Goal: Task Accomplishment & Management: Manage account settings

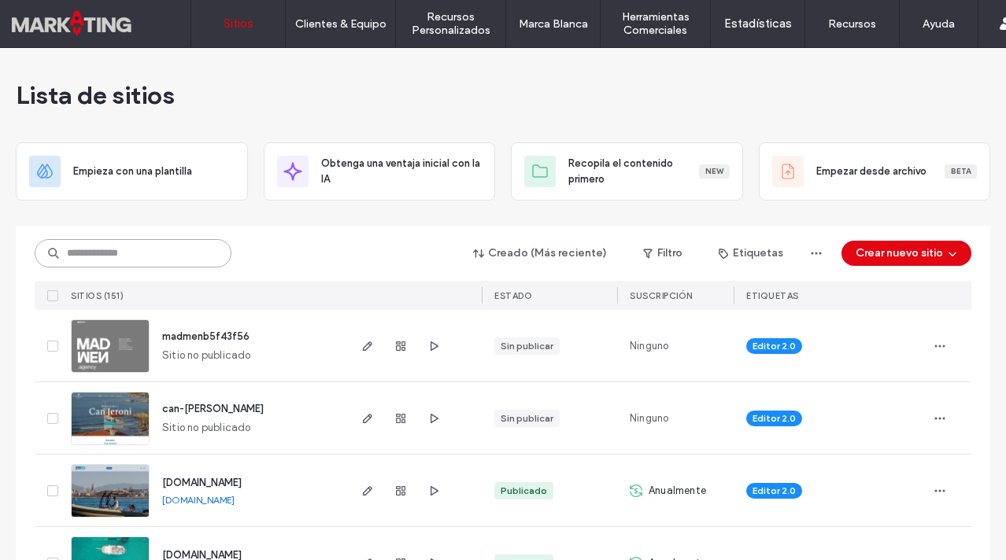
click at [151, 246] on input at bounding box center [133, 253] width 197 height 28
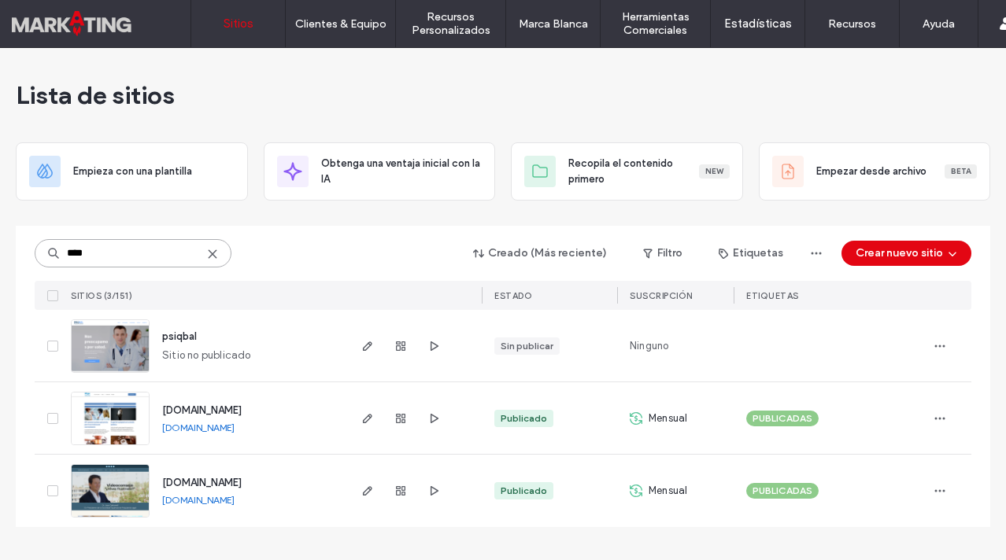
type input "****"
click at [237, 410] on span "[DOMAIN_NAME]" at bounding box center [201, 411] width 79 height 12
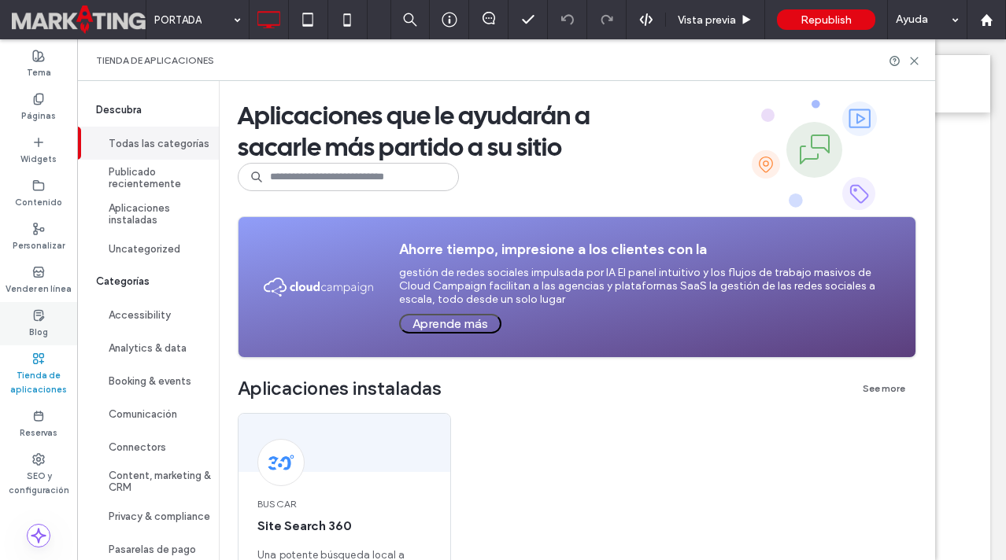
click at [48, 321] on div "Blog" at bounding box center [38, 323] width 77 height 43
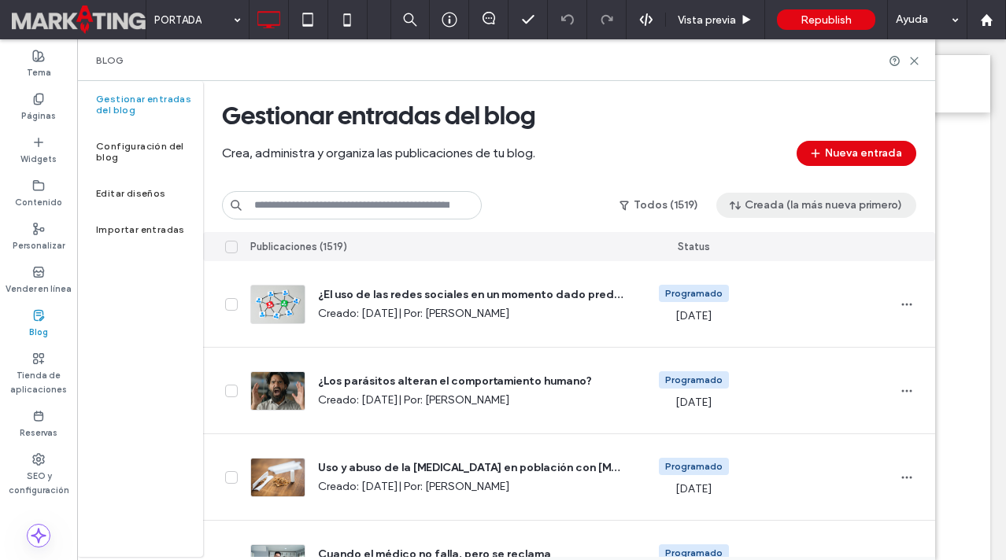
click at [780, 212] on button "Creada (la más nueva primero)" at bounding box center [816, 205] width 200 height 25
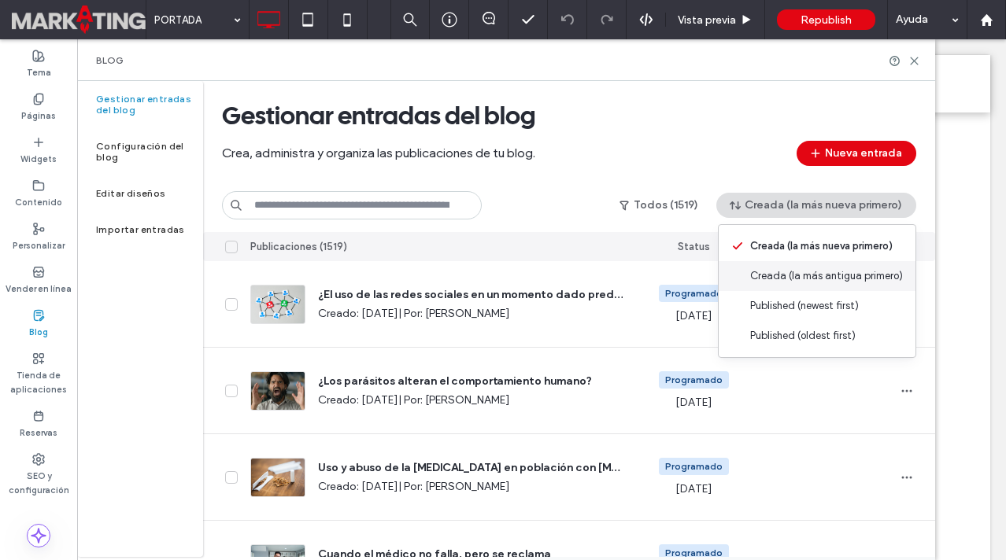
click at [794, 271] on span "Creada (la más antigua primero)" at bounding box center [826, 276] width 153 height 16
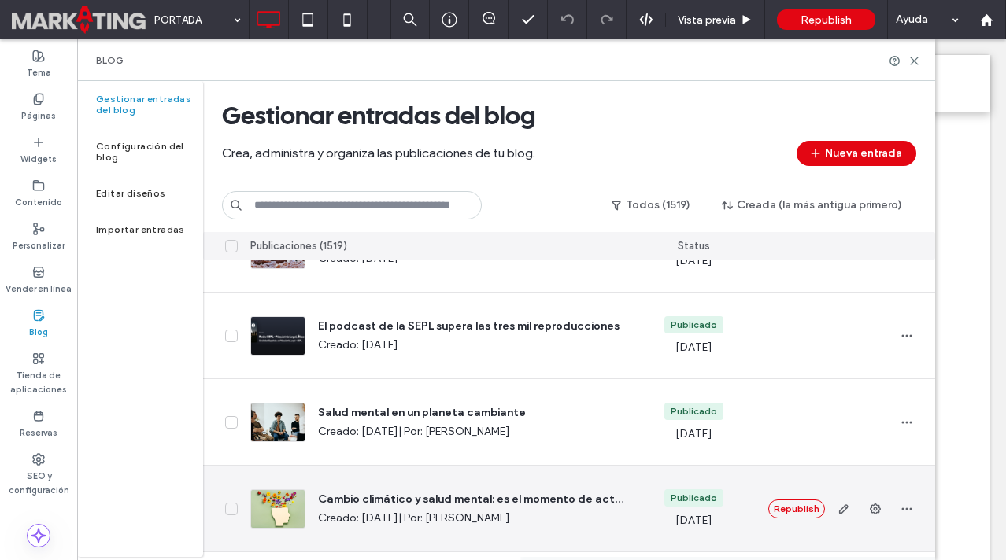
scroll to position [4206, 0]
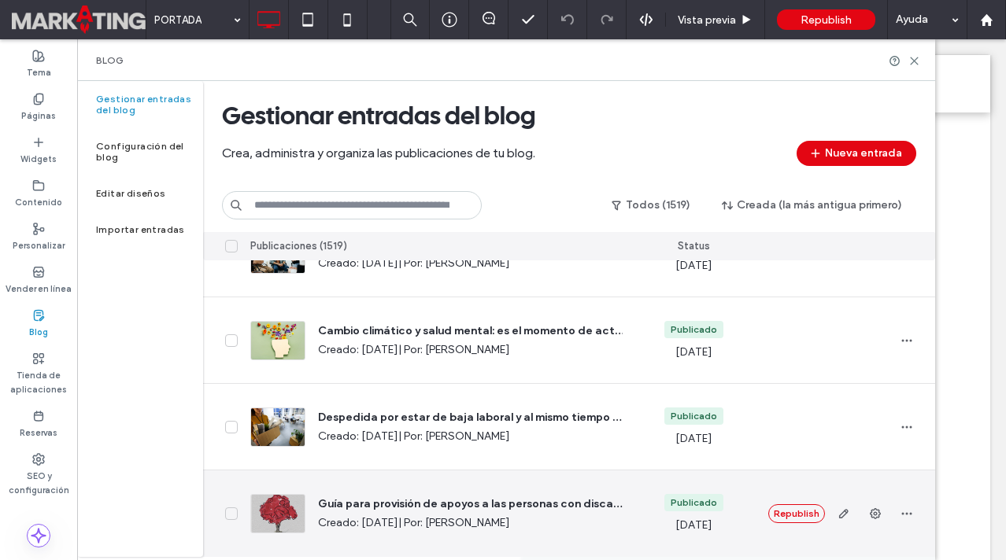
click at [231, 516] on icon at bounding box center [231, 514] width 6 height 4
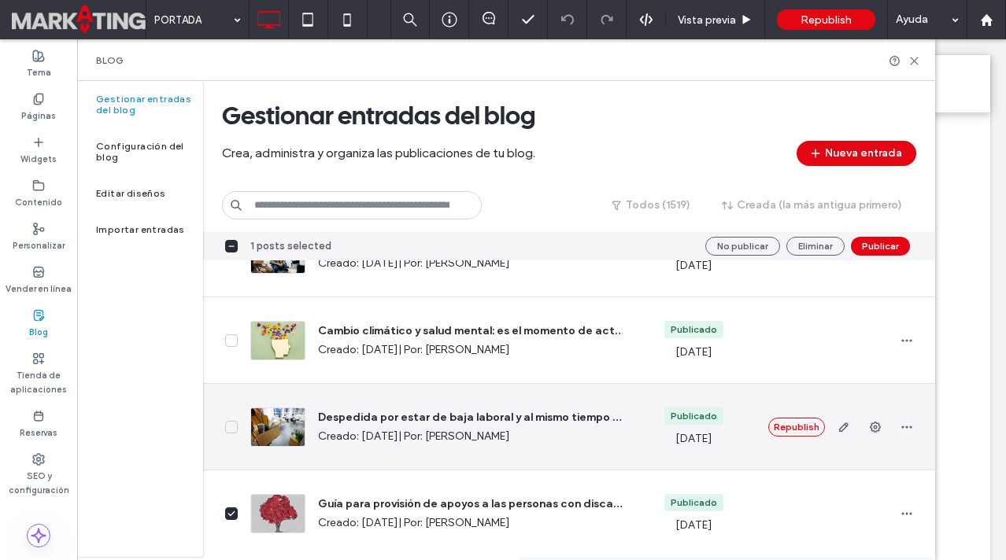
click at [228, 429] on icon at bounding box center [231, 427] width 8 height 6
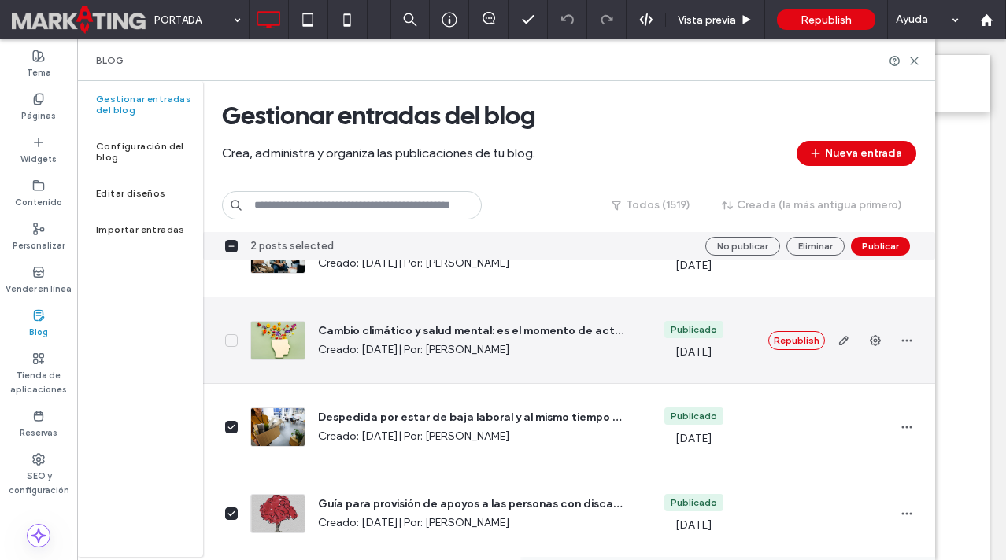
click at [228, 336] on span at bounding box center [231, 341] width 13 height 13
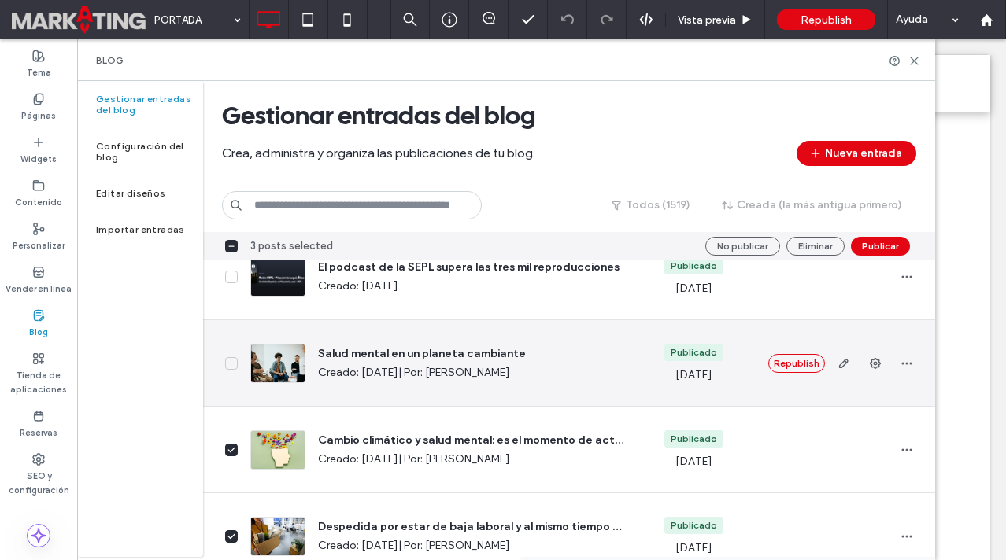
scroll to position [4087, 0]
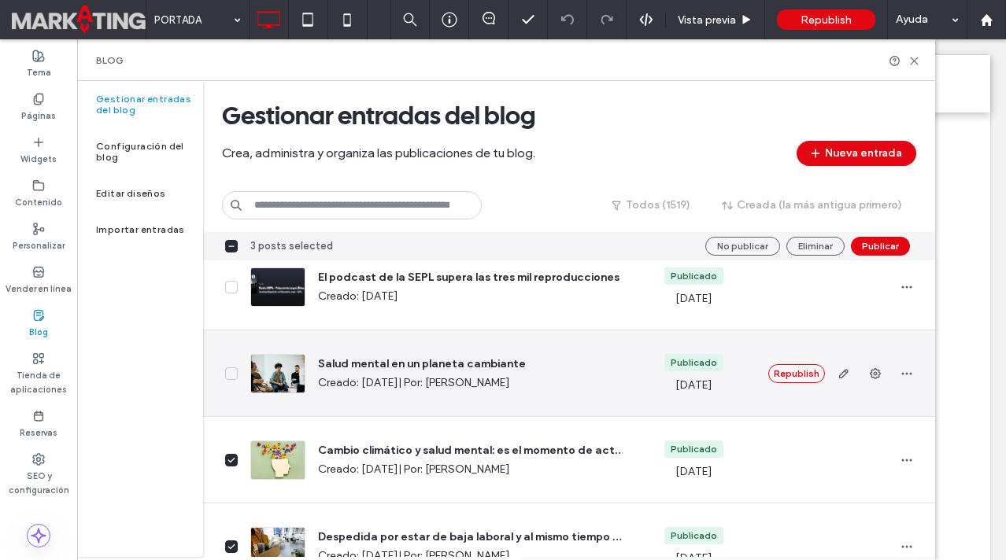
click at [232, 374] on icon at bounding box center [231, 374] width 6 height 4
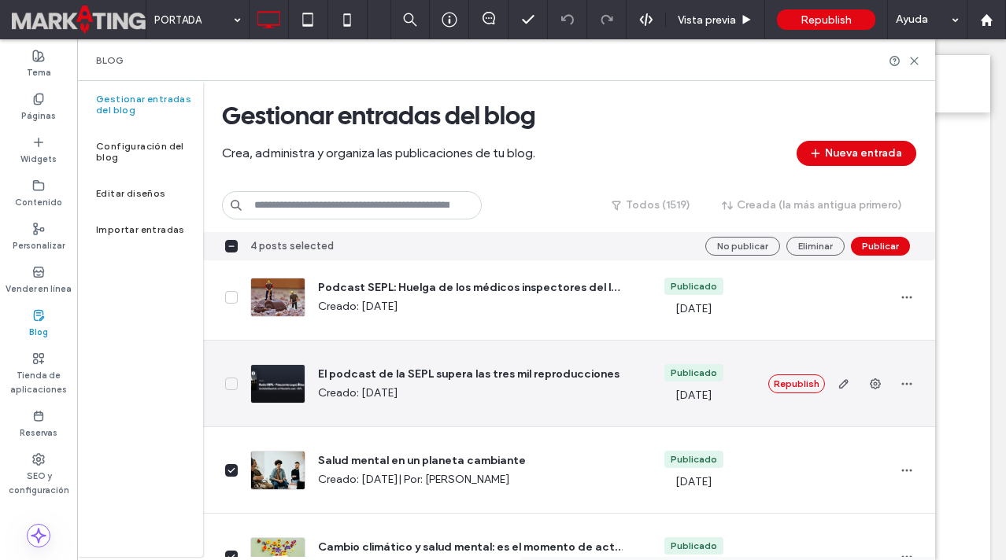
scroll to position [3987, 0]
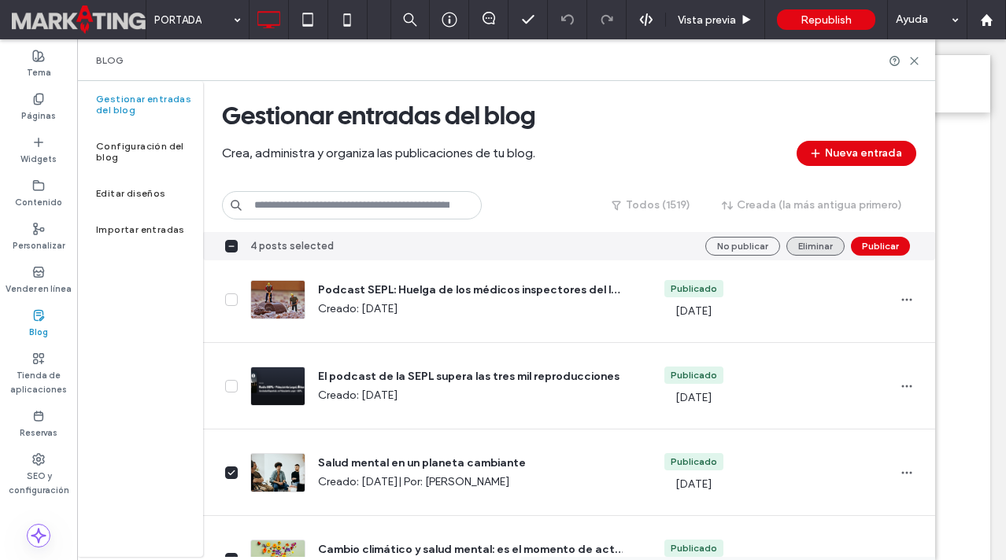
click at [801, 242] on button "Eliminar" at bounding box center [815, 246] width 58 height 19
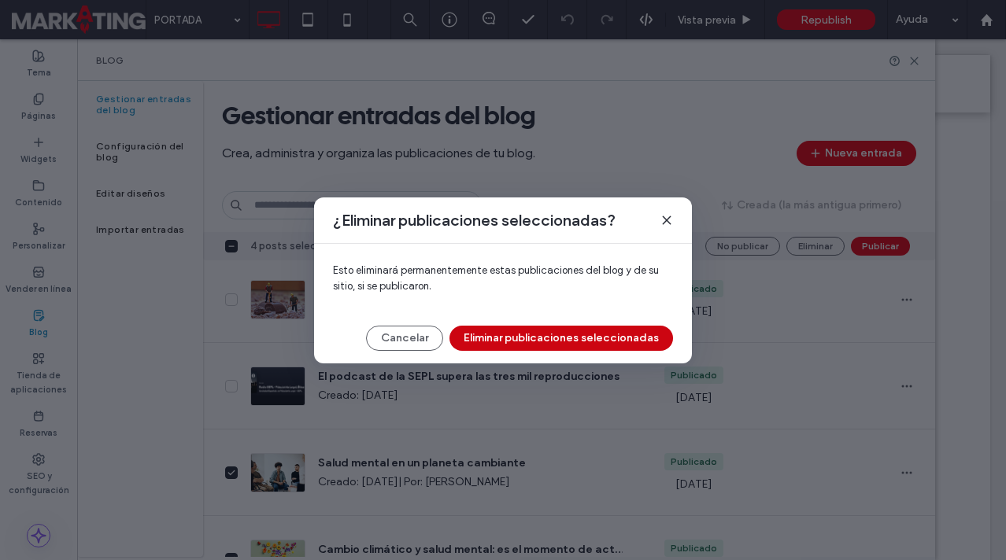
click at [578, 340] on button "Eliminar publicaciones seleccionadas" at bounding box center [561, 338] width 224 height 25
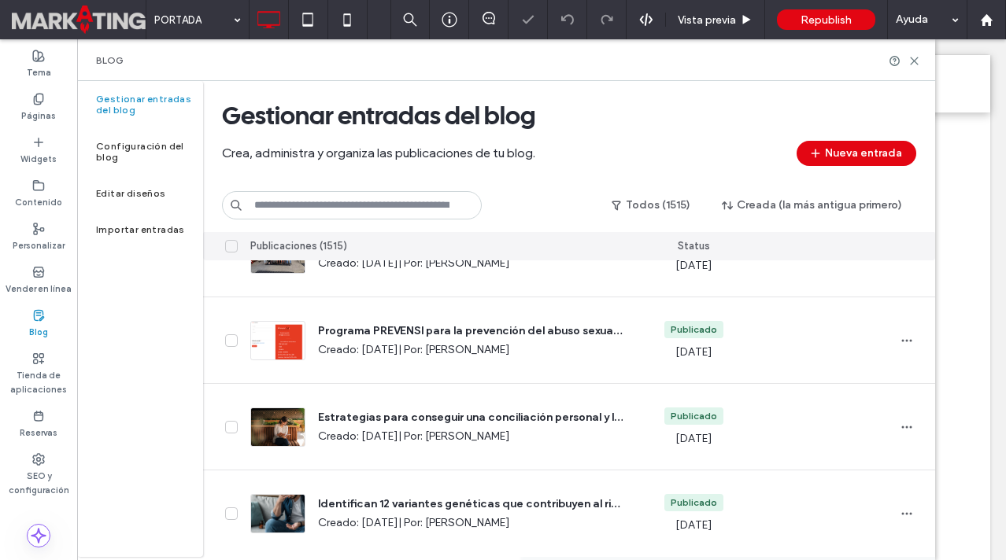
scroll to position [0, 0]
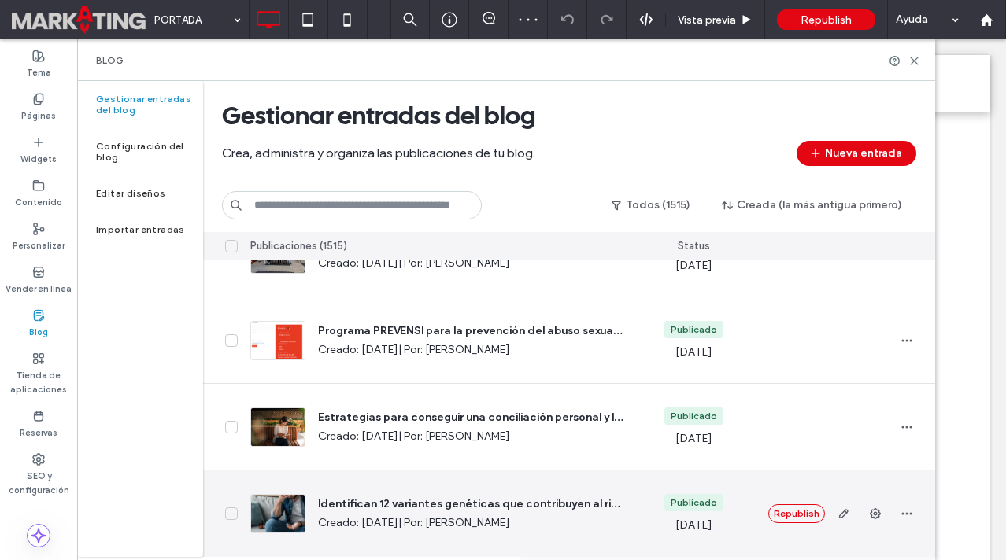
click at [235, 513] on icon at bounding box center [231, 514] width 8 height 6
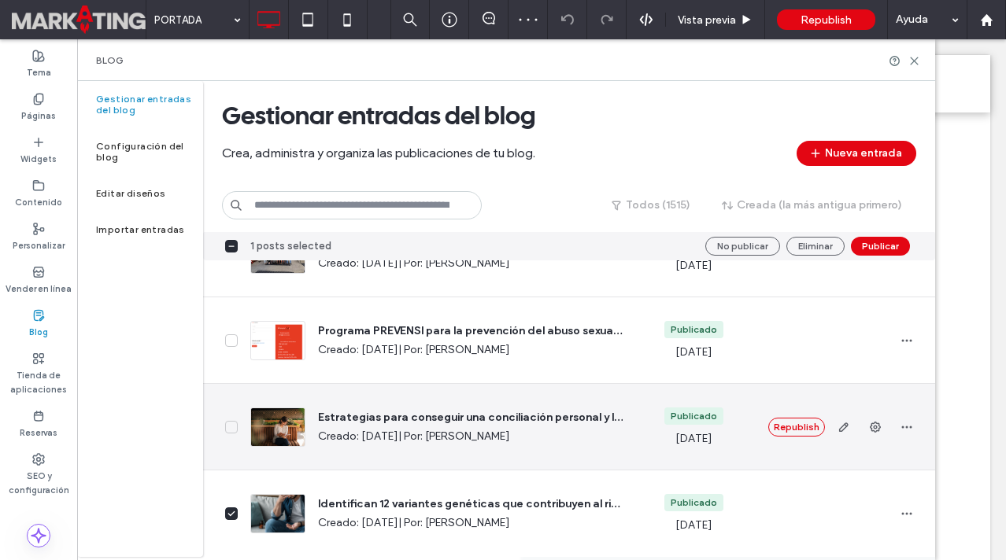
click at [229, 428] on icon at bounding box center [231, 427] width 6 height 4
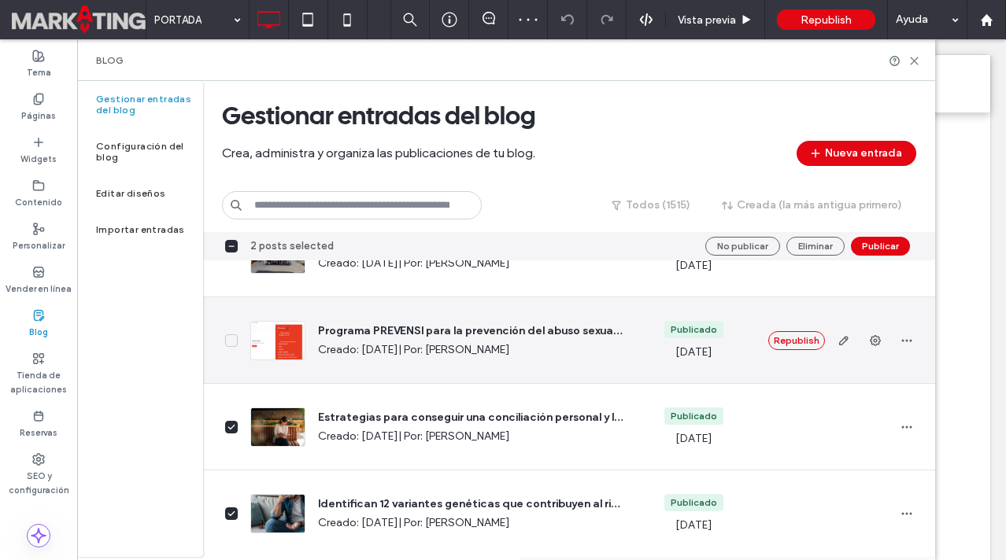
click at [229, 345] on span at bounding box center [231, 341] width 13 height 13
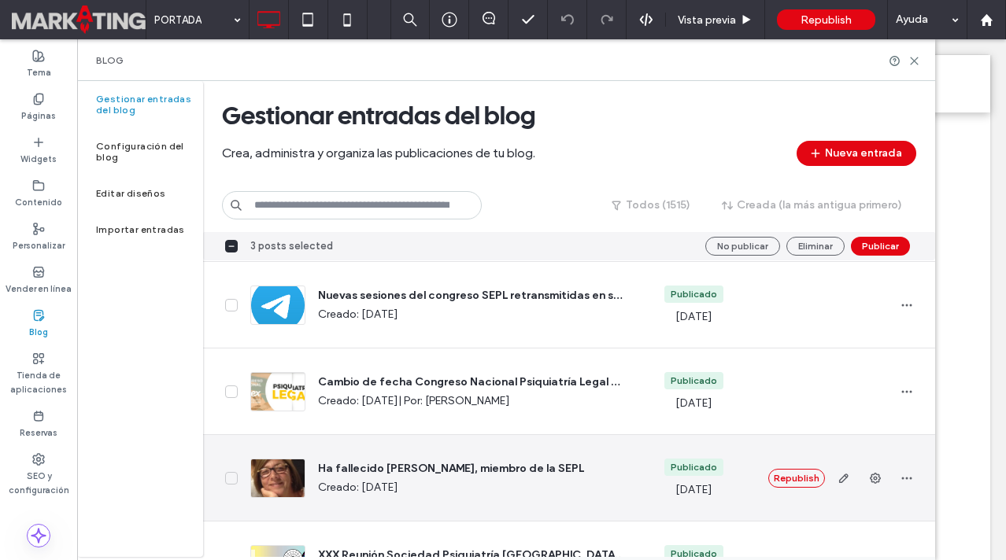
scroll to position [3443, 0]
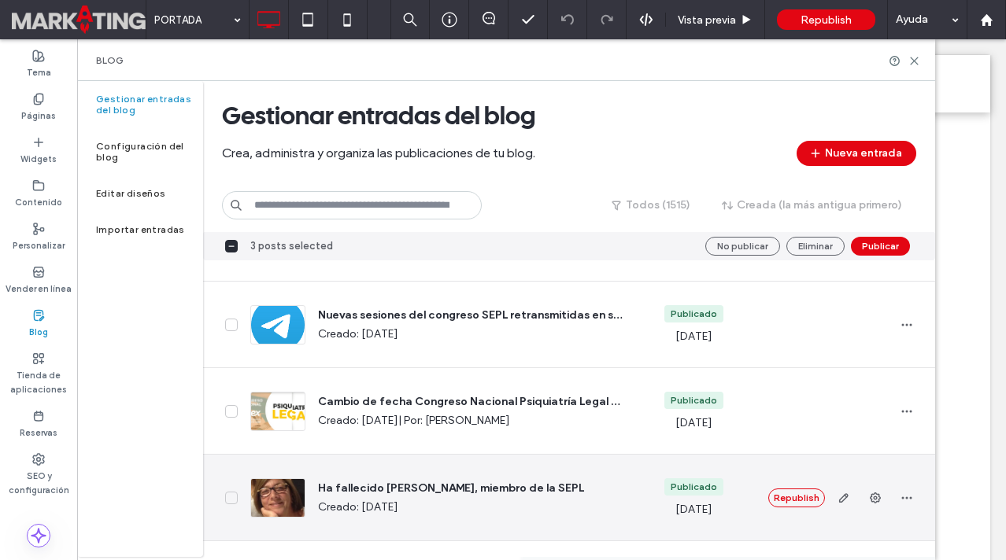
click at [230, 495] on icon at bounding box center [231, 498] width 8 height 6
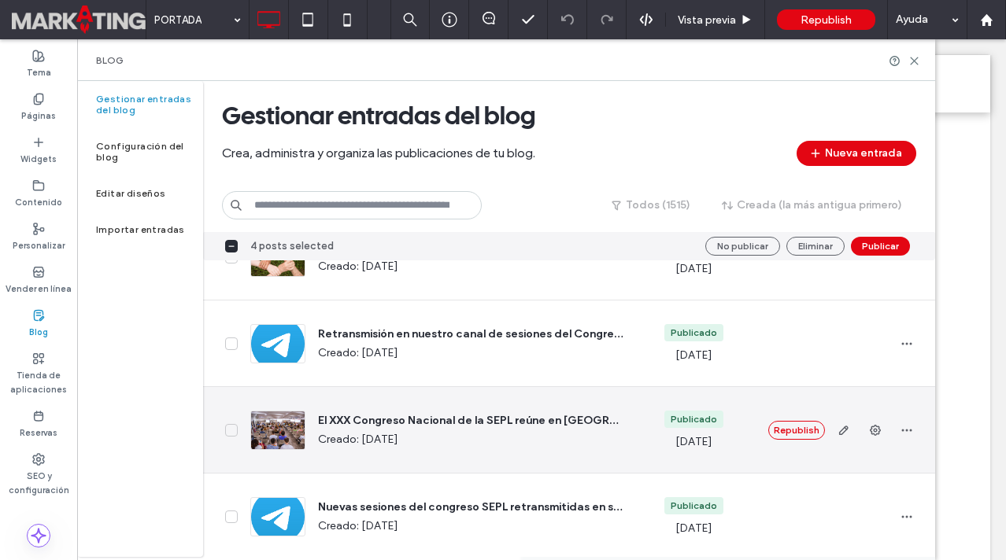
scroll to position [3253, 0]
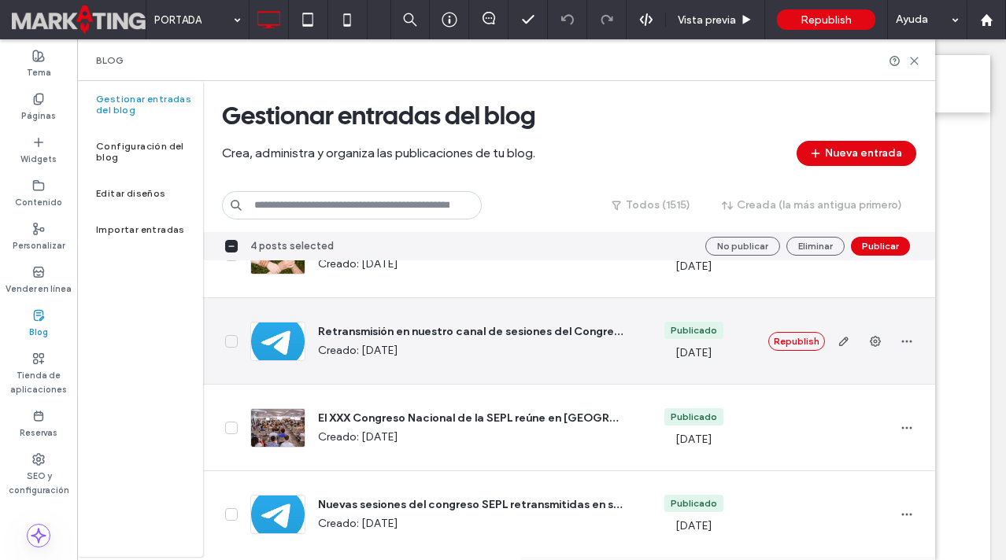
click at [230, 343] on icon at bounding box center [231, 341] width 8 height 6
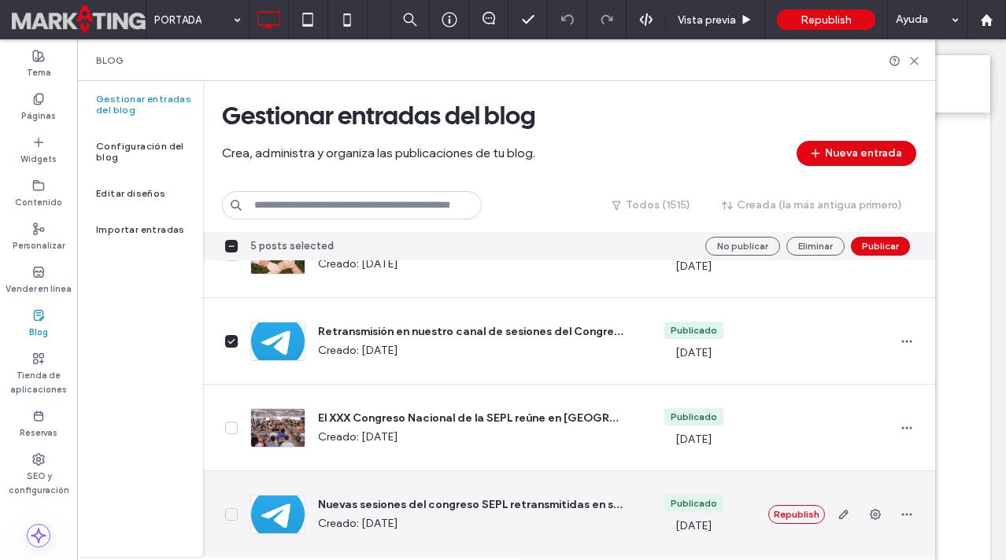
click at [227, 512] on icon at bounding box center [231, 515] width 8 height 6
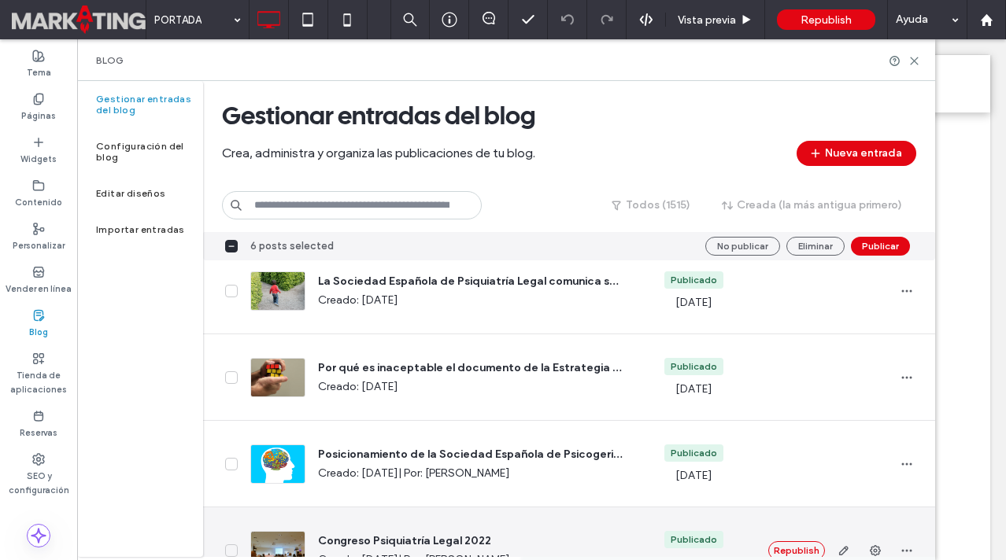
scroll to position [2599, 0]
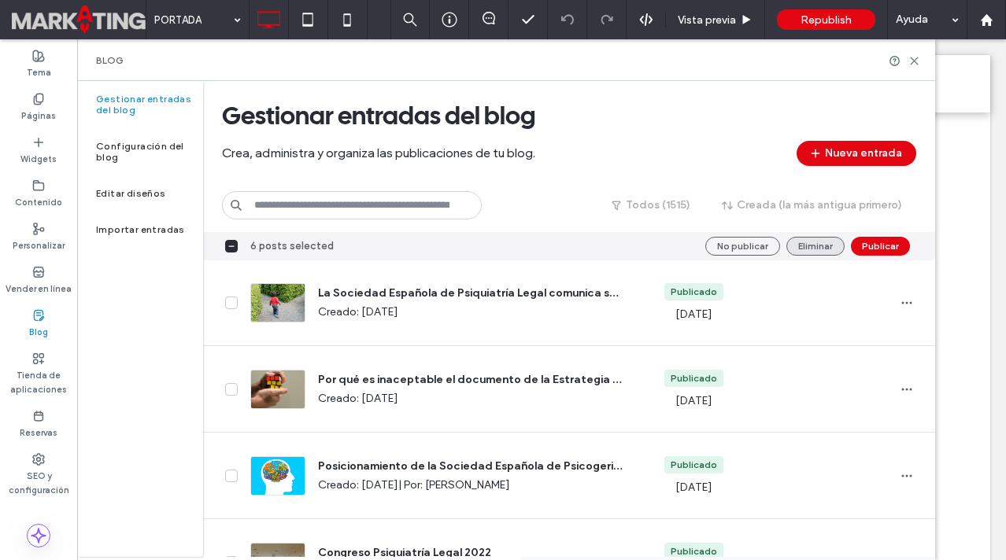
click at [805, 244] on button "Eliminar" at bounding box center [815, 246] width 58 height 19
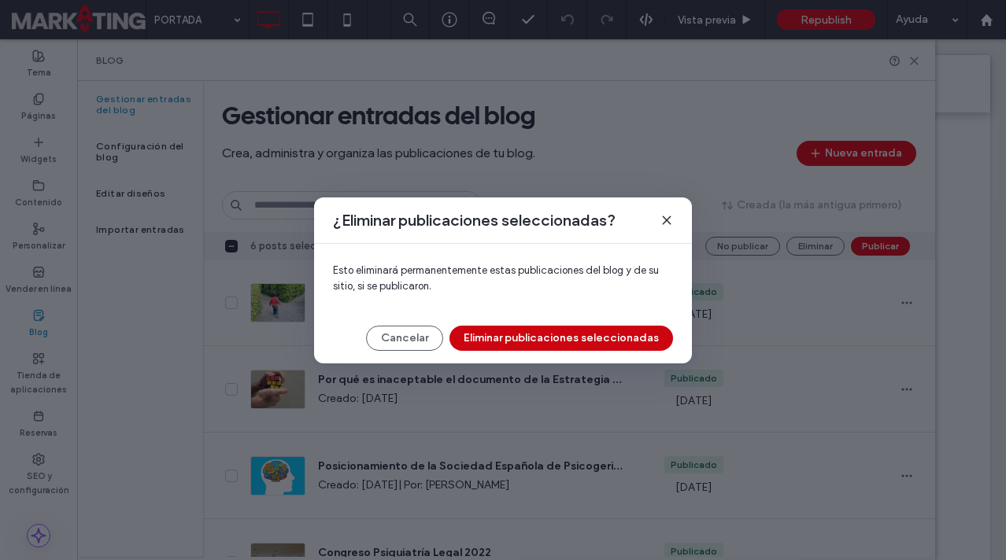
click at [566, 331] on button "Eliminar publicaciones seleccionadas" at bounding box center [561, 338] width 224 height 25
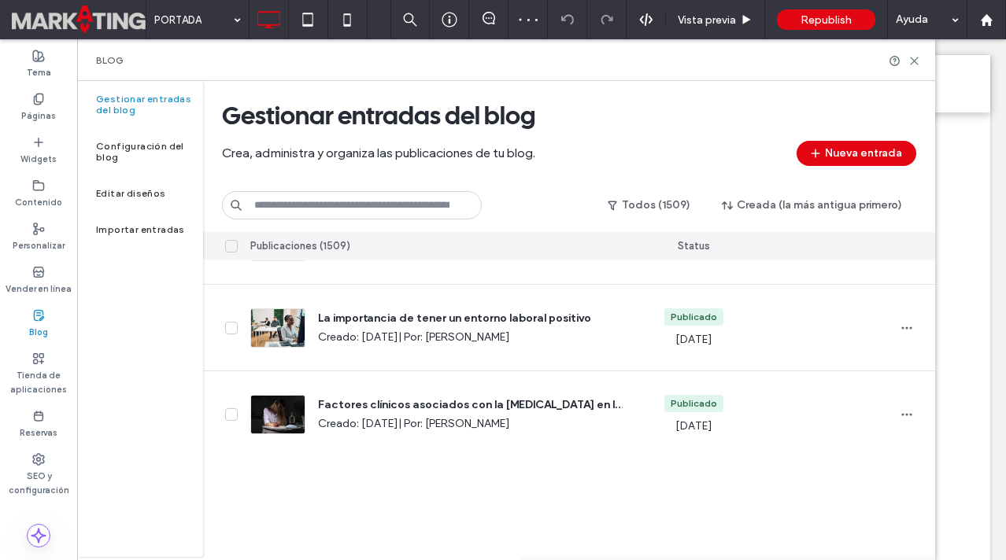
scroll to position [4206, 0]
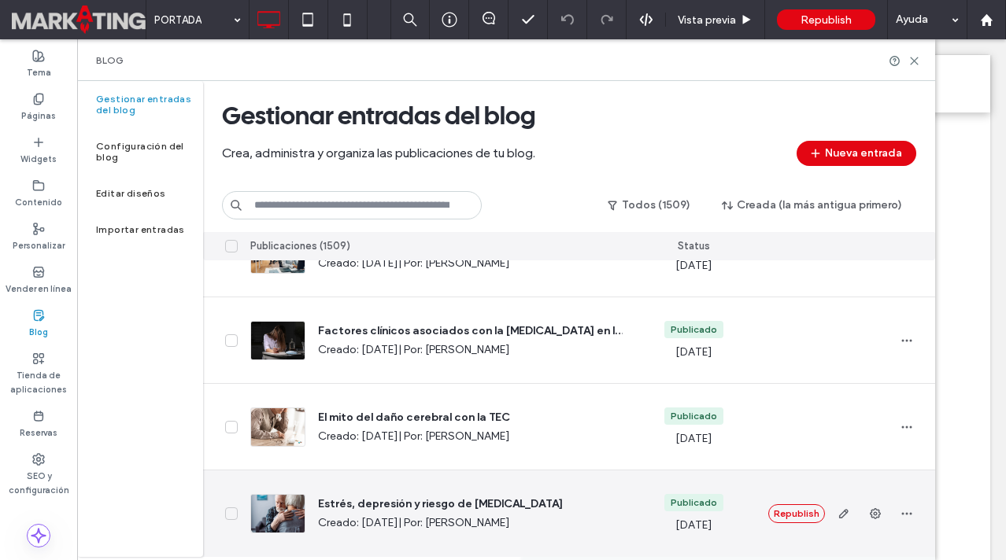
click at [228, 513] on icon at bounding box center [231, 514] width 6 height 4
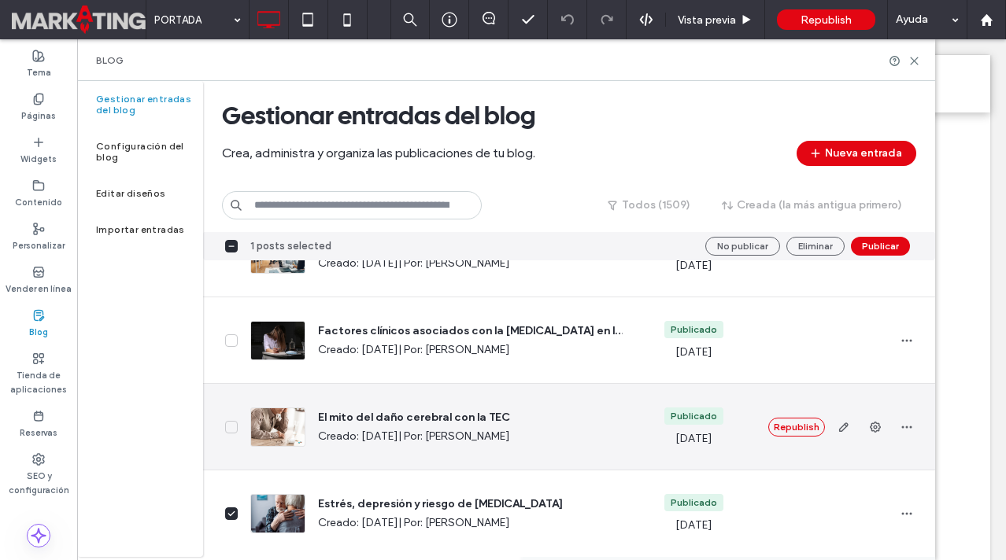
click at [236, 430] on span at bounding box center [231, 427] width 13 height 13
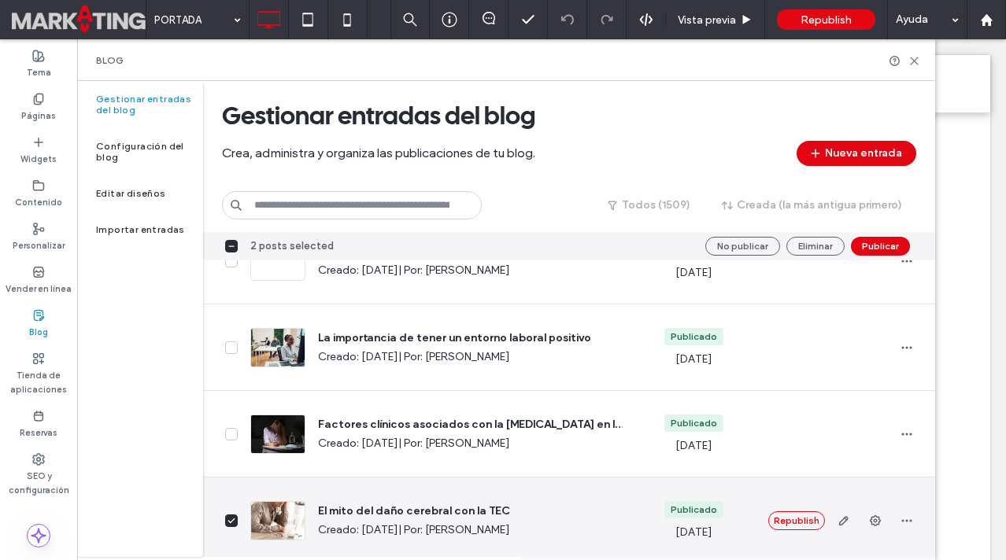
scroll to position [4106, 0]
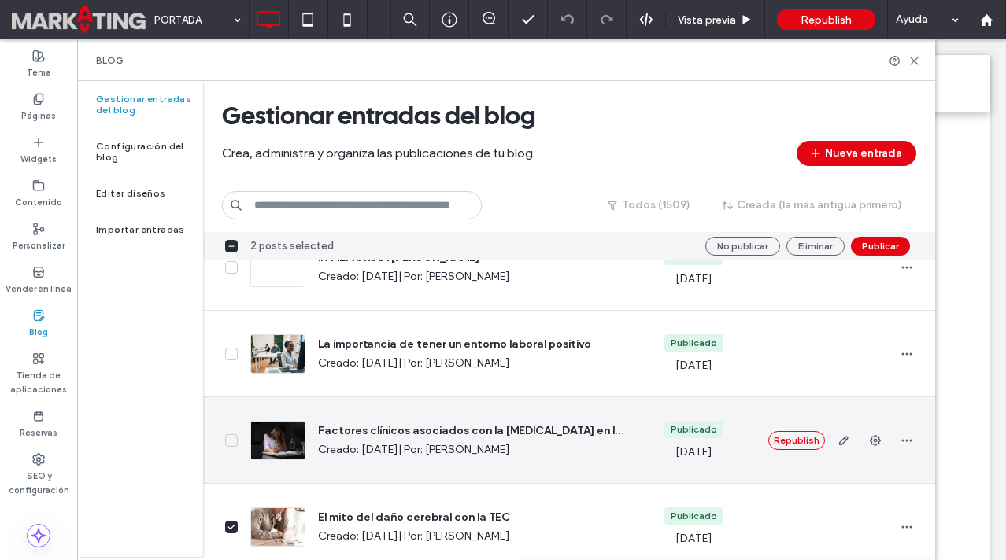
click at [235, 443] on span at bounding box center [231, 440] width 13 height 13
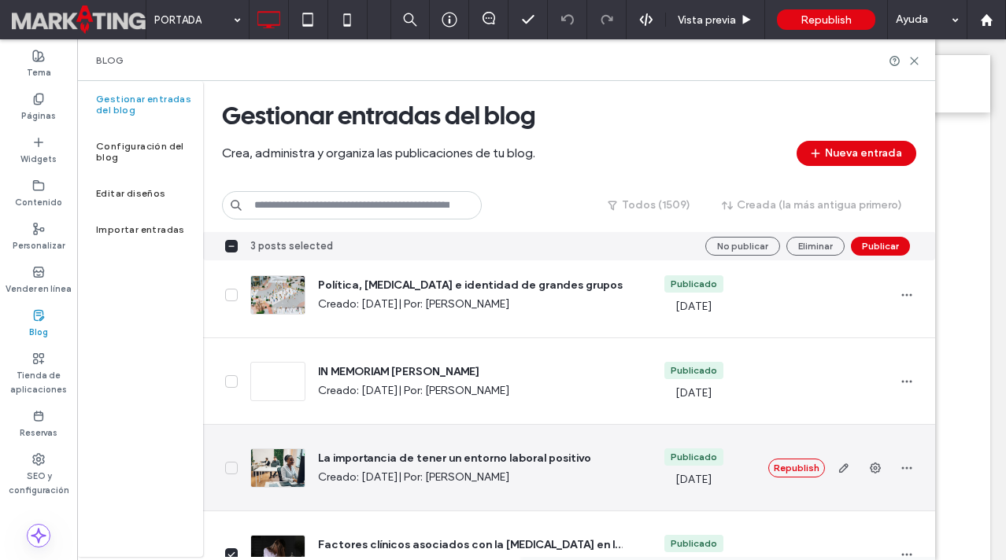
scroll to position [3990, 0]
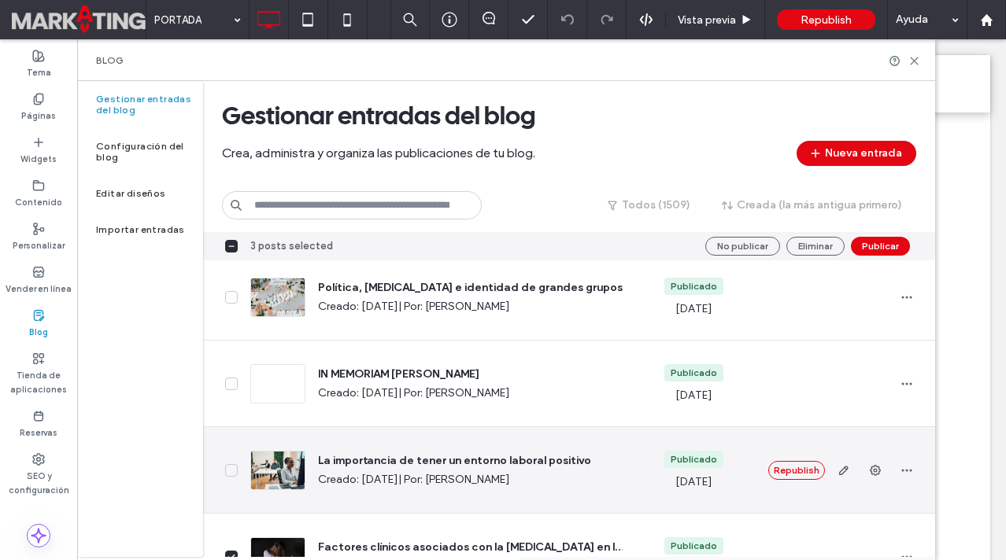
click at [229, 468] on icon at bounding box center [231, 471] width 8 height 6
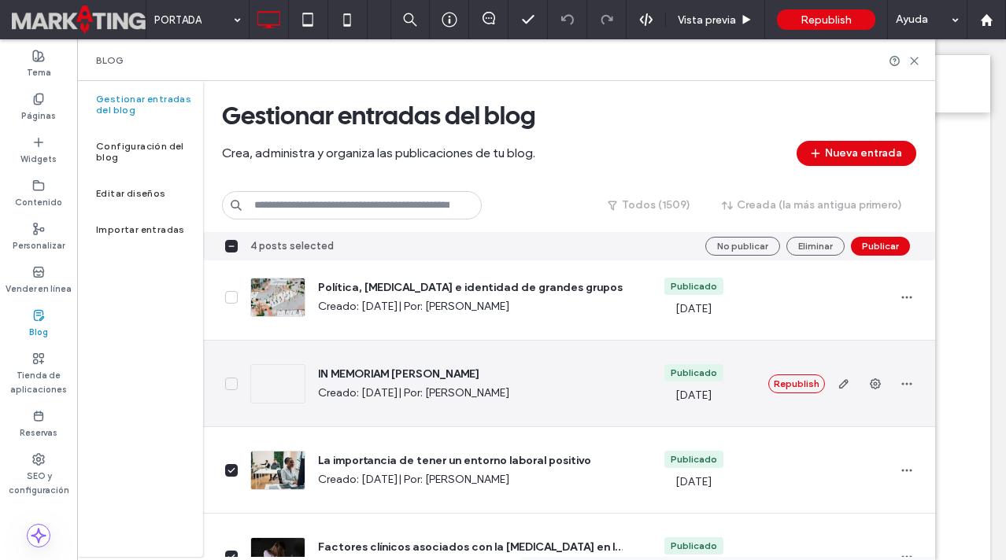
click at [226, 385] on span at bounding box center [231, 384] width 13 height 13
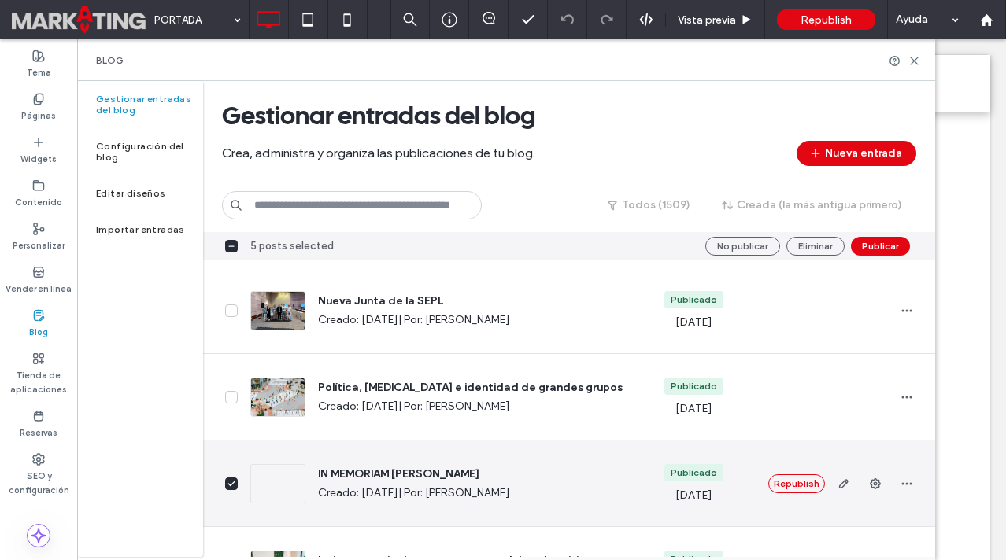
scroll to position [3880, 0]
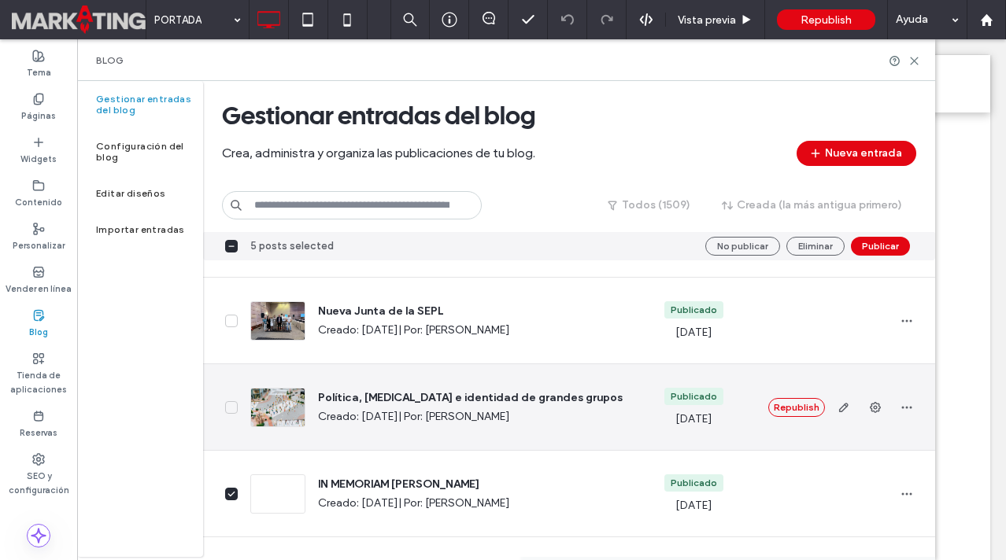
click at [231, 410] on icon at bounding box center [231, 408] width 8 height 6
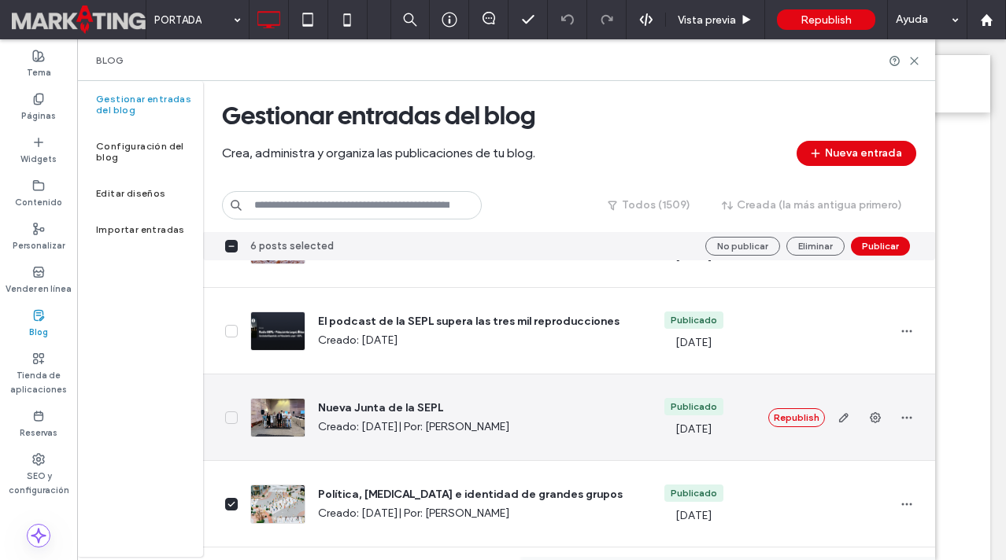
scroll to position [3784, 0]
click at [235, 419] on span at bounding box center [231, 417] width 13 height 13
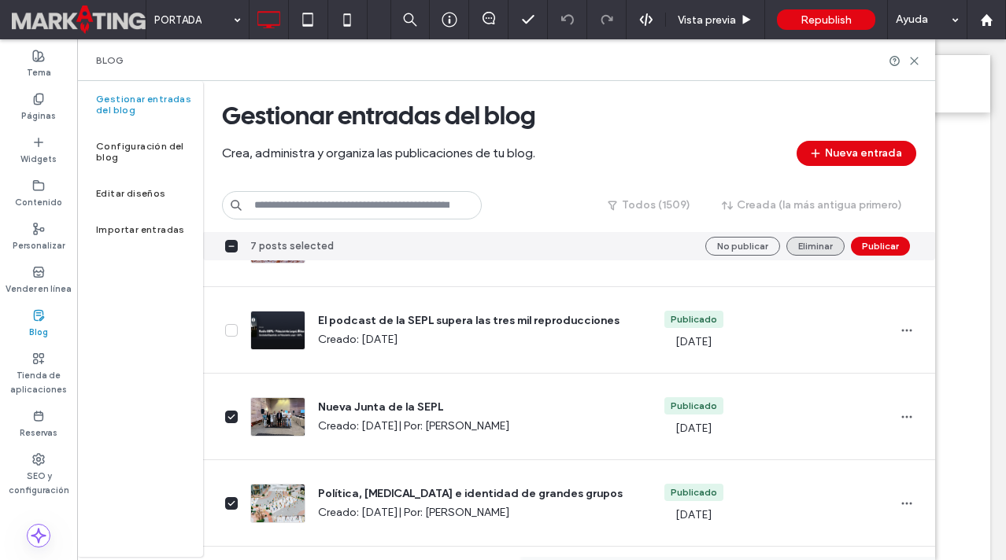
click at [813, 245] on button "Eliminar" at bounding box center [815, 246] width 58 height 19
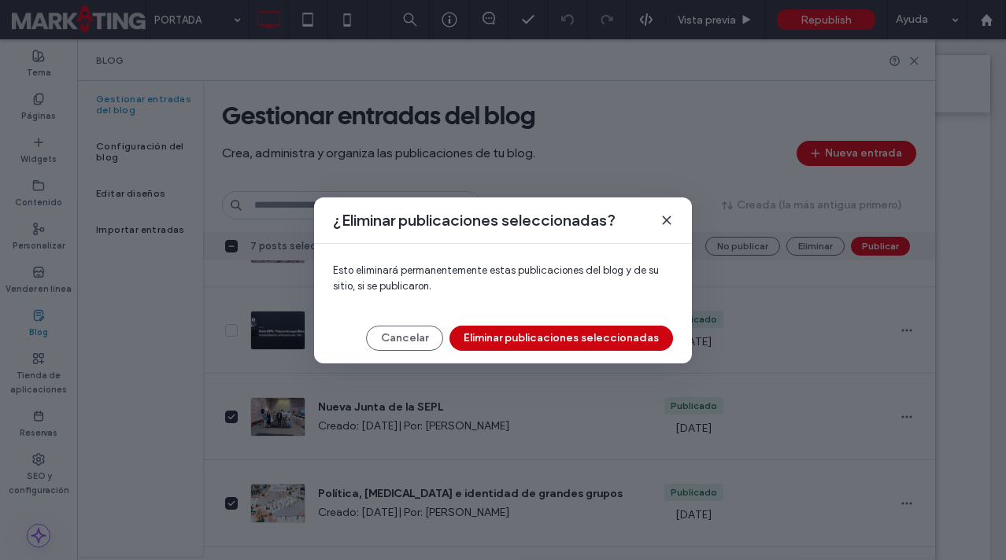
click at [605, 338] on button "Eliminar publicaciones seleccionadas" at bounding box center [561, 338] width 224 height 25
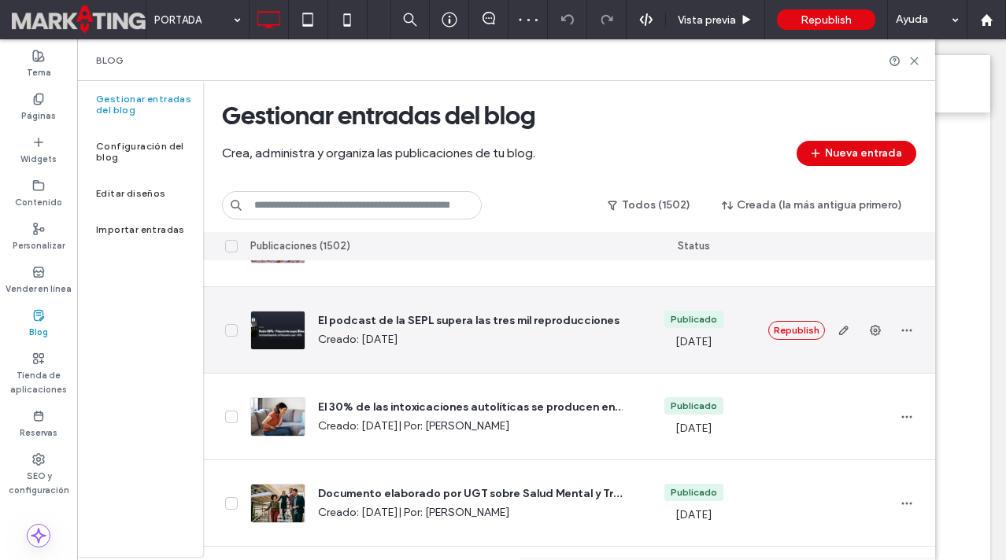
scroll to position [4206, 0]
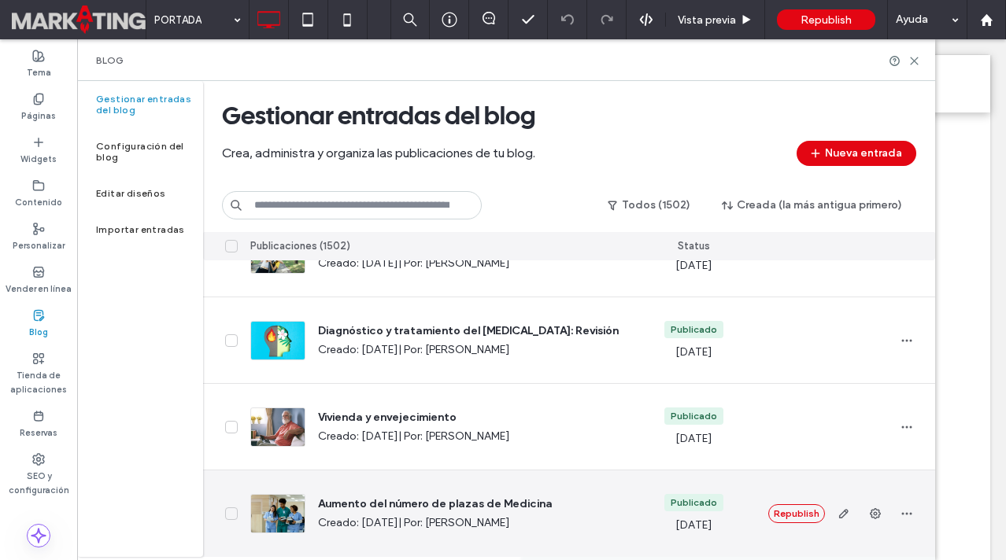
click at [232, 511] on icon at bounding box center [231, 514] width 8 height 6
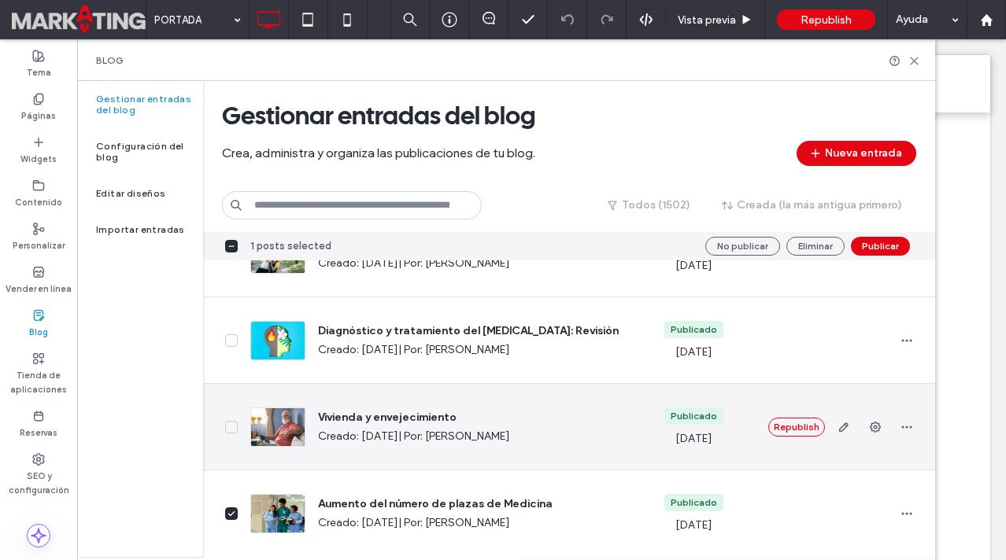
click at [231, 424] on icon at bounding box center [231, 427] width 8 height 6
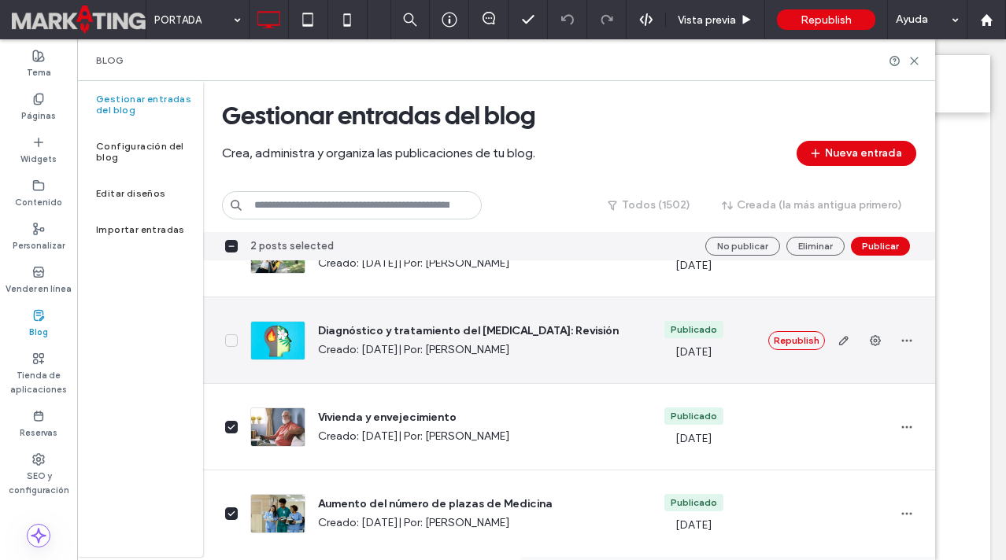
click at [234, 331] on div at bounding box center [220, 341] width 35 height 86
click at [234, 336] on span at bounding box center [231, 341] width 13 height 13
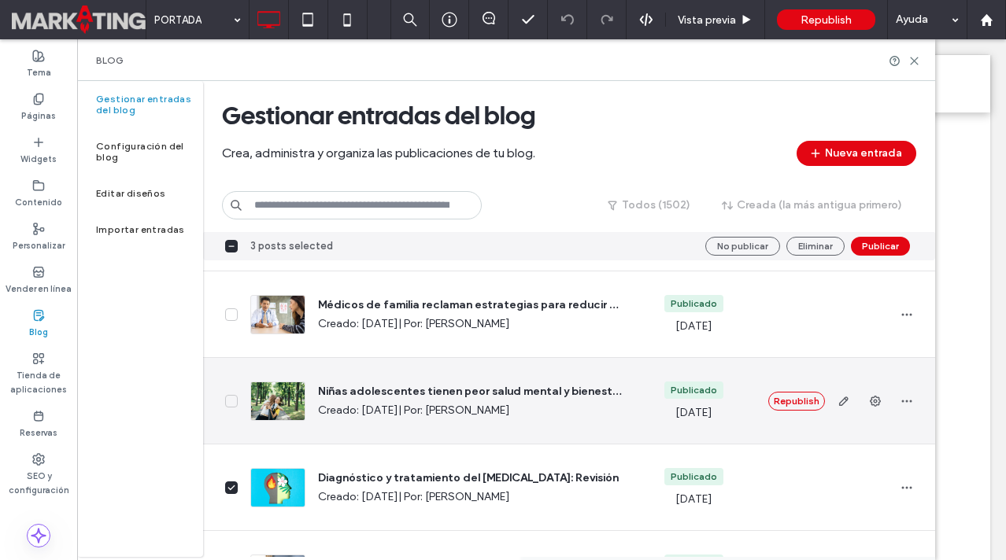
scroll to position [4053, 0]
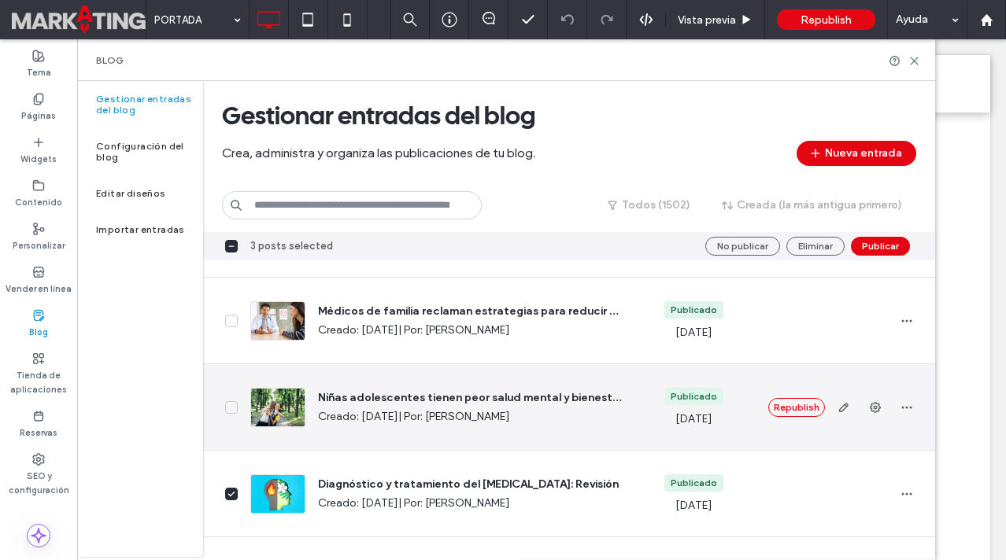
click at [230, 409] on icon at bounding box center [231, 407] width 6 height 4
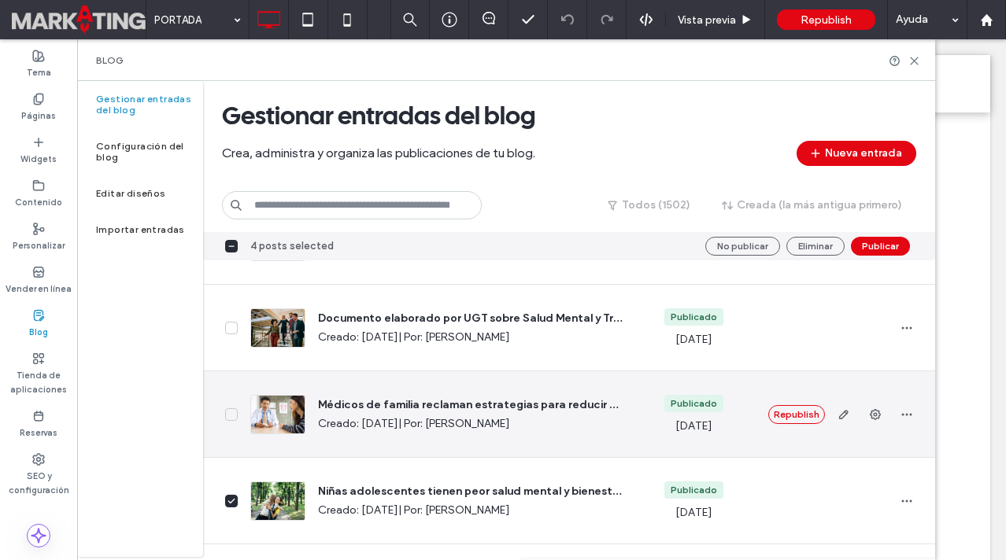
scroll to position [3954, 0]
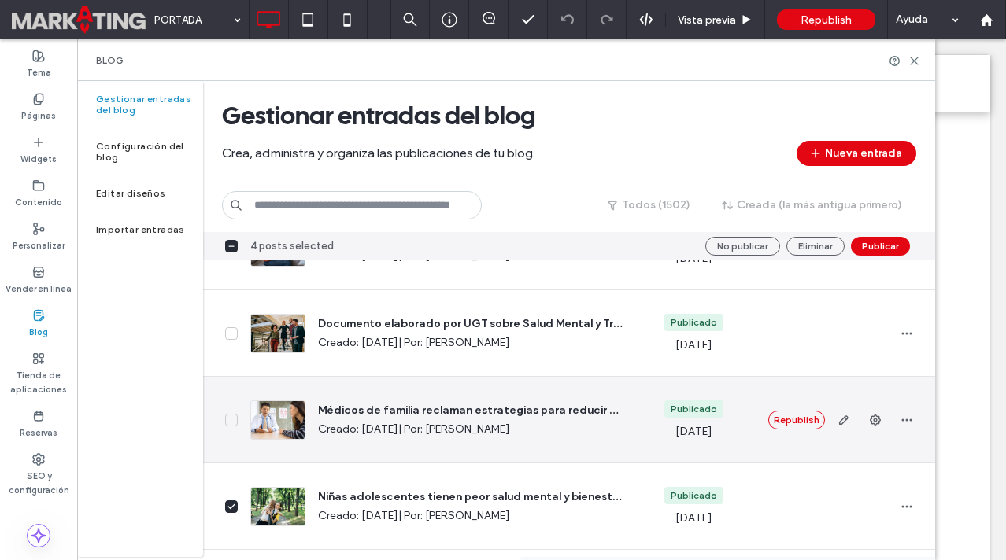
click at [233, 434] on div at bounding box center [220, 420] width 35 height 86
click at [233, 420] on icon at bounding box center [231, 420] width 8 height 6
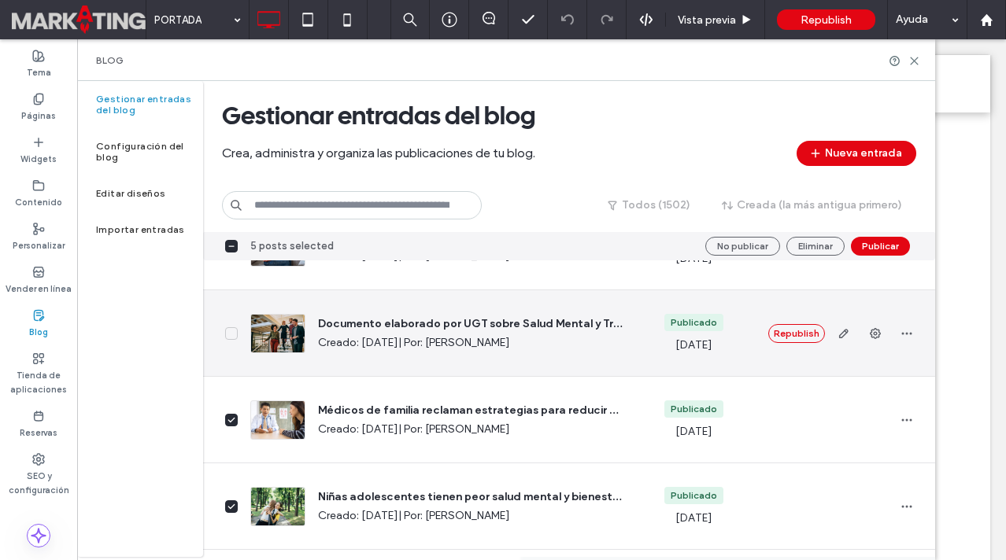
click at [235, 332] on icon at bounding box center [231, 334] width 8 height 6
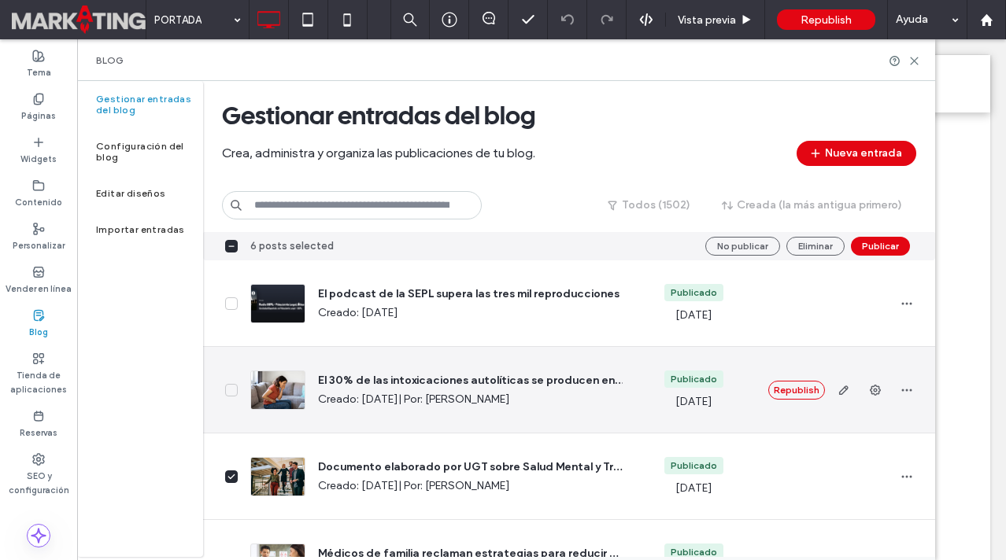
scroll to position [3807, 0]
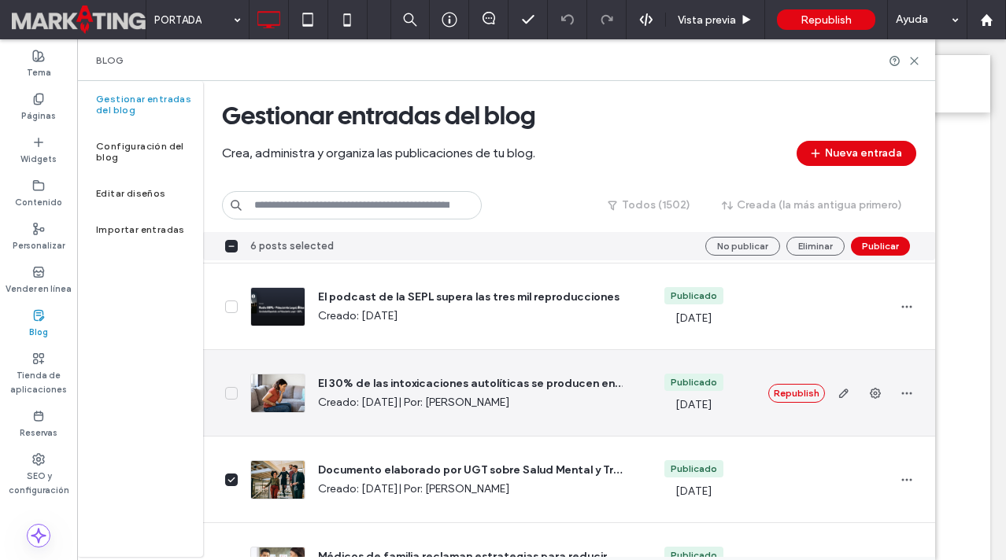
click at [235, 395] on icon at bounding box center [231, 393] width 8 height 6
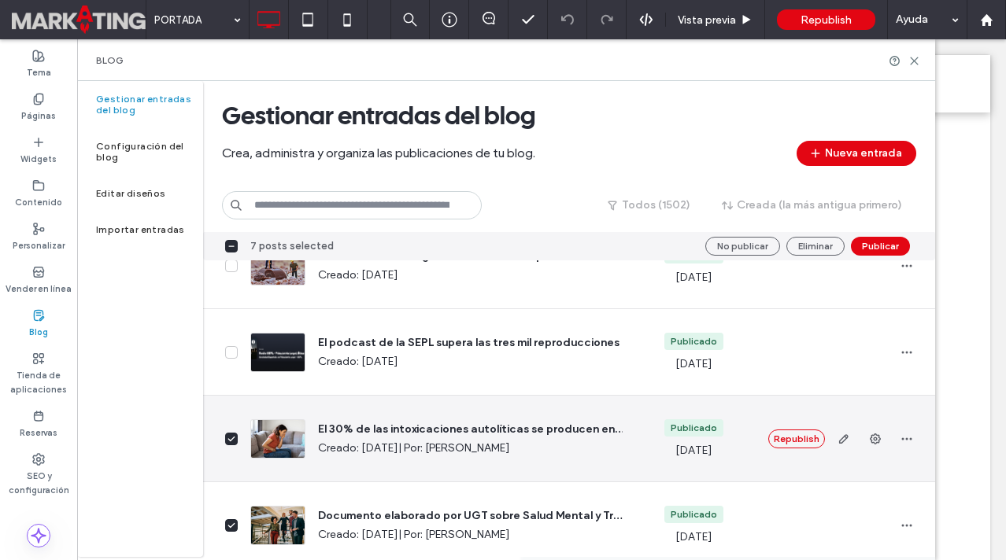
scroll to position [3758, 0]
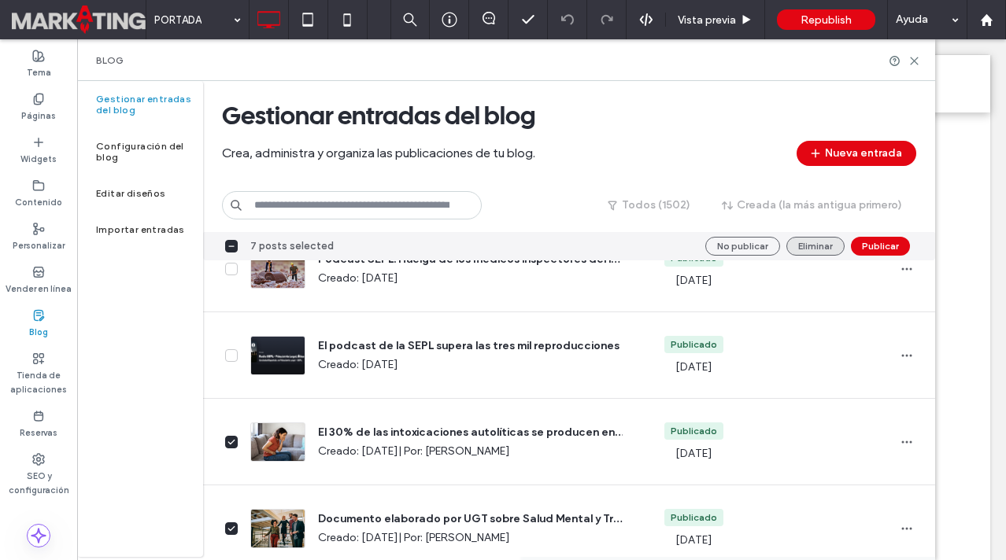
click at [810, 239] on button "Eliminar" at bounding box center [815, 246] width 58 height 19
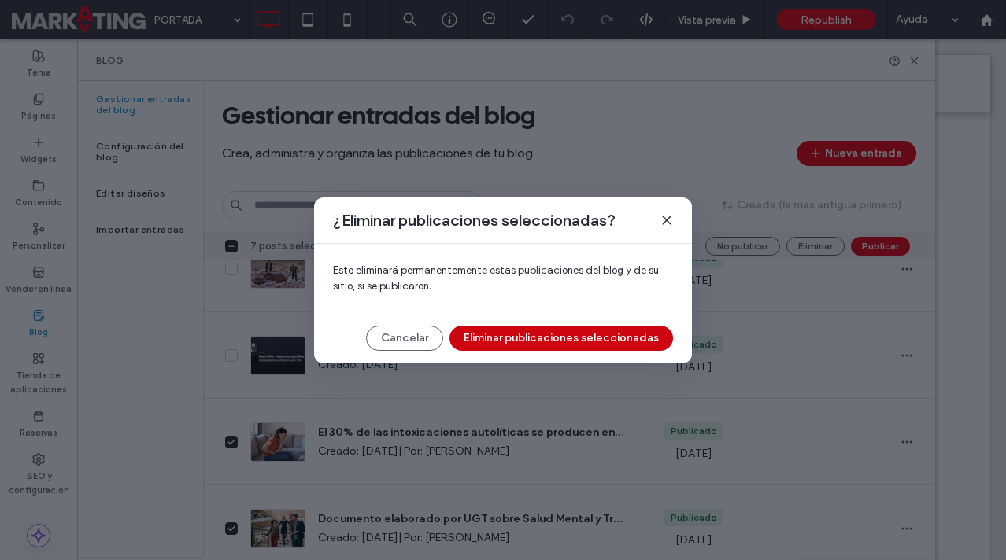
click at [583, 338] on button "Eliminar publicaciones seleccionadas" at bounding box center [561, 338] width 224 height 25
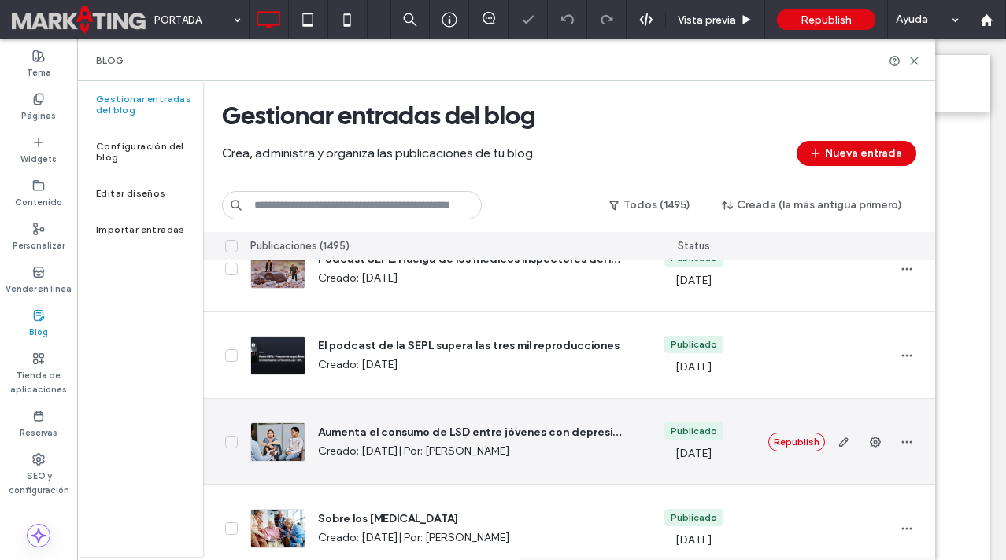
scroll to position [4206, 0]
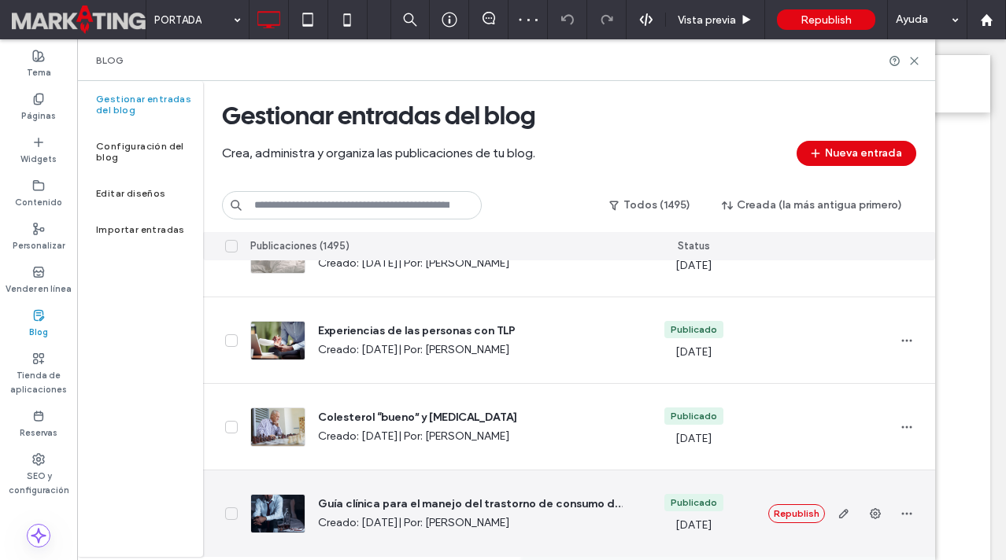
click at [235, 512] on icon at bounding box center [231, 514] width 8 height 6
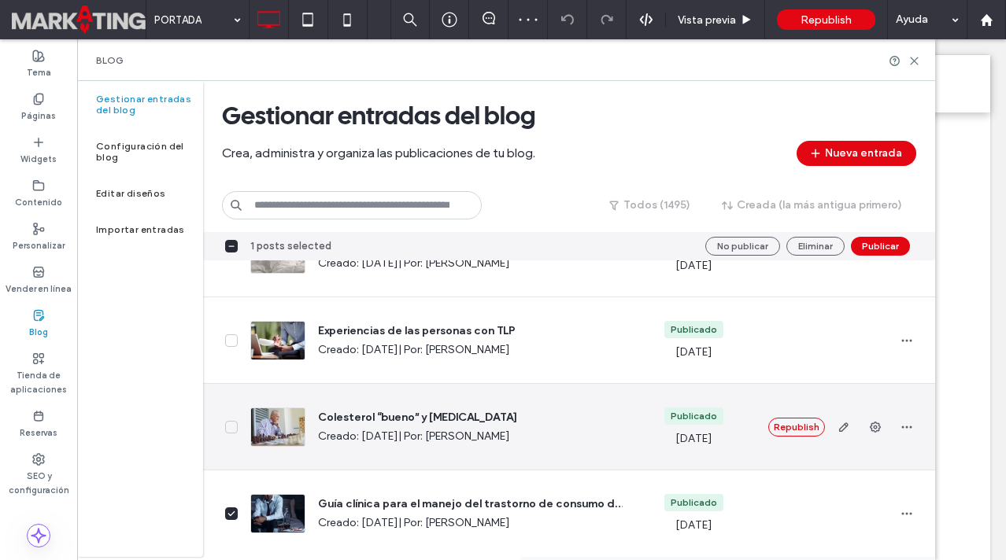
click at [229, 430] on icon at bounding box center [231, 427] width 8 height 6
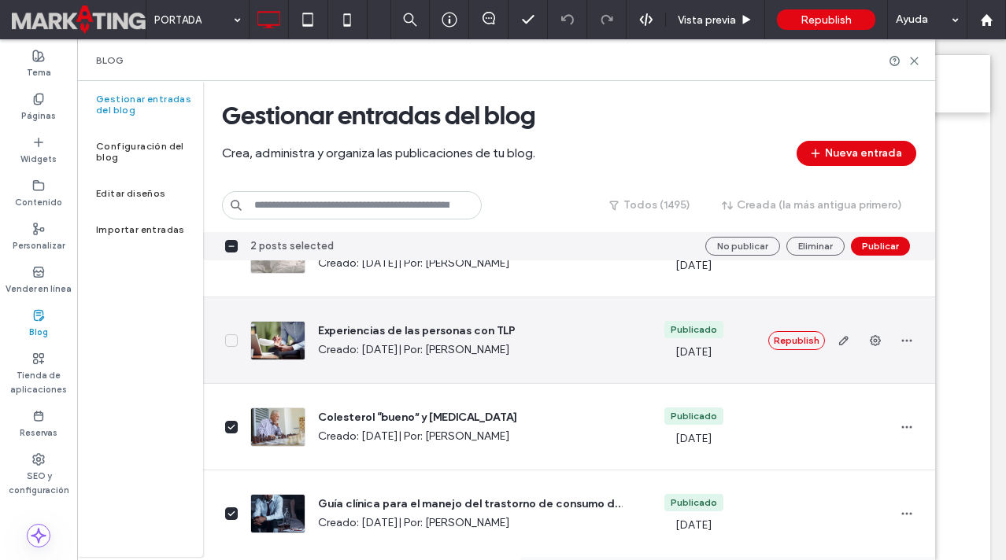
click at [233, 338] on icon at bounding box center [231, 341] width 8 height 6
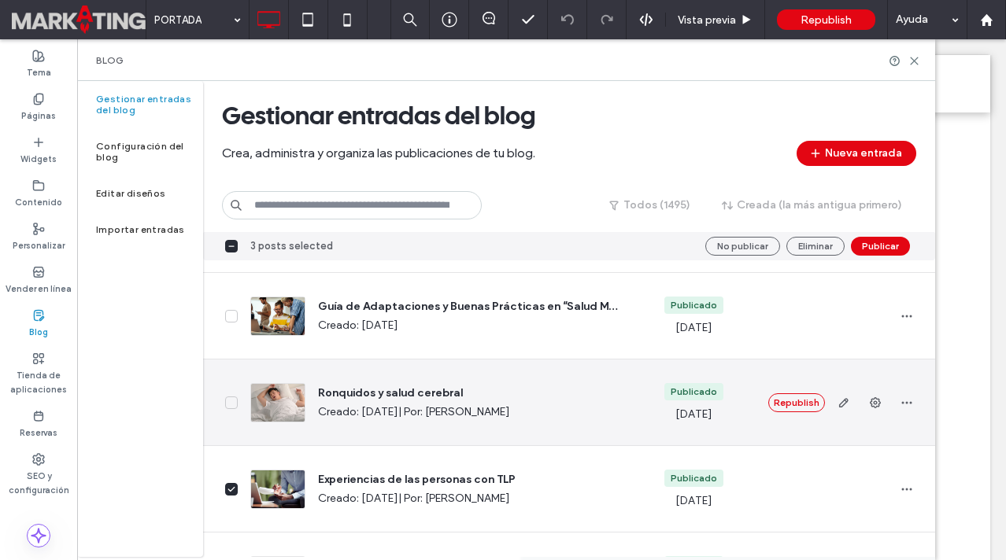
scroll to position [4056, 0]
click at [235, 403] on span at bounding box center [231, 404] width 13 height 13
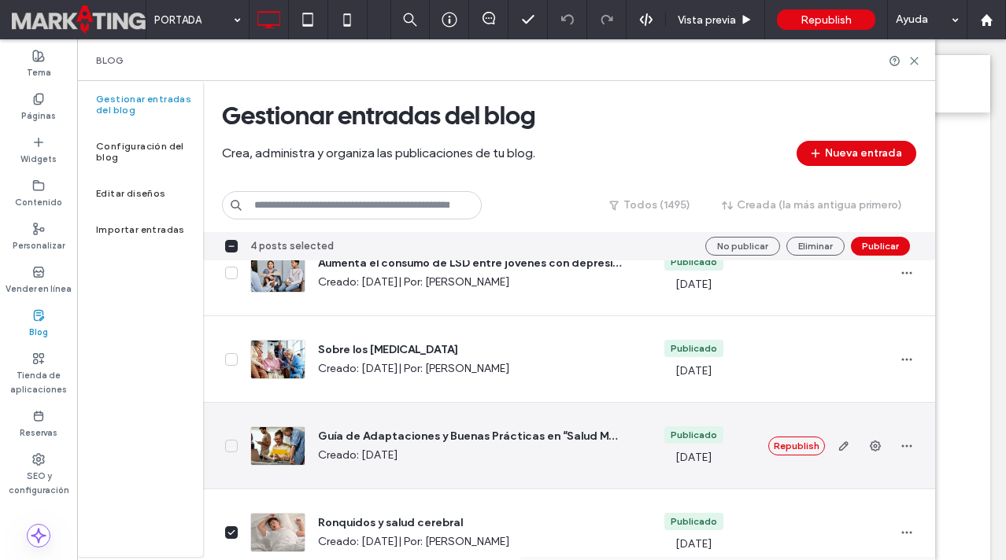
scroll to position [3914, 0]
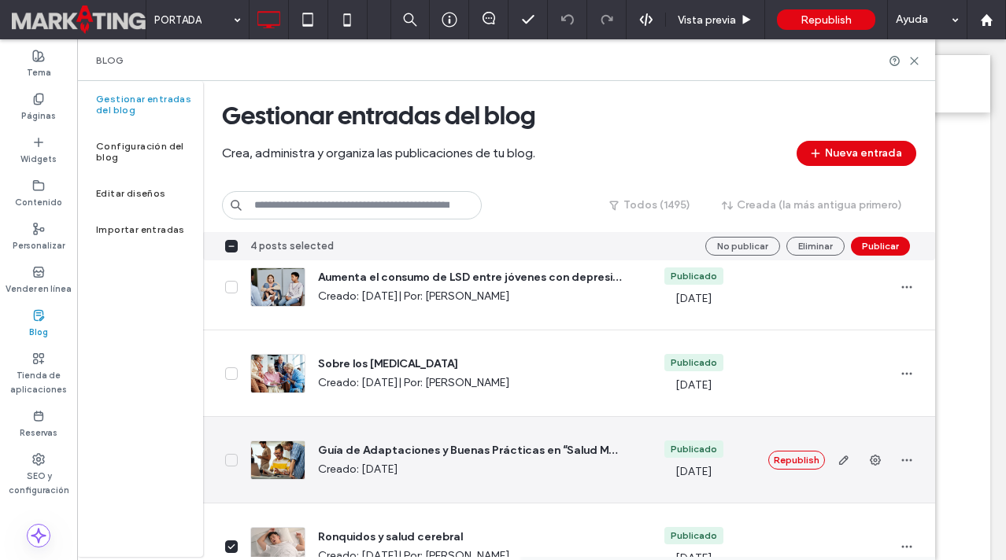
click at [230, 464] on span at bounding box center [231, 460] width 13 height 13
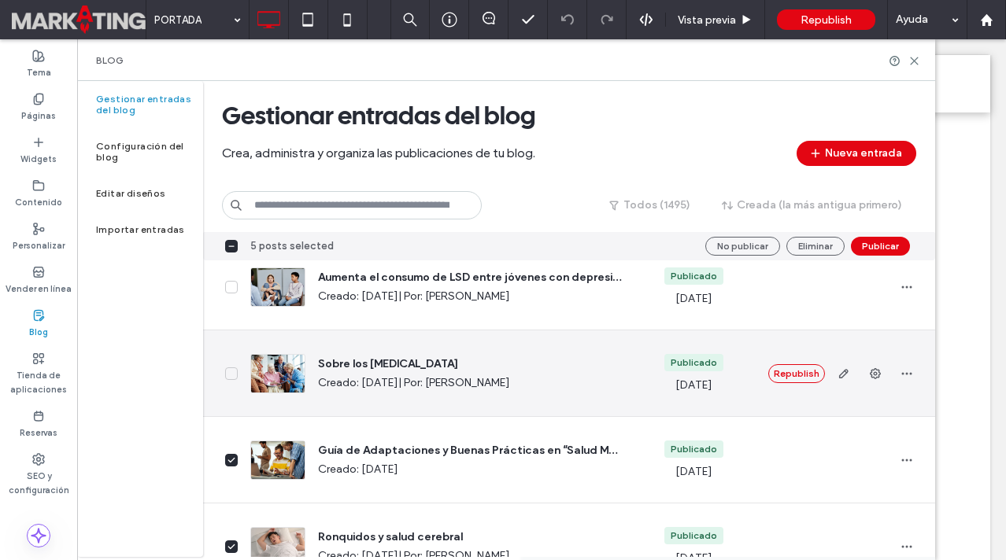
click at [230, 374] on icon at bounding box center [231, 374] width 8 height 6
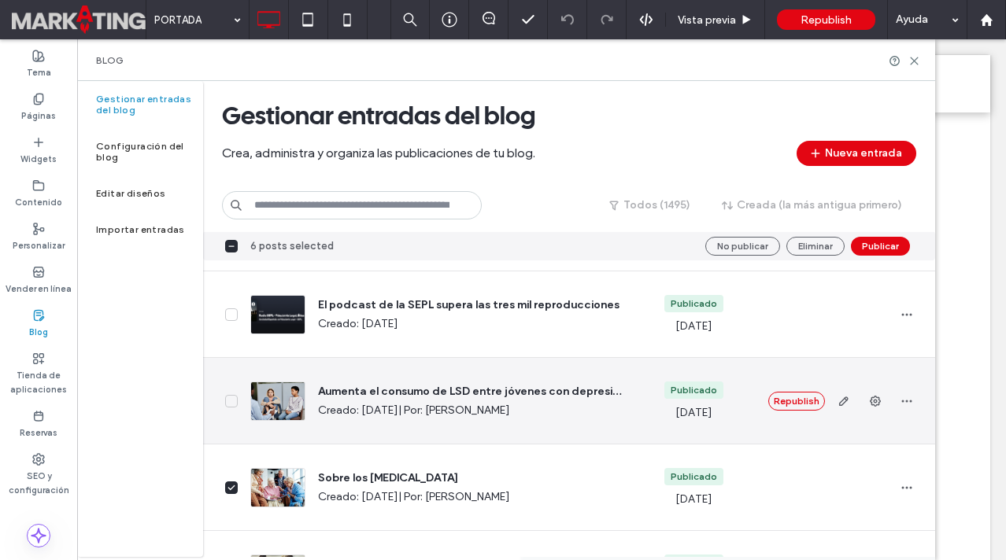
scroll to position [3799, 0]
click at [235, 399] on span at bounding box center [231, 402] width 13 height 13
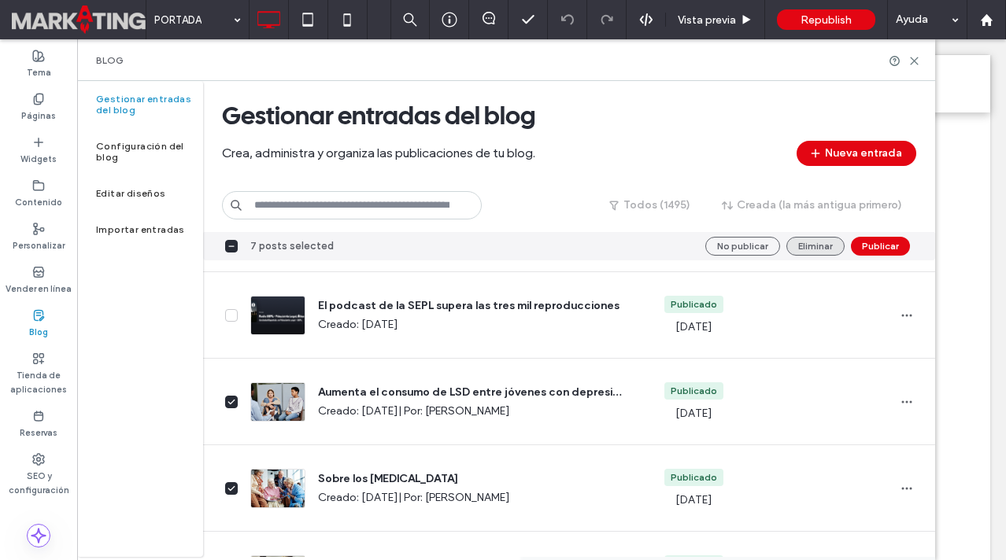
click at [815, 240] on button "Eliminar" at bounding box center [815, 246] width 58 height 19
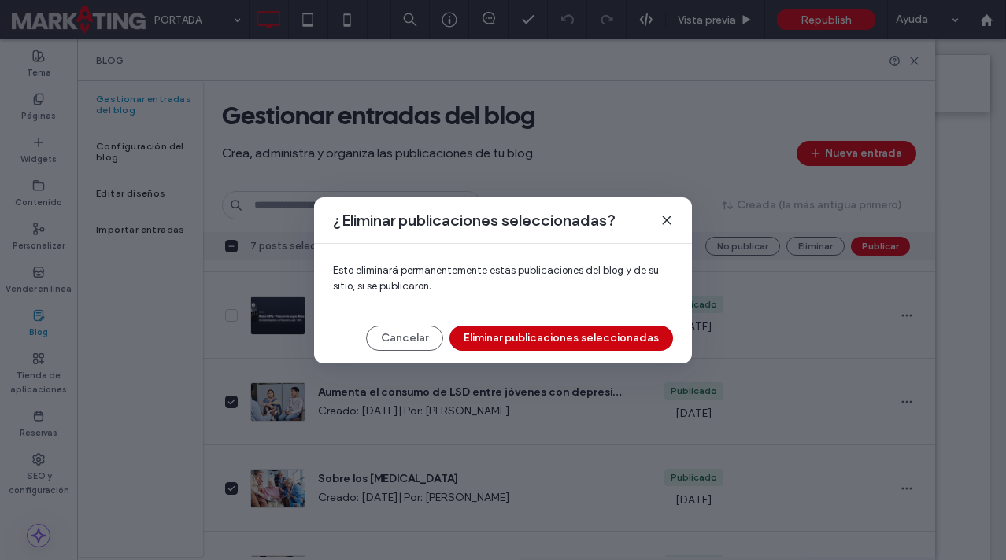
click at [523, 332] on button "Eliminar publicaciones seleccionadas" at bounding box center [561, 338] width 224 height 25
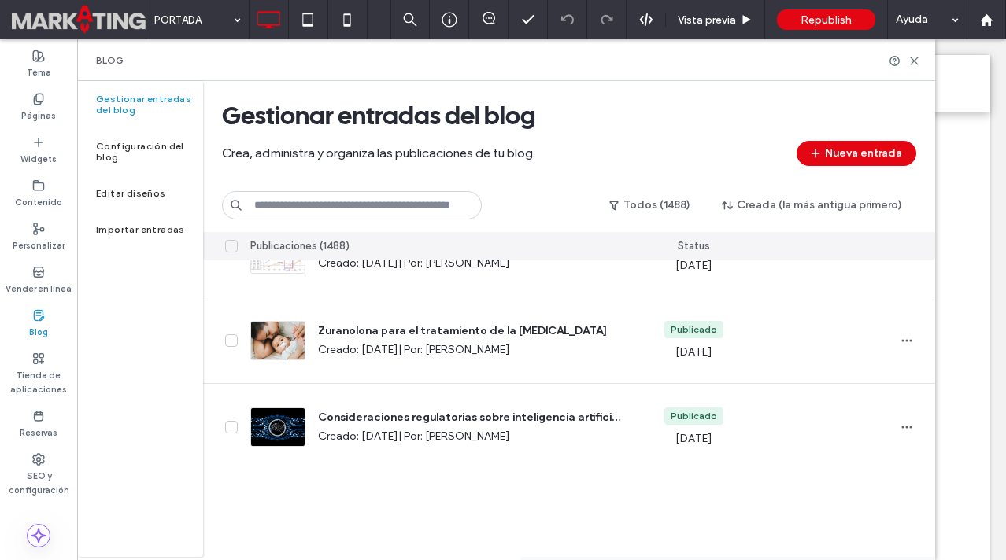
scroll to position [0, 0]
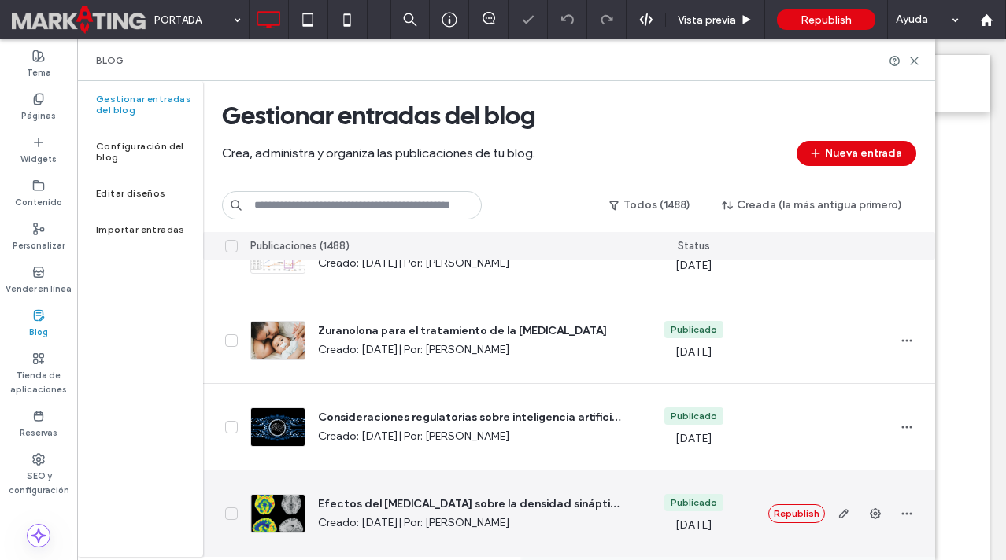
click at [230, 513] on icon at bounding box center [231, 514] width 8 height 6
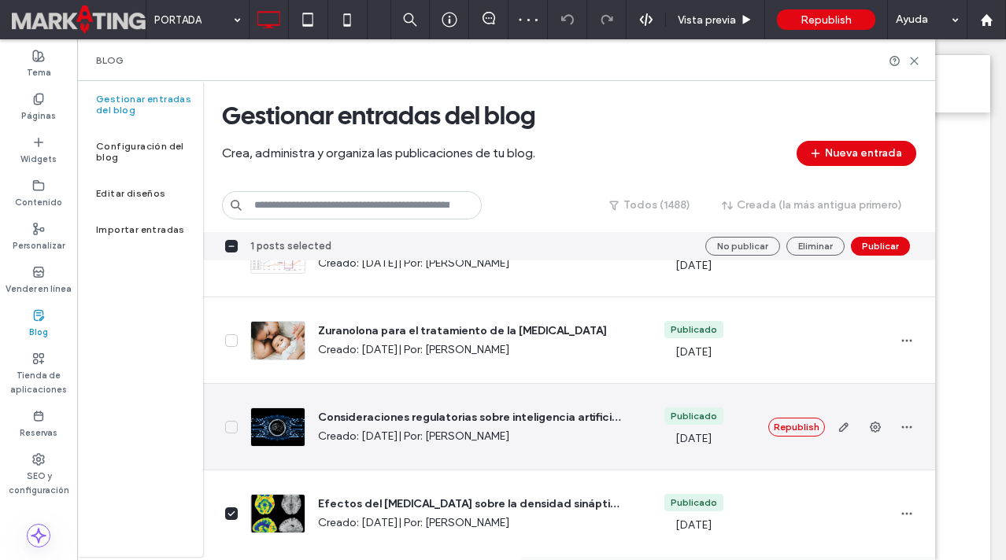
click at [232, 428] on icon at bounding box center [231, 427] width 8 height 6
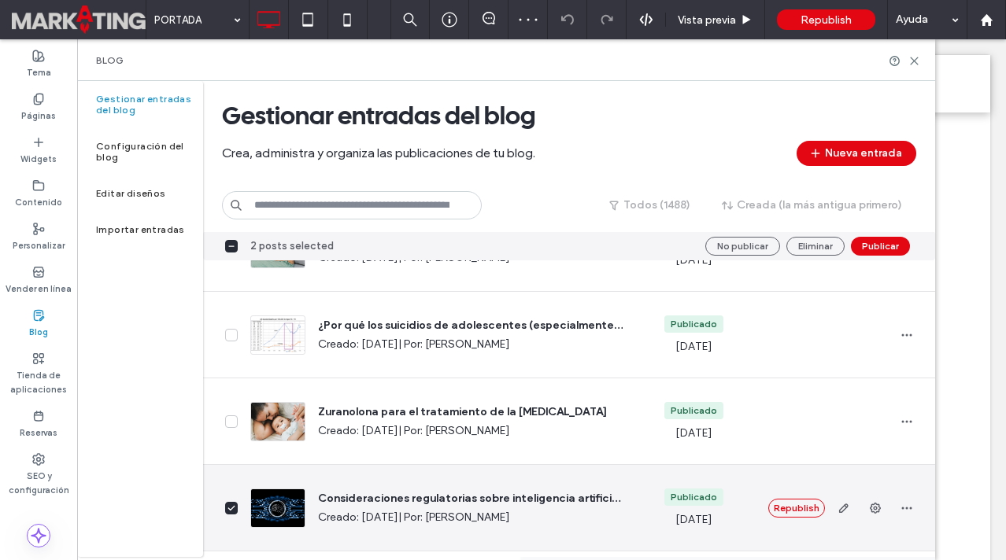
scroll to position [4096, 0]
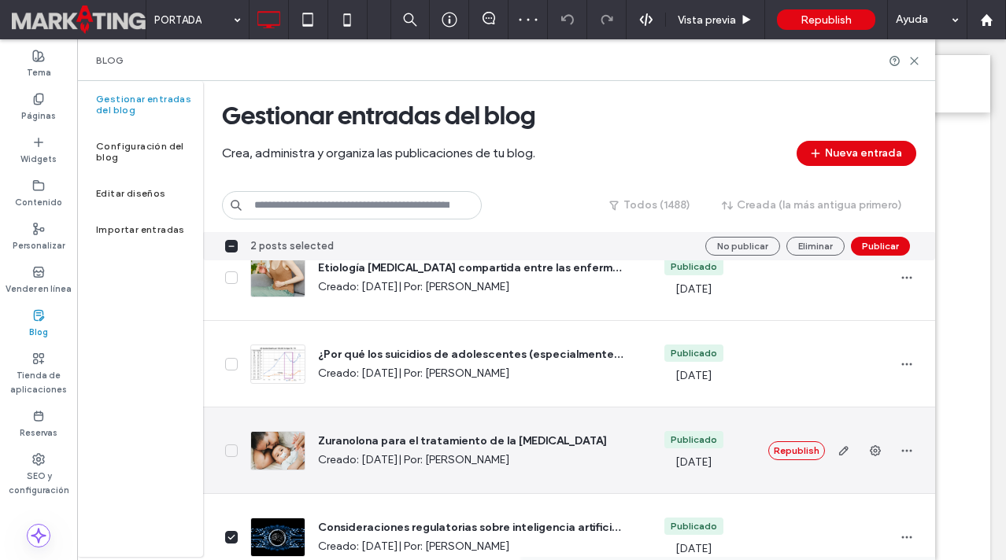
click at [231, 450] on icon at bounding box center [231, 451] width 8 height 6
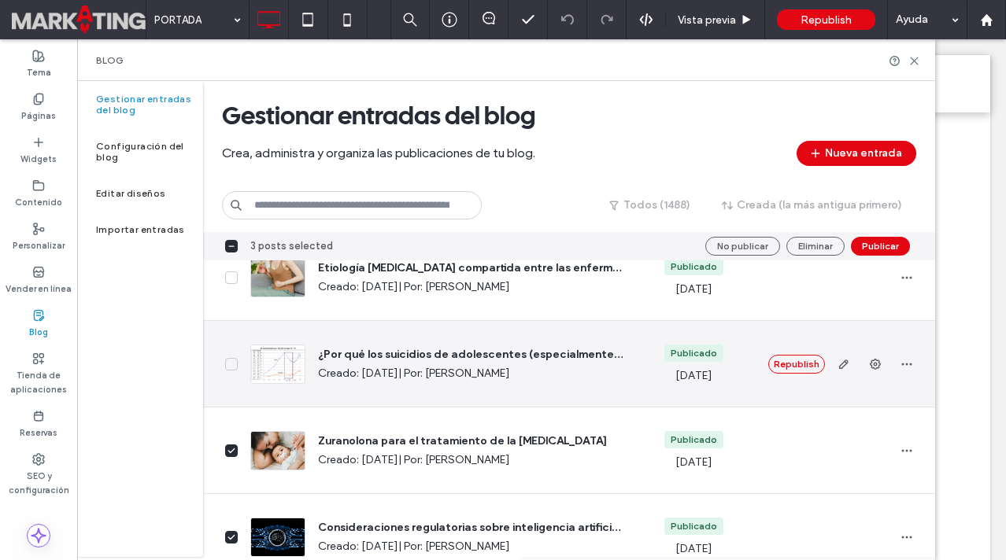
click at [231, 365] on icon at bounding box center [231, 364] width 8 height 6
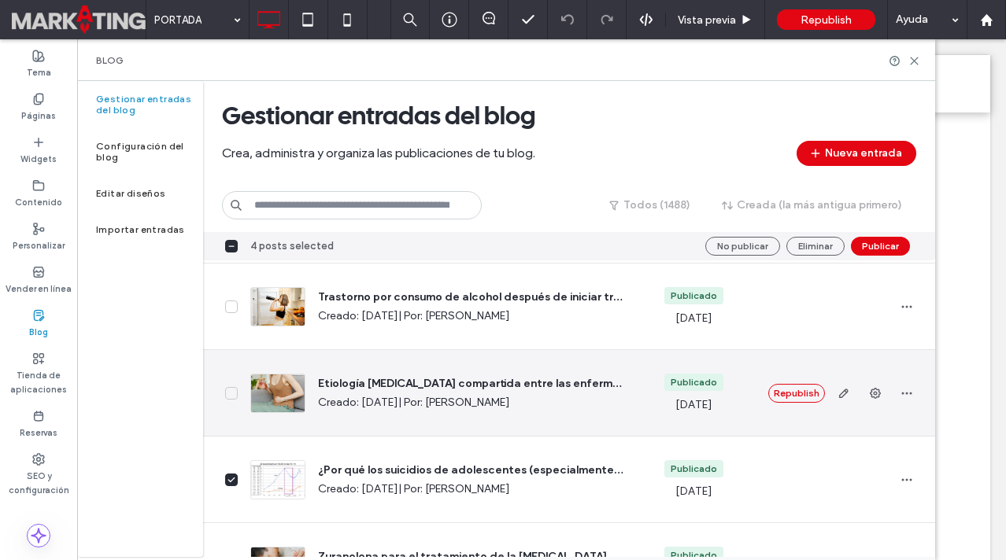
scroll to position [3976, 0]
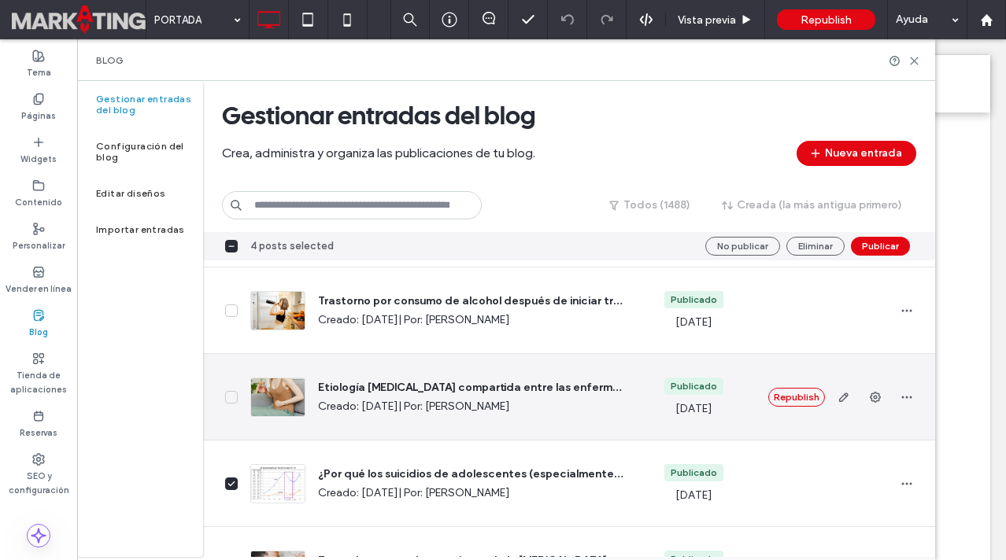
click at [231, 397] on icon at bounding box center [231, 397] width 6 height 4
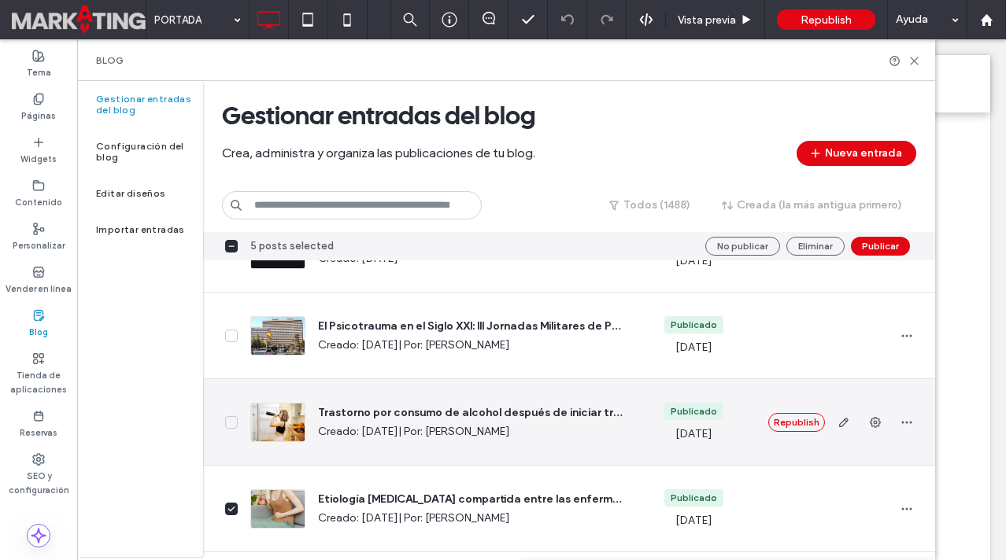
scroll to position [3859, 0]
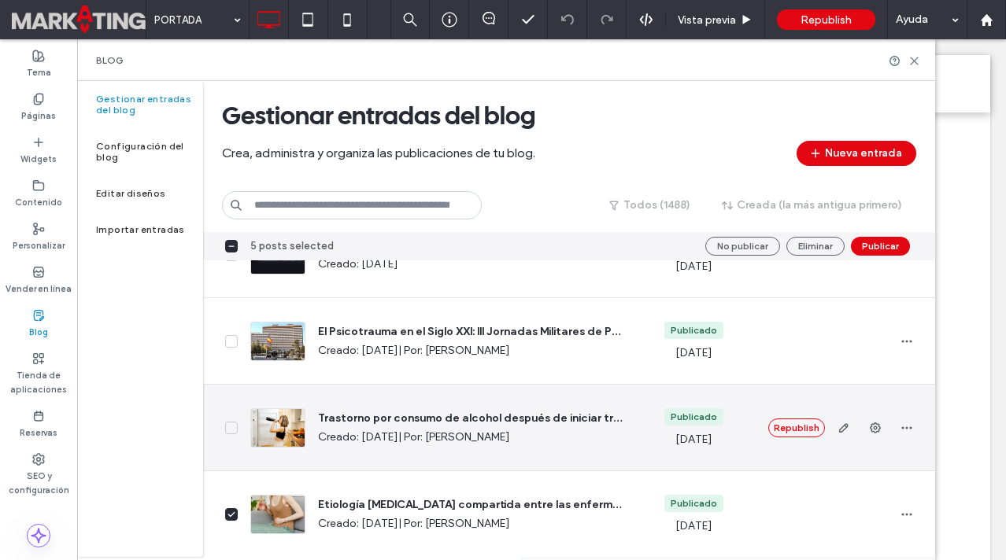
click at [232, 428] on icon at bounding box center [231, 428] width 8 height 6
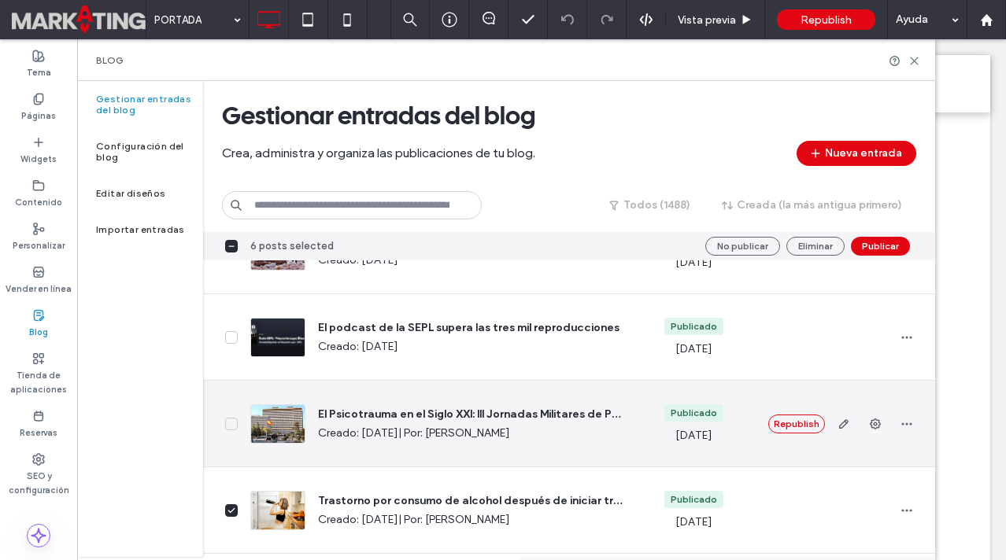
scroll to position [3773, 0]
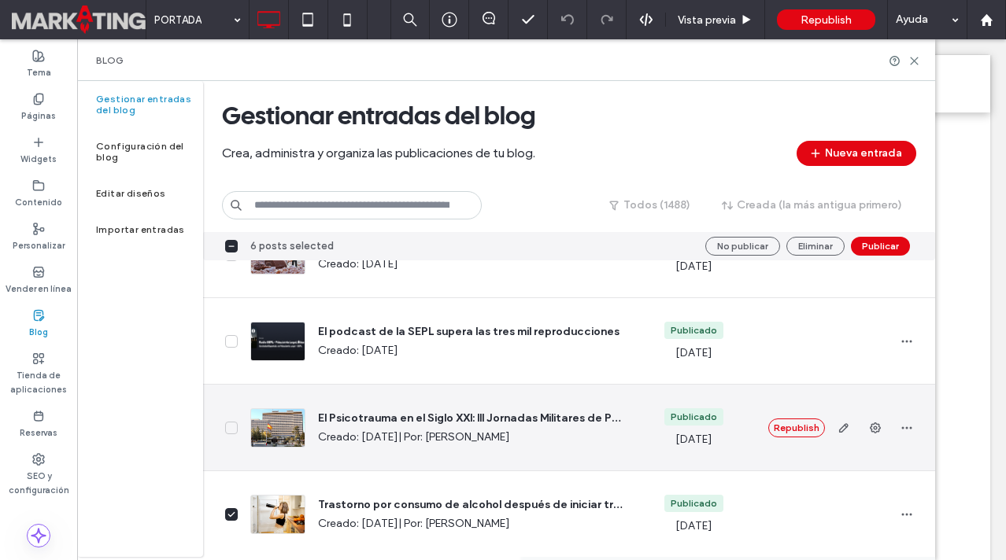
click at [233, 431] on span at bounding box center [231, 428] width 13 height 13
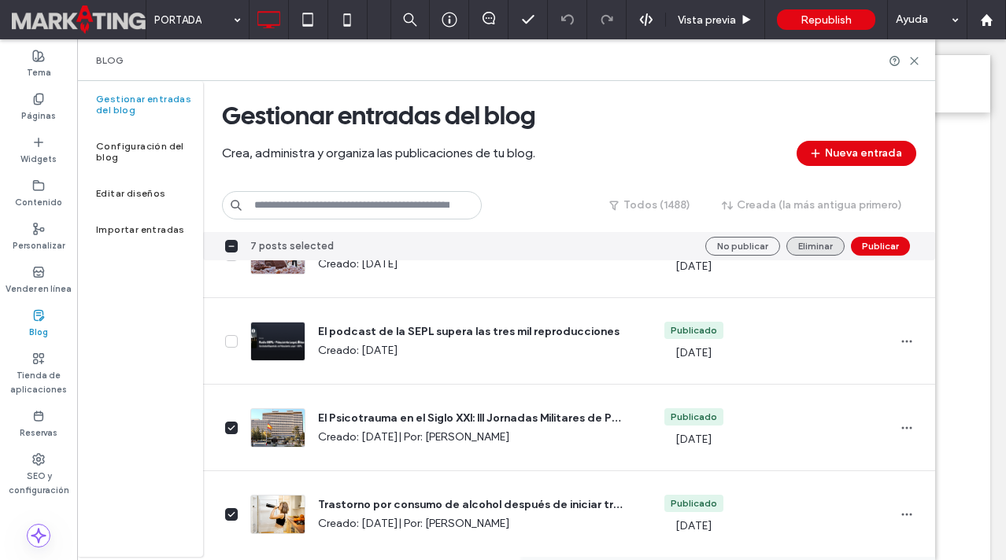
click at [813, 242] on button "Eliminar" at bounding box center [815, 246] width 58 height 19
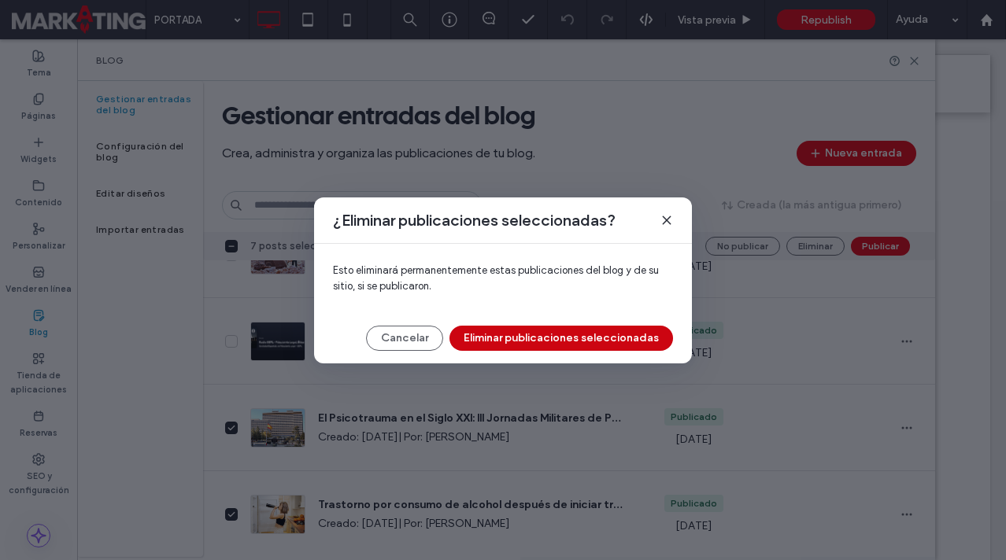
click at [608, 331] on button "Eliminar publicaciones seleccionadas" at bounding box center [561, 338] width 224 height 25
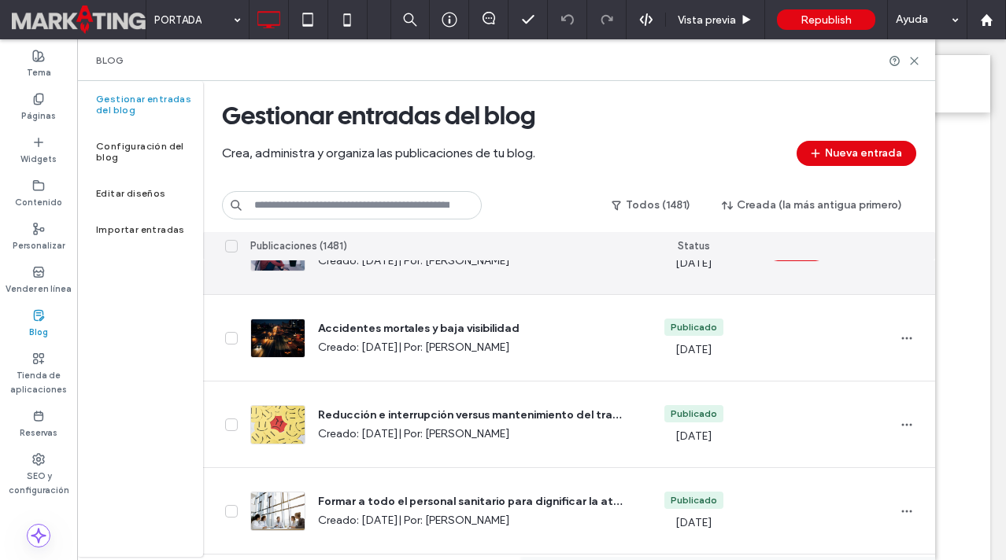
scroll to position [4206, 0]
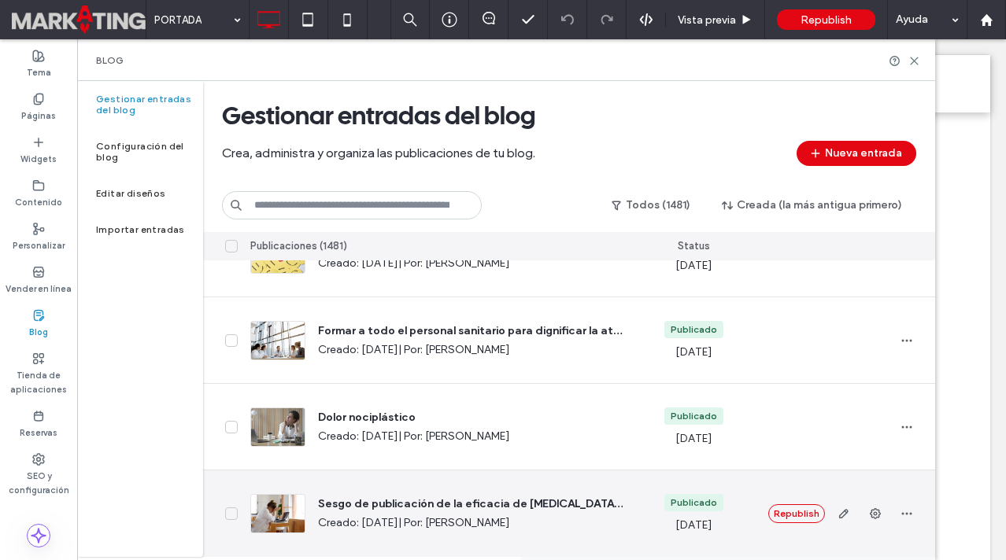
click at [234, 515] on icon at bounding box center [231, 514] width 8 height 6
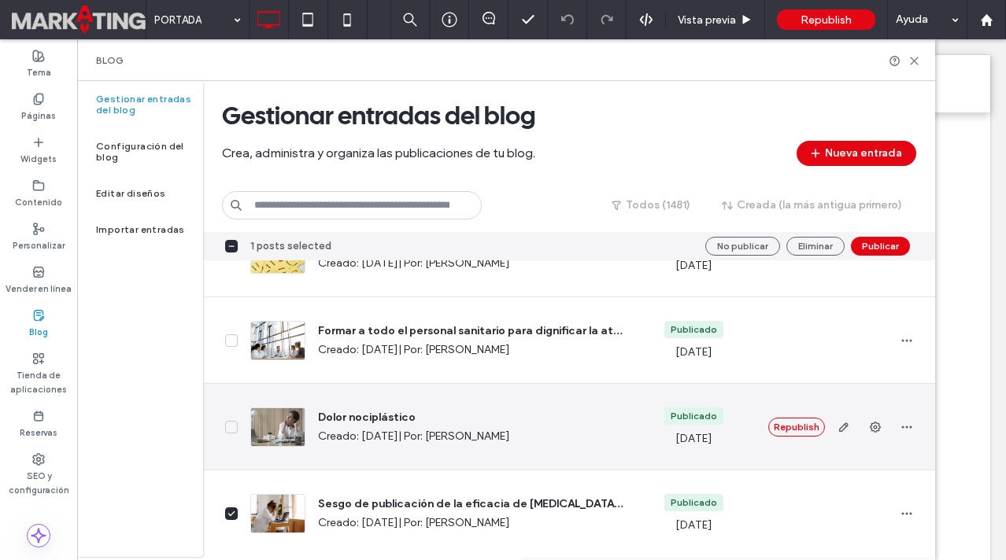
click at [231, 431] on span at bounding box center [231, 427] width 13 height 13
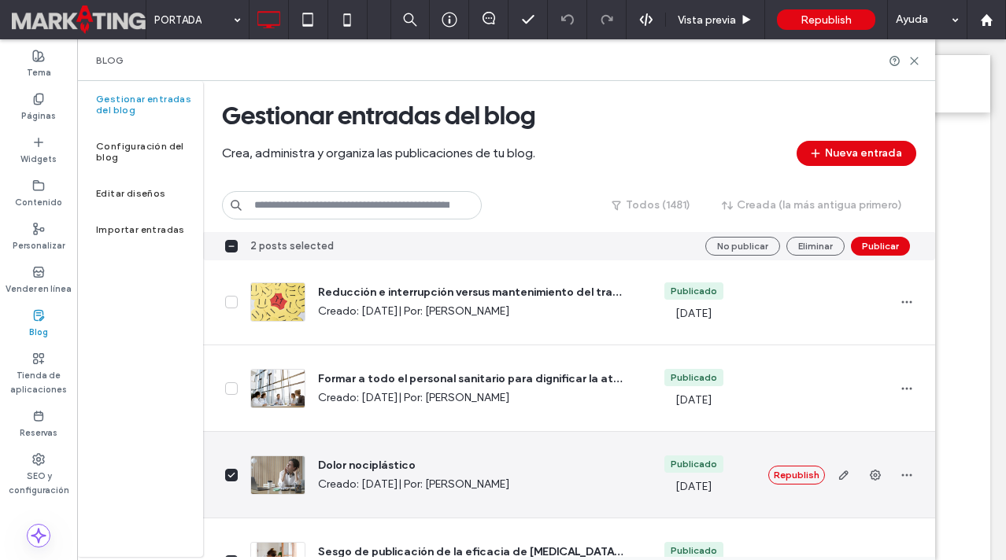
scroll to position [4147, 0]
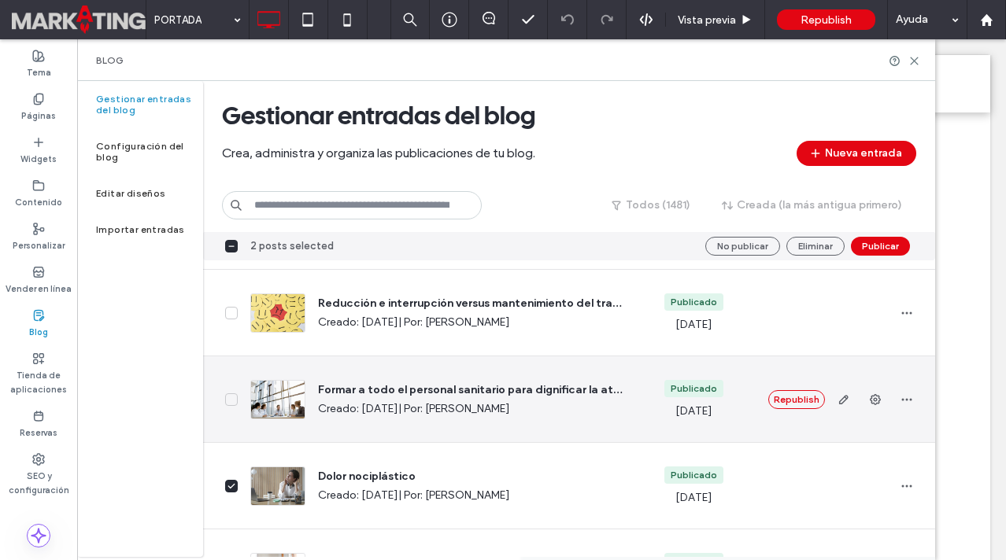
click at [230, 400] on icon at bounding box center [231, 400] width 8 height 6
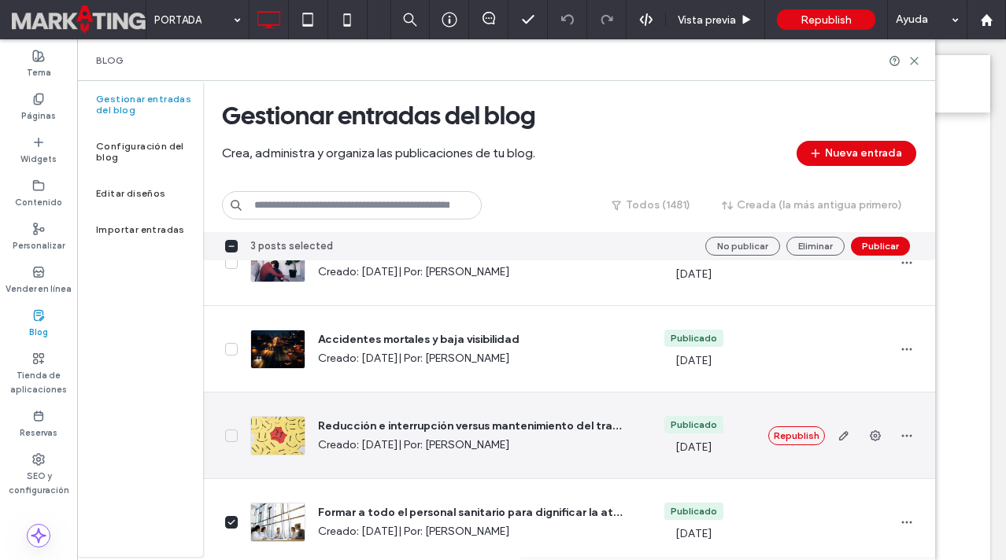
scroll to position [4023, 0]
click at [235, 445] on div at bounding box center [220, 437] width 35 height 86
click at [234, 437] on icon at bounding box center [231, 437] width 8 height 6
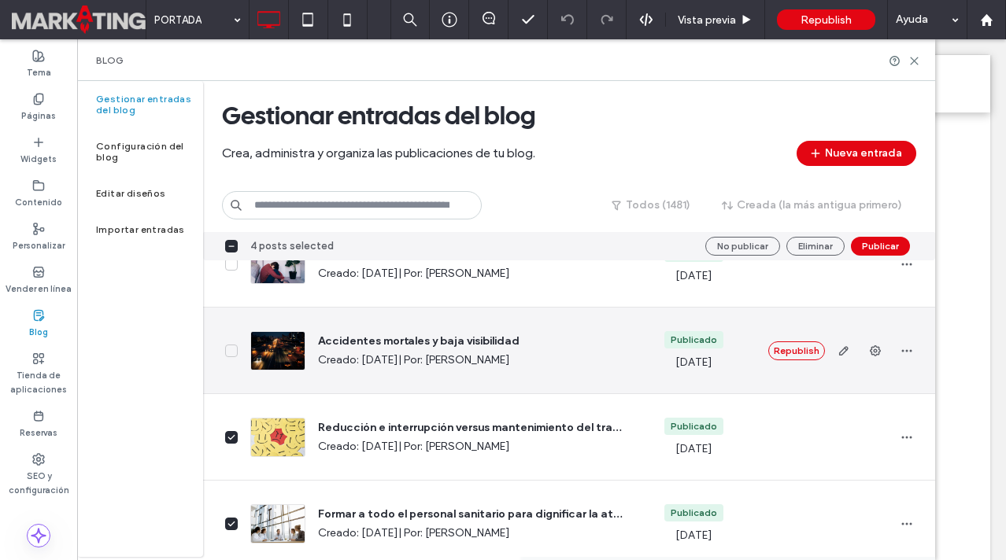
click at [231, 348] on icon at bounding box center [231, 351] width 8 height 6
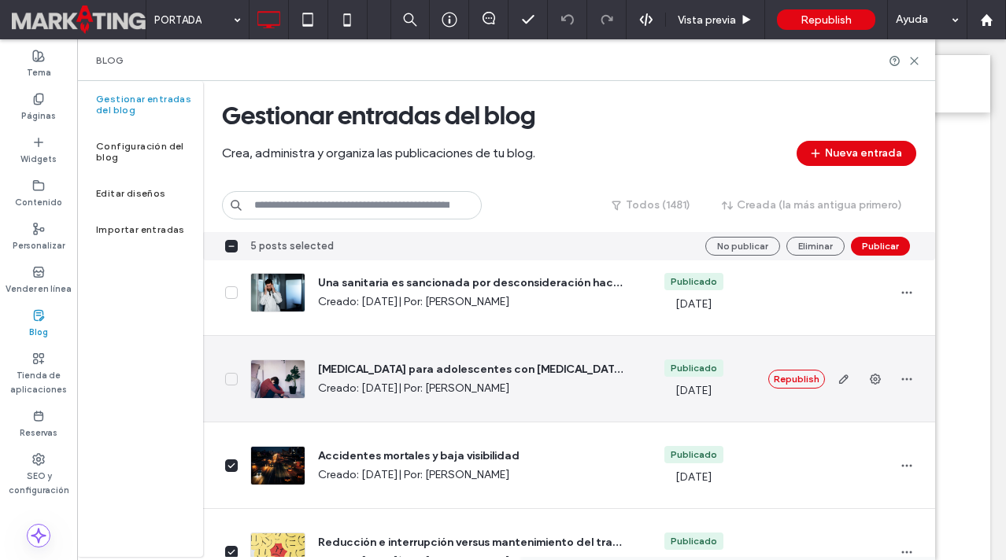
scroll to position [3903, 0]
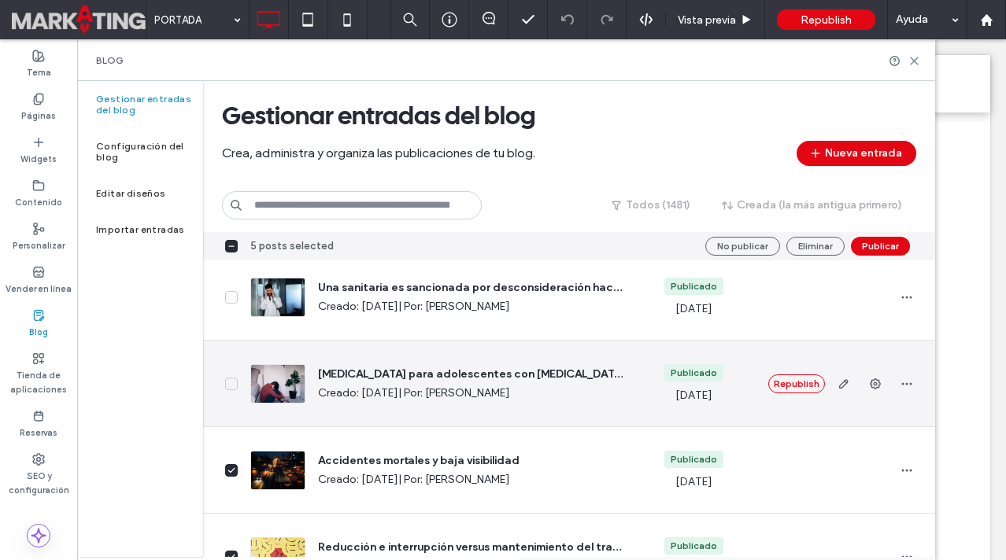
click at [233, 379] on span at bounding box center [231, 384] width 13 height 13
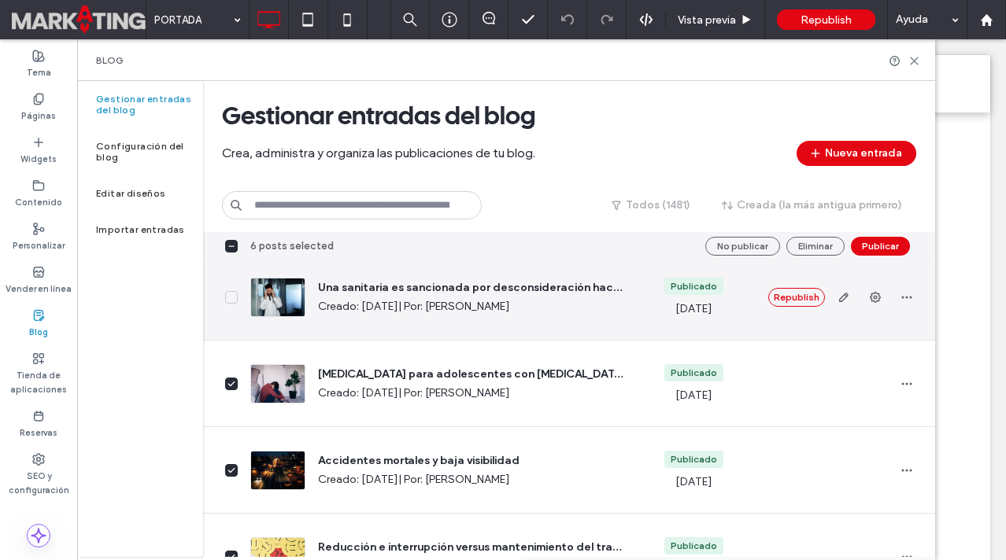
click at [230, 298] on icon at bounding box center [231, 297] width 6 height 4
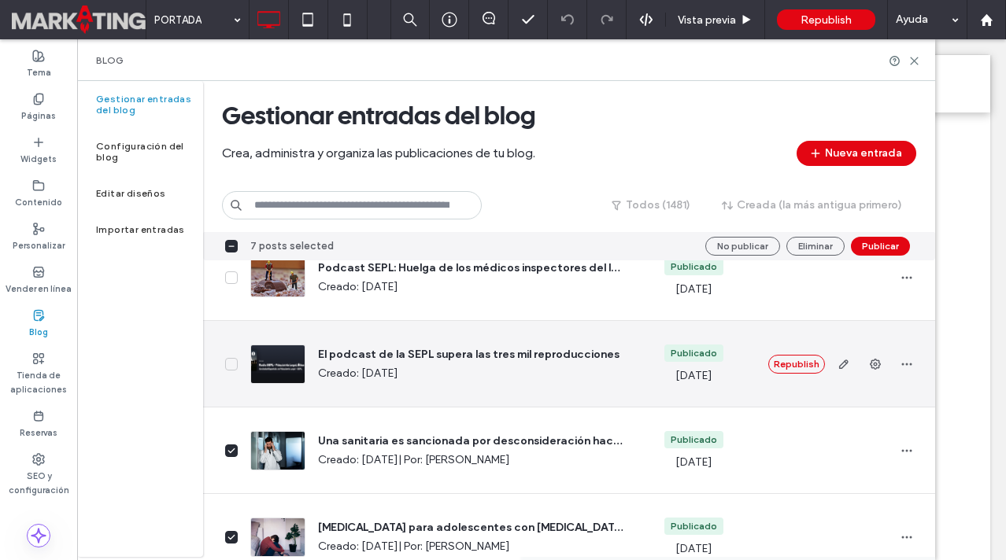
scroll to position [3749, 0]
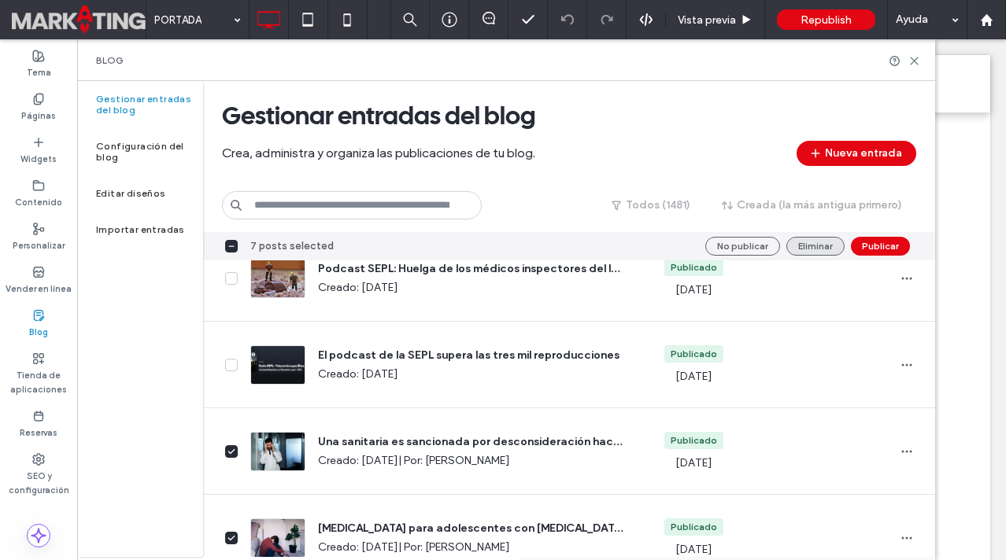
click at [800, 238] on button "Eliminar" at bounding box center [815, 246] width 58 height 19
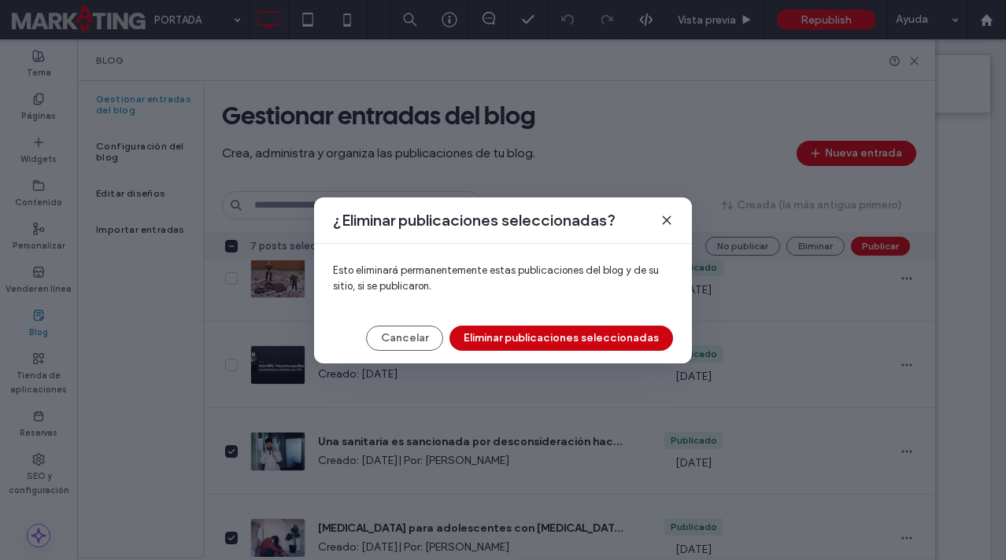
click at [519, 336] on button "Eliminar publicaciones seleccionadas" at bounding box center [561, 338] width 224 height 25
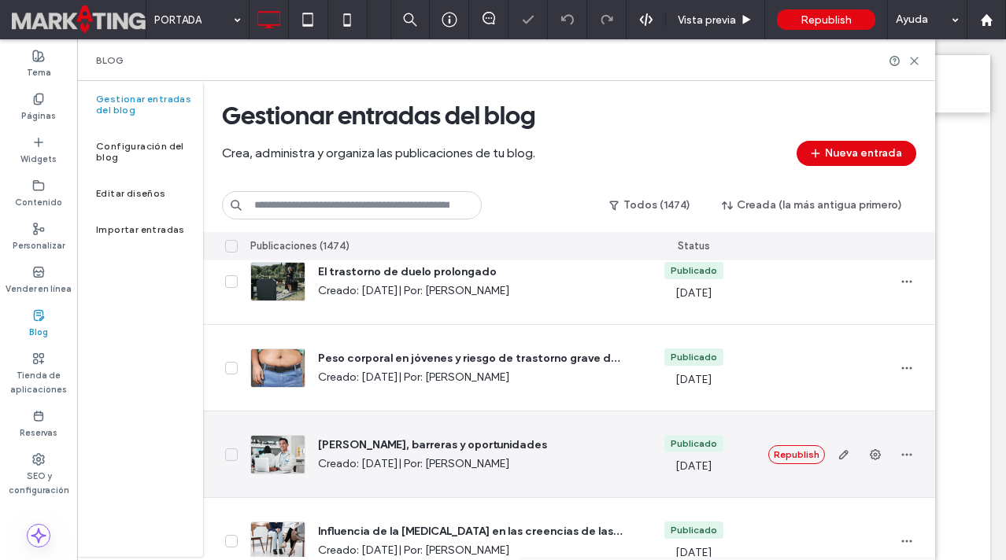
scroll to position [4206, 0]
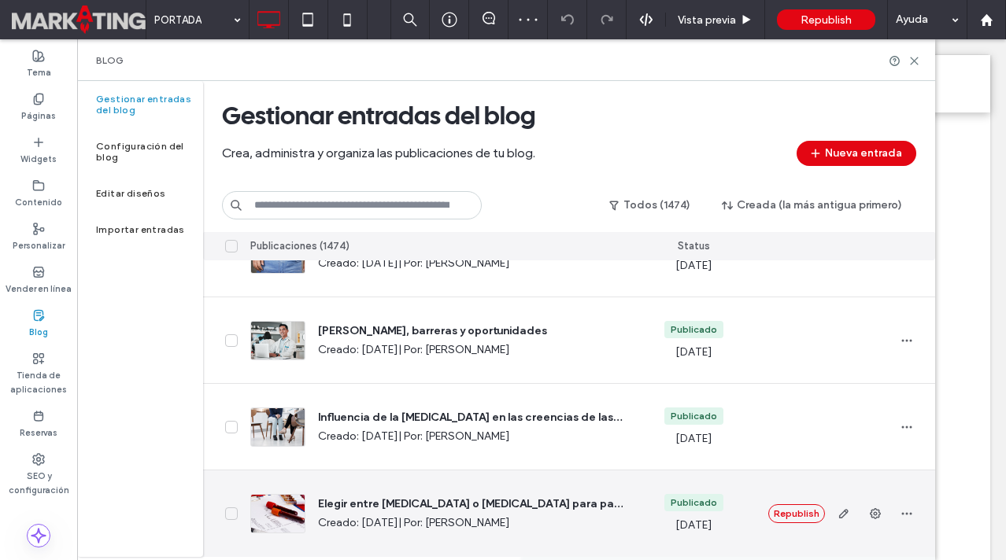
click at [229, 516] on icon at bounding box center [231, 514] width 8 height 6
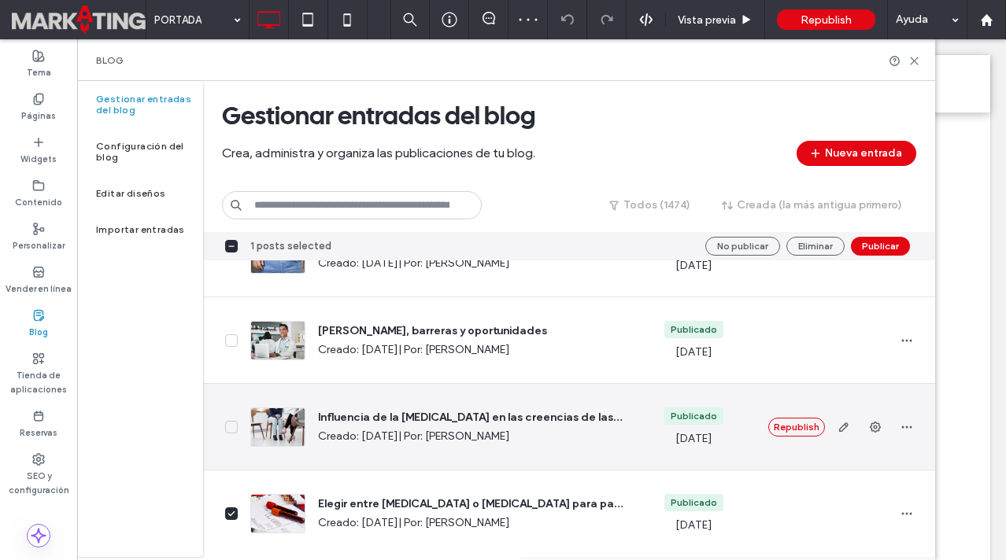
click at [238, 428] on div "Influencia de la ketamina en las creencias de las personas con depresión Creado…" at bounding box center [436, 427] width 397 height 86
click at [229, 424] on icon at bounding box center [231, 427] width 8 height 6
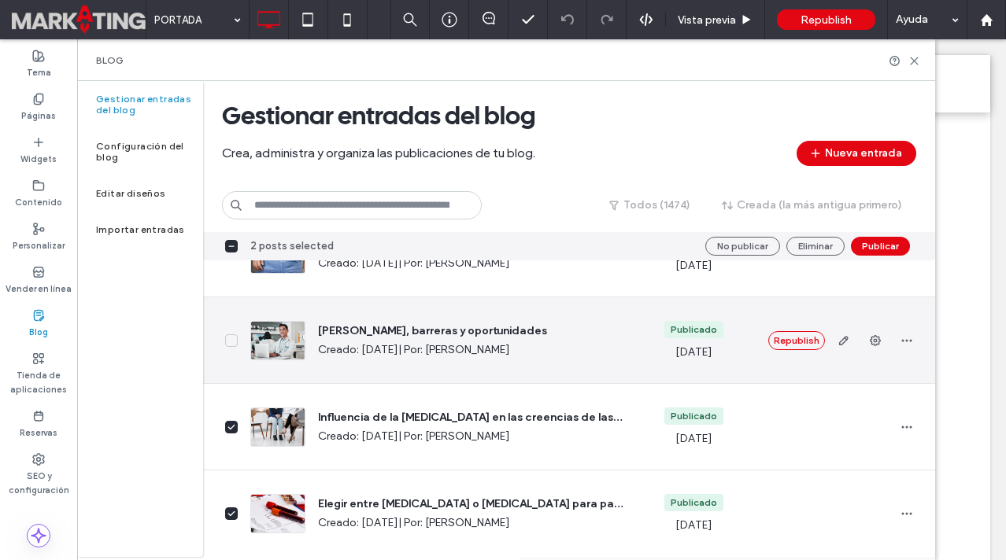
click at [227, 339] on icon at bounding box center [231, 341] width 8 height 6
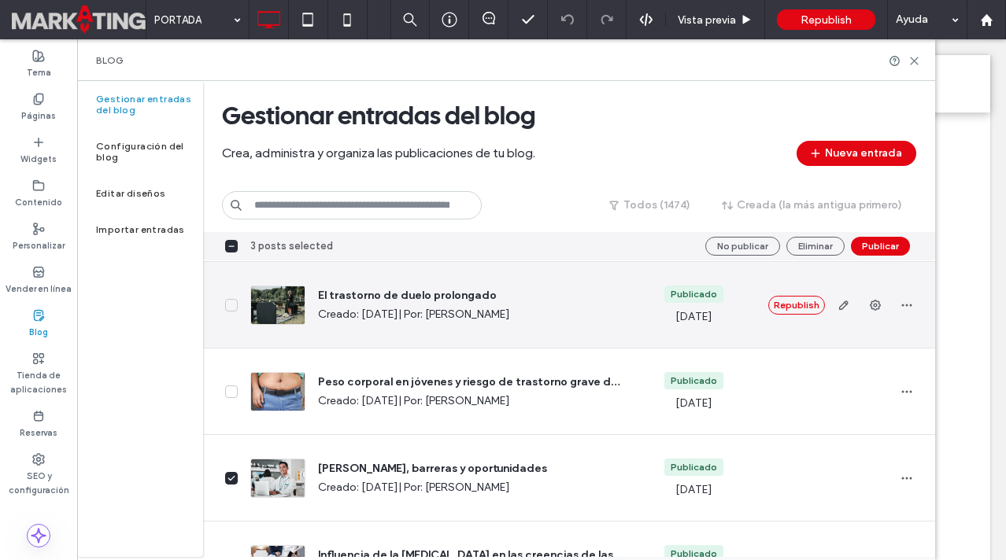
scroll to position [4056, 0]
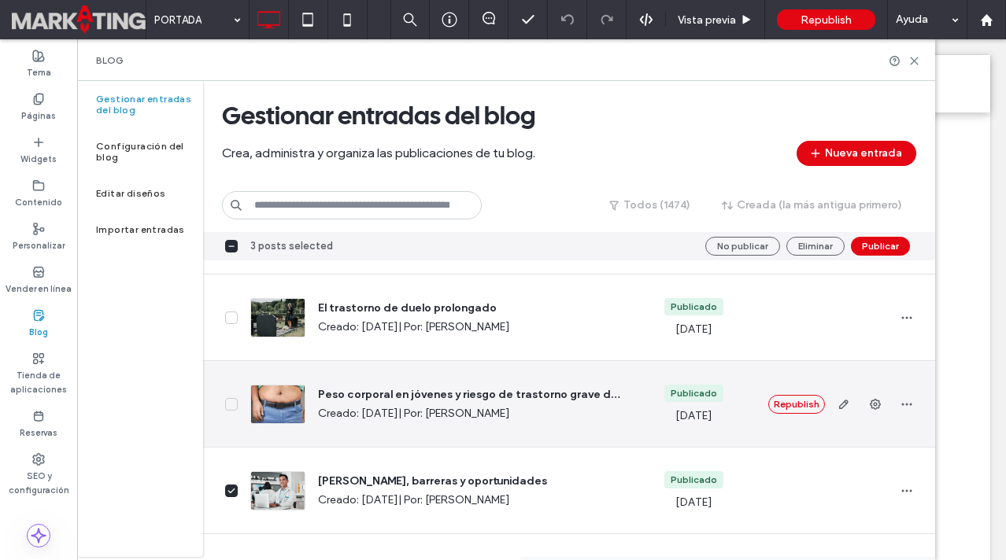
click at [232, 405] on icon at bounding box center [231, 404] width 8 height 6
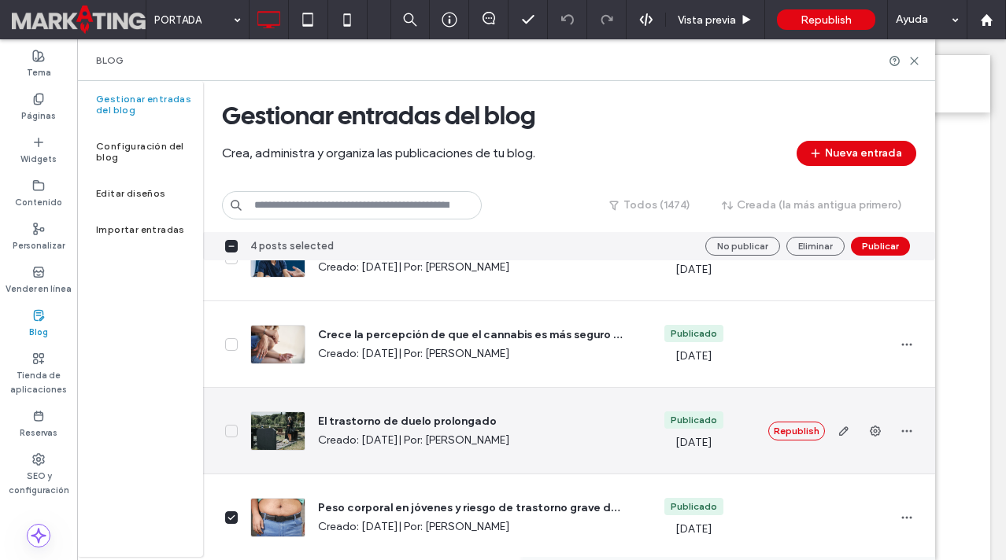
scroll to position [3934, 0]
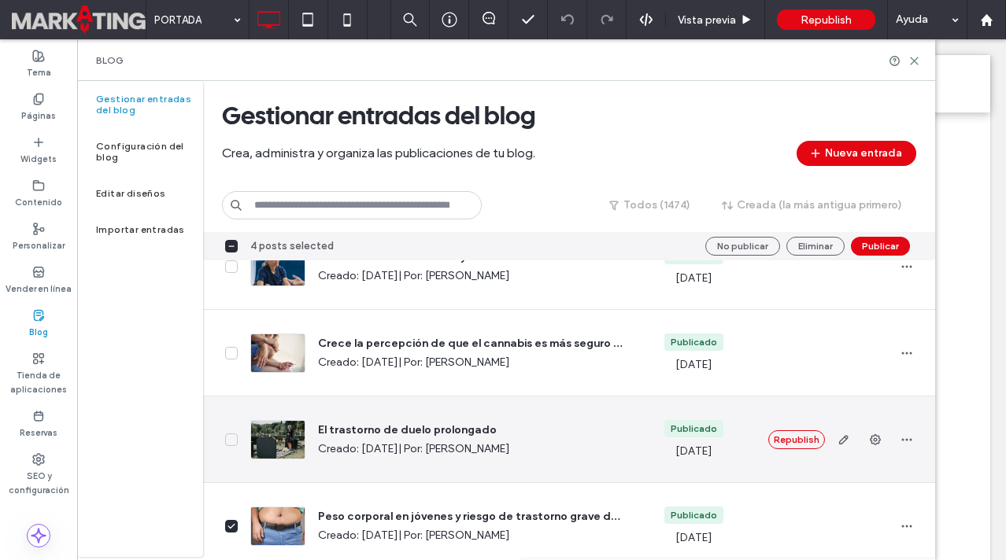
click at [232, 438] on icon at bounding box center [231, 440] width 8 height 6
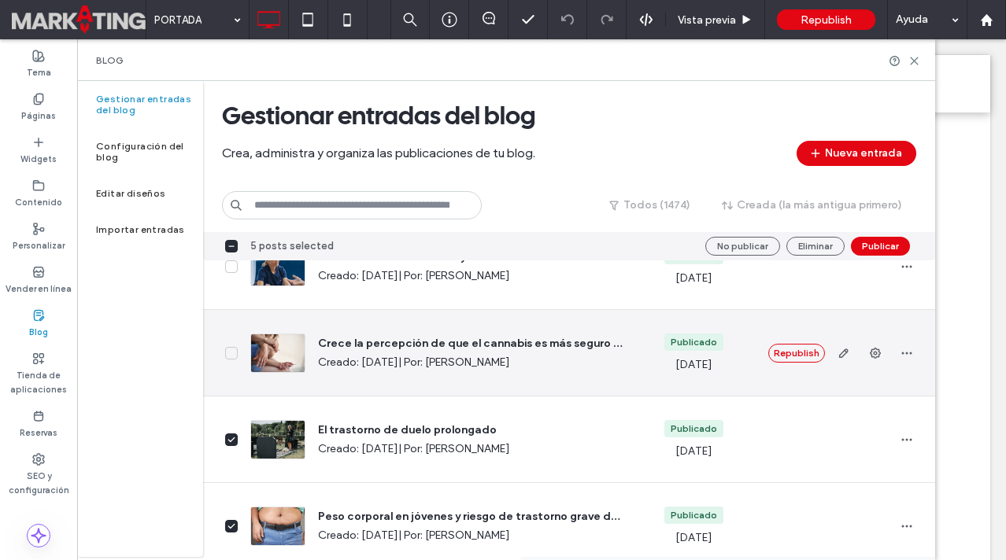
click at [233, 350] on icon at bounding box center [231, 353] width 8 height 6
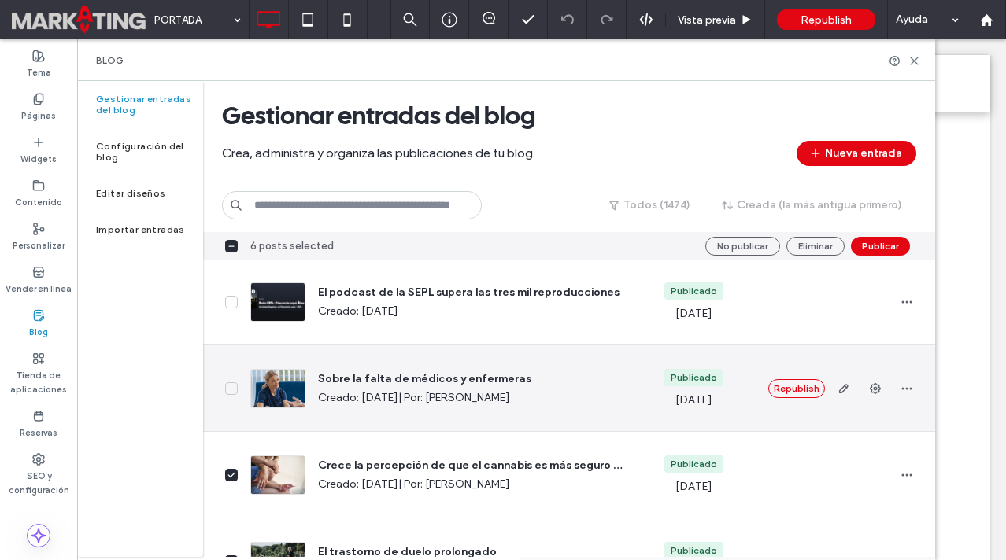
scroll to position [3808, 0]
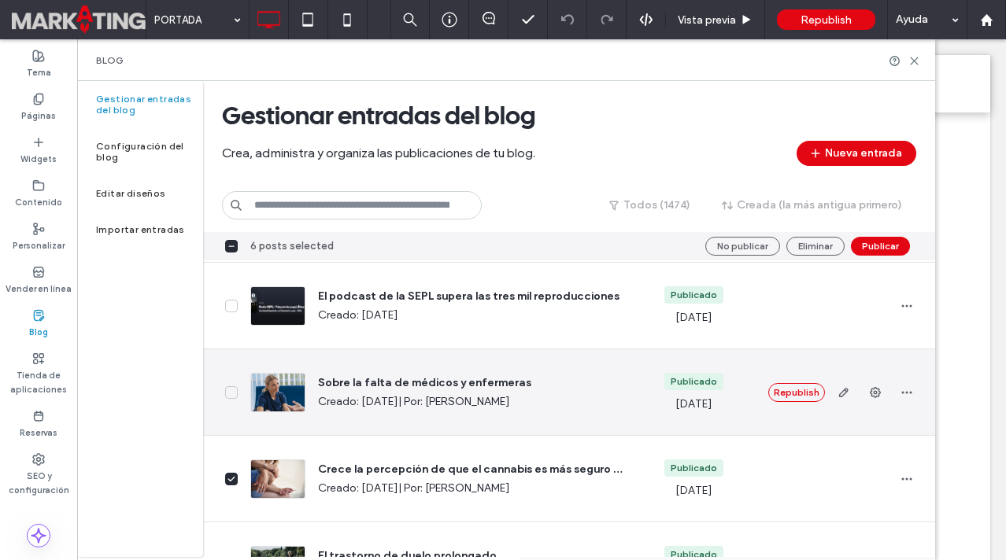
click at [231, 394] on icon at bounding box center [231, 393] width 8 height 6
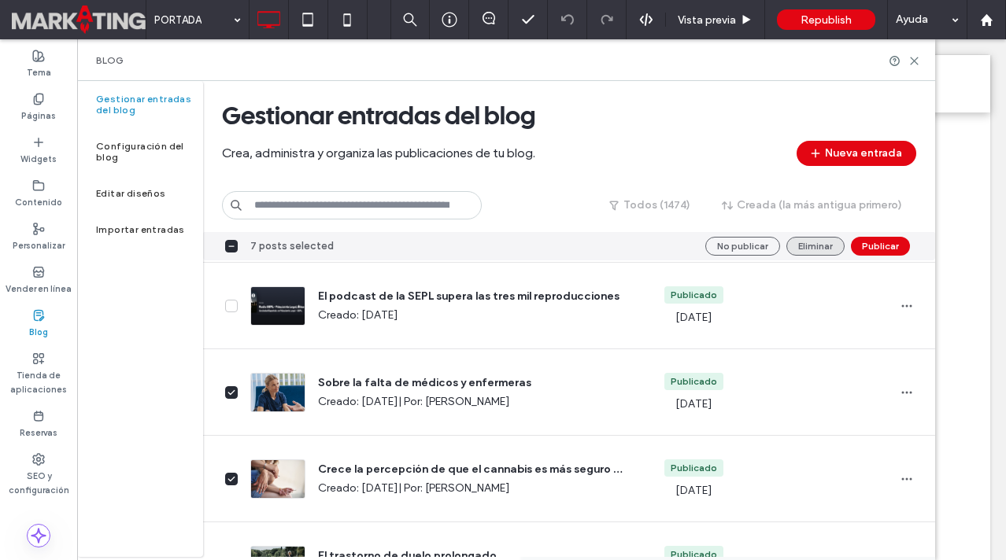
click at [809, 244] on button "Eliminar" at bounding box center [815, 246] width 58 height 19
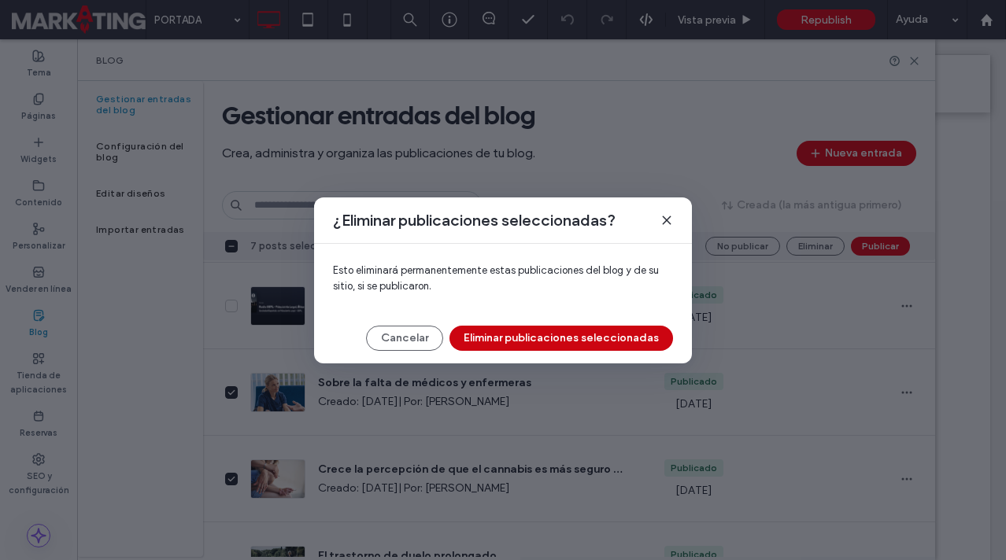
click at [529, 335] on button "Eliminar publicaciones seleccionadas" at bounding box center [561, 338] width 224 height 25
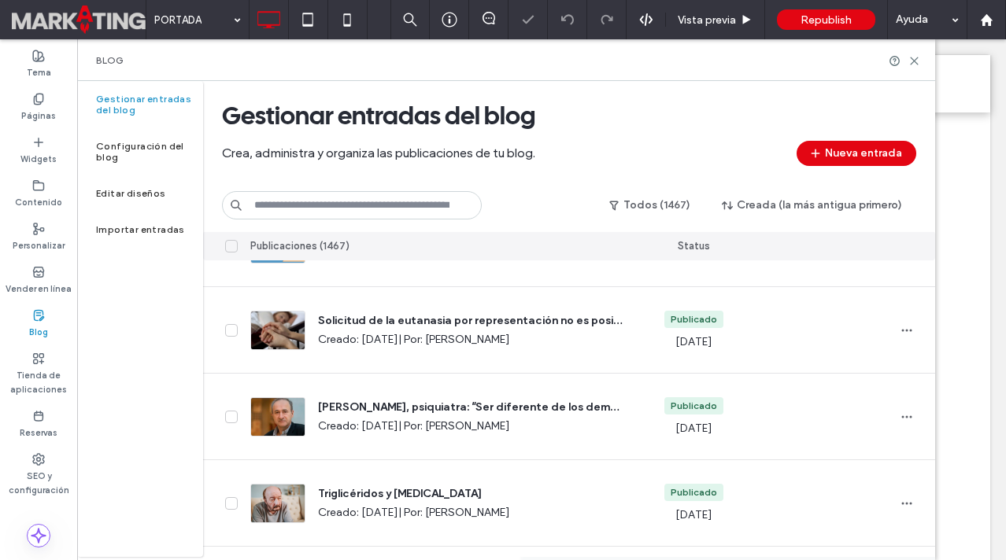
scroll to position [0, 0]
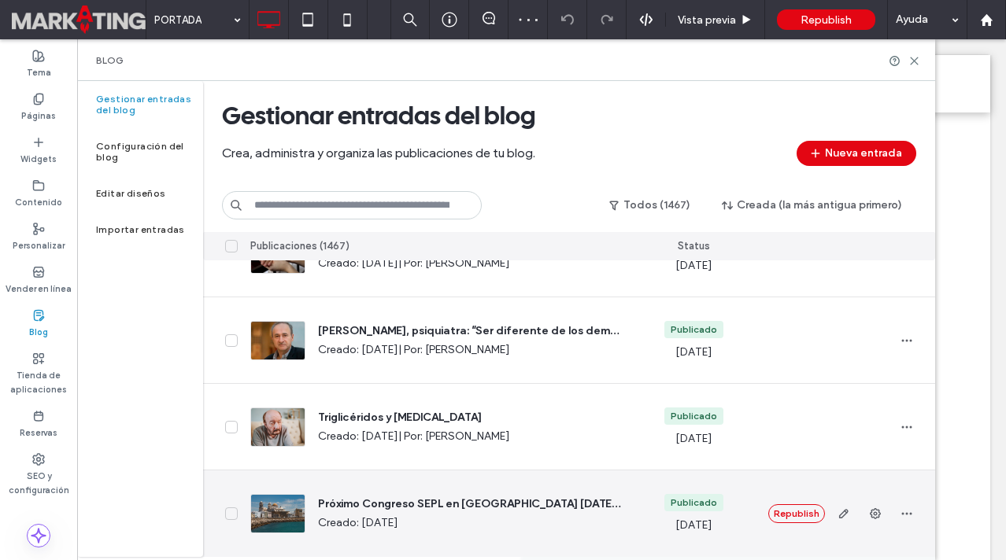
click at [234, 514] on icon at bounding box center [231, 514] width 8 height 6
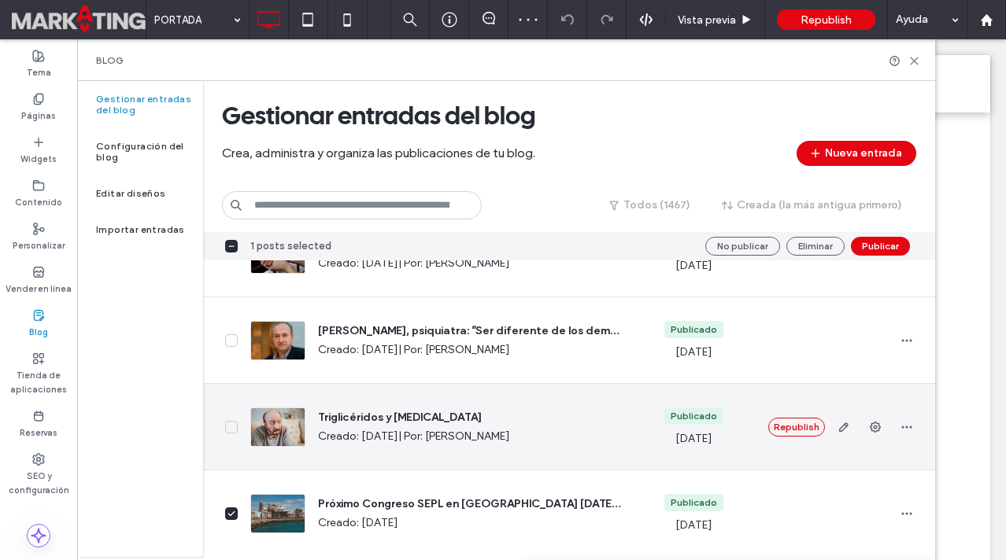
click at [235, 428] on span at bounding box center [231, 427] width 13 height 13
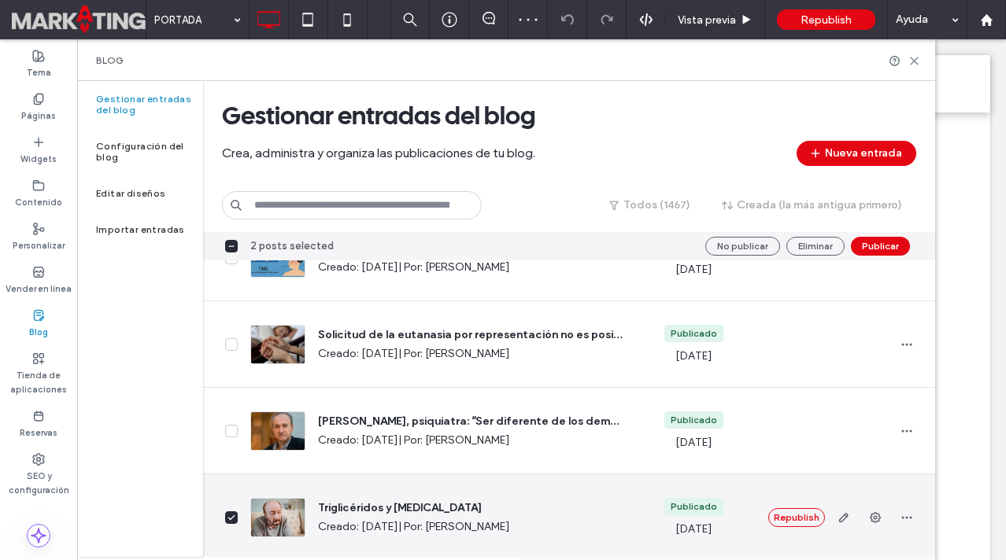
scroll to position [4114, 0]
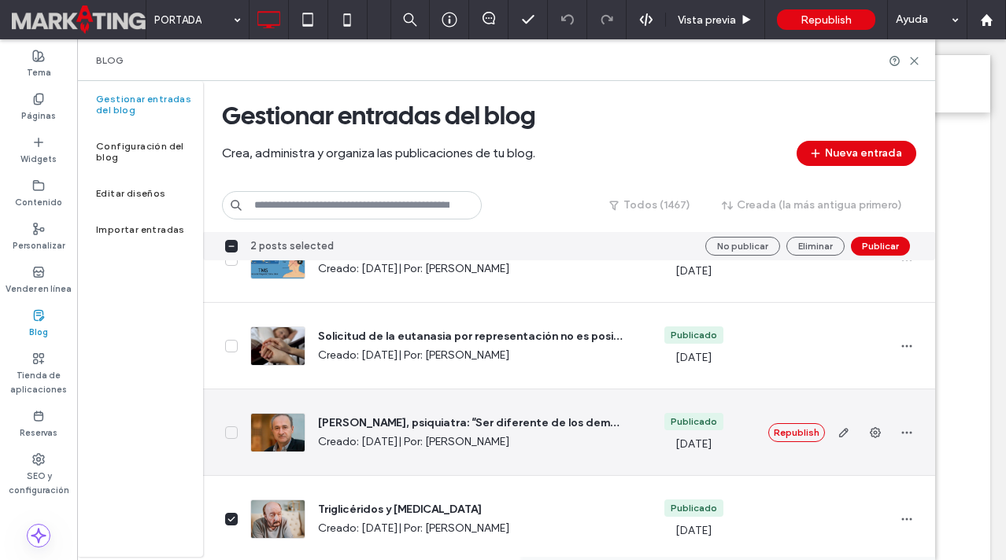
click at [235, 428] on span at bounding box center [231, 433] width 13 height 13
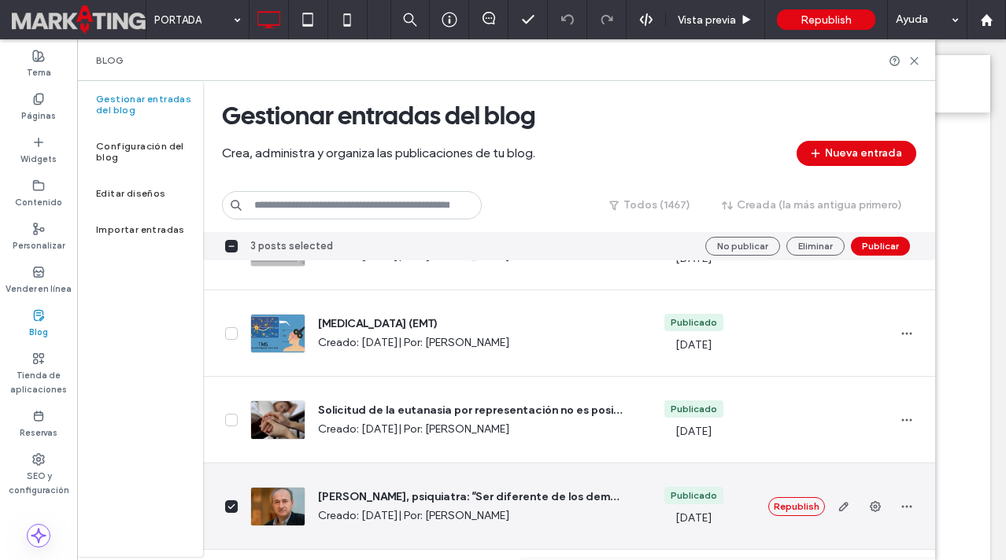
scroll to position [4038, 0]
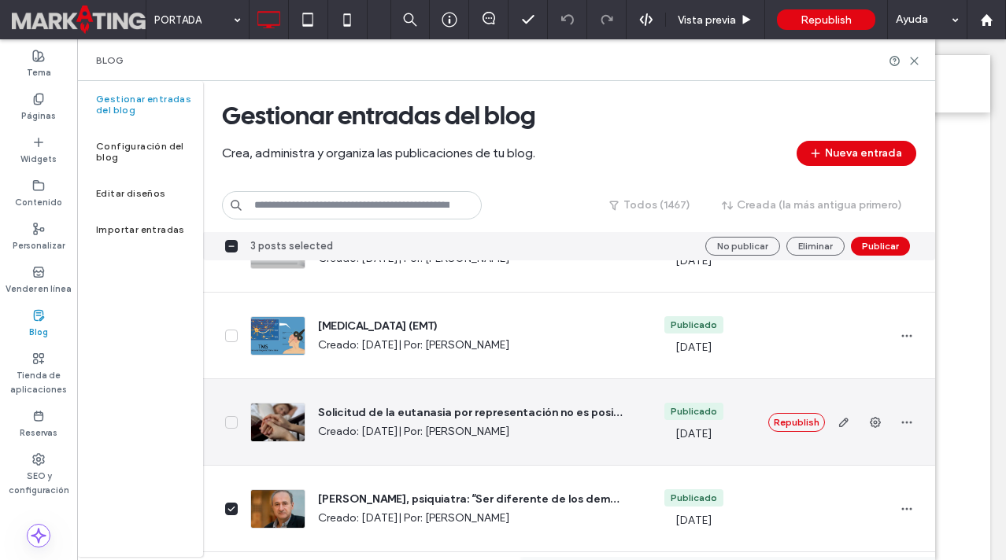
click at [235, 420] on icon at bounding box center [231, 422] width 6 height 4
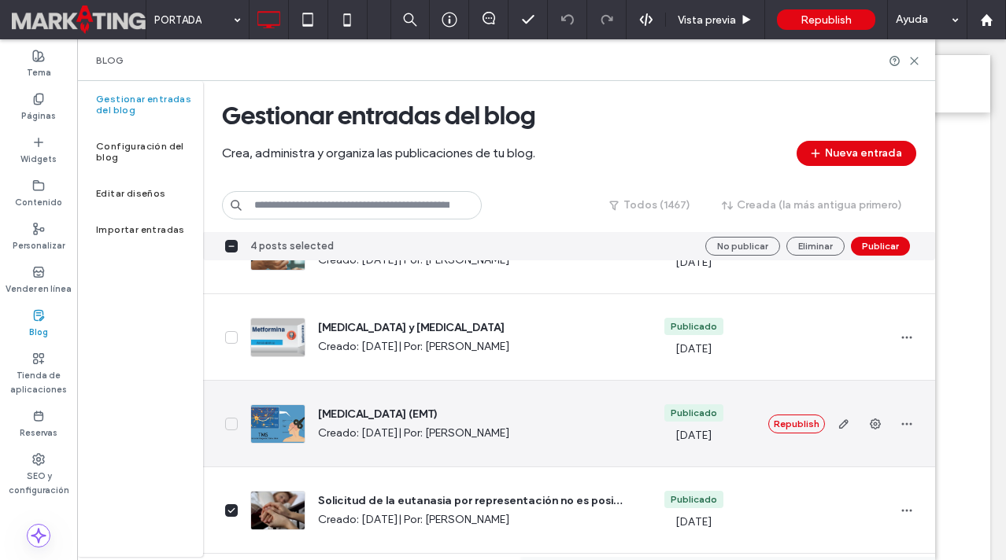
scroll to position [3940, 0]
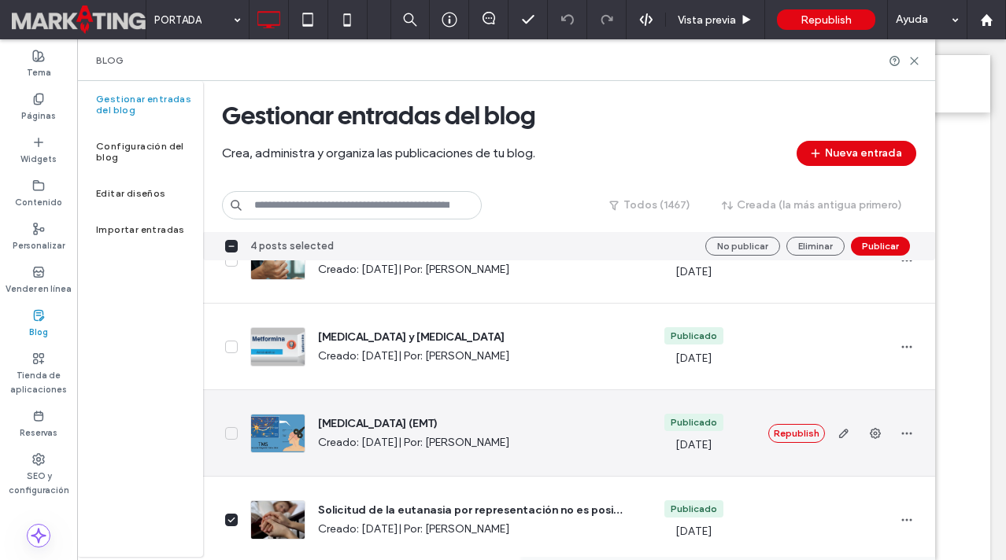
click at [231, 434] on icon at bounding box center [231, 433] width 6 height 4
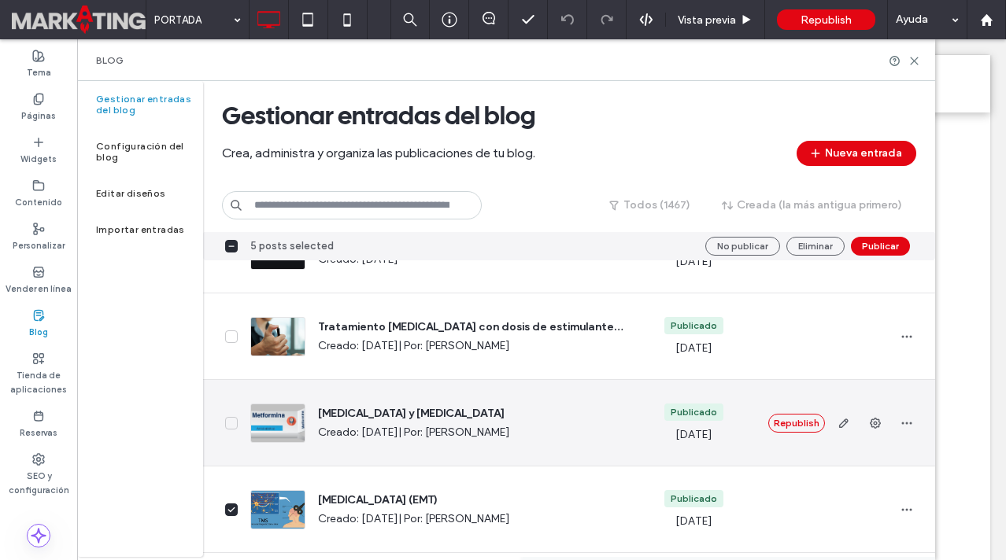
scroll to position [3858, 0]
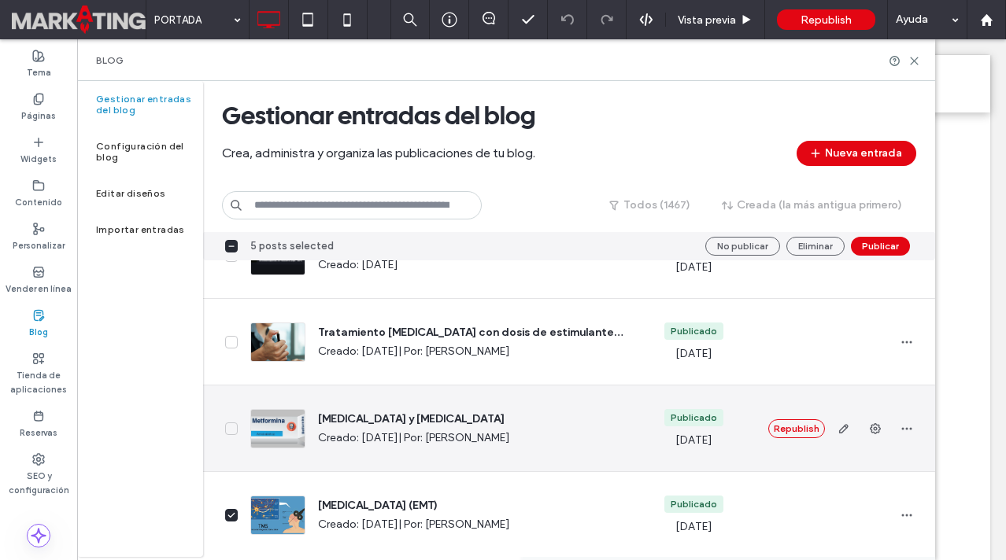
click at [234, 427] on icon at bounding box center [231, 429] width 8 height 6
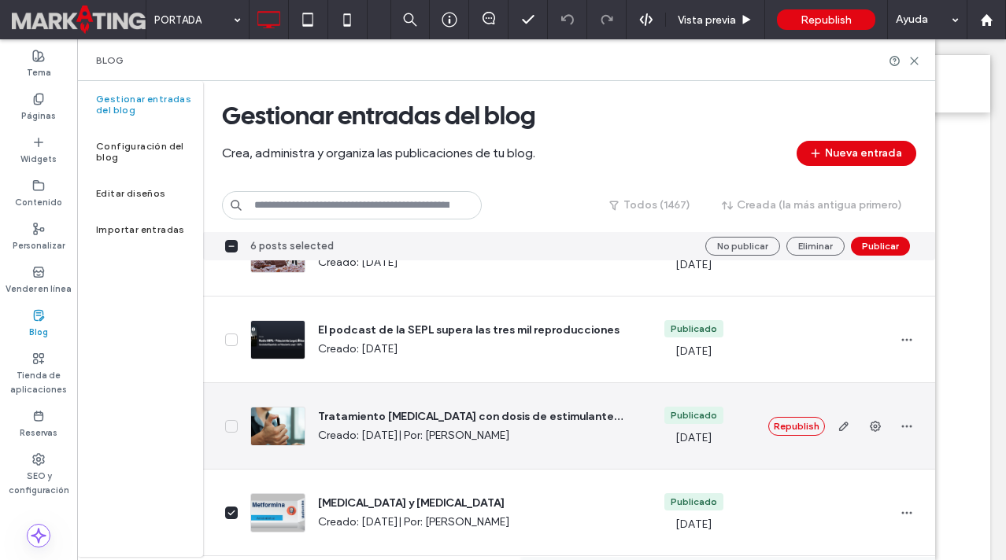
scroll to position [3772, 0]
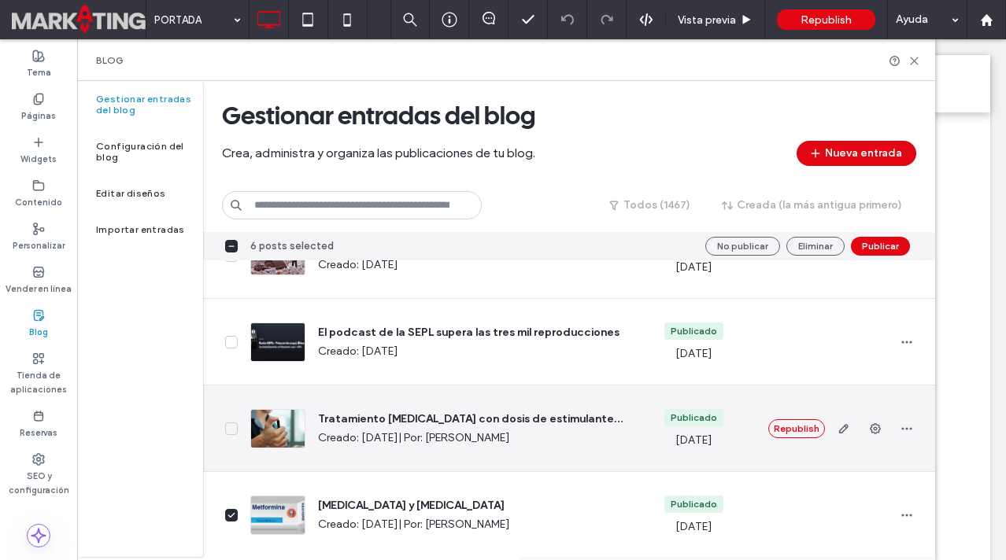
click at [233, 428] on icon at bounding box center [231, 429] width 6 height 4
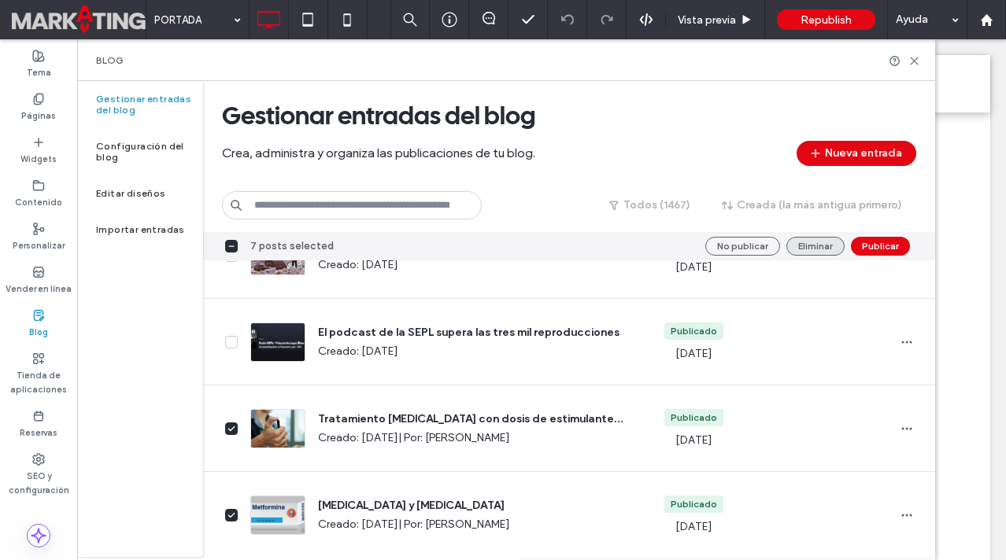
click at [799, 242] on button "Eliminar" at bounding box center [815, 246] width 58 height 19
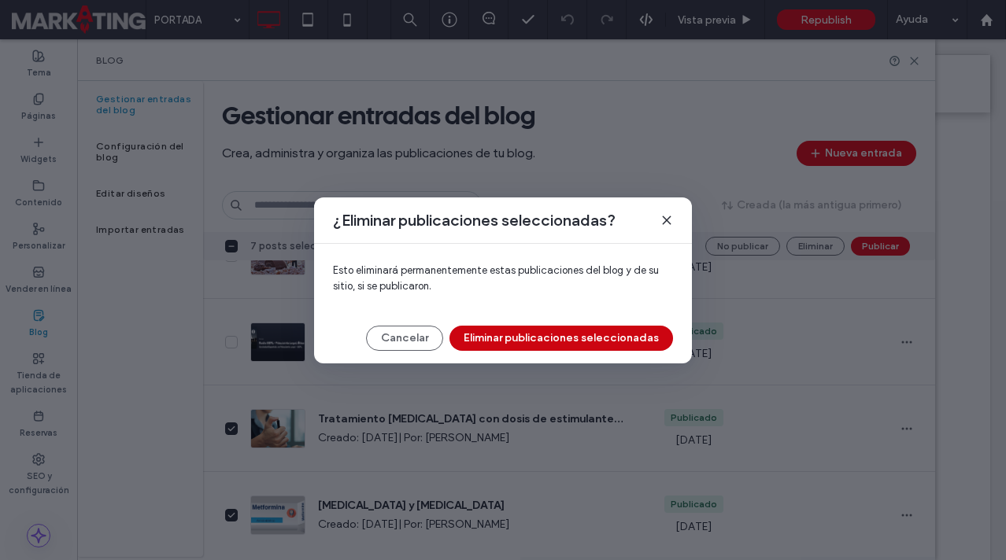
click at [536, 342] on button "Eliminar publicaciones seleccionadas" at bounding box center [561, 338] width 224 height 25
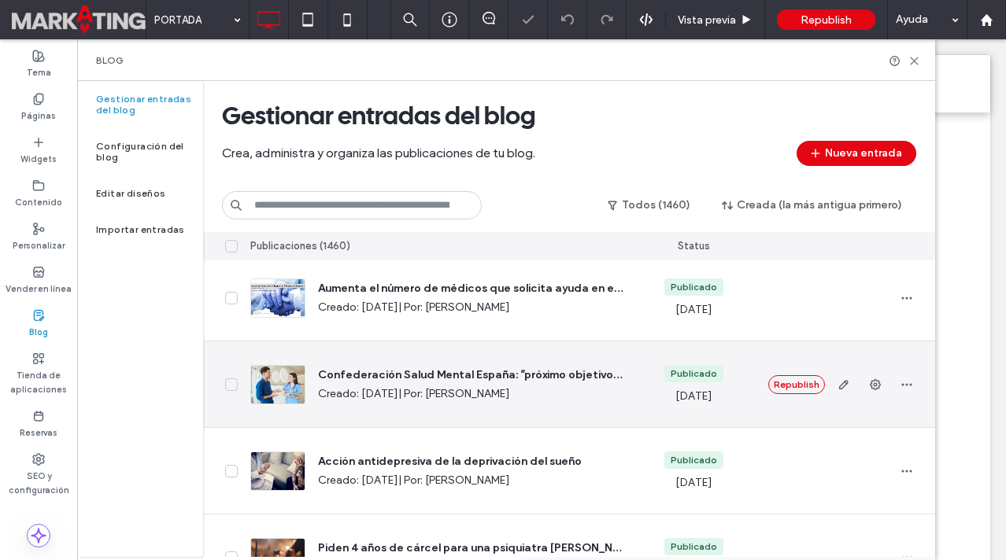
scroll to position [4206, 0]
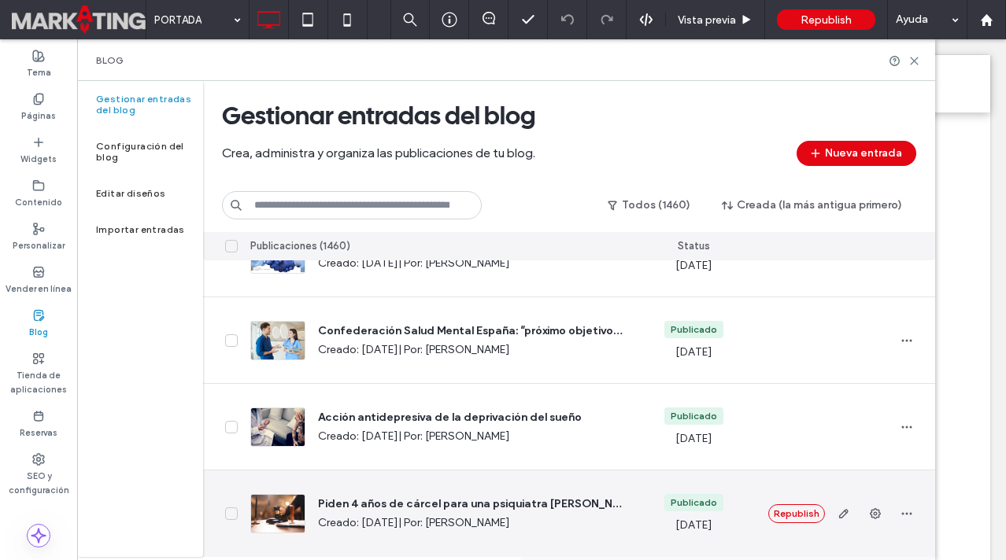
click at [231, 512] on icon at bounding box center [231, 514] width 8 height 6
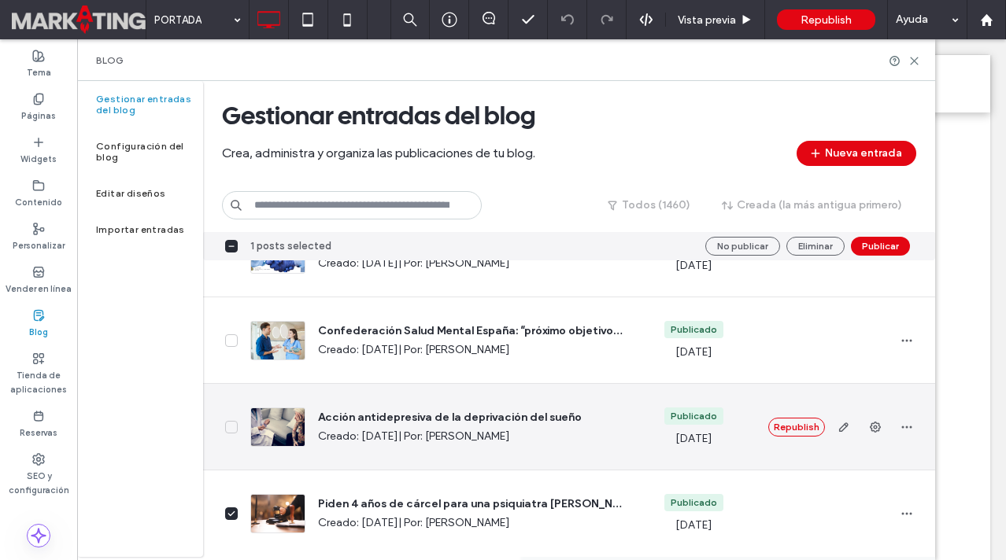
click at [235, 427] on span at bounding box center [231, 427] width 13 height 13
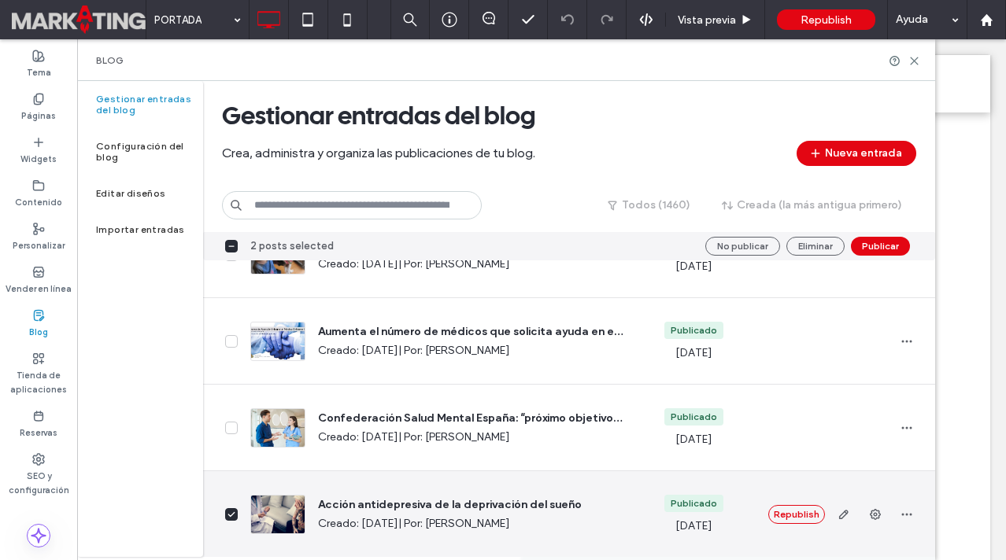
scroll to position [4117, 0]
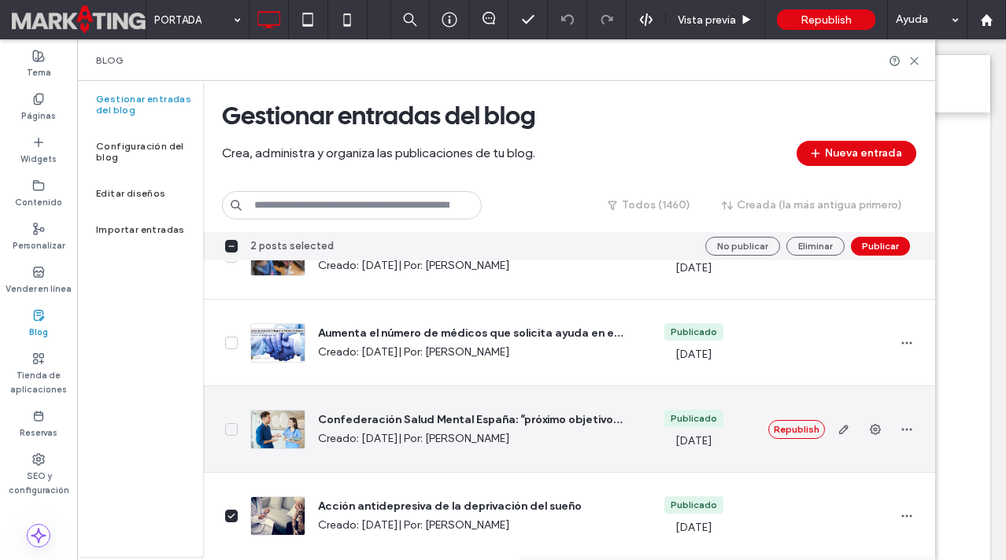
click at [235, 433] on span at bounding box center [231, 429] width 13 height 13
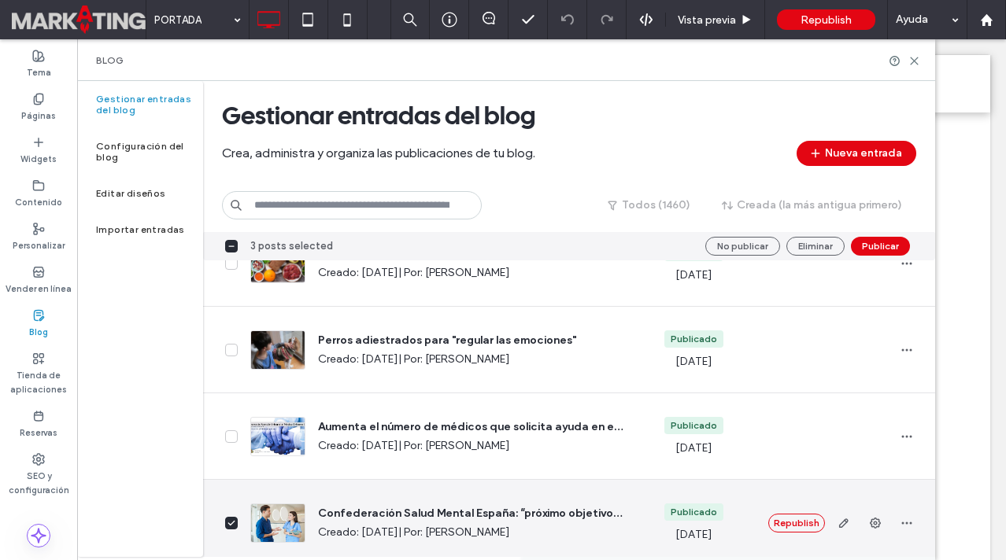
scroll to position [4021, 0]
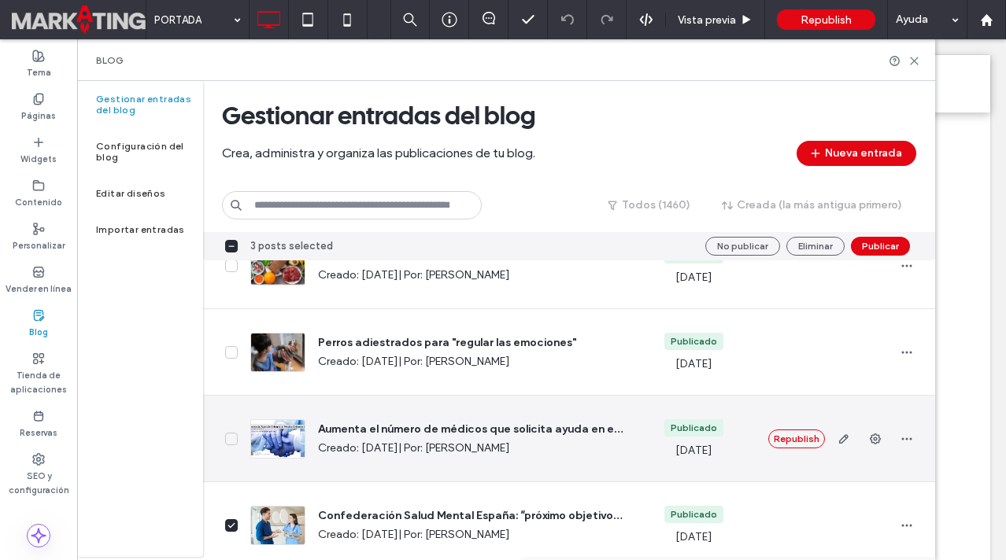
click at [235, 440] on icon at bounding box center [231, 439] width 8 height 6
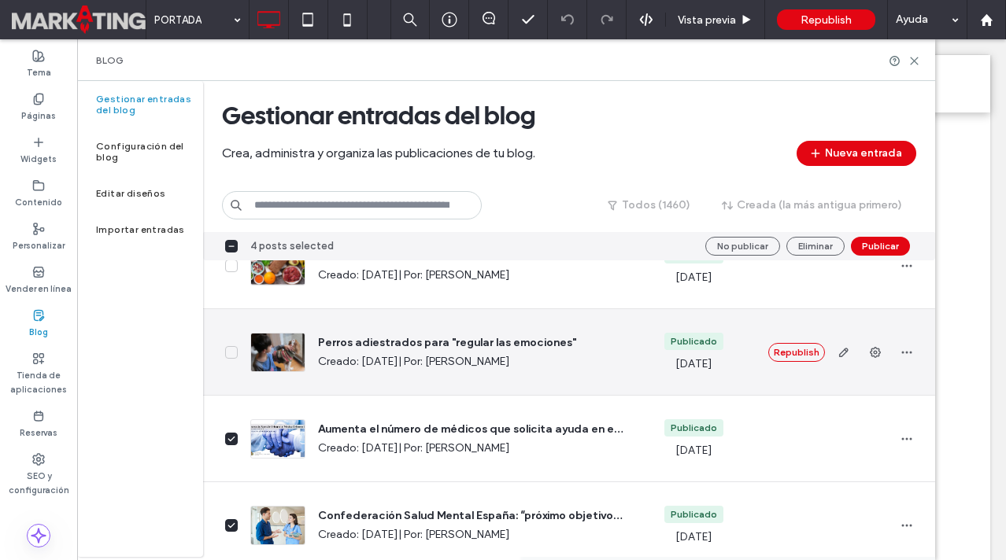
click at [228, 354] on icon at bounding box center [231, 352] width 8 height 6
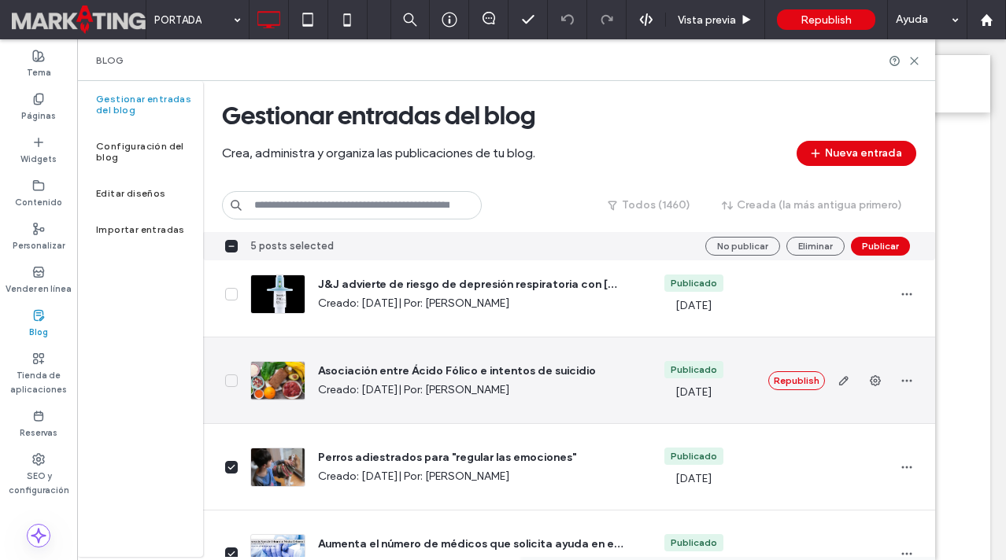
scroll to position [3906, 0]
click at [232, 379] on icon at bounding box center [231, 382] width 8 height 6
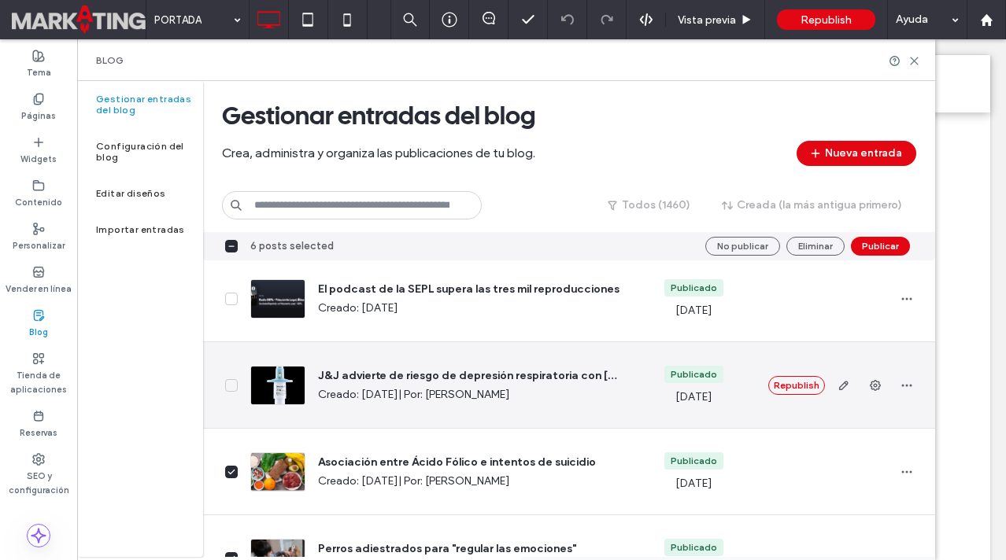
scroll to position [3810, 0]
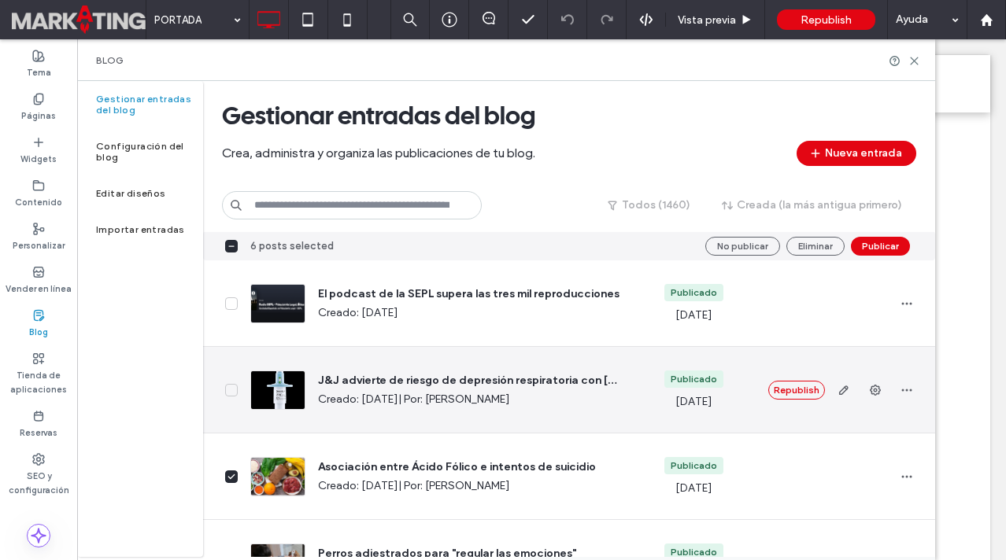
click at [235, 394] on span at bounding box center [231, 390] width 13 height 13
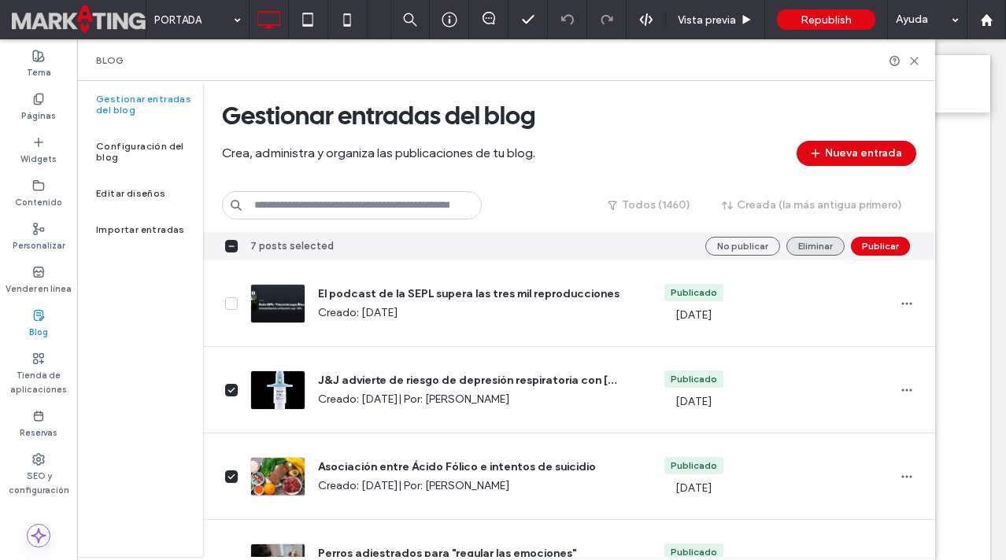
click at [822, 243] on button "Eliminar" at bounding box center [815, 246] width 58 height 19
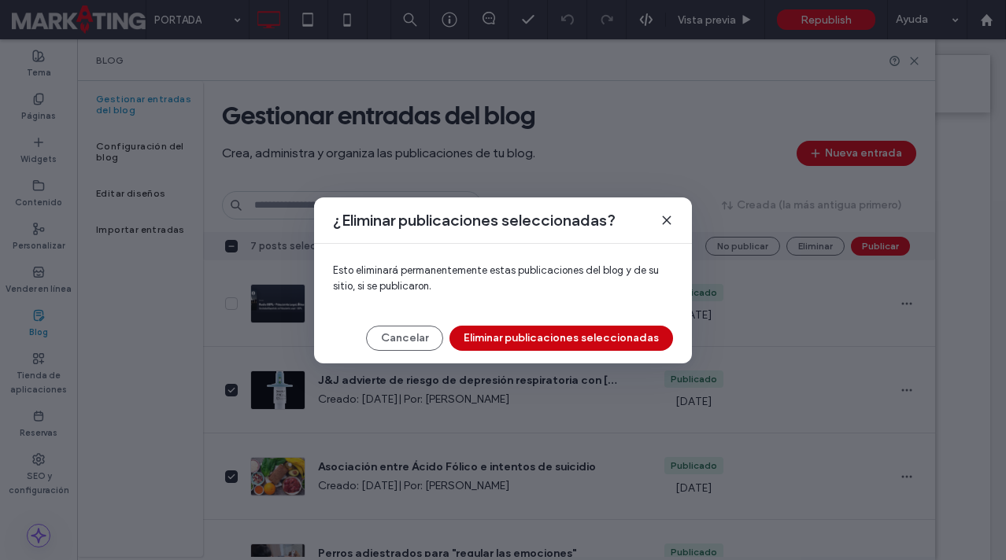
click at [564, 339] on button "Eliminar publicaciones seleccionadas" at bounding box center [561, 338] width 224 height 25
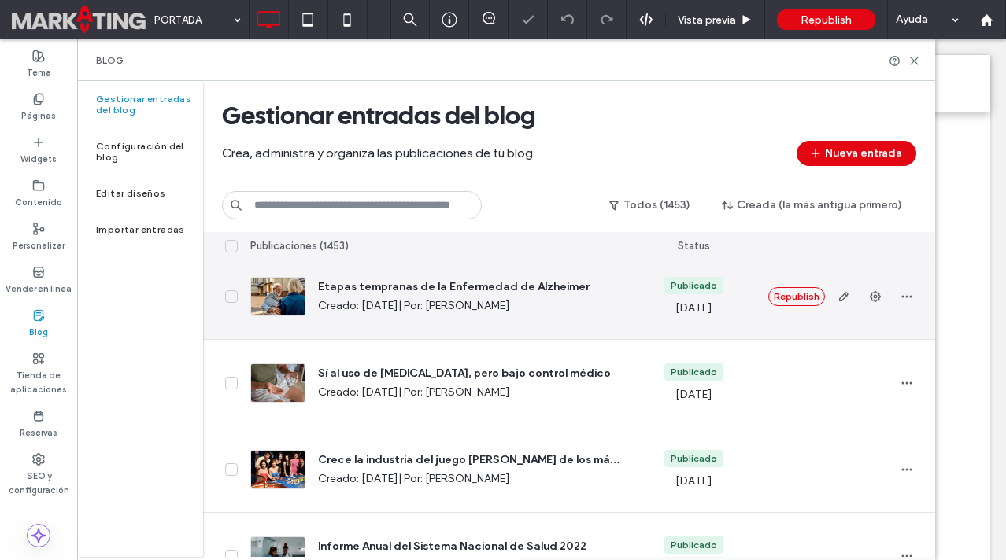
scroll to position [4206, 0]
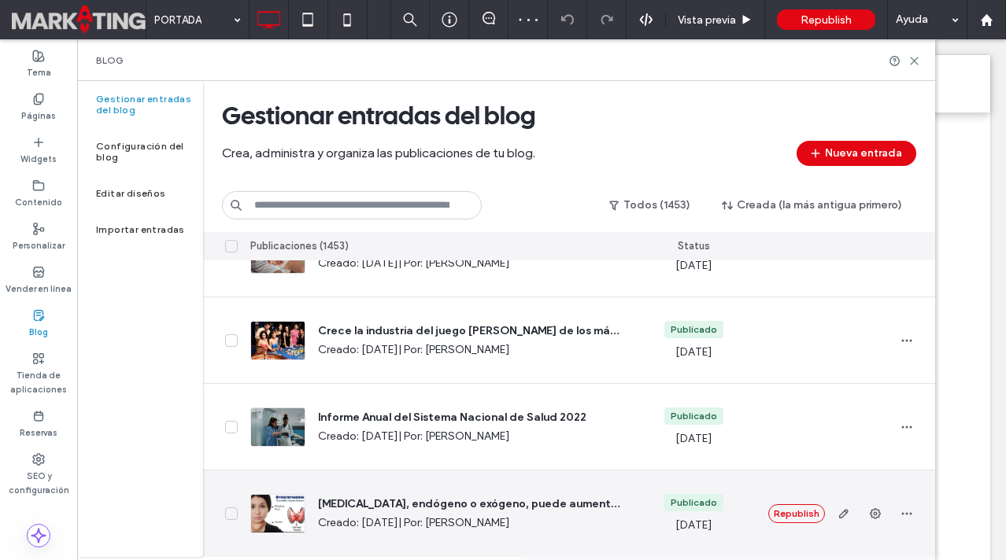
click at [235, 512] on icon at bounding box center [231, 514] width 6 height 4
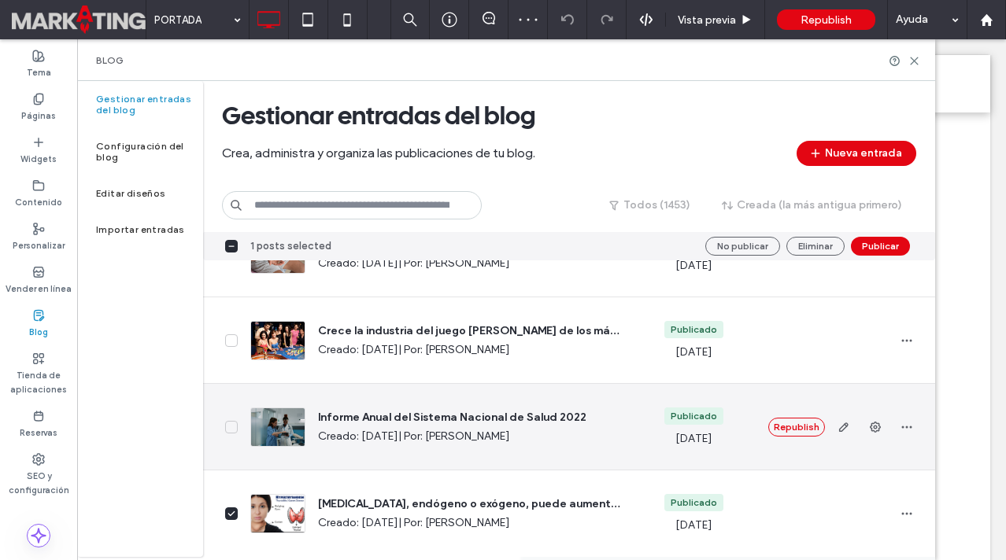
click at [230, 425] on icon at bounding box center [231, 427] width 8 height 6
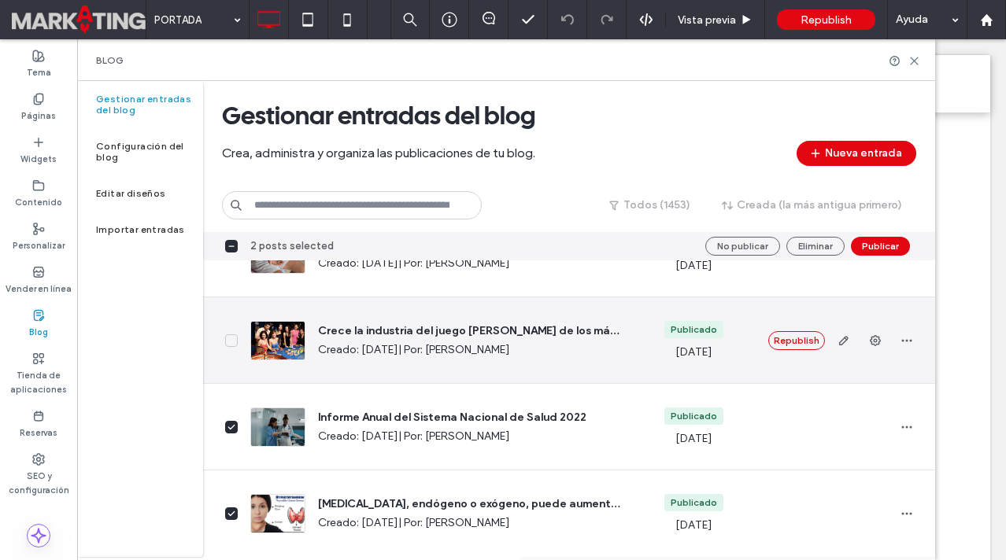
click at [231, 338] on icon at bounding box center [231, 341] width 8 height 6
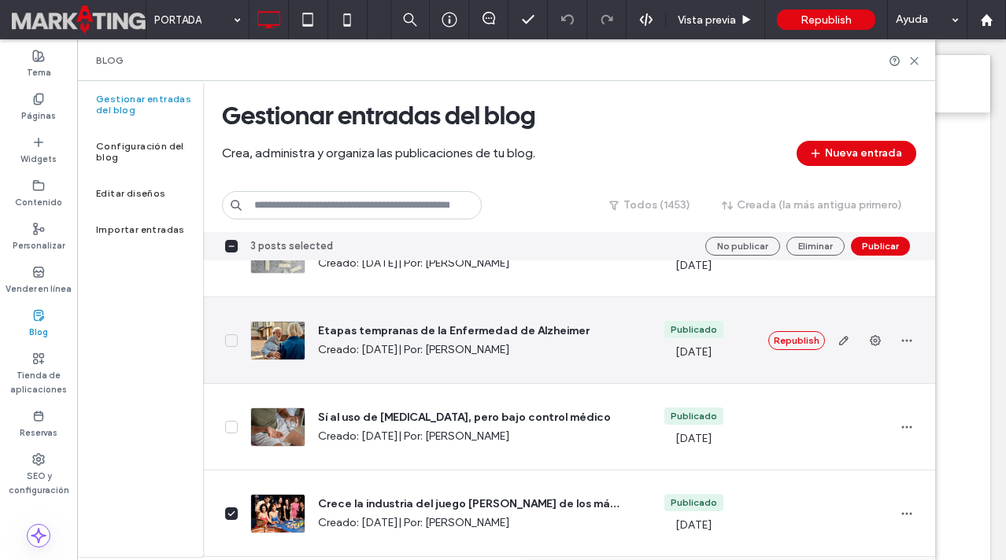
scroll to position [4031, 0]
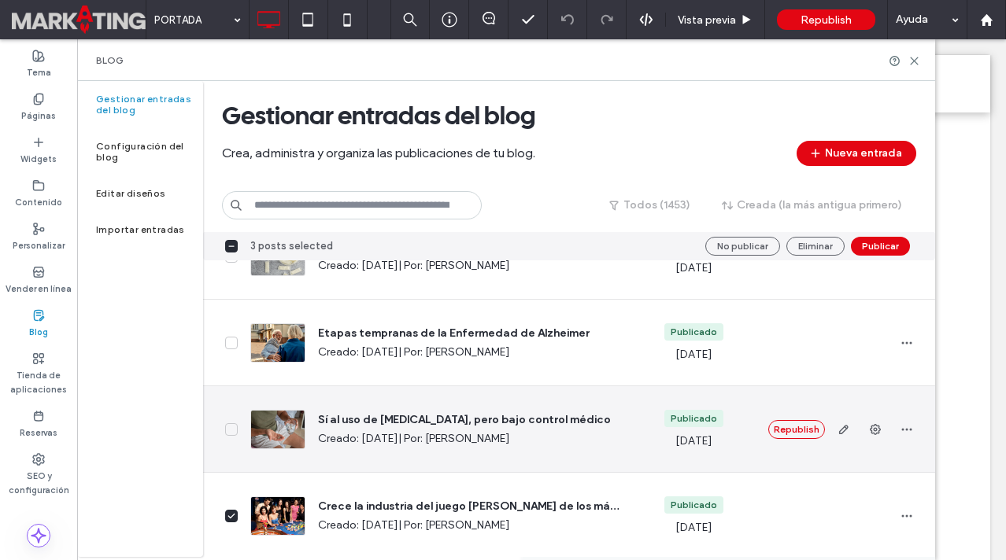
click at [231, 429] on icon at bounding box center [231, 430] width 8 height 6
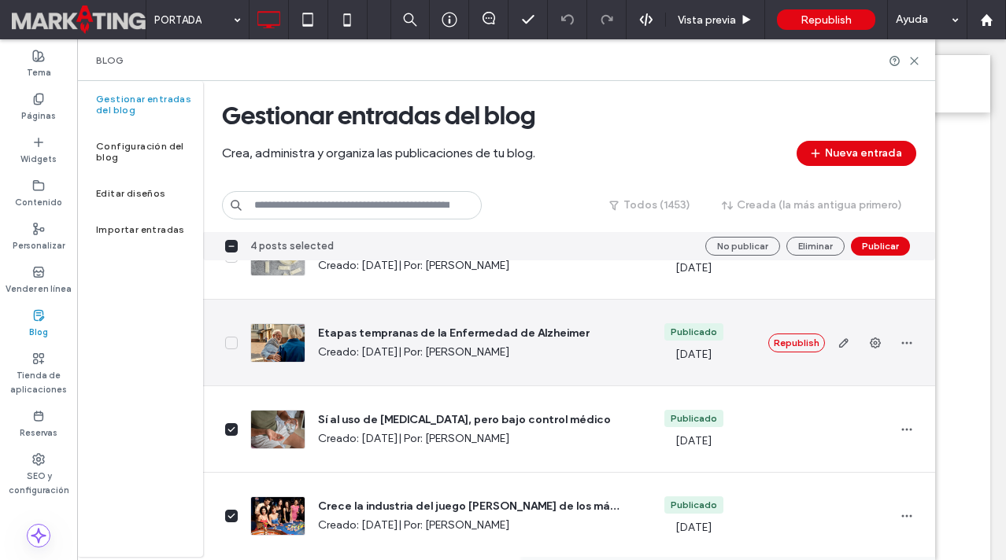
click at [237, 339] on span at bounding box center [231, 343] width 13 height 13
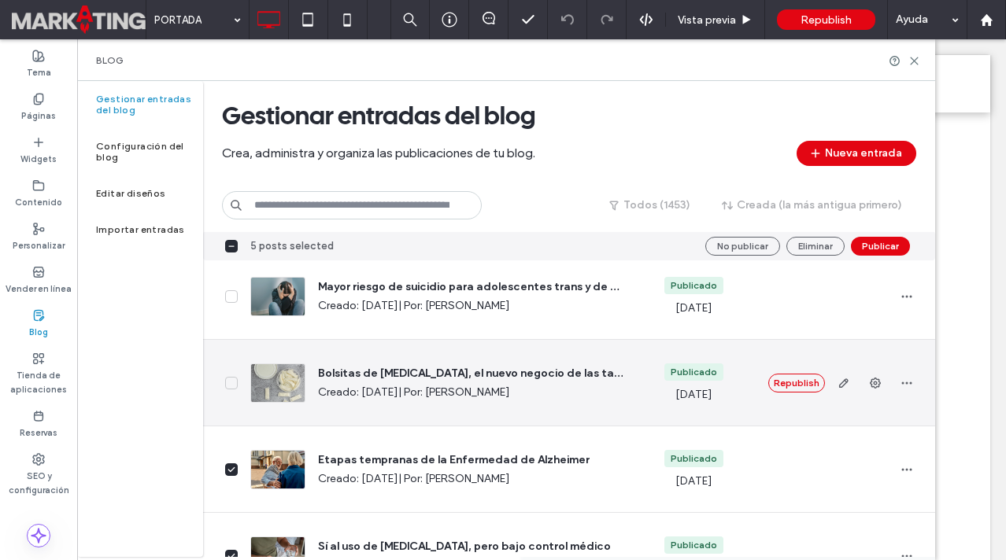
scroll to position [3882, 0]
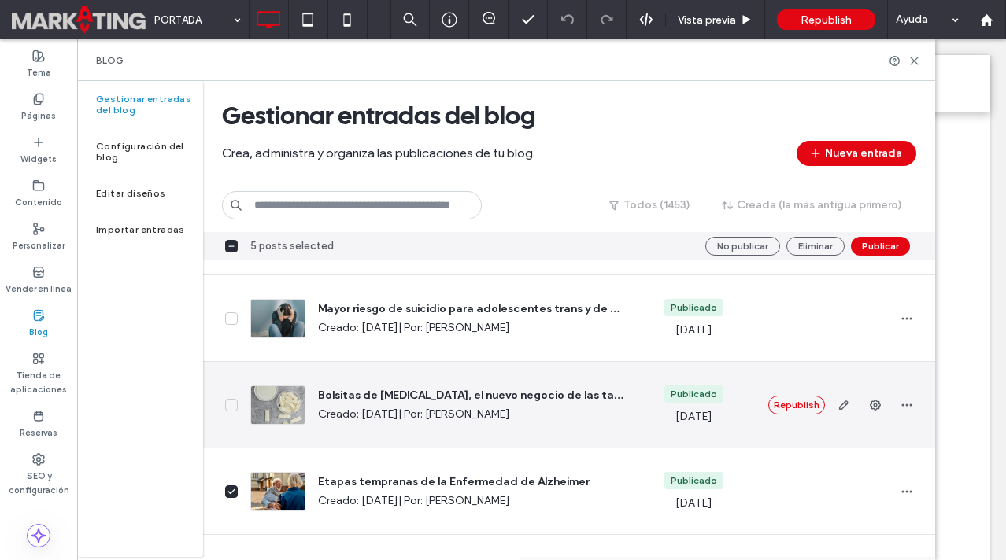
click at [232, 403] on icon at bounding box center [231, 405] width 8 height 6
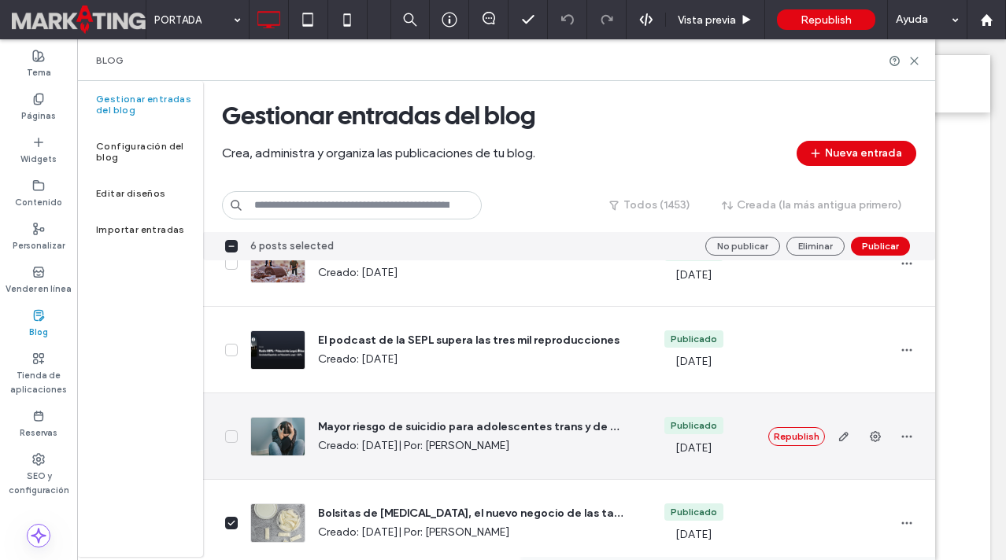
scroll to position [3755, 0]
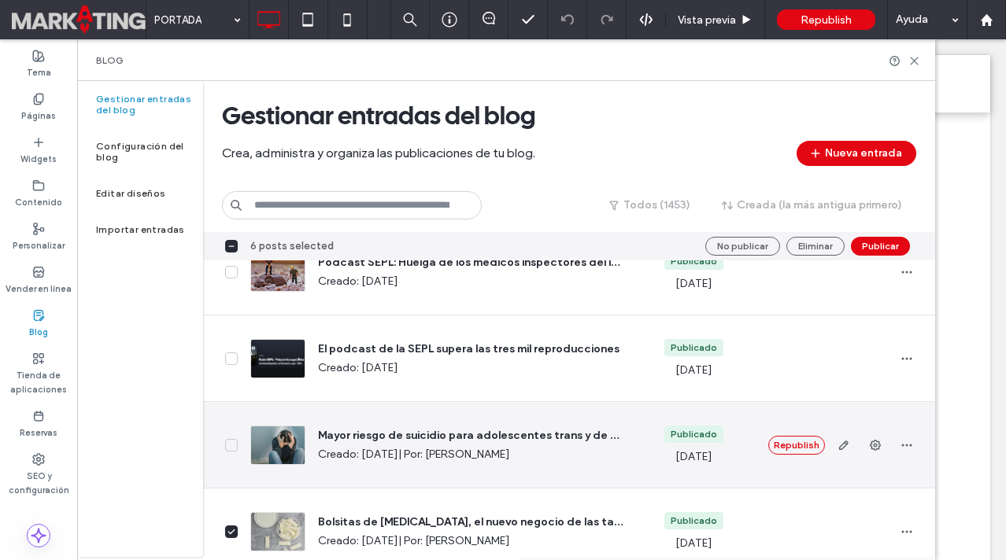
click at [231, 443] on icon at bounding box center [231, 445] width 8 height 6
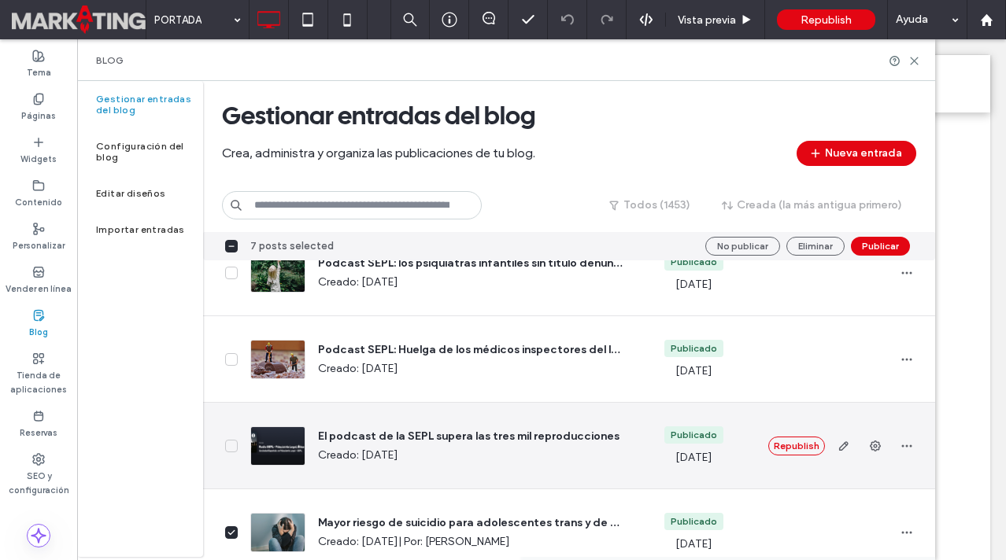
scroll to position [3669, 0]
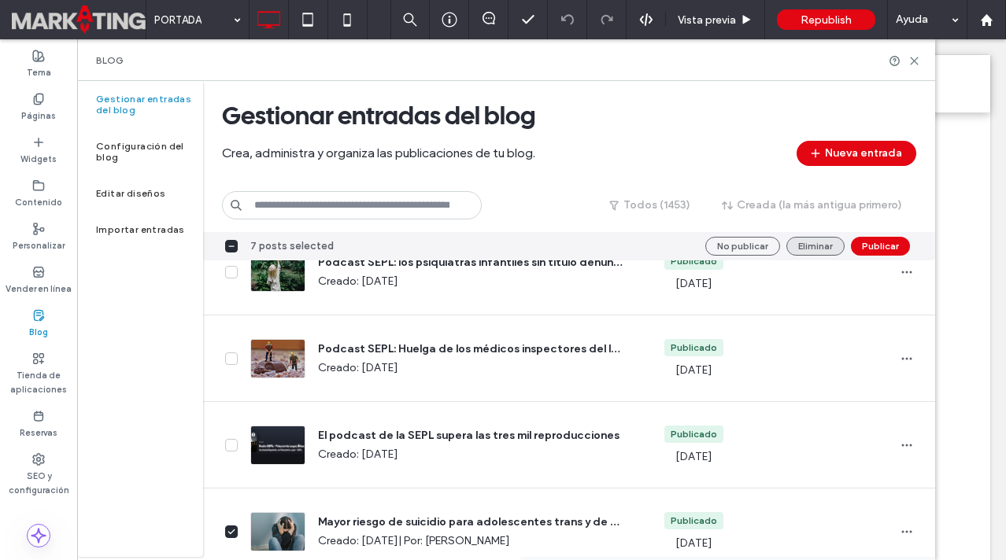
click at [806, 244] on button "Eliminar" at bounding box center [815, 246] width 58 height 19
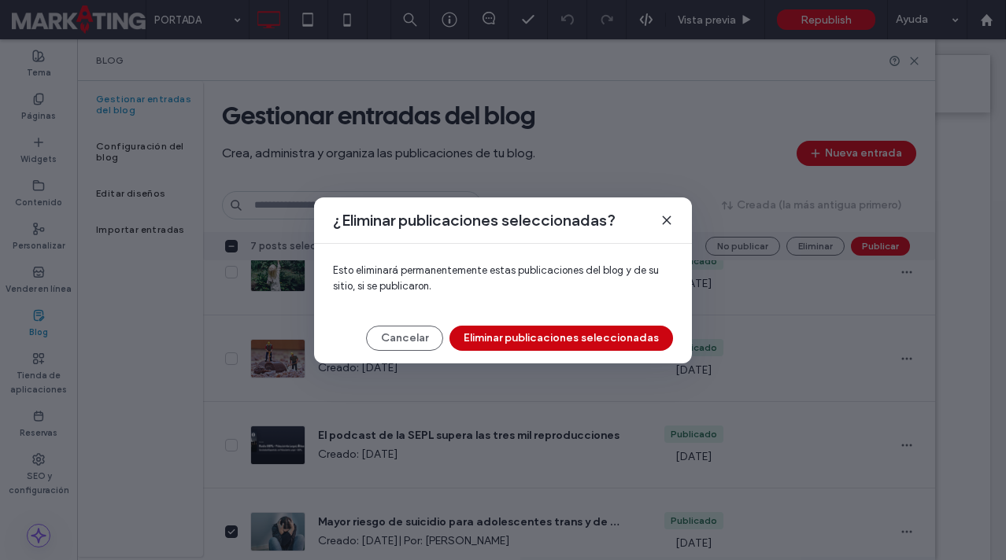
click at [525, 335] on button "Eliminar publicaciones seleccionadas" at bounding box center [561, 338] width 224 height 25
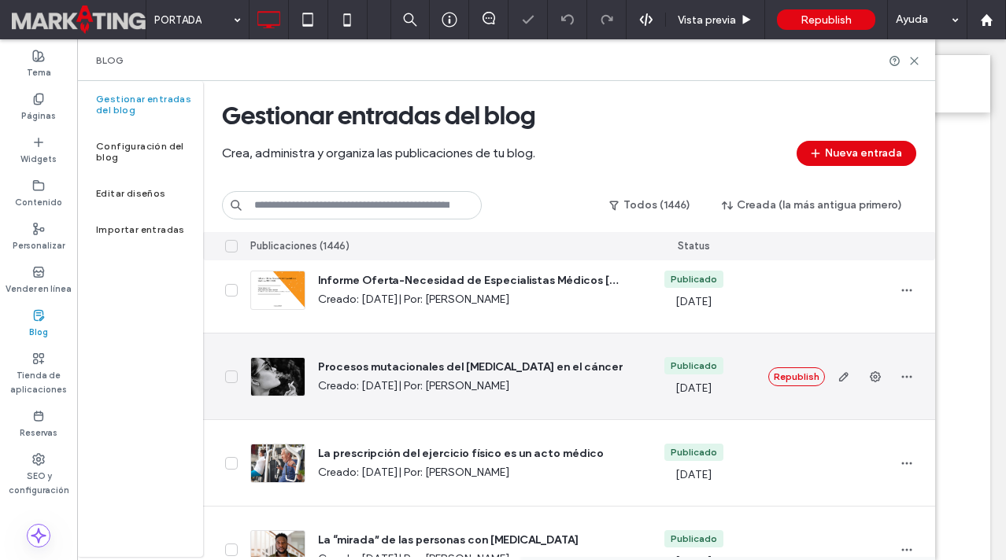
scroll to position [4206, 0]
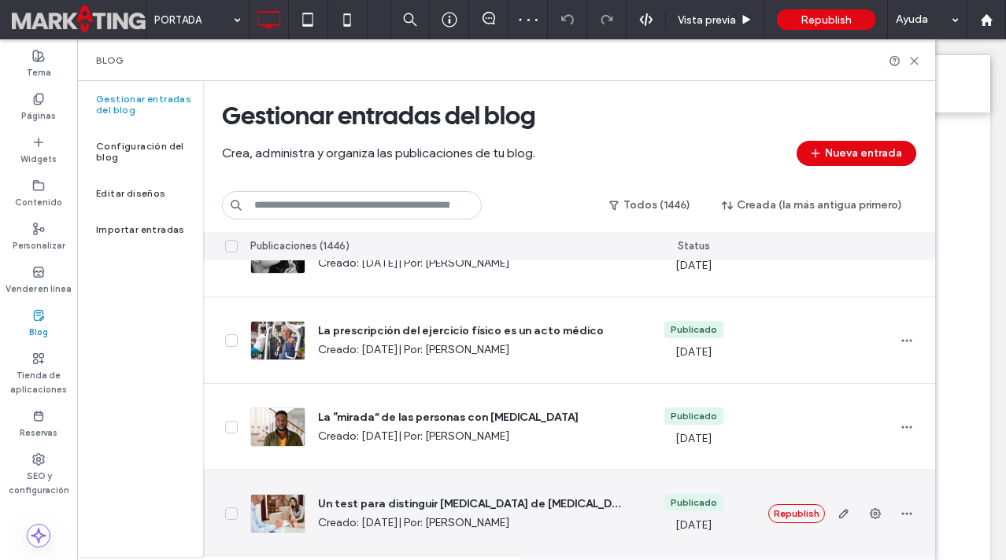
click at [228, 514] on icon at bounding box center [231, 514] width 6 height 4
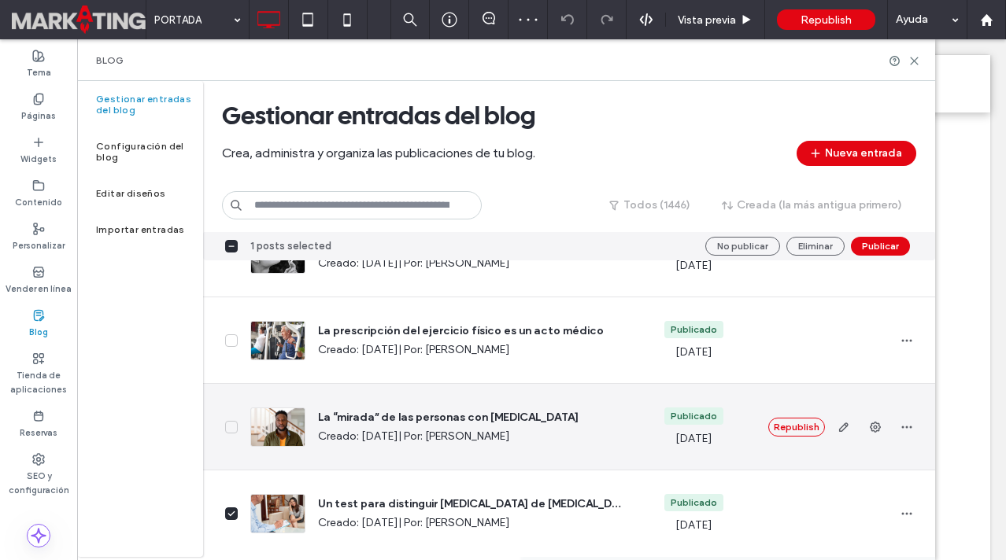
click at [236, 427] on span at bounding box center [231, 427] width 13 height 13
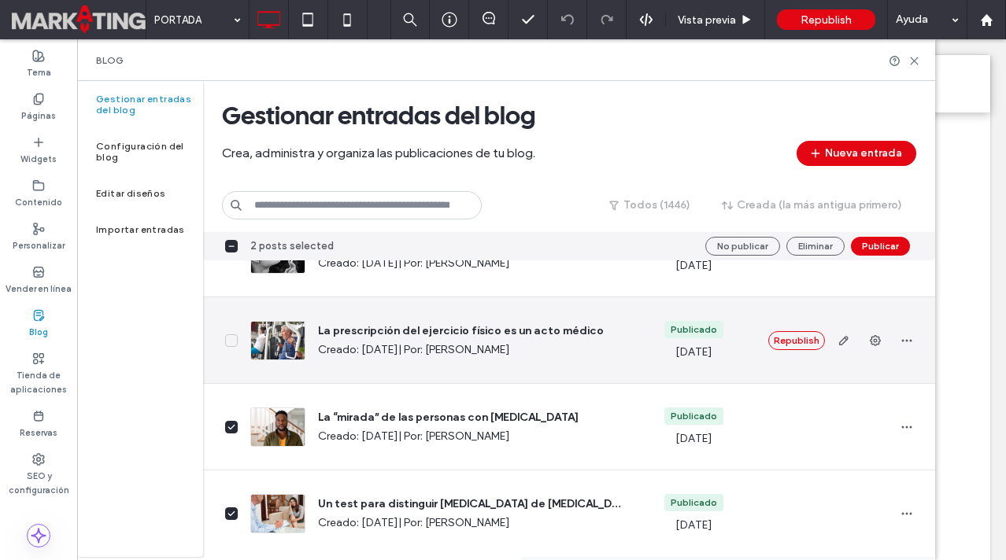
click at [237, 337] on span at bounding box center [231, 341] width 13 height 13
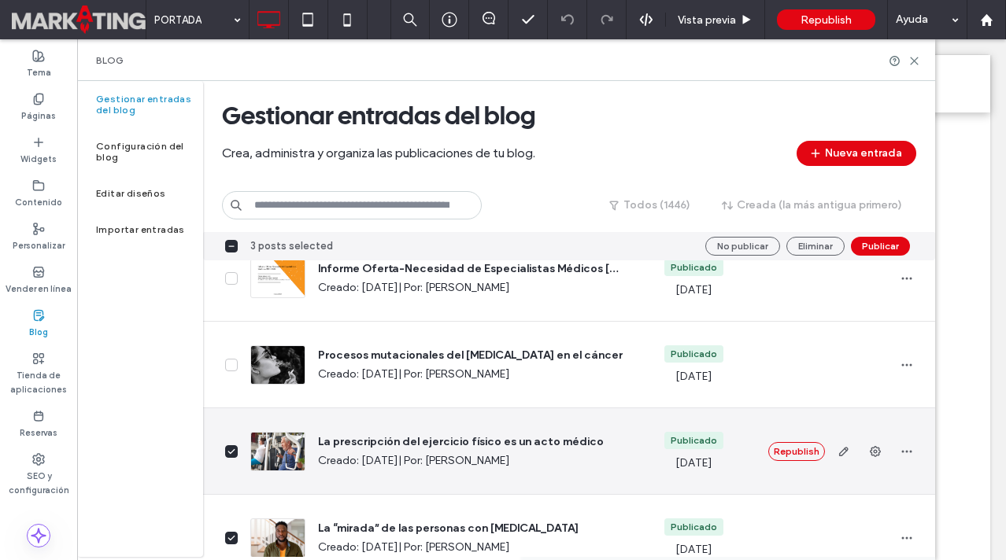
scroll to position [4084, 0]
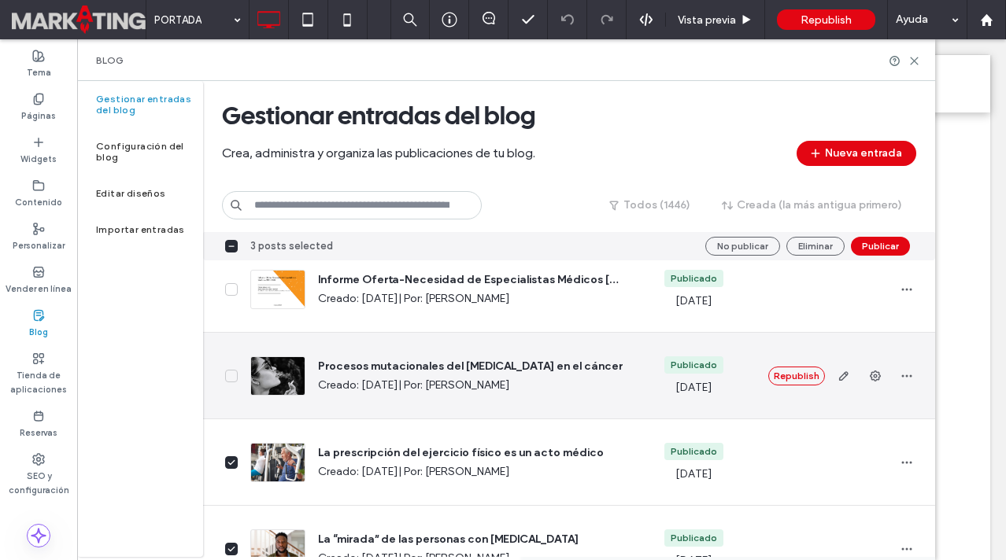
click at [230, 374] on icon at bounding box center [231, 376] width 8 height 6
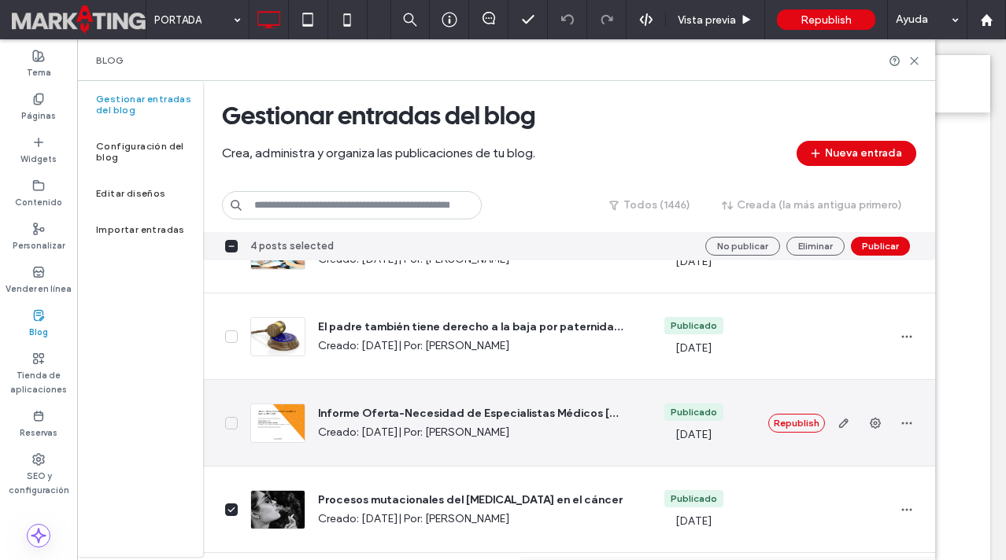
scroll to position [3947, 0]
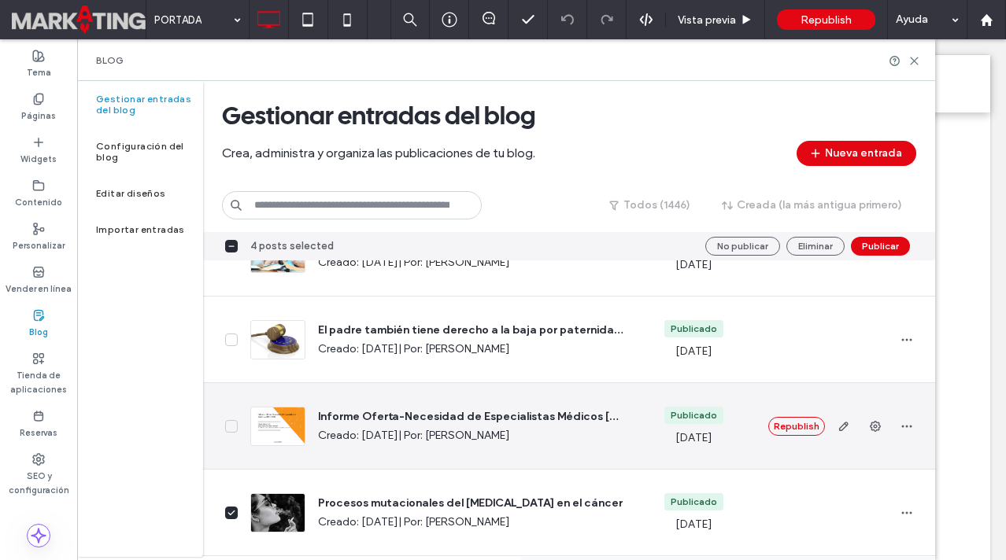
click at [230, 426] on icon at bounding box center [231, 426] width 8 height 6
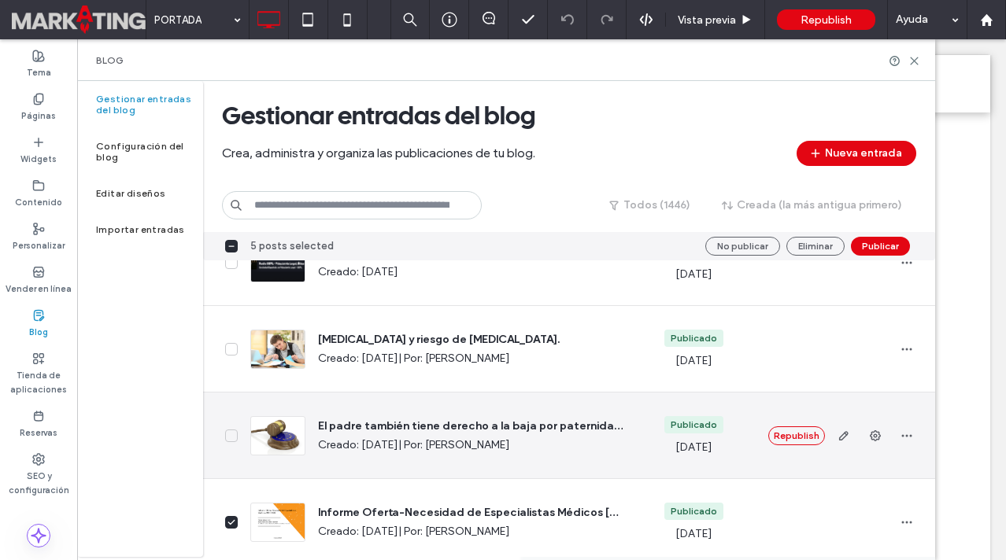
scroll to position [3842, 0]
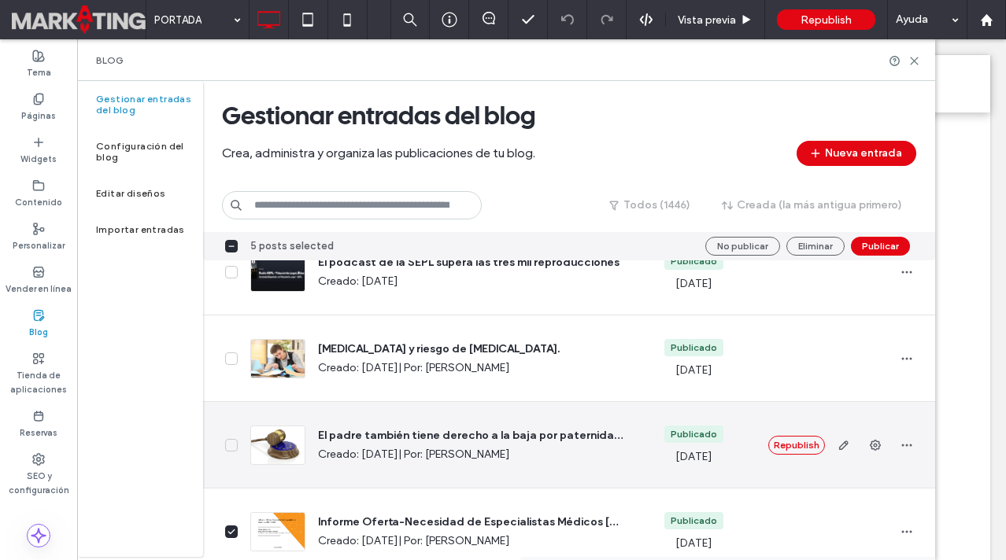
click at [230, 448] on span at bounding box center [231, 445] width 13 height 13
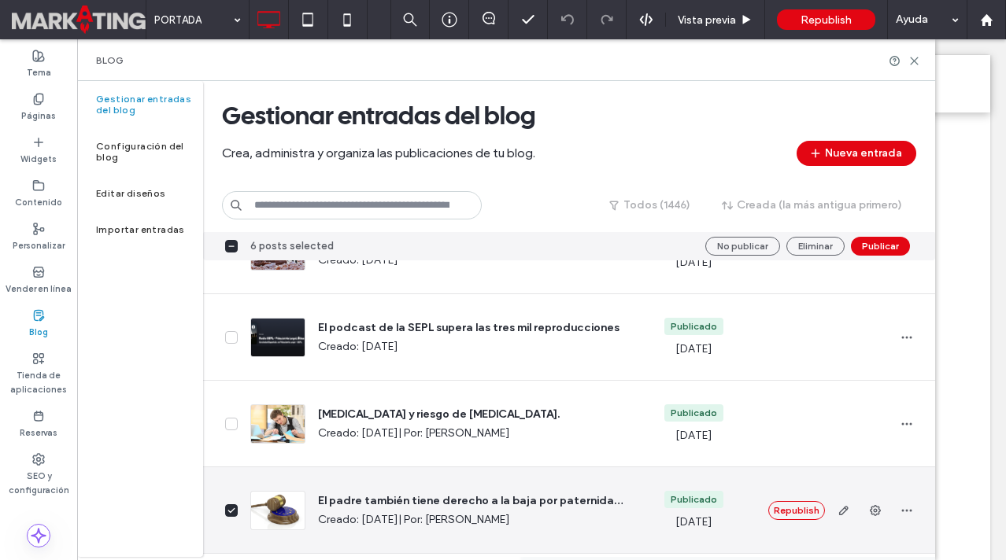
scroll to position [3773, 0]
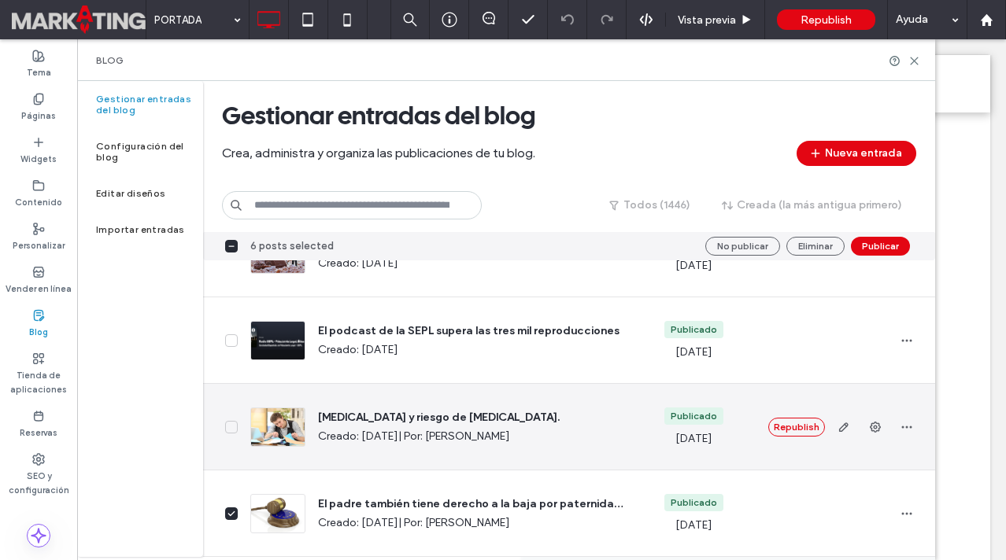
click at [231, 421] on span at bounding box center [231, 427] width 13 height 13
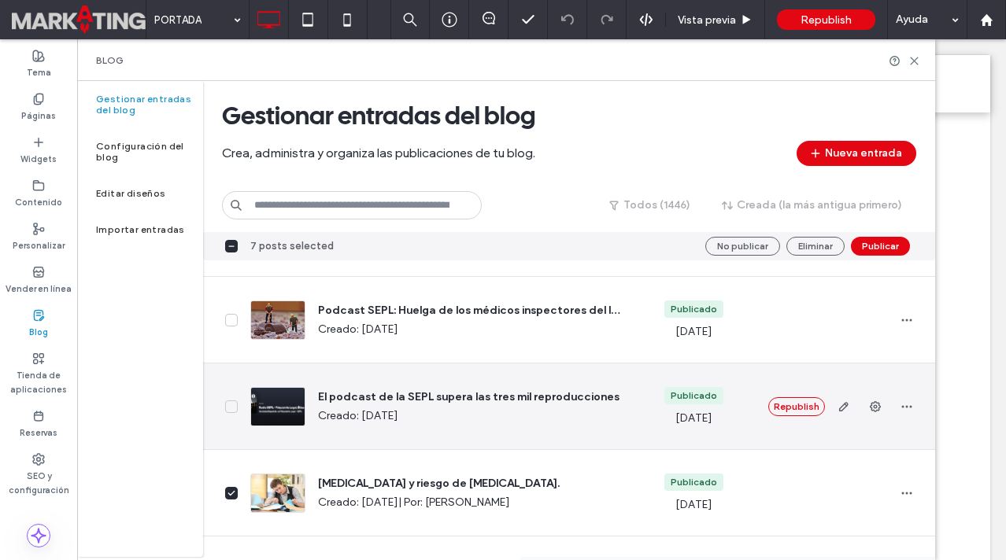
scroll to position [3706, 0]
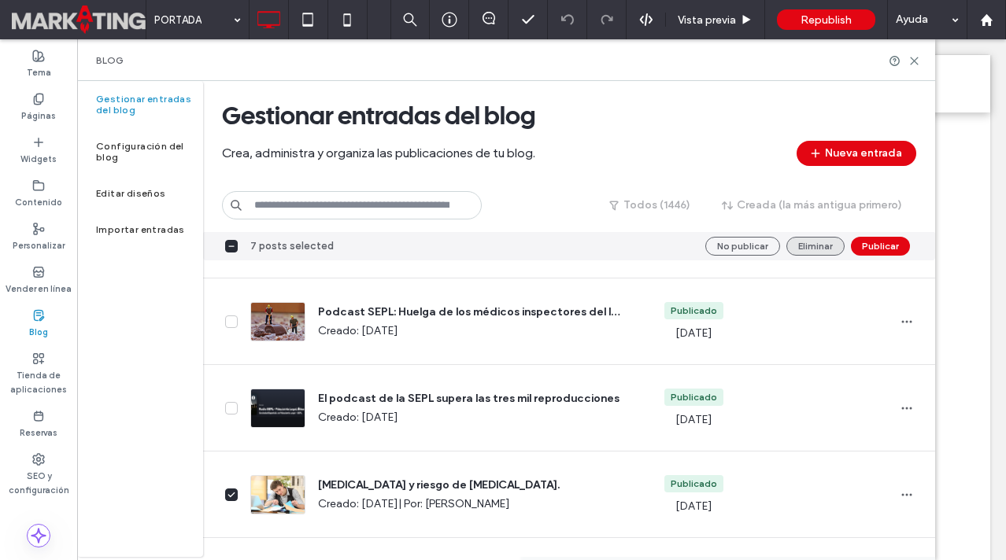
click at [808, 241] on button "Eliminar" at bounding box center [815, 246] width 58 height 19
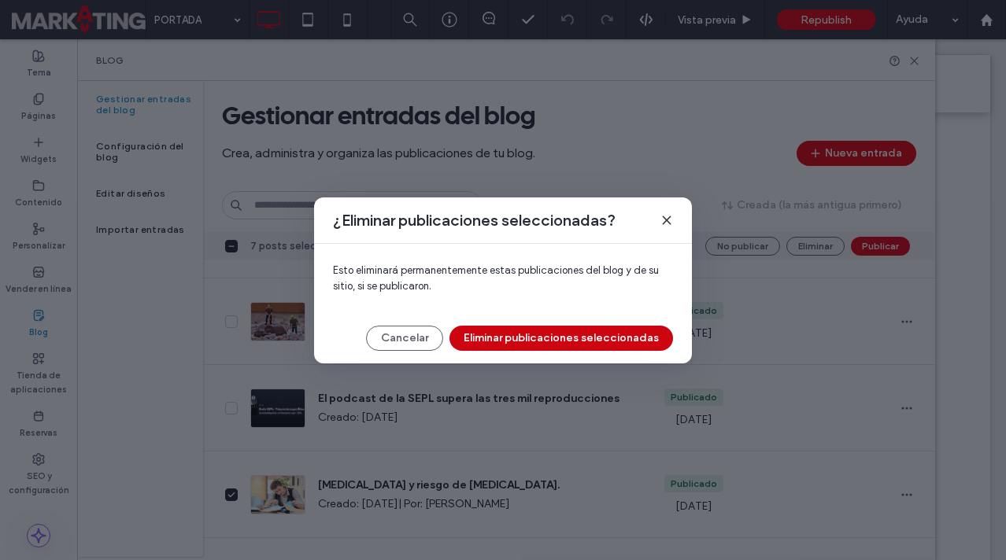
click at [571, 338] on button "Eliminar publicaciones seleccionadas" at bounding box center [561, 338] width 224 height 25
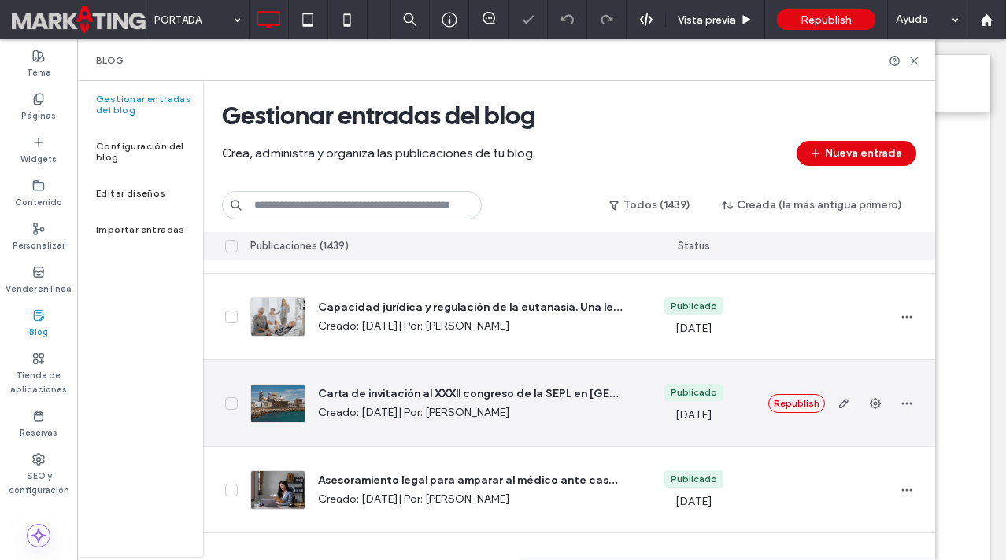
scroll to position [4206, 0]
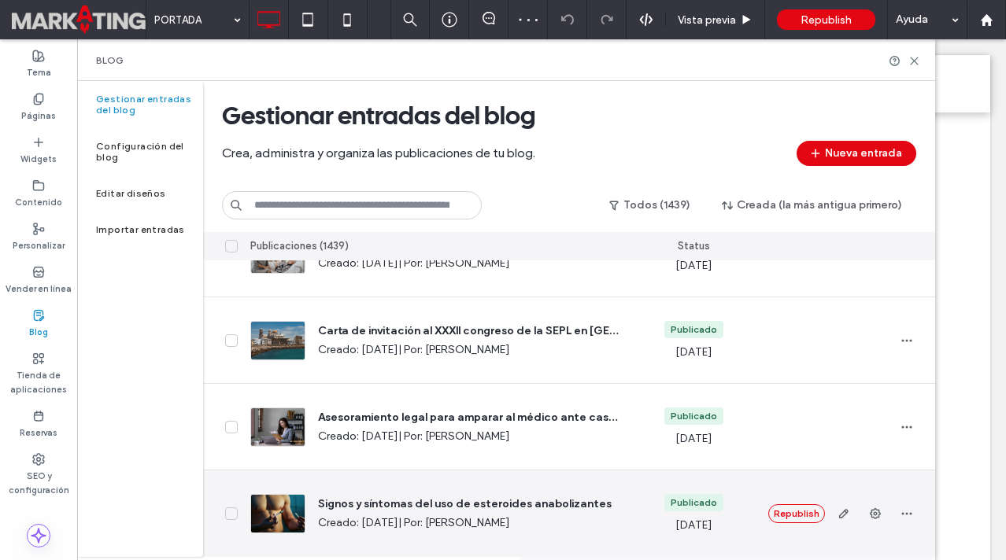
click at [237, 512] on span at bounding box center [231, 514] width 13 height 13
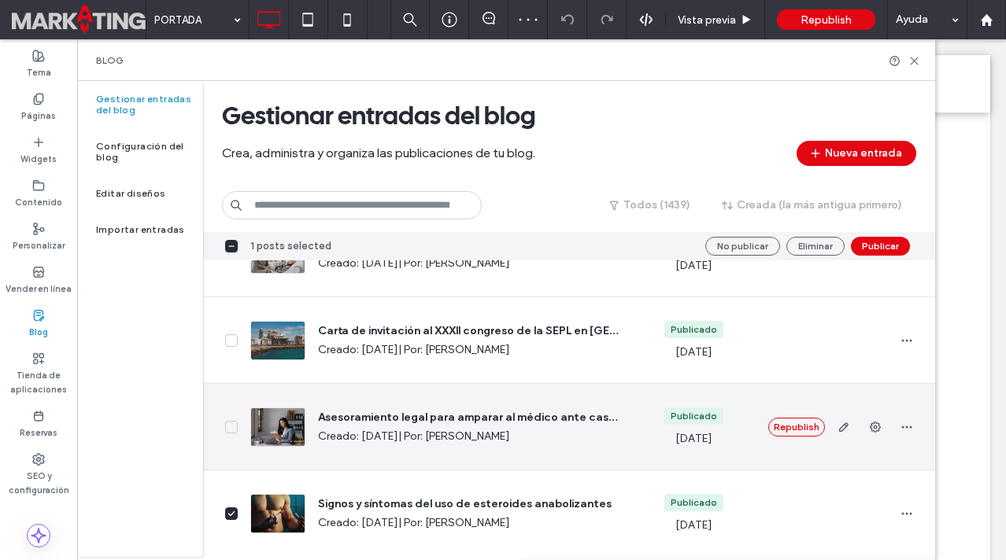
click at [236, 425] on span at bounding box center [231, 427] width 13 height 13
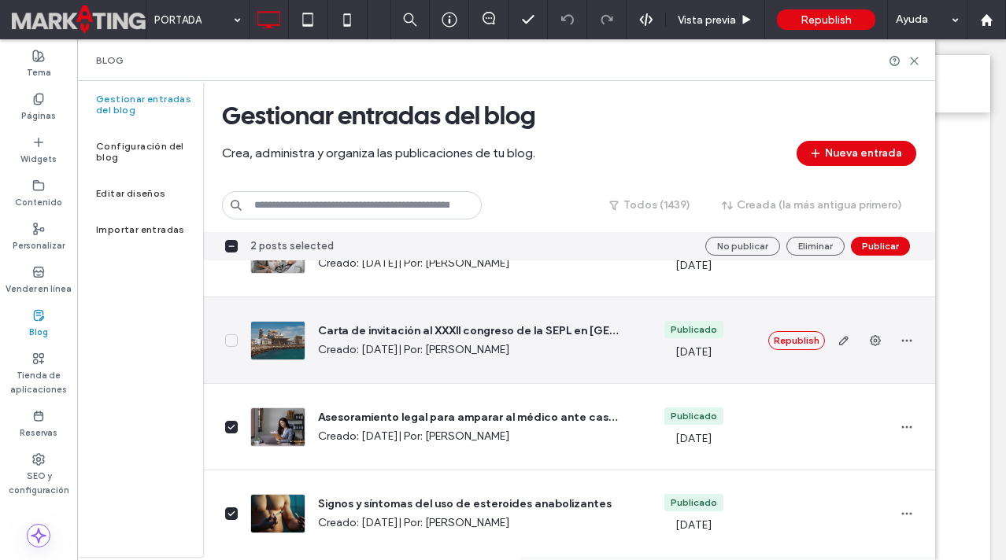
click at [227, 340] on icon at bounding box center [231, 341] width 8 height 6
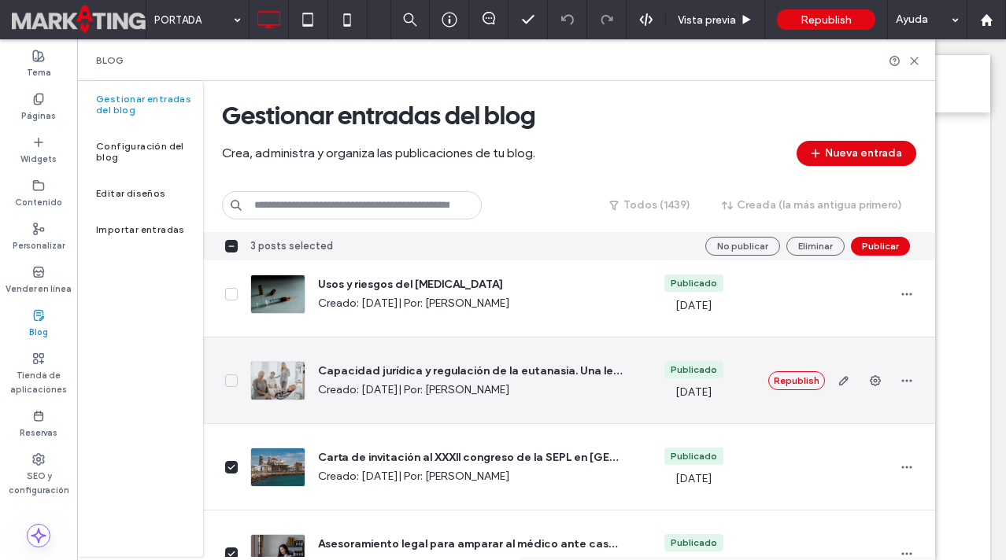
scroll to position [4067, 0]
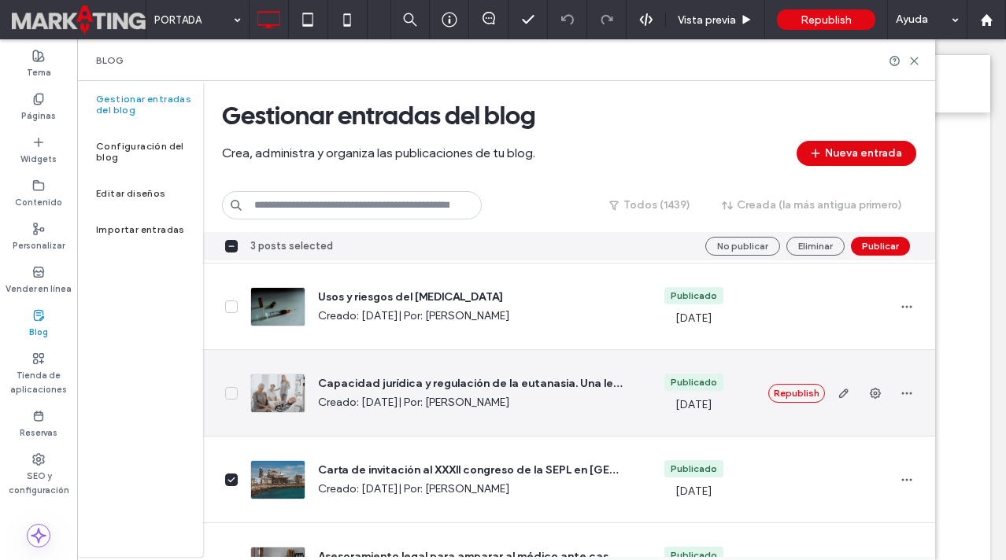
click at [237, 393] on span at bounding box center [231, 393] width 13 height 13
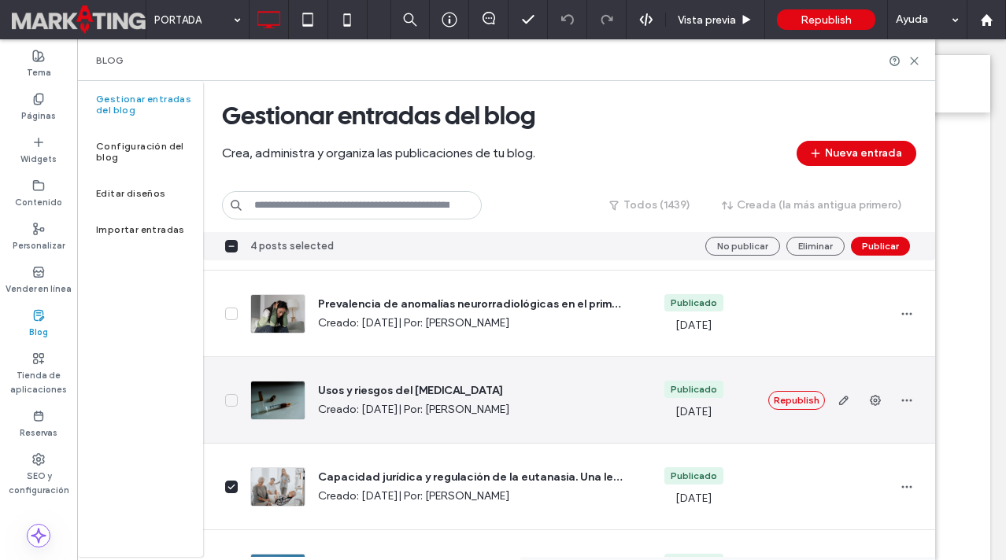
scroll to position [3963, 0]
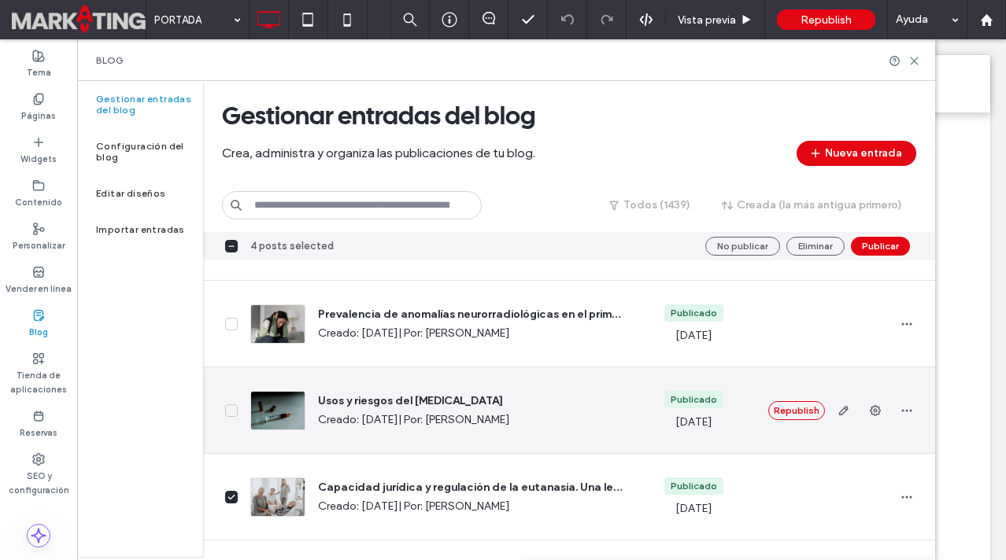
click at [231, 414] on span at bounding box center [231, 411] width 13 height 13
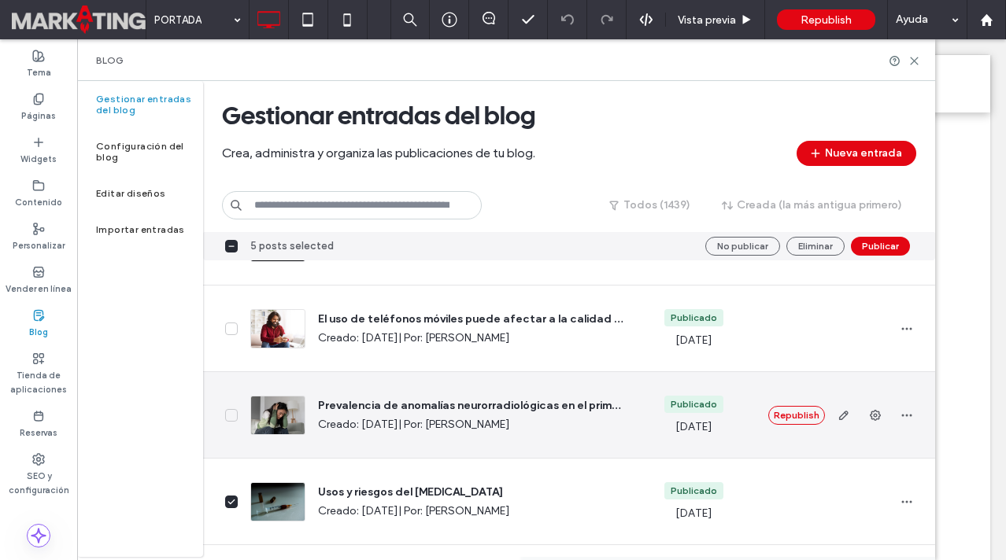
scroll to position [3869, 0]
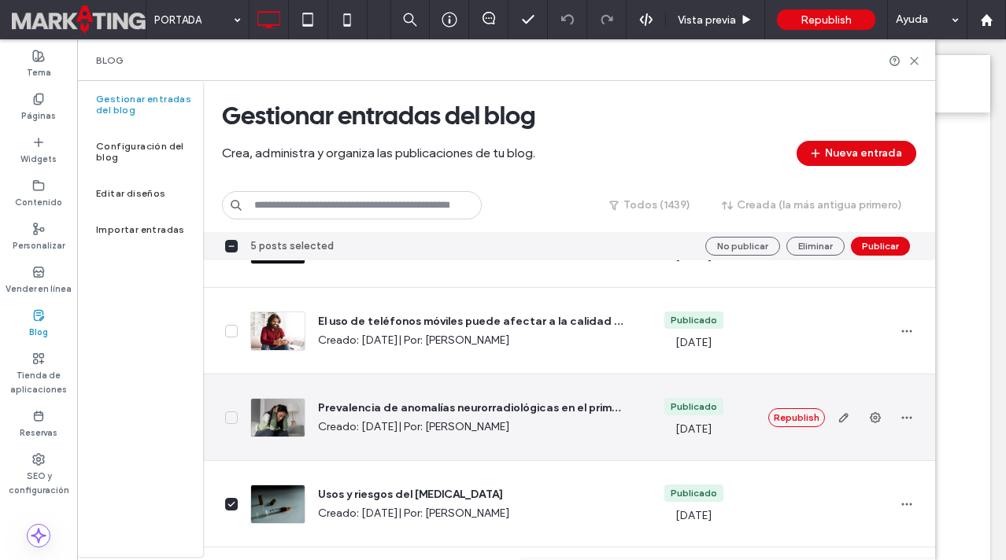
click at [231, 422] on span at bounding box center [231, 418] width 13 height 13
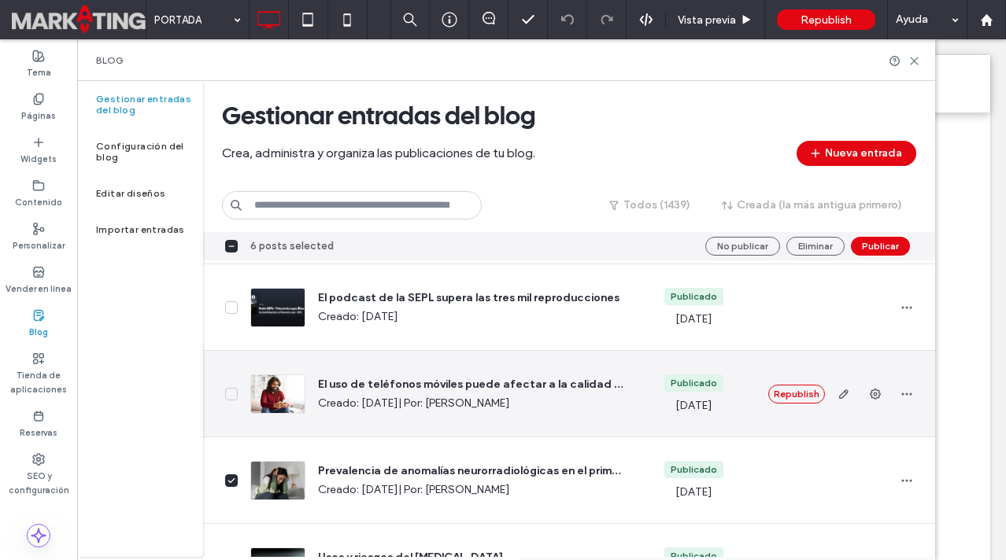
scroll to position [3795, 0]
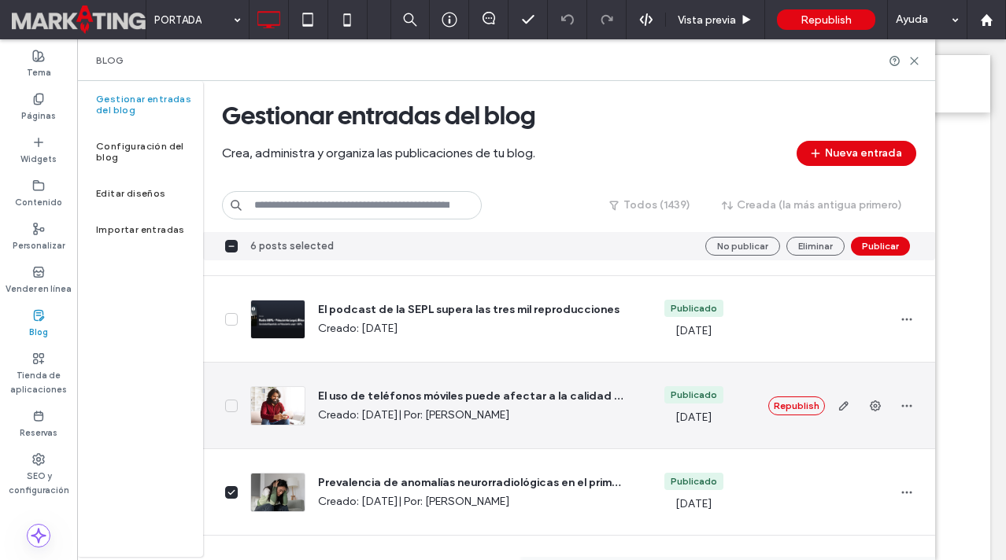
click at [231, 409] on icon at bounding box center [231, 406] width 8 height 6
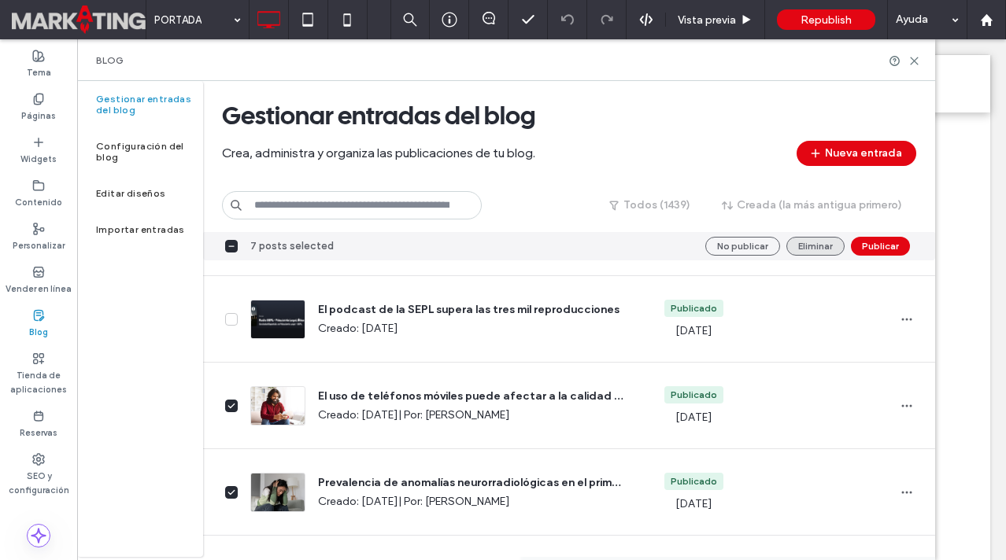
click at [819, 238] on button "Eliminar" at bounding box center [815, 246] width 58 height 19
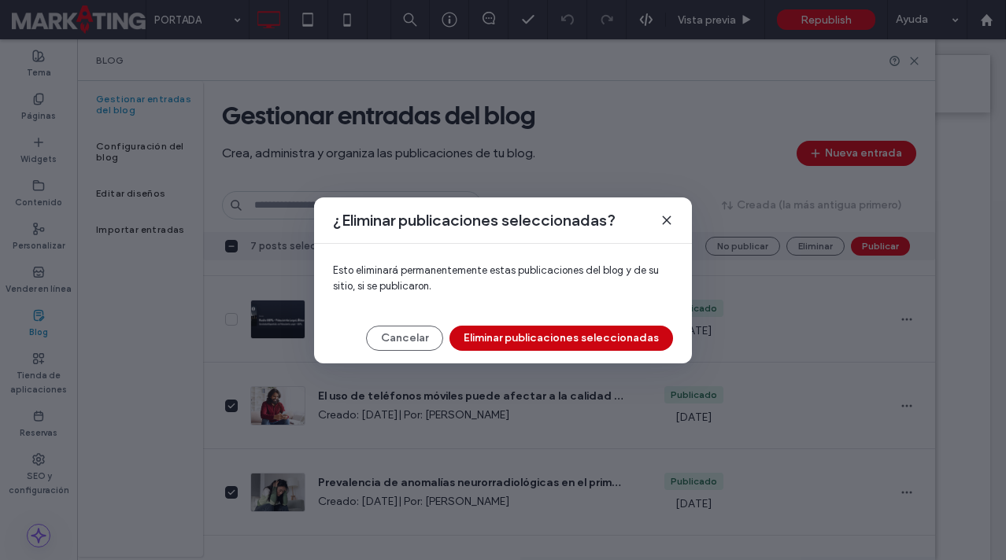
click at [598, 330] on button "Eliminar publicaciones seleccionadas" at bounding box center [561, 338] width 224 height 25
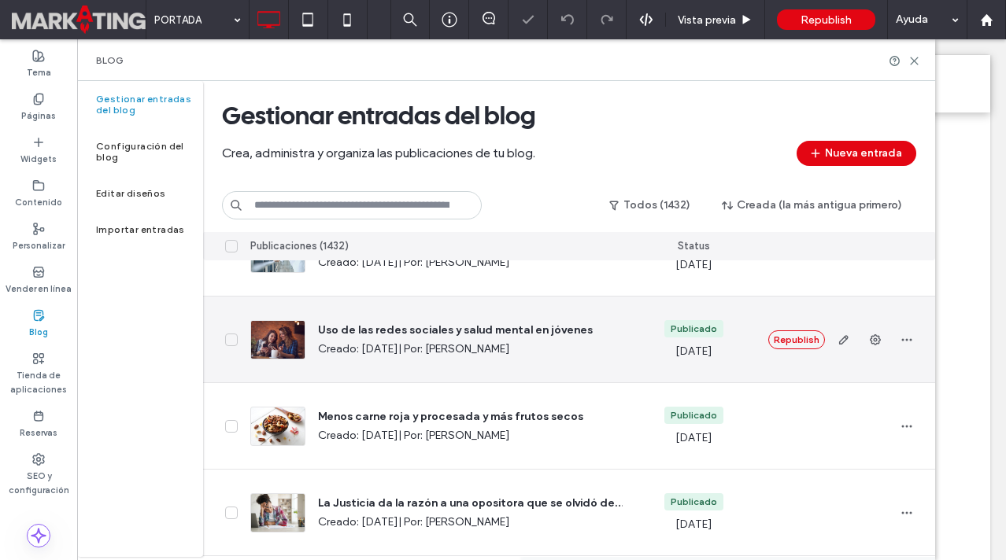
scroll to position [4206, 0]
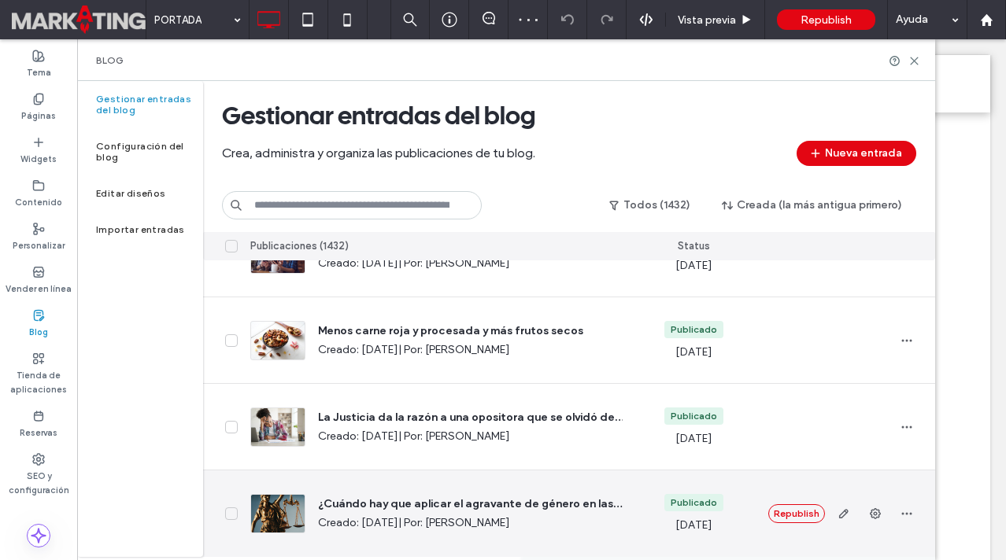
click at [235, 511] on icon at bounding box center [231, 514] width 8 height 6
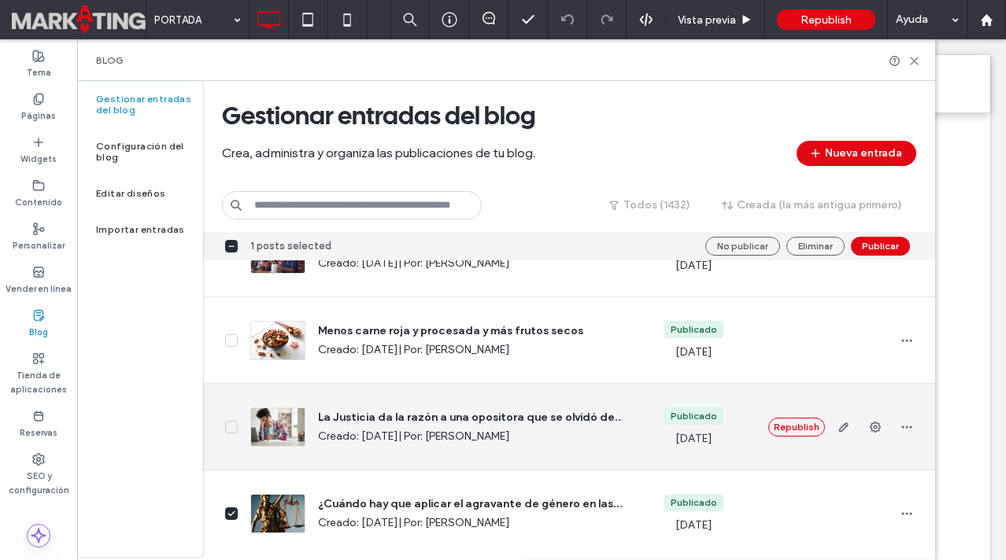
click at [231, 428] on icon at bounding box center [231, 427] width 6 height 4
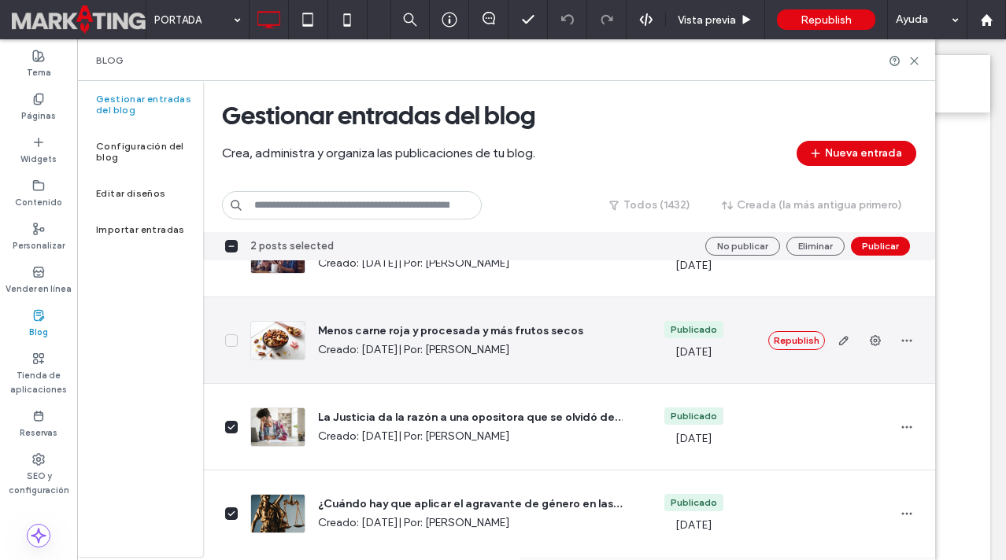
click at [233, 344] on span at bounding box center [231, 341] width 13 height 13
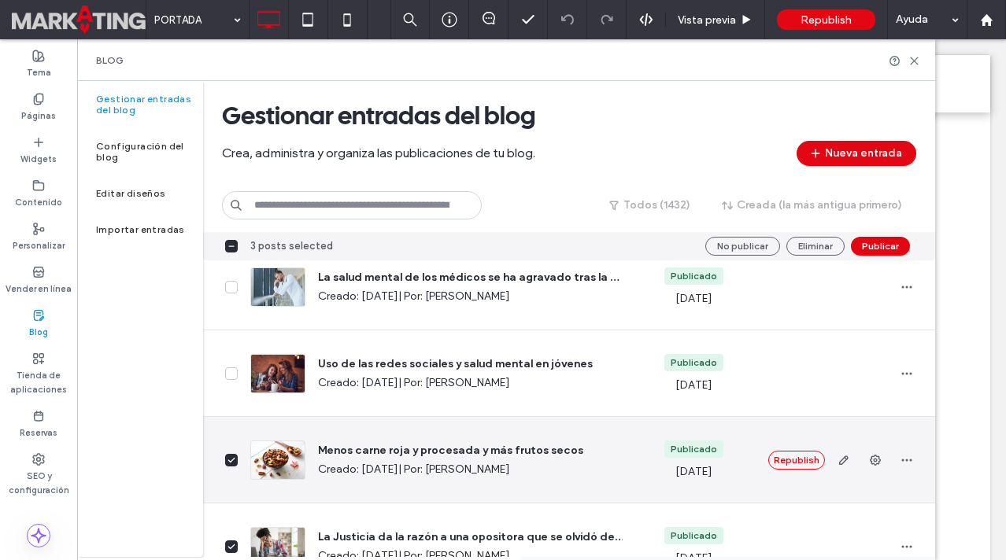
scroll to position [4080, 0]
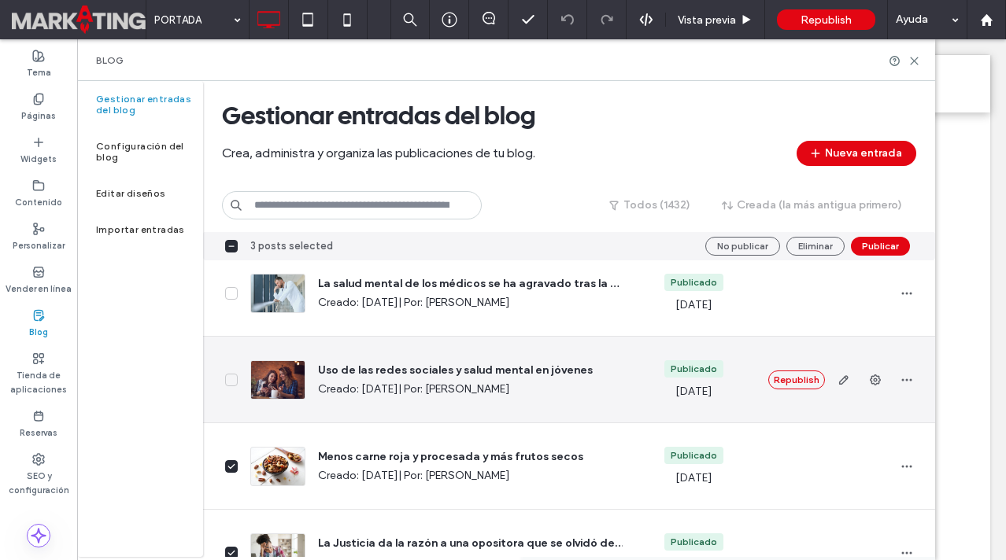
click at [229, 379] on icon at bounding box center [231, 380] width 8 height 6
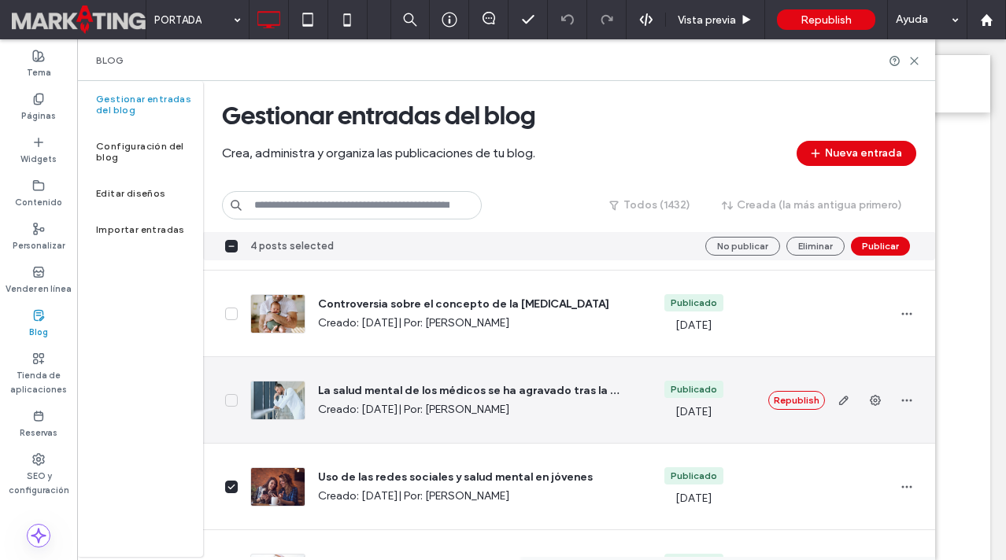
scroll to position [3969, 0]
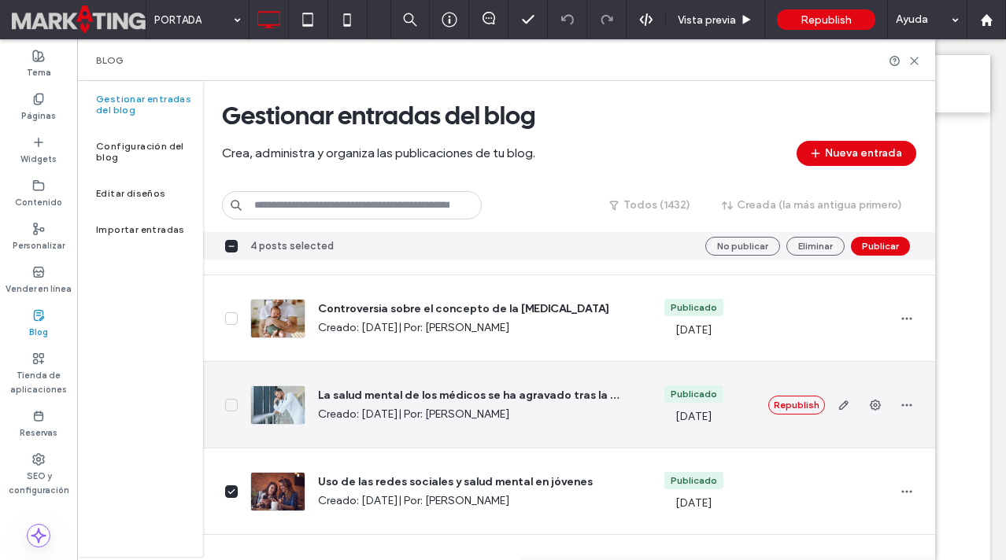
click at [231, 404] on icon at bounding box center [231, 405] width 8 height 6
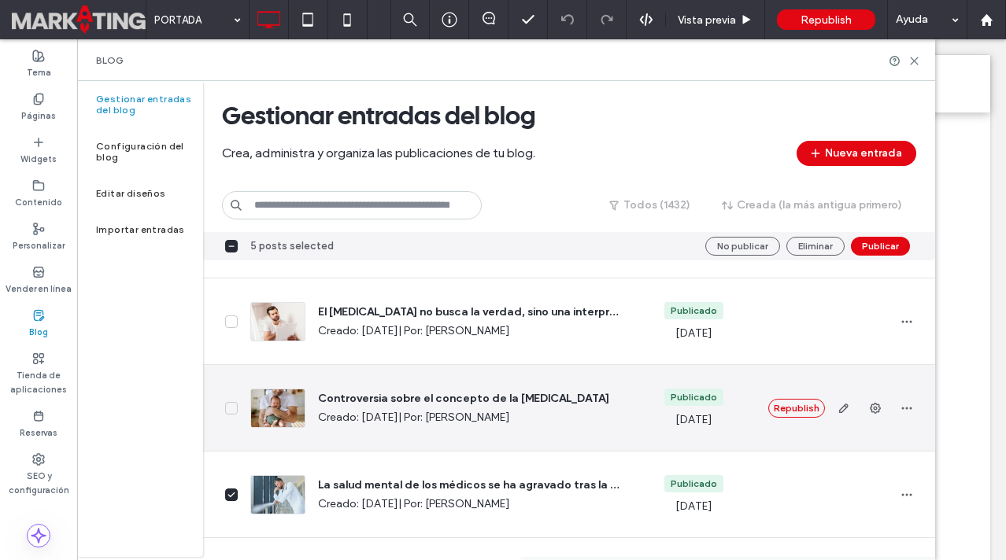
scroll to position [3876, 0]
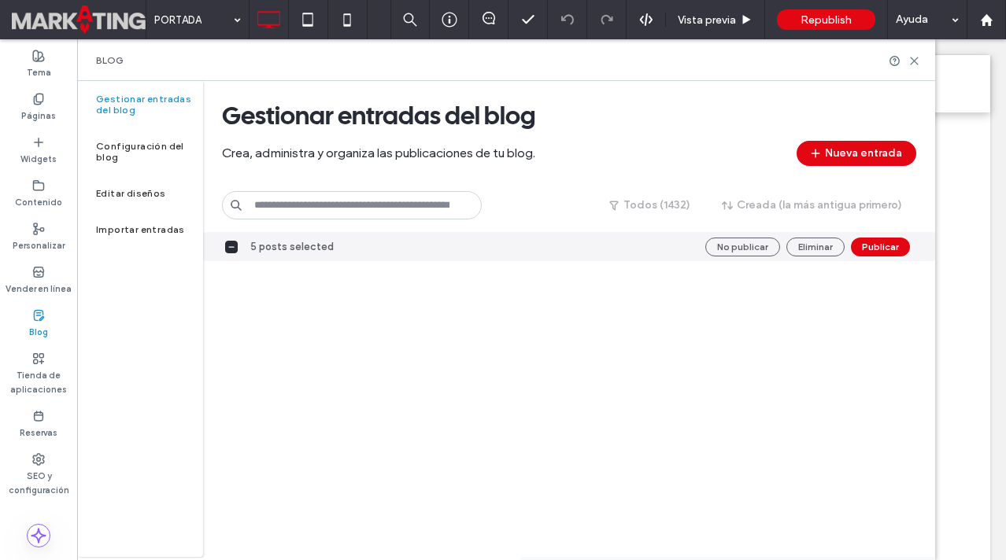
scroll to position [3876, 0]
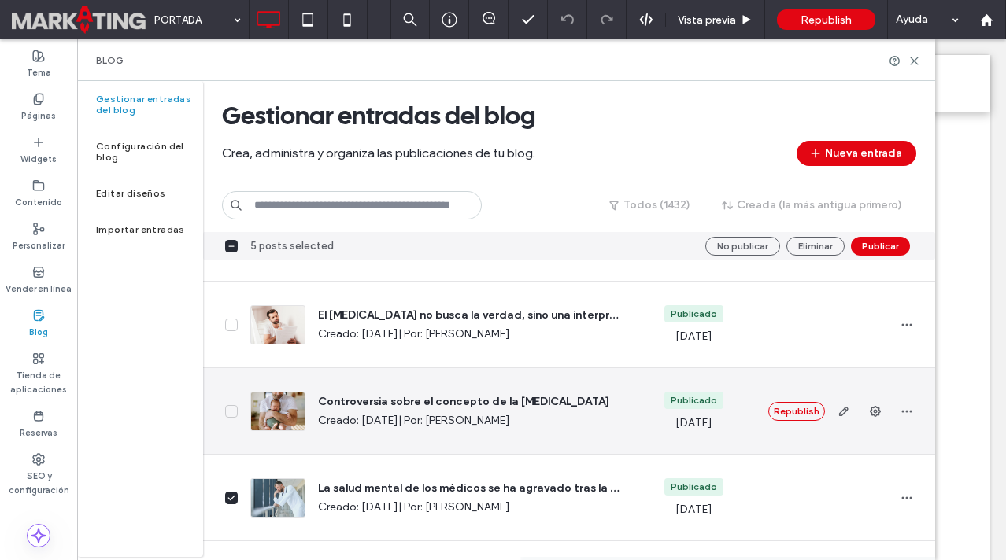
click at [235, 414] on span at bounding box center [231, 411] width 13 height 13
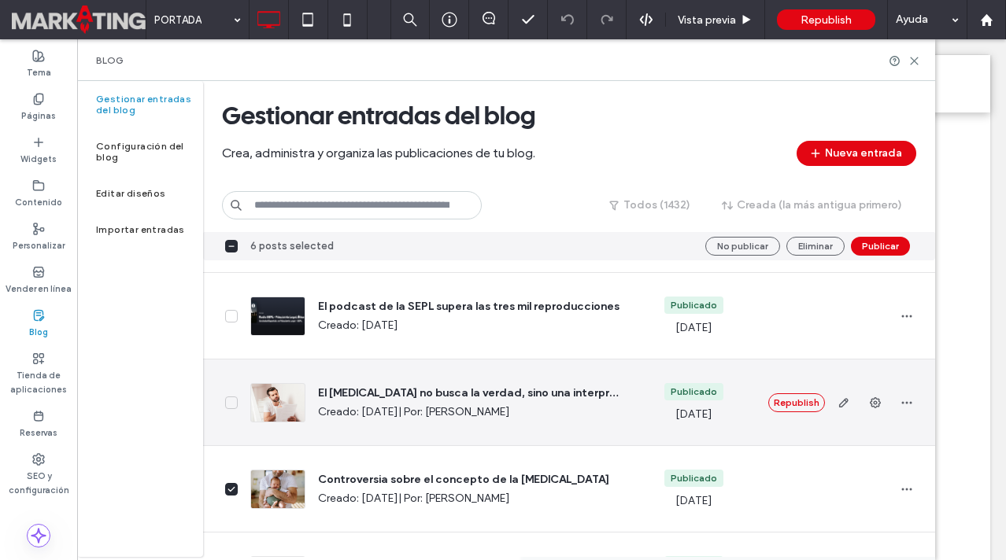
scroll to position [3795, 0]
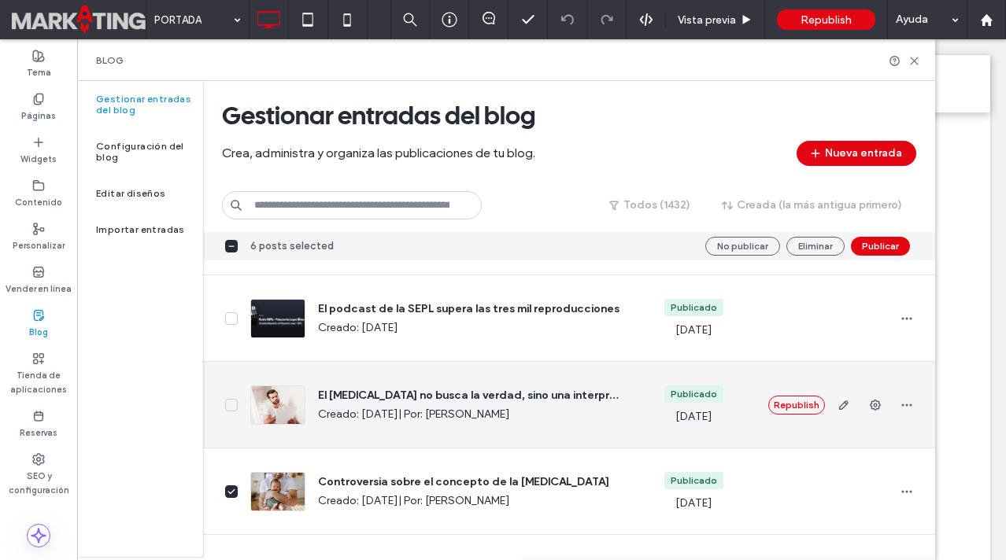
click at [233, 405] on icon at bounding box center [231, 405] width 8 height 6
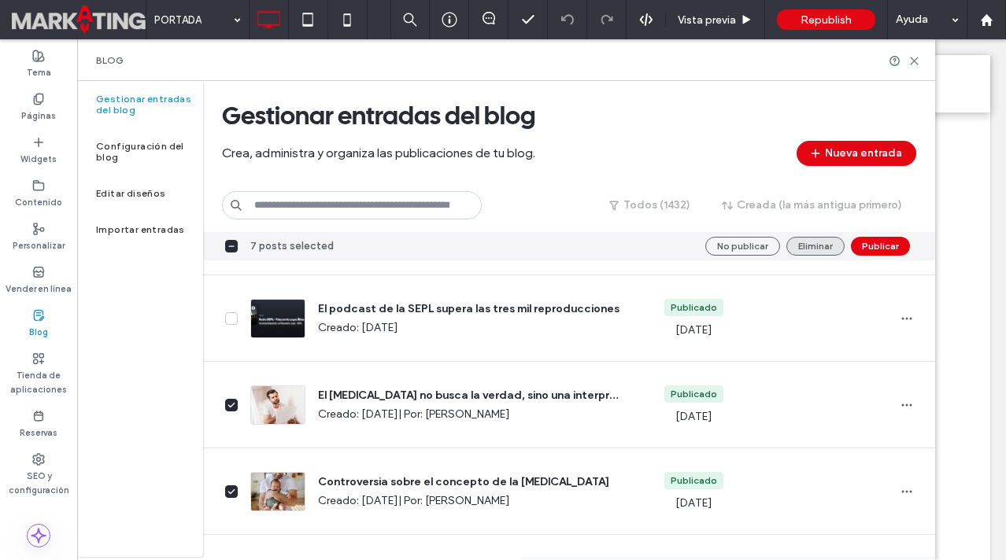
click at [815, 246] on button "Eliminar" at bounding box center [815, 246] width 58 height 19
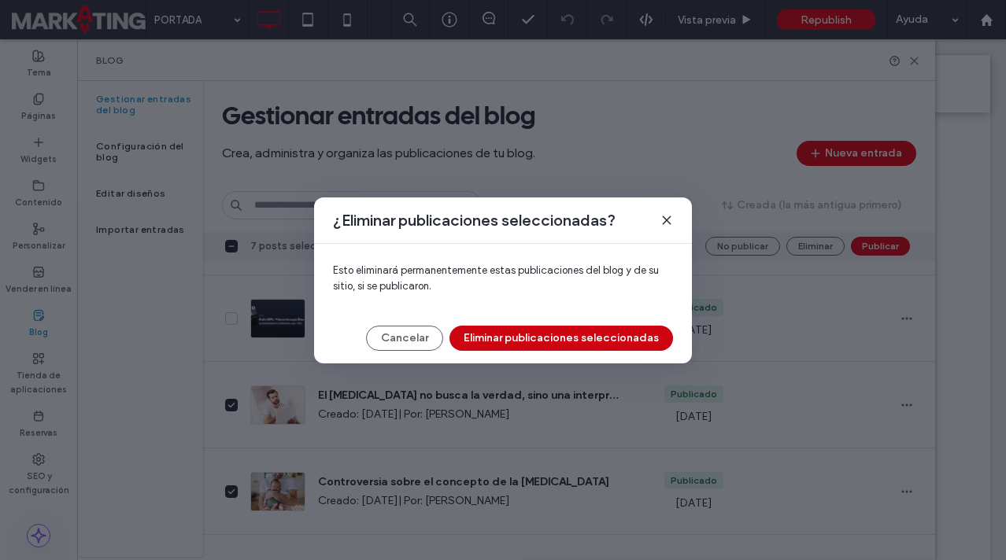
click at [573, 343] on button "Eliminar publicaciones seleccionadas" at bounding box center [561, 338] width 224 height 25
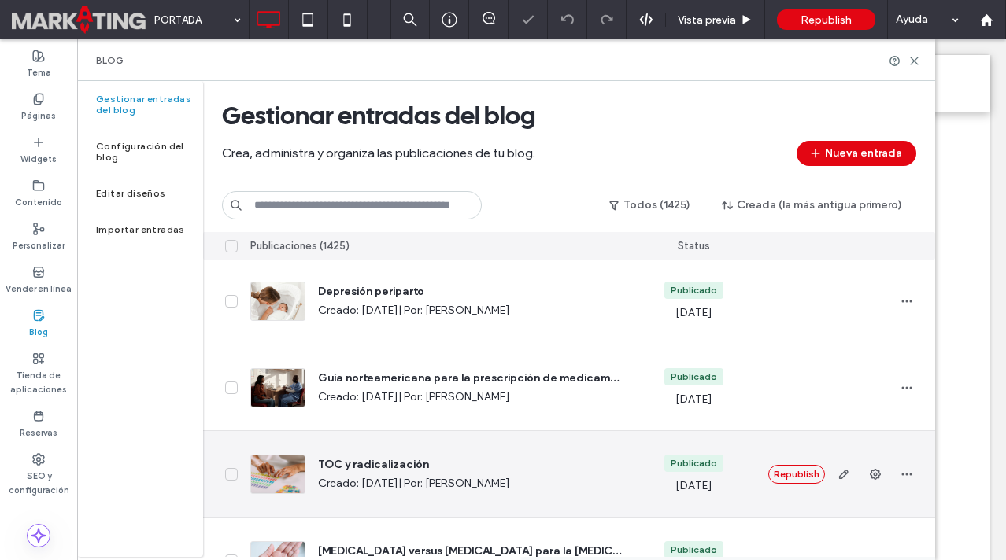
scroll to position [4206, 0]
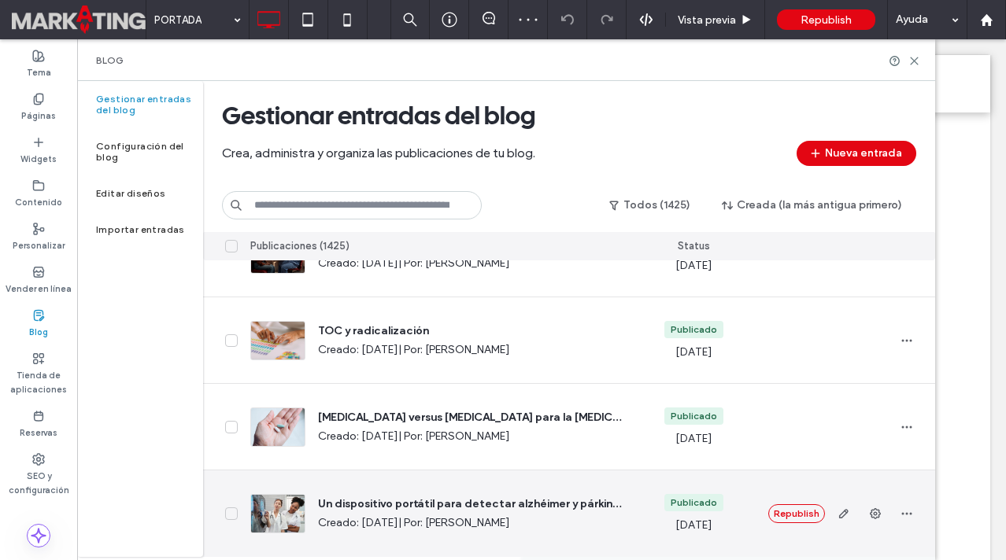
click at [236, 508] on span at bounding box center [231, 514] width 13 height 13
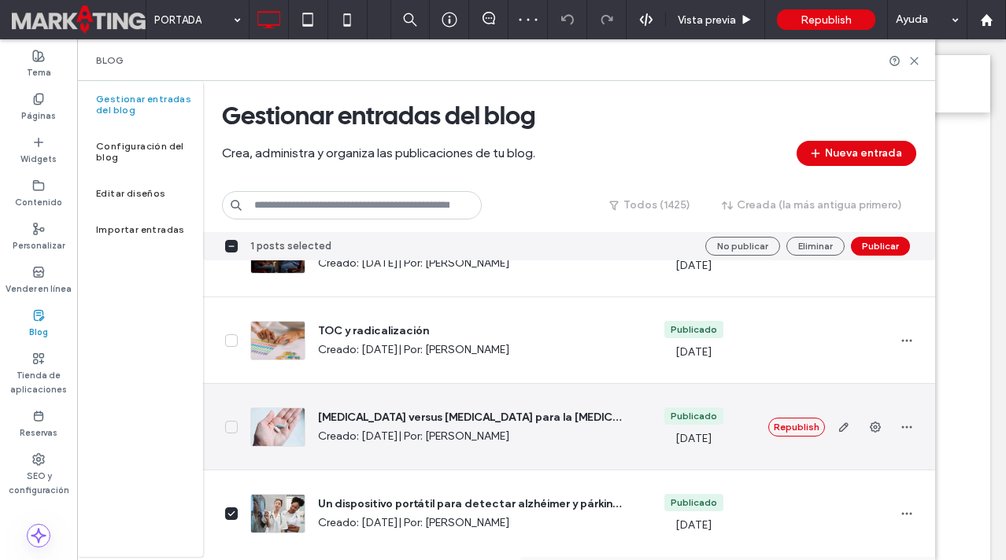
click at [231, 424] on icon at bounding box center [231, 427] width 8 height 6
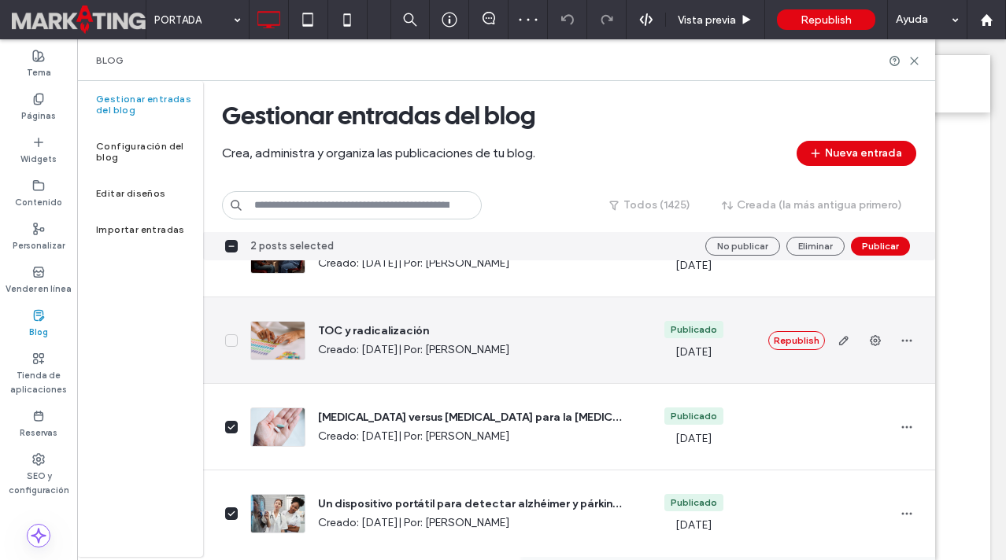
click at [236, 342] on span at bounding box center [231, 341] width 13 height 13
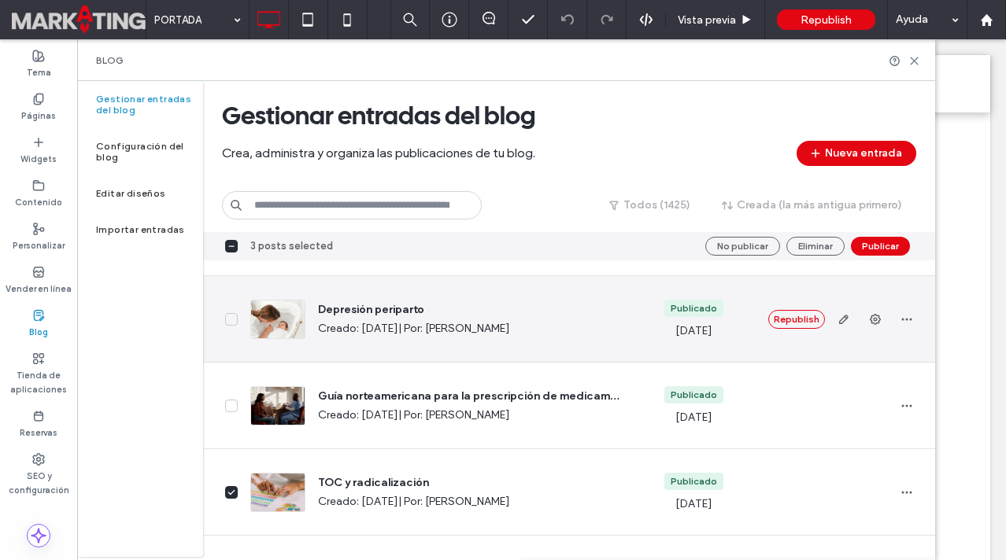
scroll to position [4049, 0]
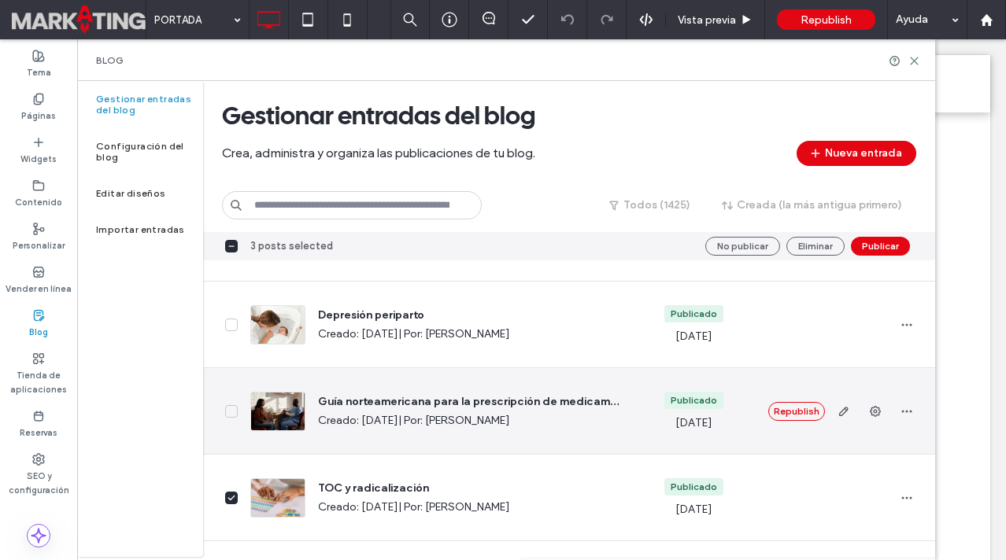
click at [229, 411] on icon at bounding box center [231, 412] width 8 height 6
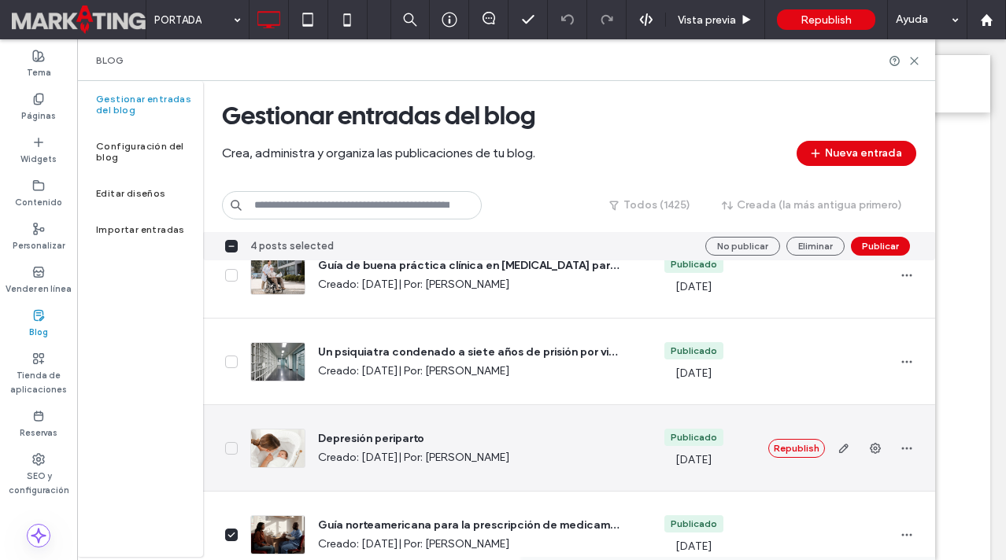
scroll to position [3925, 0]
click at [231, 446] on icon at bounding box center [231, 449] width 8 height 6
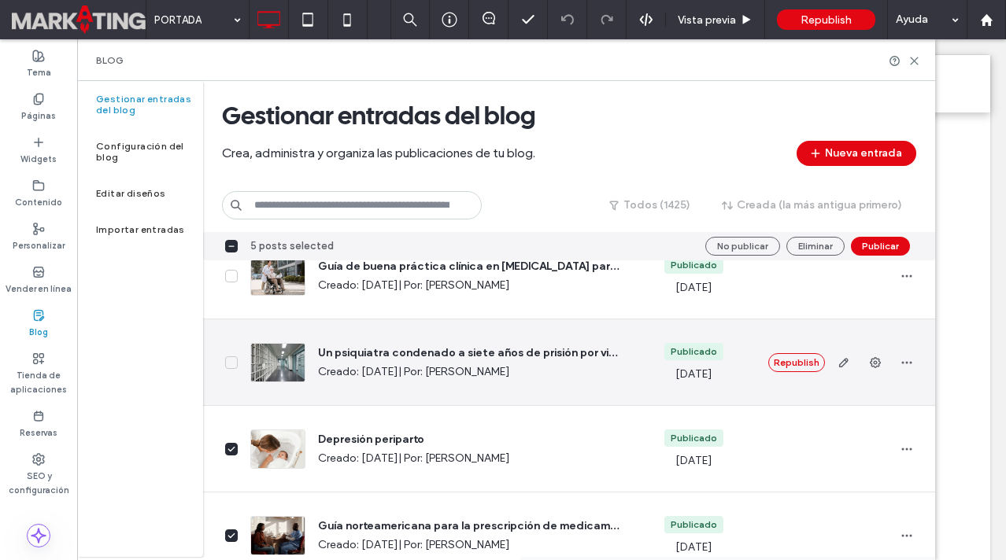
click at [232, 361] on icon at bounding box center [231, 362] width 6 height 4
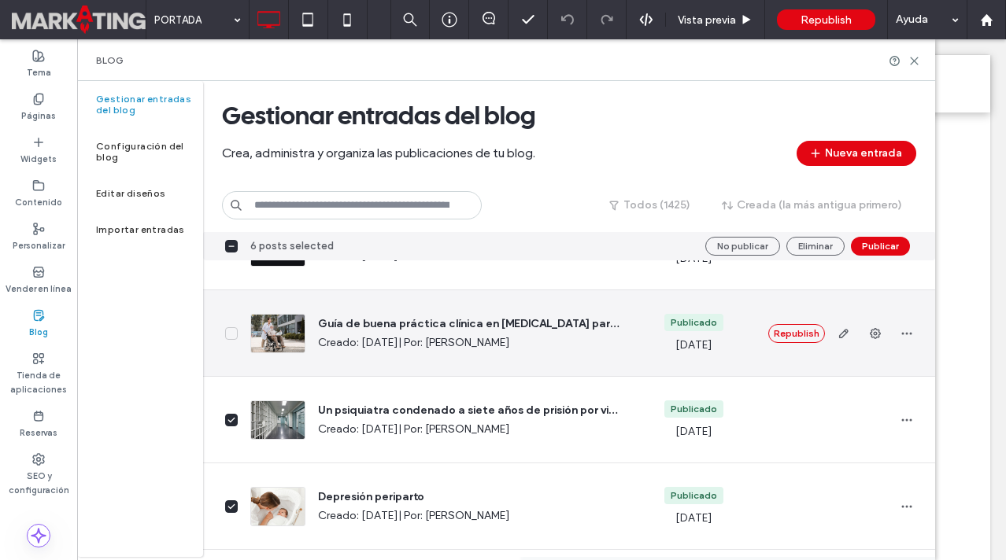
scroll to position [3791, 0]
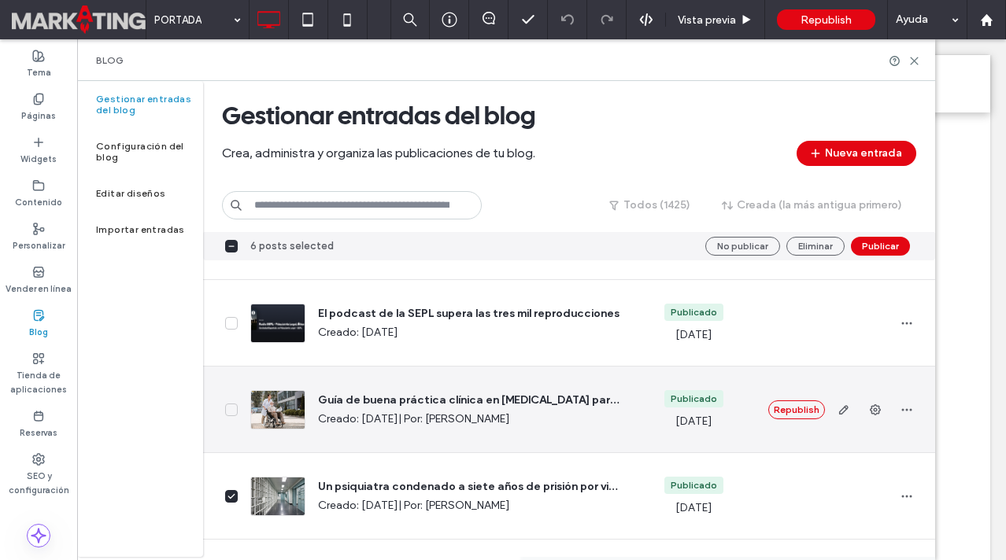
click at [235, 408] on icon at bounding box center [231, 410] width 8 height 6
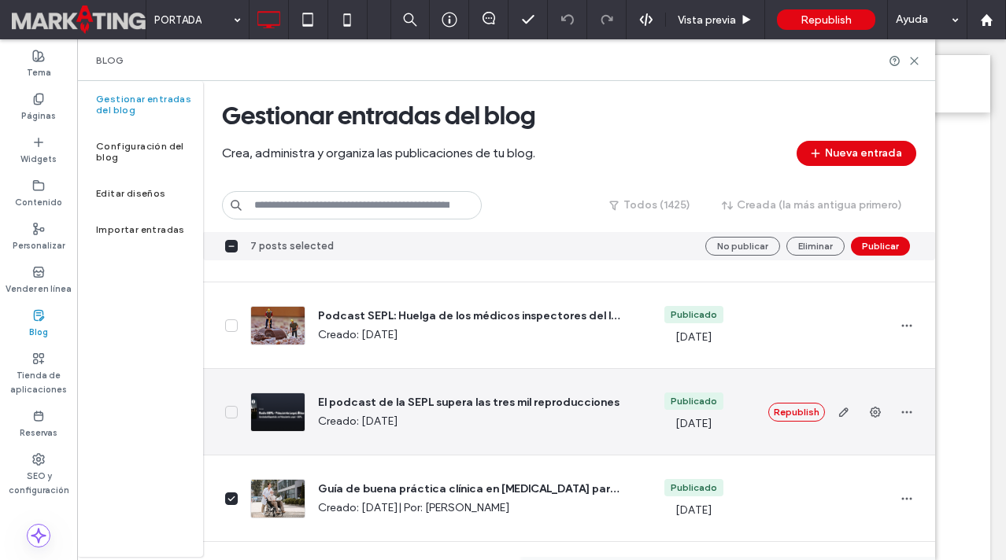
scroll to position [3699, 0]
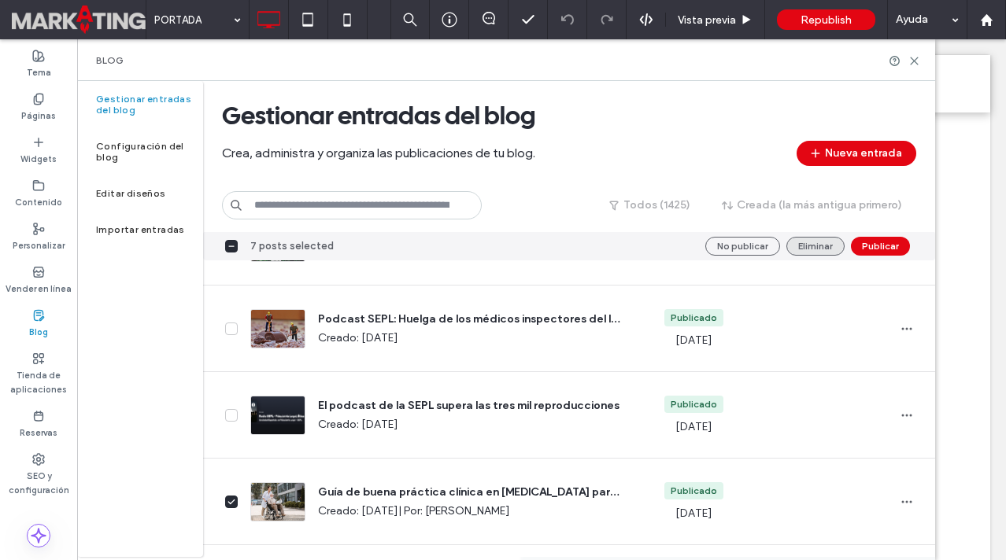
click at [817, 242] on button "Eliminar" at bounding box center [815, 246] width 58 height 19
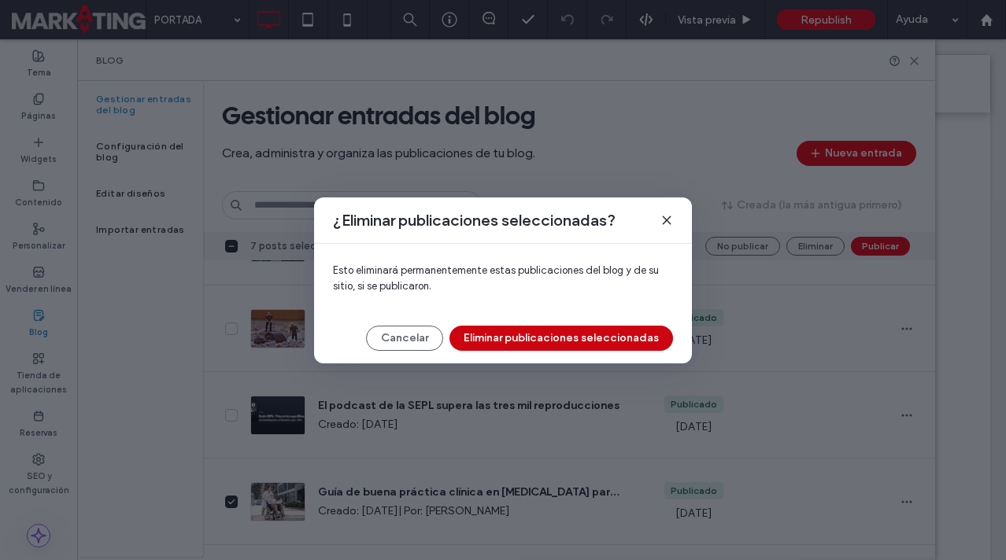
click at [593, 342] on button "Eliminar publicaciones seleccionadas" at bounding box center [561, 338] width 224 height 25
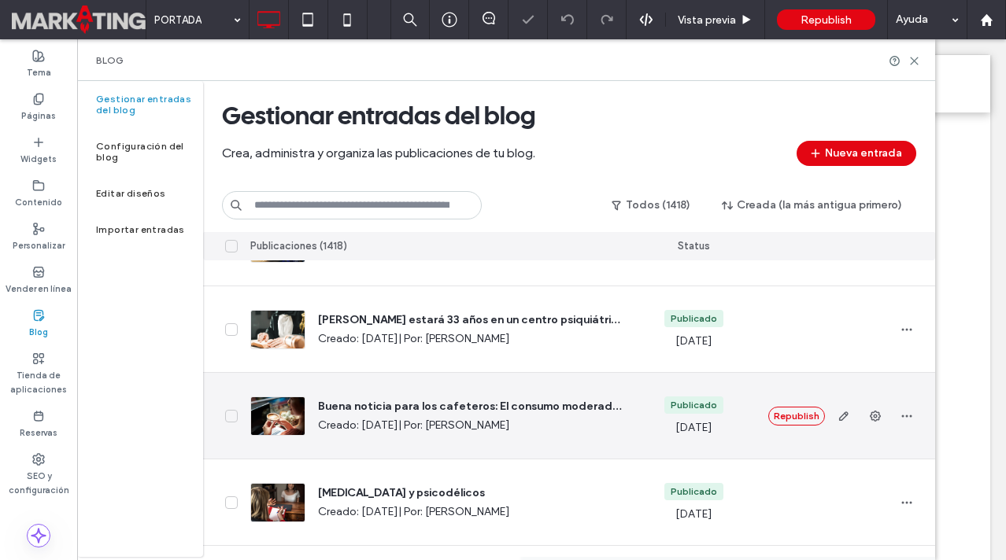
scroll to position [4206, 0]
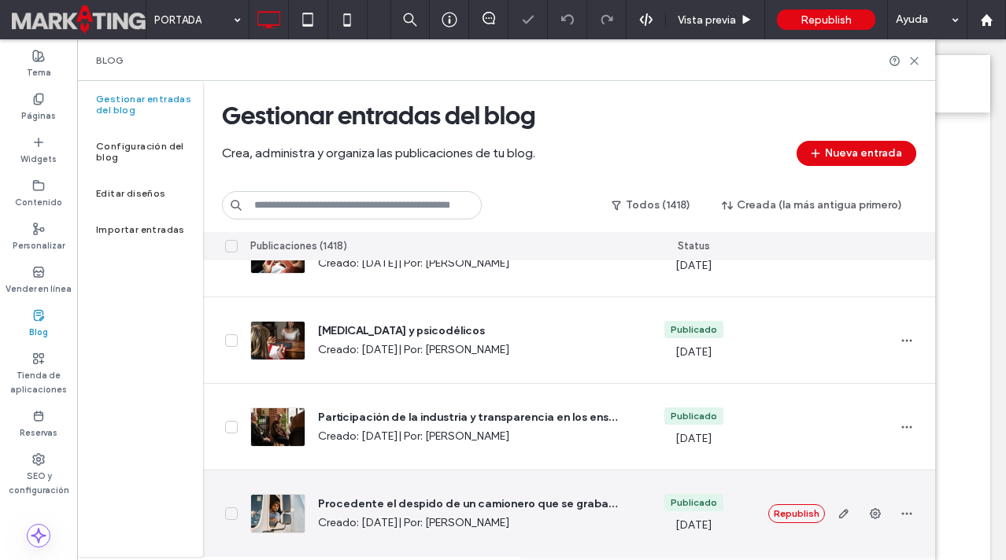
click at [239, 509] on div "Procedente el despido de un camionero que se grababa TikToks mientras conducía …" at bounding box center [436, 514] width 397 height 87
click at [233, 511] on icon at bounding box center [231, 514] width 8 height 6
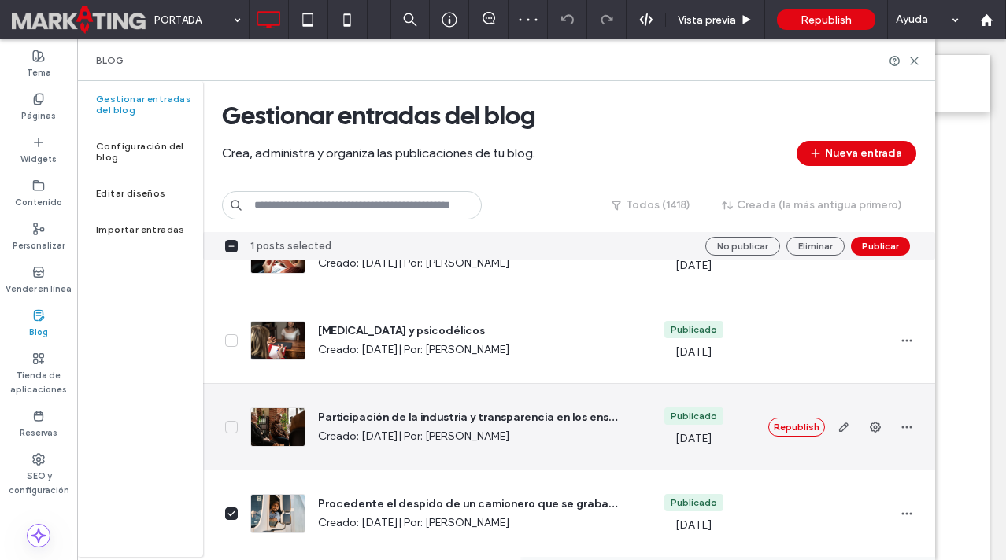
click at [235, 425] on span at bounding box center [231, 427] width 13 height 13
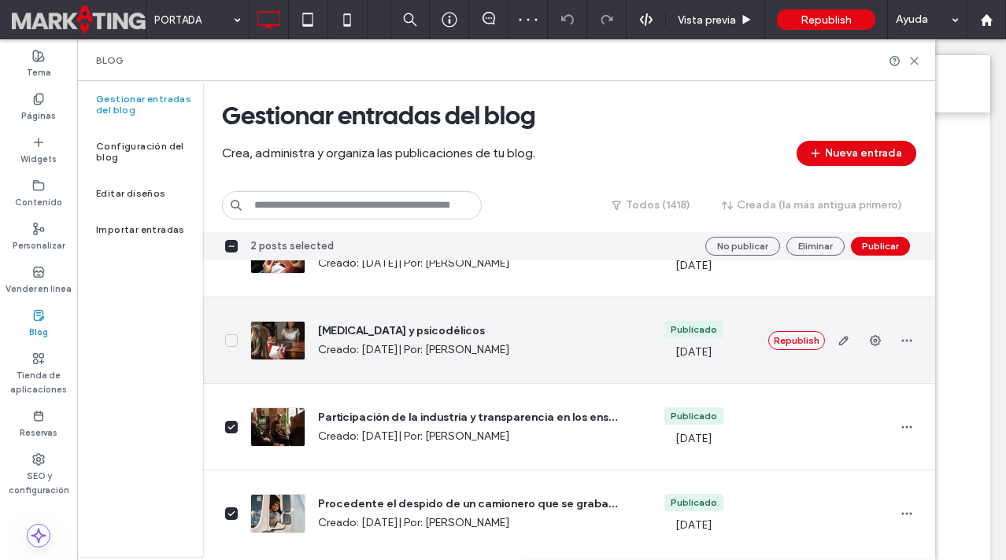
click at [232, 345] on span at bounding box center [231, 341] width 13 height 13
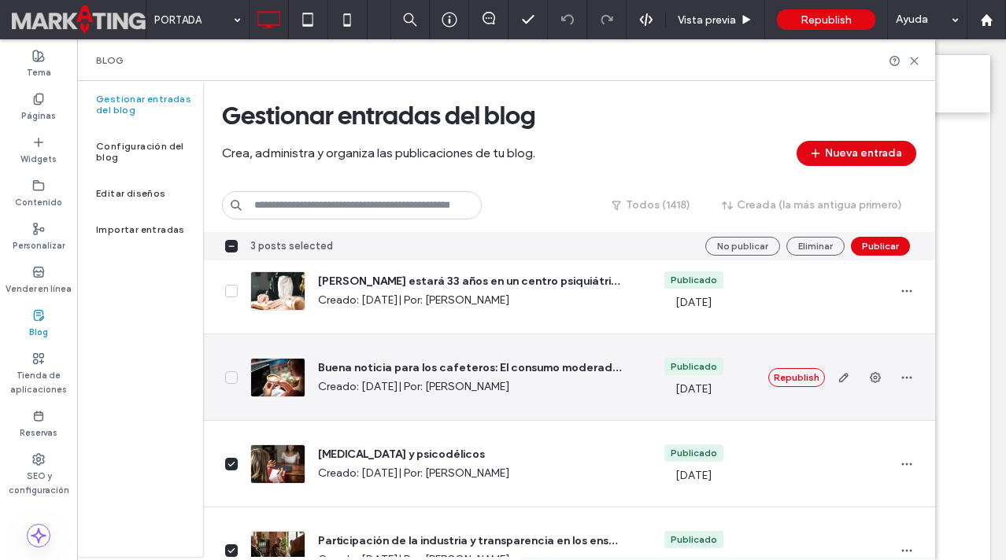
scroll to position [4082, 0]
click at [231, 379] on icon at bounding box center [231, 378] width 6 height 4
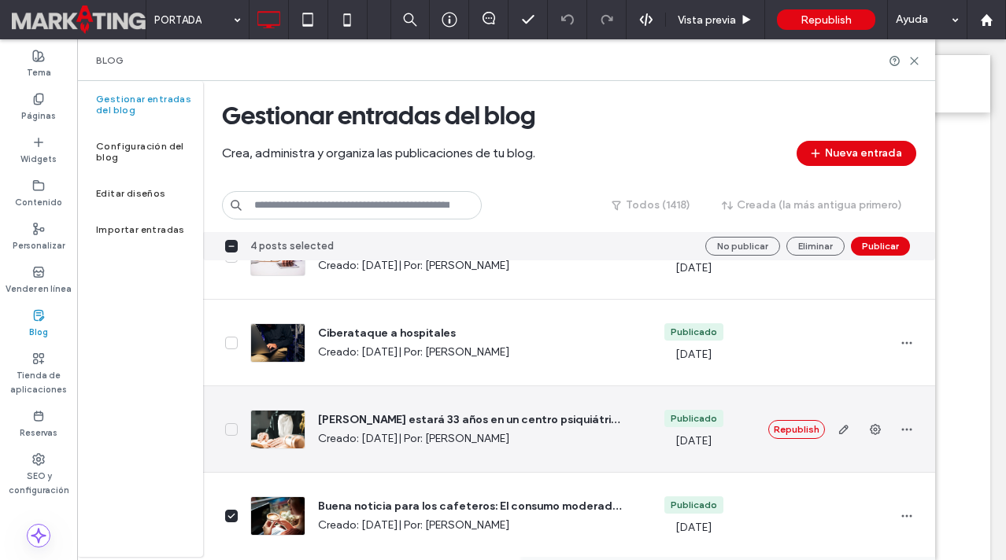
scroll to position [3939, 0]
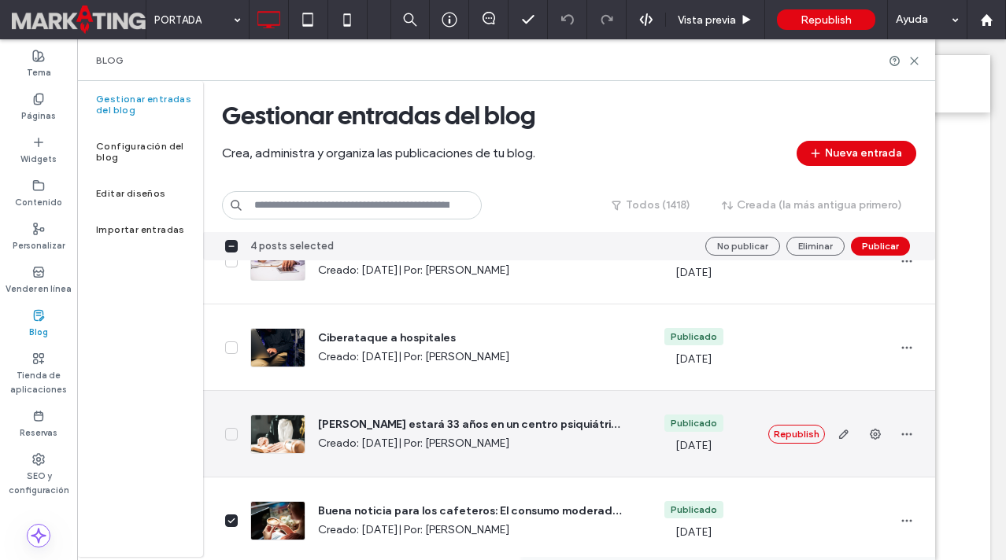
click at [228, 431] on icon at bounding box center [231, 434] width 8 height 6
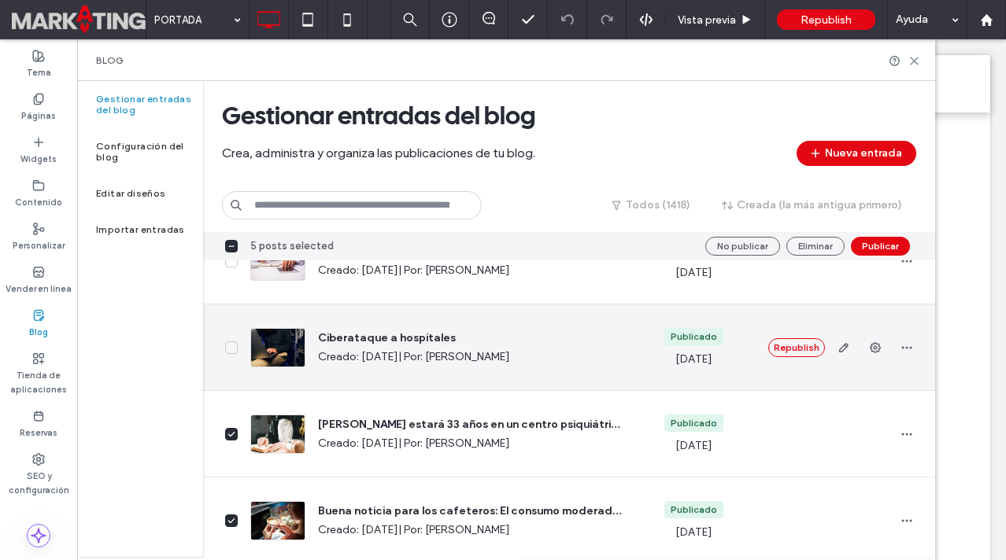
click at [236, 348] on span at bounding box center [231, 348] width 13 height 13
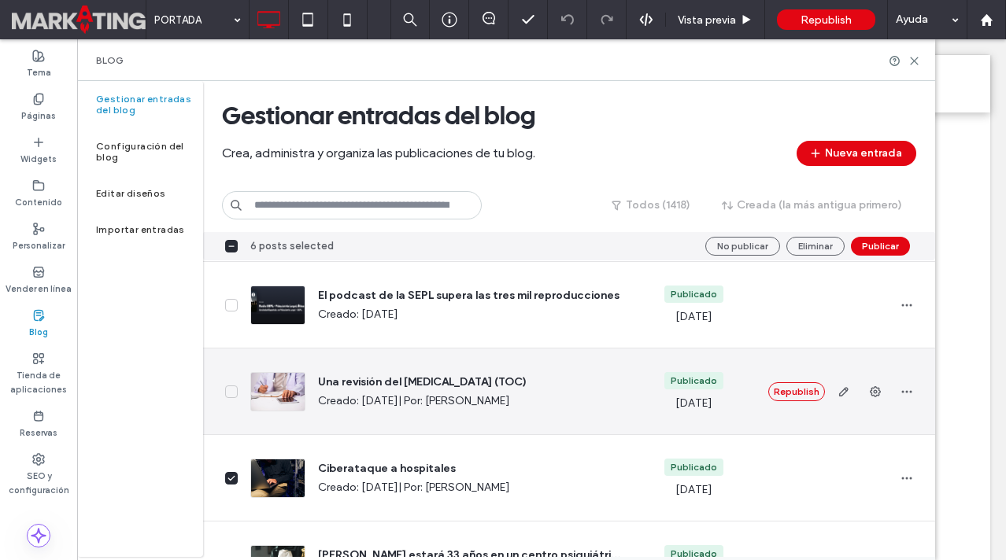
scroll to position [3807, 0]
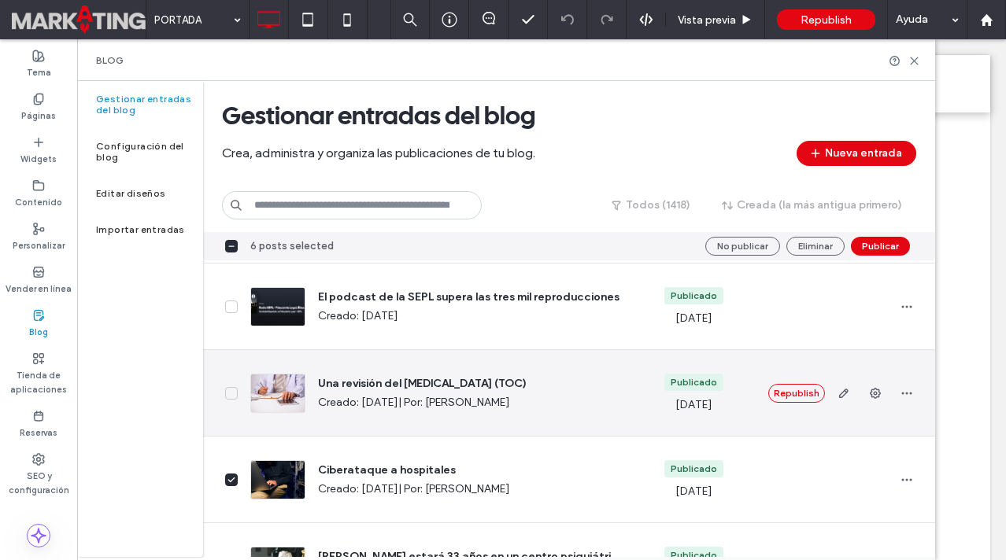
click at [231, 390] on icon at bounding box center [231, 393] width 8 height 6
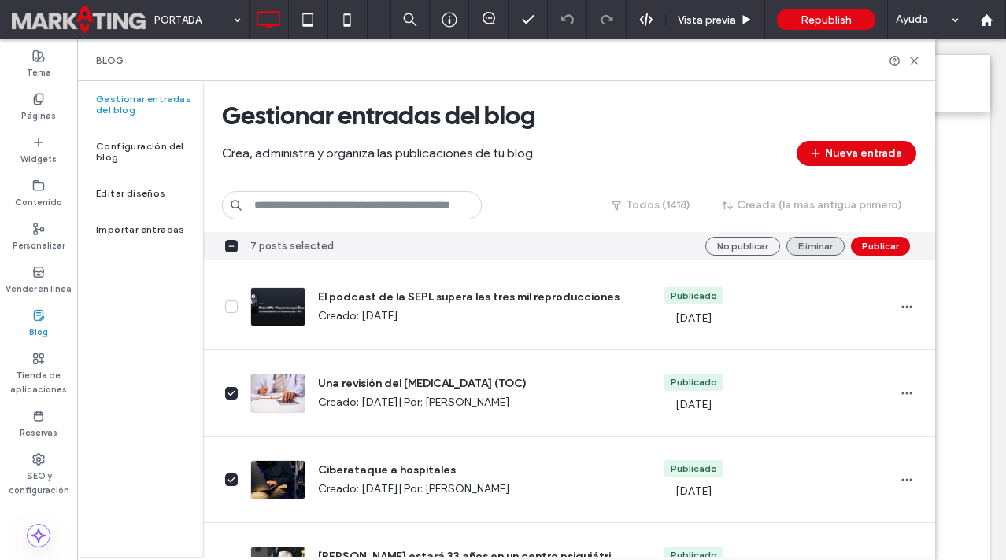
click at [815, 250] on button "Eliminar" at bounding box center [815, 246] width 58 height 19
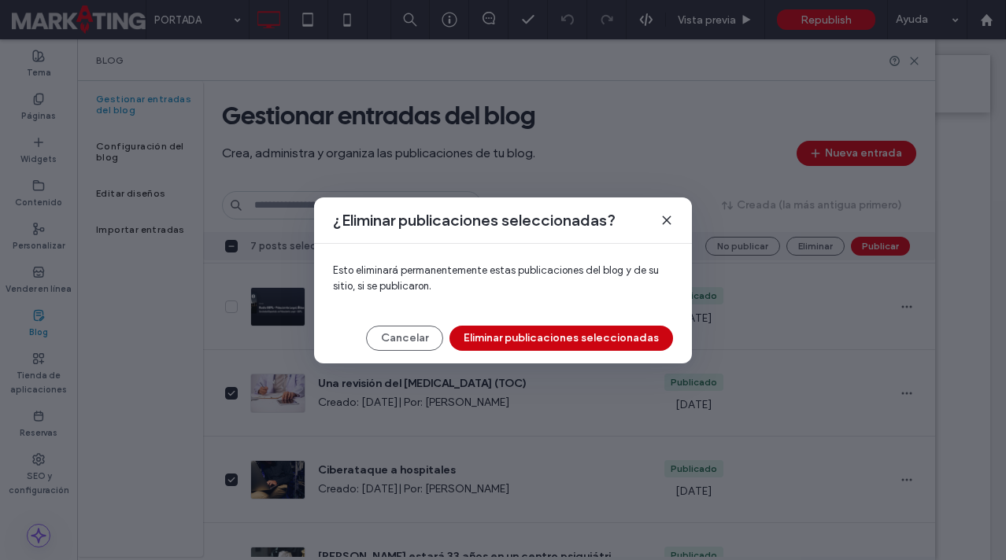
click at [586, 342] on button "Eliminar publicaciones seleccionadas" at bounding box center [561, 338] width 224 height 25
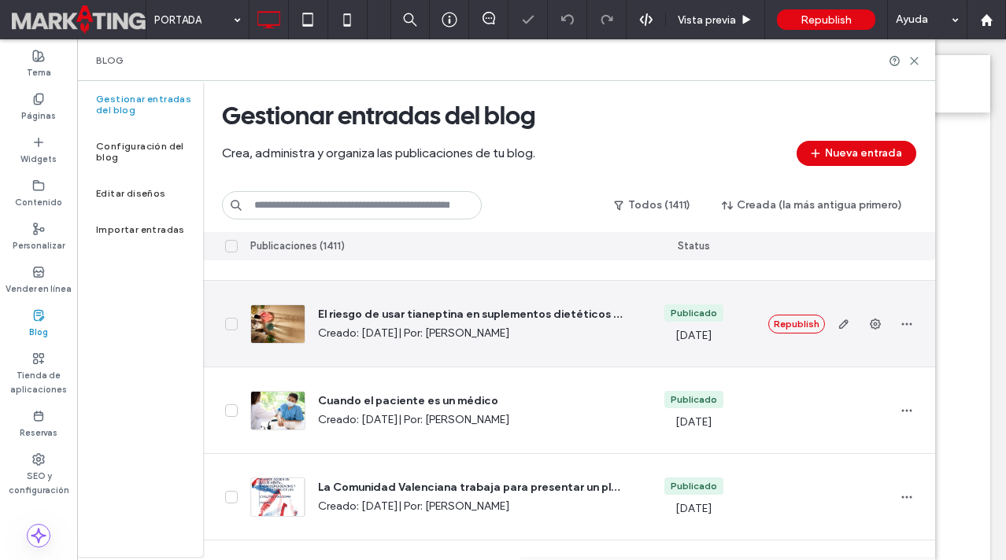
scroll to position [4206, 0]
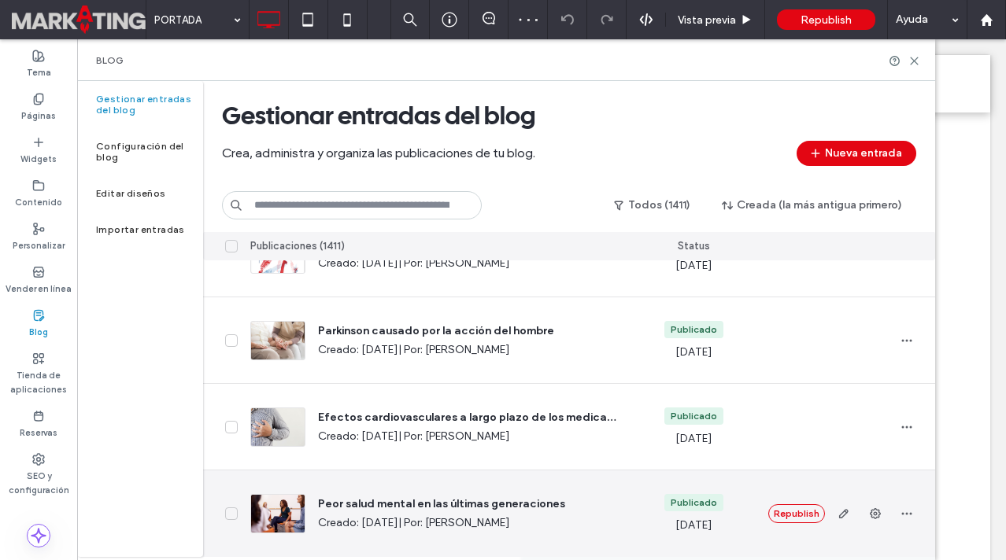
click at [228, 512] on icon at bounding box center [231, 514] width 8 height 6
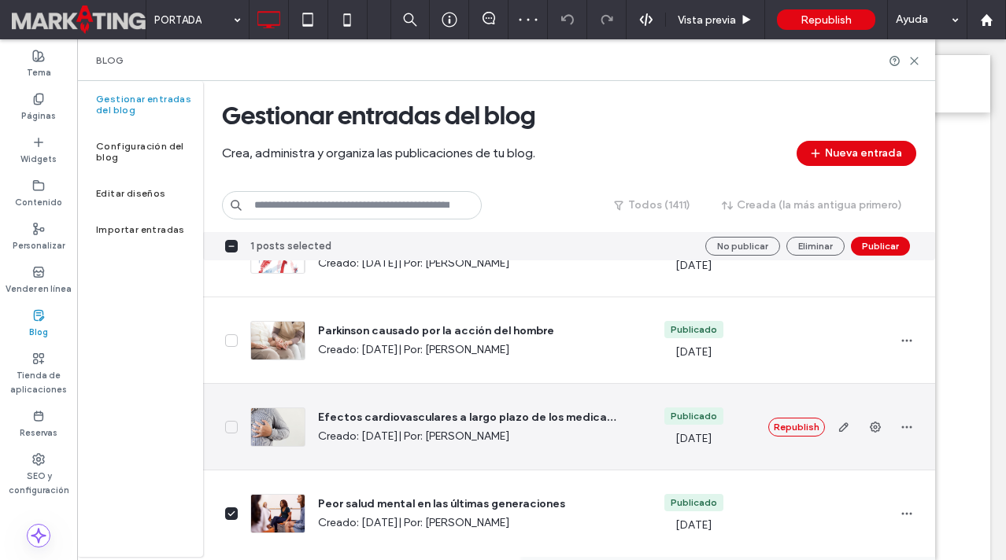
click at [231, 428] on icon at bounding box center [231, 427] width 8 height 6
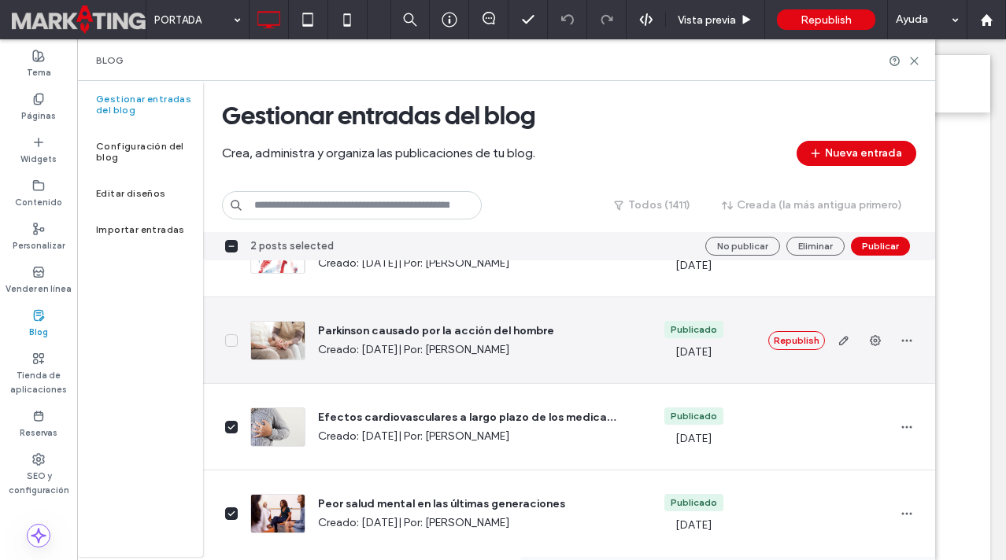
click at [234, 338] on icon at bounding box center [231, 341] width 8 height 6
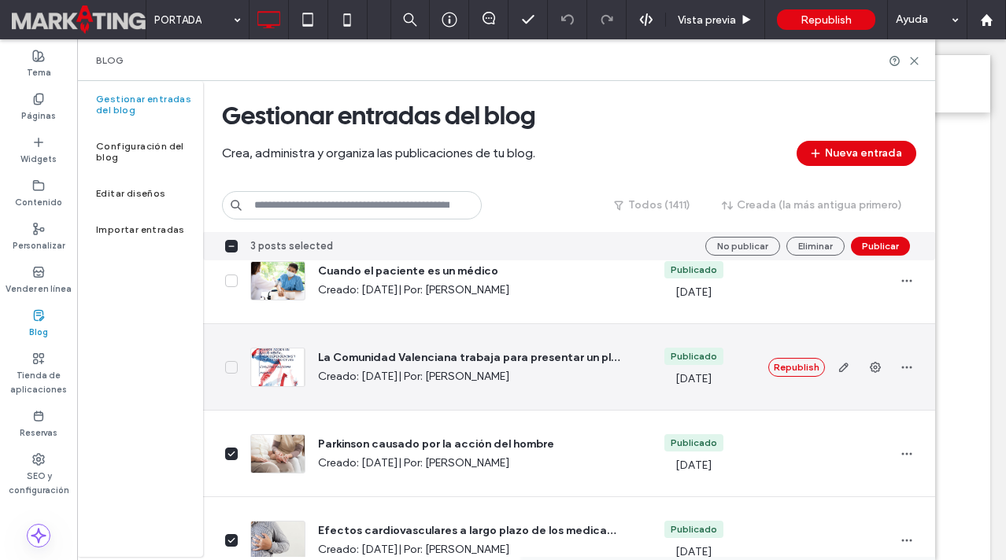
scroll to position [4080, 0]
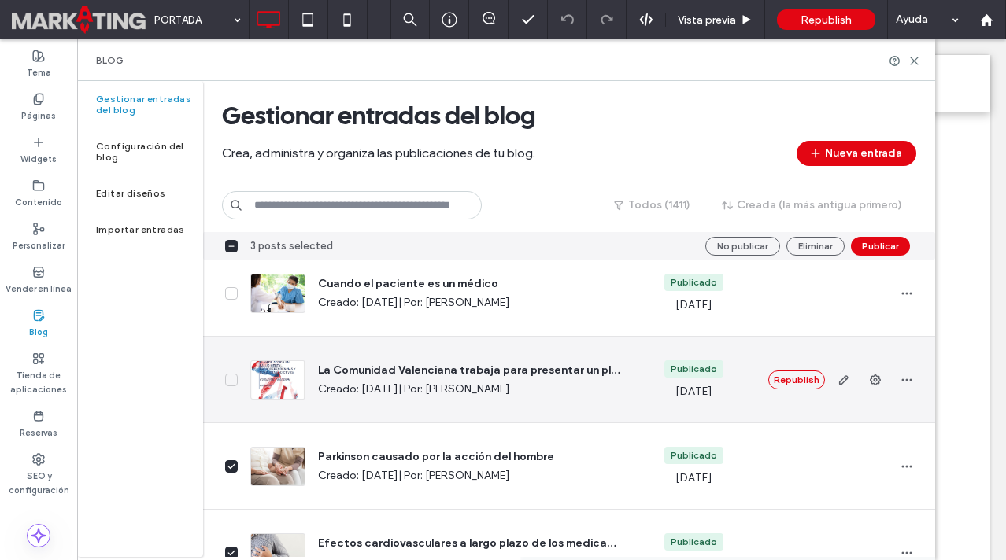
click at [232, 374] on span at bounding box center [231, 380] width 13 height 13
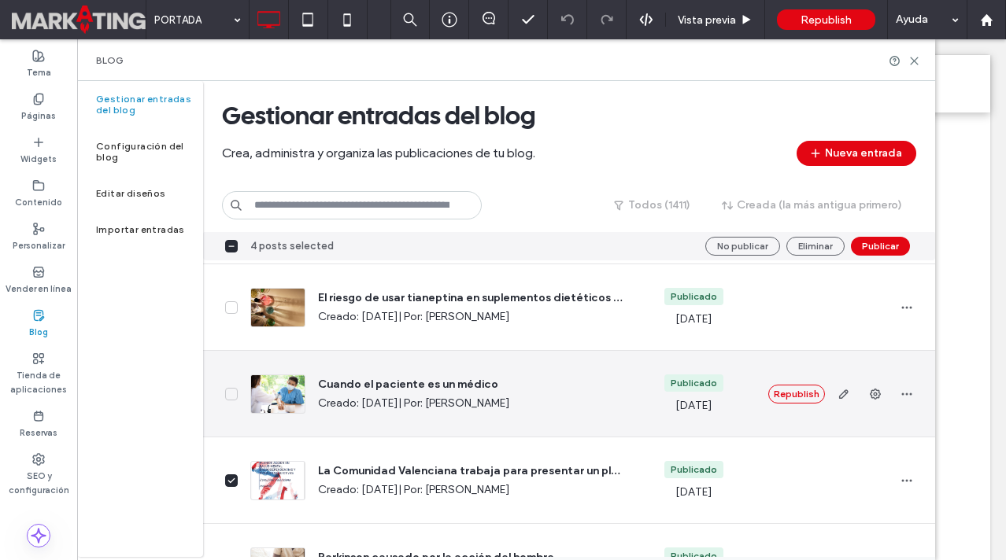
scroll to position [3976, 0]
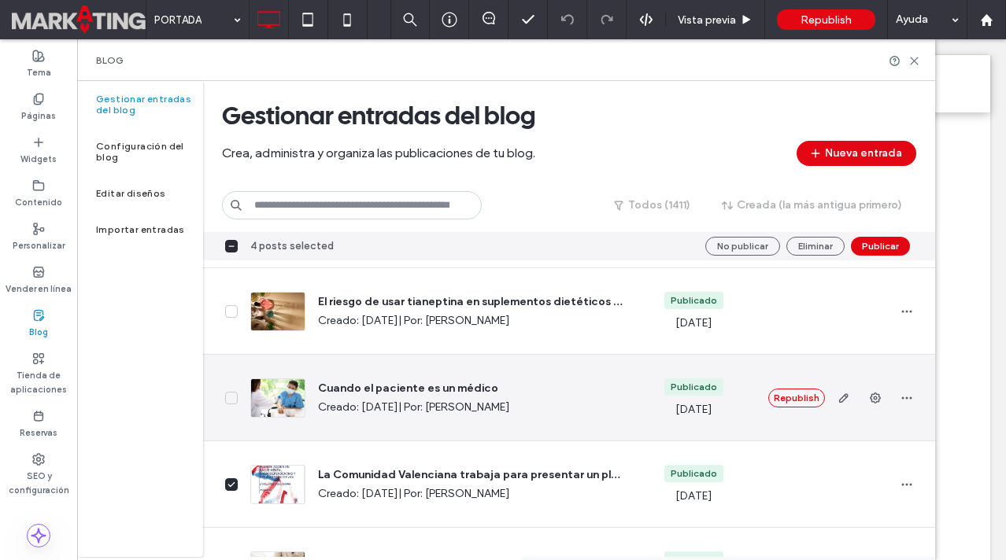
click at [233, 399] on icon at bounding box center [231, 398] width 8 height 6
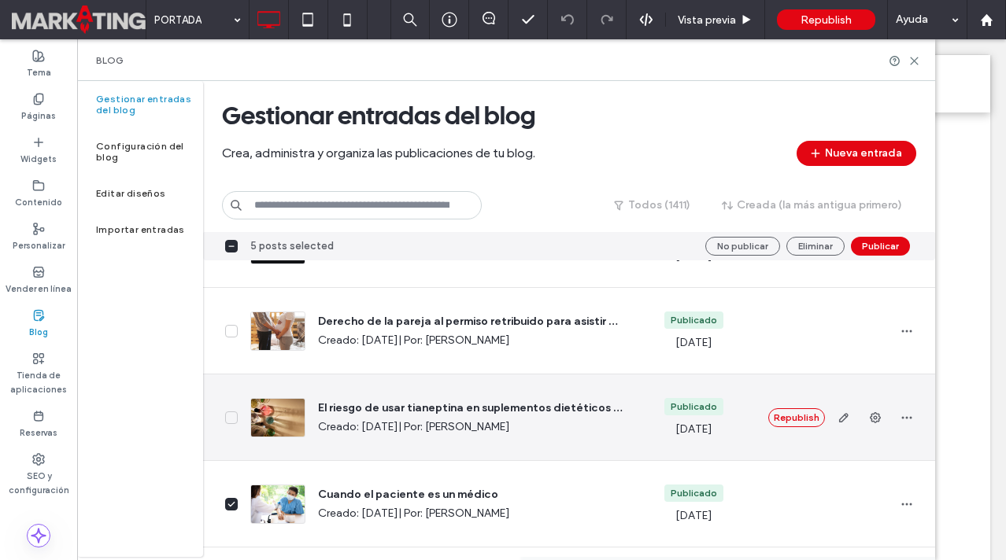
scroll to position [3864, 0]
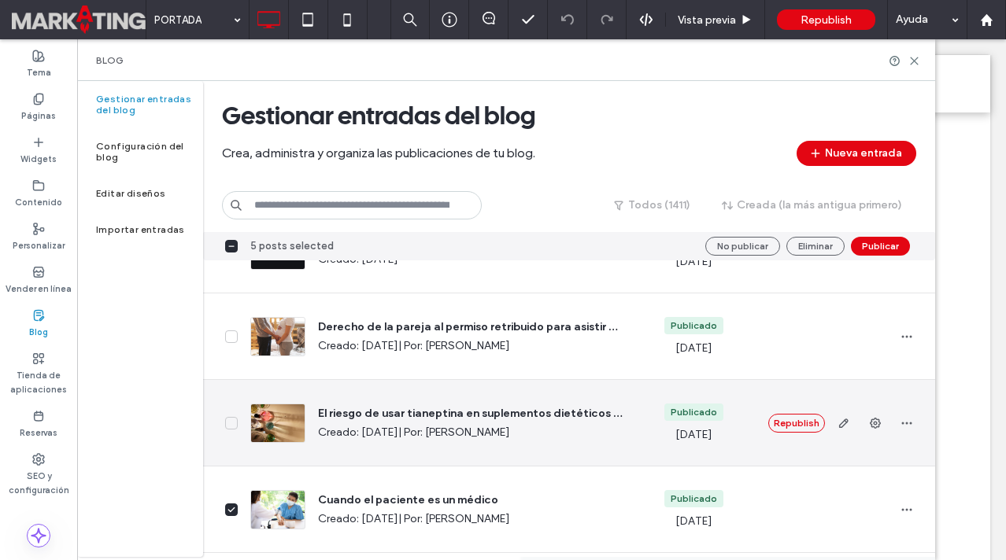
click at [232, 426] on icon at bounding box center [231, 423] width 8 height 6
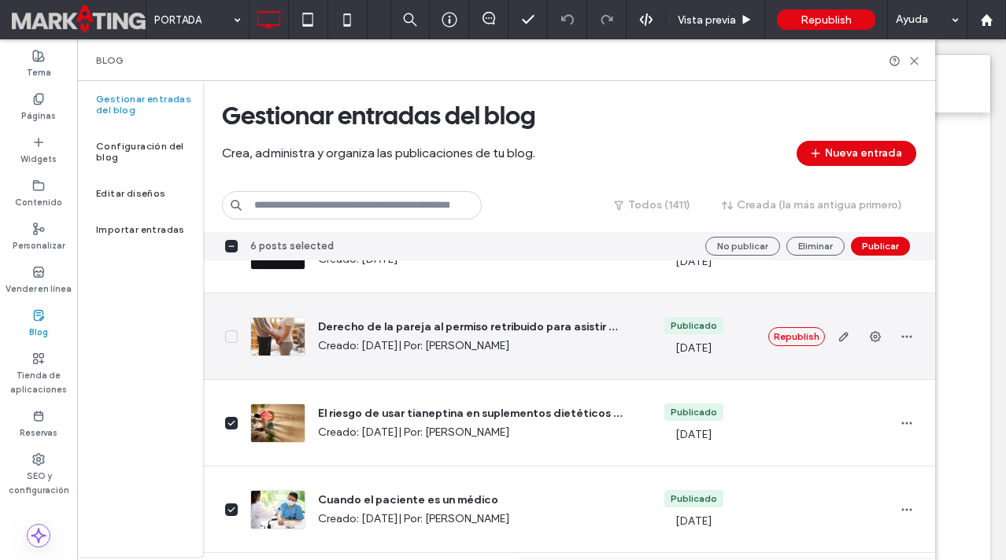
click at [231, 338] on icon at bounding box center [231, 337] width 6 height 4
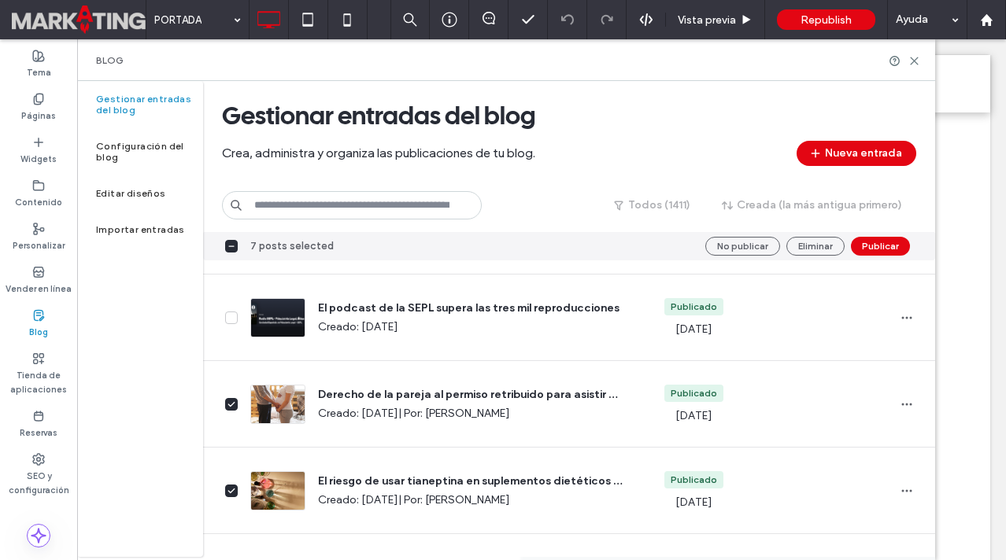
click at [828, 235] on div at bounding box center [843, 245] width 183 height 29
click at [821, 248] on button "Eliminar" at bounding box center [815, 246] width 58 height 19
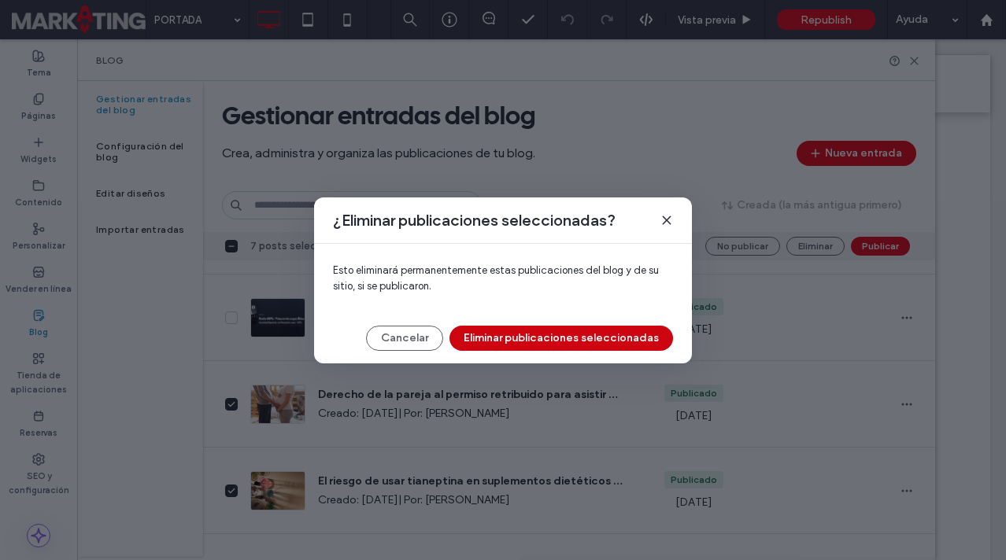
click at [618, 341] on button "Eliminar publicaciones seleccionadas" at bounding box center [561, 338] width 224 height 25
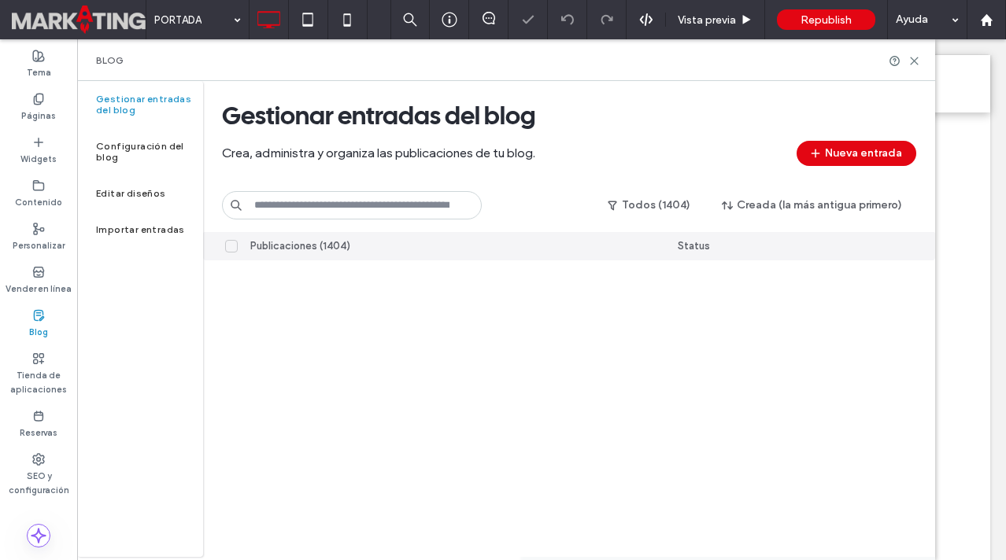
scroll to position [4206, 0]
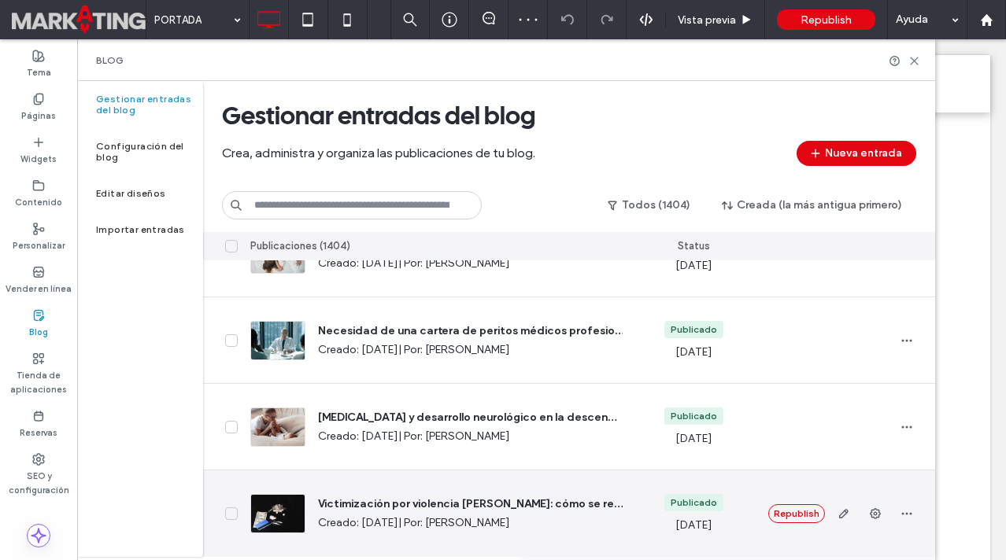
click at [234, 512] on icon at bounding box center [231, 514] width 6 height 4
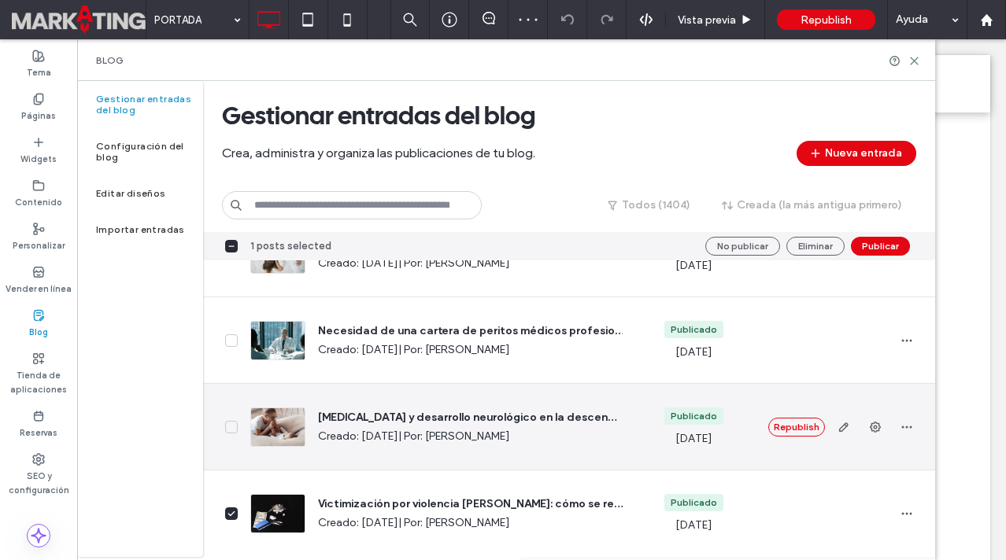
click at [231, 429] on icon at bounding box center [231, 427] width 8 height 6
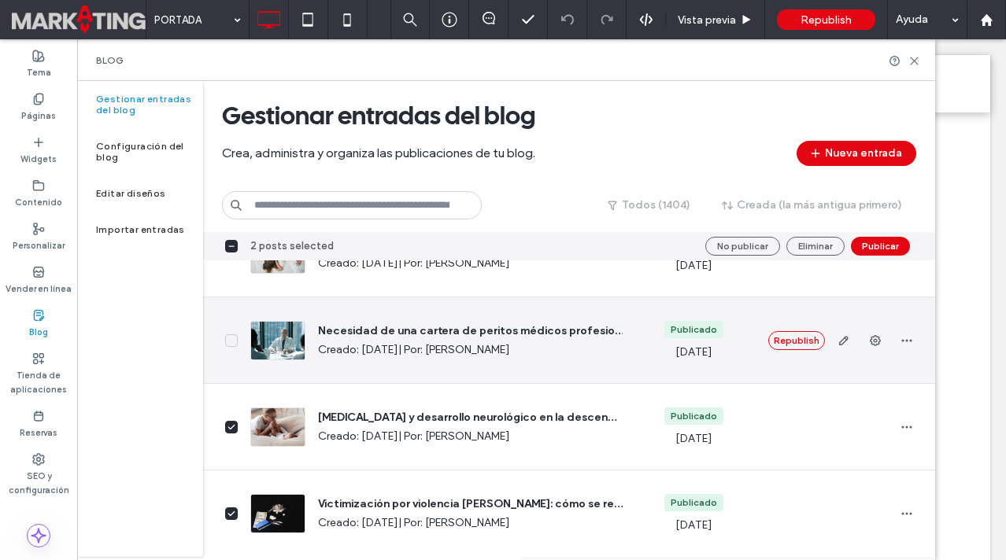
click at [234, 340] on icon at bounding box center [231, 341] width 8 height 6
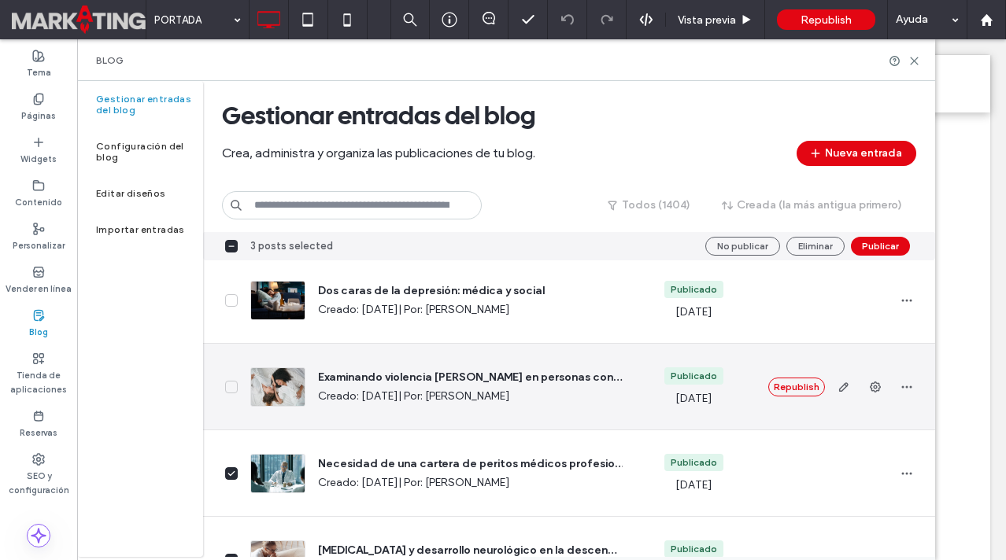
scroll to position [4061, 0]
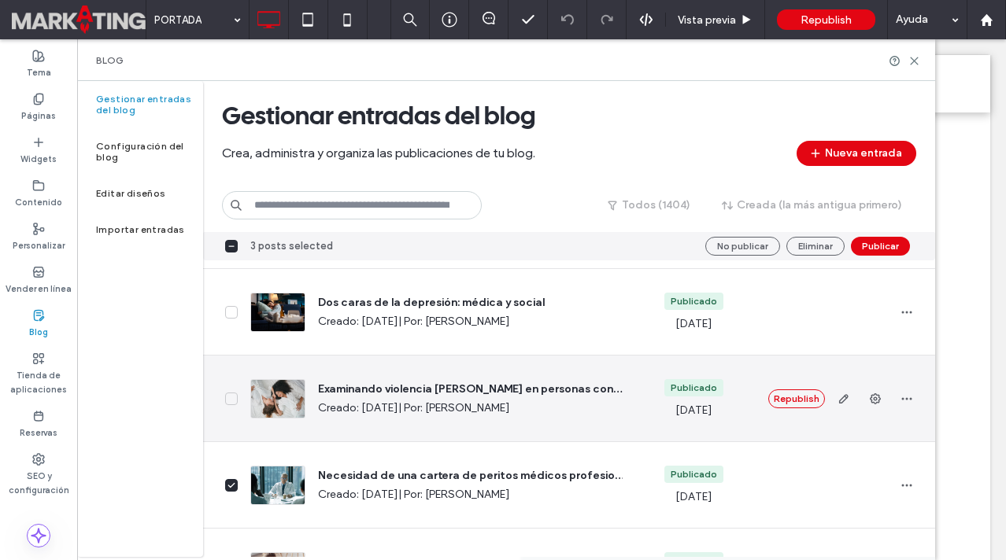
click at [233, 396] on icon at bounding box center [231, 399] width 8 height 6
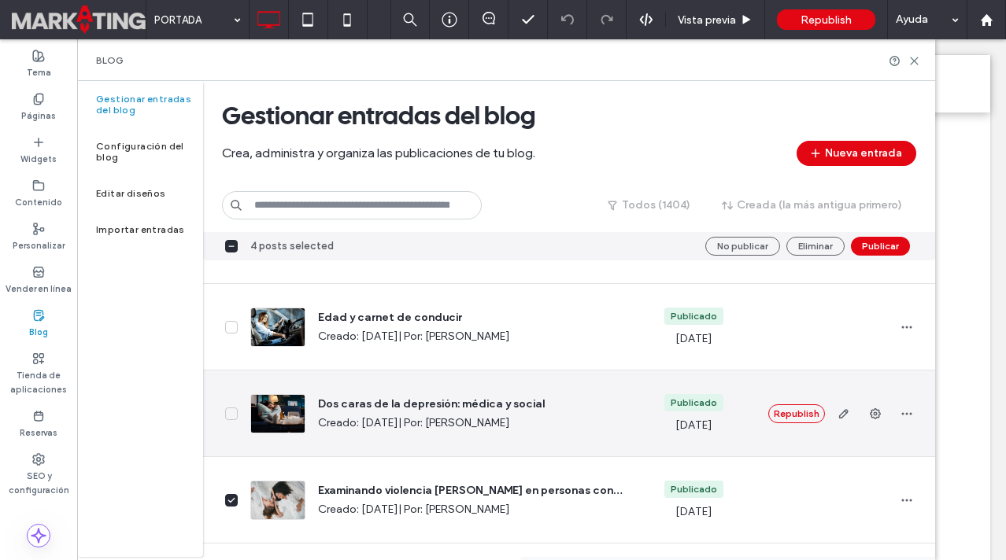
scroll to position [3957, 0]
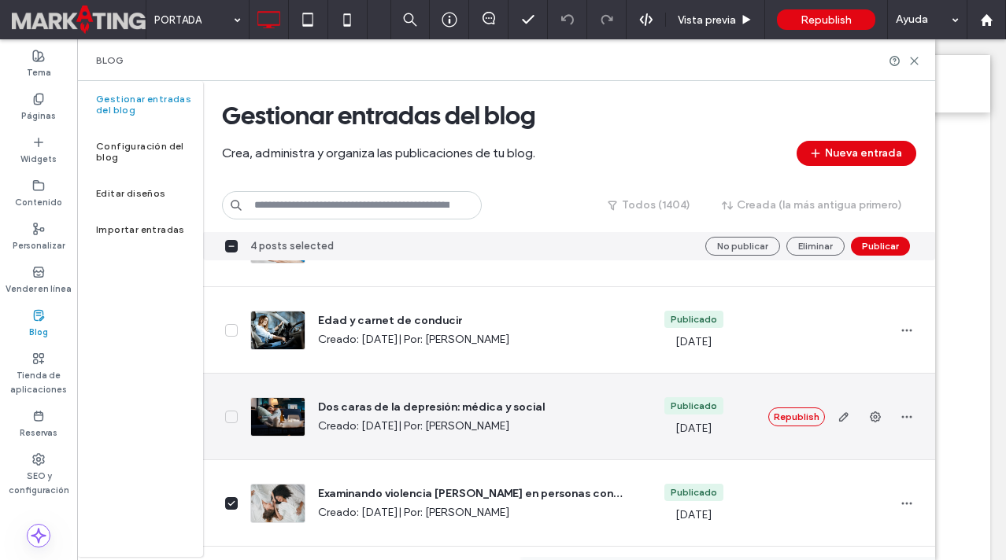
click at [233, 417] on icon at bounding box center [231, 417] width 8 height 6
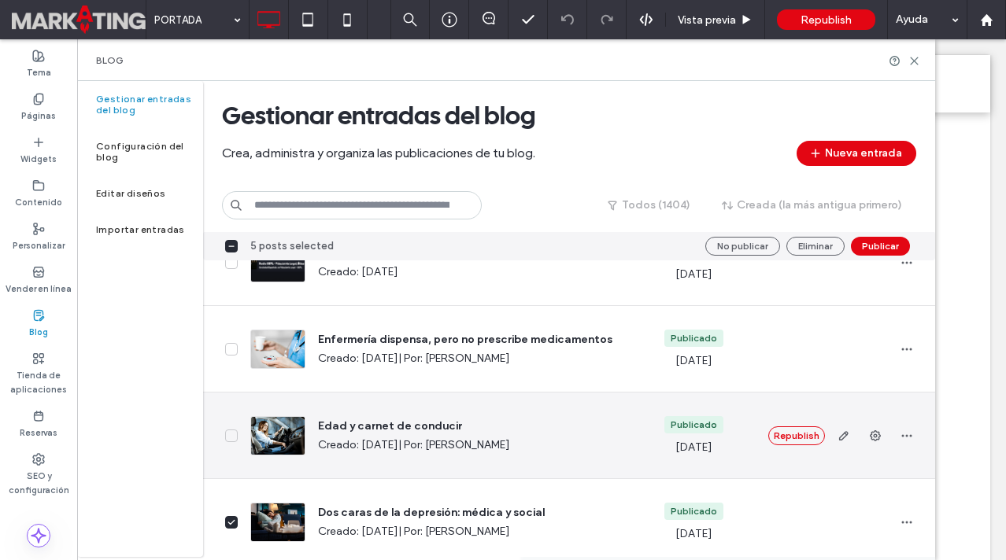
scroll to position [3847, 0]
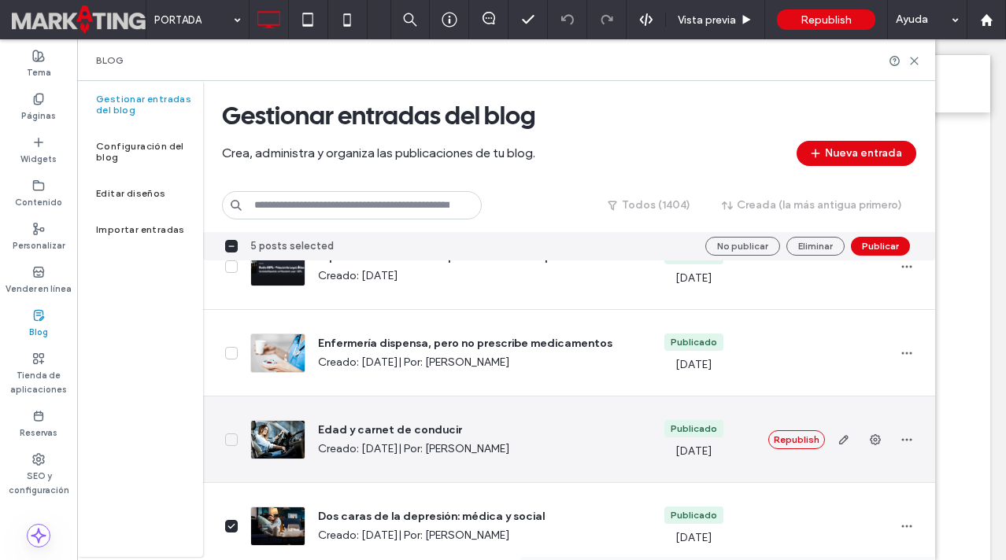
click at [235, 441] on icon at bounding box center [231, 440] width 8 height 6
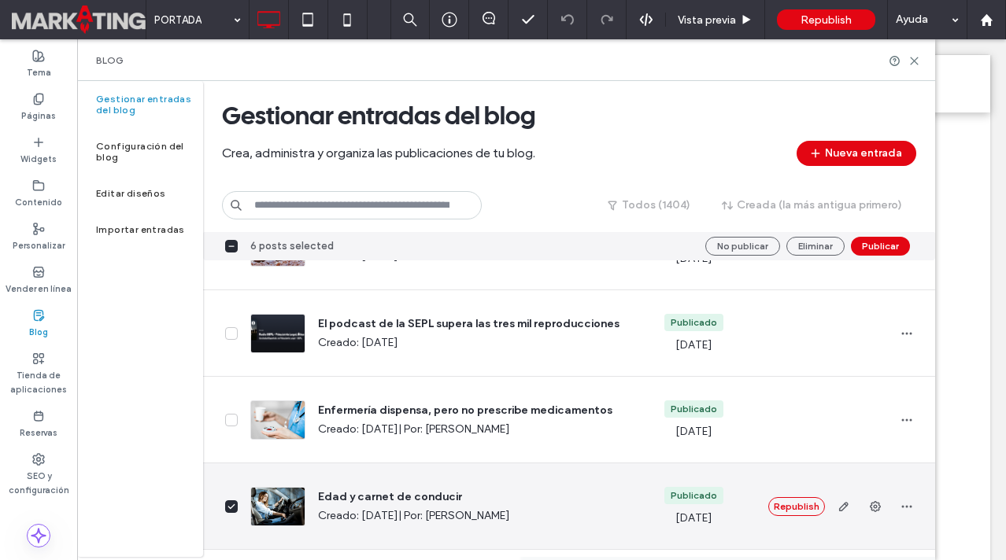
scroll to position [3779, 0]
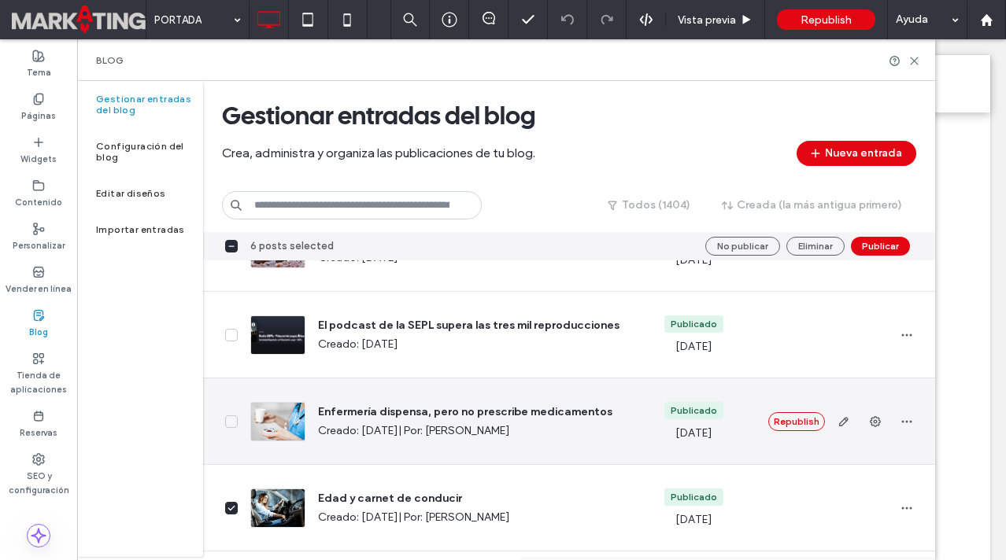
click at [230, 423] on icon at bounding box center [231, 422] width 6 height 4
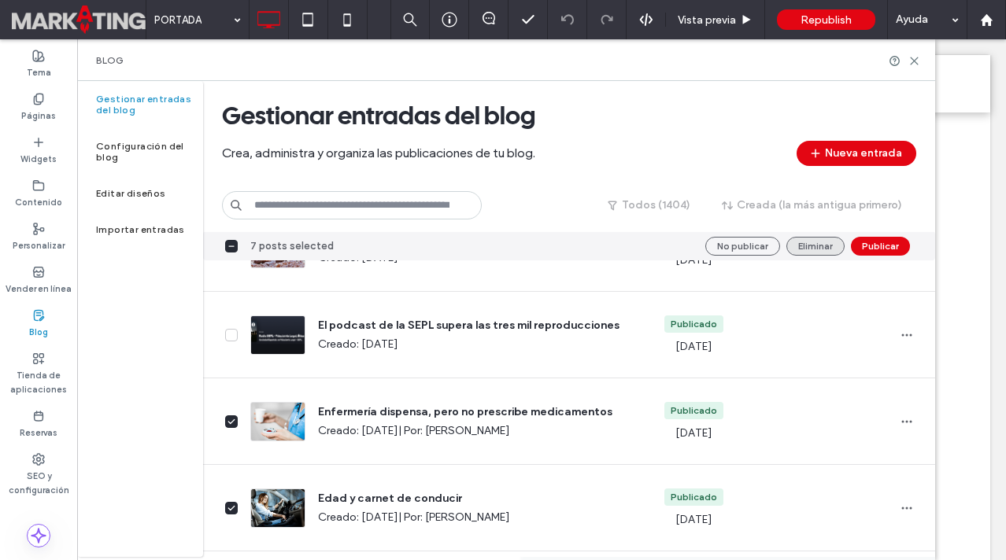
click at [830, 238] on button "Eliminar" at bounding box center [815, 246] width 58 height 19
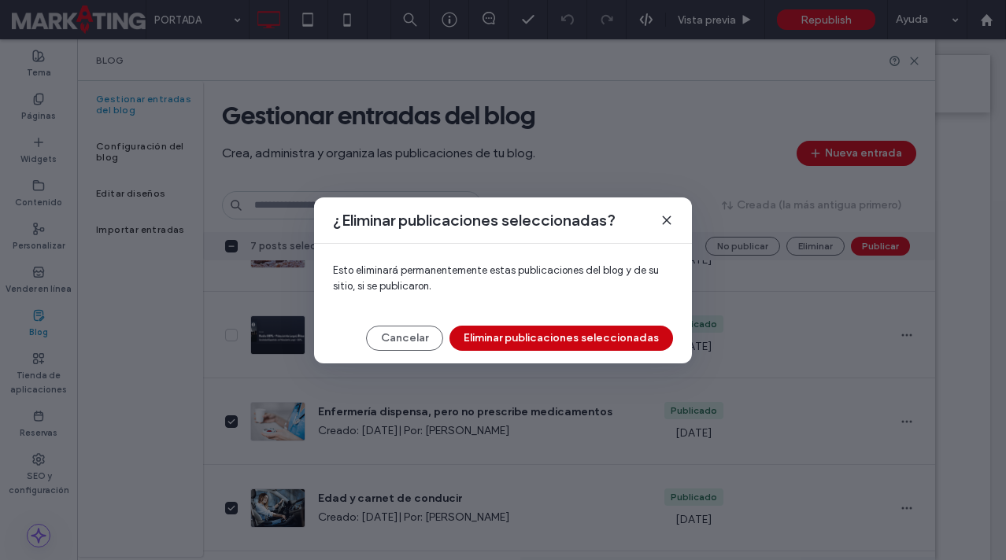
click at [604, 347] on button "Eliminar publicaciones seleccionadas" at bounding box center [561, 338] width 224 height 25
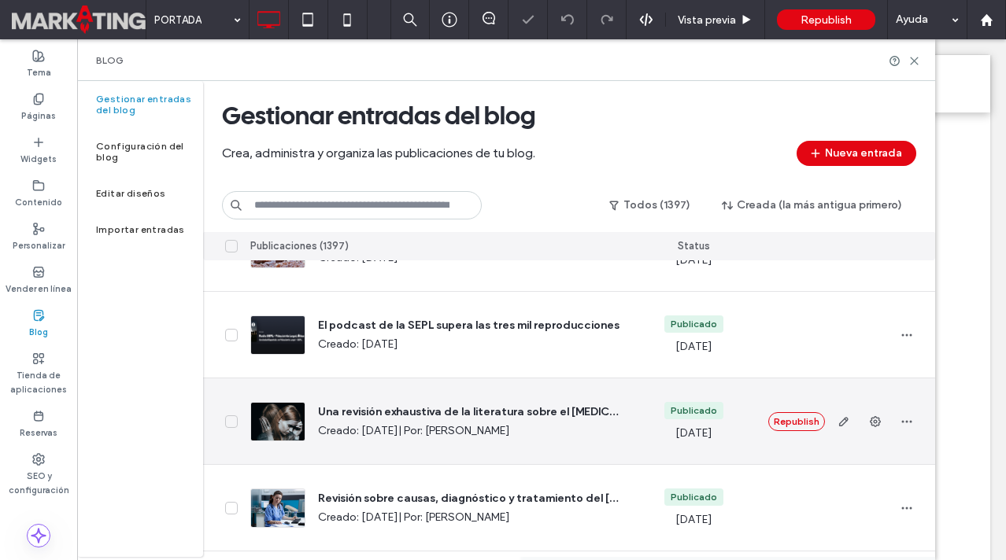
scroll to position [4206, 0]
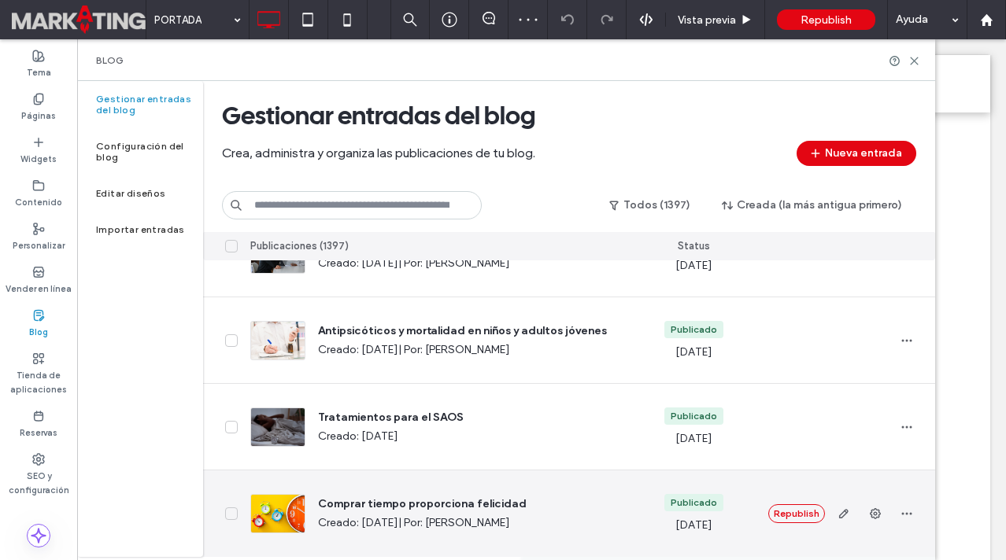
click at [232, 516] on icon at bounding box center [231, 514] width 8 height 6
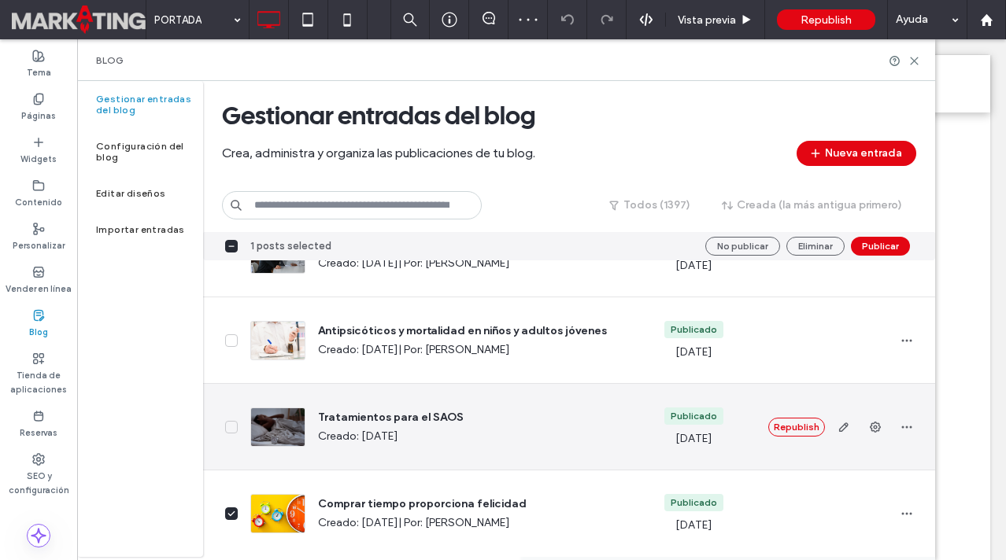
click at [231, 428] on icon at bounding box center [231, 427] width 6 height 4
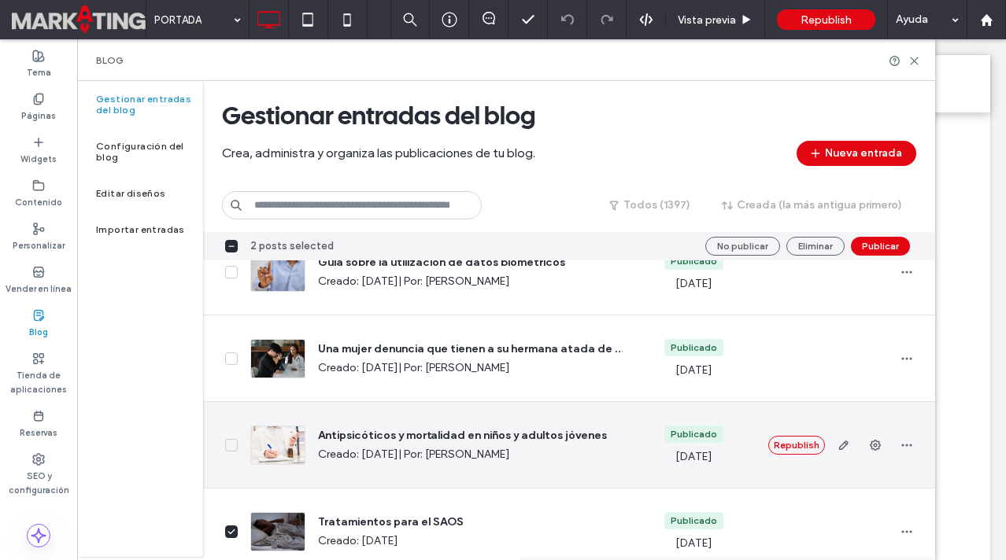
scroll to position [4101, 0]
click at [231, 442] on span at bounding box center [231, 446] width 13 height 13
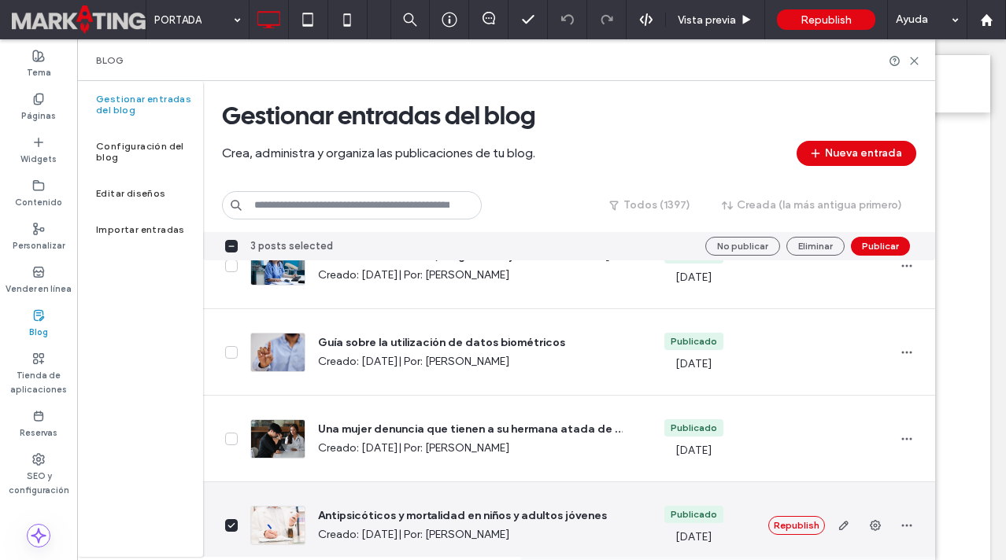
scroll to position [4021, 0]
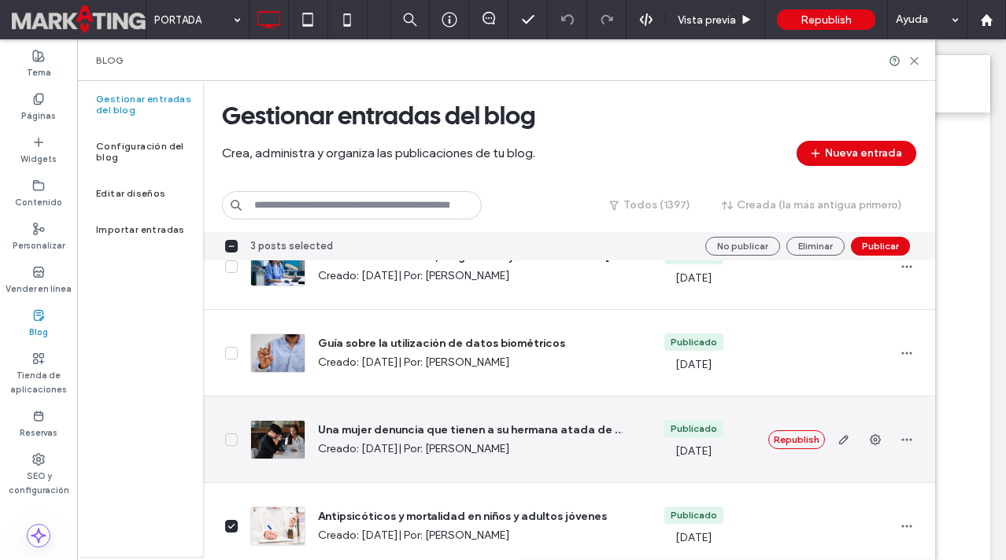
click at [231, 442] on icon at bounding box center [231, 440] width 8 height 6
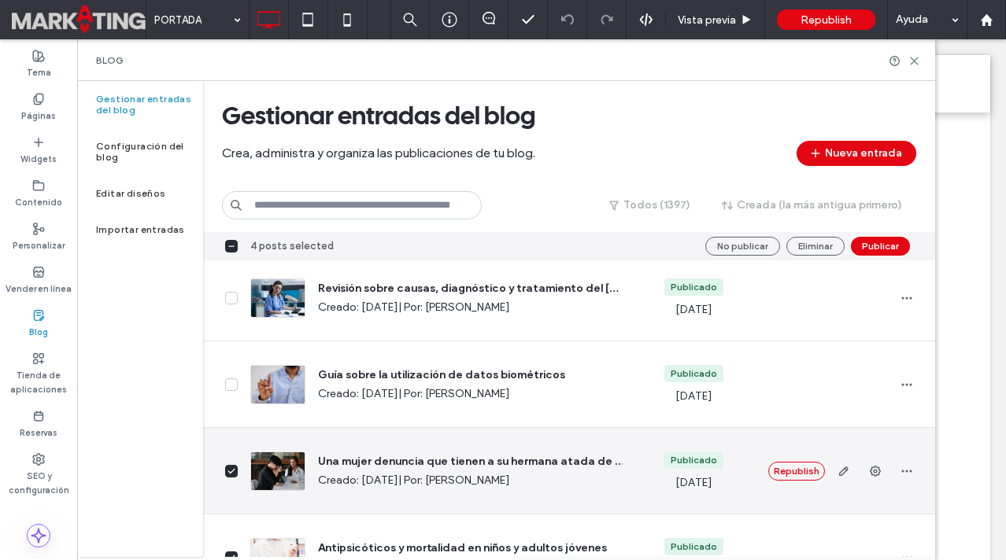
scroll to position [3974, 0]
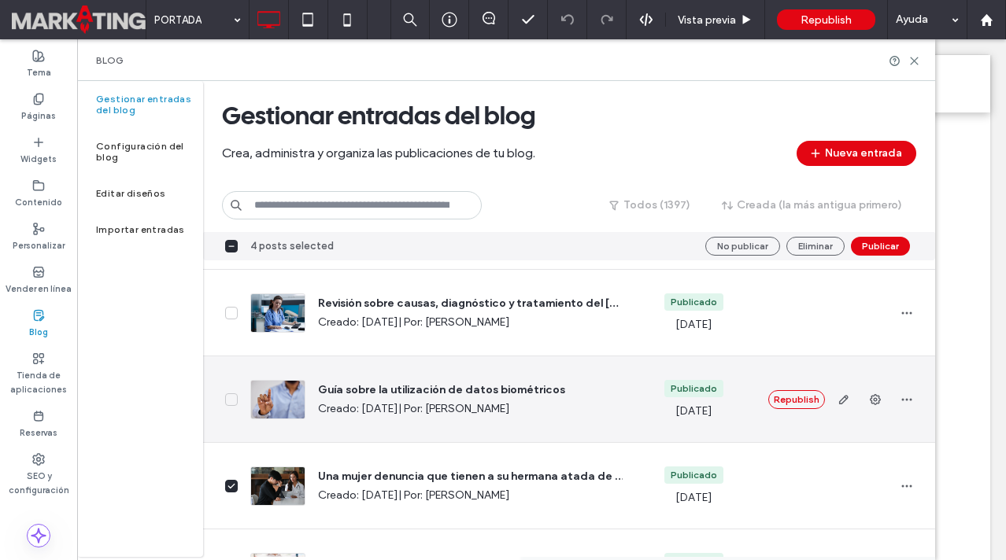
click at [231, 401] on icon at bounding box center [231, 399] width 6 height 4
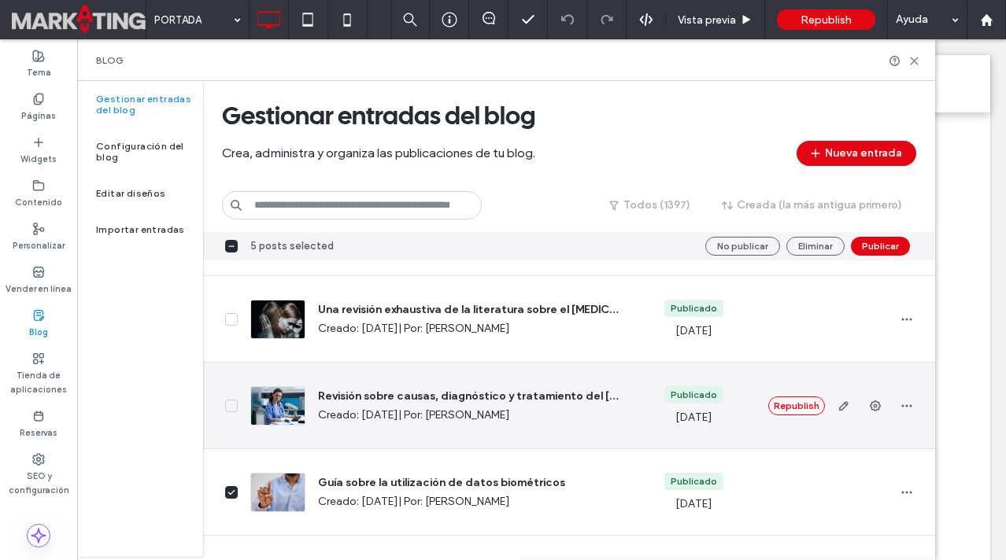
scroll to position [3873, 0]
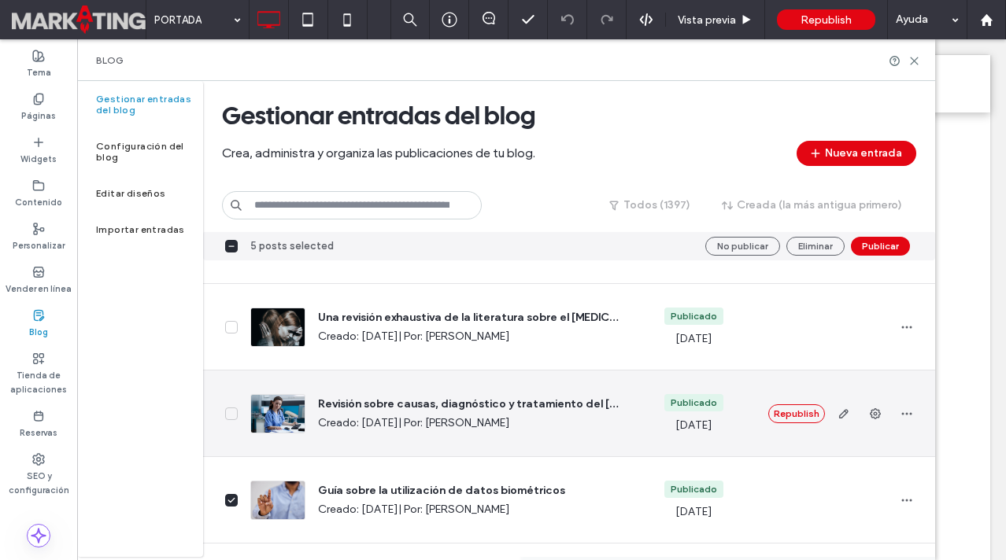
click at [233, 412] on icon at bounding box center [231, 414] width 8 height 6
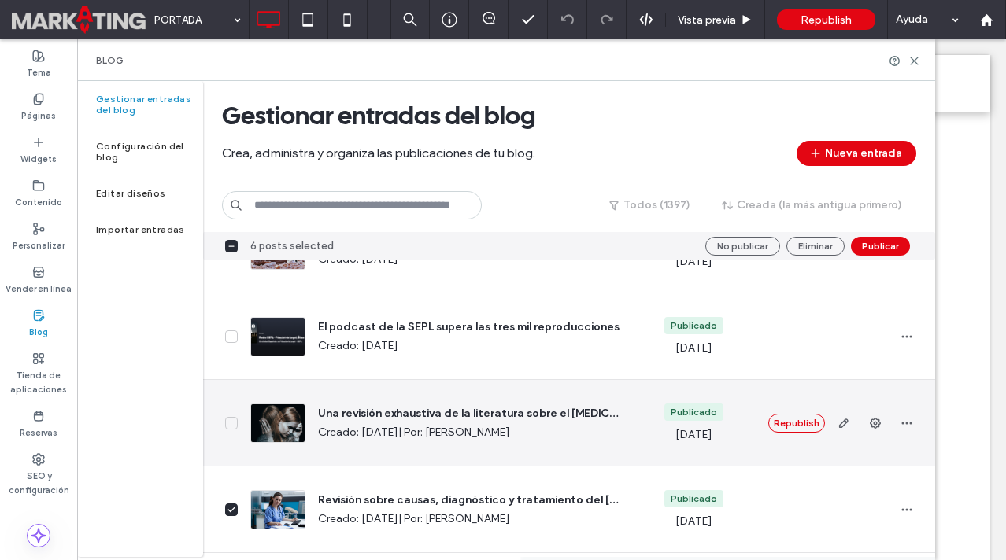
scroll to position [3767, 0]
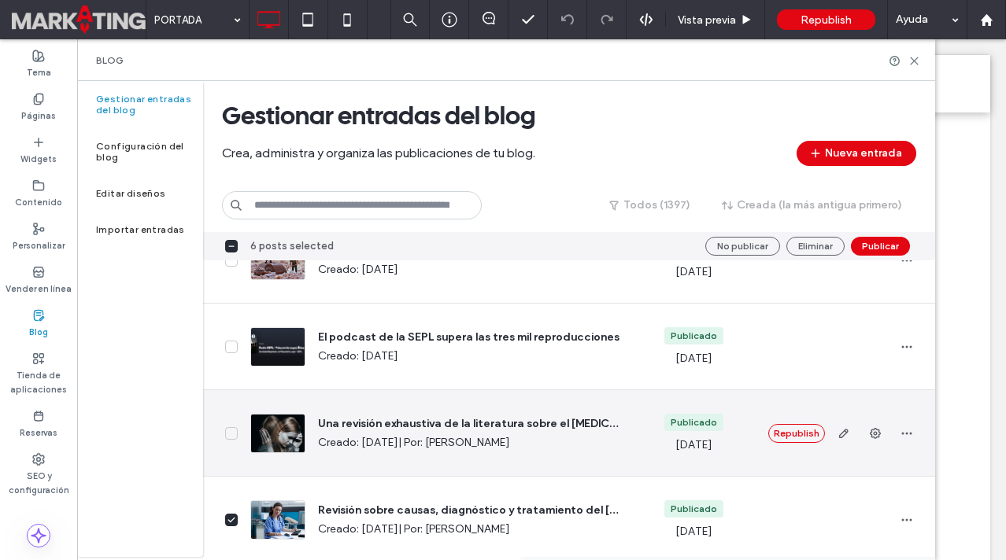
click at [233, 436] on icon at bounding box center [231, 434] width 8 height 6
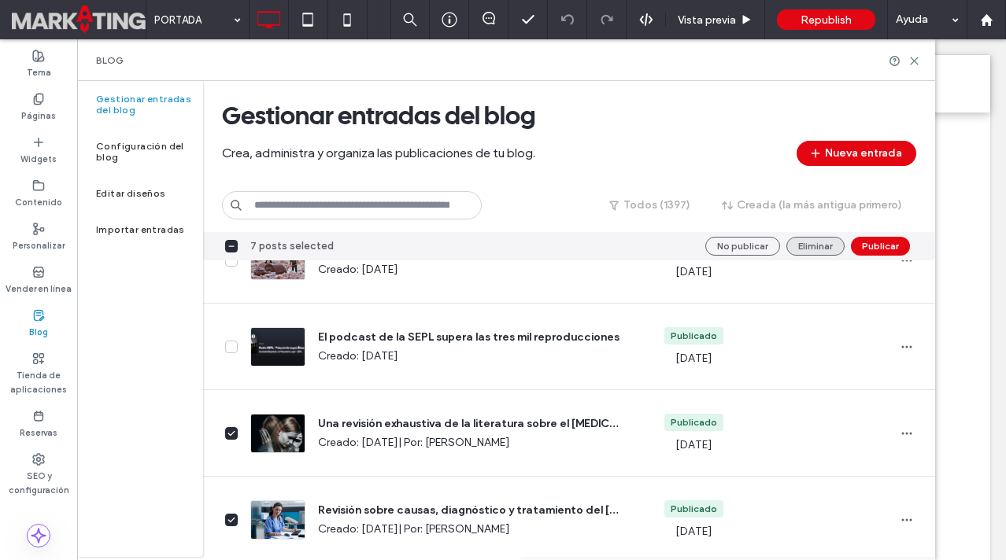
click at [808, 250] on button "Eliminar" at bounding box center [815, 246] width 58 height 19
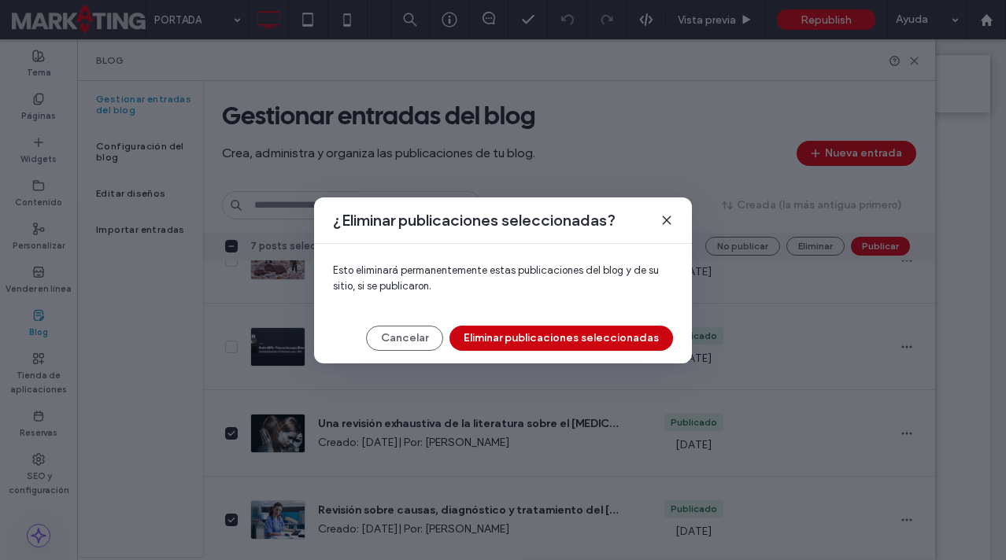
click at [569, 338] on button "Eliminar publicaciones seleccionadas" at bounding box center [561, 338] width 224 height 25
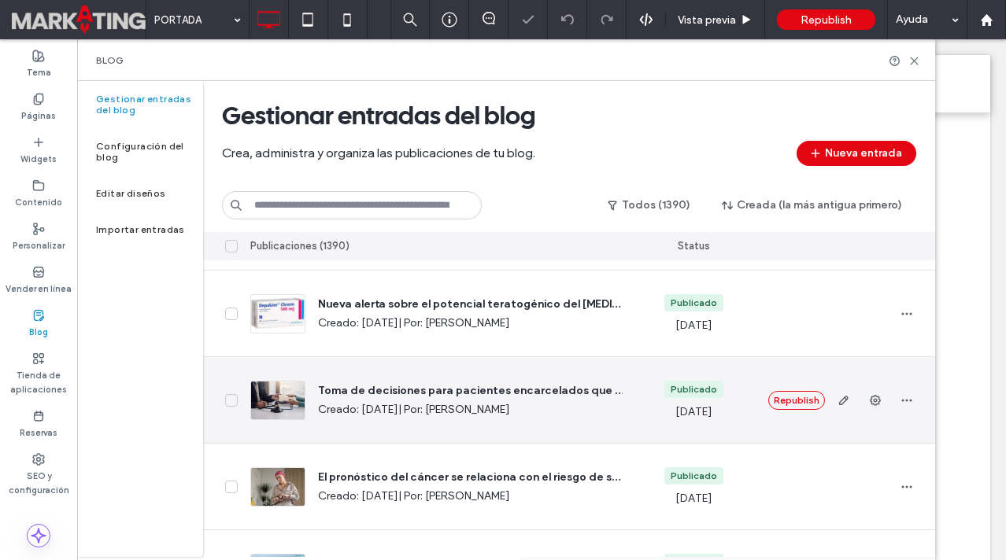
scroll to position [4206, 0]
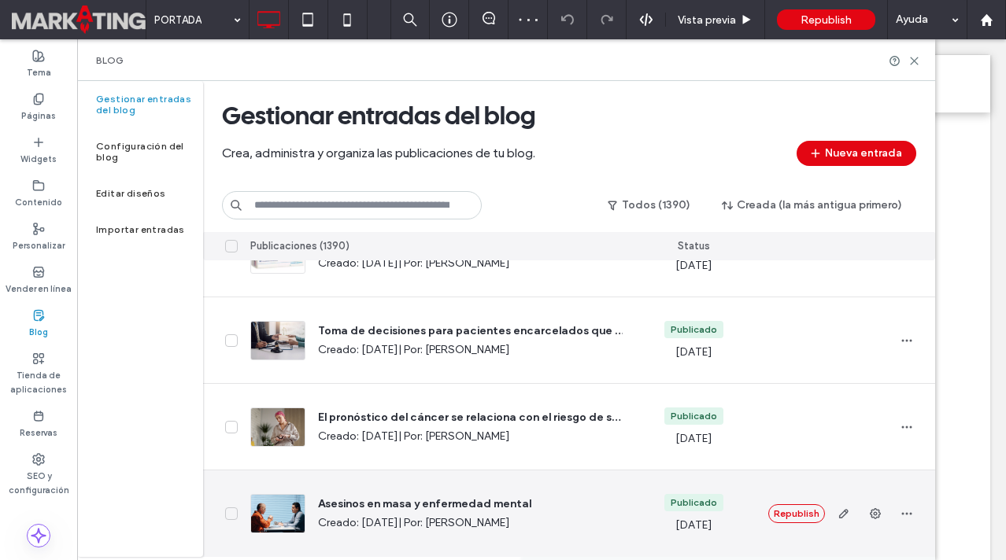
click at [232, 510] on span at bounding box center [231, 514] width 13 height 13
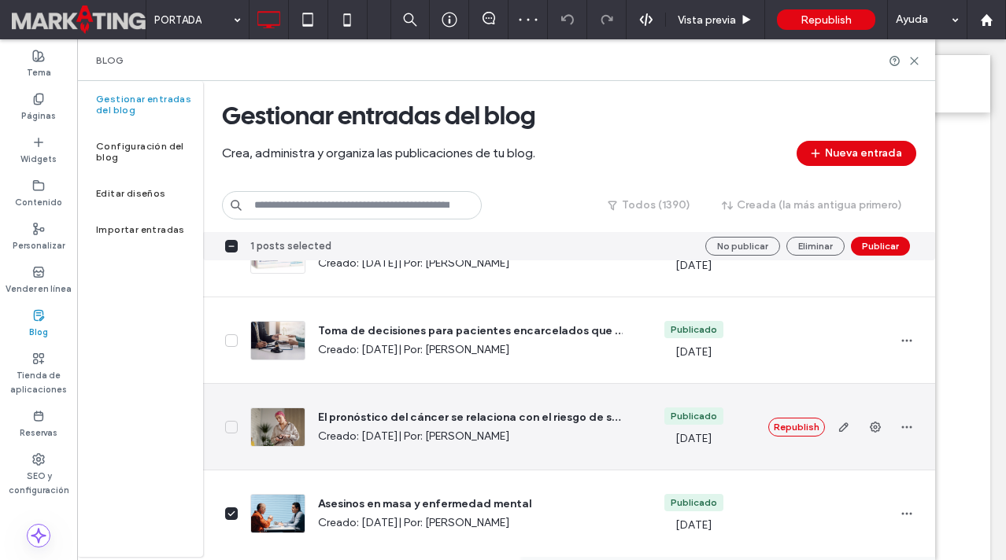
click at [234, 430] on icon at bounding box center [231, 427] width 8 height 6
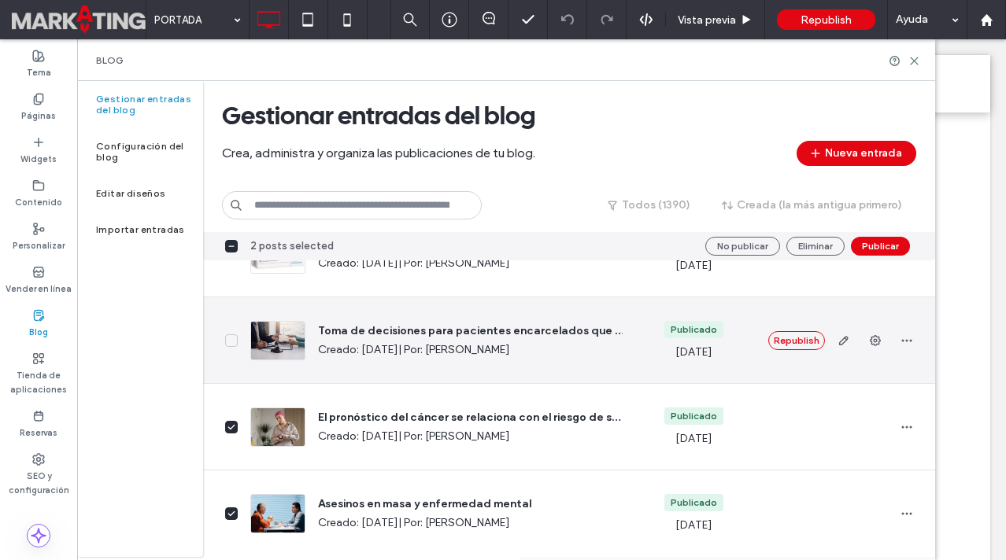
click at [235, 339] on icon at bounding box center [231, 341] width 8 height 6
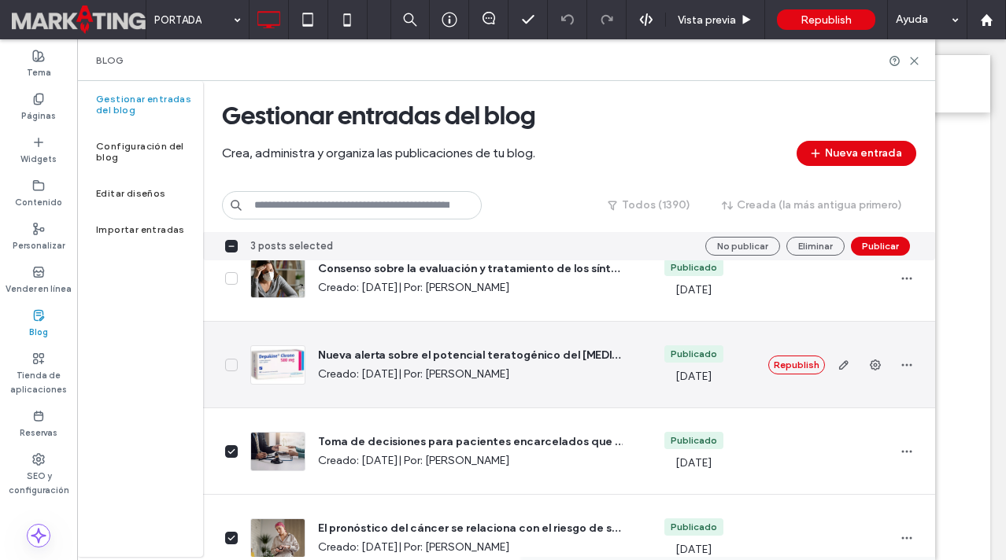
scroll to position [4077, 0]
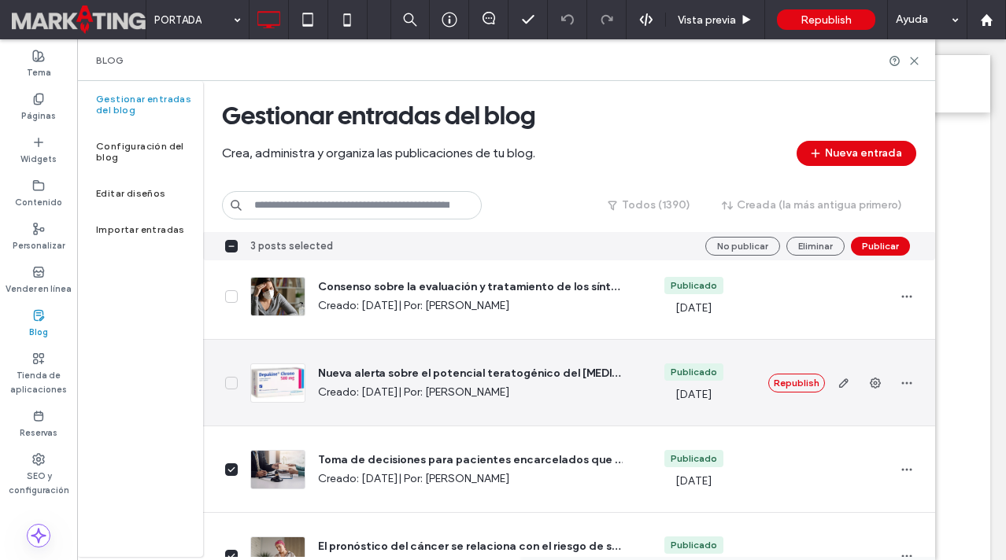
click at [232, 381] on icon at bounding box center [231, 383] width 8 height 6
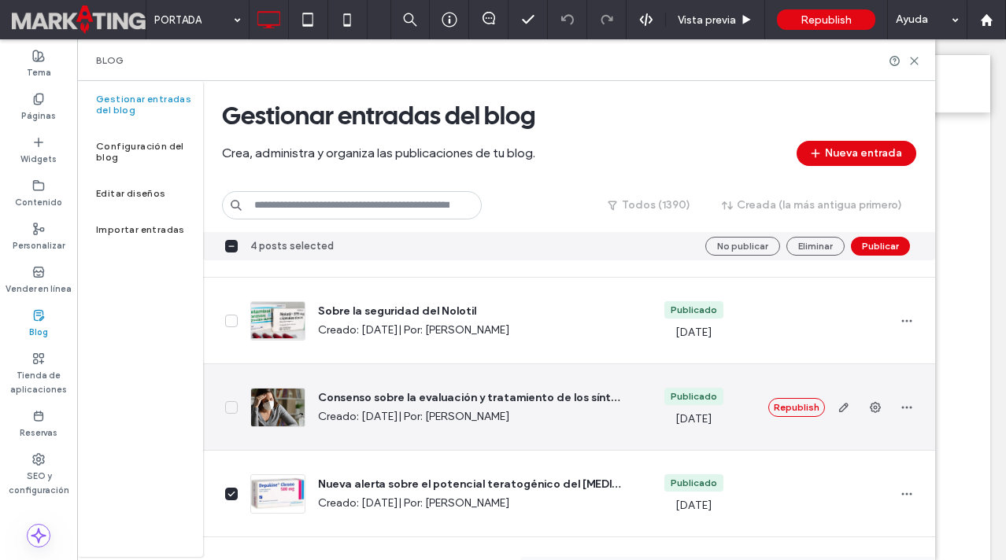
scroll to position [3961, 0]
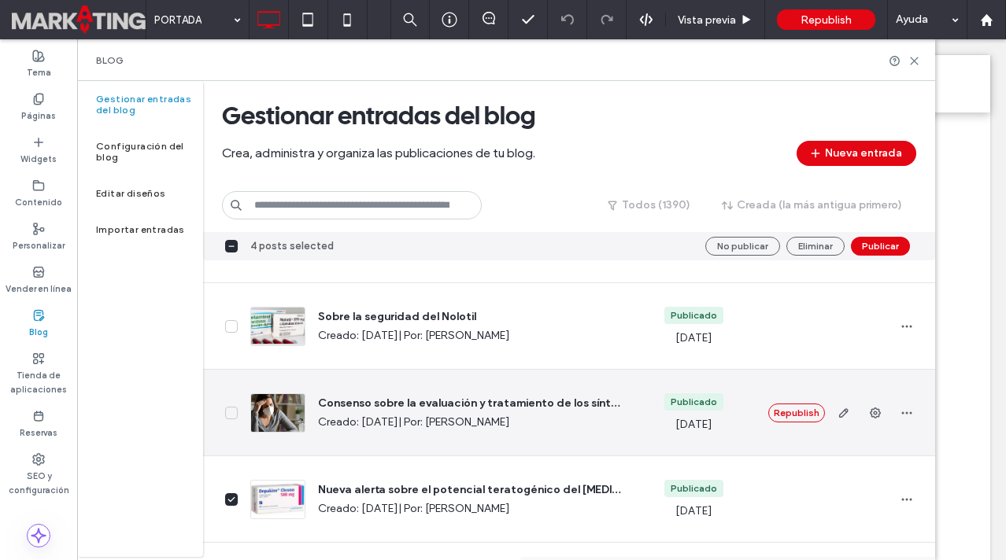
click at [231, 414] on icon at bounding box center [231, 413] width 8 height 6
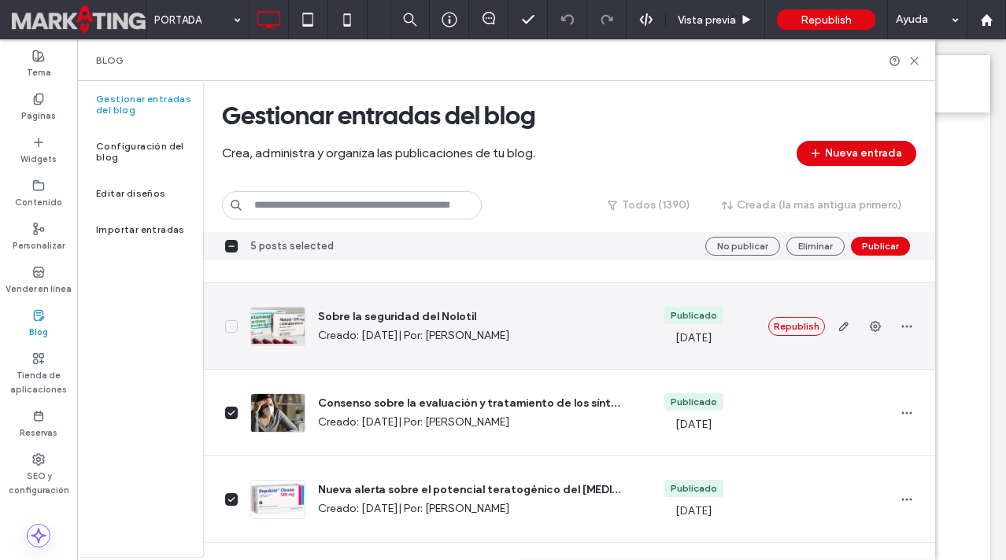
click at [231, 325] on icon at bounding box center [231, 327] width 8 height 6
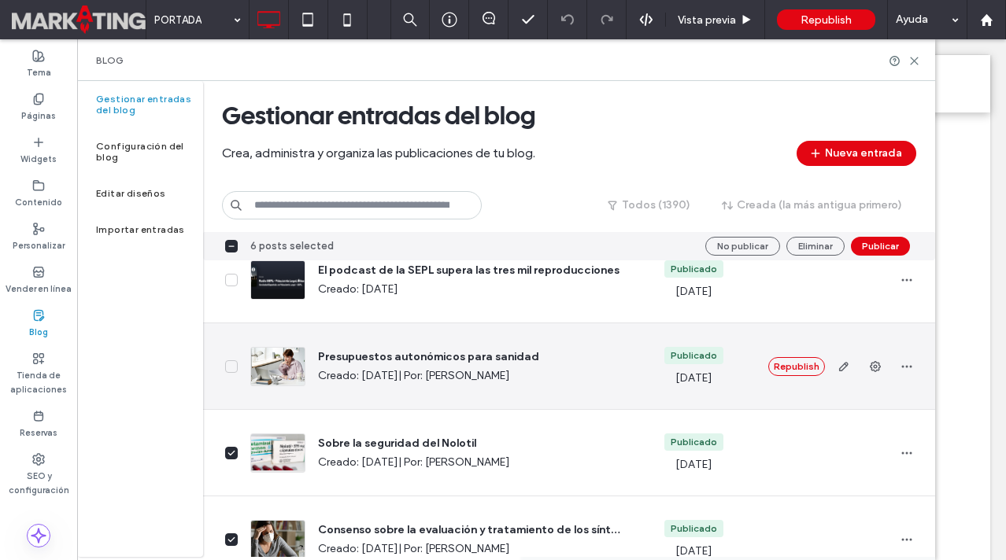
scroll to position [3828, 0]
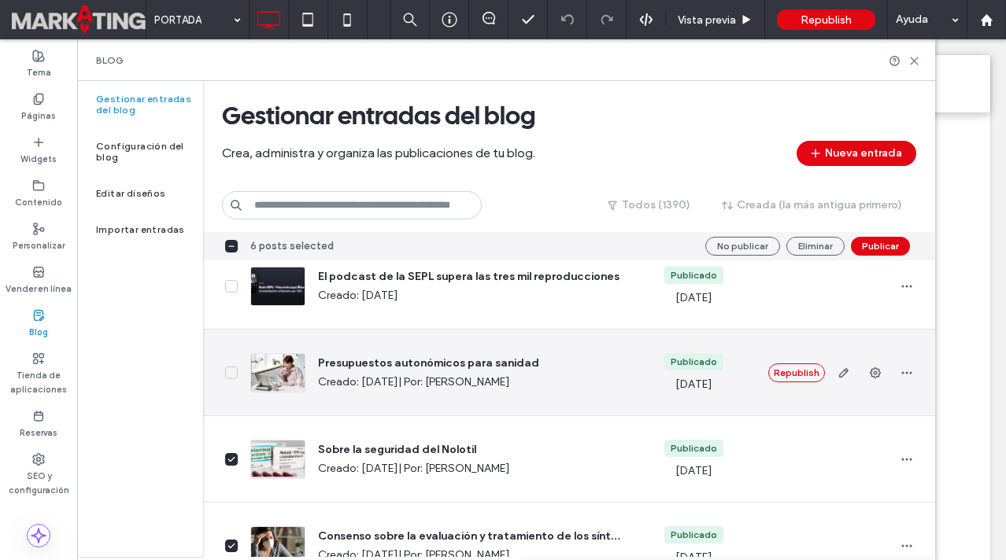
click at [236, 372] on span at bounding box center [231, 373] width 13 height 13
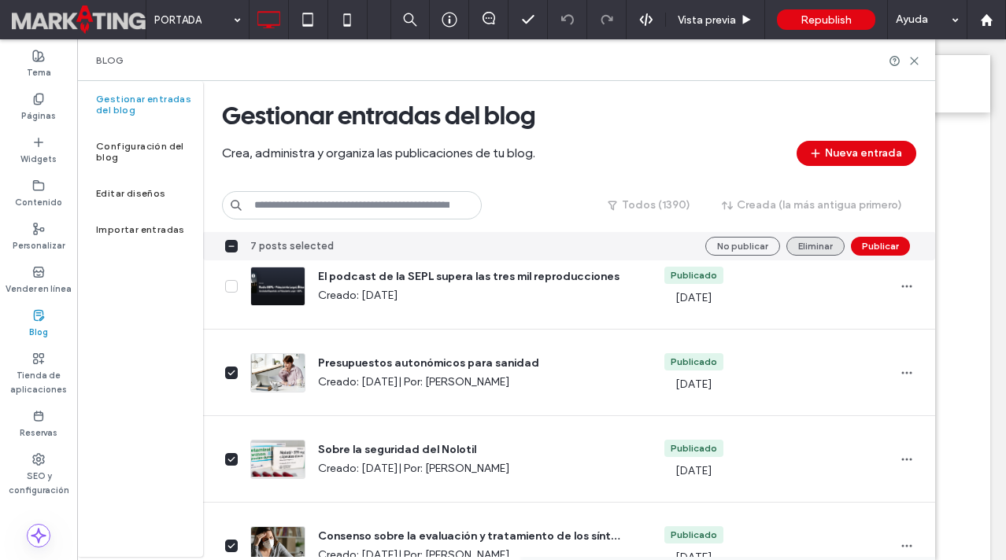
click at [824, 243] on button "Eliminar" at bounding box center [815, 246] width 58 height 19
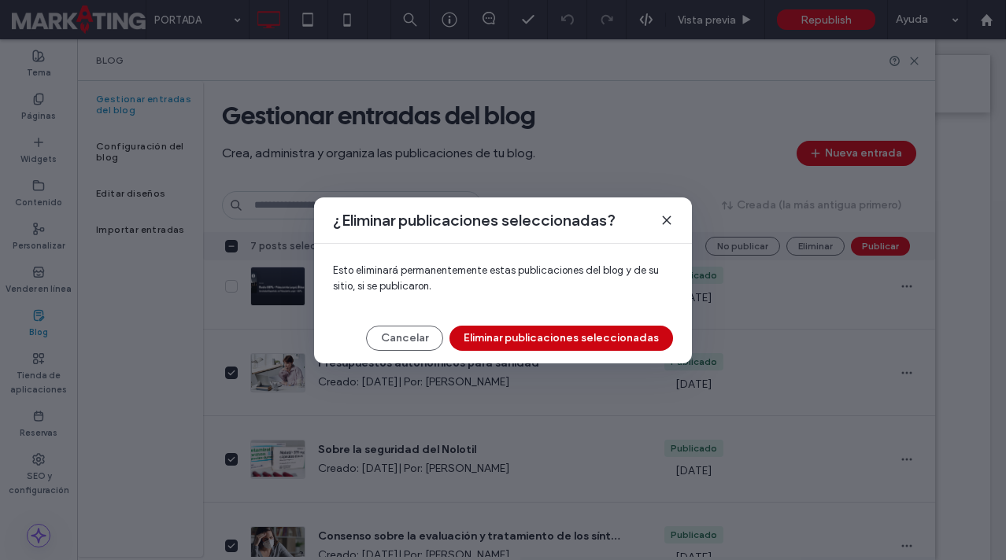
click at [586, 338] on button "Eliminar publicaciones seleccionadas" at bounding box center [561, 338] width 224 height 25
click at [586, 339] on button "Eliminar publicaciones seleccionadas" at bounding box center [561, 338] width 224 height 25
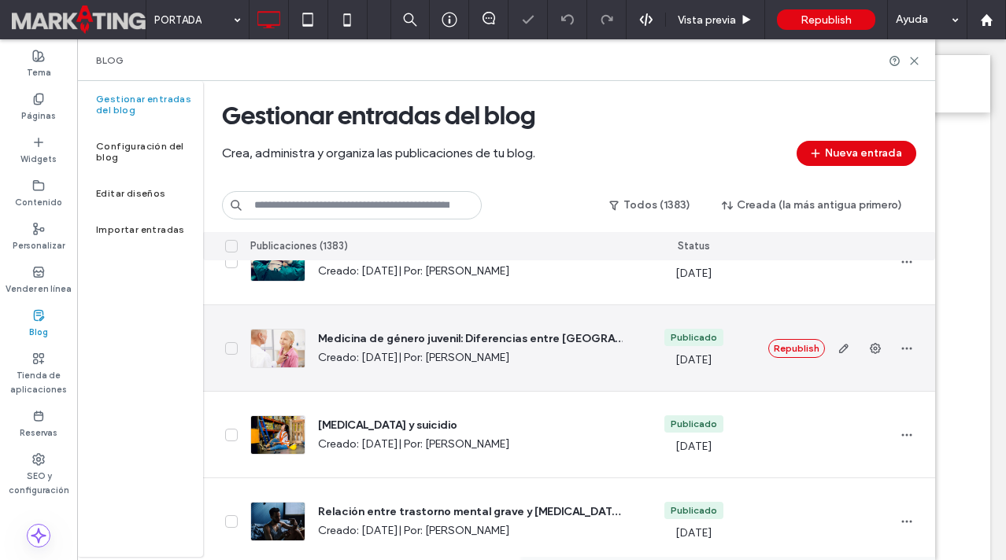
scroll to position [4206, 0]
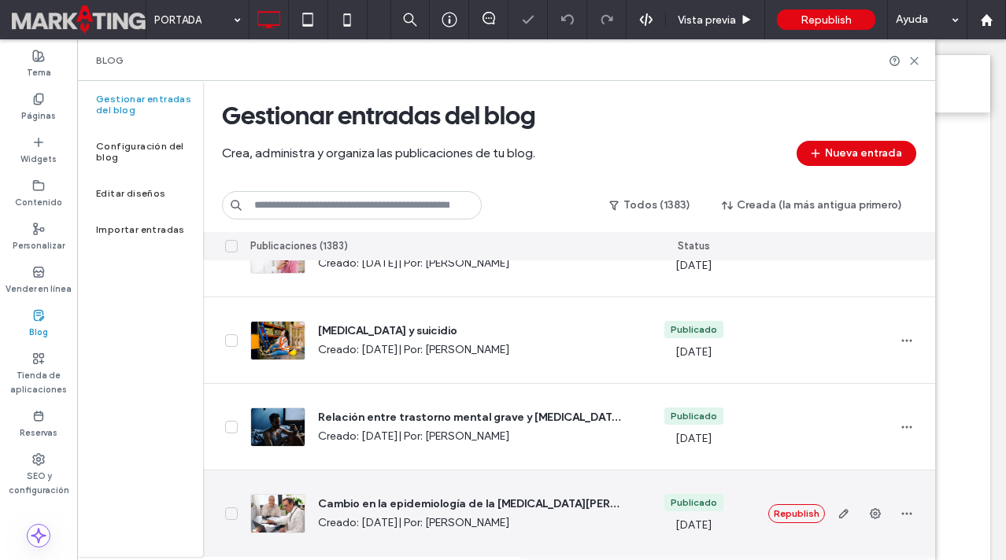
click at [231, 514] on icon at bounding box center [231, 514] width 6 height 4
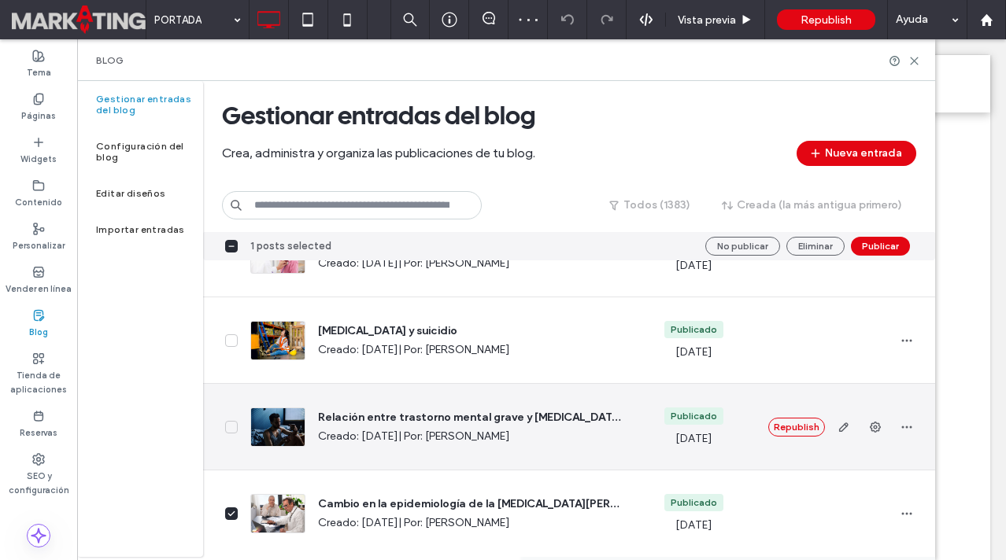
click at [232, 429] on icon at bounding box center [231, 427] width 8 height 6
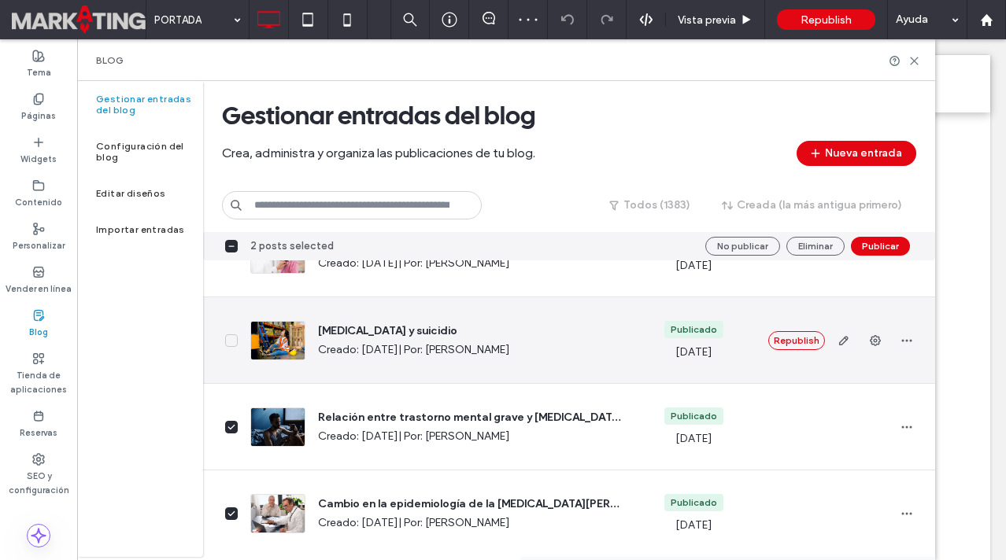
click at [235, 338] on icon at bounding box center [231, 340] width 6 height 4
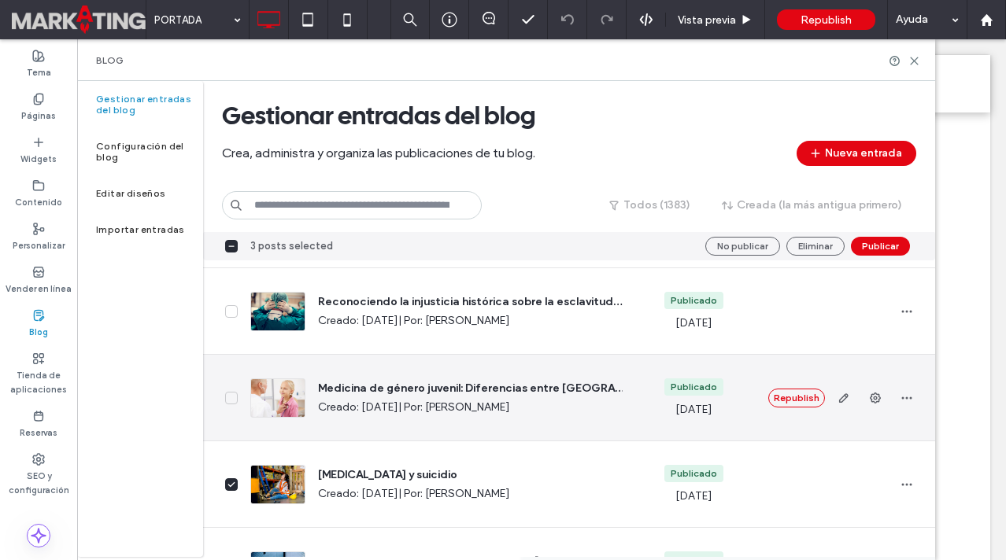
scroll to position [4061, 0]
click at [230, 397] on icon at bounding box center [231, 399] width 8 height 6
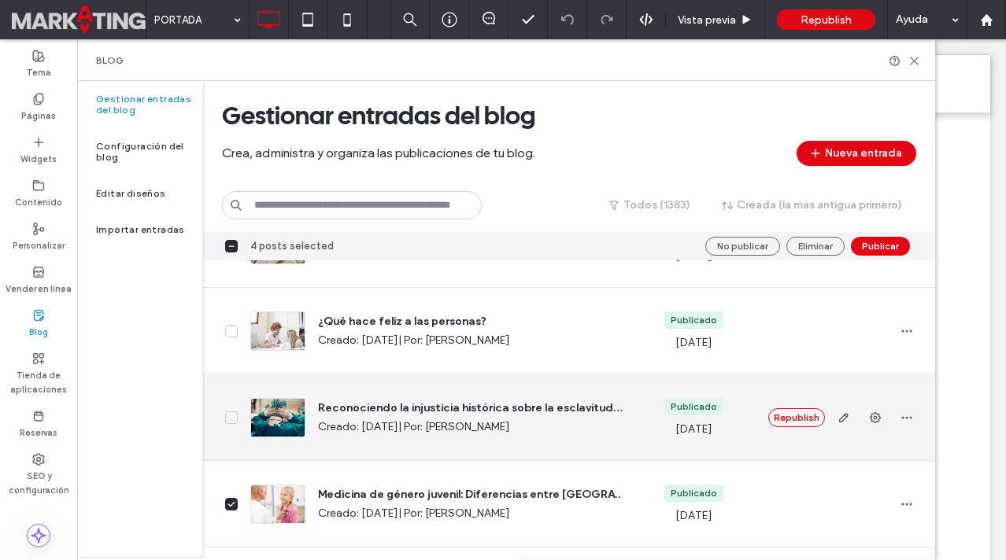
scroll to position [3946, 0]
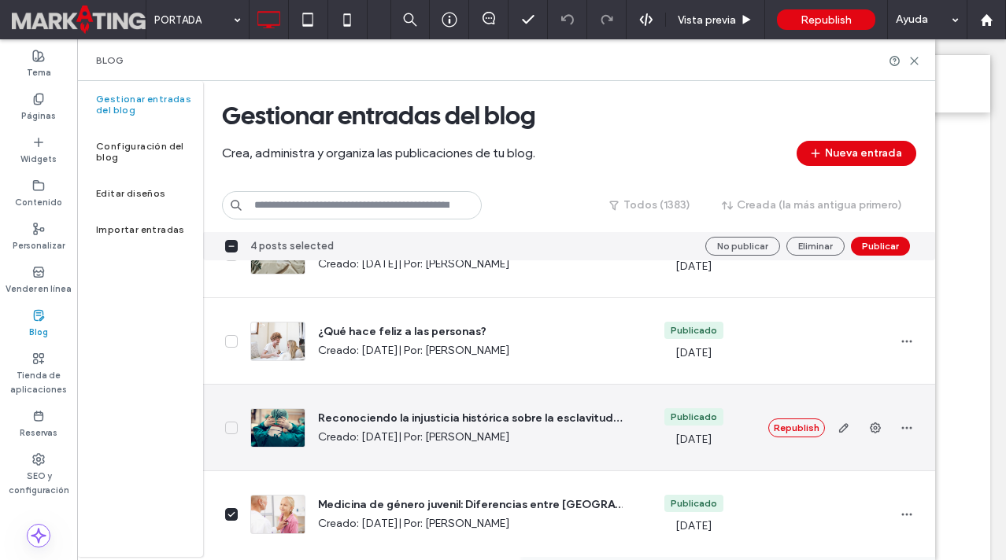
click at [233, 430] on icon at bounding box center [231, 428] width 8 height 6
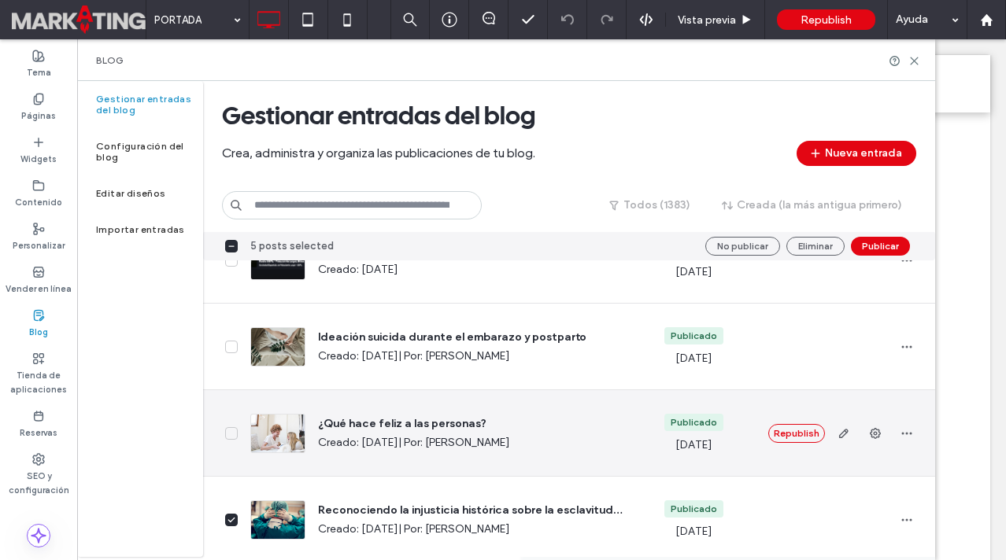
scroll to position [3852, 0]
click at [231, 435] on icon at bounding box center [231, 435] width 8 height 6
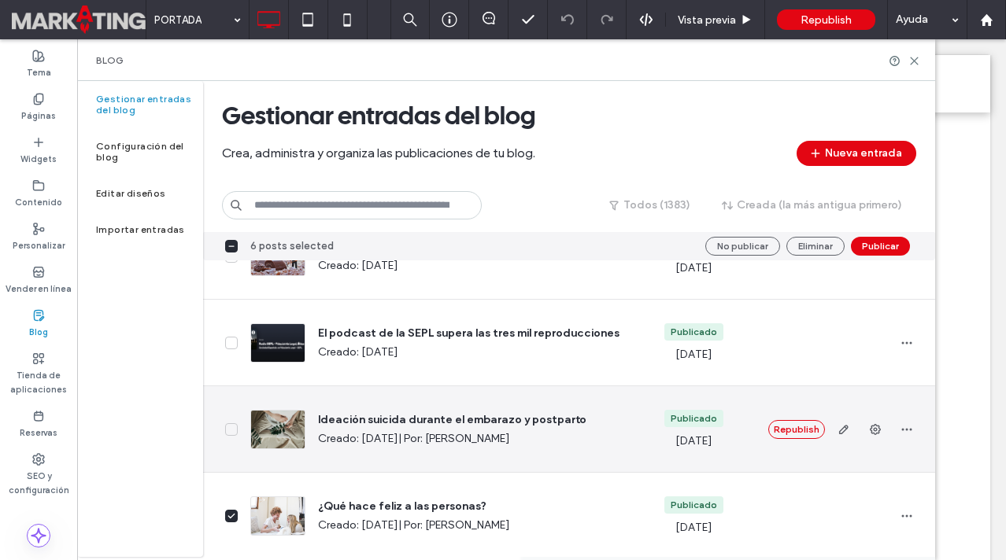
click at [235, 428] on icon at bounding box center [231, 430] width 8 height 6
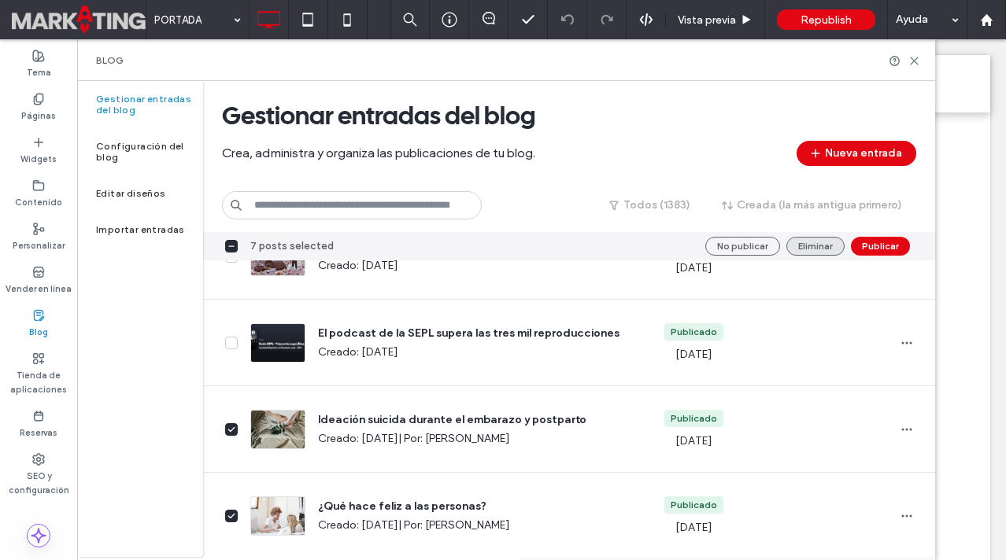
click at [798, 252] on button "Eliminar" at bounding box center [815, 246] width 58 height 19
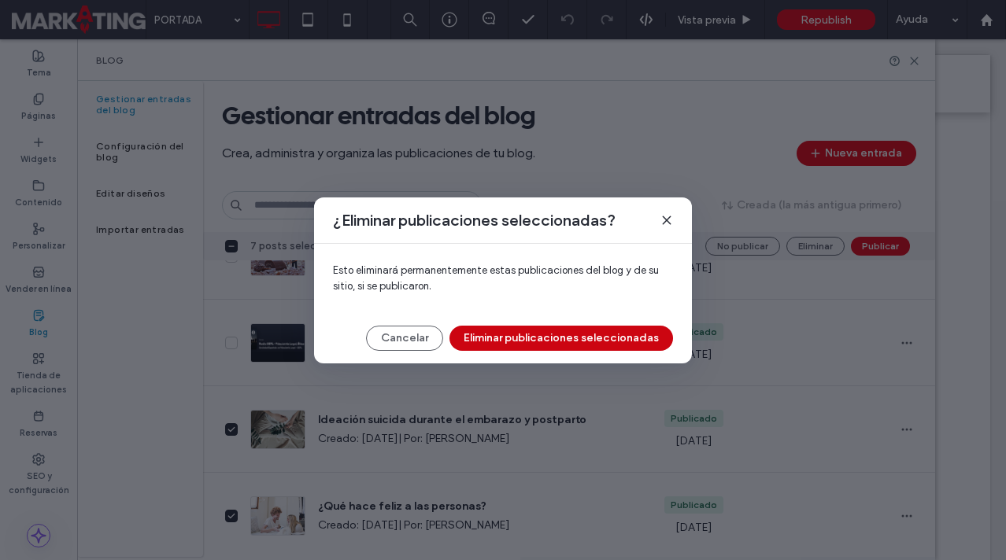
click at [593, 341] on button "Eliminar publicaciones seleccionadas" at bounding box center [561, 338] width 224 height 25
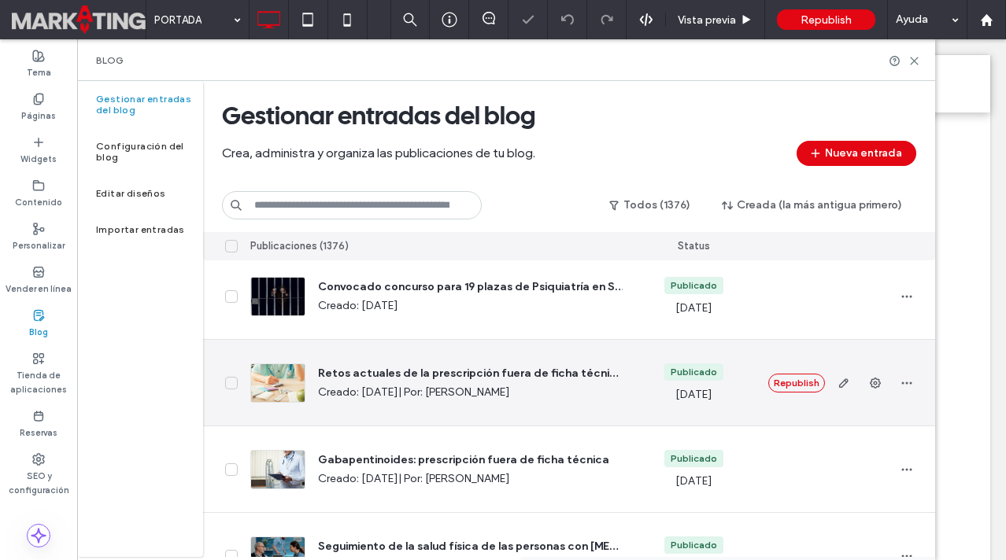
scroll to position [4206, 0]
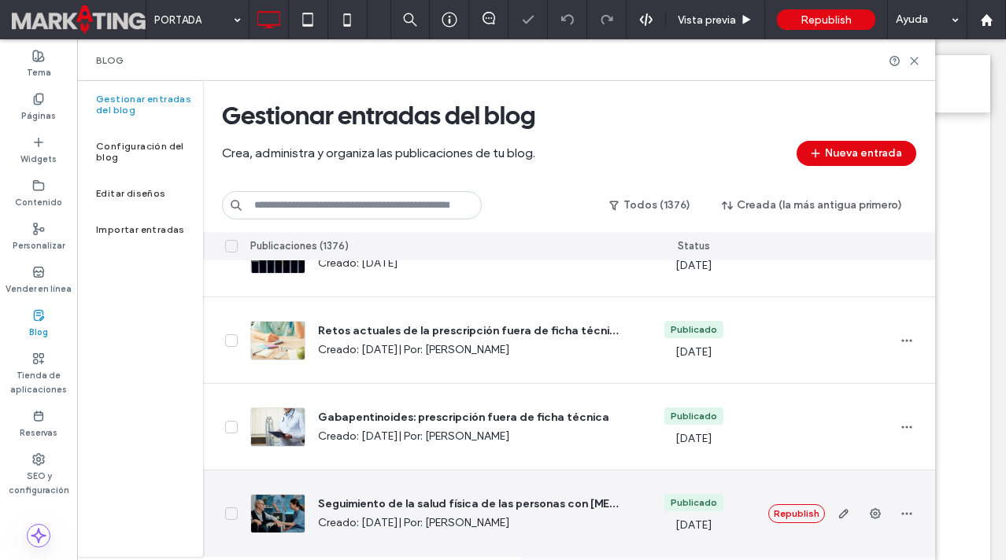
click at [233, 511] on icon at bounding box center [231, 514] width 8 height 6
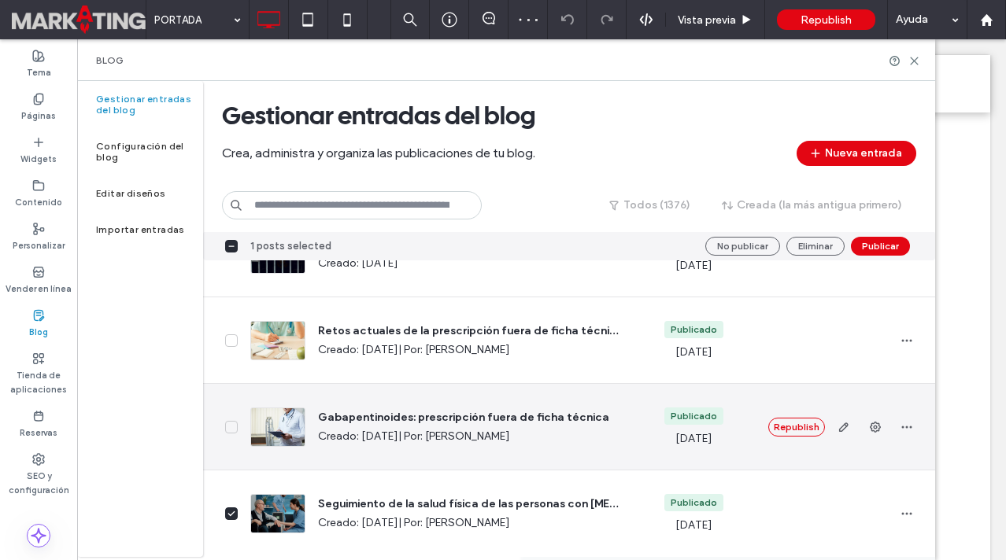
click at [235, 428] on icon at bounding box center [231, 427] width 8 height 6
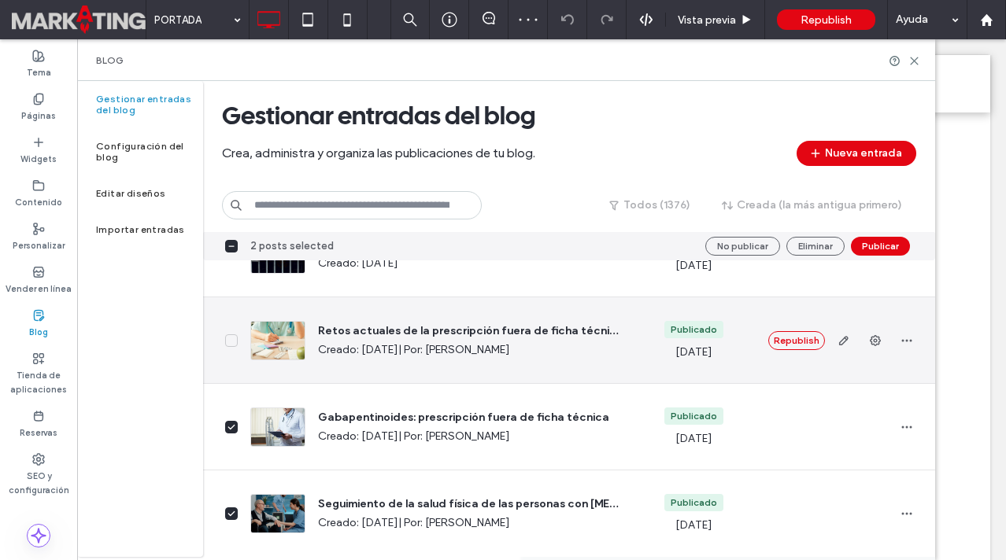
click at [231, 339] on icon at bounding box center [231, 341] width 8 height 6
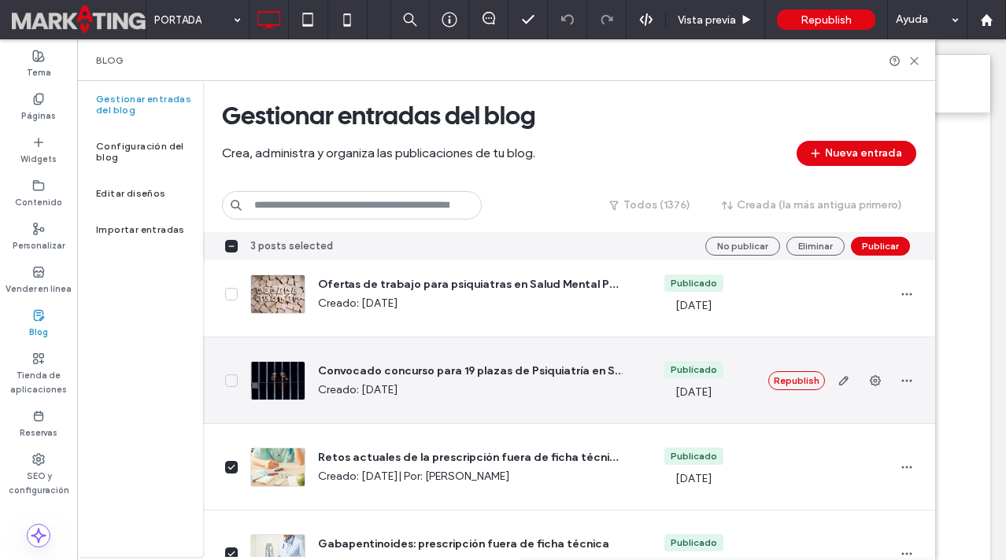
scroll to position [4068, 0]
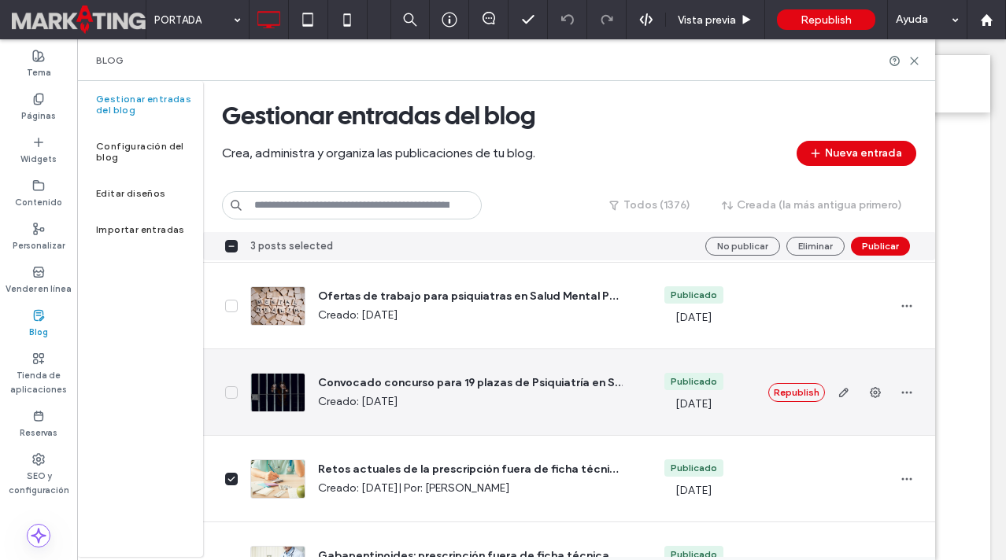
click at [228, 392] on icon at bounding box center [231, 392] width 6 height 4
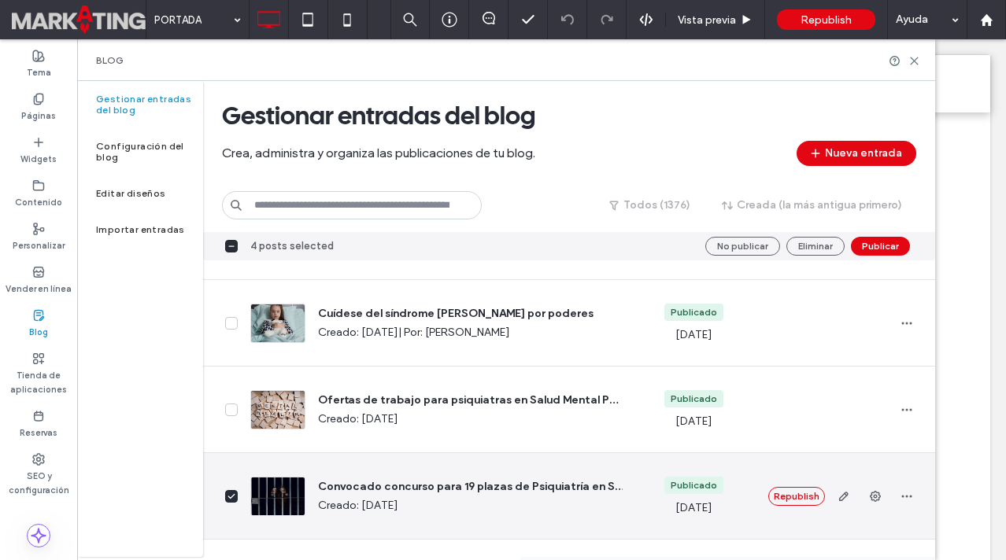
scroll to position [3960, 0]
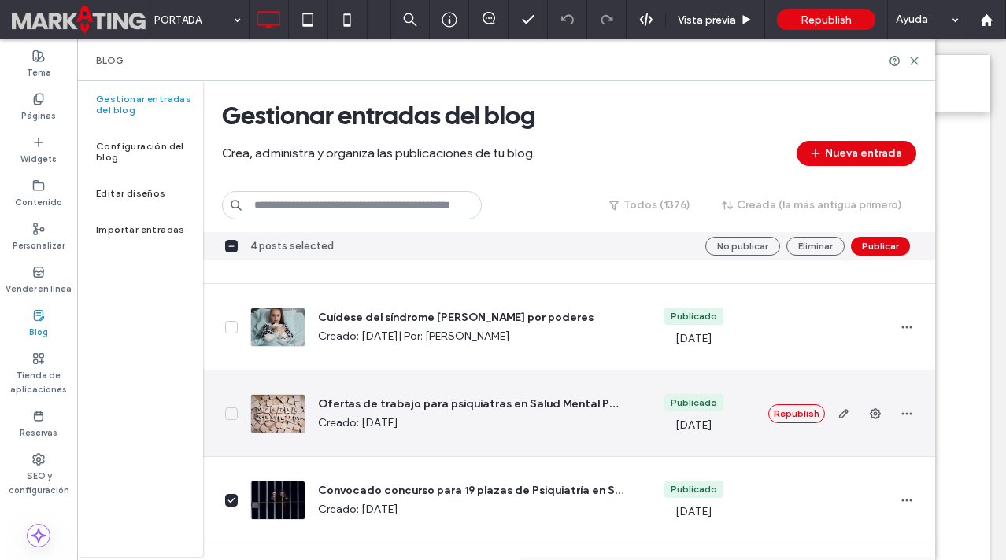
click at [233, 413] on icon at bounding box center [231, 414] width 8 height 6
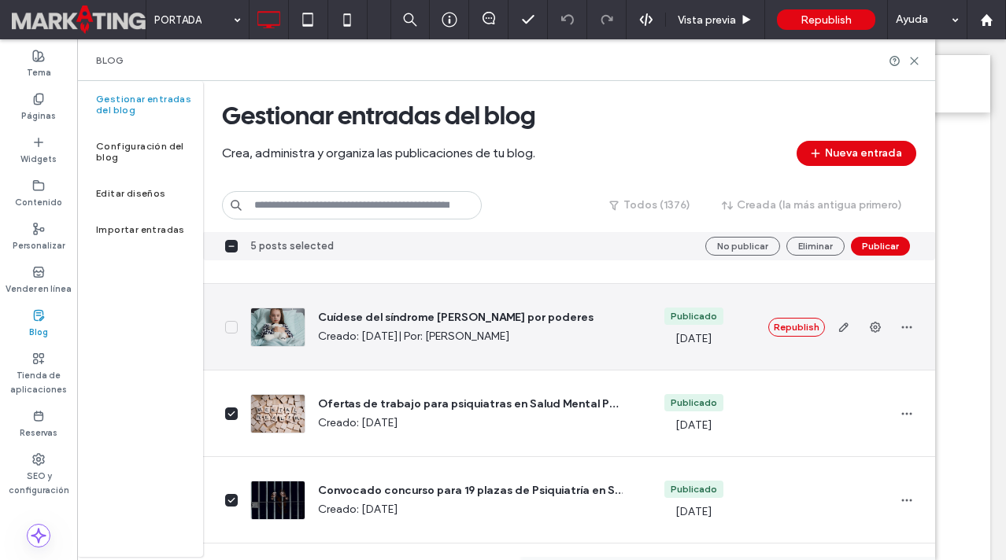
click at [231, 329] on icon at bounding box center [231, 327] width 8 height 6
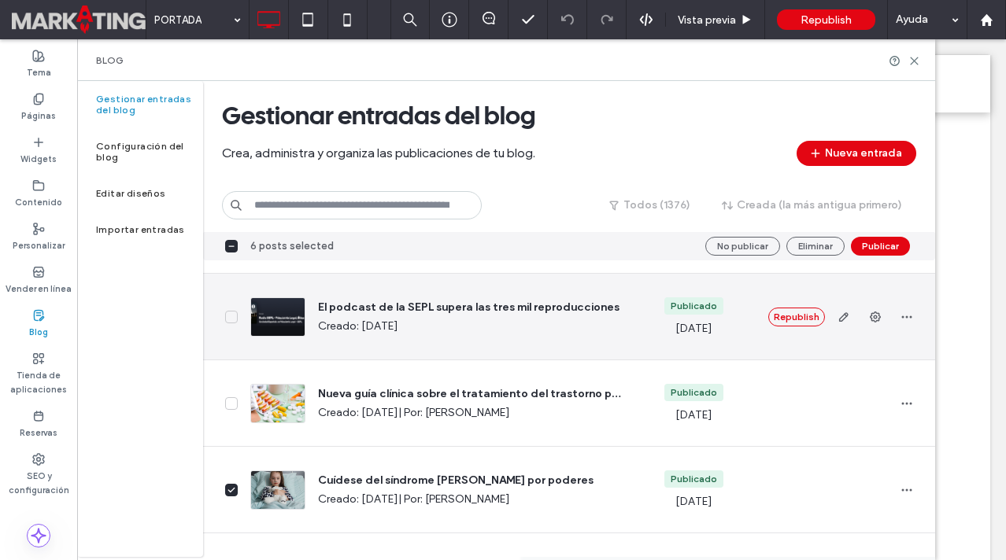
scroll to position [3795, 0]
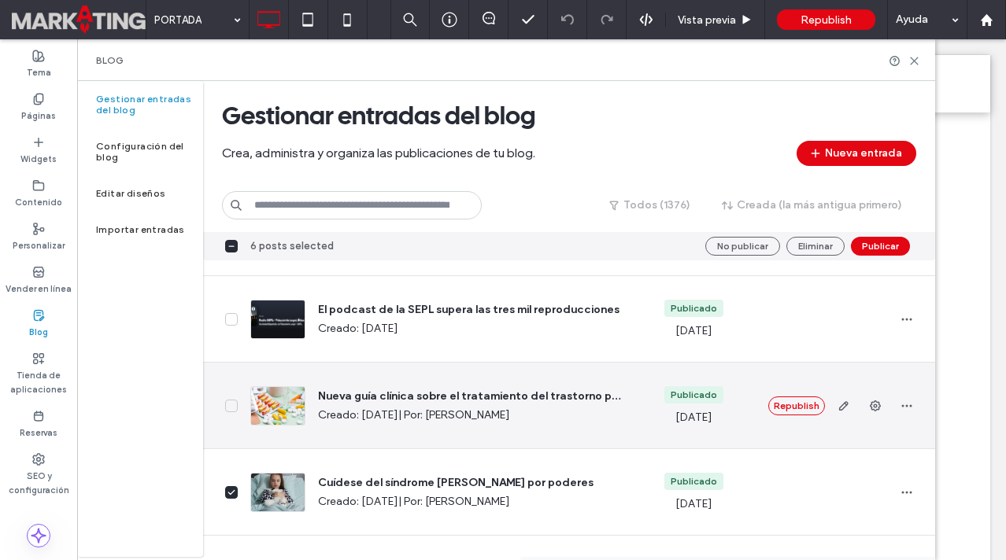
click at [233, 401] on span at bounding box center [231, 406] width 13 height 13
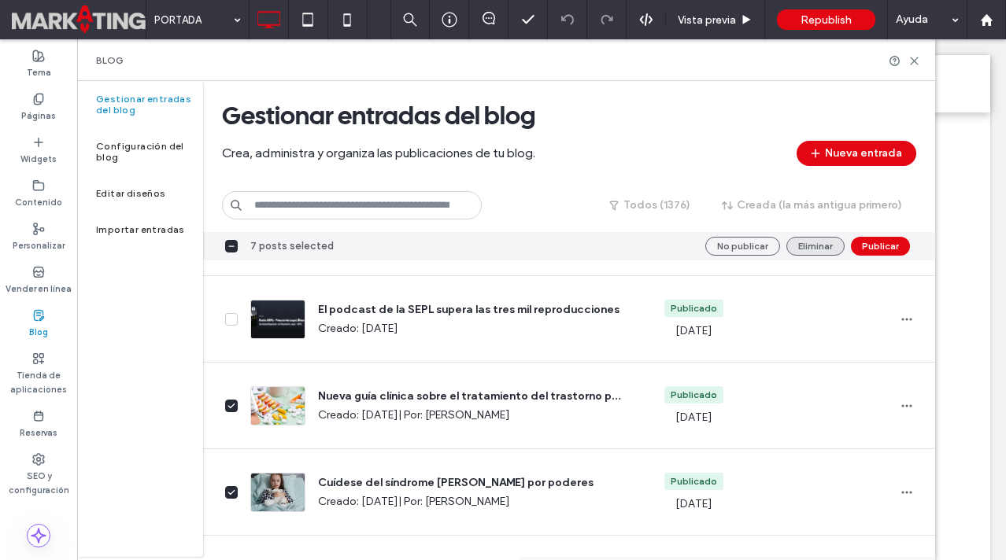
click at [803, 239] on button "Eliminar" at bounding box center [815, 246] width 58 height 19
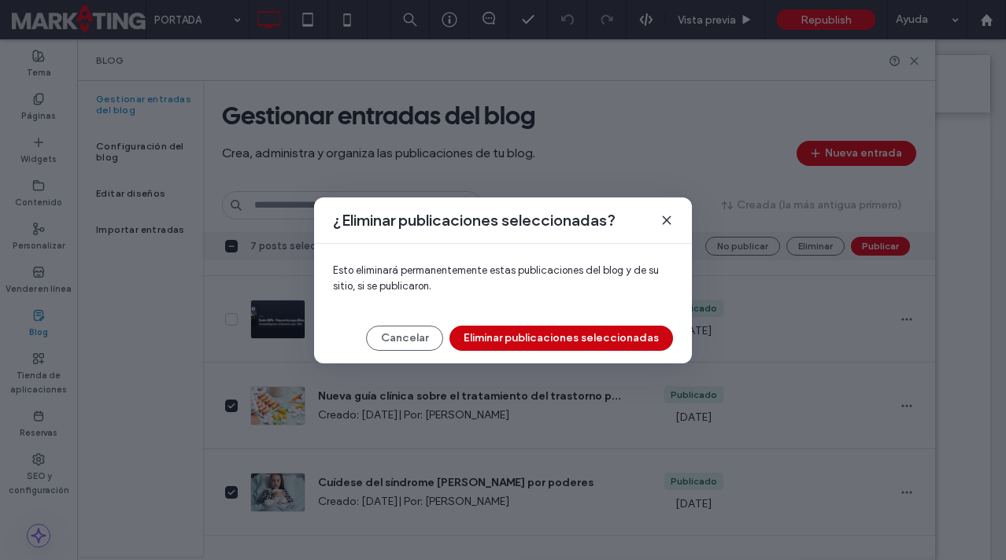
click at [540, 342] on button "Eliminar publicaciones seleccionadas" at bounding box center [561, 338] width 224 height 25
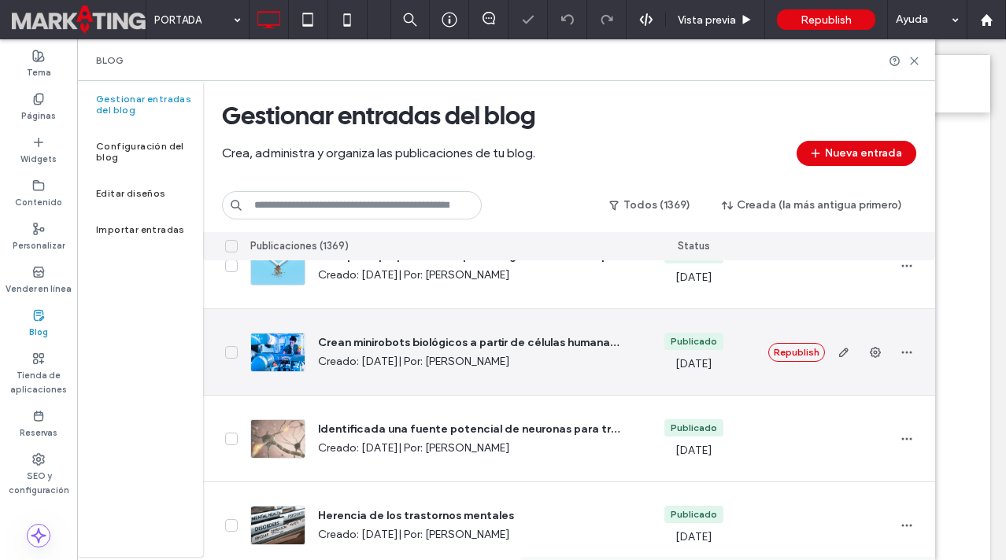
scroll to position [4206, 0]
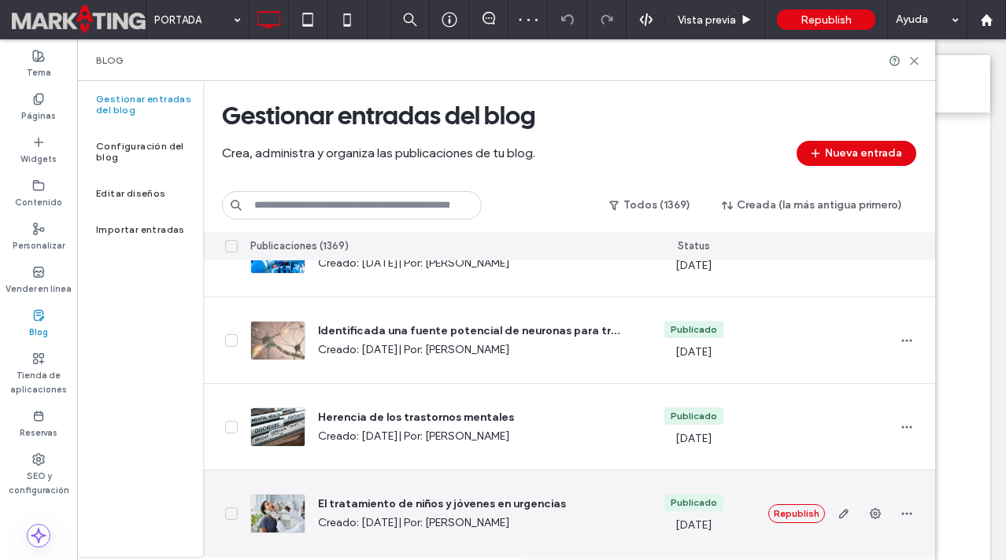
click at [234, 514] on icon at bounding box center [231, 514] width 8 height 6
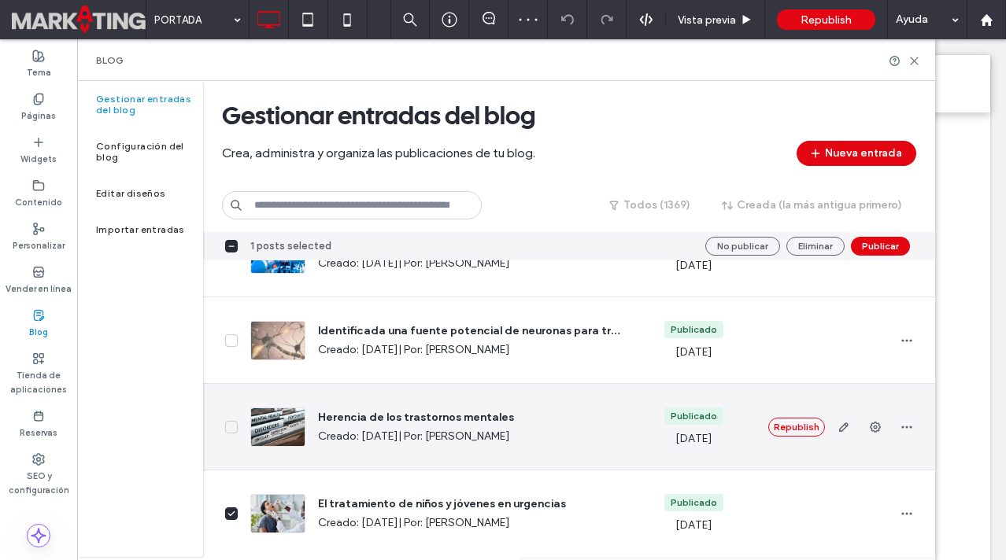
click at [227, 423] on span at bounding box center [231, 427] width 13 height 13
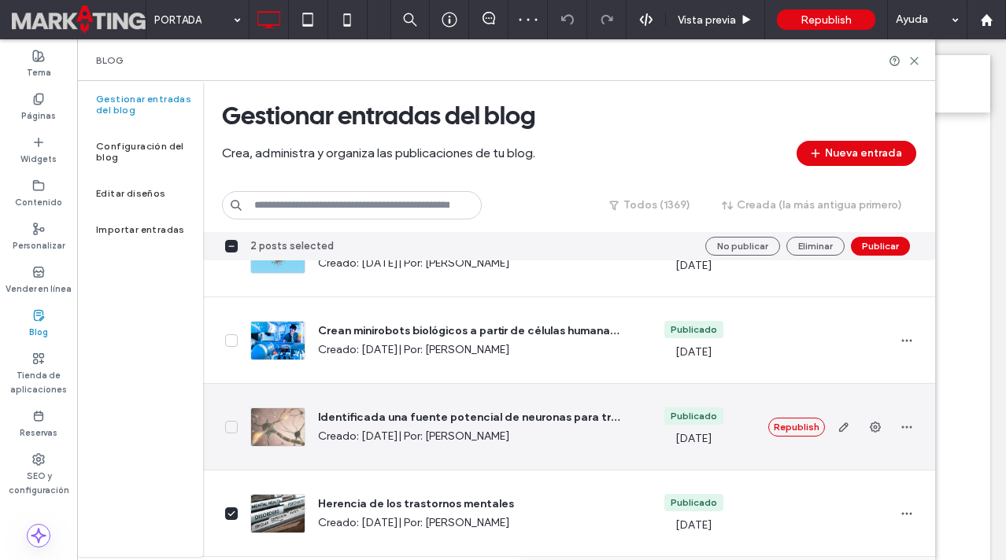
scroll to position [4104, 0]
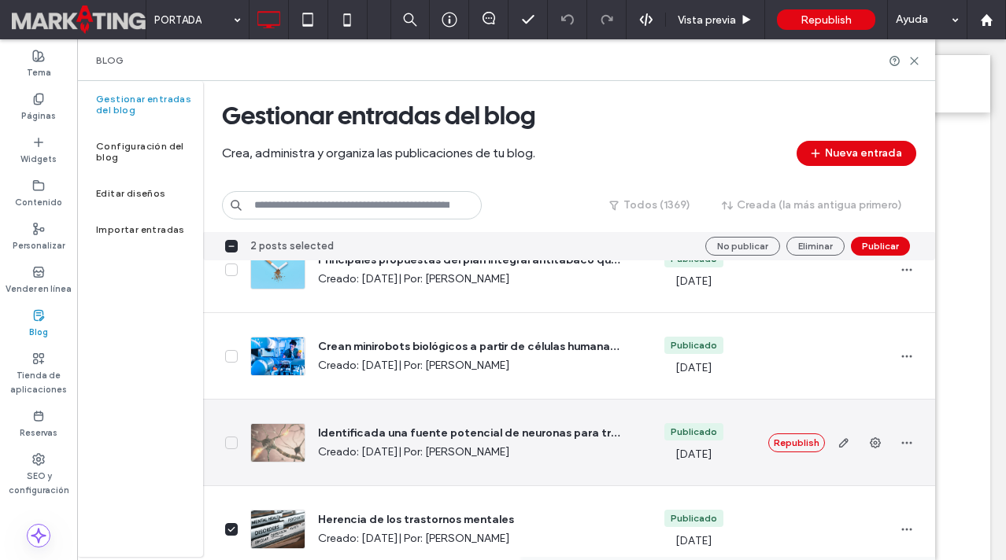
click at [230, 440] on icon at bounding box center [231, 443] width 8 height 6
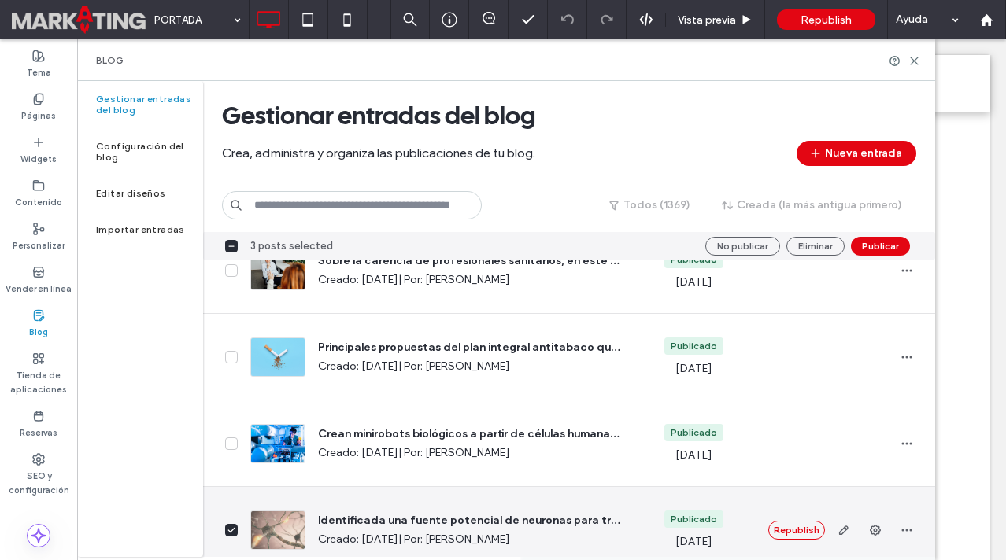
scroll to position [4014, 0]
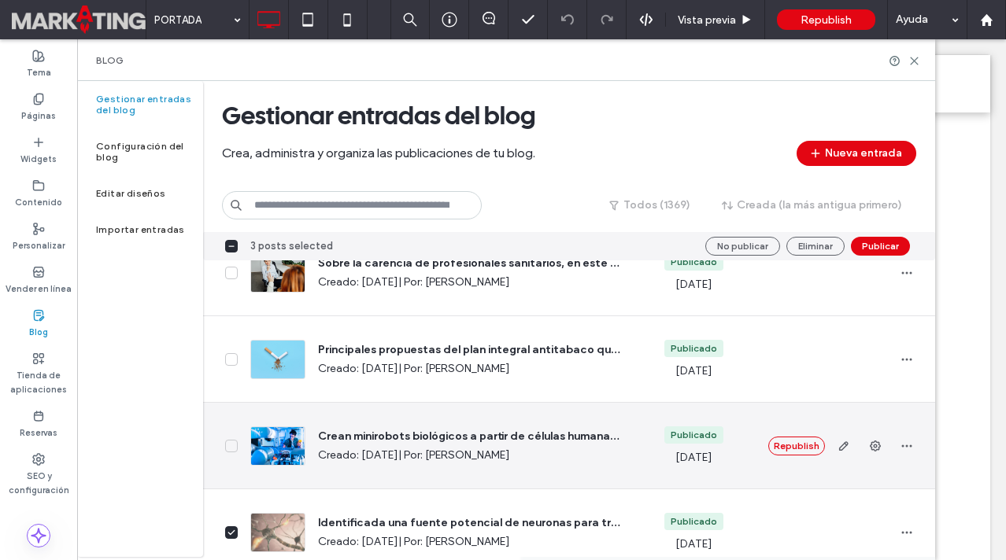
click at [231, 446] on icon at bounding box center [231, 446] width 8 height 6
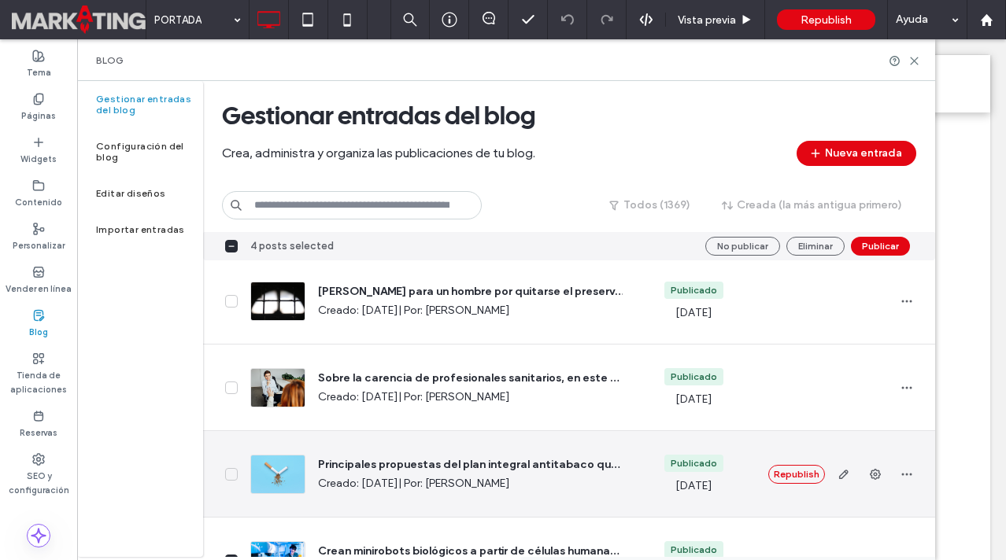
scroll to position [3887, 0]
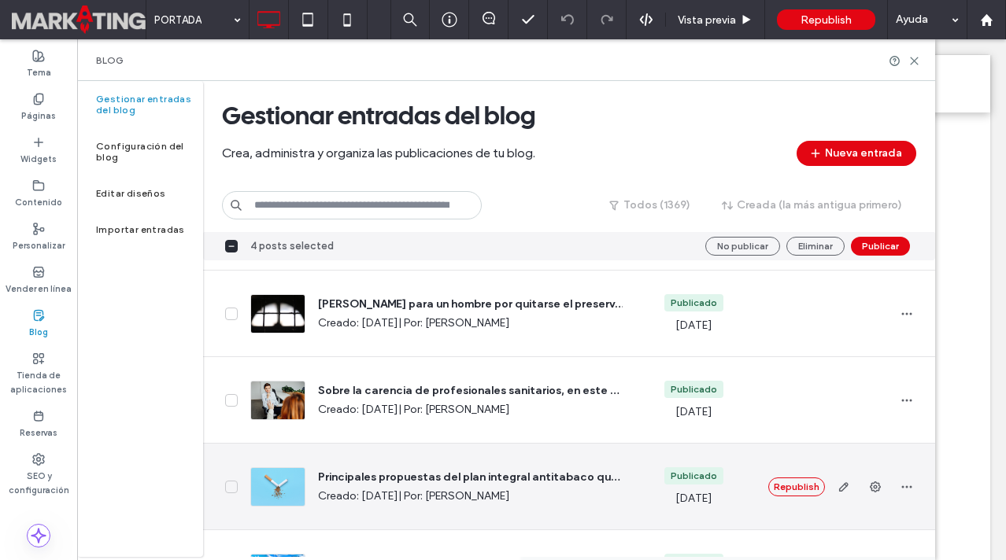
click at [230, 486] on icon at bounding box center [231, 487] width 8 height 6
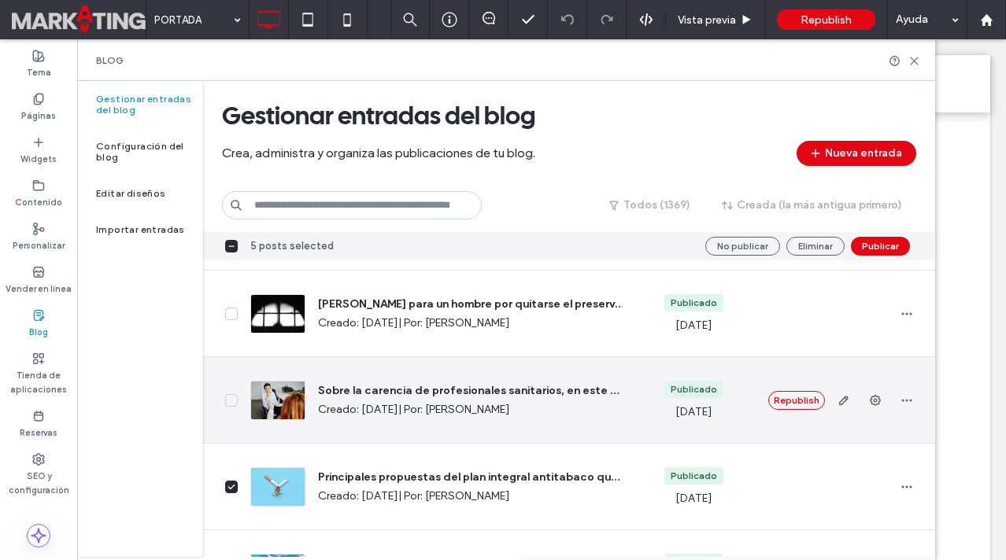
click at [232, 402] on icon at bounding box center [231, 400] width 8 height 6
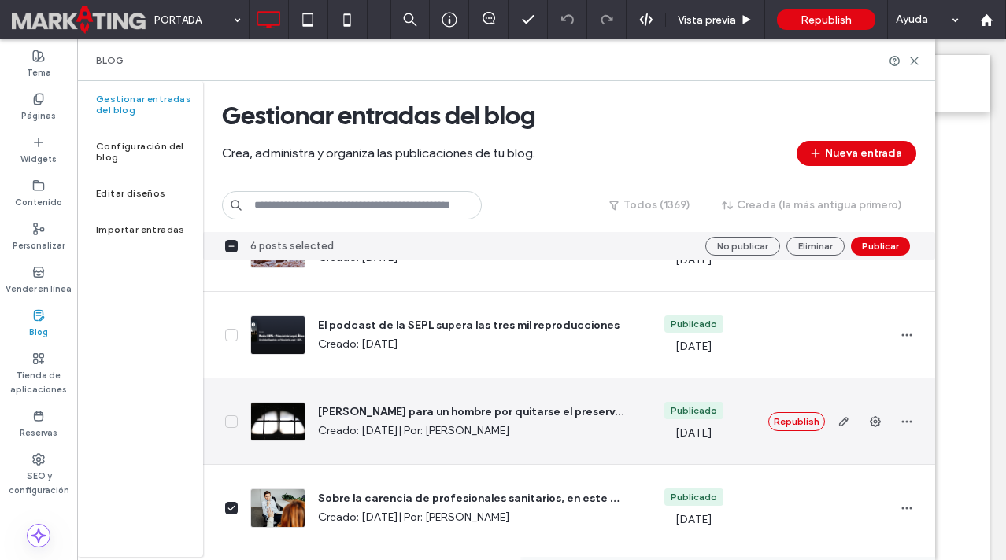
scroll to position [3766, 0]
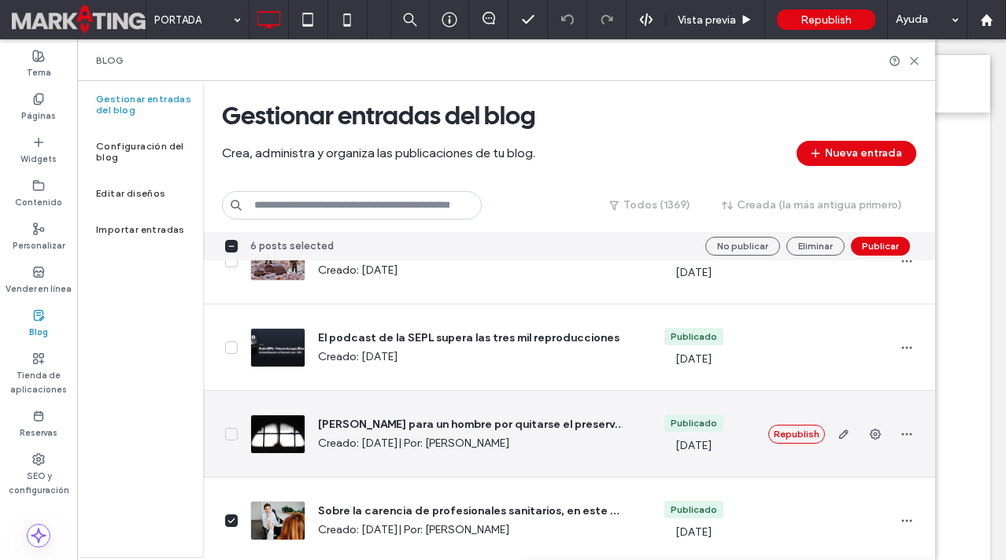
click at [230, 436] on icon at bounding box center [231, 434] width 6 height 4
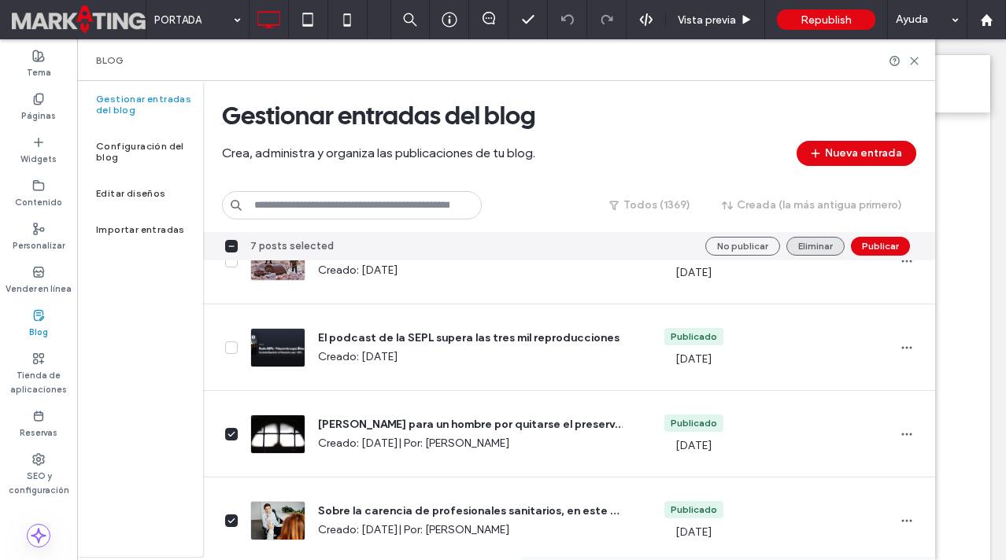
click at [820, 242] on button "Eliminar" at bounding box center [815, 246] width 58 height 19
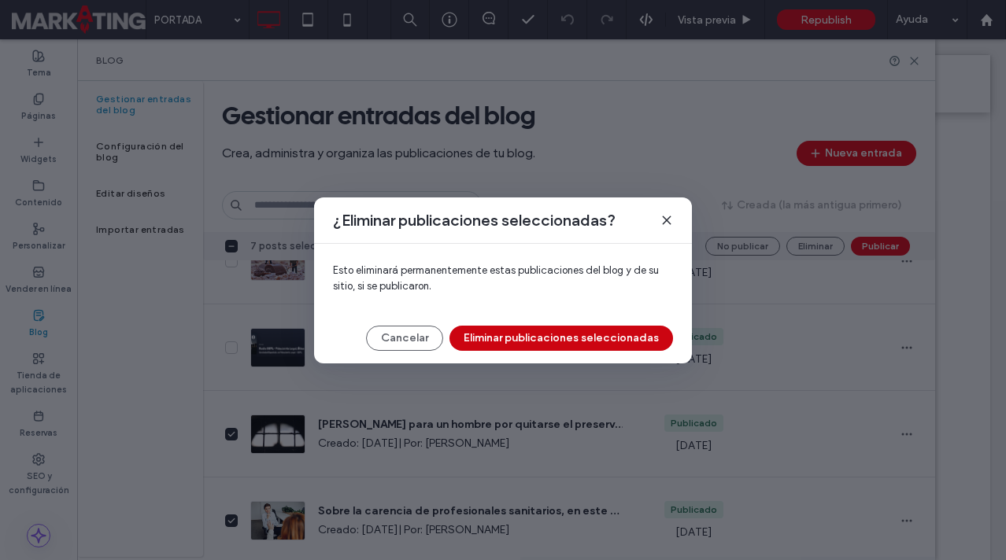
click at [571, 344] on button "Eliminar publicaciones seleccionadas" at bounding box center [561, 338] width 224 height 25
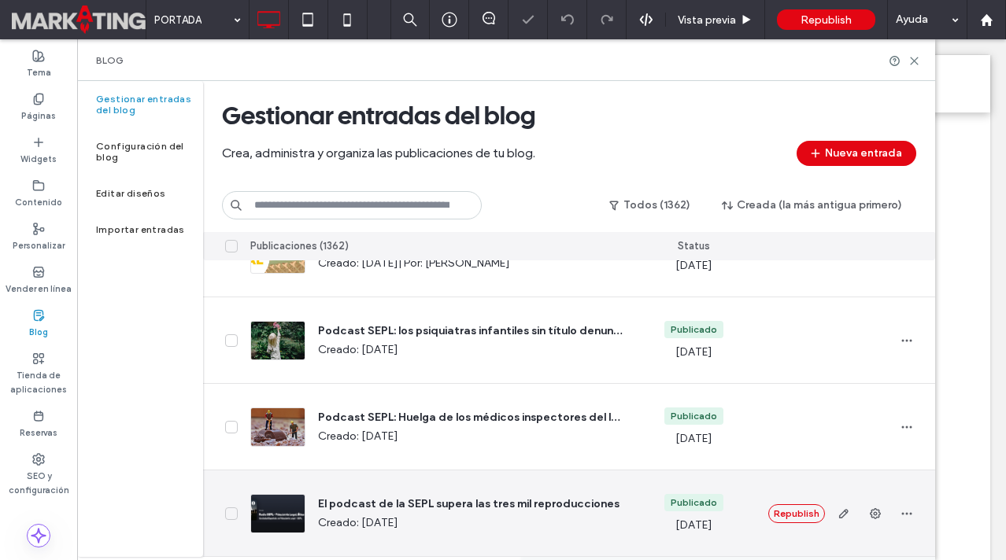
scroll to position [4206, 0]
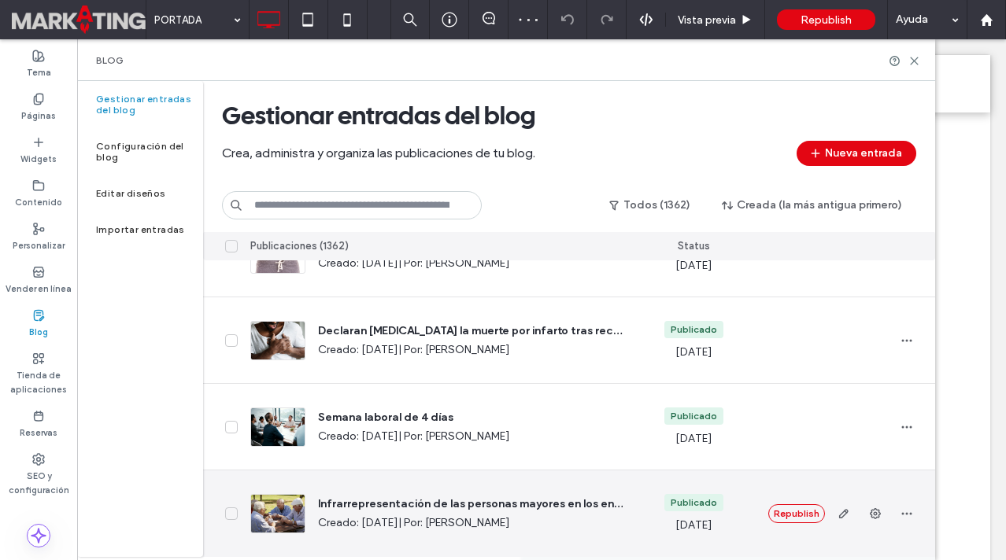
click at [232, 510] on span at bounding box center [231, 514] width 13 height 13
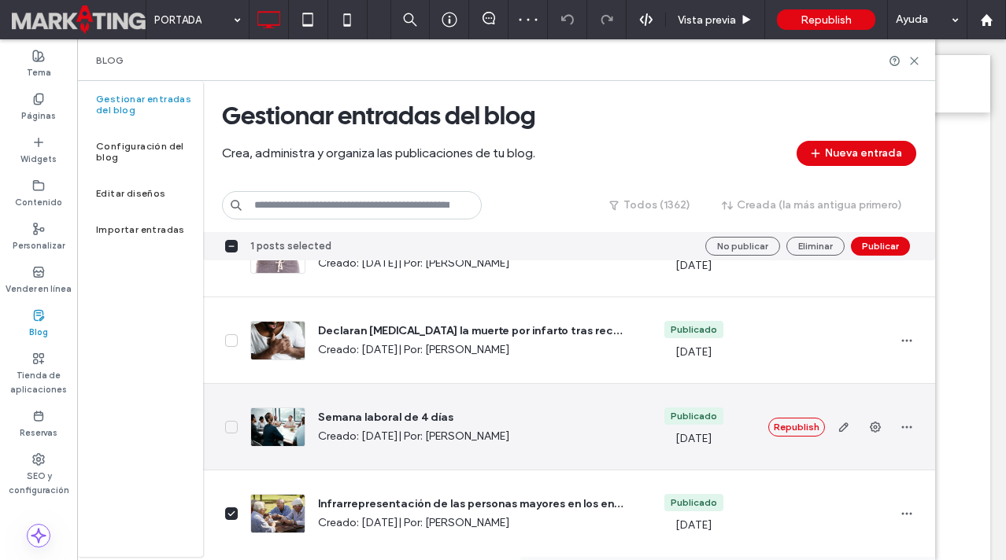
click at [235, 430] on span at bounding box center [231, 427] width 13 height 13
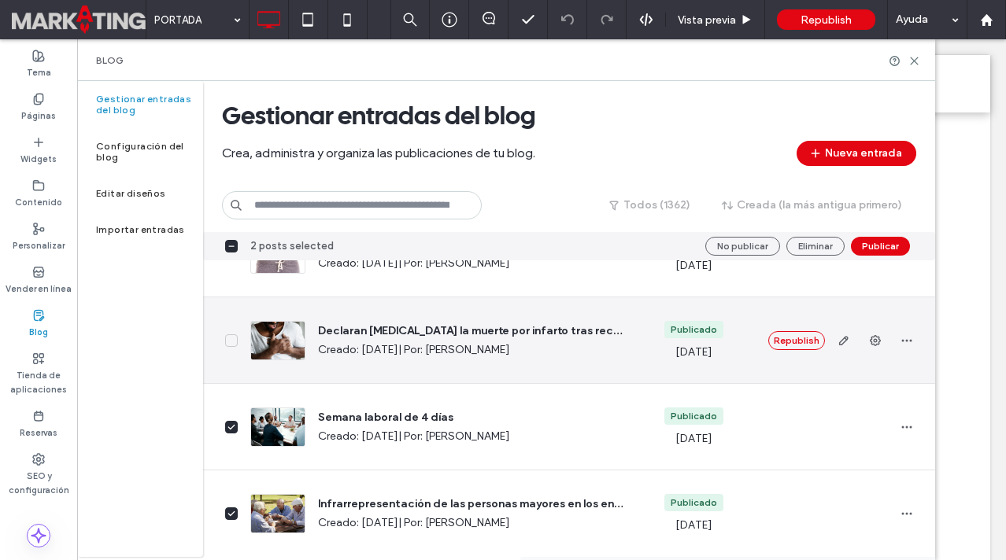
click at [232, 339] on icon at bounding box center [231, 341] width 8 height 6
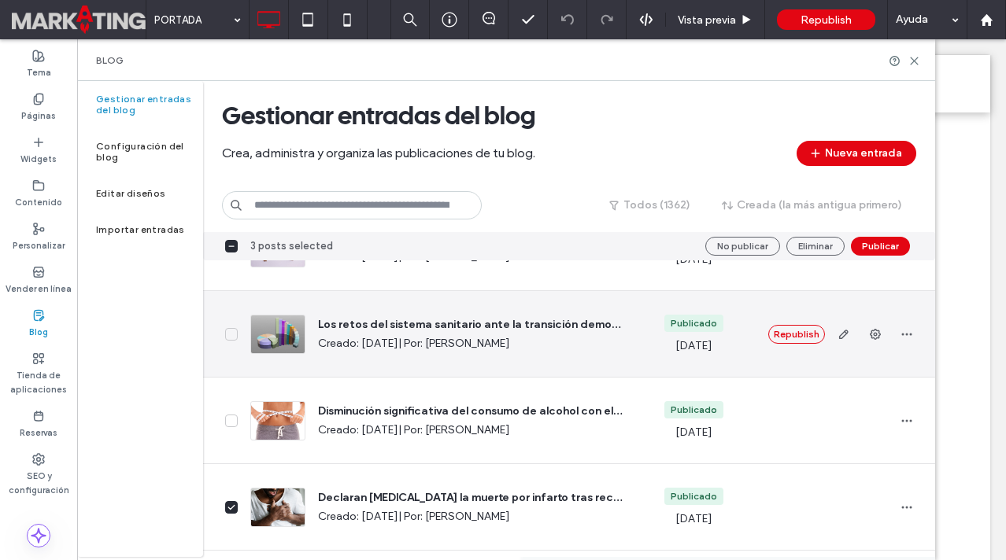
scroll to position [4016, 0]
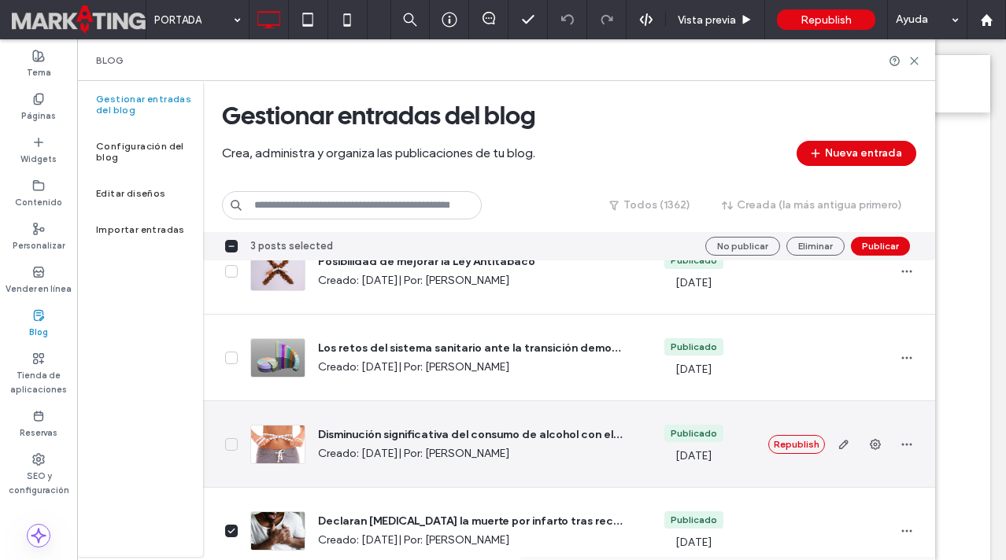
click at [231, 442] on icon at bounding box center [231, 445] width 8 height 6
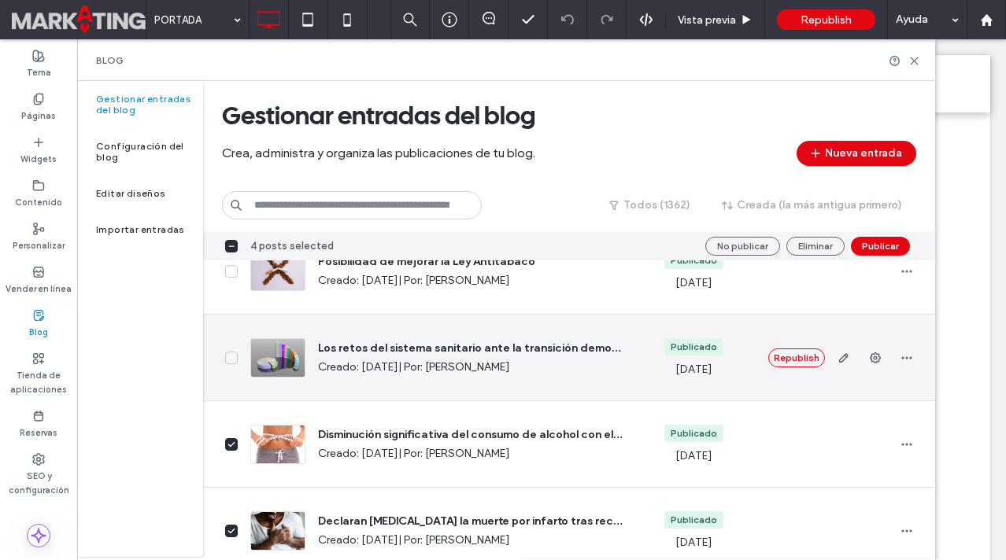
click at [235, 357] on span at bounding box center [231, 358] width 13 height 13
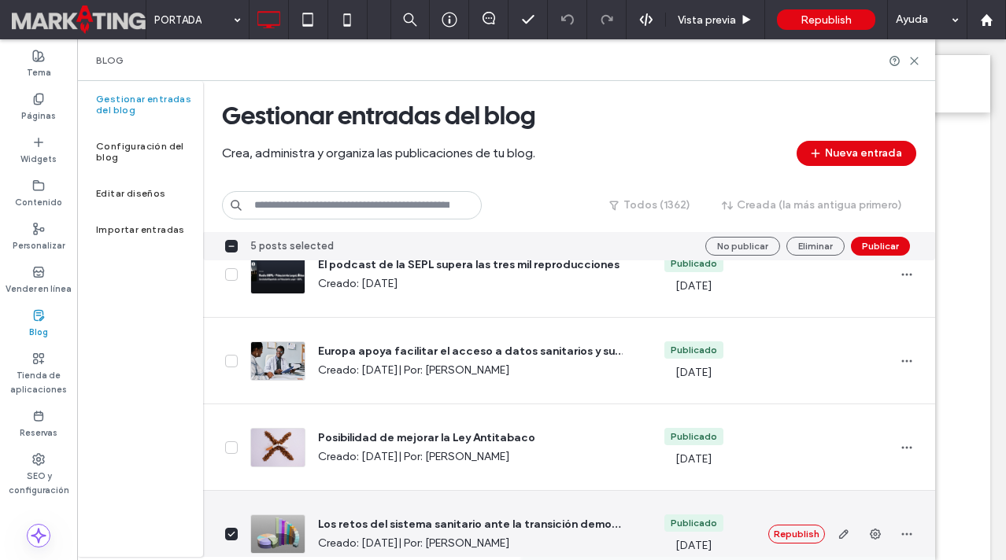
scroll to position [3837, 0]
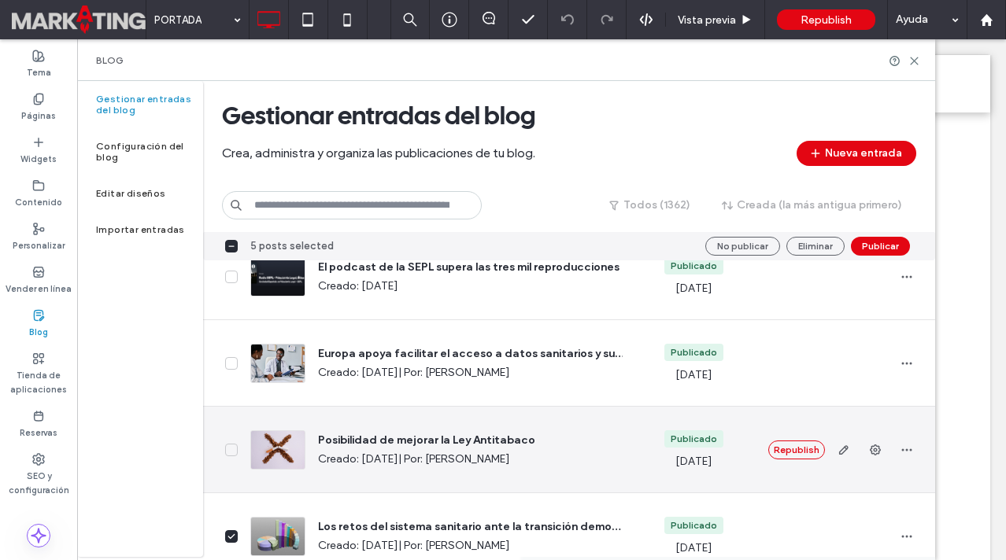
click at [233, 449] on icon at bounding box center [231, 450] width 8 height 6
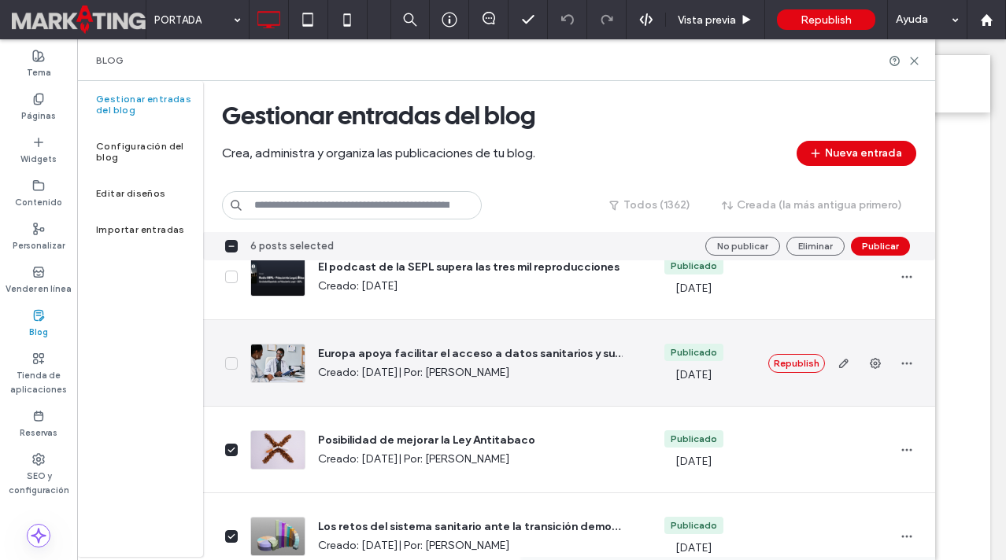
click at [231, 365] on icon at bounding box center [231, 363] width 6 height 4
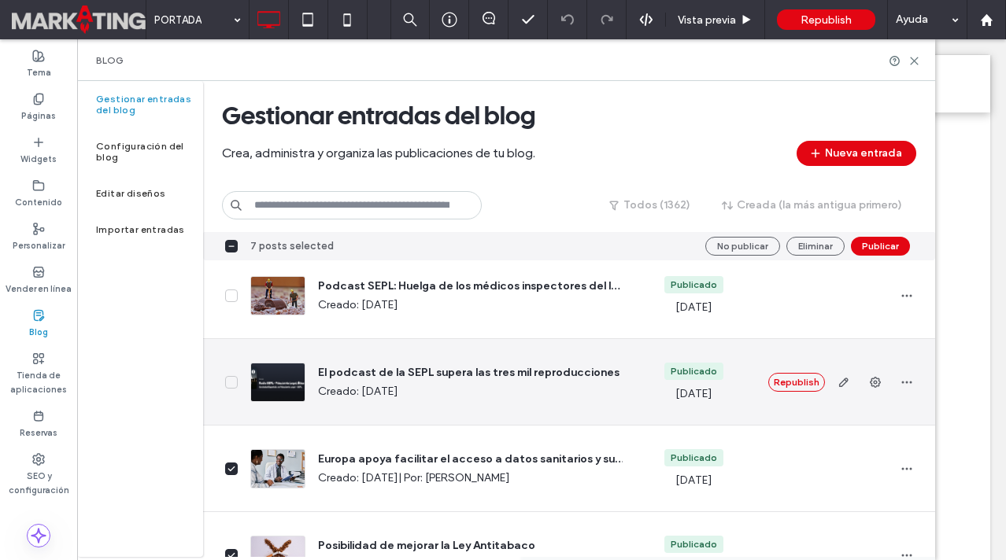
scroll to position [3721, 0]
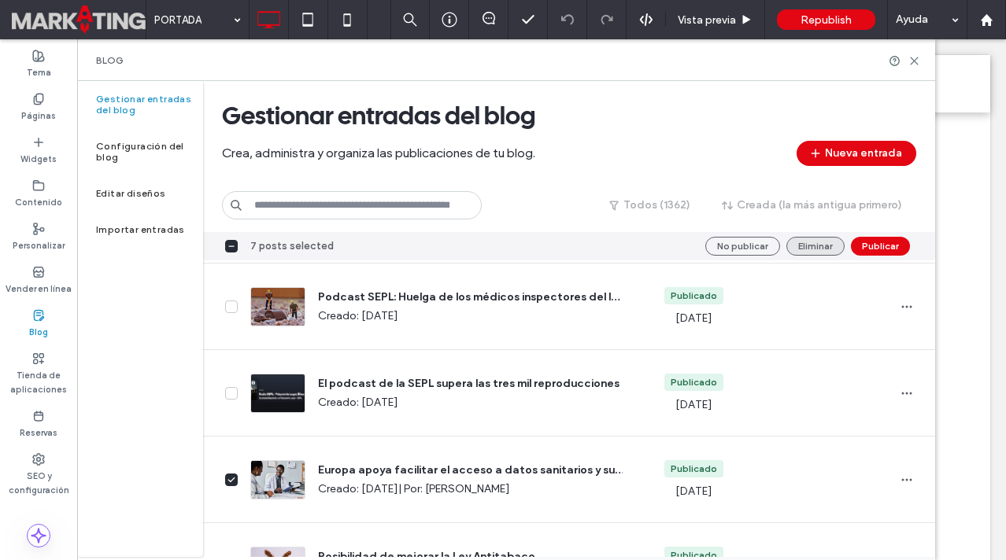
click at [807, 241] on button "Eliminar" at bounding box center [815, 246] width 58 height 19
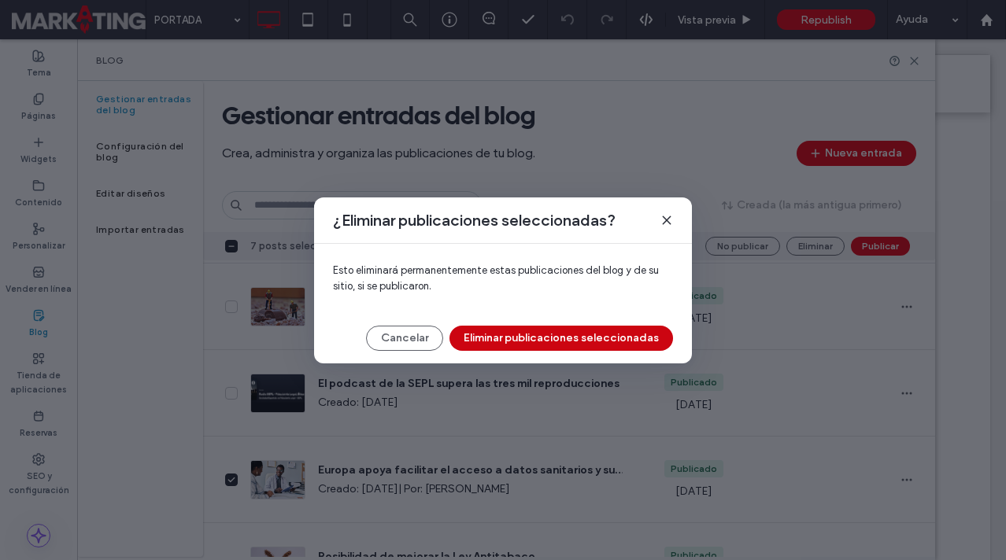
click at [527, 331] on button "Eliminar publicaciones seleccionadas" at bounding box center [561, 338] width 224 height 25
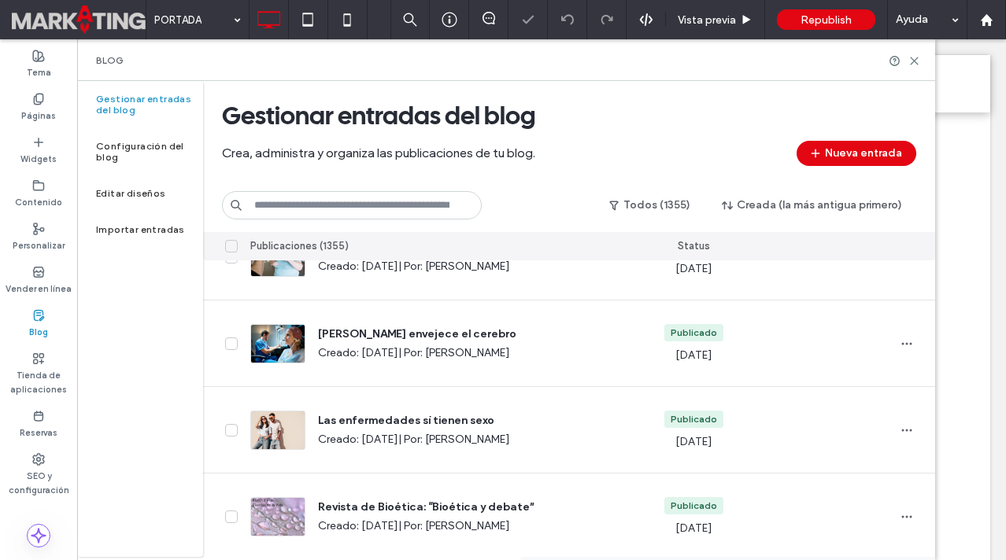
scroll to position [4206, 0]
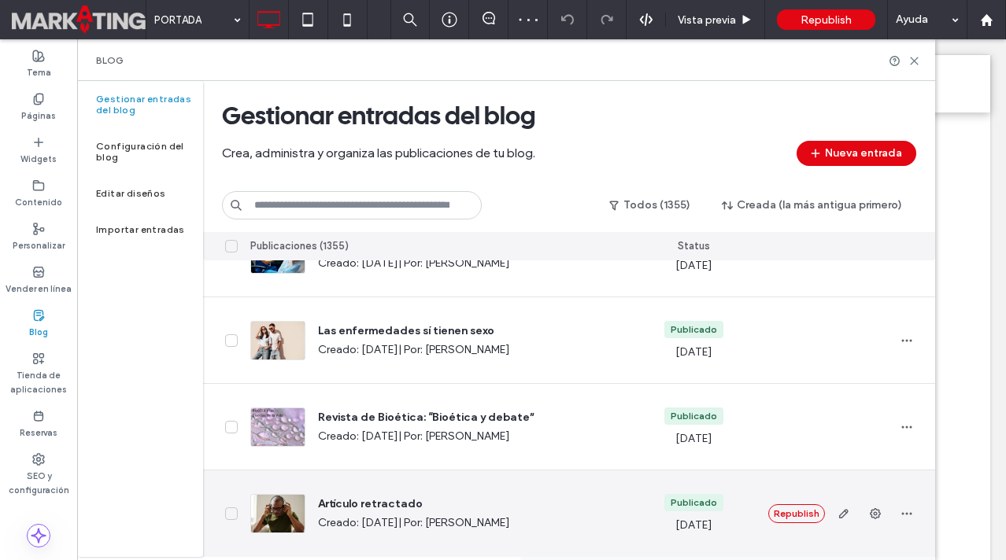
click at [232, 513] on icon at bounding box center [231, 514] width 6 height 4
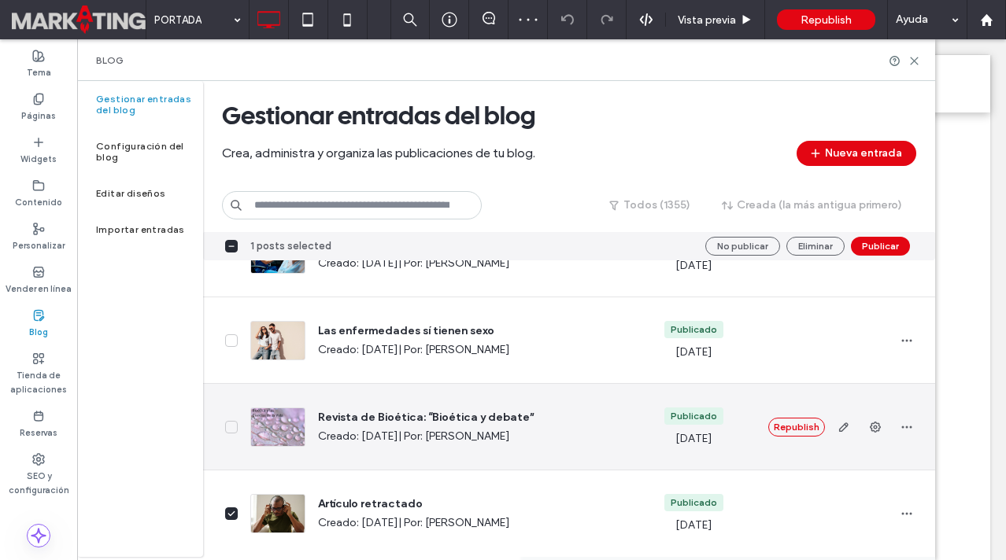
click at [231, 430] on span at bounding box center [231, 427] width 13 height 13
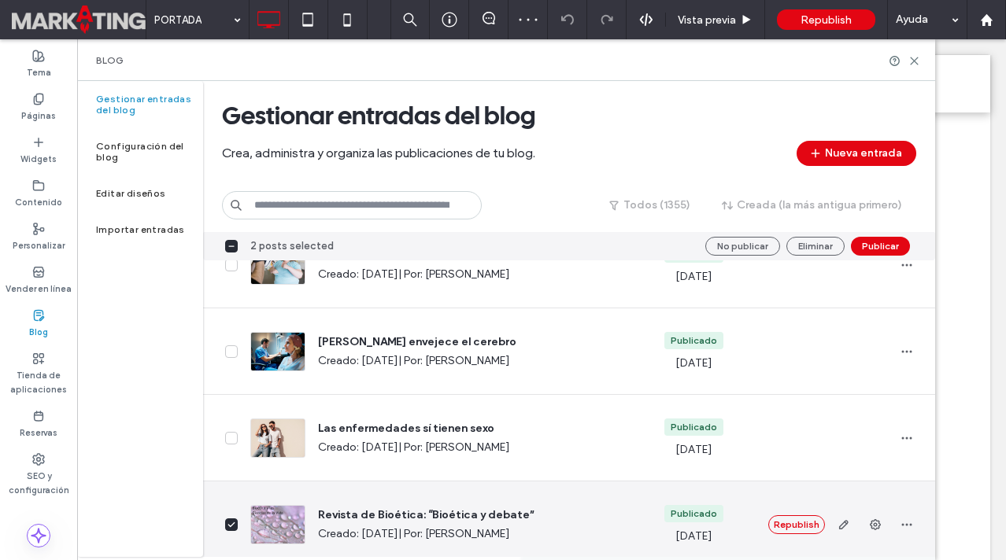
scroll to position [4107, 0]
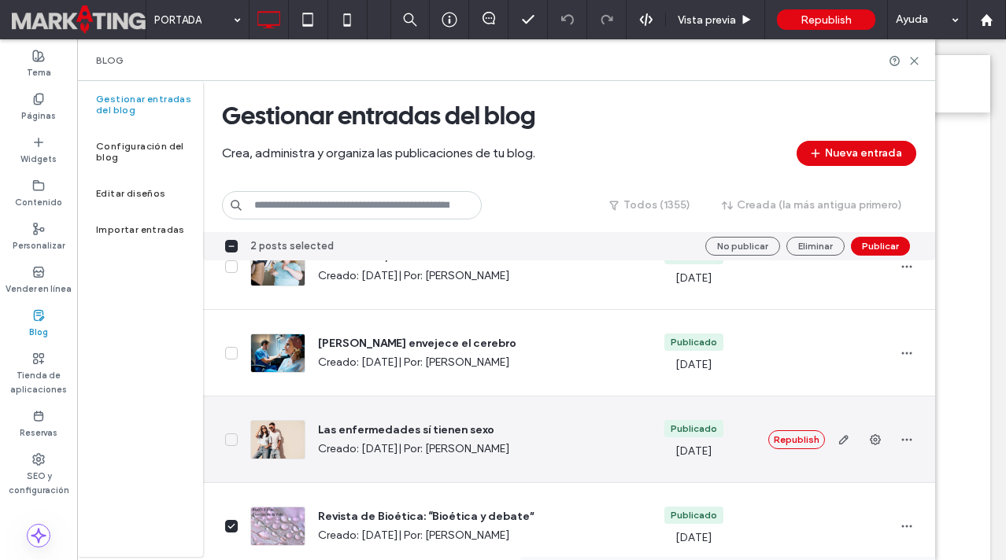
click at [231, 445] on span at bounding box center [231, 440] width 13 height 13
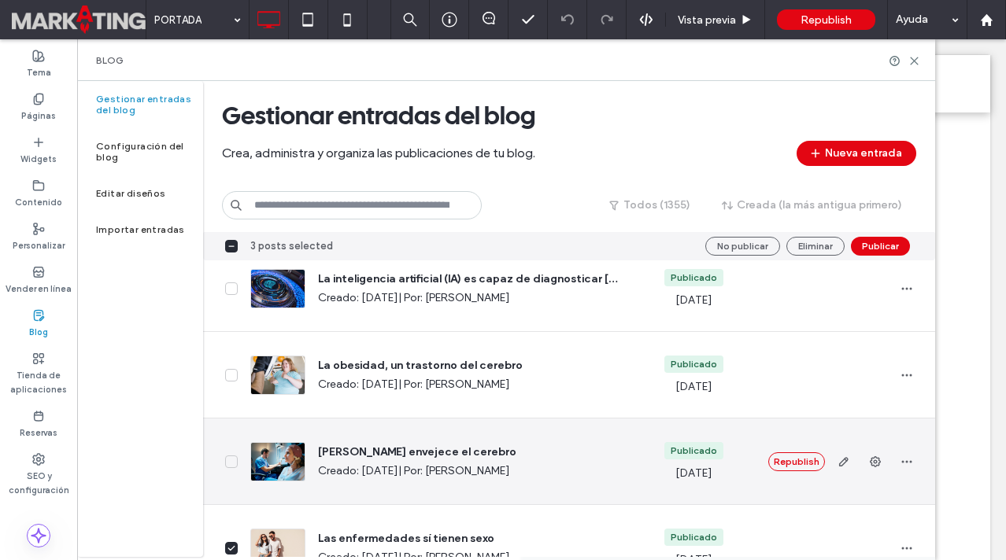
click at [231, 462] on icon at bounding box center [231, 462] width 8 height 6
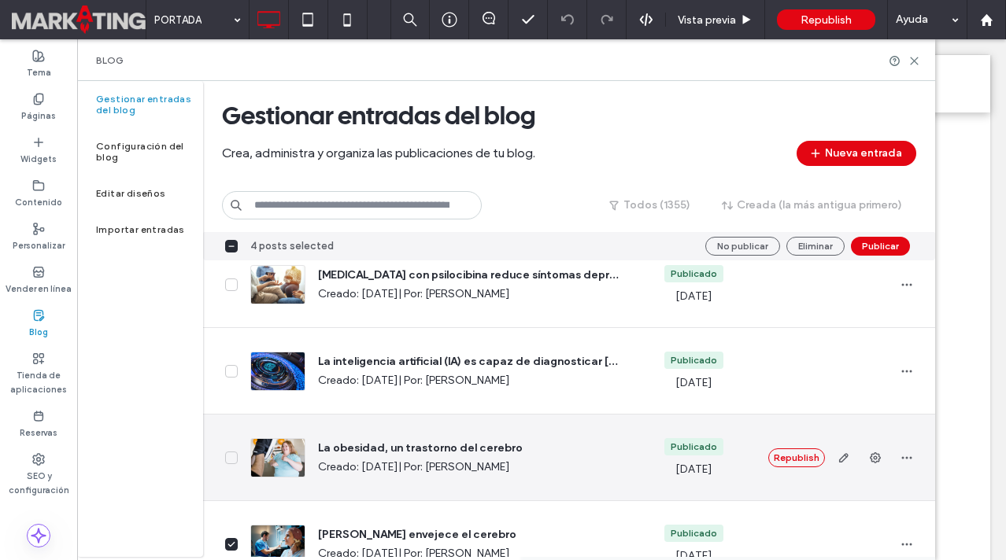
scroll to position [3914, 0]
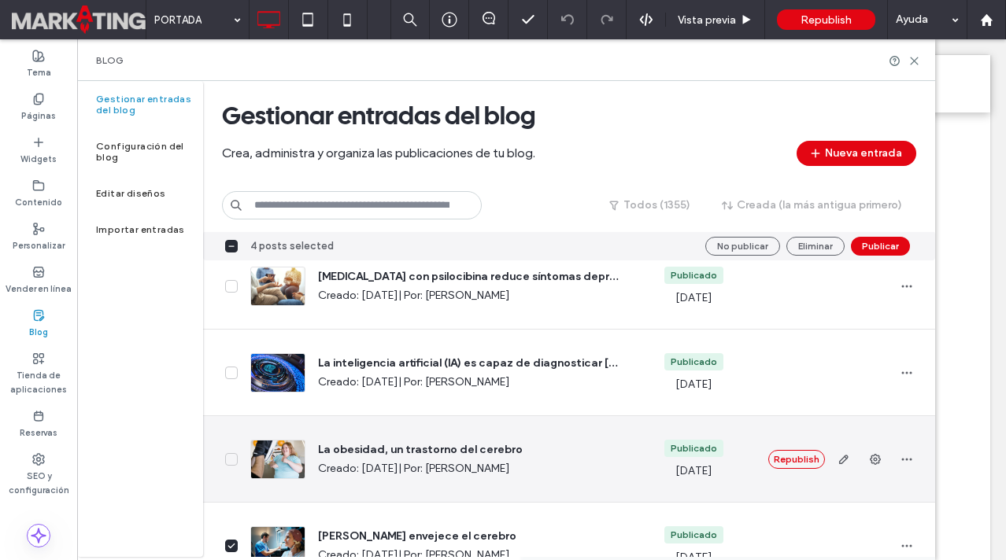
click at [231, 462] on span at bounding box center [231, 459] width 13 height 13
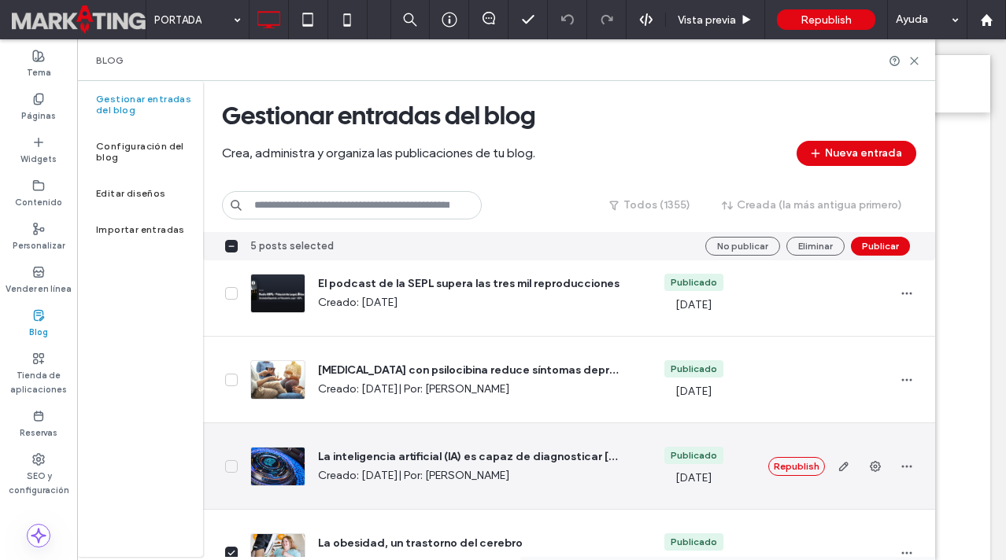
scroll to position [3820, 0]
click at [232, 471] on span at bounding box center [231, 467] width 13 height 13
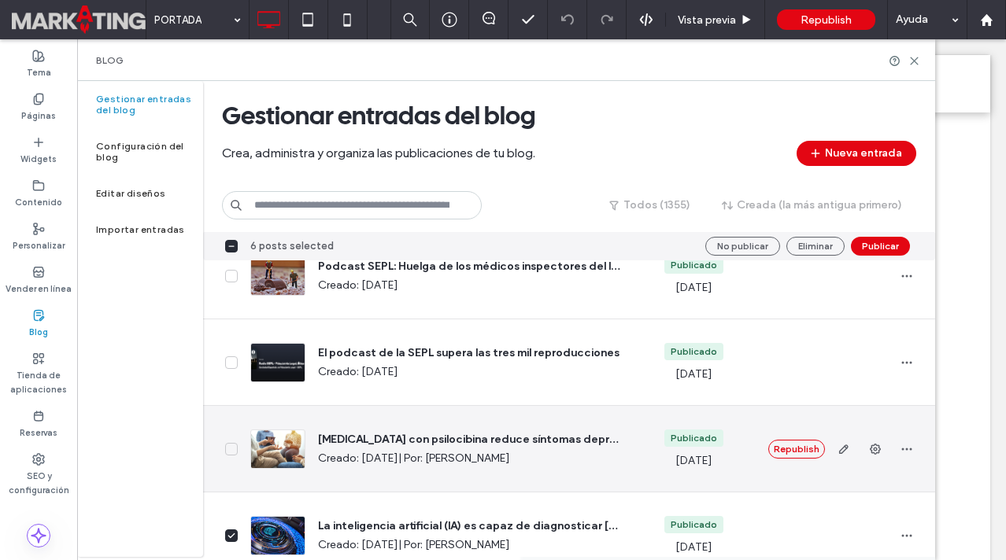
scroll to position [3743, 0]
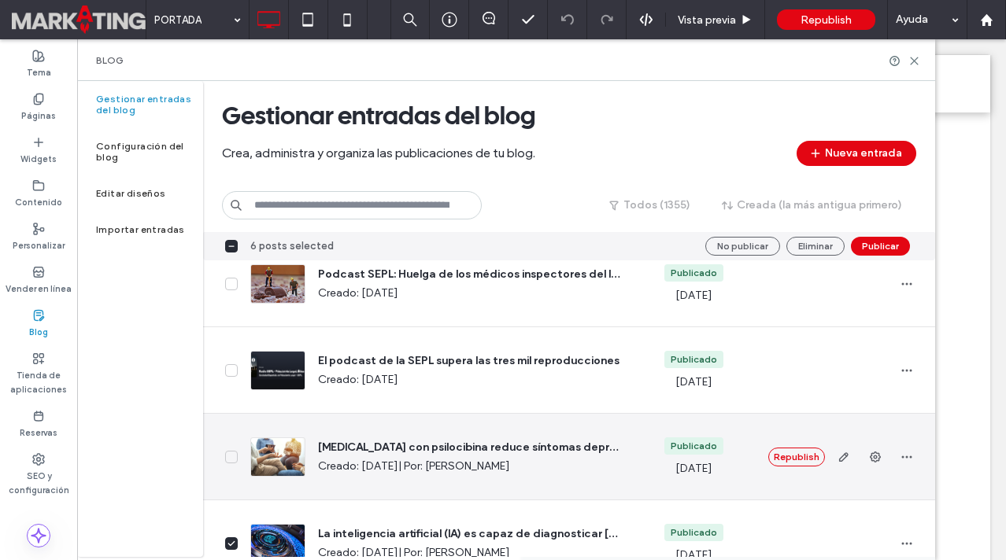
click at [232, 459] on icon at bounding box center [231, 457] width 8 height 6
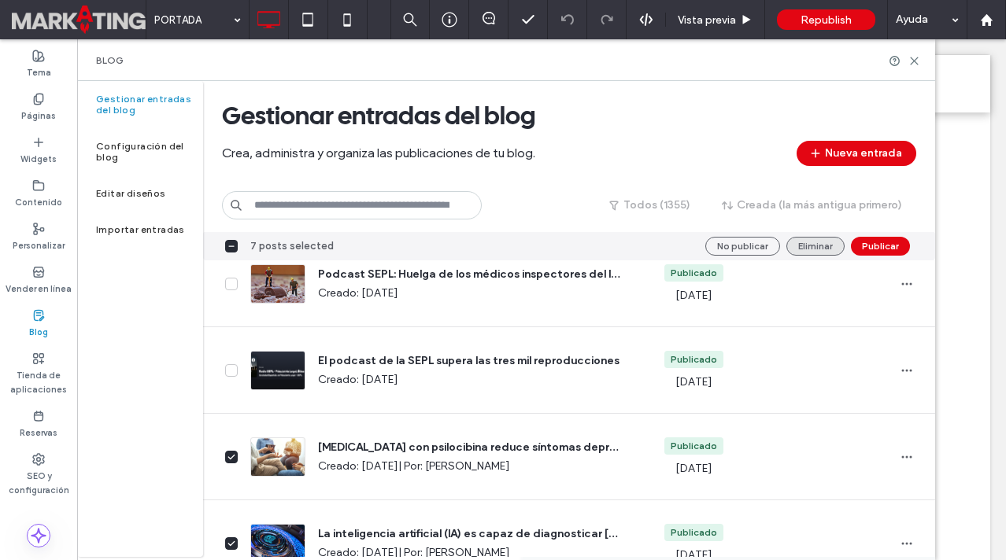
click at [834, 243] on button "Eliminar" at bounding box center [815, 246] width 58 height 19
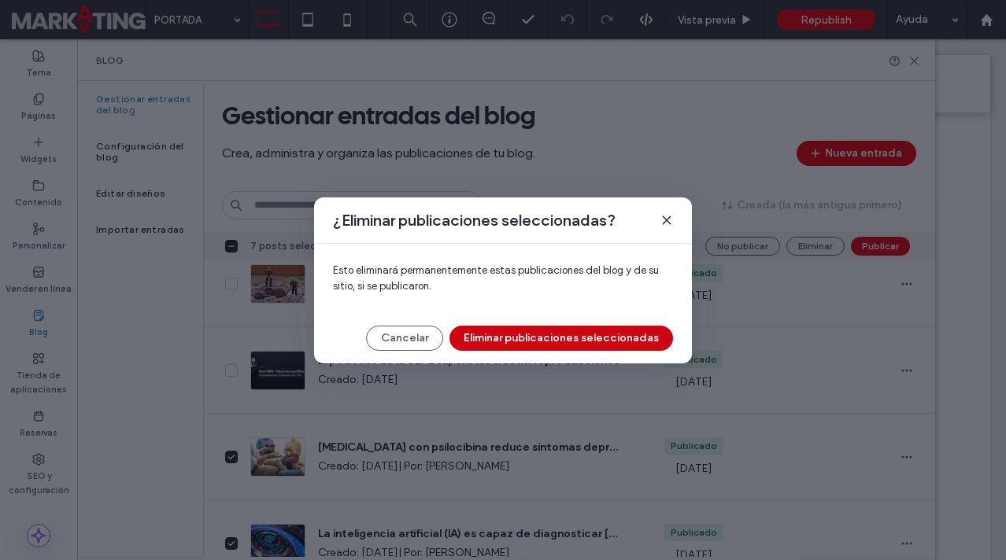
click at [630, 330] on button "Eliminar publicaciones seleccionadas" at bounding box center [561, 338] width 224 height 25
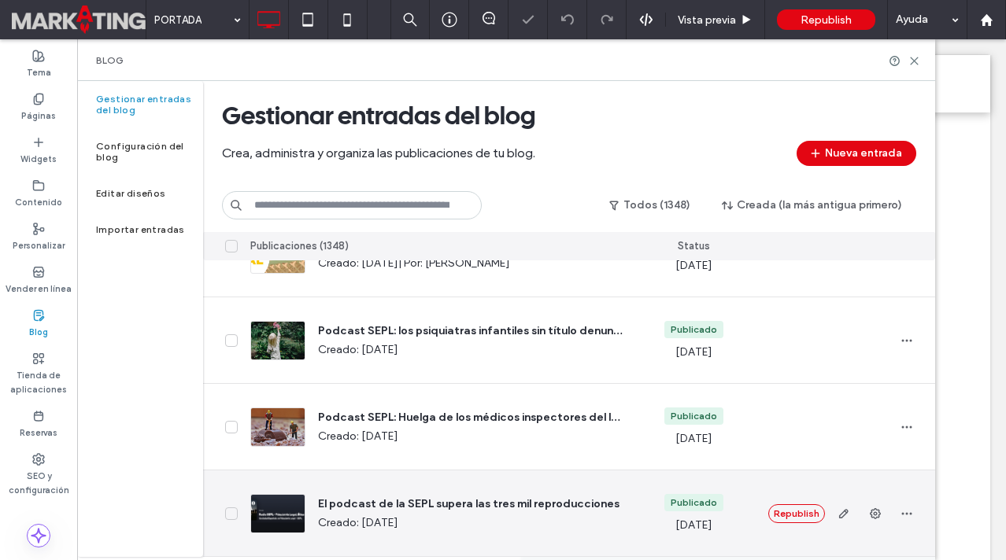
scroll to position [4206, 0]
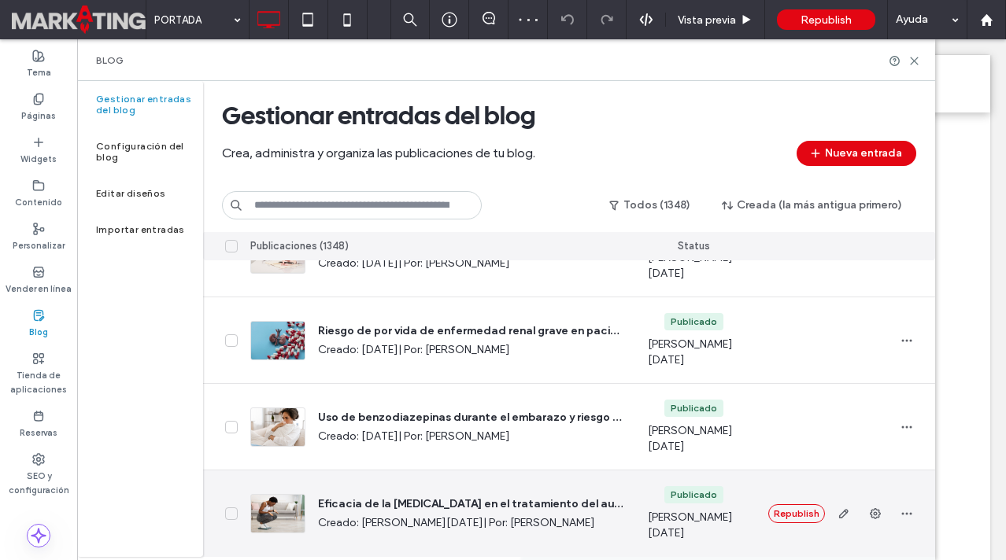
click at [231, 516] on icon at bounding box center [231, 514] width 8 height 6
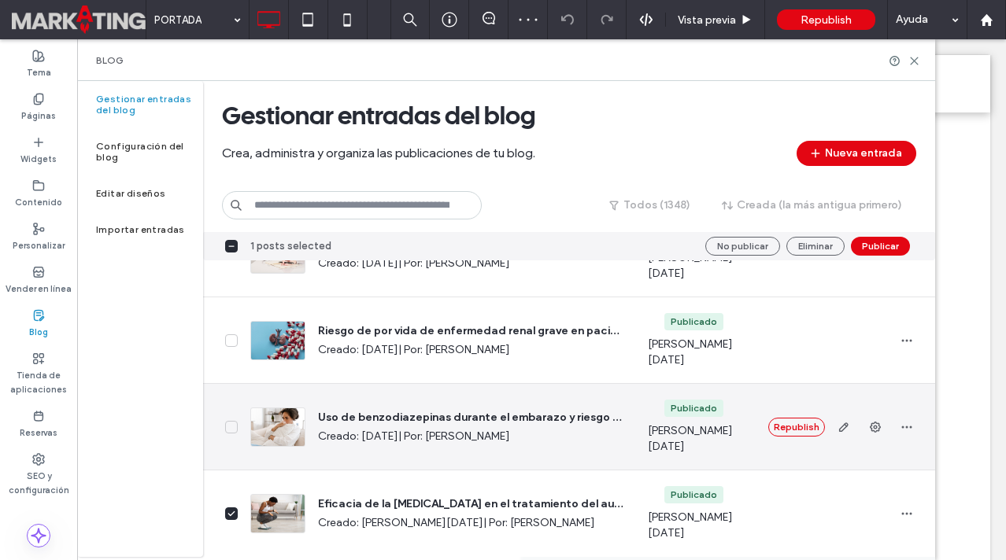
click at [229, 427] on icon at bounding box center [231, 427] width 6 height 4
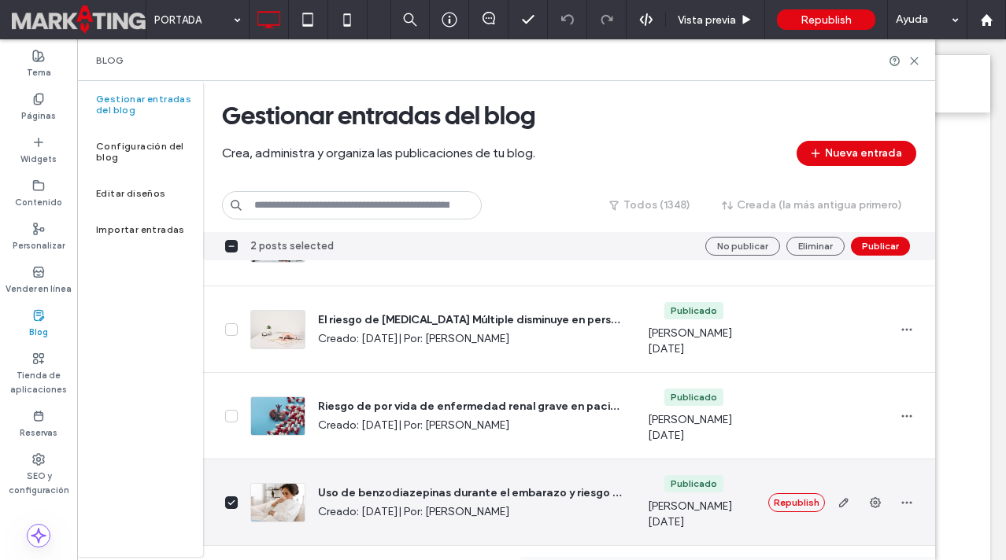
scroll to position [4128, 0]
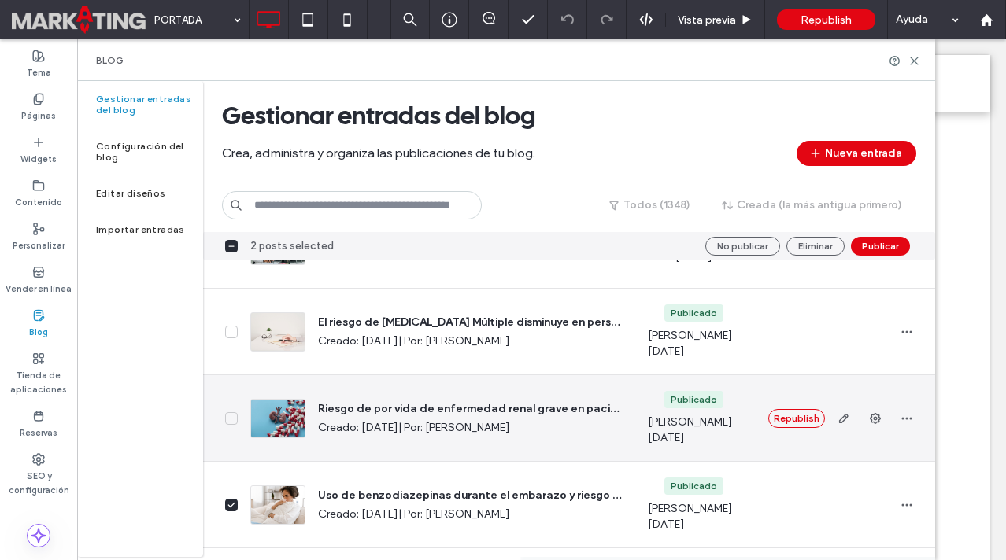
click at [231, 420] on icon at bounding box center [231, 419] width 8 height 6
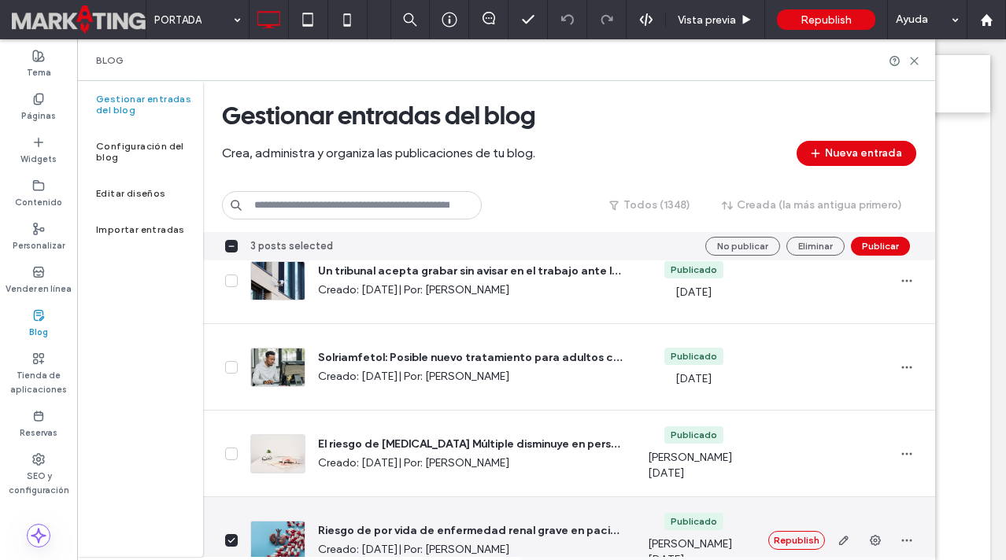
scroll to position [4004, 0]
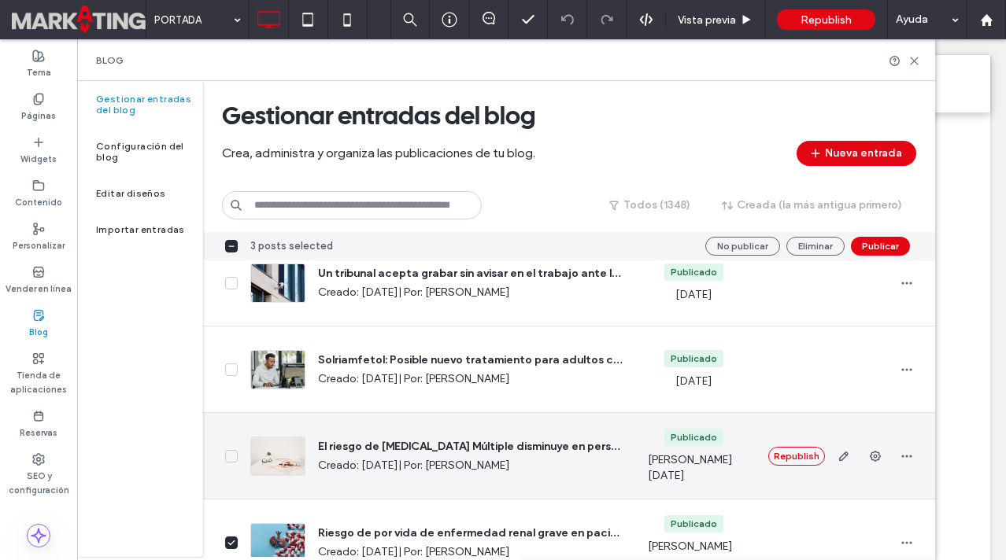
click at [230, 459] on span at bounding box center [231, 456] width 13 height 13
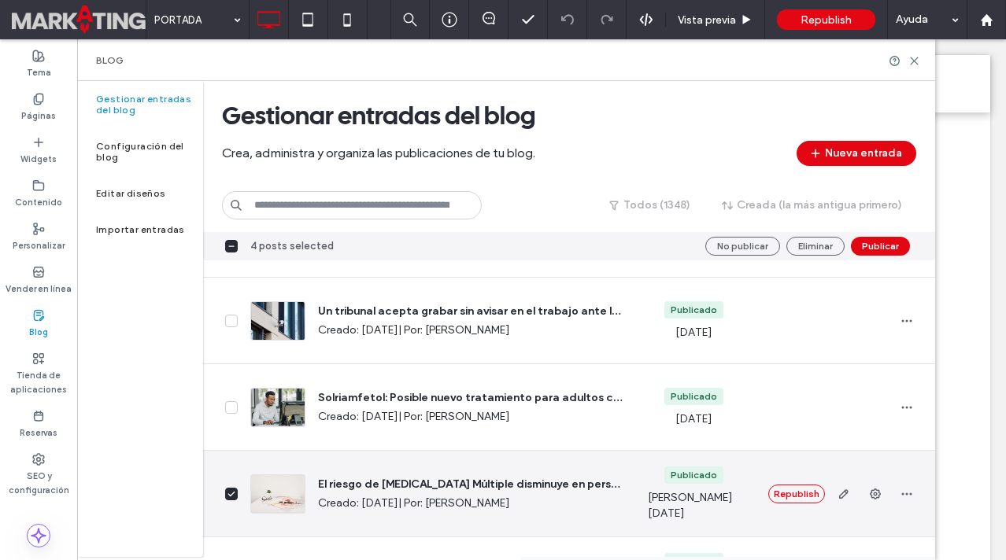
scroll to position [3939, 0]
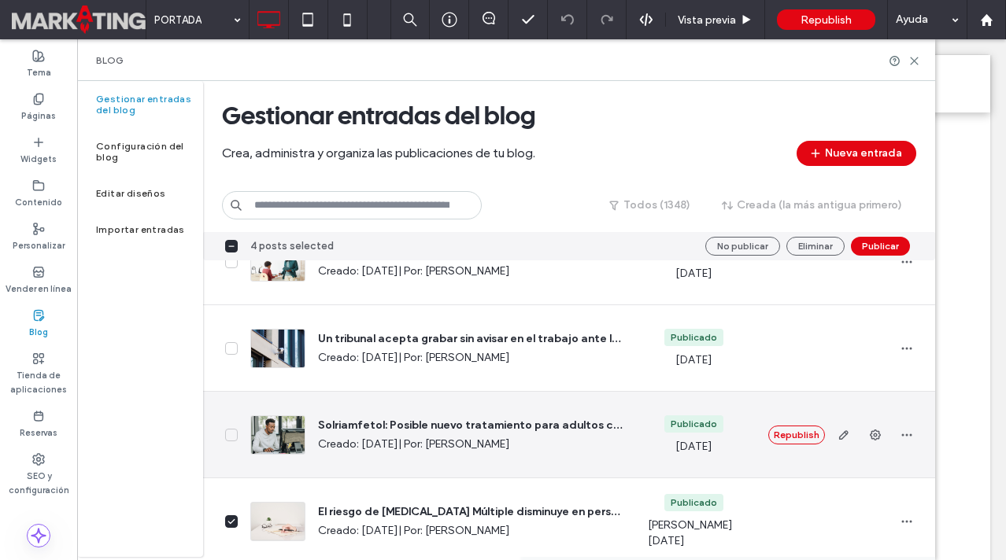
click at [231, 437] on icon at bounding box center [231, 435] width 8 height 6
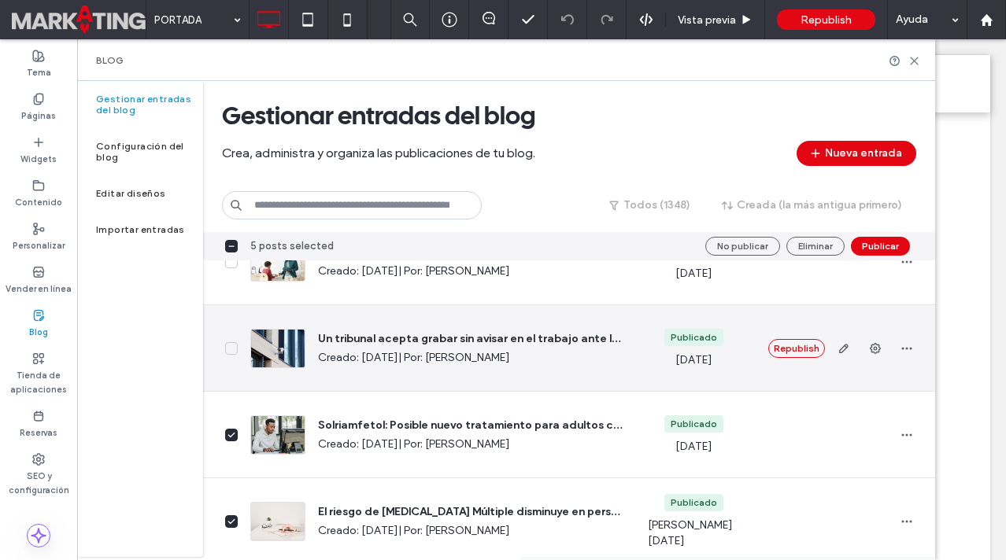
click at [231, 346] on icon at bounding box center [231, 349] width 8 height 6
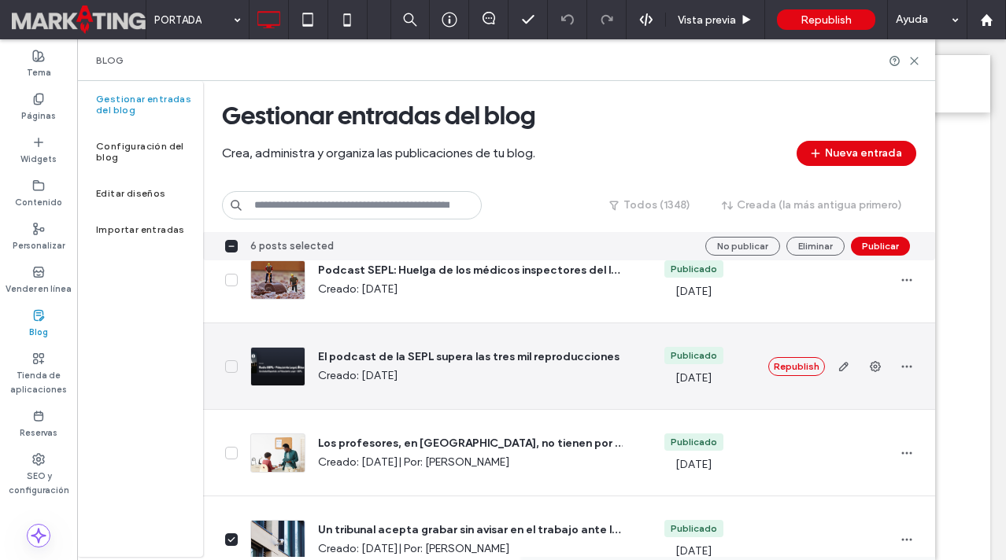
scroll to position [3742, 0]
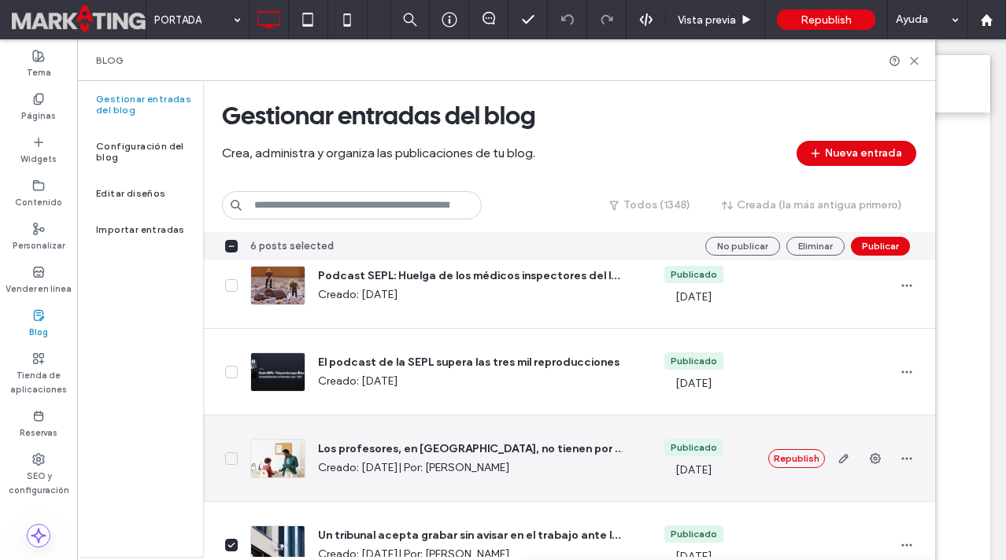
click at [236, 457] on span at bounding box center [231, 459] width 13 height 13
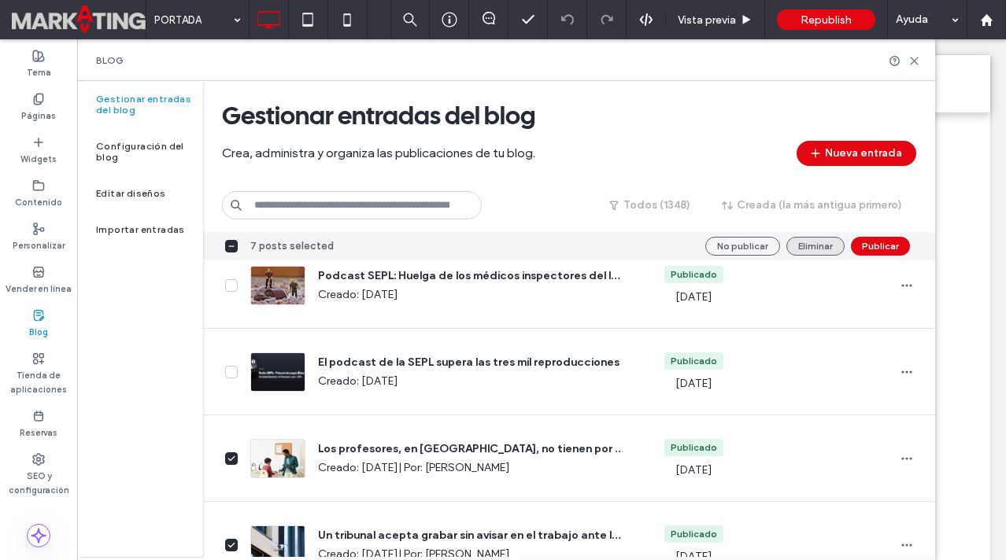
click at [814, 248] on button "Eliminar" at bounding box center [815, 246] width 58 height 19
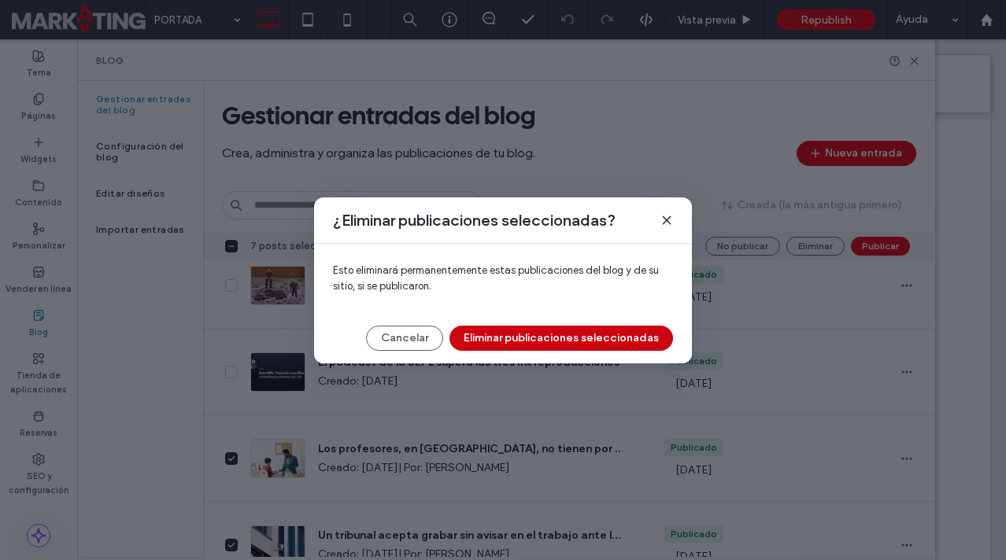
click at [508, 332] on button "Eliminar publicaciones seleccionadas" at bounding box center [561, 338] width 224 height 25
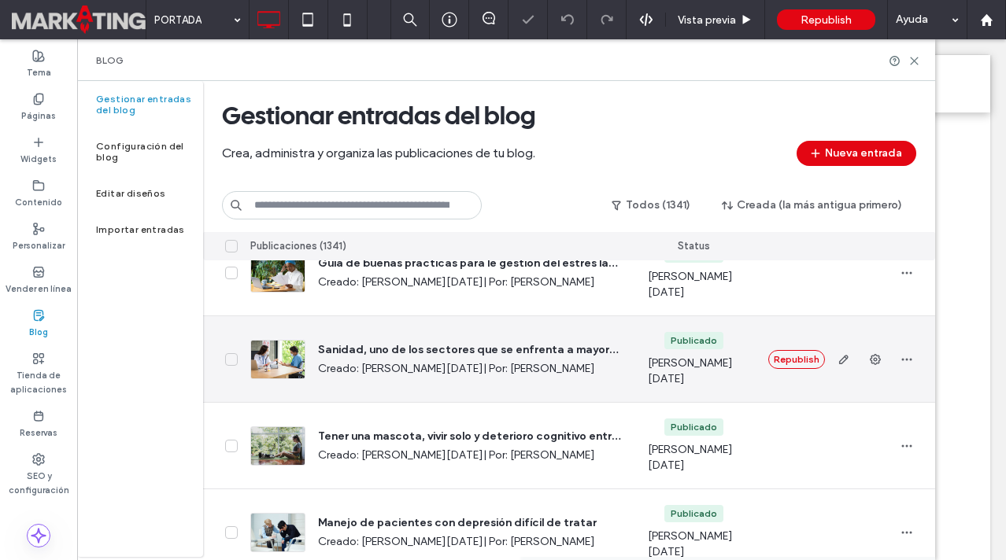
scroll to position [4206, 0]
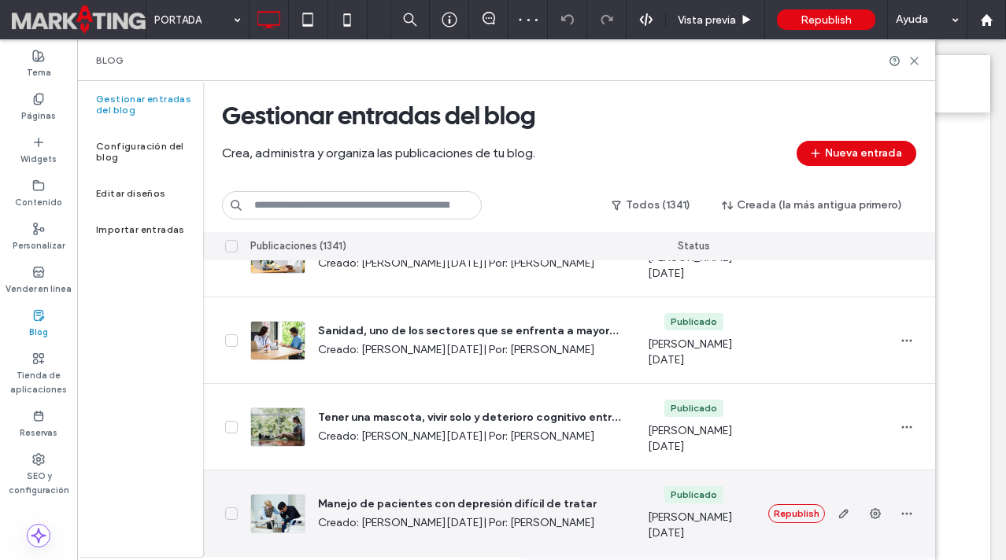
click at [231, 514] on icon at bounding box center [231, 514] width 8 height 6
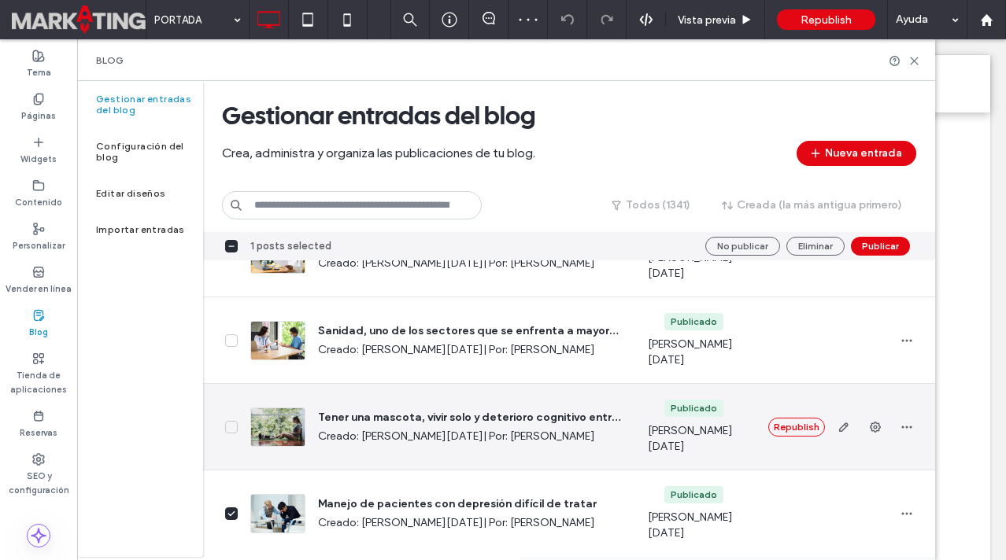
click at [233, 431] on span at bounding box center [231, 427] width 13 height 13
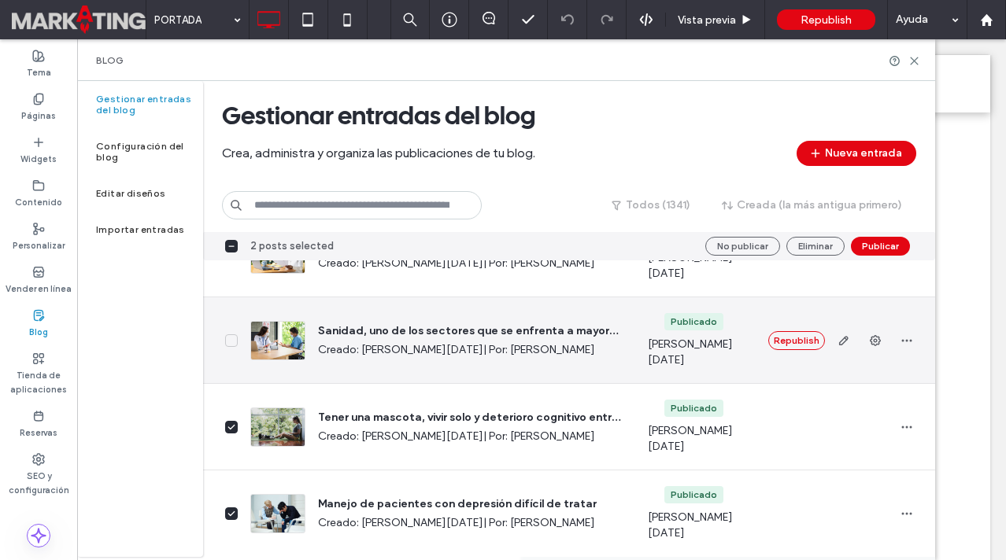
click at [232, 342] on icon at bounding box center [231, 341] width 8 height 6
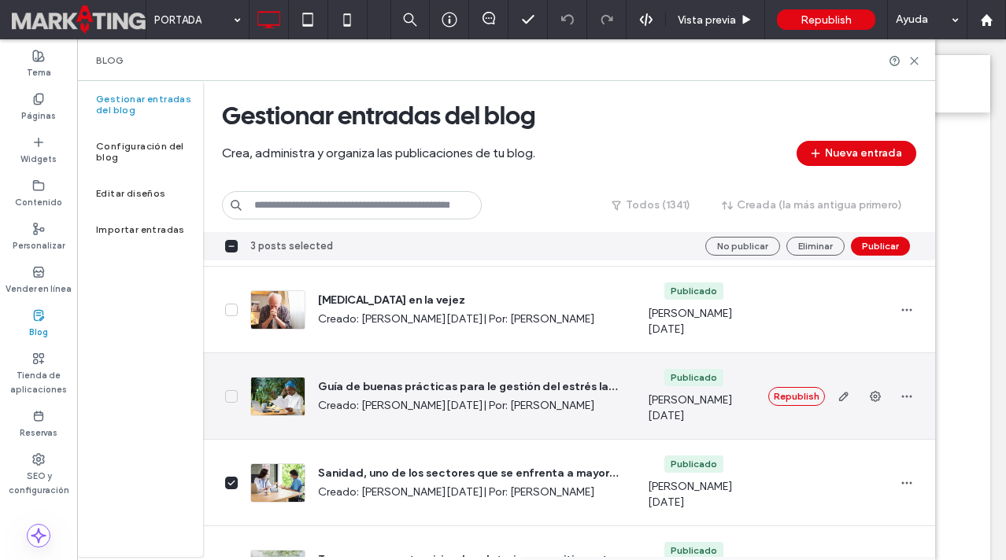
scroll to position [4054, 0]
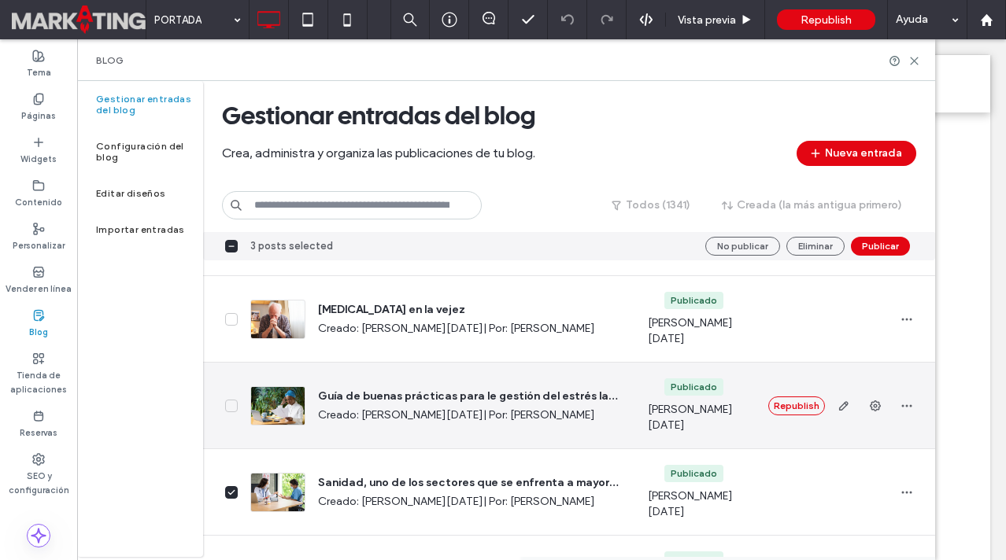
click at [232, 404] on icon at bounding box center [231, 406] width 8 height 6
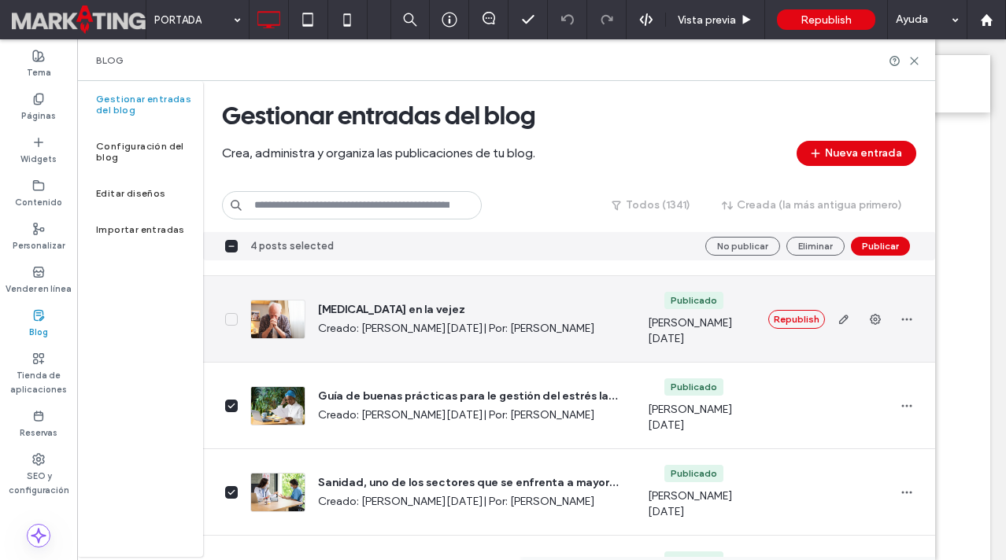
click at [228, 316] on icon at bounding box center [231, 319] width 8 height 6
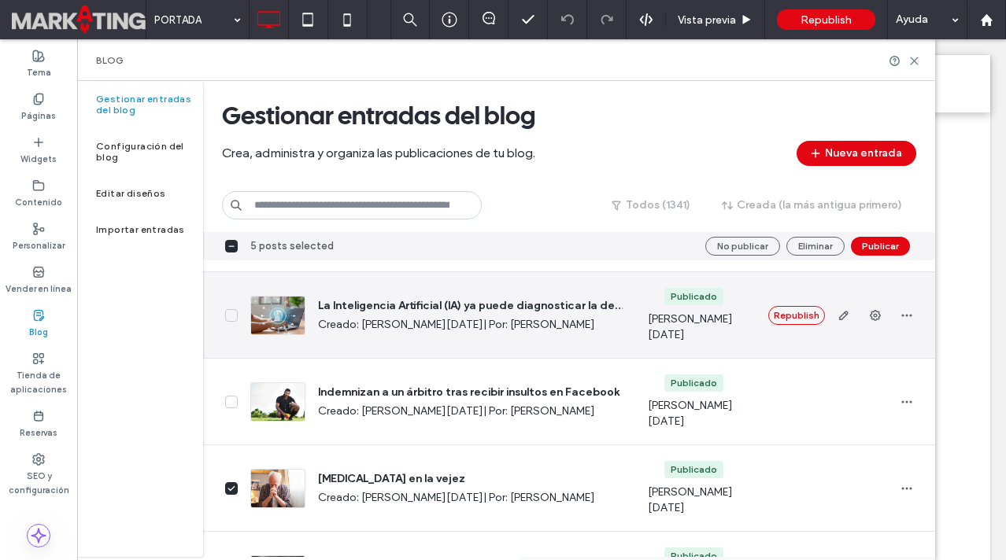
scroll to position [3883, 0]
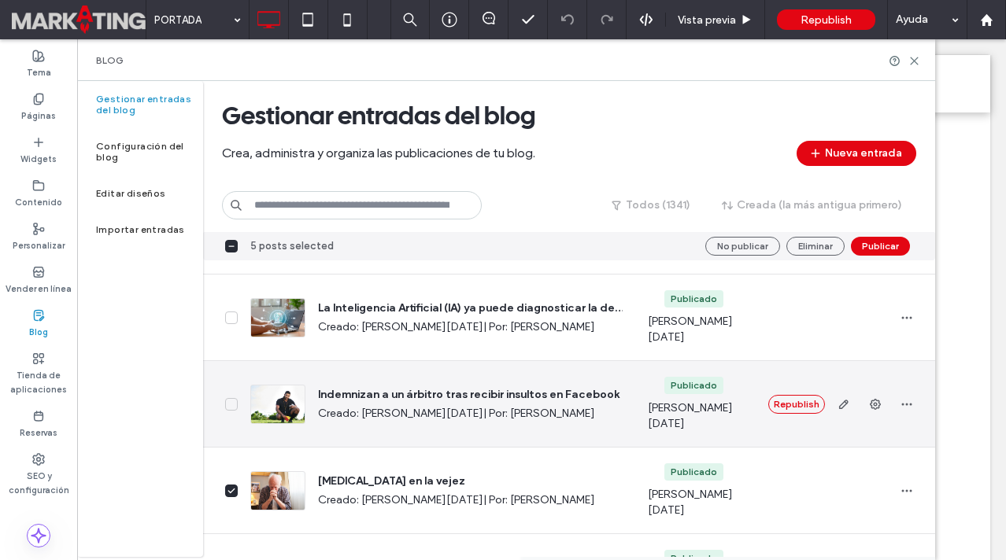
click at [233, 398] on span at bounding box center [231, 404] width 13 height 13
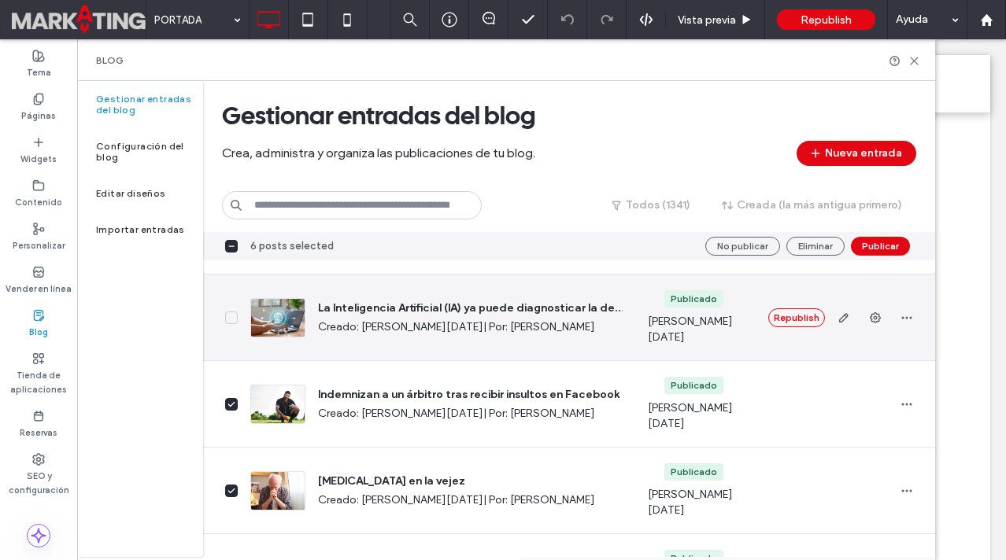
click at [236, 316] on span at bounding box center [231, 318] width 13 height 13
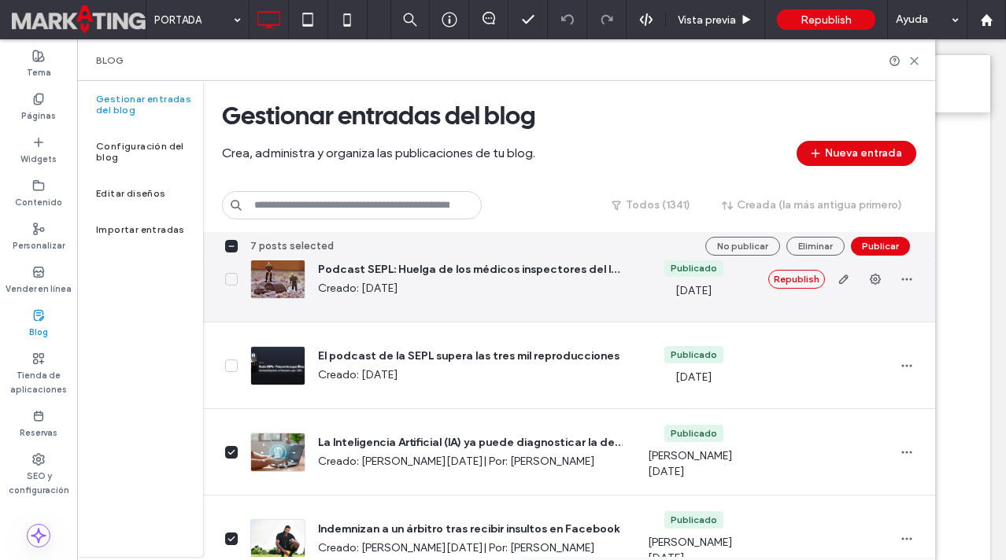
scroll to position [3735, 0]
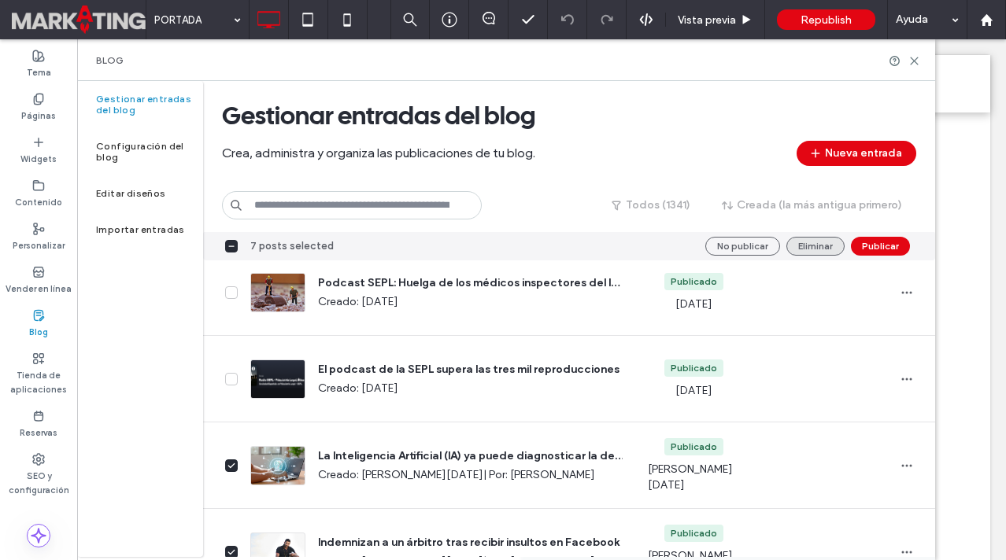
click at [808, 240] on button "Eliminar" at bounding box center [815, 246] width 58 height 19
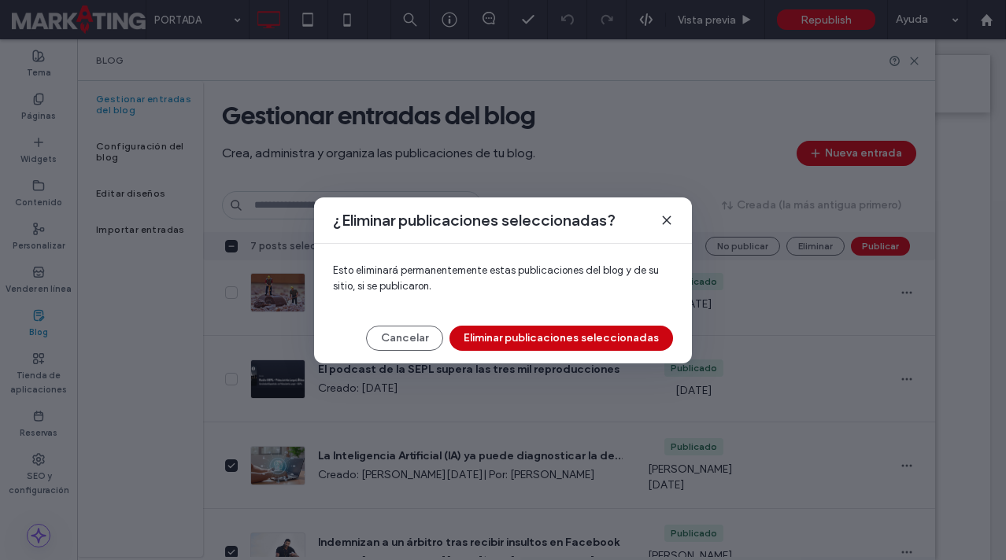
click at [623, 333] on button "Eliminar publicaciones seleccionadas" at bounding box center [561, 338] width 224 height 25
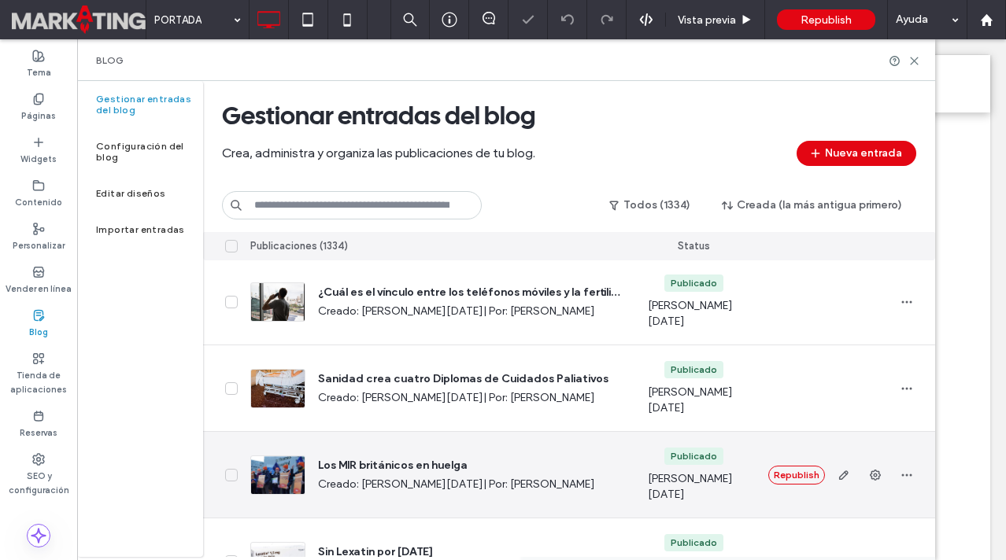
scroll to position [4206, 0]
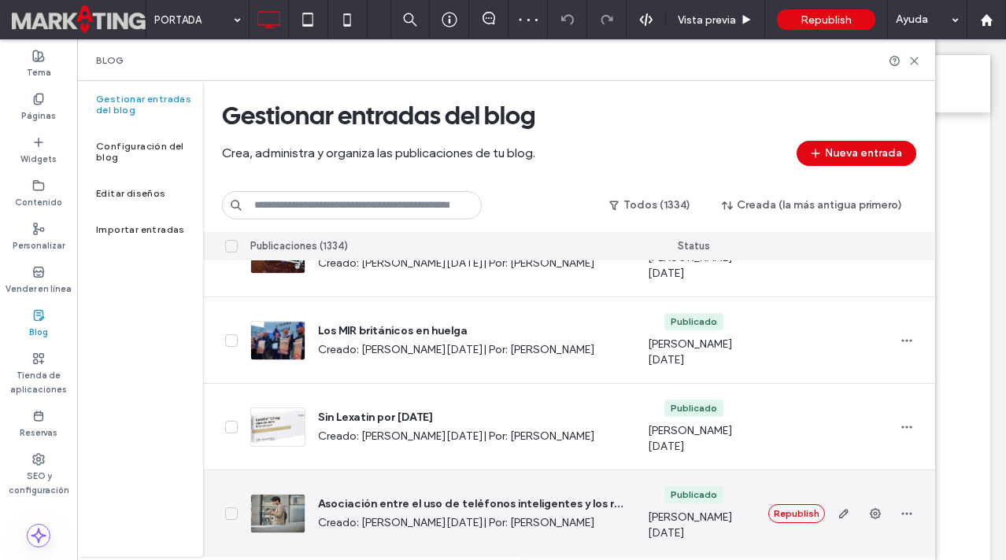
click at [235, 515] on icon at bounding box center [231, 514] width 8 height 6
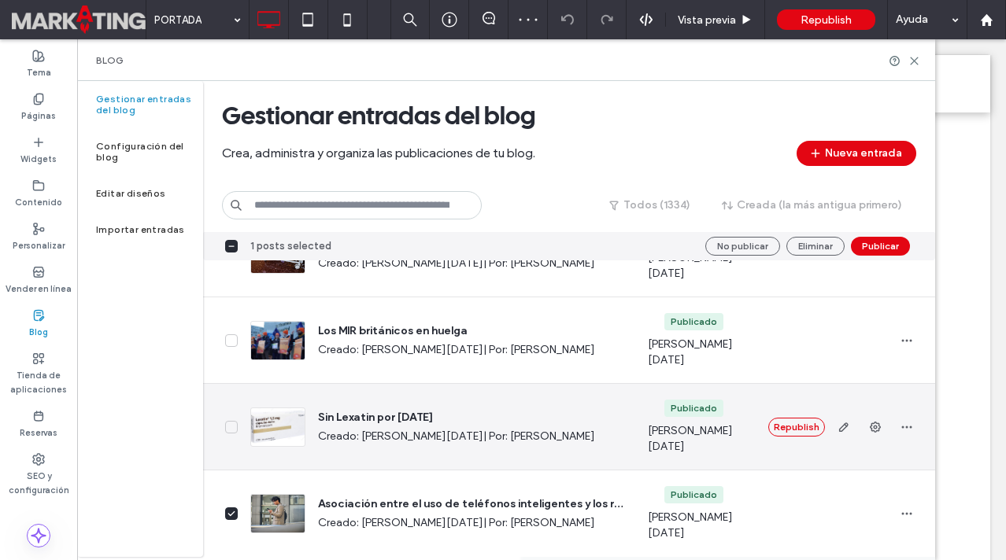
click at [228, 427] on icon at bounding box center [231, 427] width 6 height 4
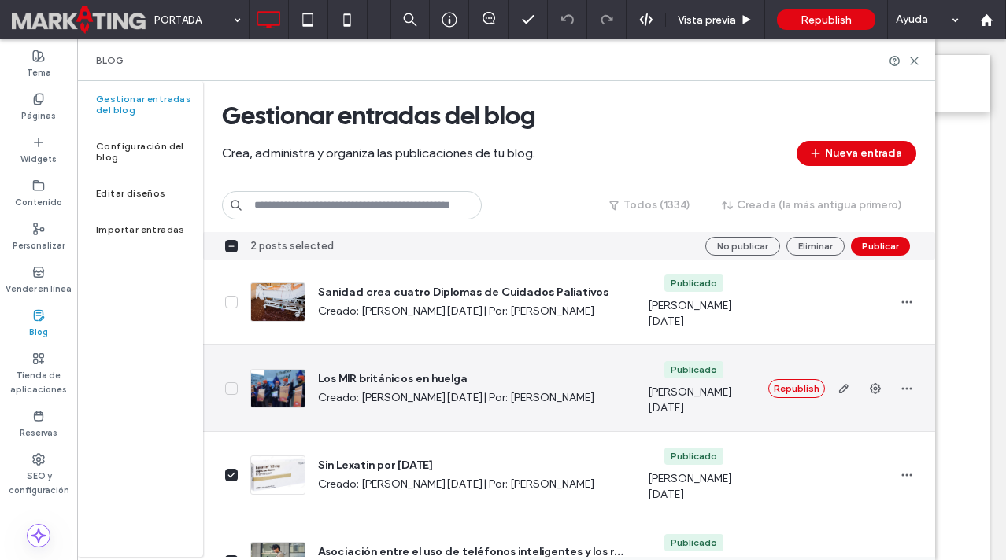
scroll to position [4150, 0]
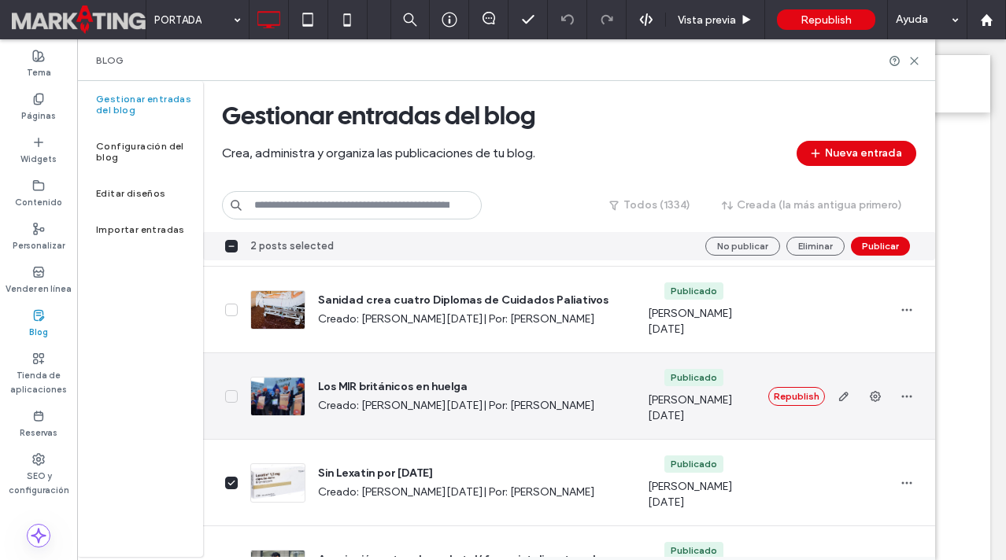
click at [231, 400] on span at bounding box center [231, 396] width 13 height 13
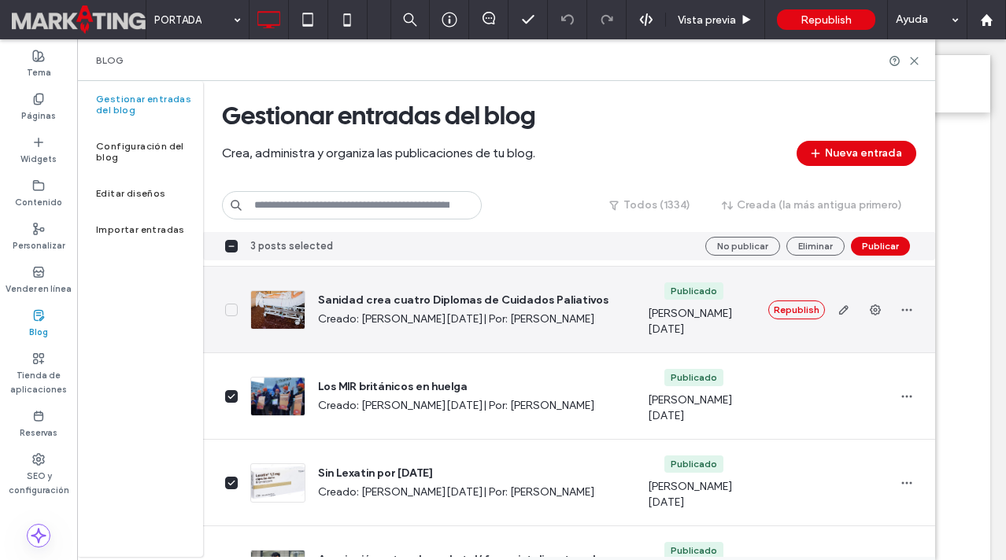
click at [231, 307] on icon at bounding box center [231, 310] width 8 height 6
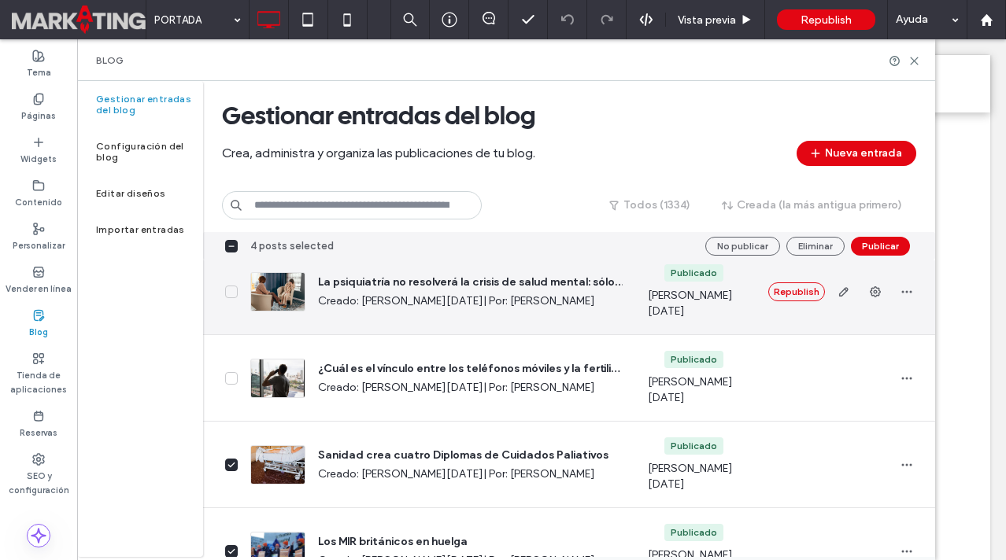
scroll to position [3985, 0]
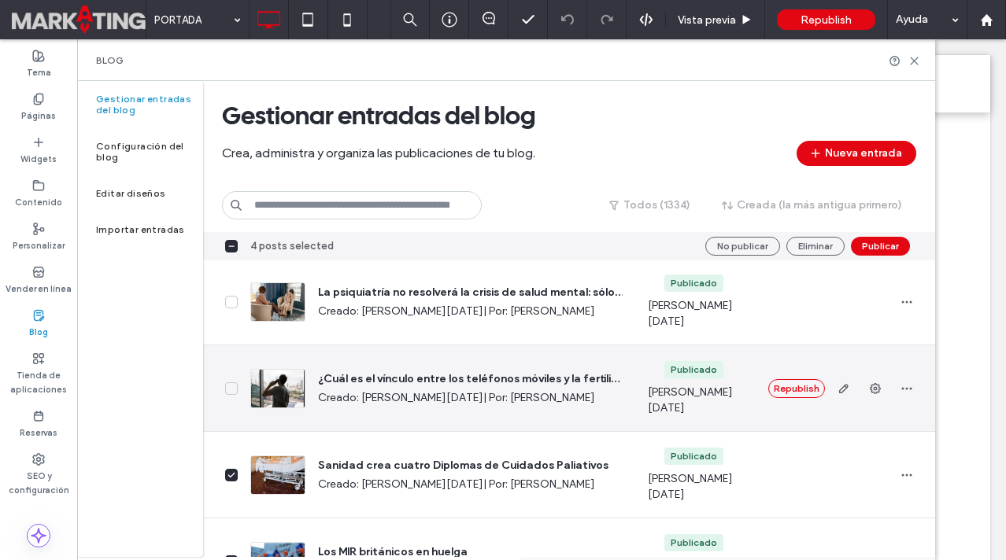
click at [235, 384] on span at bounding box center [231, 389] width 13 height 13
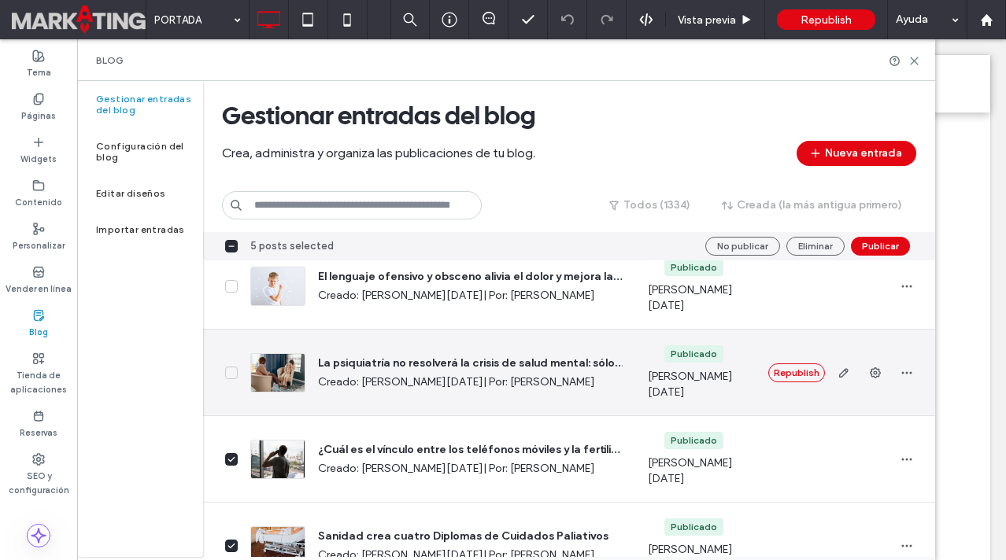
scroll to position [3912, 0]
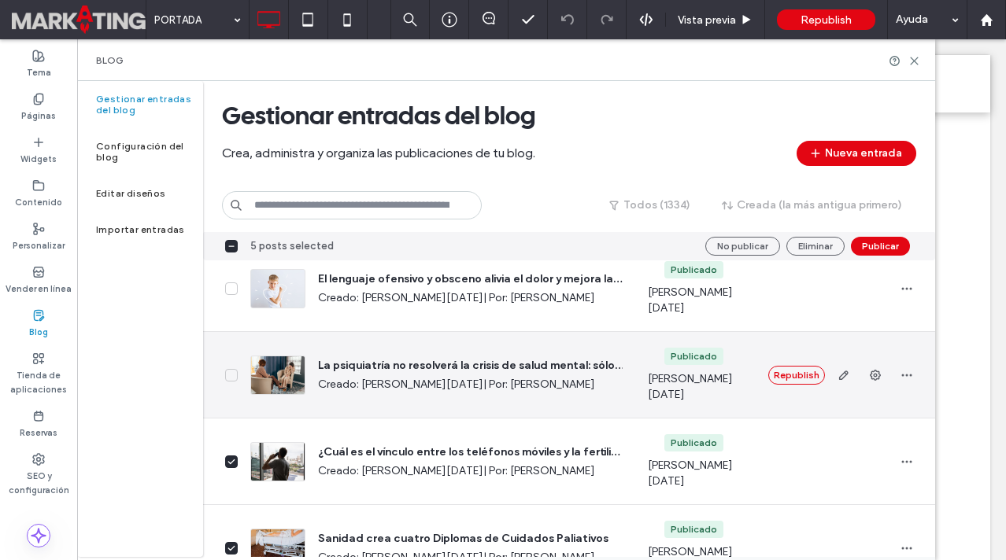
click at [233, 376] on icon at bounding box center [231, 375] width 8 height 6
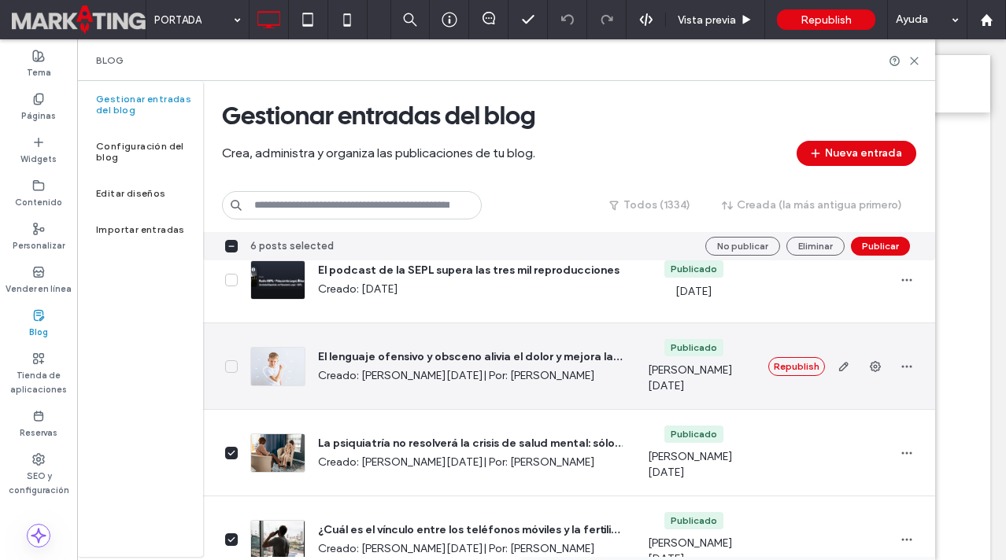
scroll to position [3820, 0]
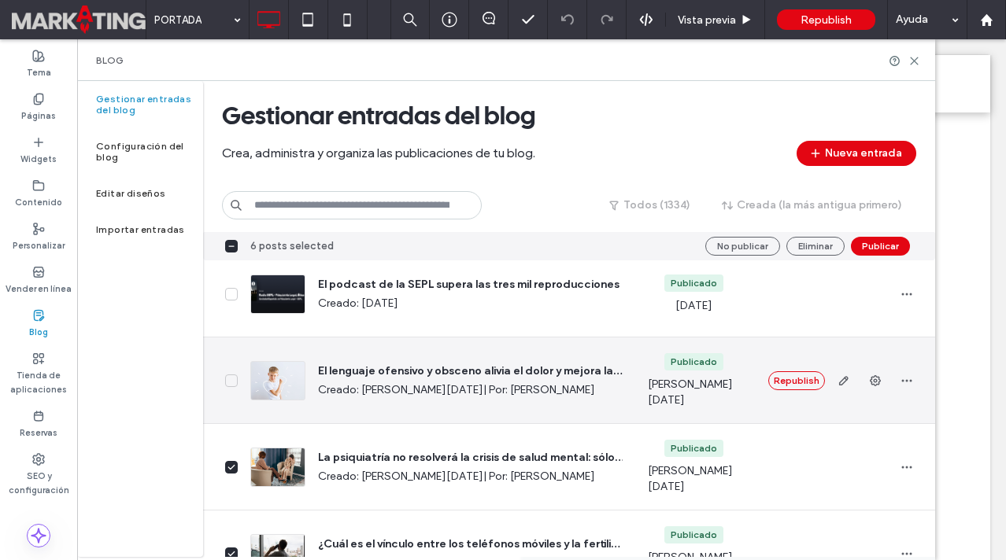
click at [235, 380] on icon at bounding box center [231, 381] width 8 height 6
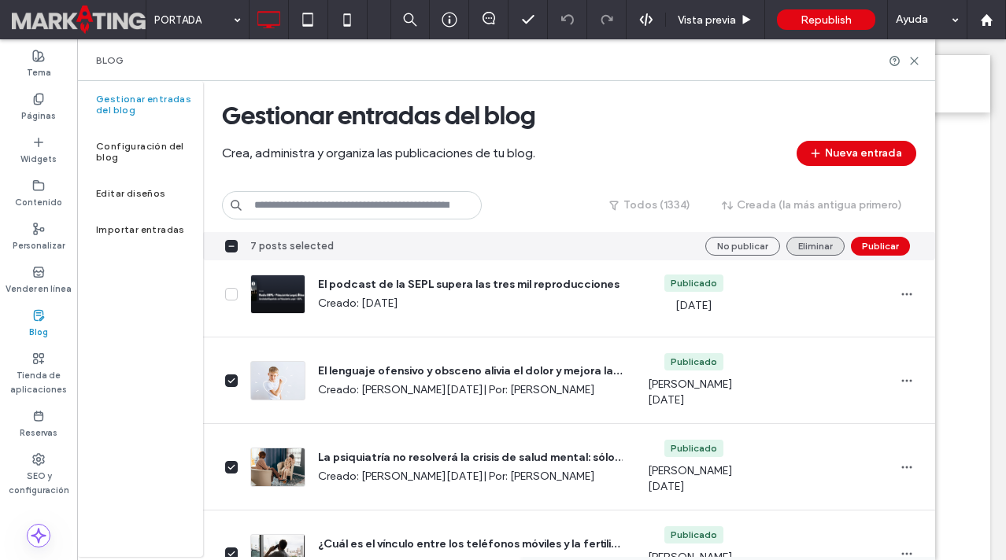
click at [830, 247] on button "Eliminar" at bounding box center [815, 246] width 58 height 19
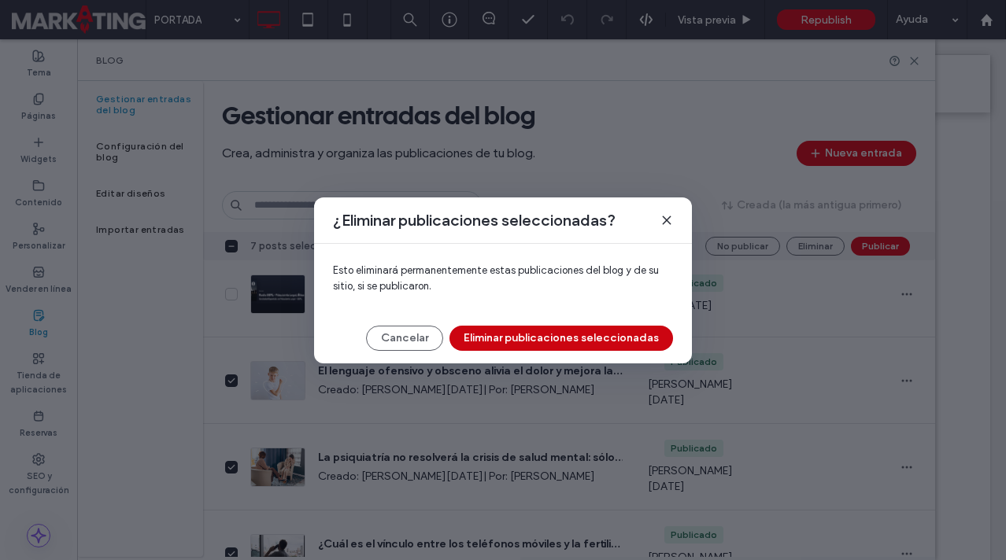
click at [579, 340] on button "Eliminar publicaciones seleccionadas" at bounding box center [561, 338] width 224 height 25
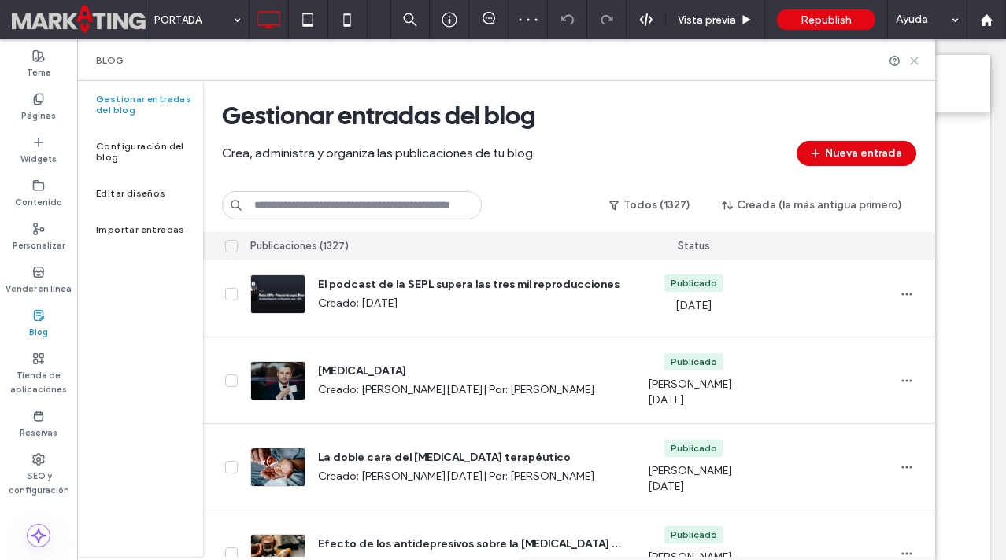
click at [913, 64] on icon at bounding box center [914, 61] width 12 height 12
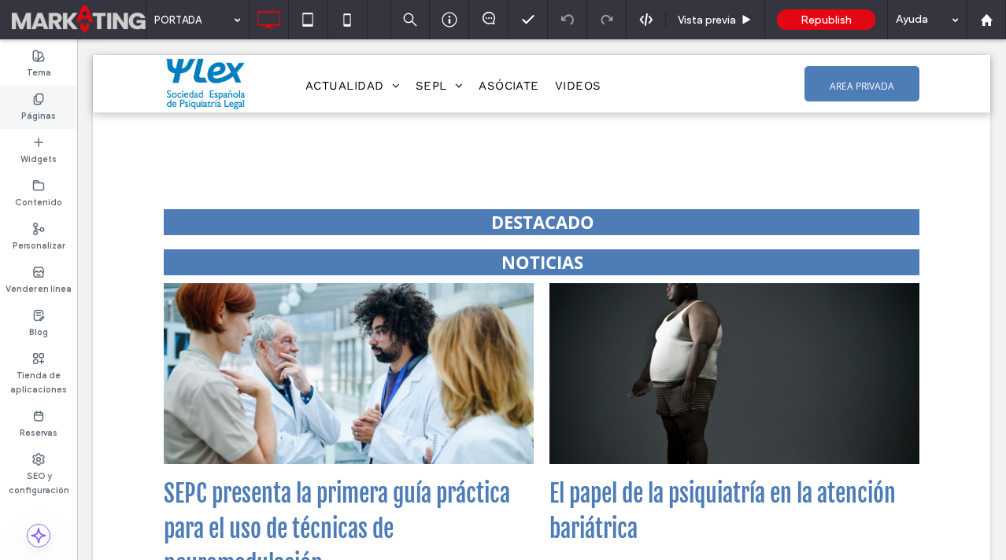
click at [46, 109] on label "Páginas" at bounding box center [38, 113] width 35 height 17
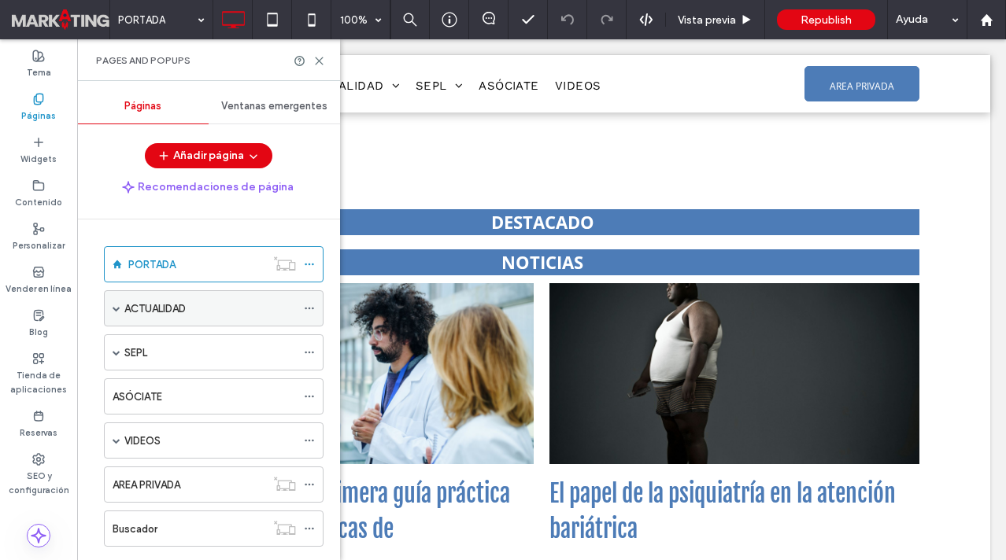
click at [118, 305] on span at bounding box center [117, 309] width 8 height 8
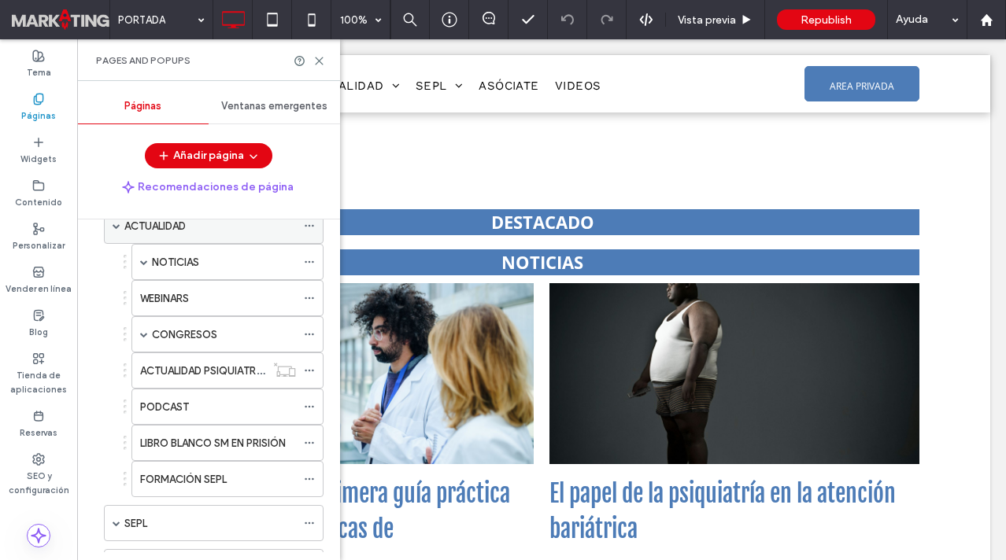
scroll to position [83, 0]
click at [145, 331] on span at bounding box center [144, 334] width 8 height 8
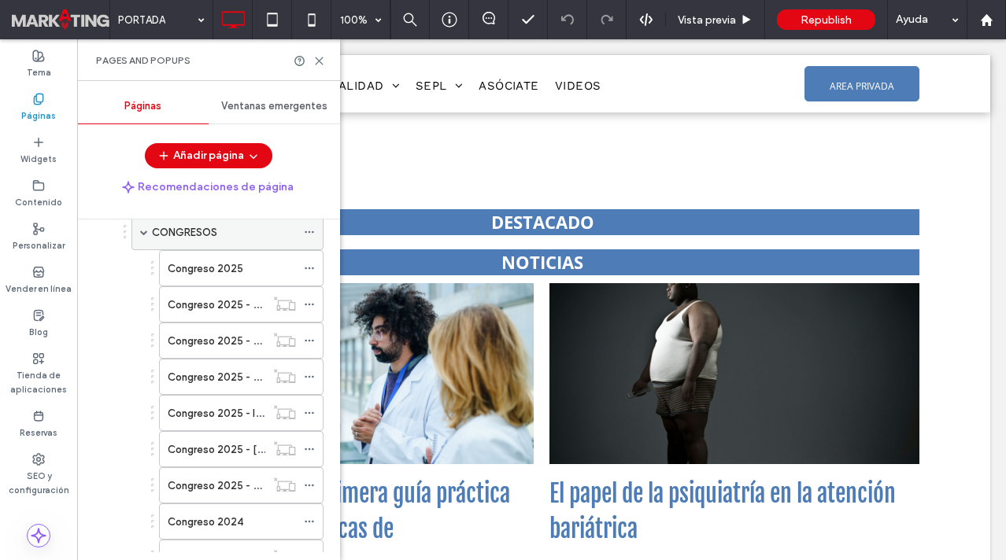
scroll to position [180, 0]
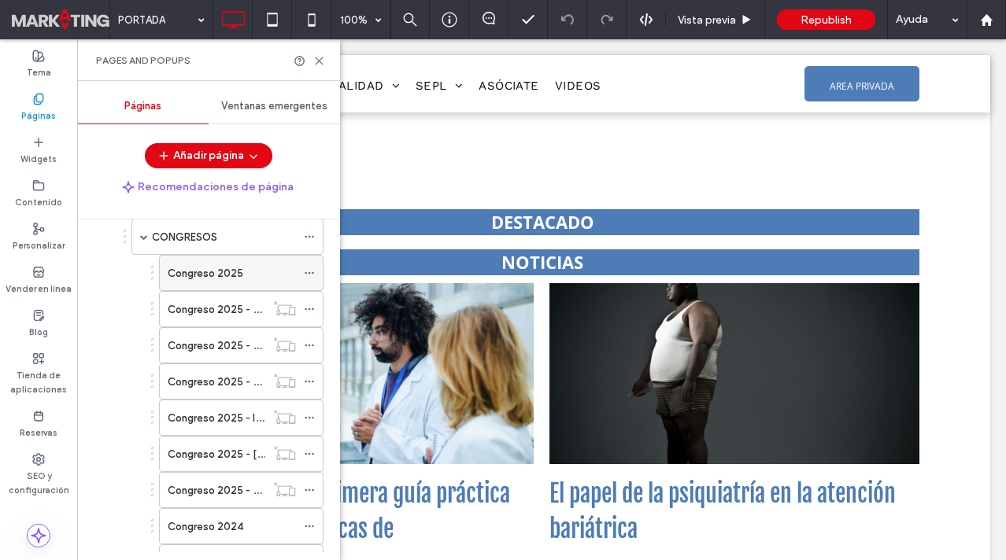
click at [233, 268] on label "Congreso 2025" at bounding box center [206, 274] width 76 height 28
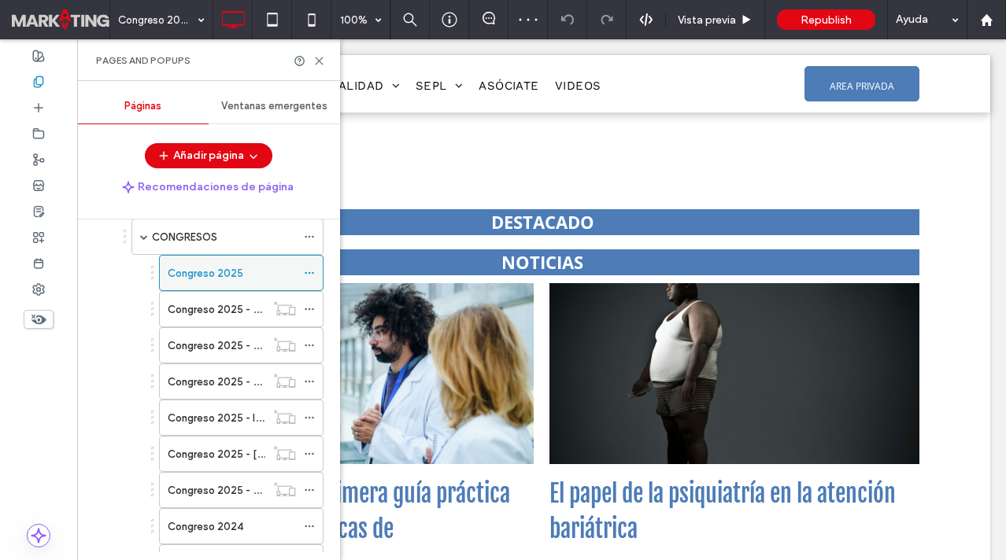
click at [309, 273] on use at bounding box center [309, 273] width 9 height 2
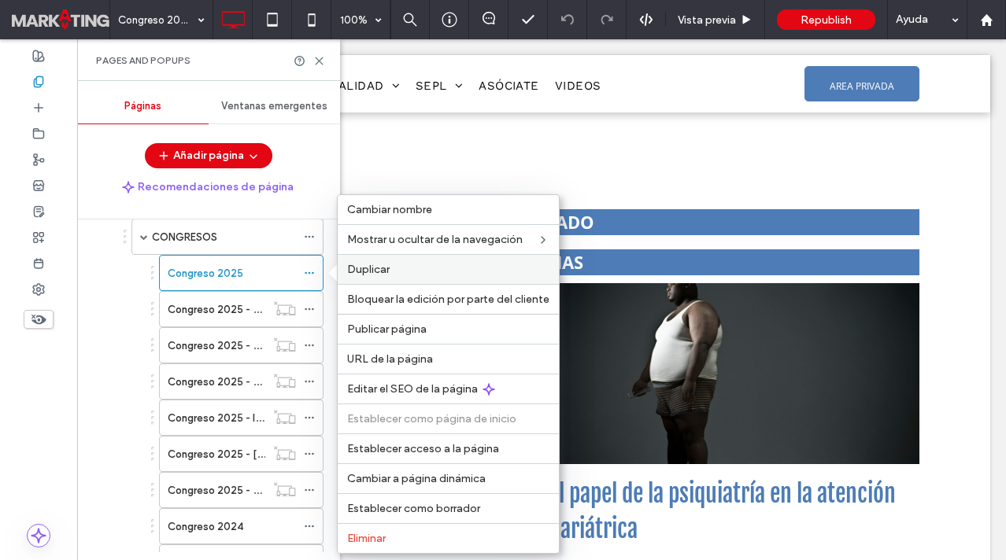
click at [394, 268] on label "Duplicar" at bounding box center [448, 269] width 202 height 13
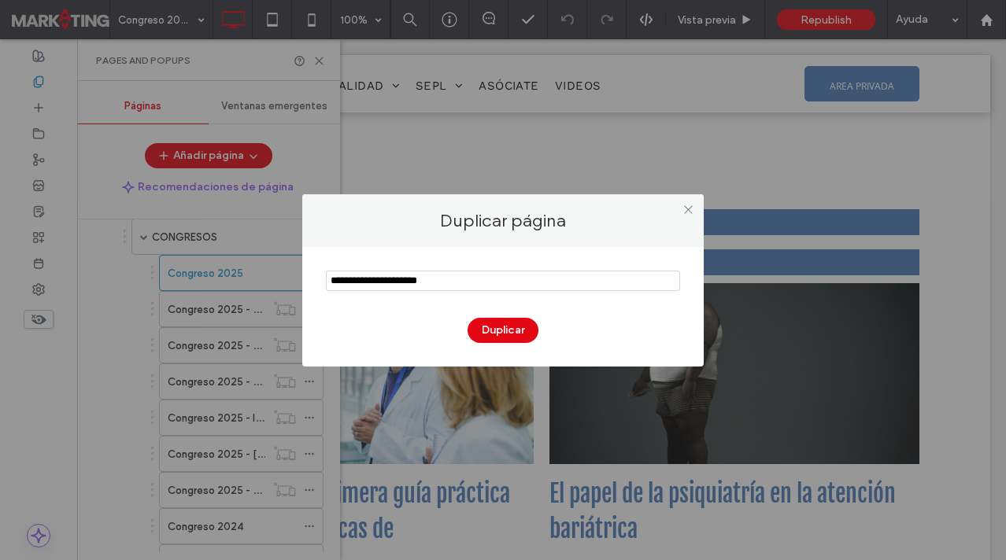
drag, startPoint x: 375, startPoint y: 281, endPoint x: 289, endPoint y: 282, distance: 86.6
click at [289, 282] on div "Duplicar página Duplicar" at bounding box center [503, 280] width 1006 height 560
type input "**********"
click at [486, 326] on button "Duplicar" at bounding box center [503, 330] width 71 height 25
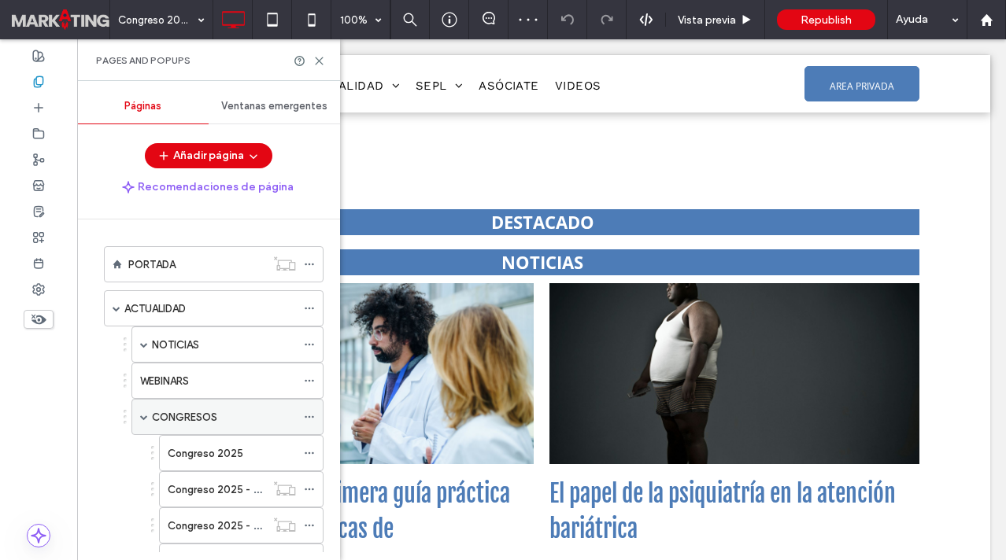
click at [143, 413] on span at bounding box center [144, 417] width 8 height 8
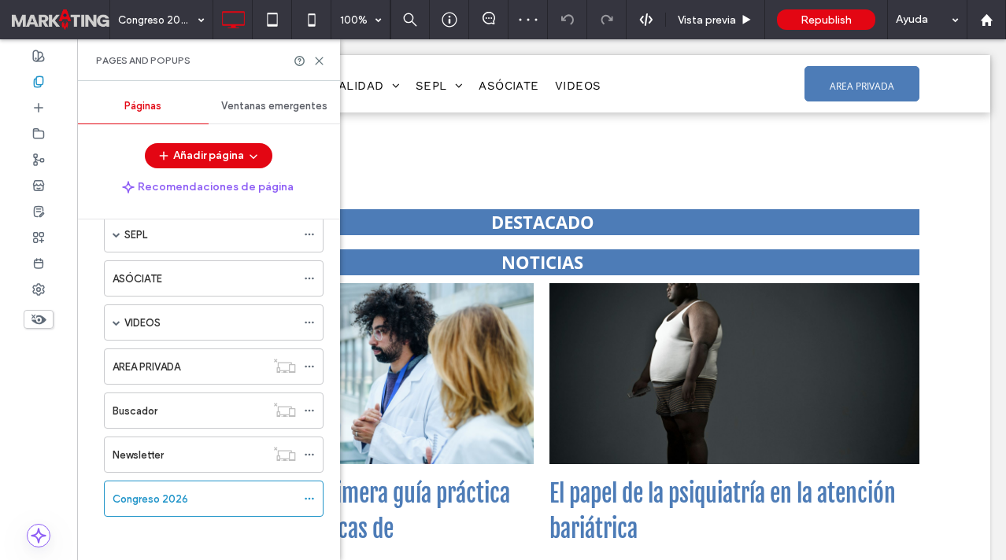
scroll to position [375, 0]
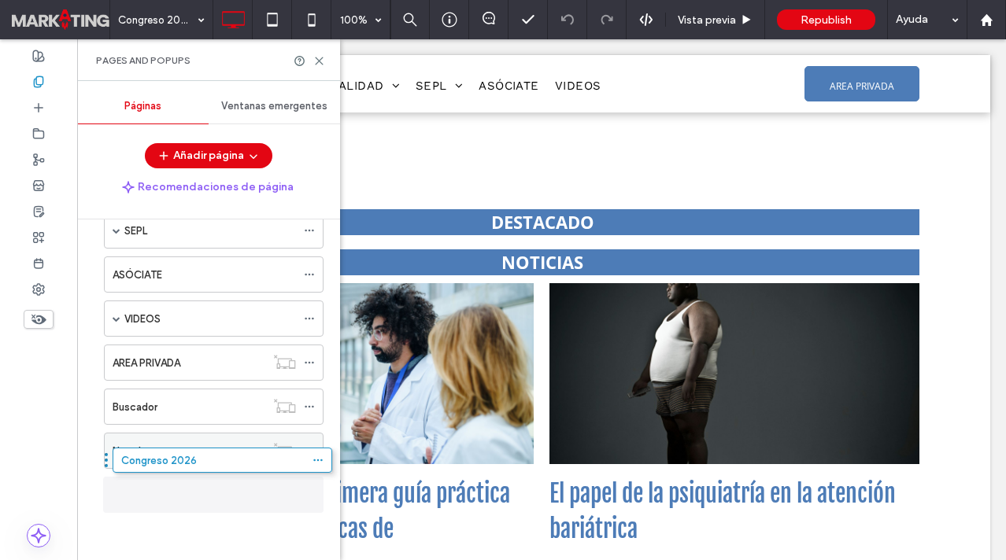
drag, startPoint x: 95, startPoint y: 491, endPoint x: 104, endPoint y: 462, distance: 30.4
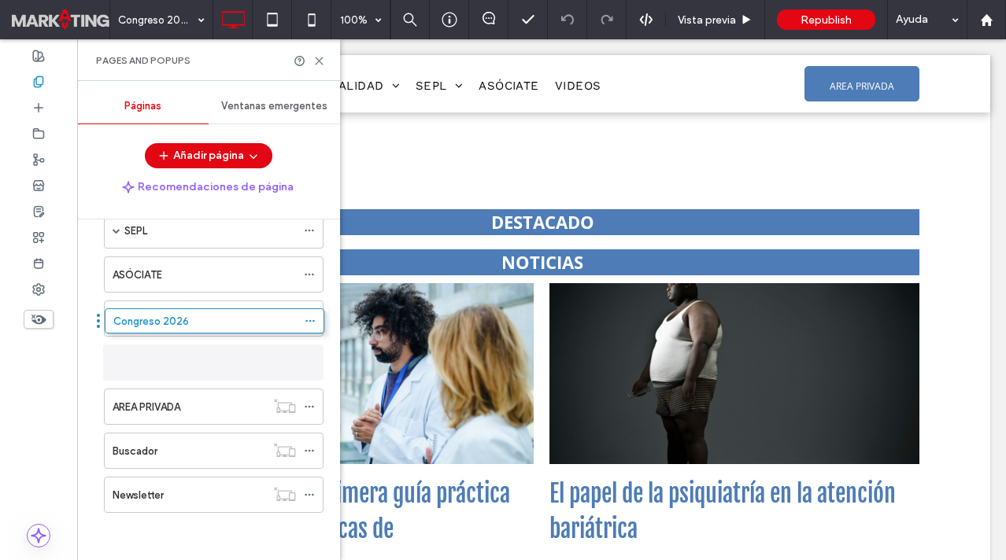
drag, startPoint x: 97, startPoint y: 494, endPoint x: 98, endPoint y: 325, distance: 168.4
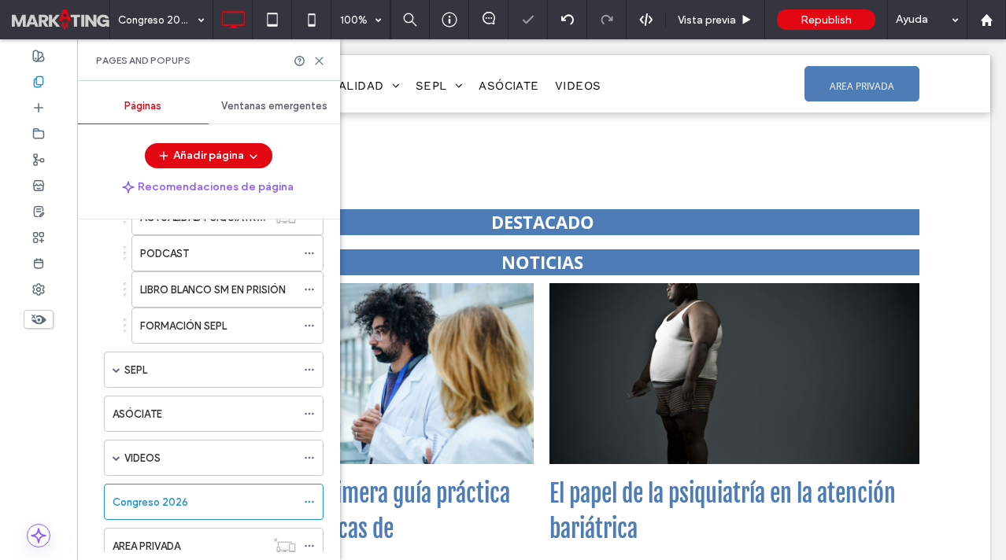
scroll to position [241, 0]
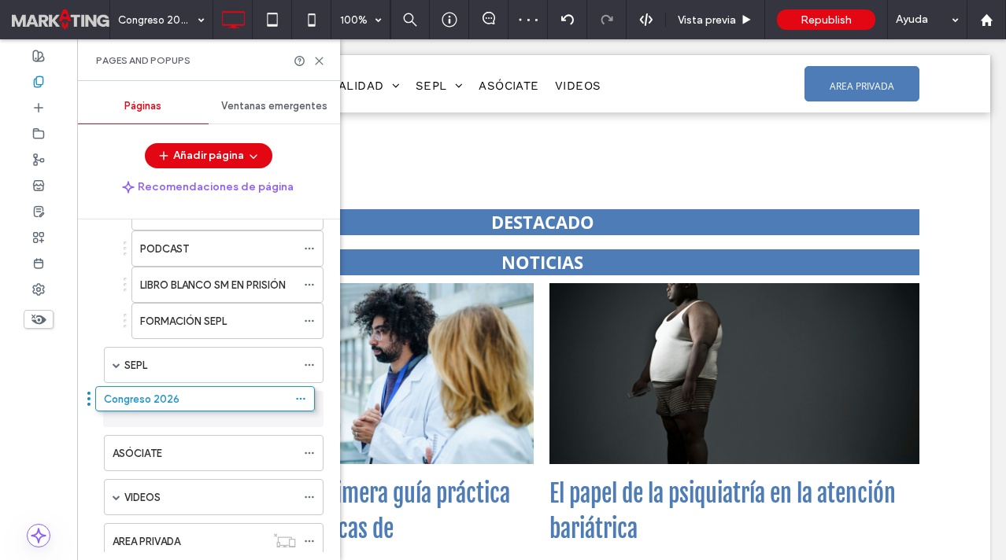
drag, startPoint x: 97, startPoint y: 498, endPoint x: 88, endPoint y: 405, distance: 93.3
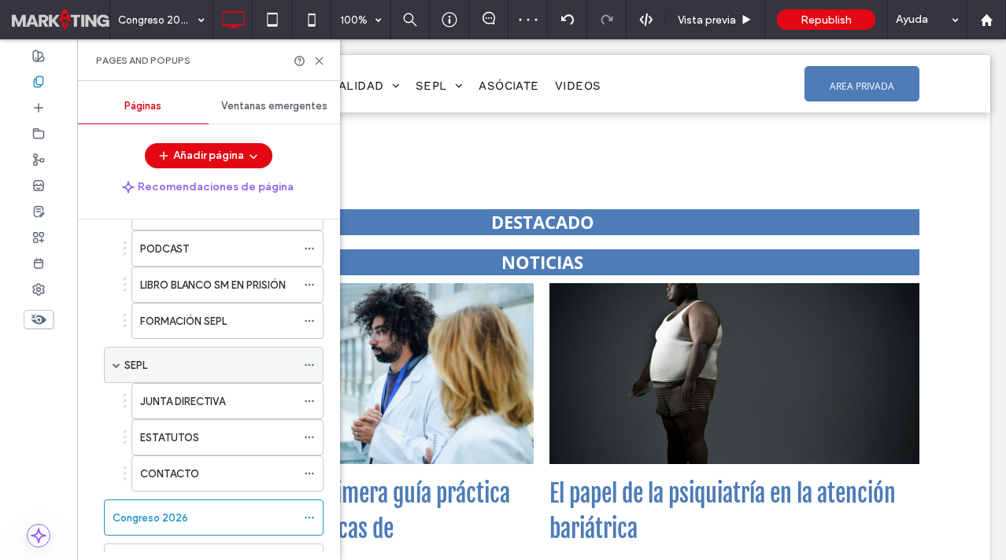
click at [116, 365] on span at bounding box center [117, 365] width 8 height 8
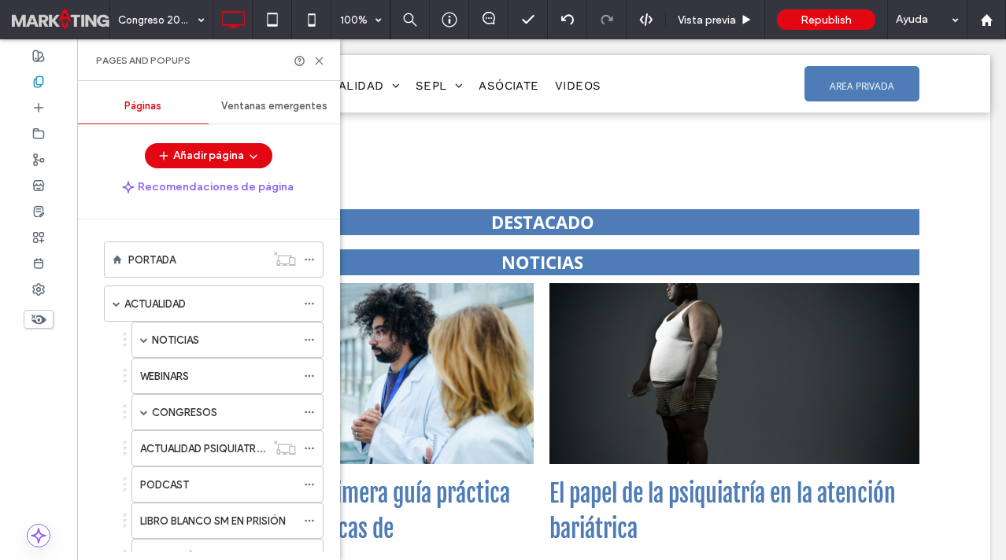
scroll to position [0, 0]
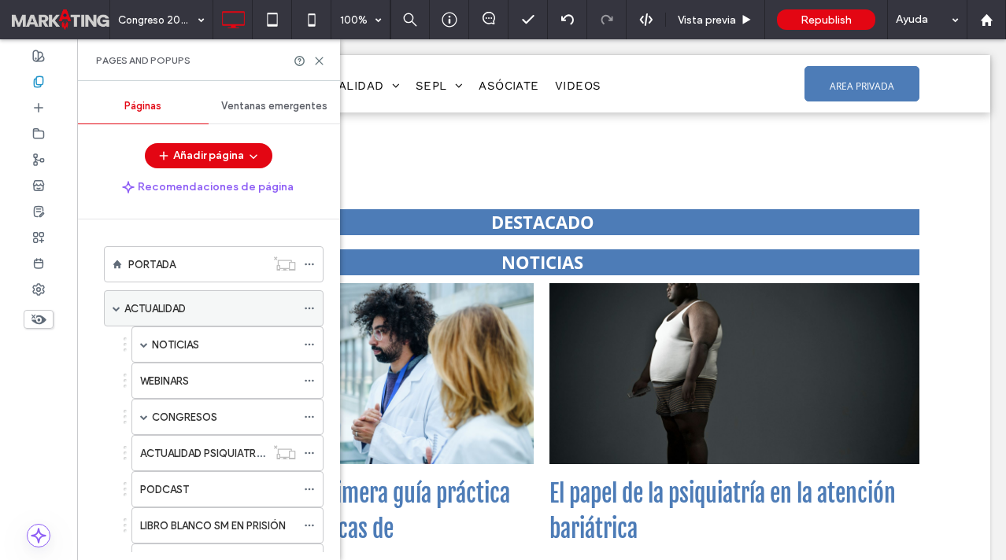
click at [118, 309] on span at bounding box center [117, 309] width 8 height 8
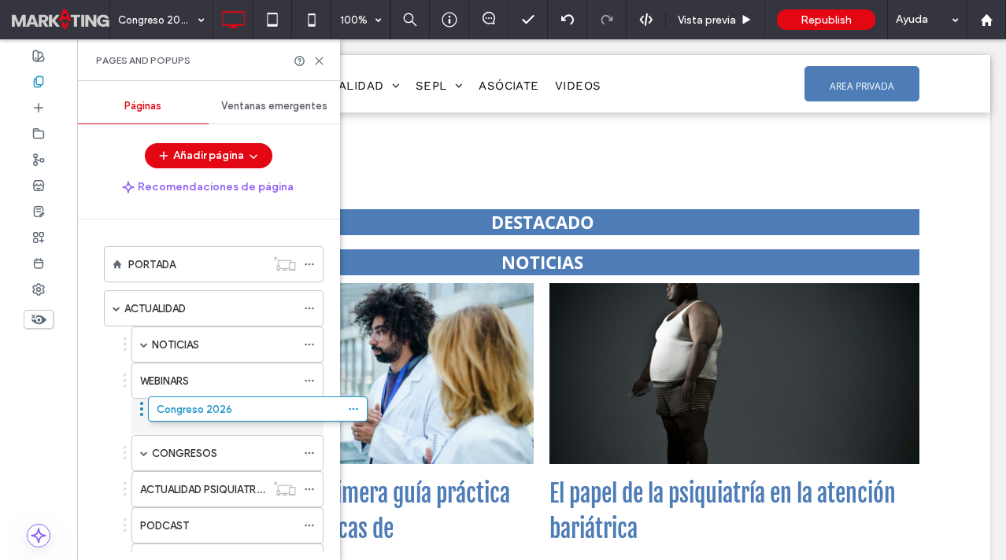
drag, startPoint x: 98, startPoint y: 396, endPoint x: 142, endPoint y: 415, distance: 48.0
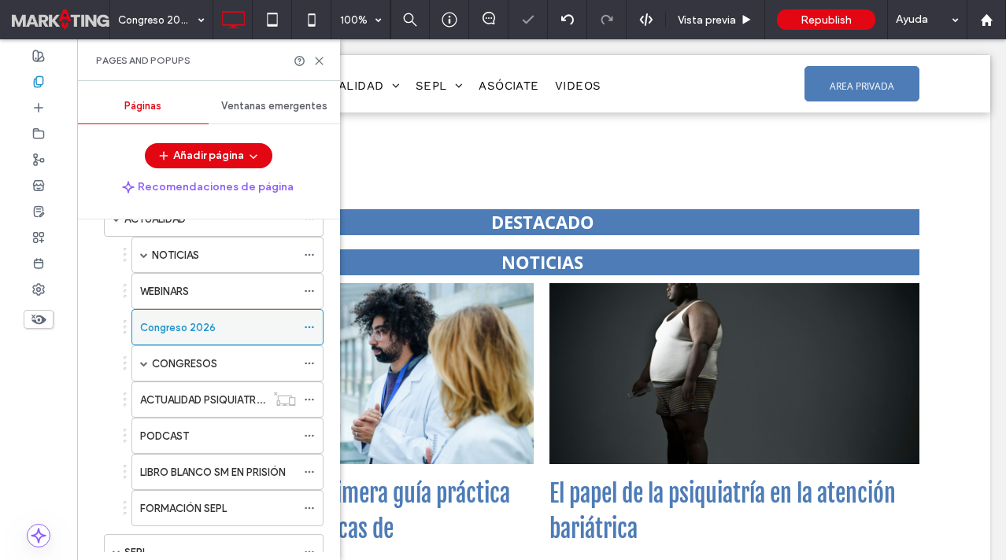
scroll to position [93, 0]
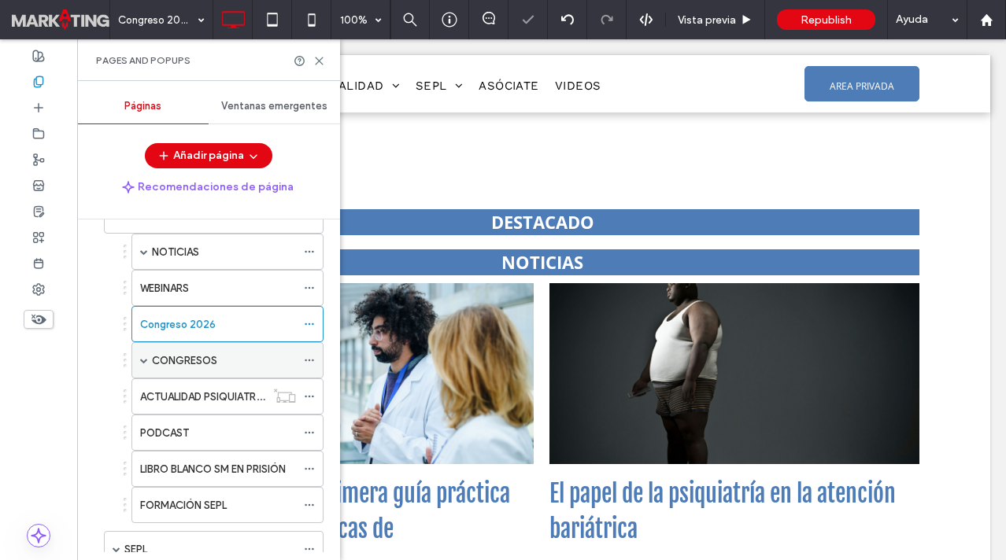
click at [143, 360] on span at bounding box center [144, 361] width 8 height 8
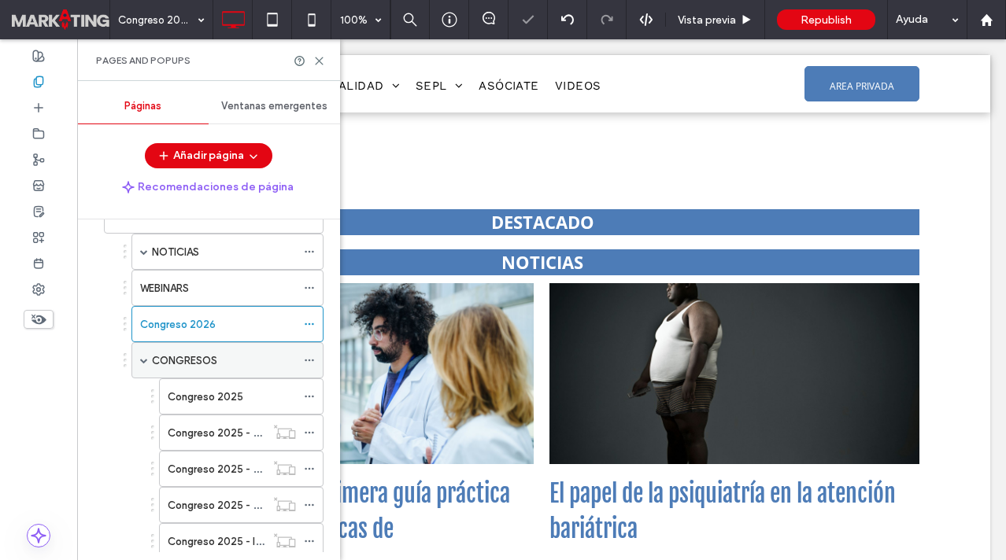
scroll to position [121, 0]
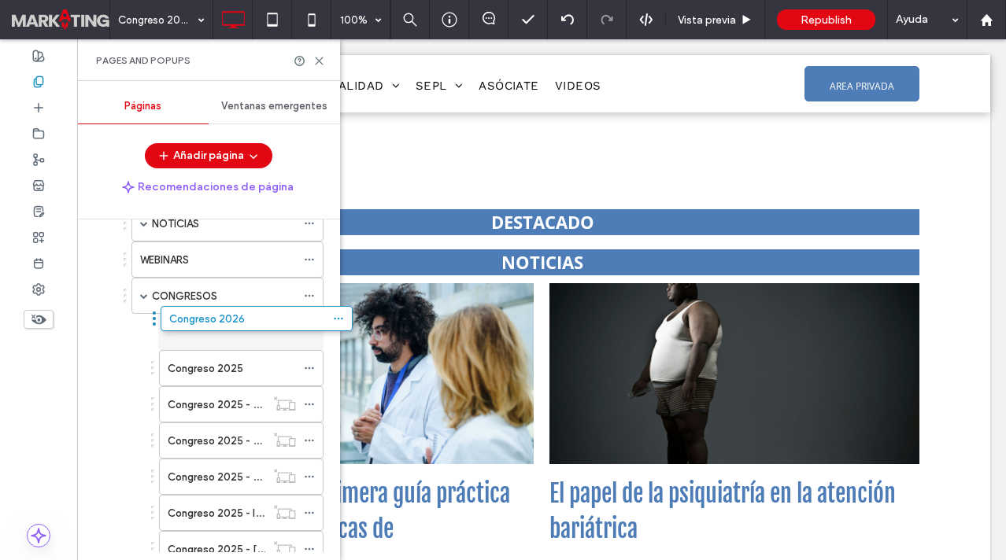
drag, startPoint x: 124, startPoint y: 294, endPoint x: 153, endPoint y: 316, distance: 36.5
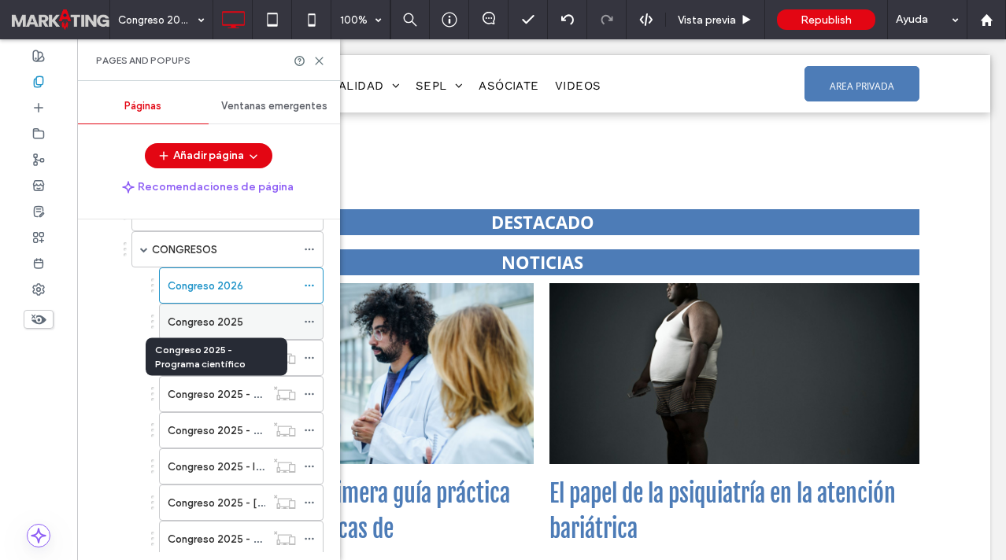
scroll to position [167, 0]
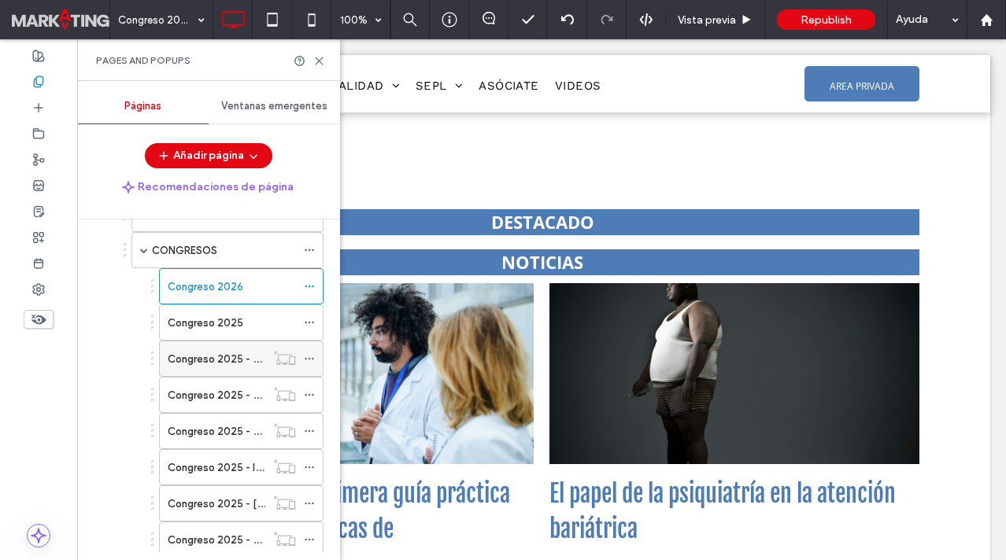
click at [310, 357] on icon at bounding box center [309, 358] width 11 height 11
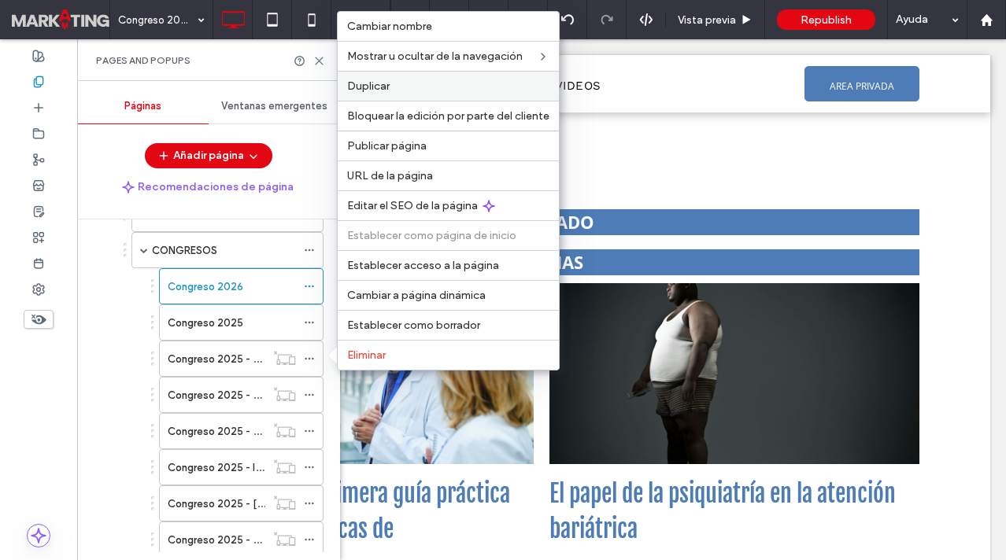
click at [394, 86] on label "Duplicar" at bounding box center [448, 85] width 202 height 13
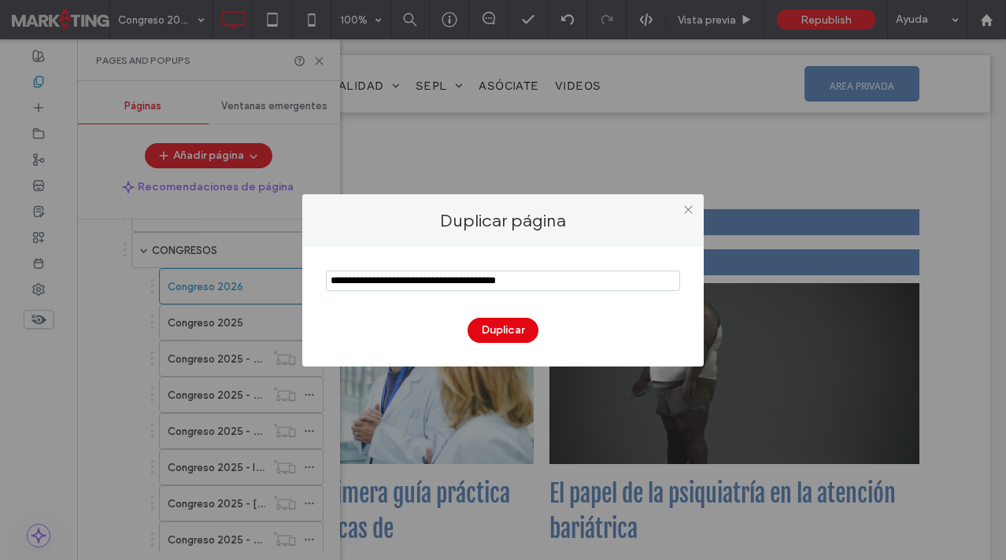
drag, startPoint x: 375, startPoint y: 285, endPoint x: 305, endPoint y: 281, distance: 70.2
click at [305, 281] on div "Duplicar" at bounding box center [502, 307] width 401 height 120
click at [400, 283] on input "notEmpty" at bounding box center [503, 281] width 354 height 20
type input "**********"
click at [498, 328] on button "Duplicar" at bounding box center [503, 330] width 71 height 25
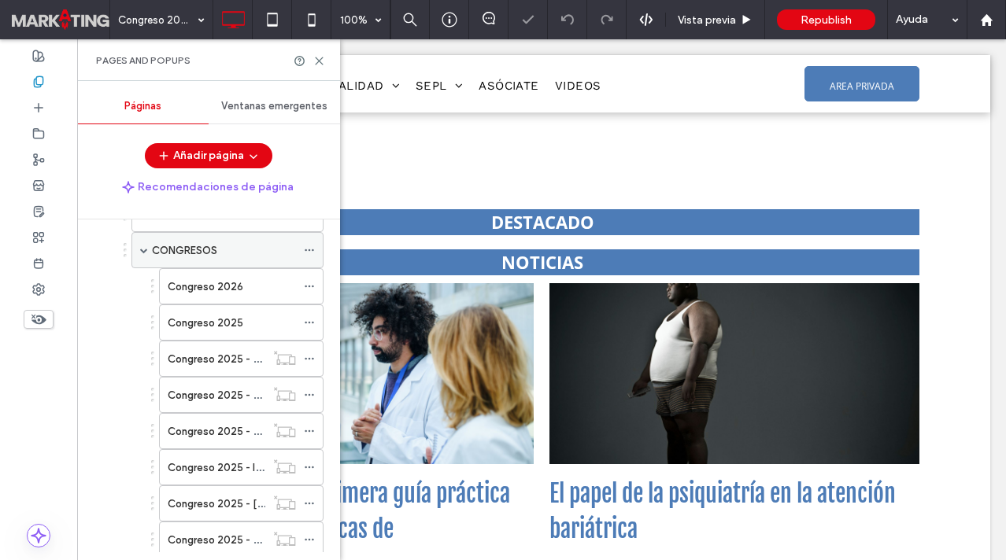
click at [146, 251] on span at bounding box center [144, 250] width 8 height 8
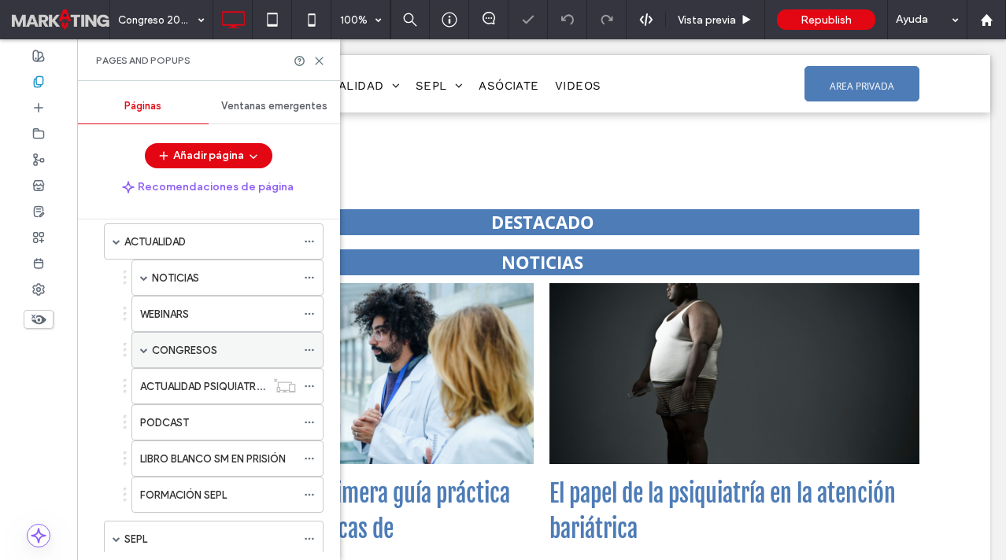
scroll to position [58, 0]
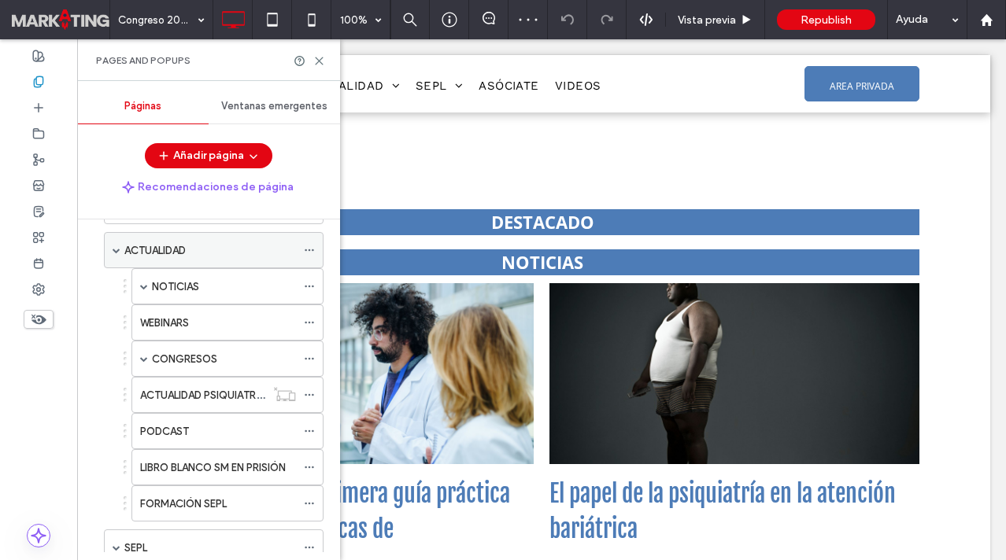
click at [113, 248] on span at bounding box center [117, 250] width 8 height 8
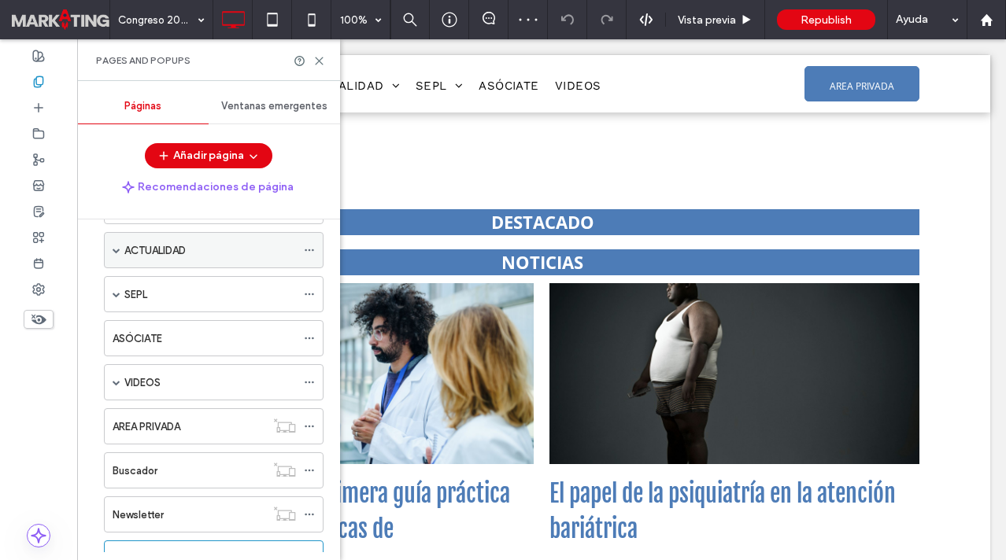
scroll to position [122, 0]
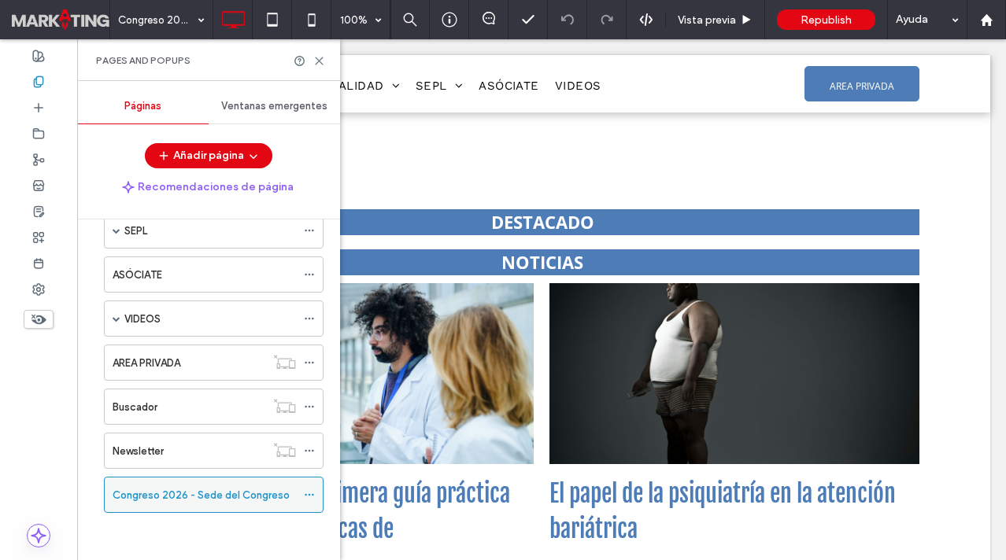
click at [311, 493] on icon at bounding box center [309, 495] width 11 height 11
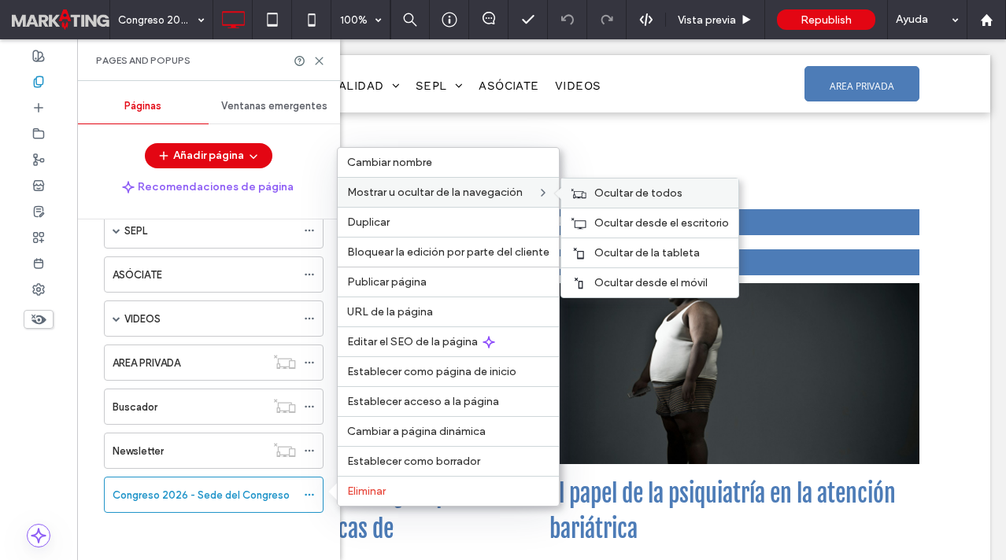
click at [575, 196] on use at bounding box center [578, 192] width 15 height 9
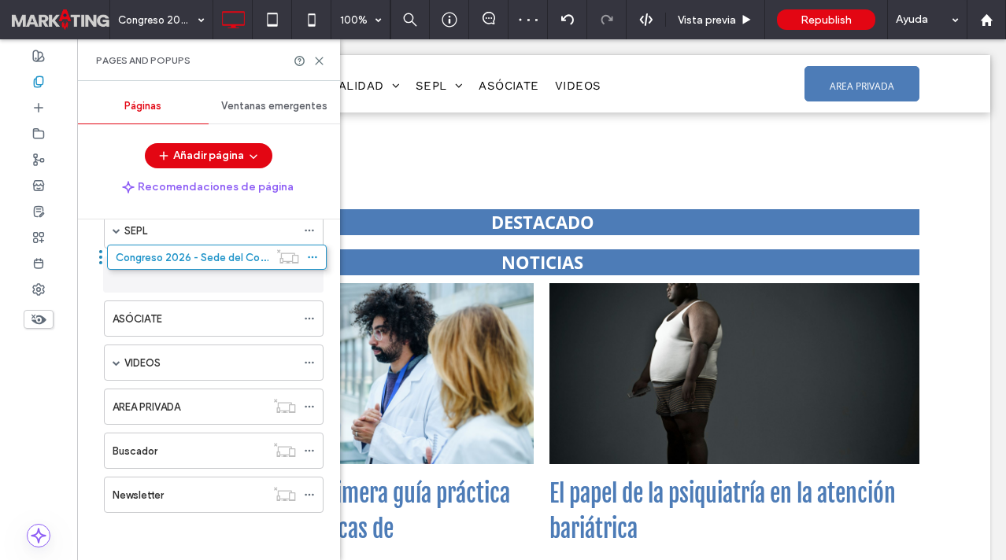
drag, startPoint x: 97, startPoint y: 494, endPoint x: 101, endPoint y: 264, distance: 229.9
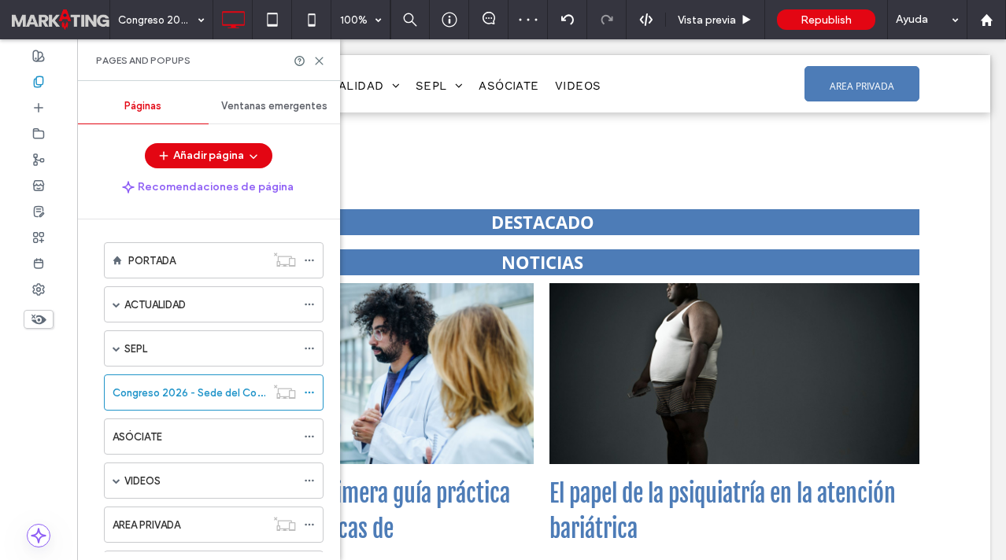
scroll to position [0, 0]
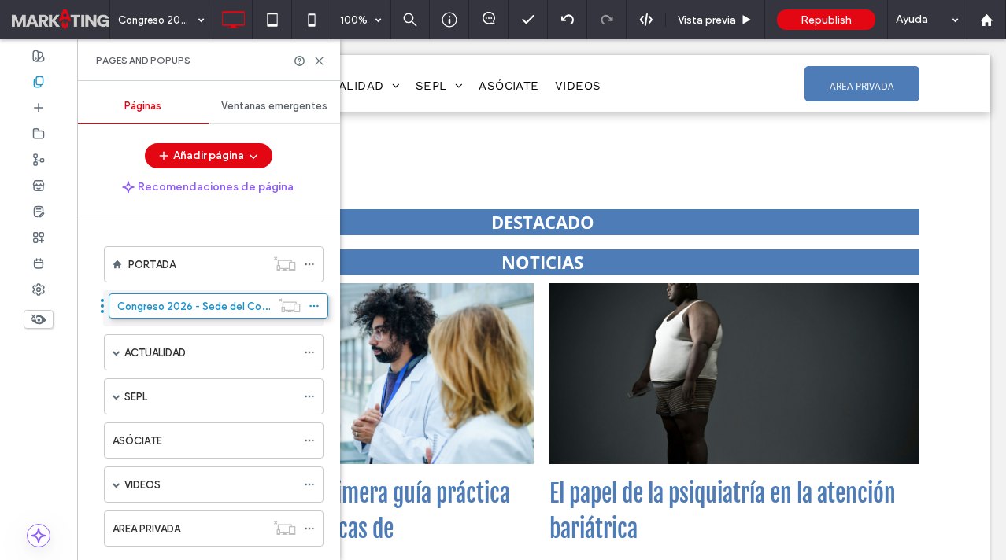
drag, startPoint x: 98, startPoint y: 397, endPoint x: 103, endPoint y: 312, distance: 85.1
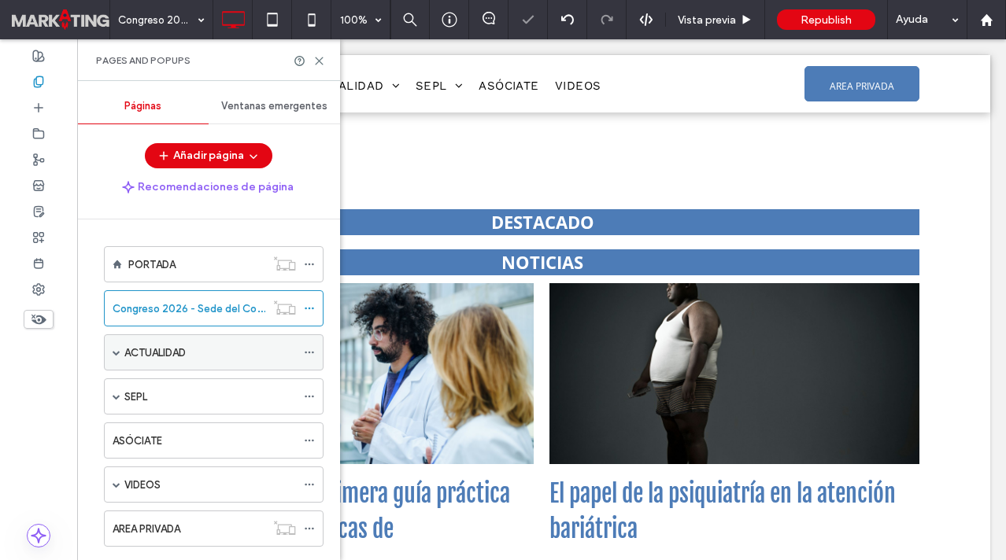
click at [113, 352] on span at bounding box center [117, 353] width 8 height 8
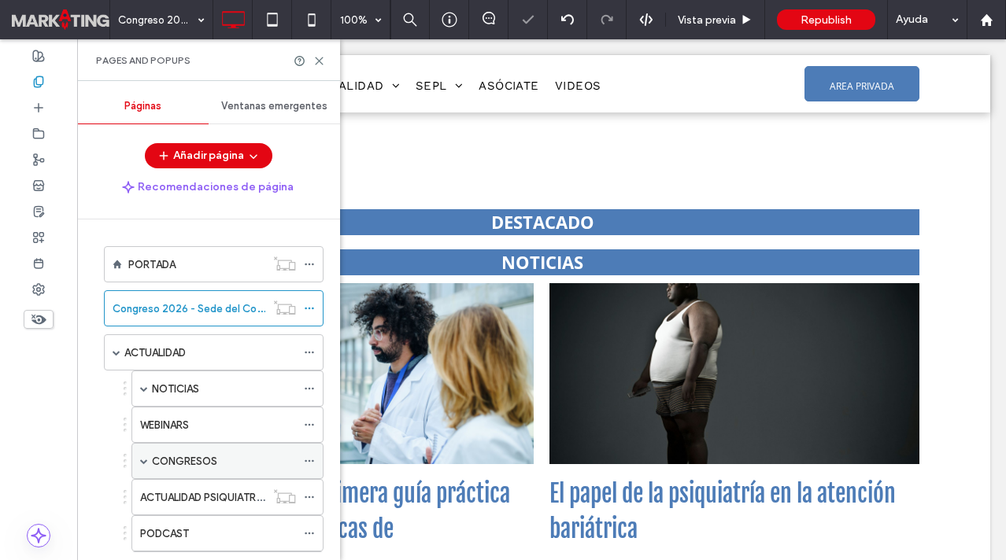
click at [142, 464] on span at bounding box center [144, 461] width 8 height 8
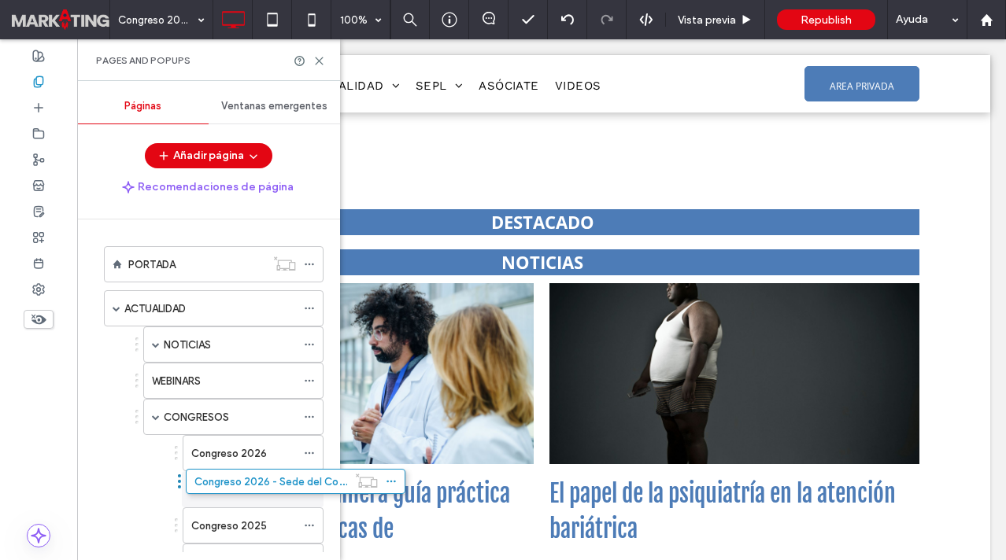
drag, startPoint x: 98, startPoint y: 304, endPoint x: 180, endPoint y: 482, distance: 196.5
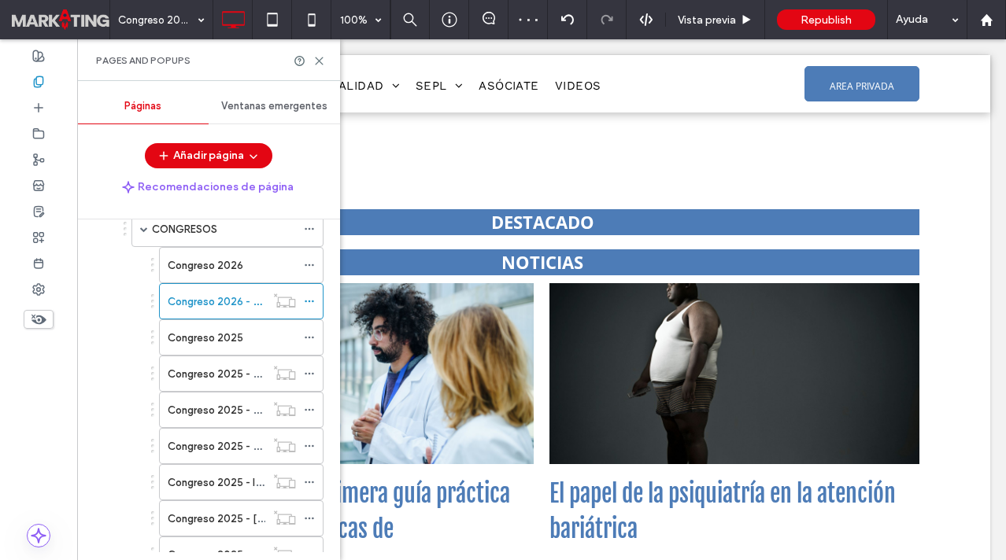
scroll to position [190, 0]
click at [309, 405] on icon at bounding box center [309, 408] width 11 height 11
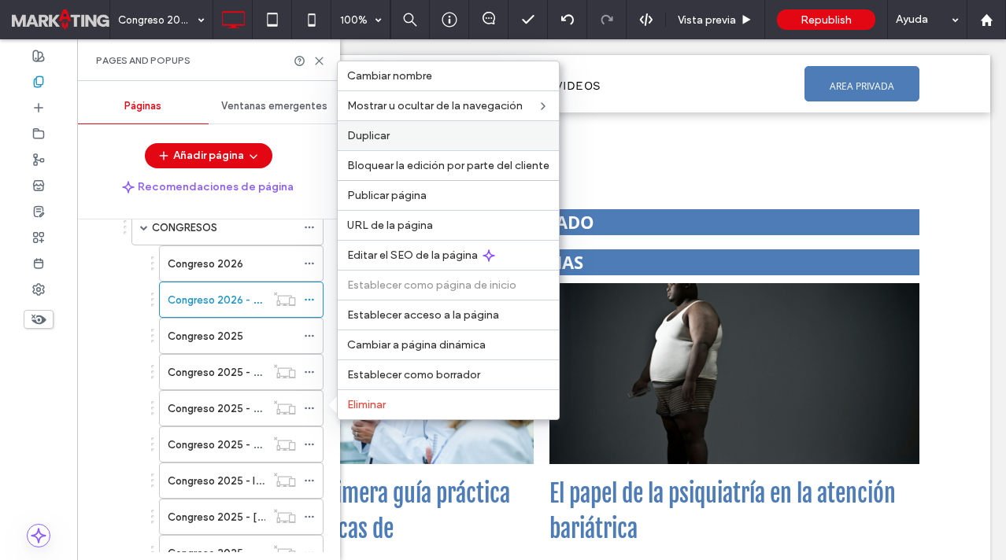
click at [383, 140] on span "Duplicar" at bounding box center [368, 135] width 43 height 13
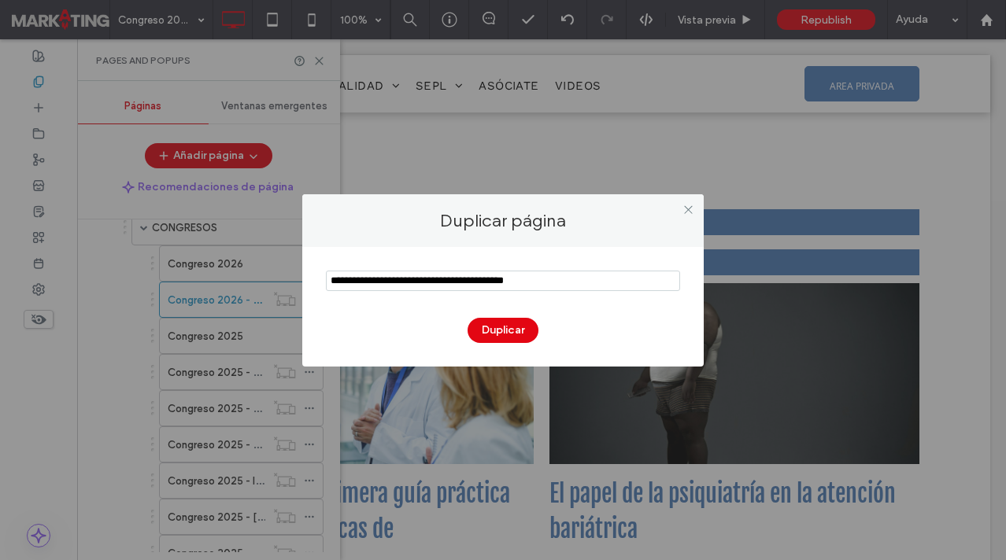
drag, startPoint x: 378, startPoint y: 283, endPoint x: 315, endPoint y: 282, distance: 63.0
click at [315, 282] on div "Duplicar" at bounding box center [502, 307] width 401 height 120
click at [401, 283] on input "notEmpty" at bounding box center [503, 281] width 354 height 20
type input "**********"
click at [512, 327] on button "Duplicar" at bounding box center [503, 330] width 71 height 25
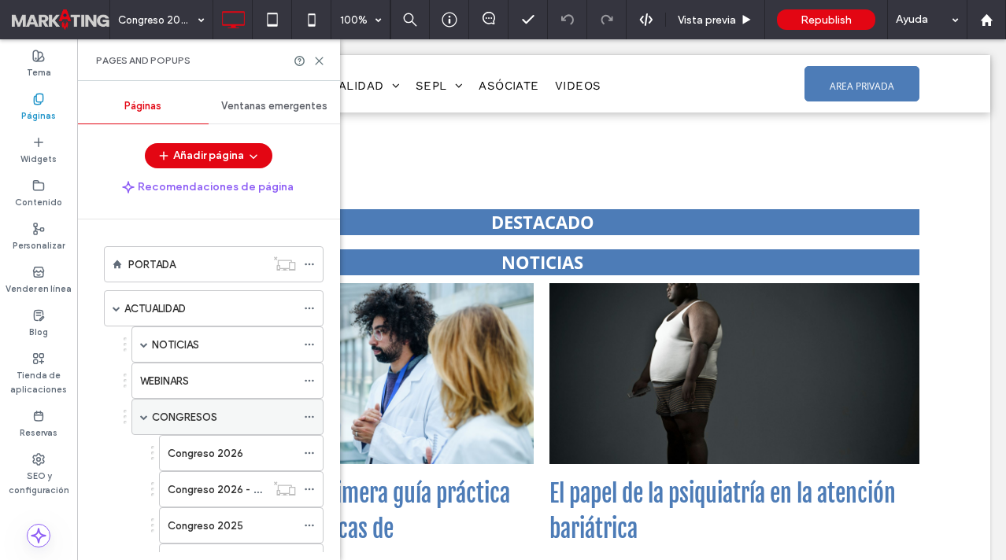
click at [140, 415] on span at bounding box center [144, 417] width 8 height 8
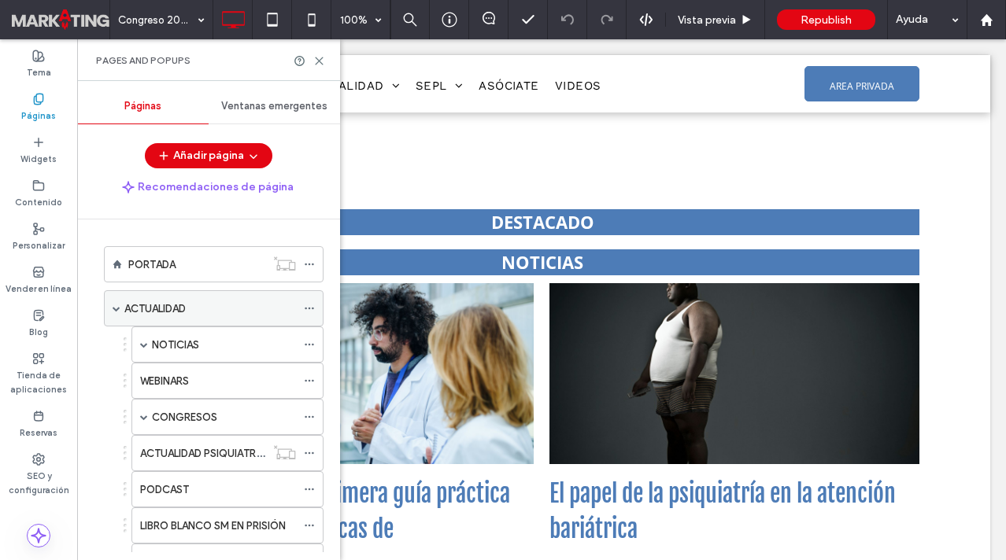
click at [115, 307] on span at bounding box center [117, 309] width 8 height 8
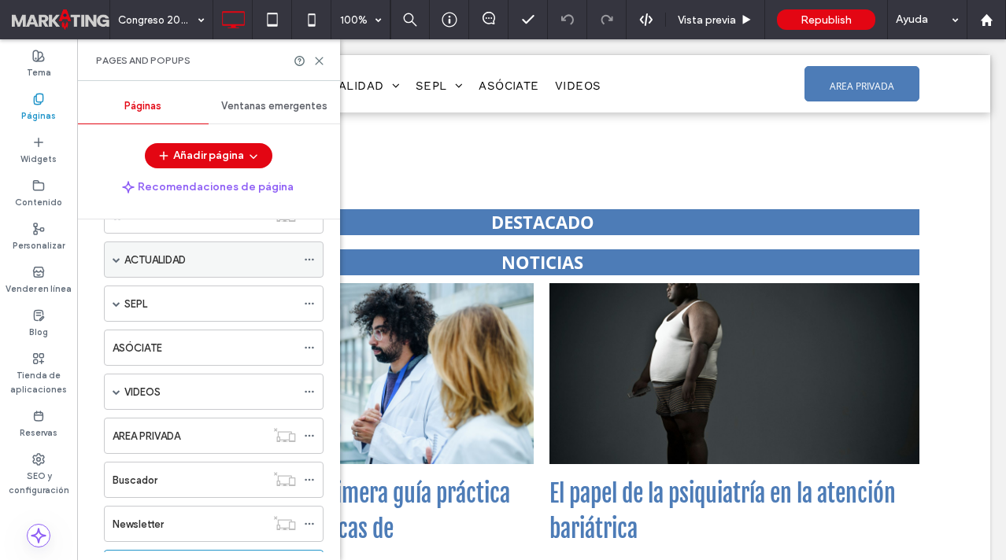
scroll to position [122, 0]
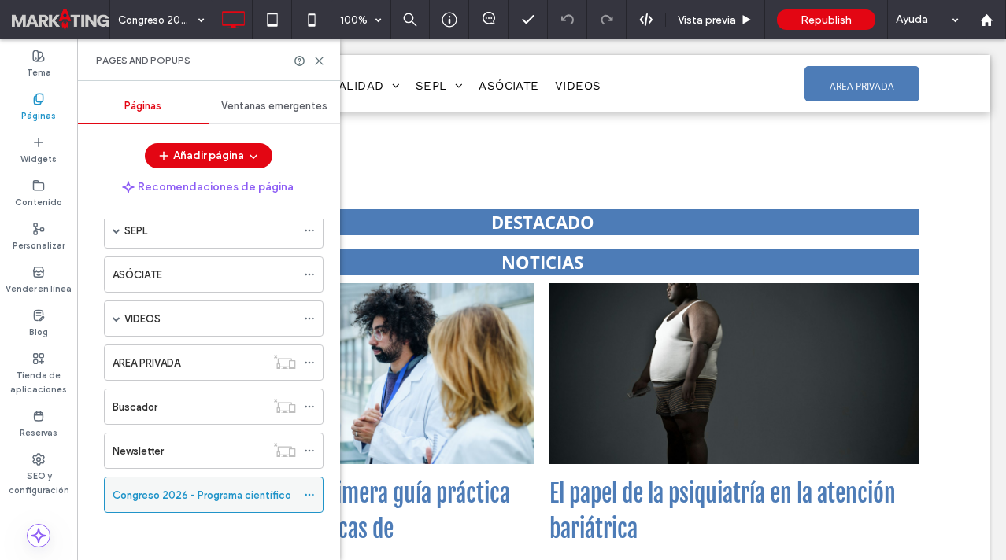
click at [310, 495] on icon at bounding box center [309, 495] width 11 height 11
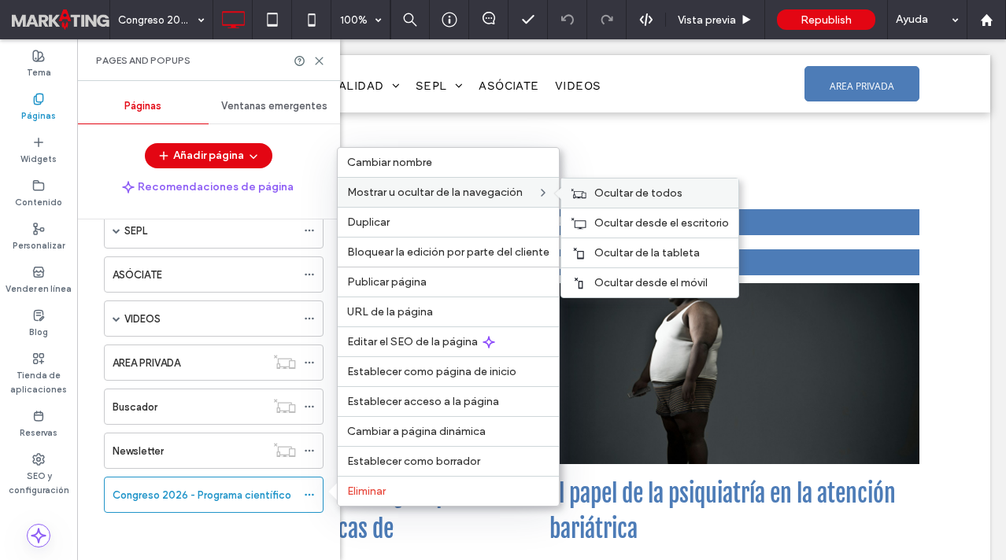
click at [594, 190] on span "Ocultar de todos" at bounding box center [638, 193] width 88 height 13
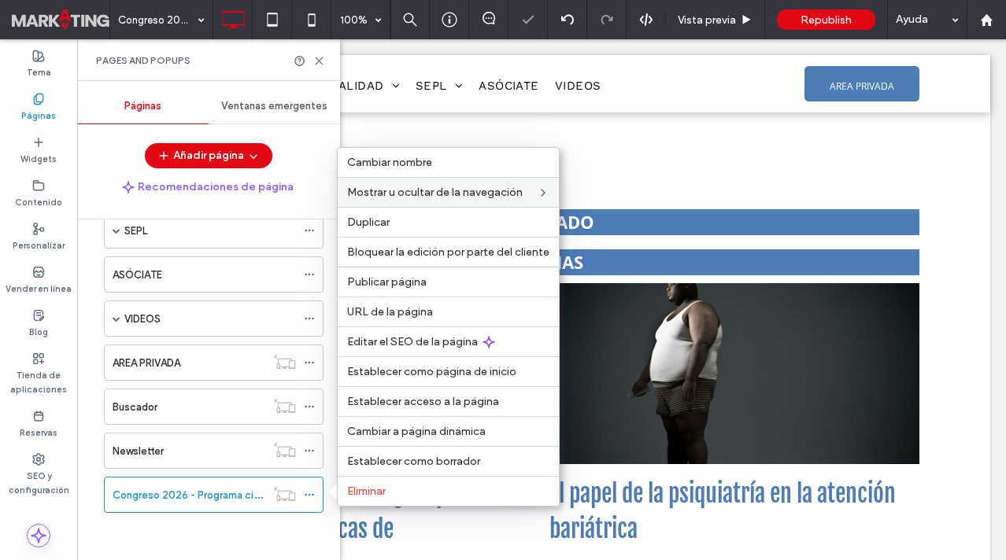
click at [192, 533] on div "PORTADA ACTUALIDAD NOTICIAS ARCHIVO 2017 Noticia Archivo 2017 ARCHIVO 2018 Noti…" at bounding box center [209, 333] width 227 height 434
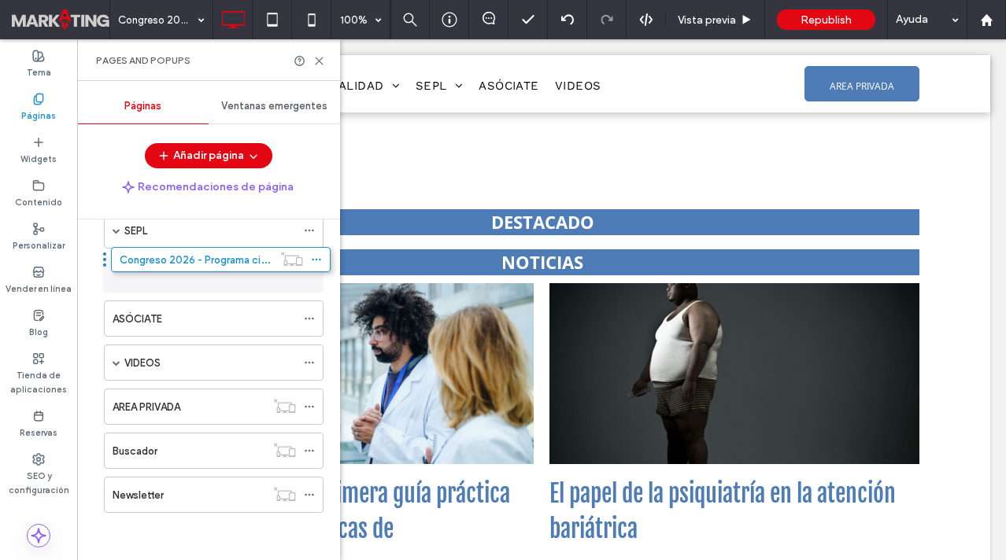
drag, startPoint x: 98, startPoint y: 494, endPoint x: 105, endPoint y: 264, distance: 229.9
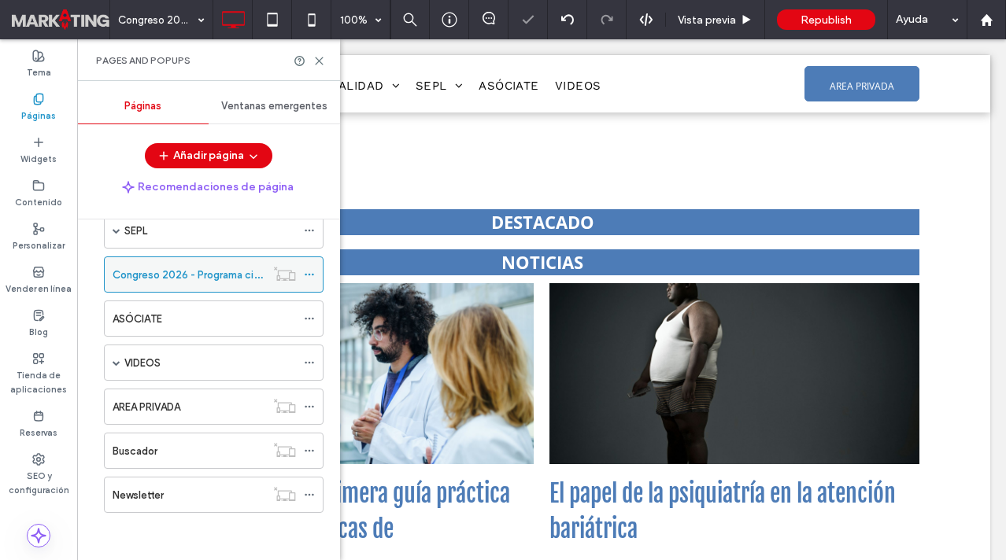
scroll to position [0, 0]
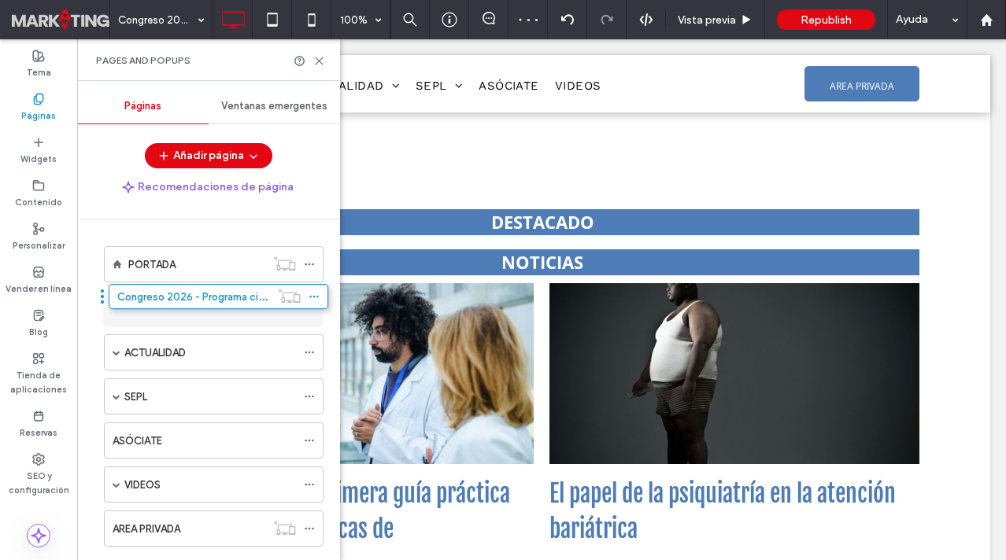
drag, startPoint x: 95, startPoint y: 395, endPoint x: 100, endPoint y: 301, distance: 94.6
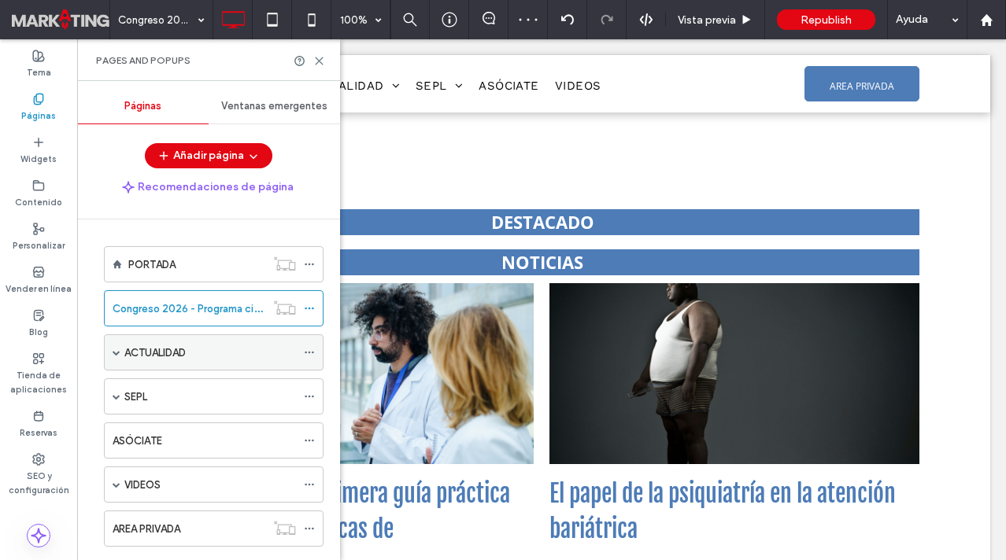
click at [114, 351] on span at bounding box center [117, 353] width 8 height 8
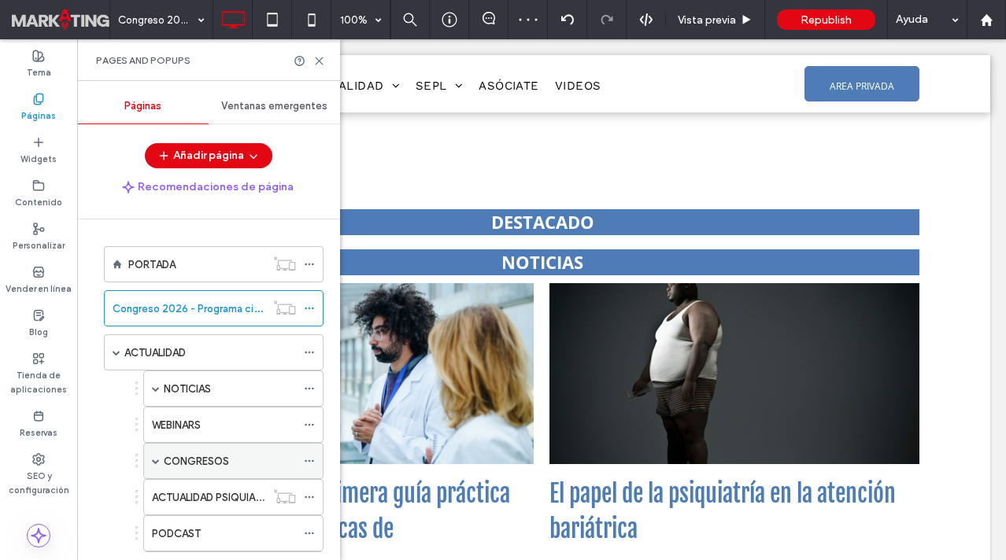
click at [157, 460] on span at bounding box center [156, 461] width 8 height 8
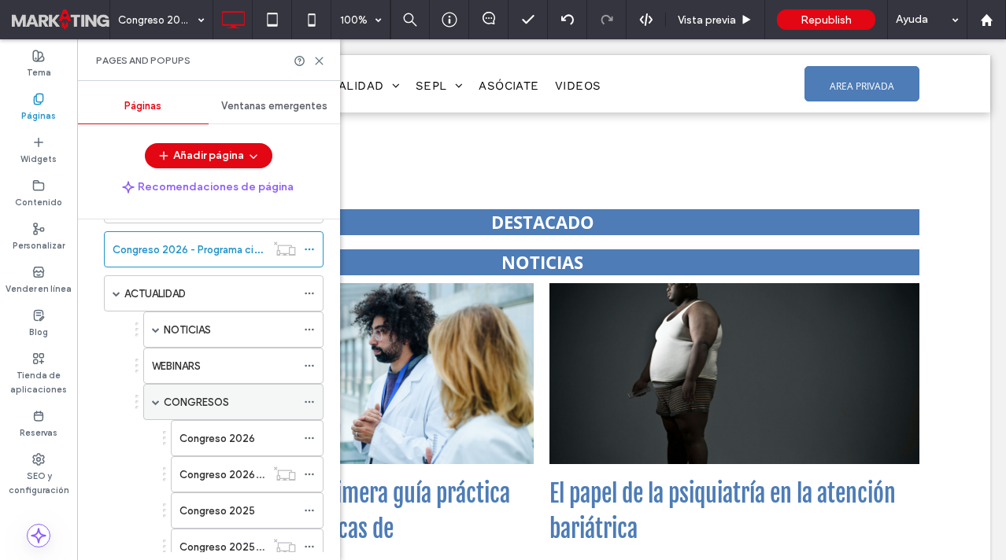
scroll to position [66, 0]
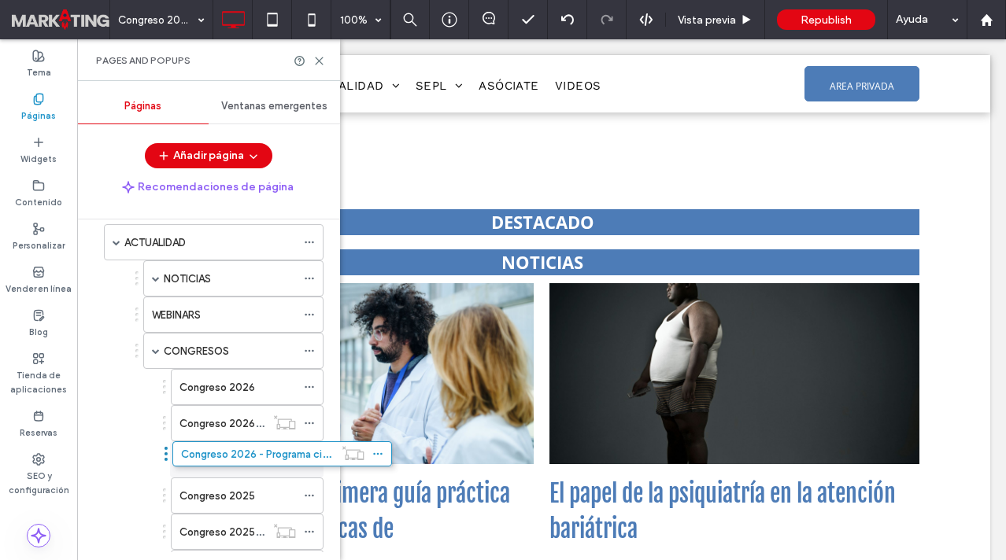
drag, startPoint x: 98, startPoint y: 240, endPoint x: 167, endPoint y: 457, distance: 227.8
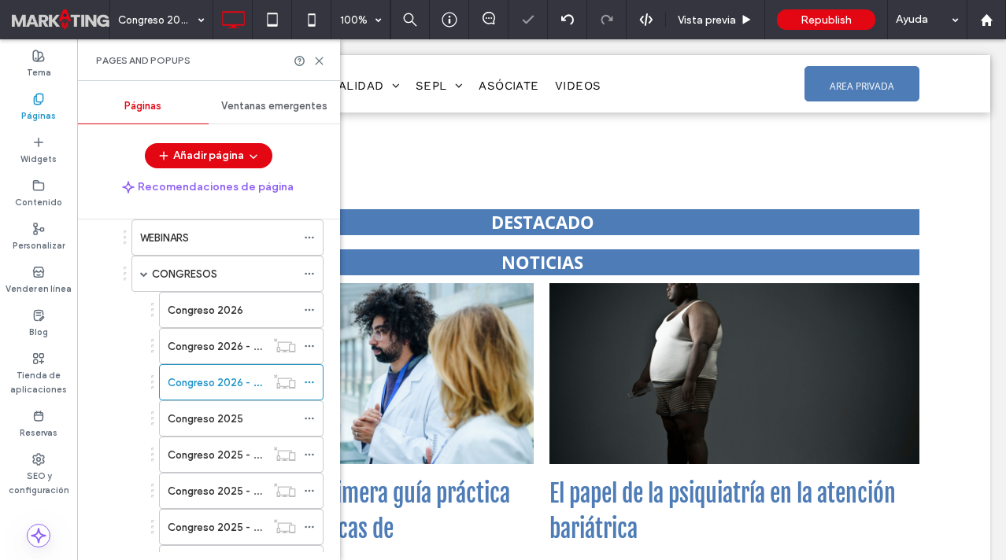
scroll to position [175, 0]
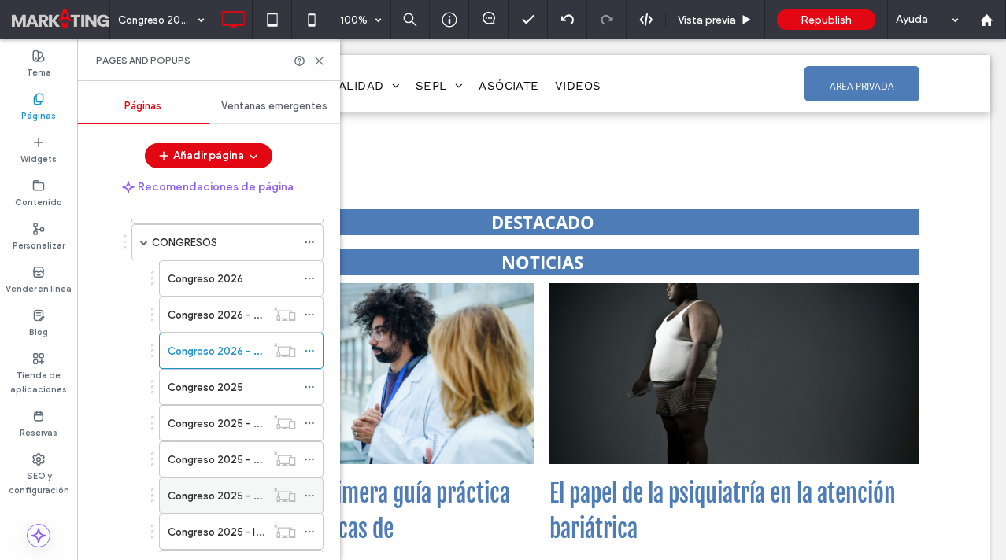
click at [307, 496] on icon at bounding box center [309, 495] width 11 height 11
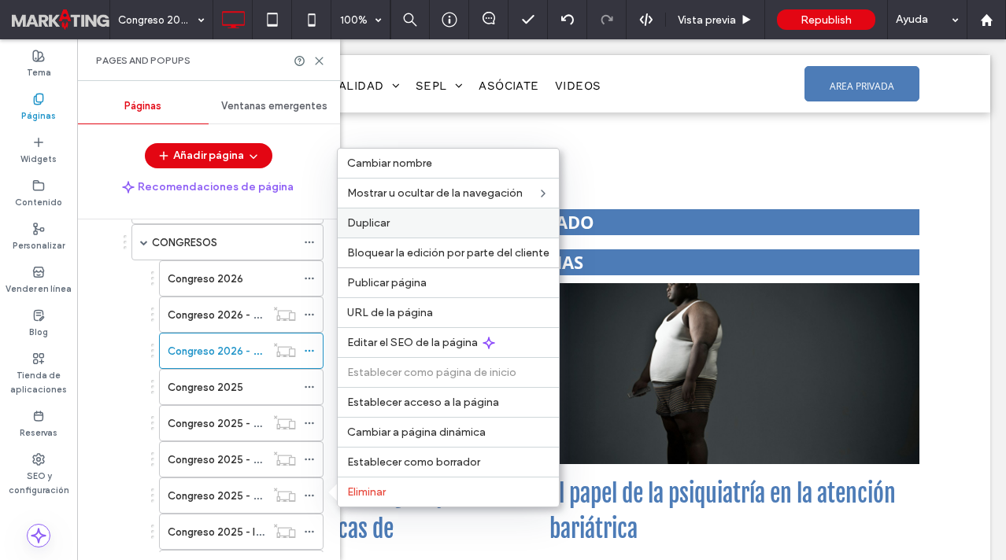
click at [376, 220] on span "Duplicar" at bounding box center [368, 222] width 43 height 13
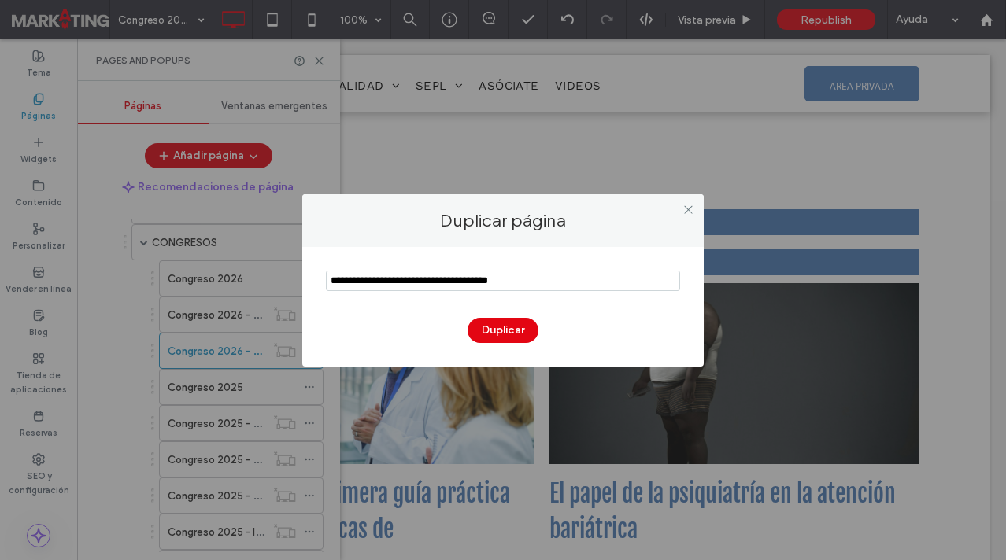
drag, startPoint x: 375, startPoint y: 280, endPoint x: 297, endPoint y: 284, distance: 78.8
click at [297, 284] on div "Duplicar página Duplicar" at bounding box center [503, 280] width 1006 height 560
click at [401, 284] on input "notEmpty" at bounding box center [503, 281] width 354 height 20
type input "**********"
click at [508, 337] on button "Duplicar" at bounding box center [503, 330] width 71 height 25
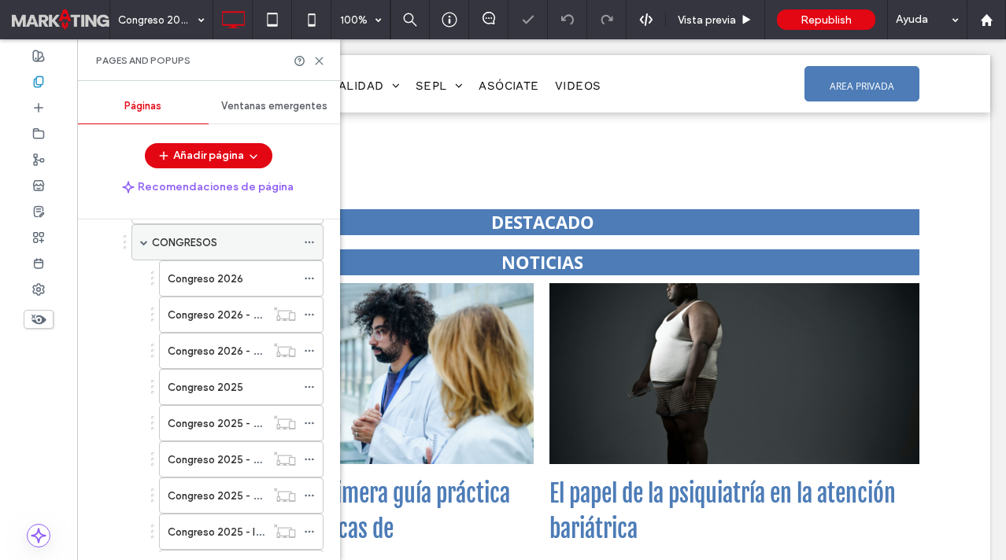
click at [144, 242] on span at bounding box center [144, 242] width 8 height 8
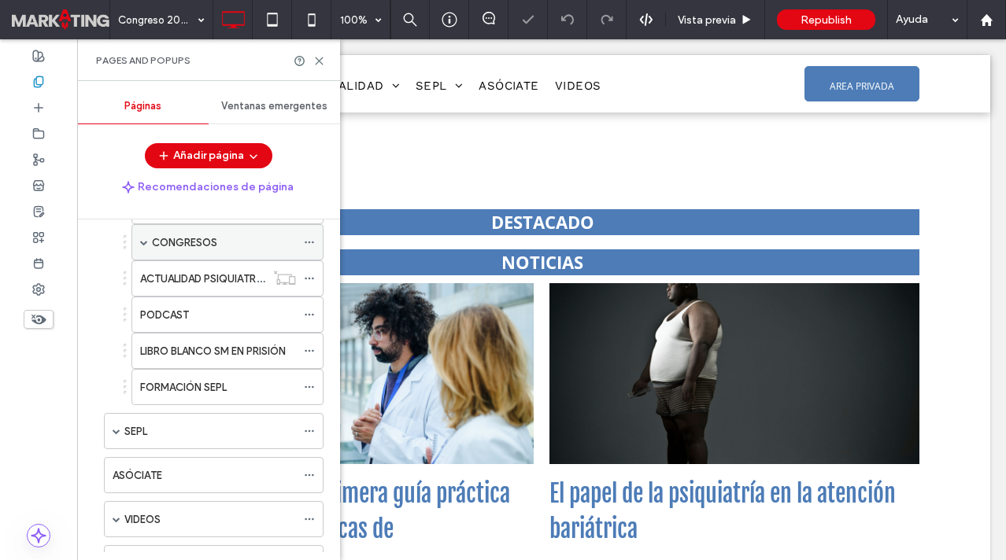
scroll to position [85, 0]
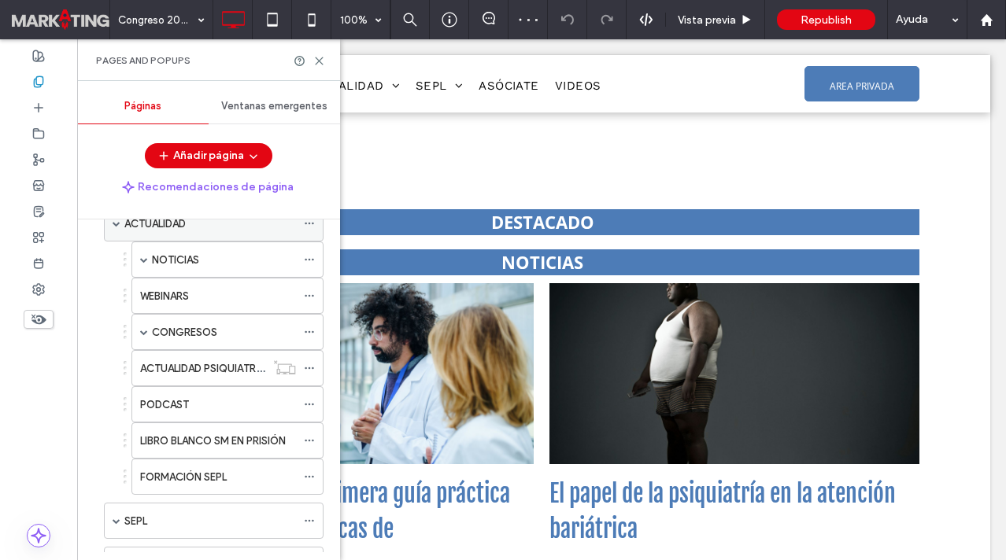
click at [120, 223] on span at bounding box center [117, 224] width 8 height 8
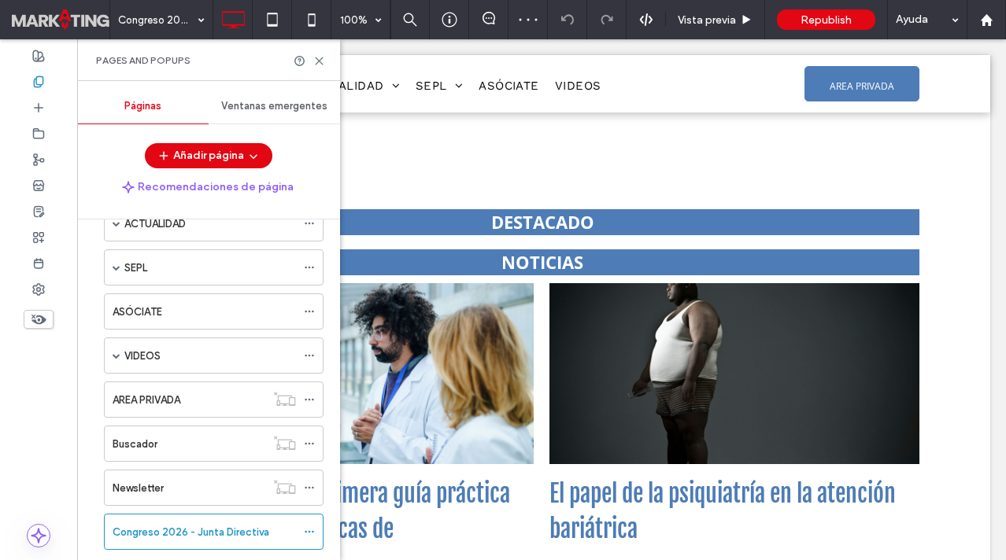
scroll to position [122, 0]
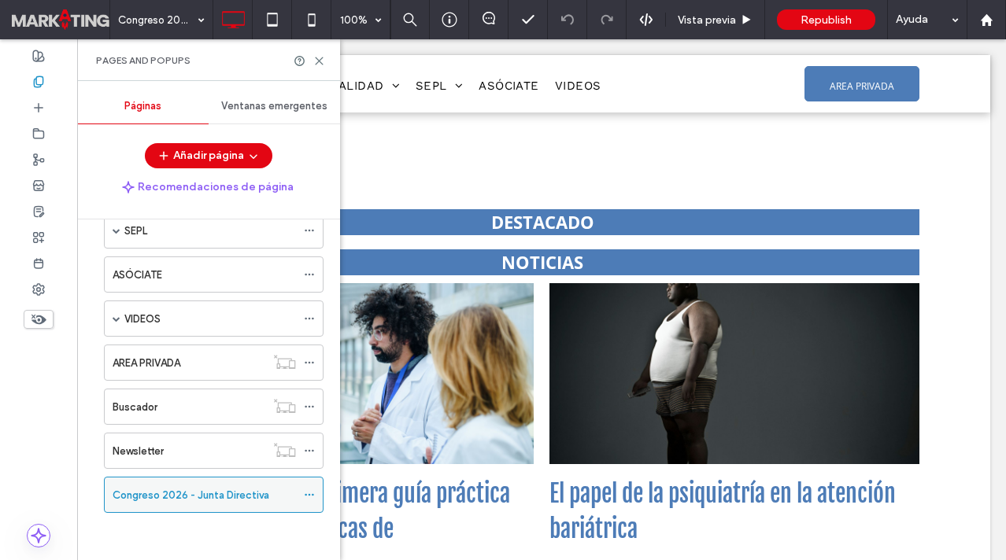
click at [309, 494] on icon at bounding box center [309, 495] width 11 height 11
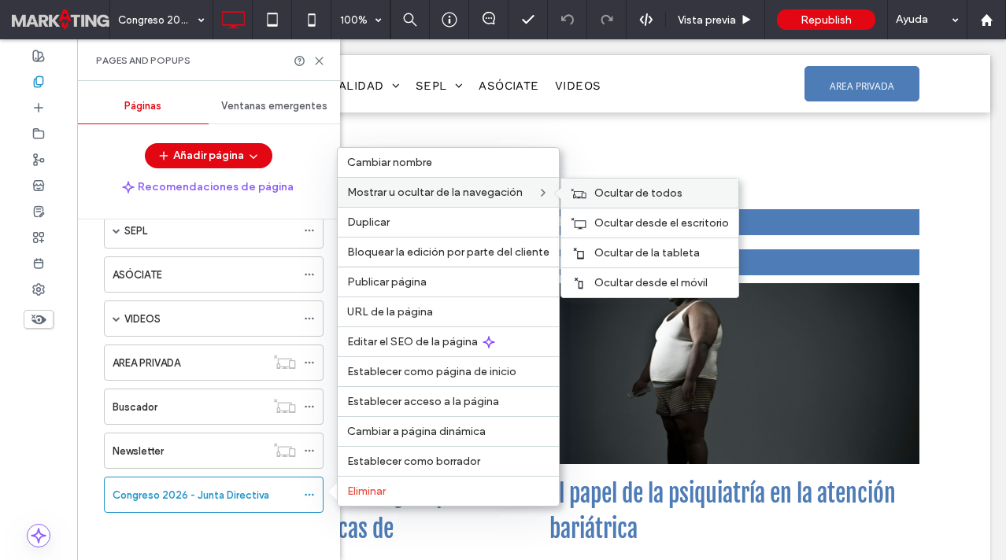
click at [594, 191] on span "Ocultar de todos" at bounding box center [638, 193] width 88 height 13
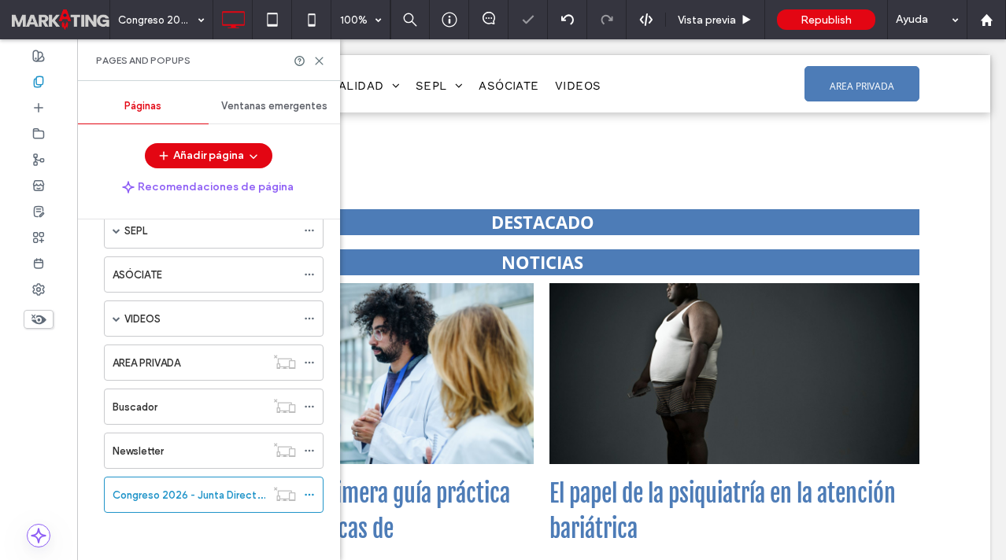
click at [101, 495] on div "Congreso 2026 - Junta Directiva" at bounding box center [209, 495] width 227 height 36
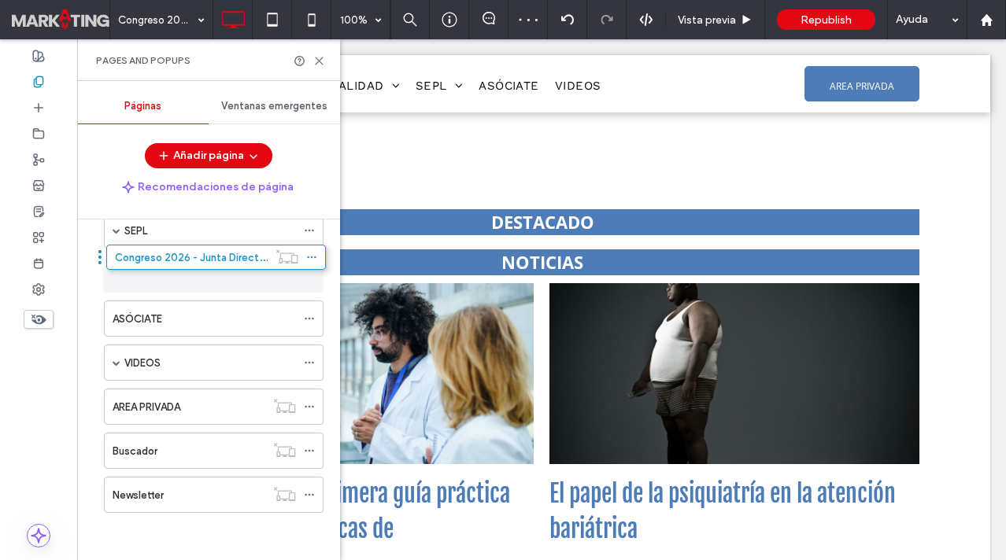
drag, startPoint x: 98, startPoint y: 496, endPoint x: 101, endPoint y: 264, distance: 231.4
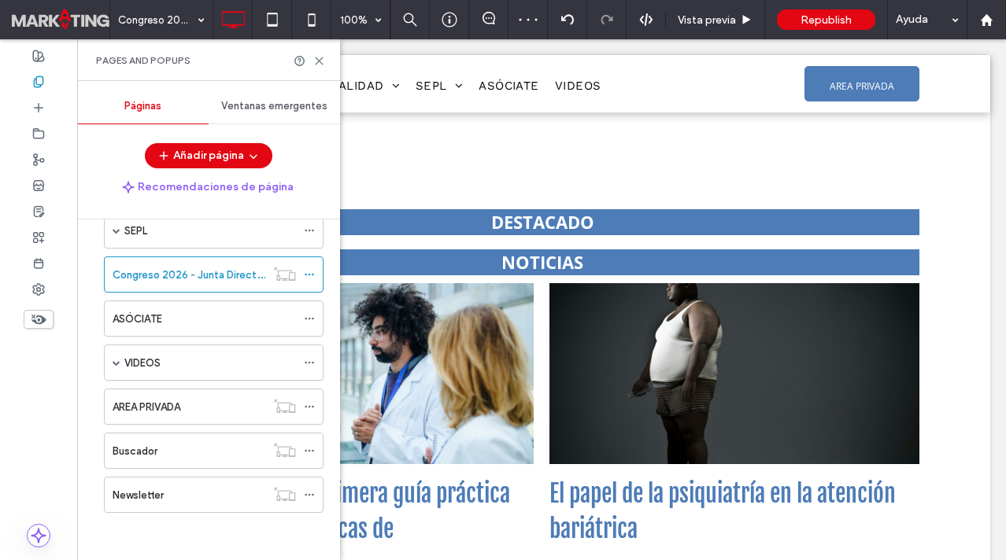
scroll to position [0, 0]
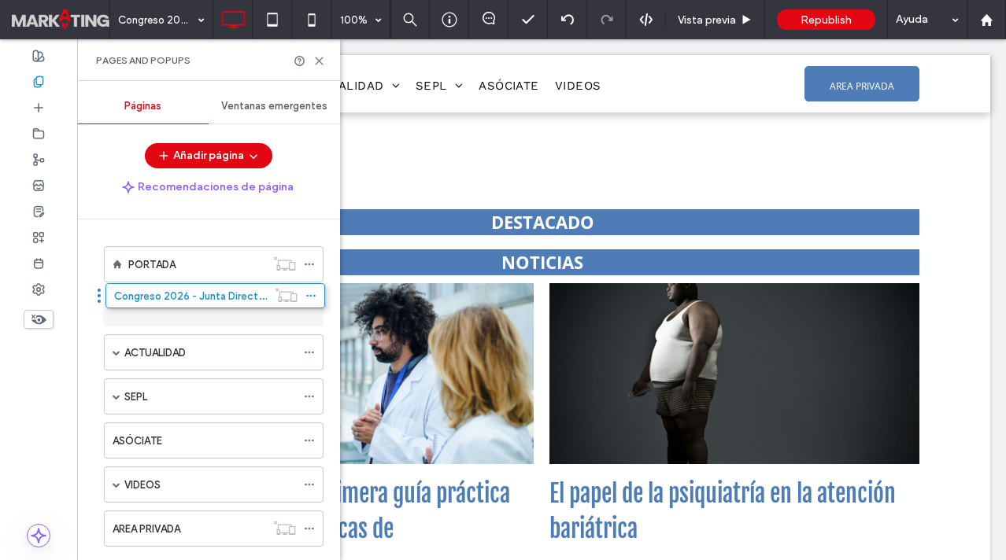
drag, startPoint x: 97, startPoint y: 396, endPoint x: 98, endPoint y: 303, distance: 92.9
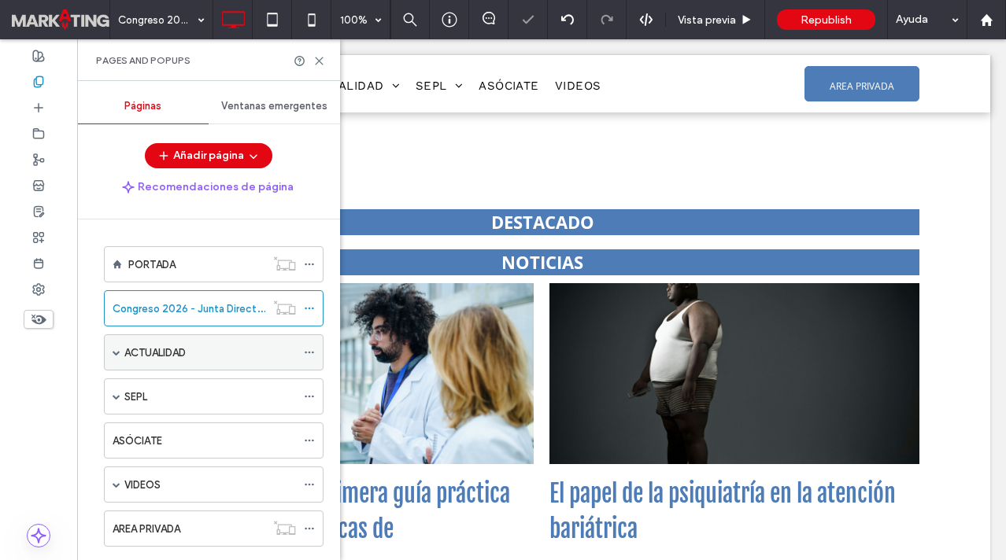
click at [114, 349] on span at bounding box center [117, 353] width 8 height 8
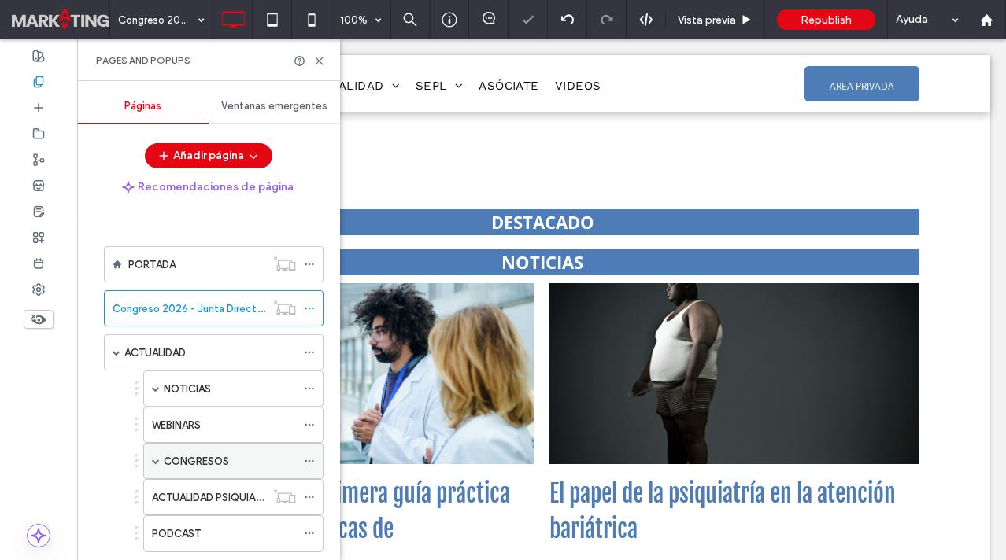
click at [157, 458] on span at bounding box center [156, 461] width 8 height 8
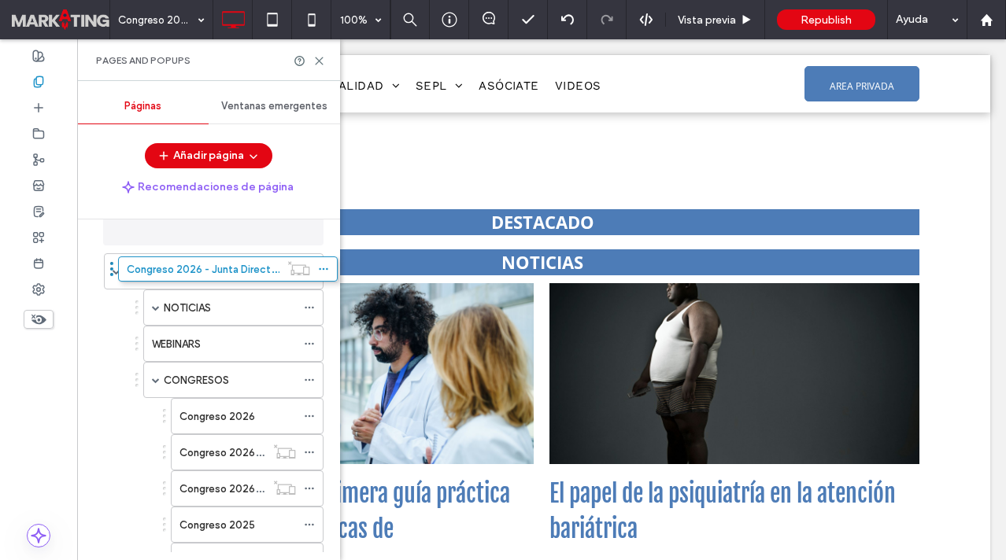
scroll to position [50, 0]
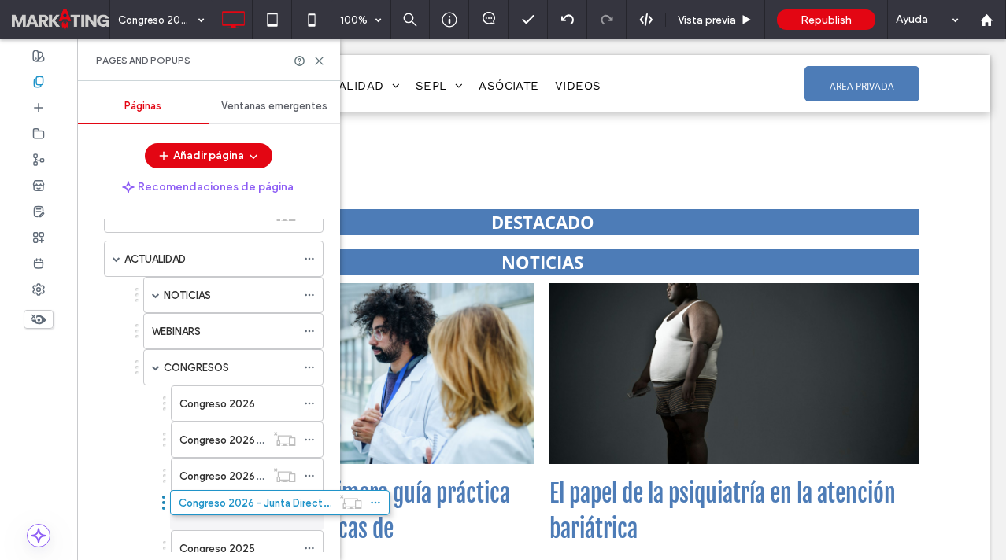
drag, startPoint x: 98, startPoint y: 226, endPoint x: 165, endPoint y: 507, distance: 288.7
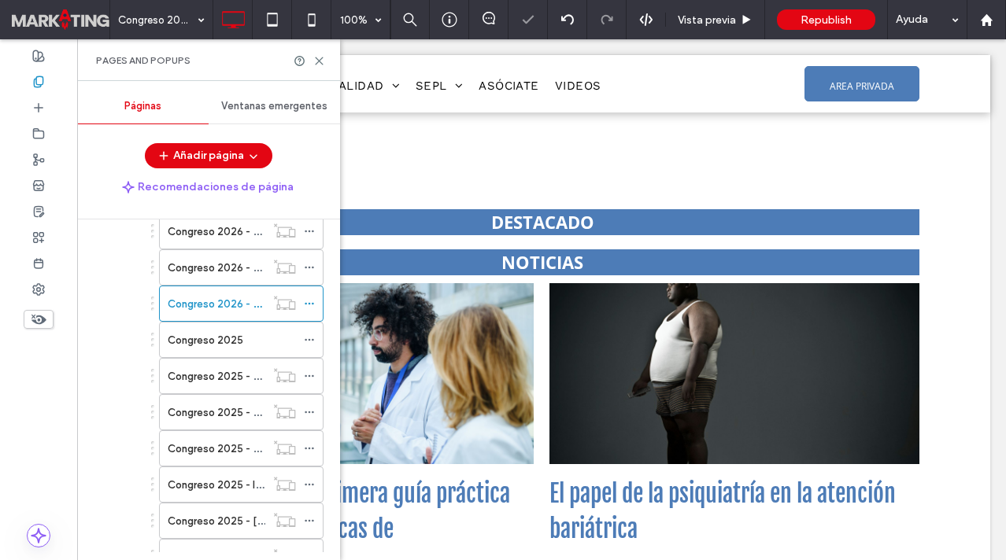
scroll to position [268, 0]
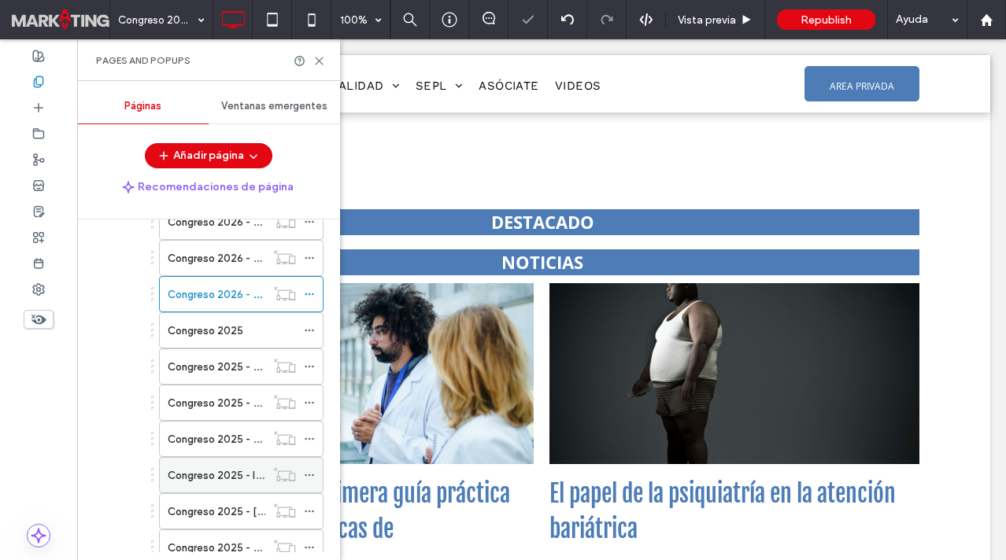
click at [309, 475] on use at bounding box center [309, 476] width 9 height 2
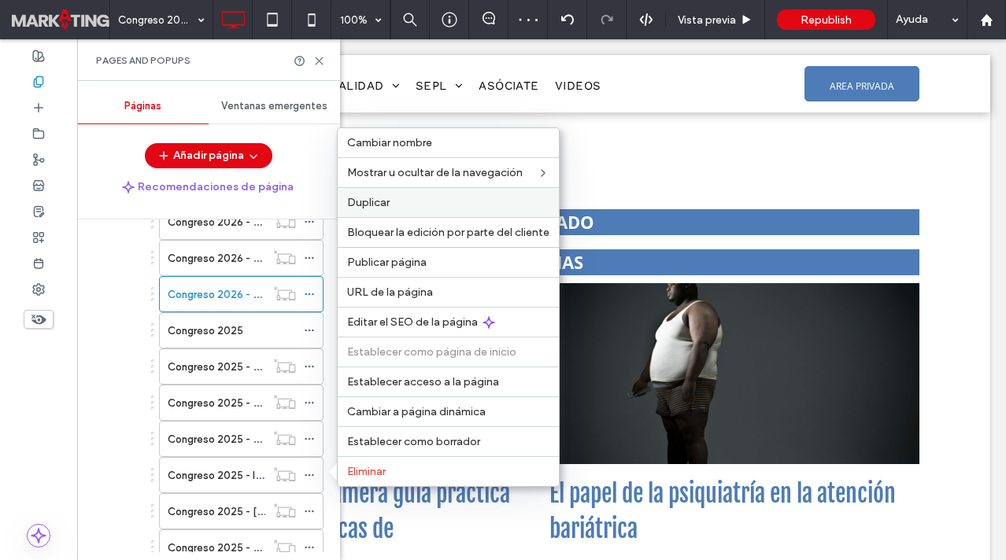
click at [396, 207] on label "Duplicar" at bounding box center [448, 202] width 202 height 13
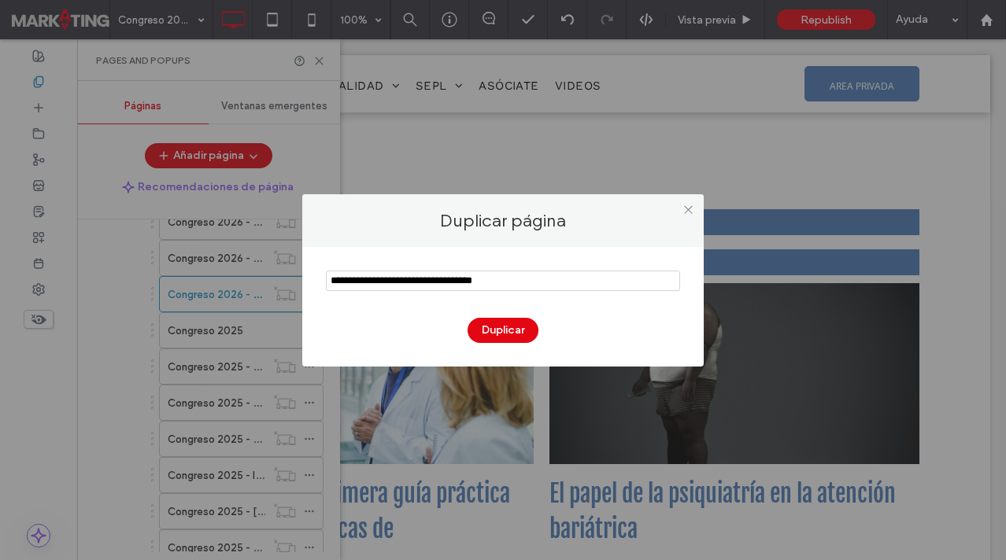
drag, startPoint x: 376, startPoint y: 277, endPoint x: 313, endPoint y: 278, distance: 63.0
click at [312, 278] on div "Duplicar" at bounding box center [502, 307] width 401 height 120
click at [404, 280] on input "notEmpty" at bounding box center [503, 281] width 354 height 20
type input "**********"
click at [518, 332] on button "Duplicar" at bounding box center [503, 330] width 71 height 25
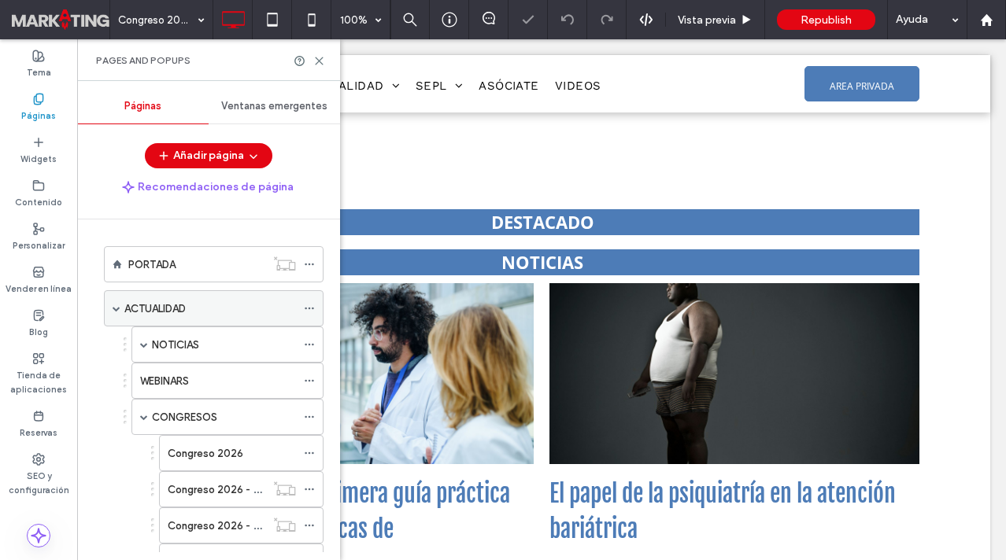
click at [115, 309] on span at bounding box center [117, 309] width 8 height 8
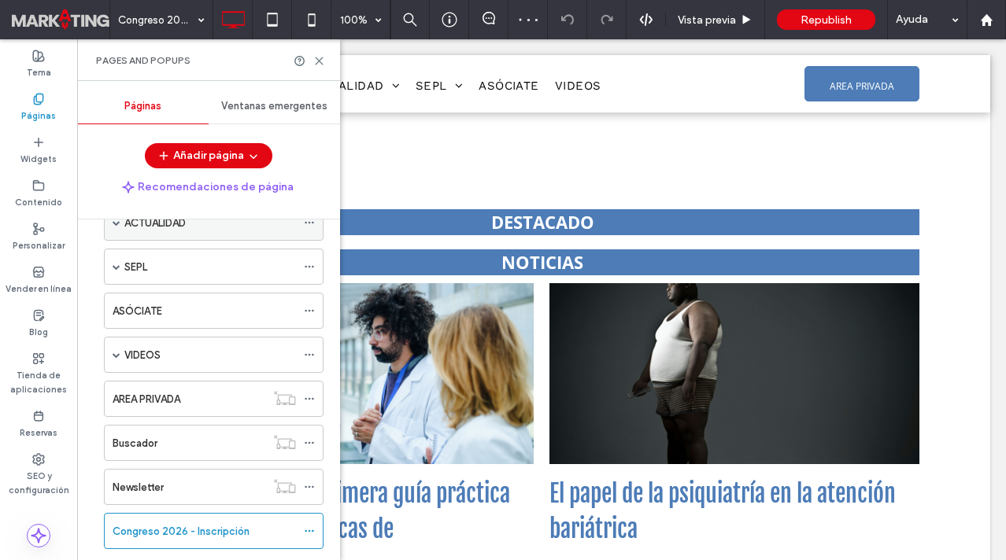
scroll to position [122, 0]
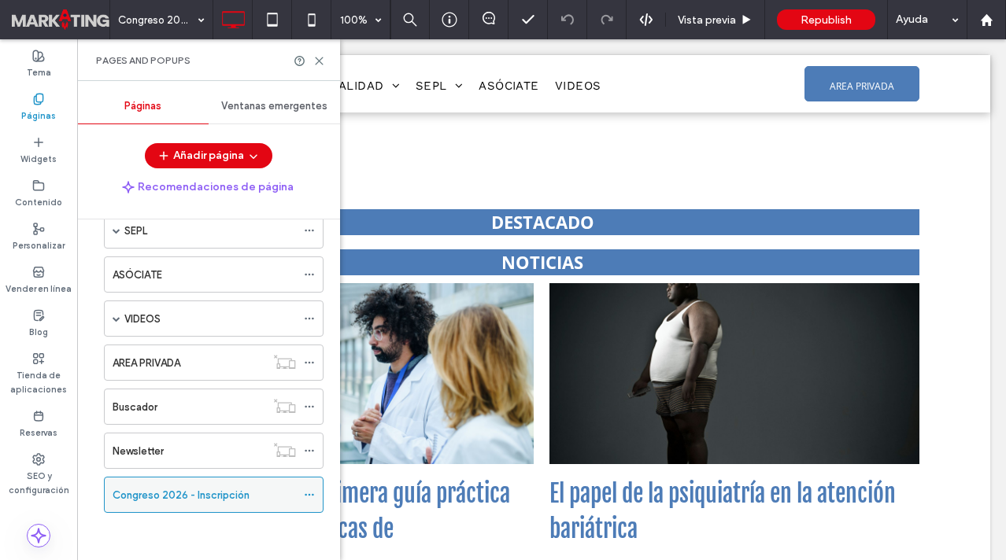
click at [307, 495] on icon at bounding box center [309, 495] width 11 height 11
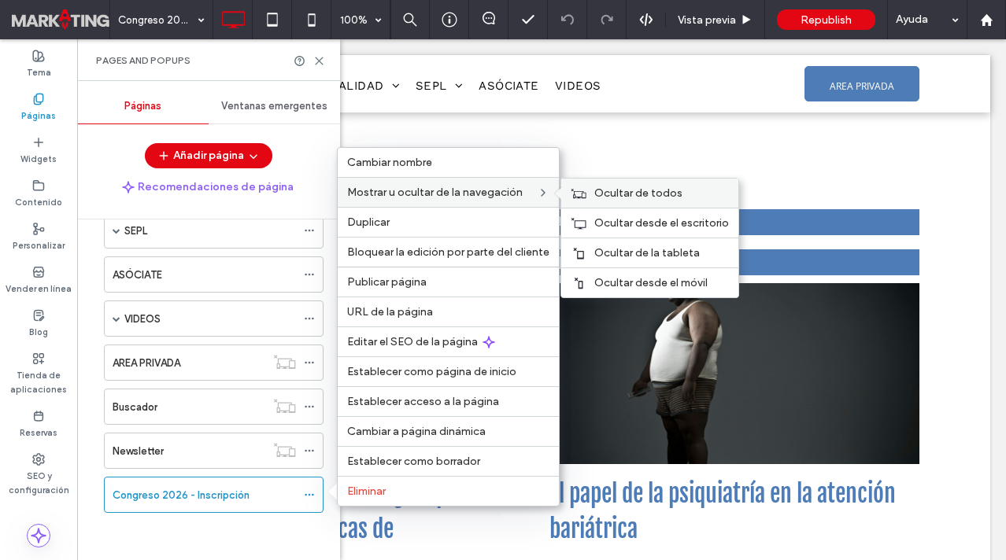
click at [590, 190] on div "Ocultar de todos" at bounding box center [649, 193] width 177 height 29
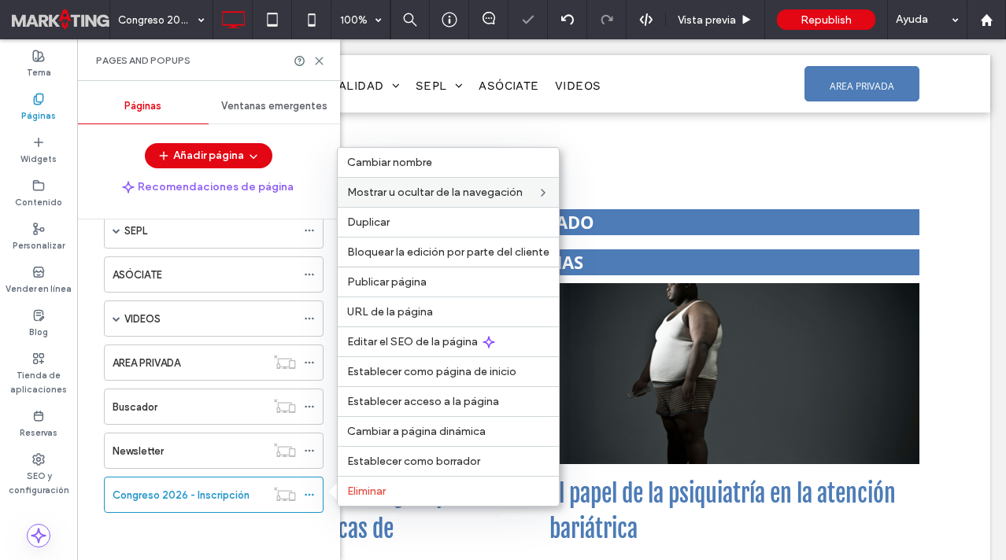
click at [172, 548] on div "PORTADA ACTUALIDAD NOTICIAS ARCHIVO 2017 Noticia Archivo 2017 ARCHIVO 2018 Noti…" at bounding box center [209, 333] width 227 height 434
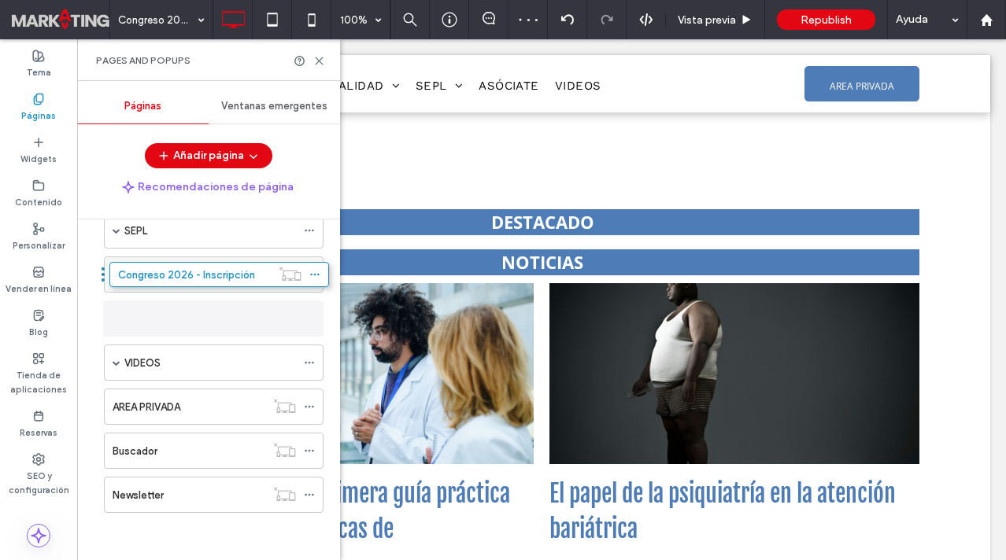
drag, startPoint x: 98, startPoint y: 497, endPoint x: 104, endPoint y: 283, distance: 214.2
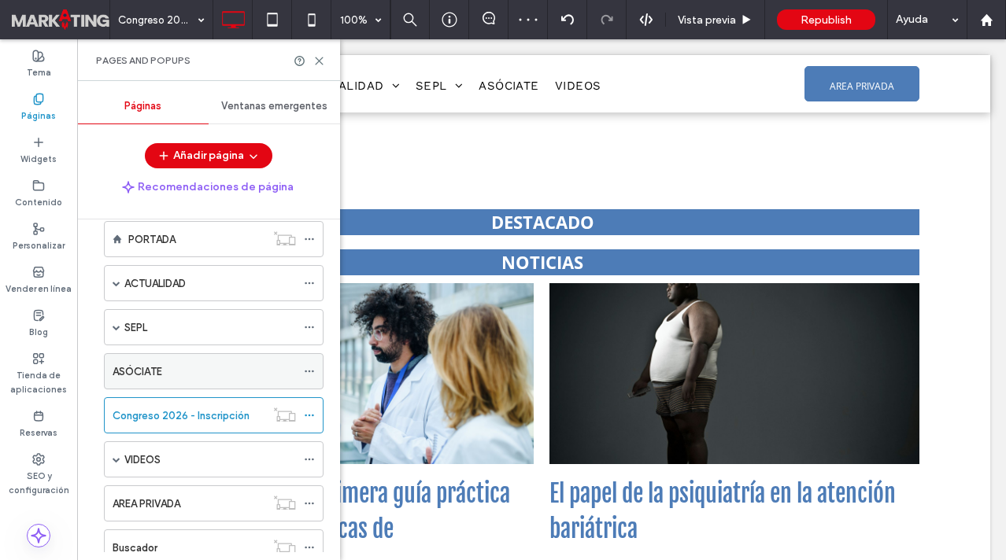
scroll to position [7, 0]
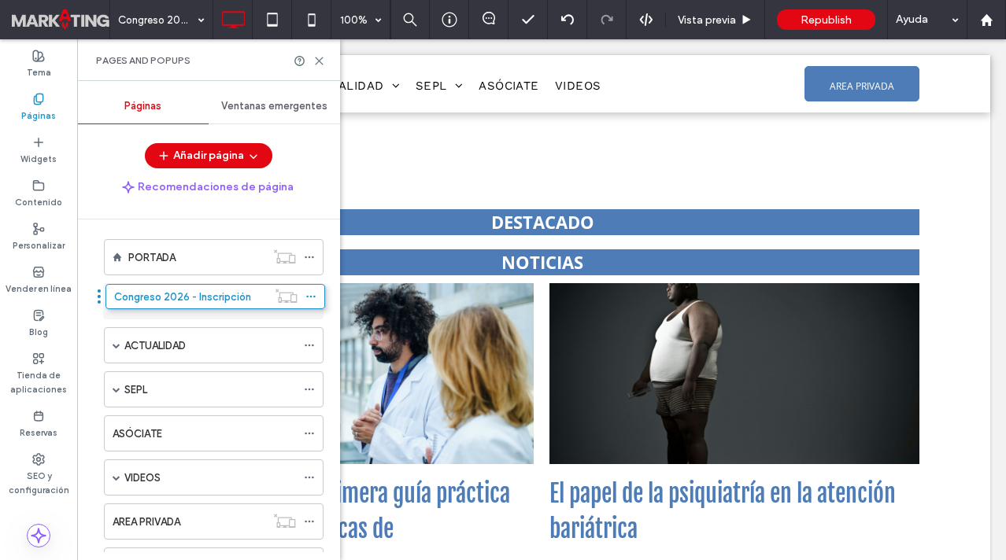
drag, startPoint x: 98, startPoint y: 433, endPoint x: 99, endPoint y: 301, distance: 131.5
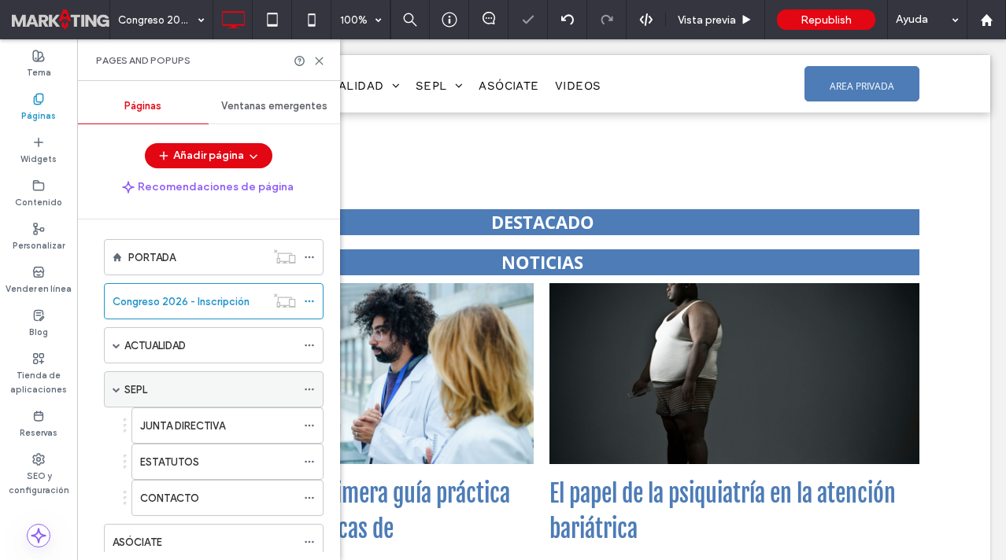
click at [115, 388] on span at bounding box center [117, 390] width 8 height 8
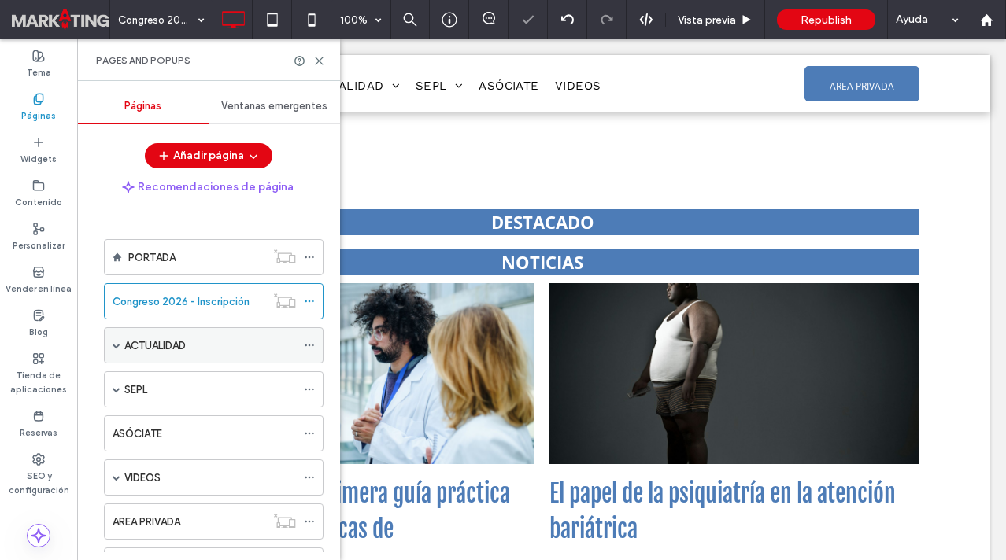
click at [117, 339] on span at bounding box center [117, 345] width 8 height 35
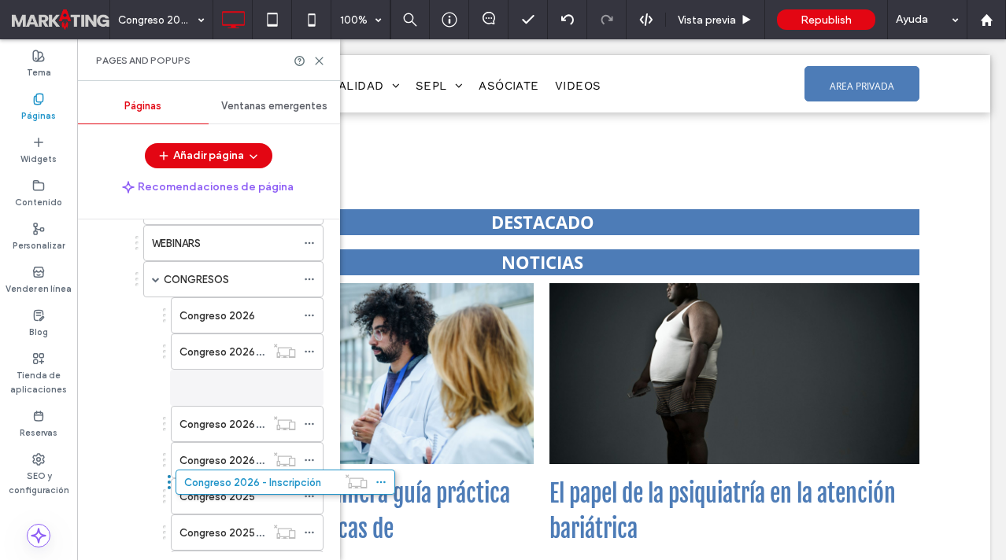
scroll to position [102, 0]
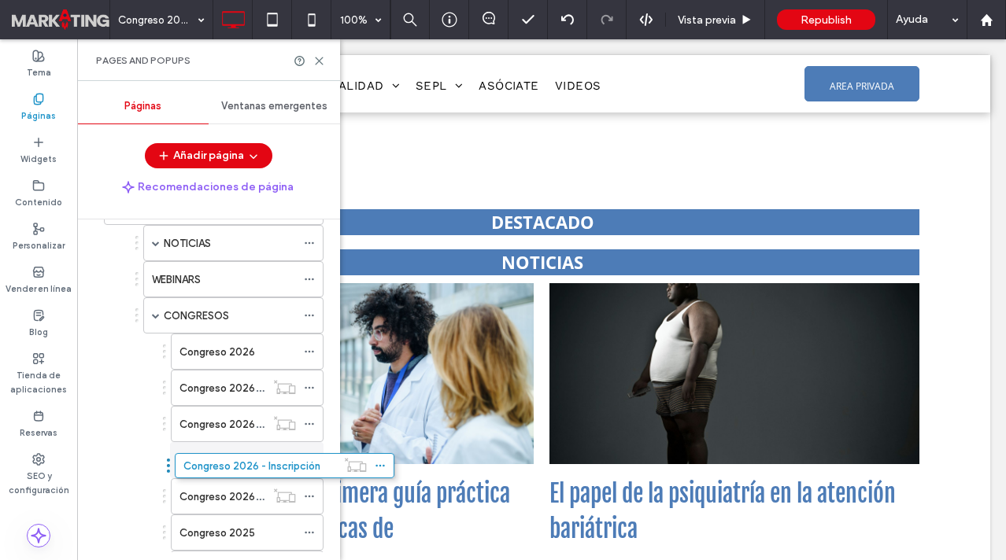
drag, startPoint x: 96, startPoint y: 251, endPoint x: 167, endPoint y: 473, distance: 233.0
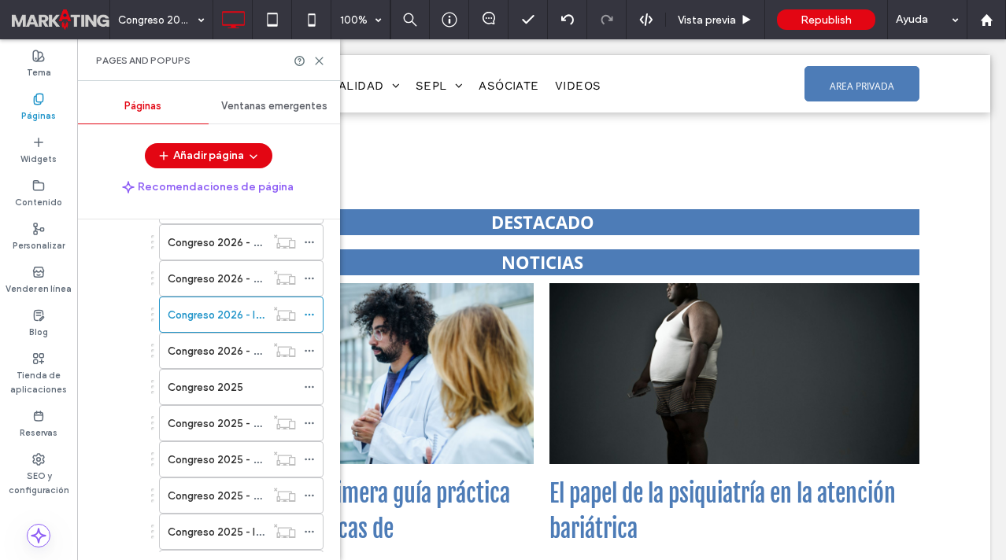
scroll to position [251, 0]
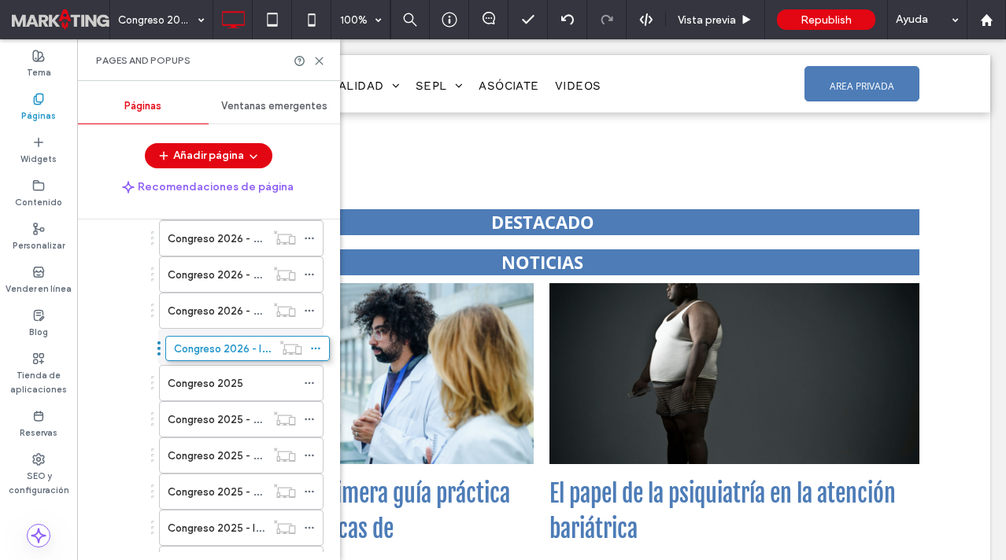
drag, startPoint x: 152, startPoint y: 306, endPoint x: 158, endPoint y: 342, distance: 36.0
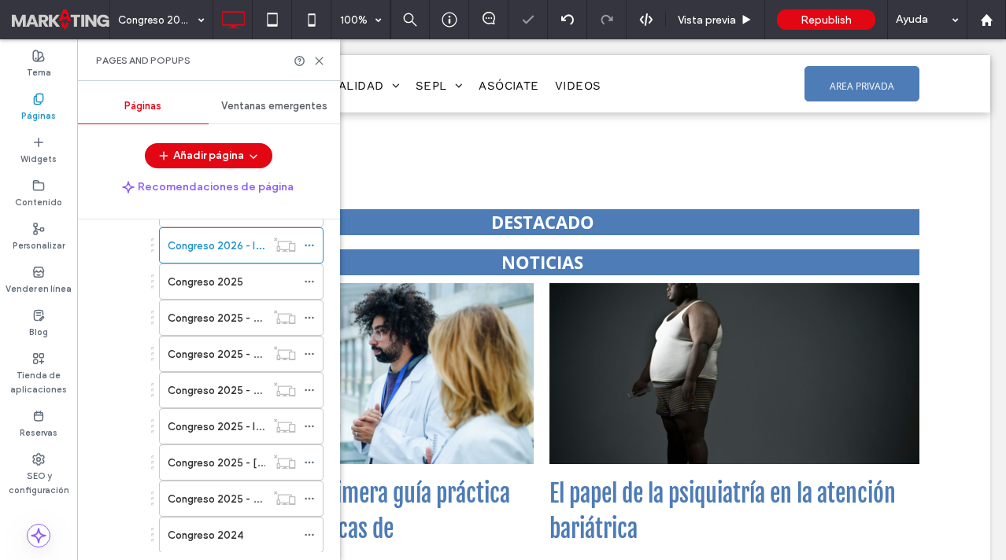
scroll to position [396, 0]
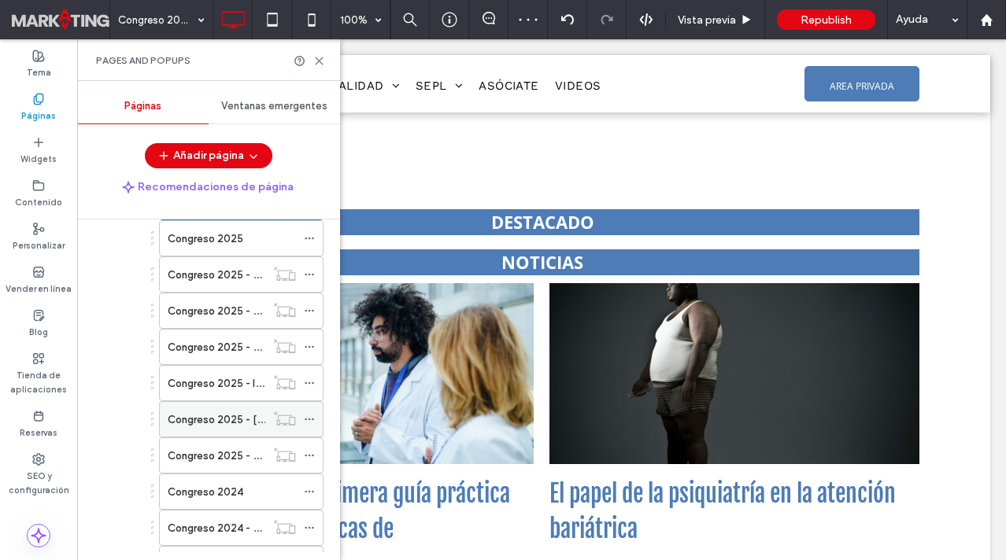
click at [309, 420] on use at bounding box center [309, 420] width 9 height 2
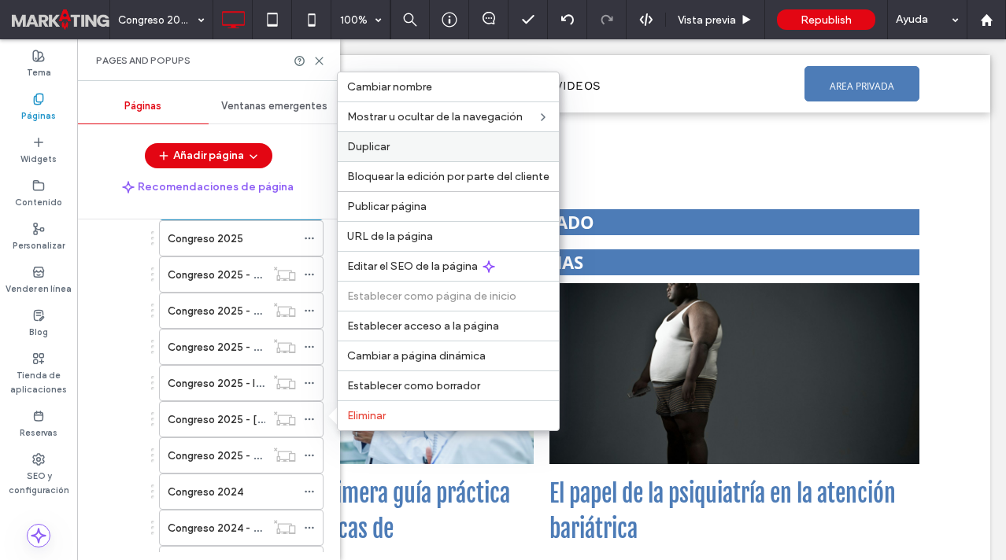
click at [384, 145] on span "Duplicar" at bounding box center [368, 146] width 43 height 13
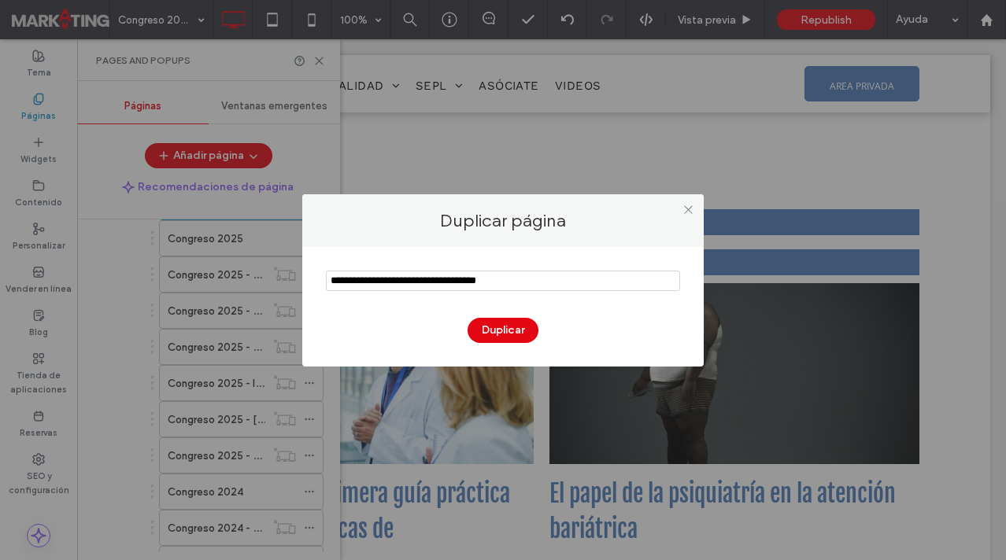
drag, startPoint x: 376, startPoint y: 282, endPoint x: 305, endPoint y: 281, distance: 71.6
click at [305, 281] on div "Duplicar" at bounding box center [502, 307] width 401 height 120
click at [401, 282] on input "notEmpty" at bounding box center [503, 281] width 354 height 20
type input "**********"
click at [493, 326] on button "Duplicar" at bounding box center [503, 330] width 71 height 25
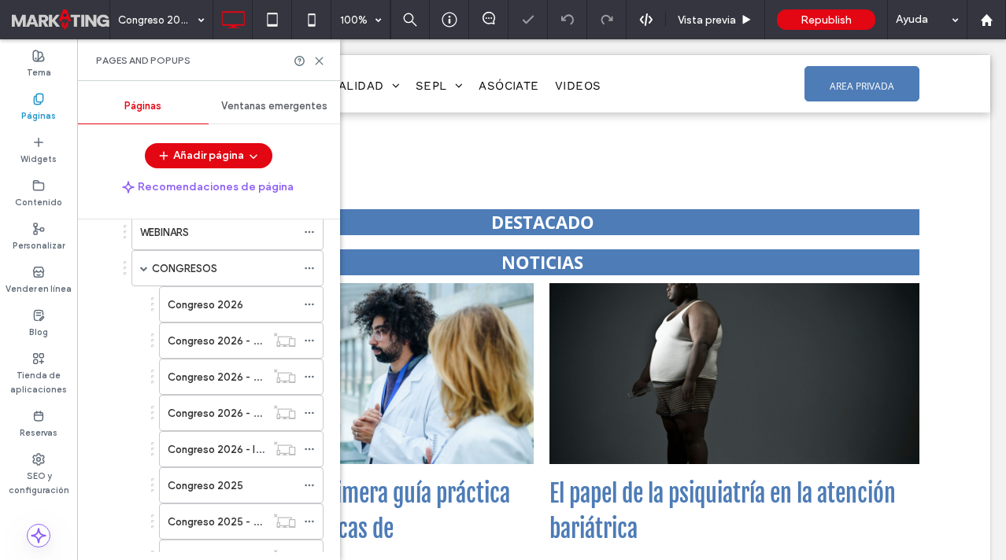
scroll to position [147, 0]
click at [144, 268] on span at bounding box center [144, 270] width 8 height 8
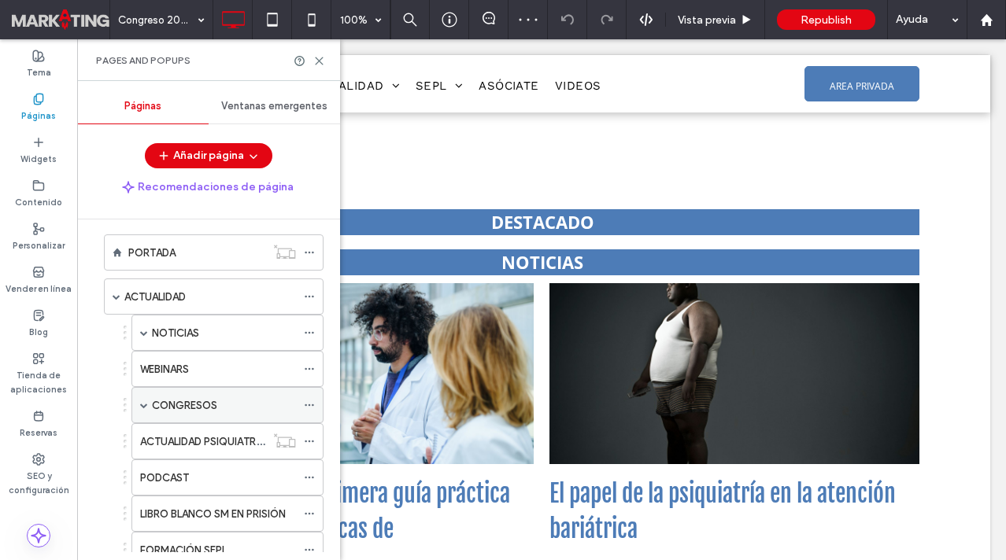
scroll to position [10, 0]
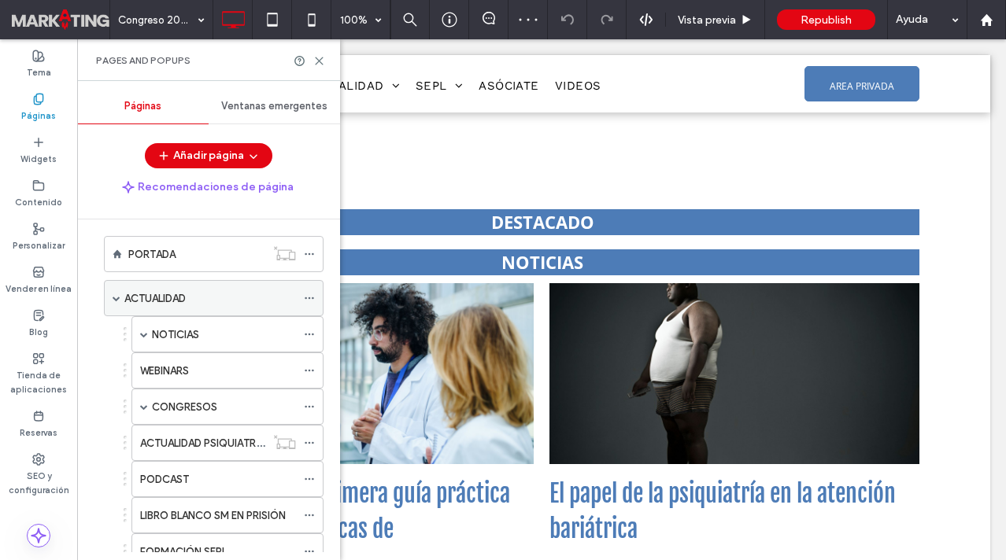
click at [116, 296] on span at bounding box center [117, 298] width 8 height 8
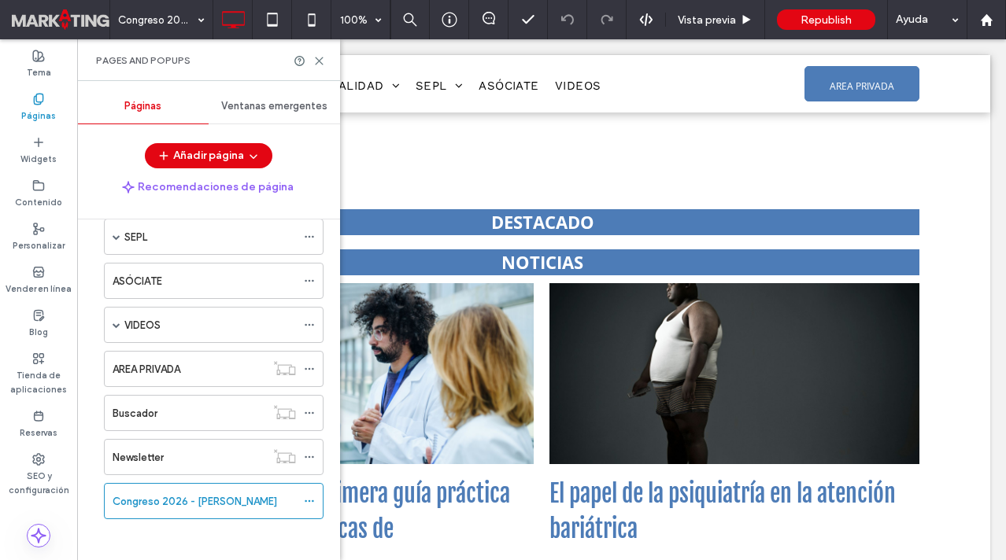
scroll to position [122, 0]
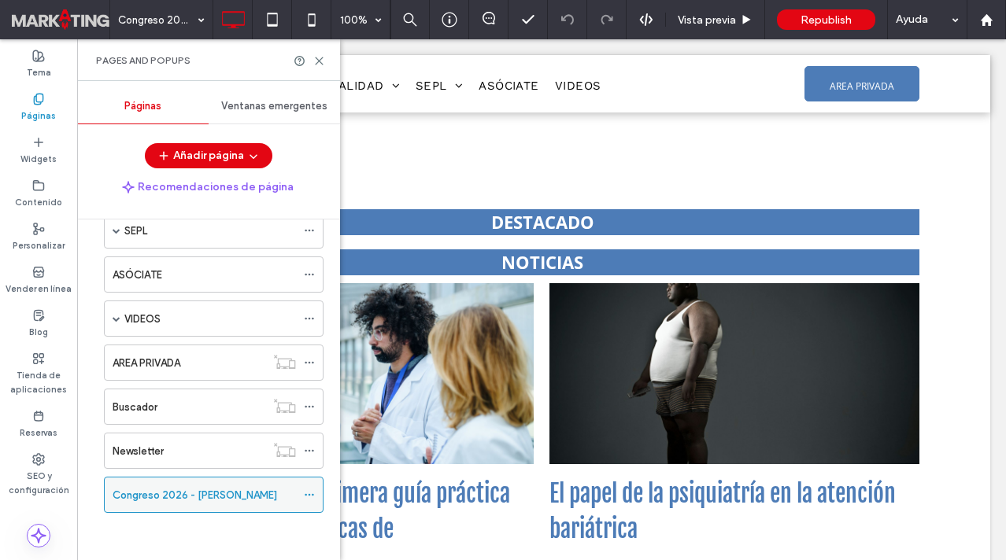
click at [305, 492] on icon at bounding box center [309, 495] width 11 height 11
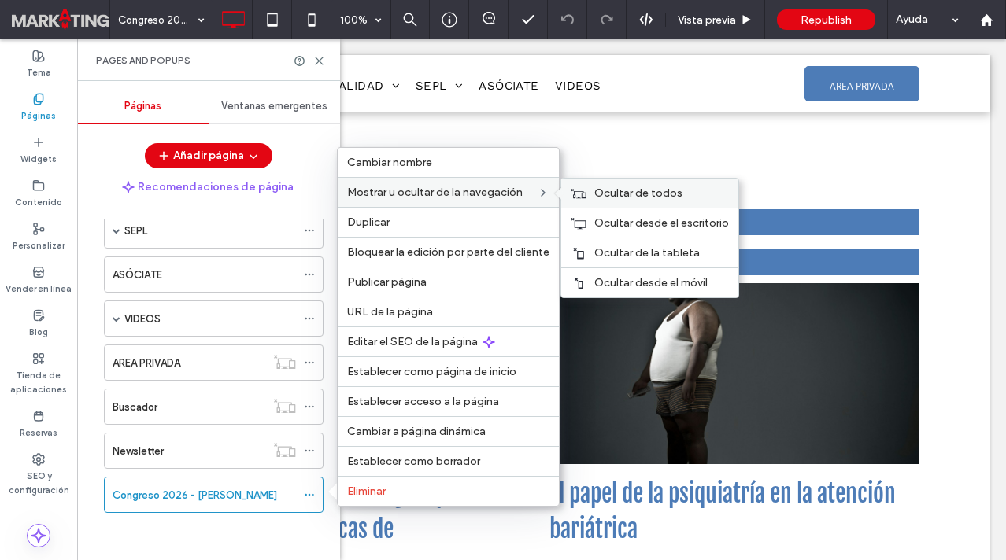
click at [586, 187] on div "Ocultar de todos" at bounding box center [649, 193] width 177 height 29
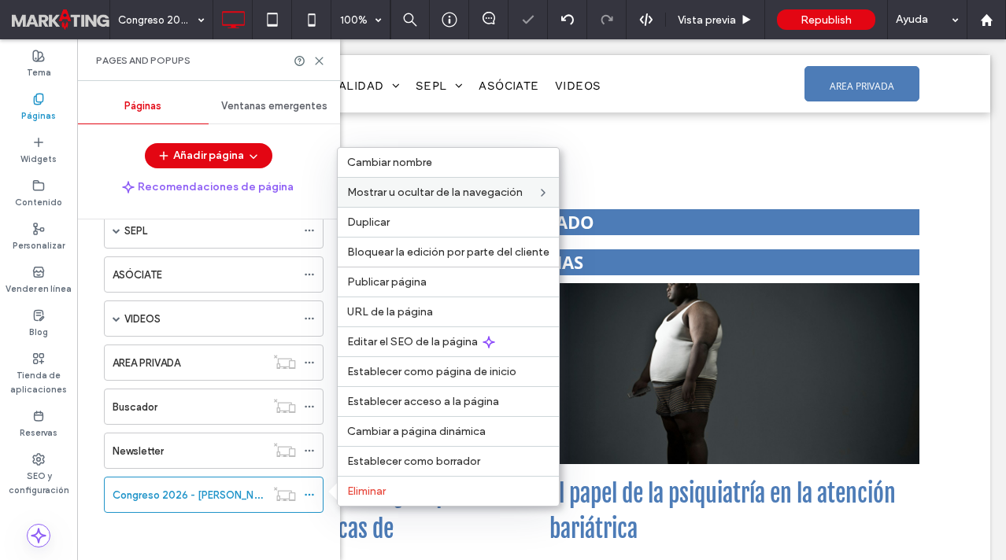
click at [220, 522] on div "PORTADA ACTUALIDAD NOTICIAS ARCHIVO 2017 Noticia Archivo 2017 ARCHIVO 2018 Noti…" at bounding box center [203, 324] width 239 height 416
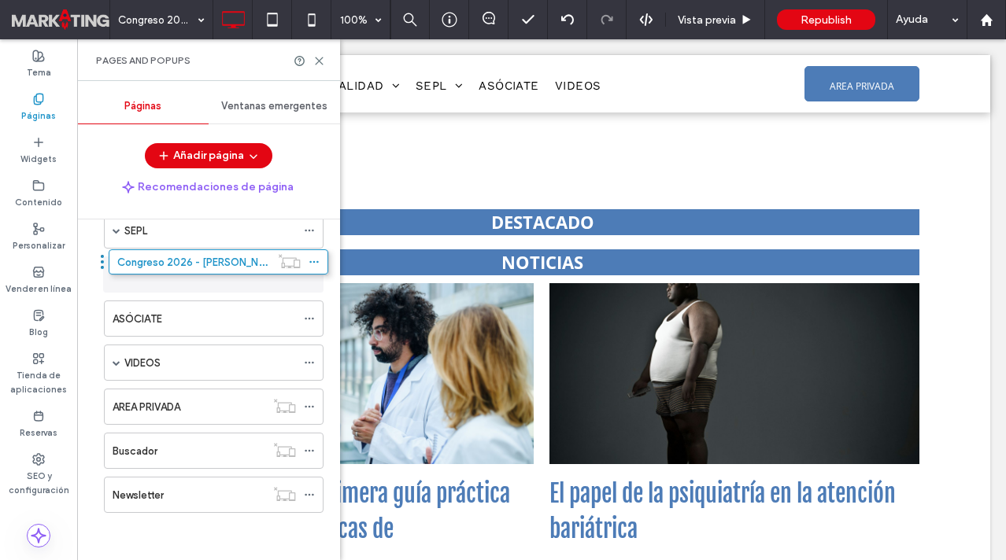
drag, startPoint x: 96, startPoint y: 495, endPoint x: 101, endPoint y: 268, distance: 227.5
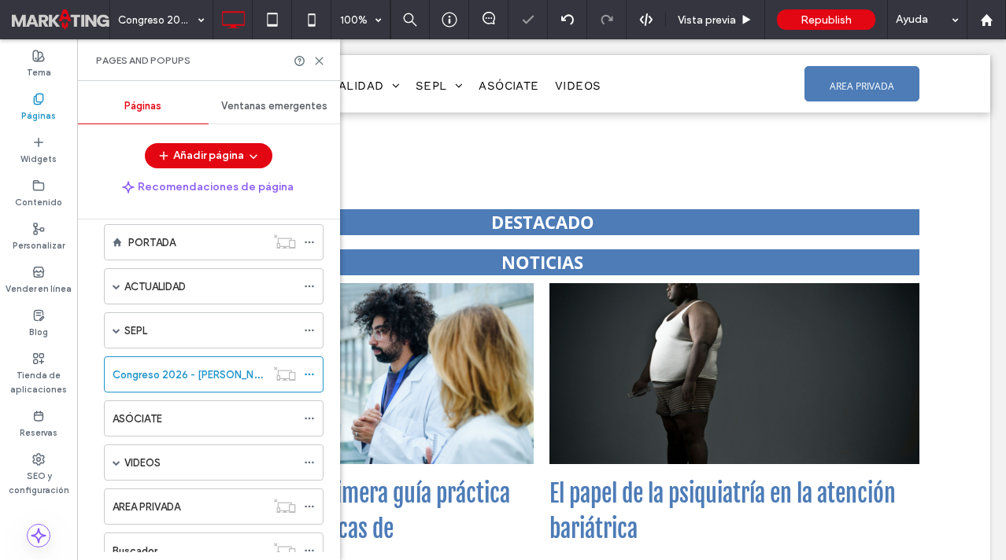
scroll to position [0, 0]
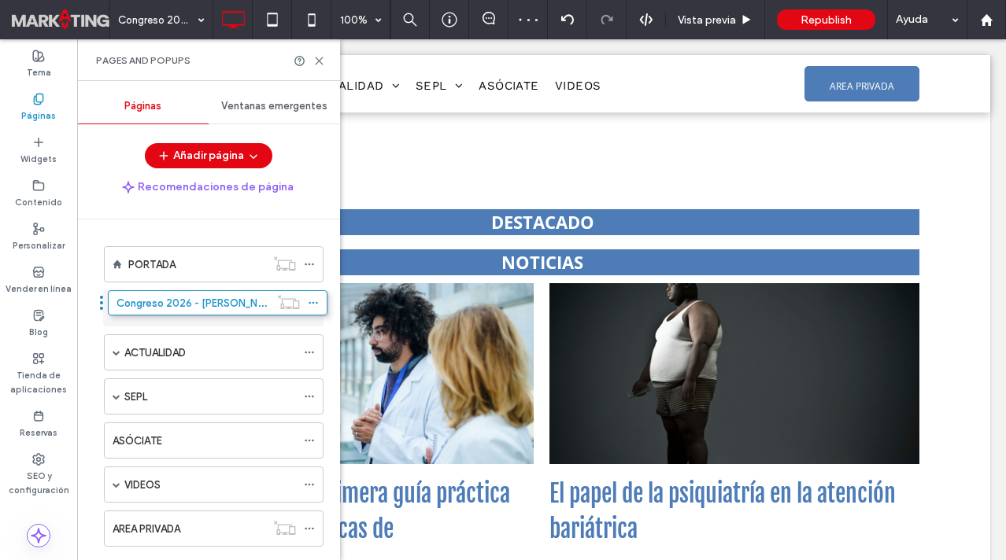
drag, startPoint x: 97, startPoint y: 397, endPoint x: 101, endPoint y: 309, distance: 88.2
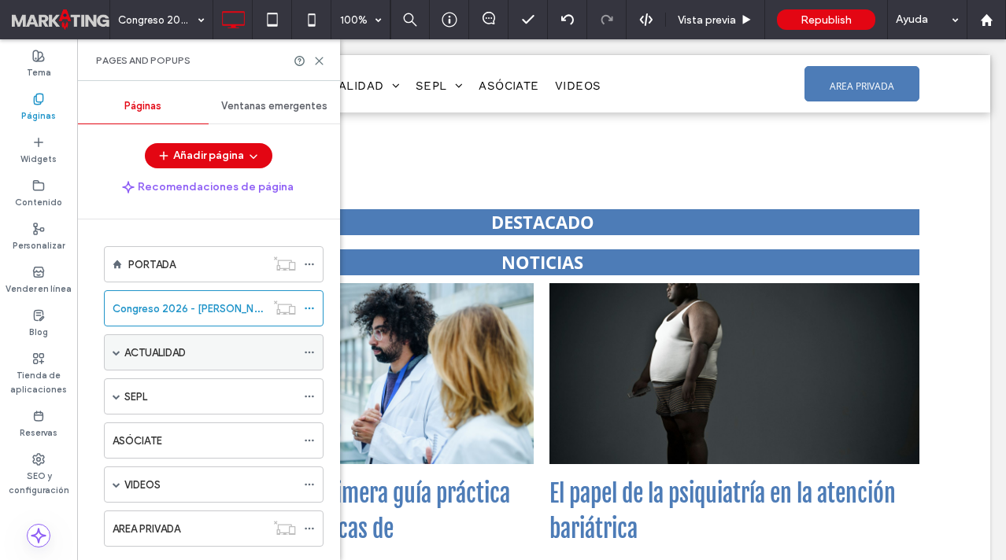
click at [115, 353] on span at bounding box center [117, 353] width 8 height 8
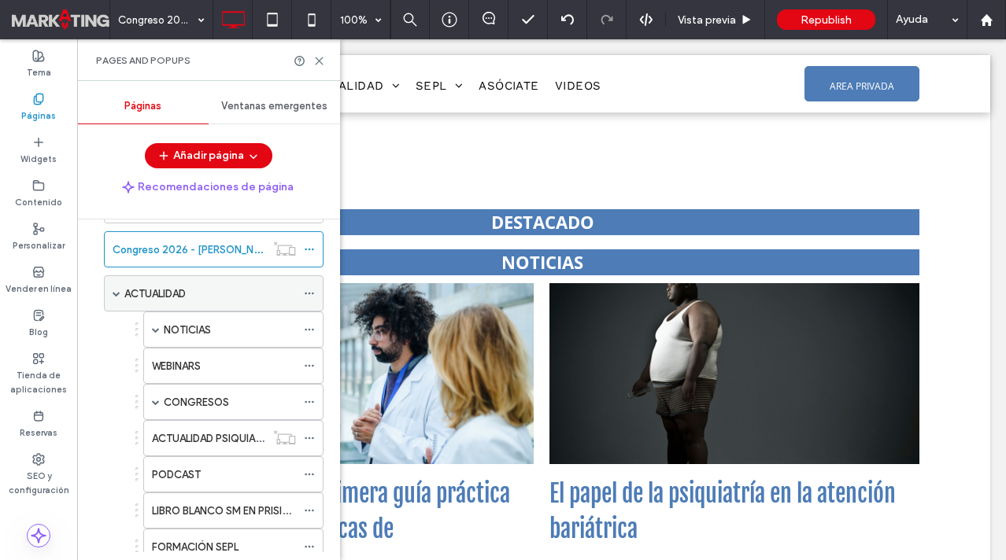
scroll to position [60, 0]
click at [155, 397] on span at bounding box center [156, 401] width 8 height 8
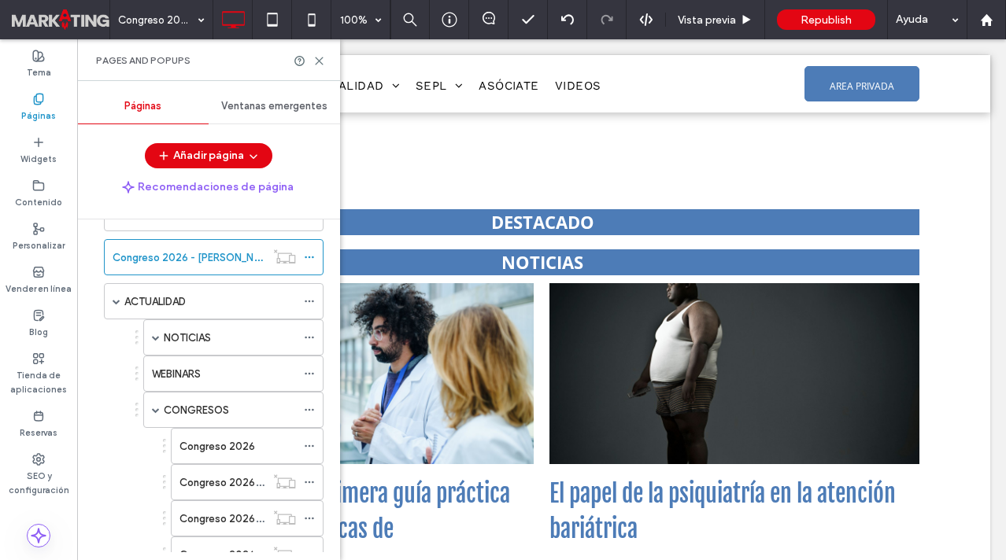
scroll to position [50, 0]
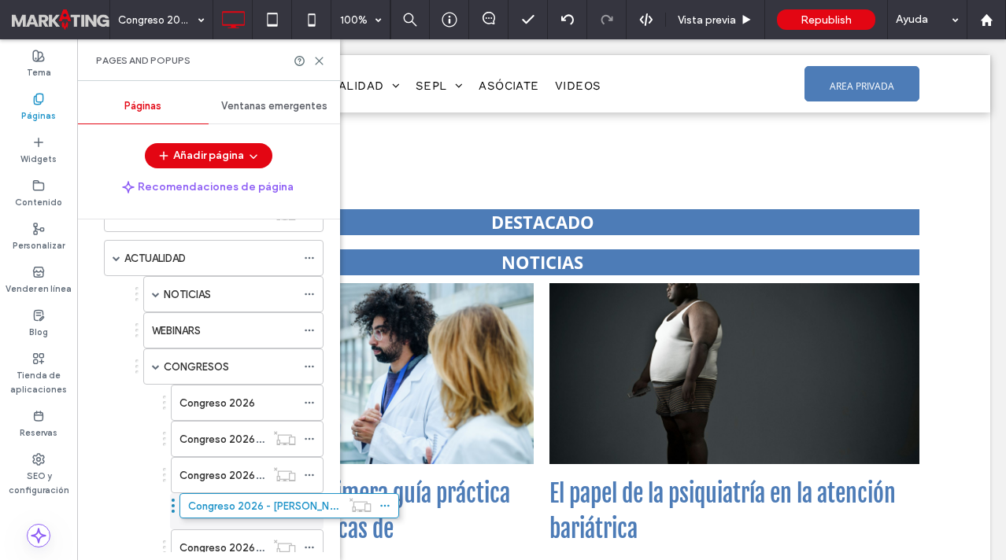
drag, startPoint x: 98, startPoint y: 257, endPoint x: 174, endPoint y: 511, distance: 264.5
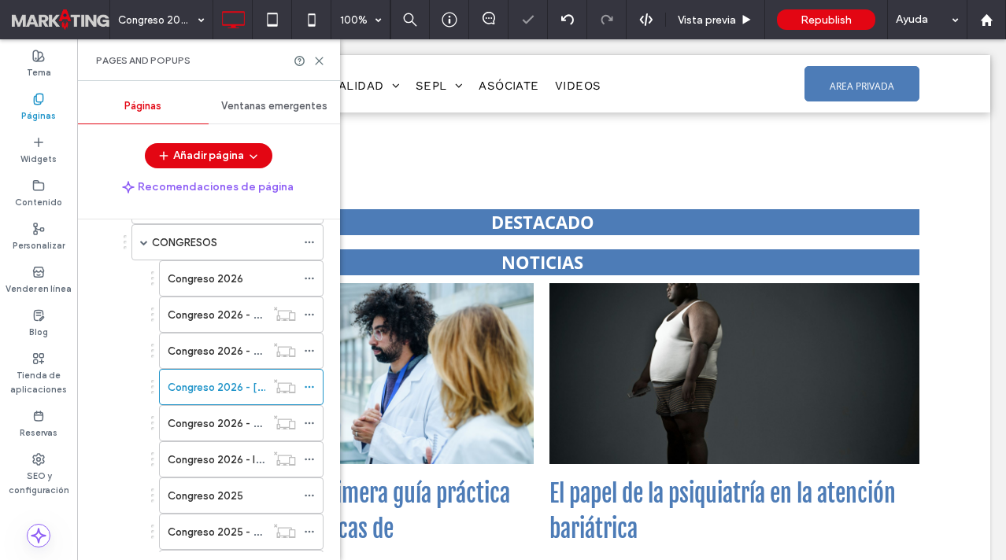
scroll to position [180, 0]
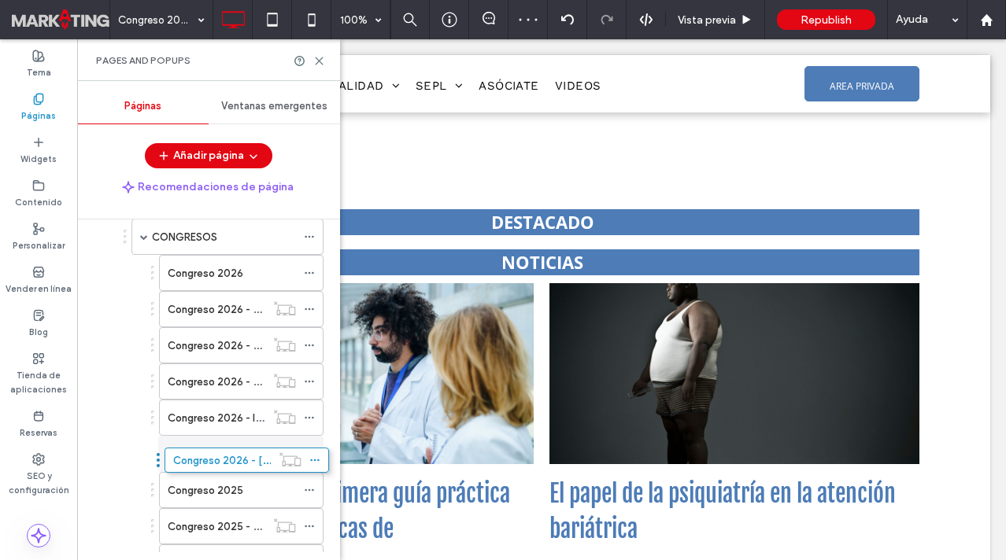
drag, startPoint x: 152, startPoint y: 380, endPoint x: 157, endPoint y: 455, distance: 74.9
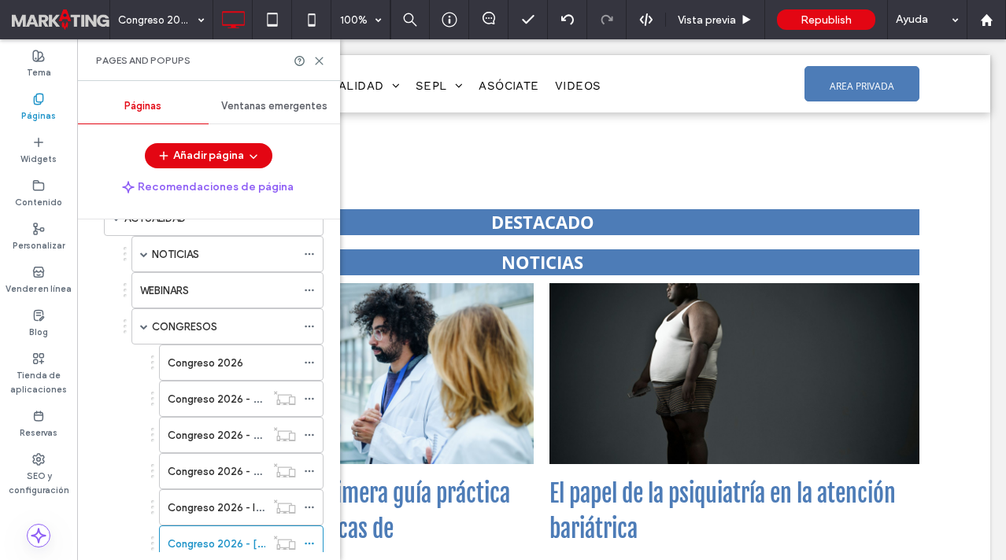
scroll to position [91, 0]
click at [212, 371] on div "Congreso 2026" at bounding box center [232, 362] width 128 height 35
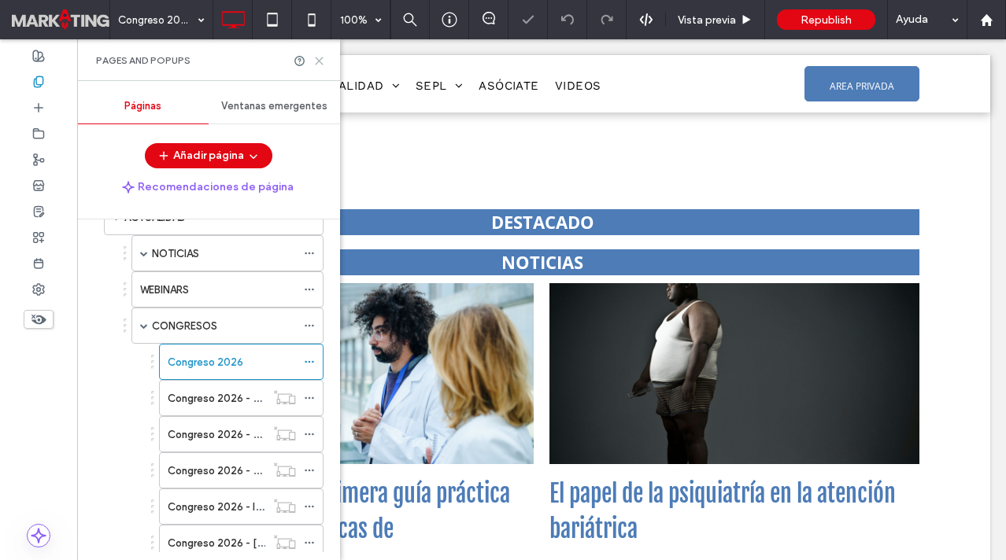
click at [319, 59] on icon at bounding box center [319, 61] width 12 height 12
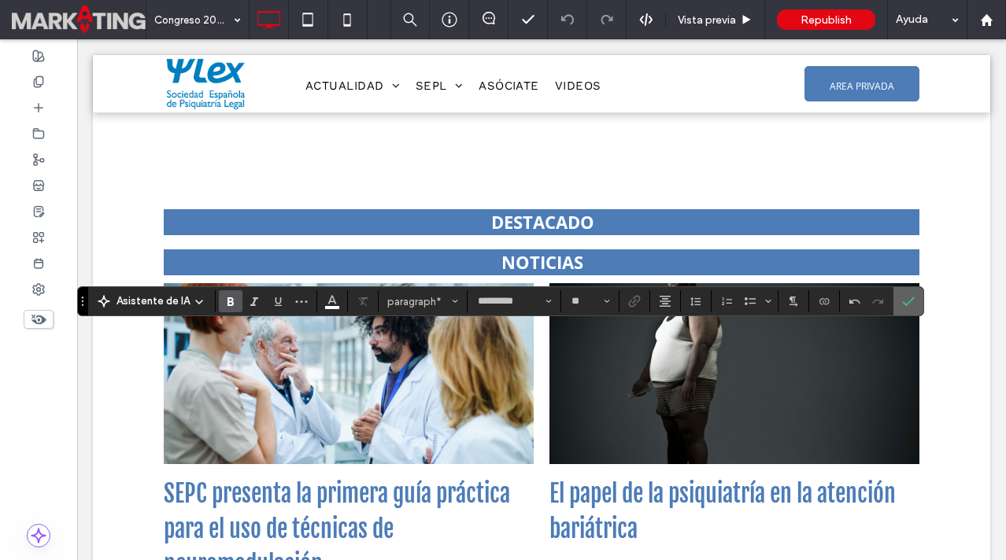
click at [910, 297] on icon "Confirmar" at bounding box center [908, 301] width 13 height 13
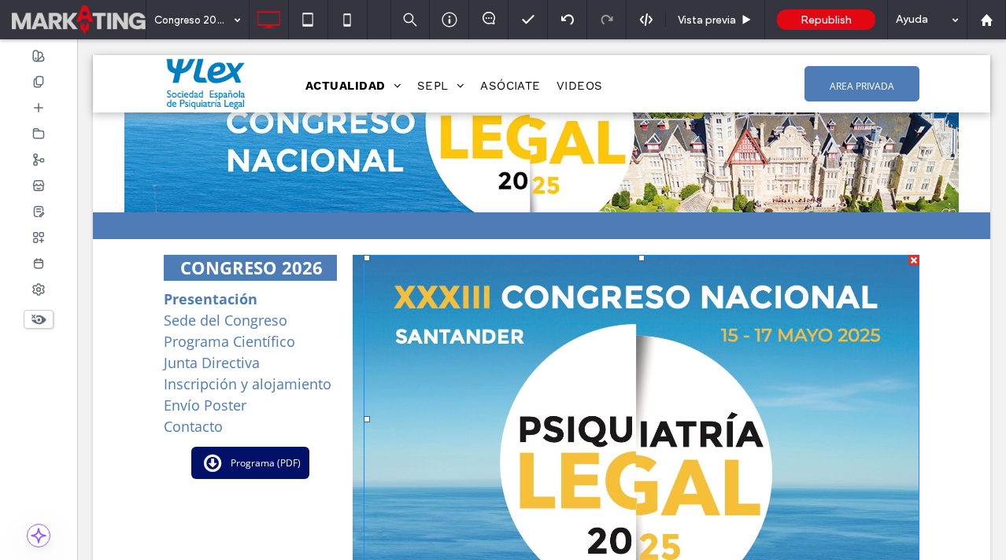
scroll to position [74, 0]
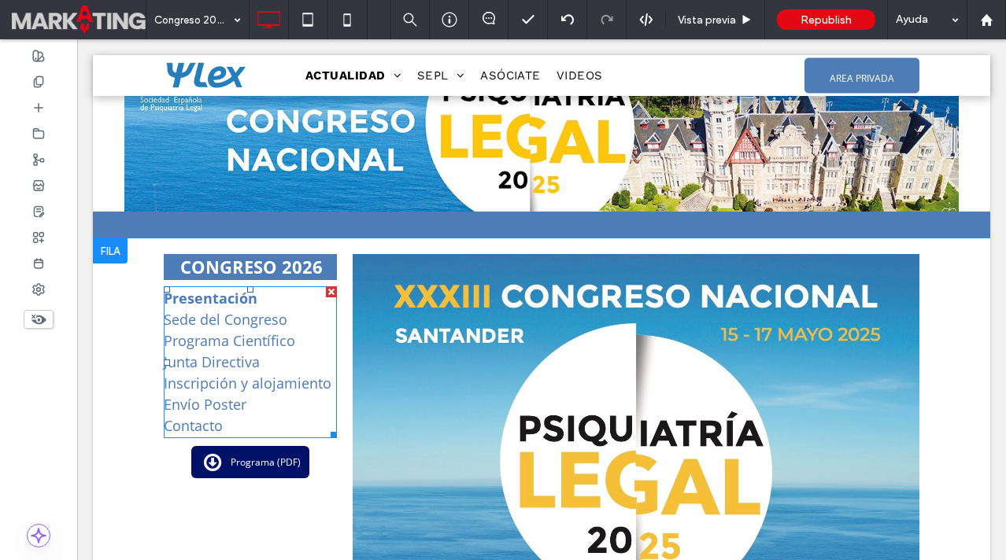
click at [218, 327] on link "Sede del Congreso" at bounding box center [226, 319] width 124 height 19
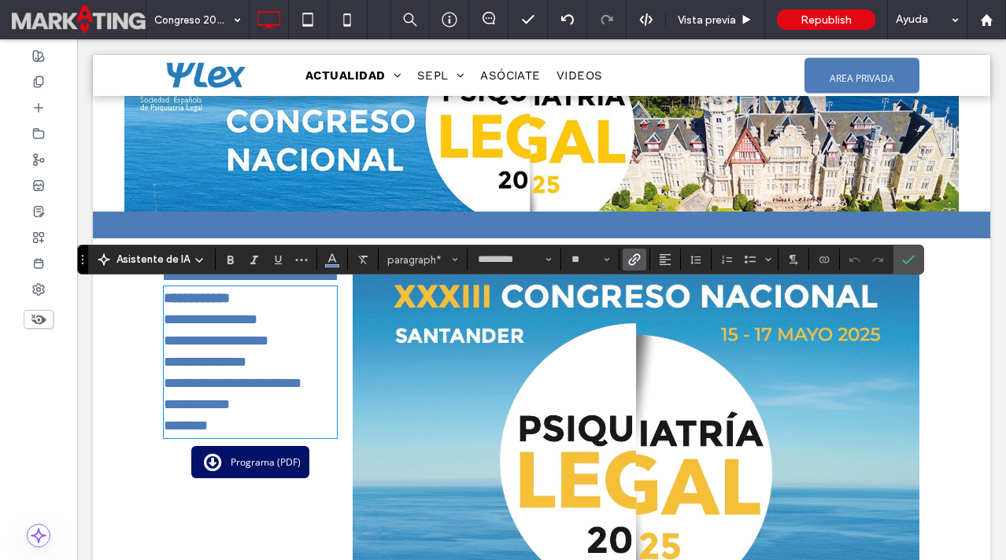
click at [230, 298] on strong "**********" at bounding box center [197, 298] width 66 height 14
drag, startPoint x: 287, startPoint y: 317, endPoint x: 157, endPoint y: 316, distance: 130.7
click at [157, 316] on div "**********" at bounding box center [541, 418] width 897 height 360
click at [630, 263] on icon "Enlace" at bounding box center [634, 259] width 13 height 13
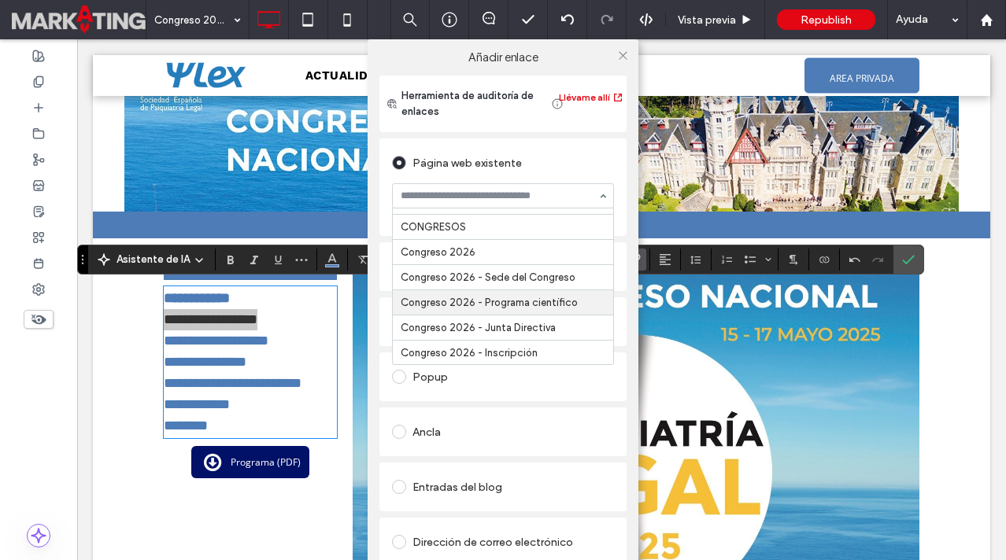
scroll to position [219, 0]
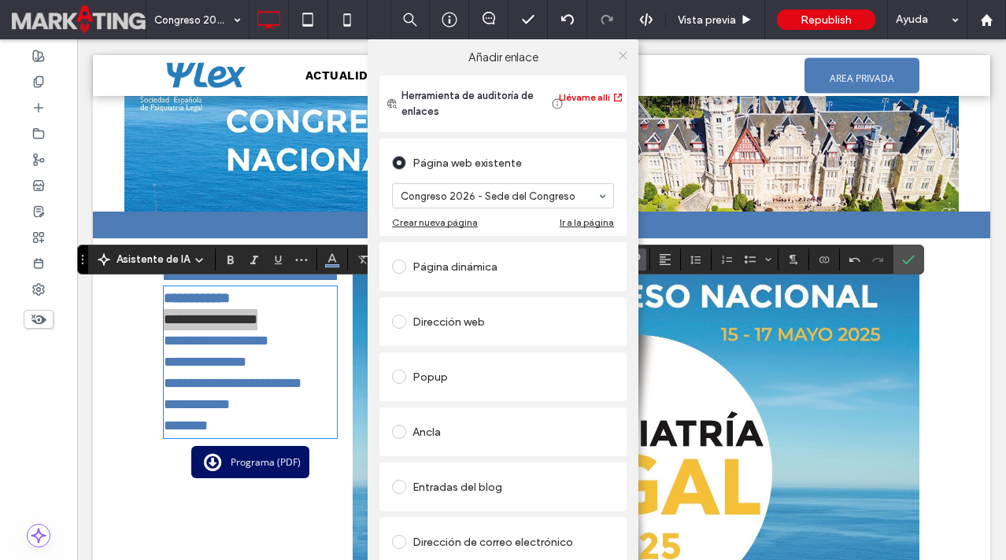
click at [620, 57] on use at bounding box center [623, 55] width 8 height 8
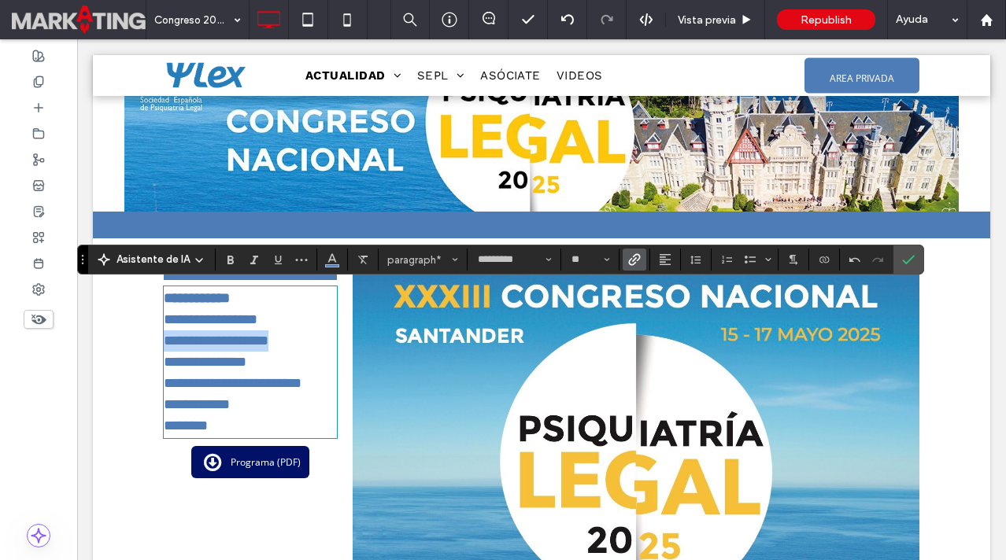
drag, startPoint x: 292, startPoint y: 341, endPoint x: 164, endPoint y: 345, distance: 128.4
click at [164, 345] on link "**********" at bounding box center [216, 341] width 105 height 14
click at [634, 260] on icon "Enlace" at bounding box center [634, 259] width 13 height 13
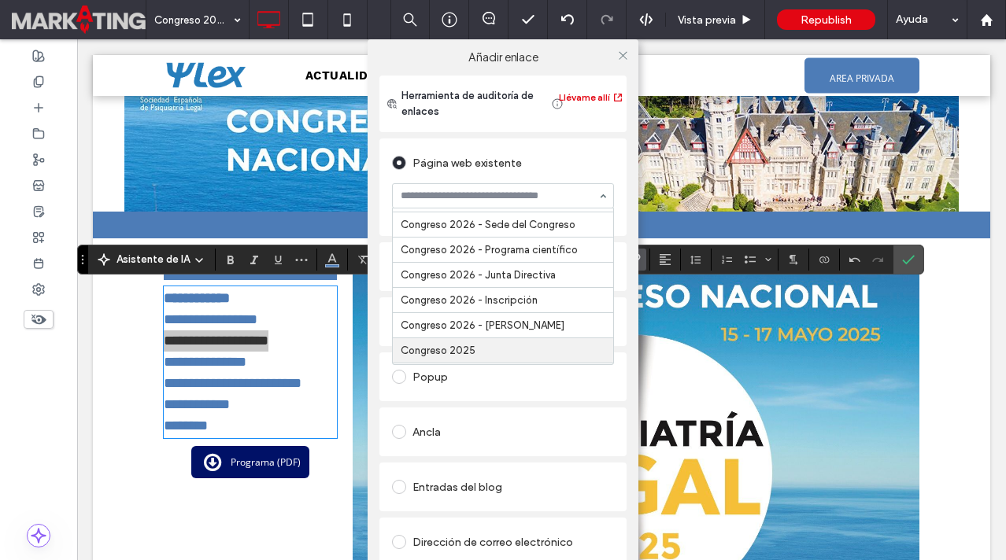
scroll to position [260, 0]
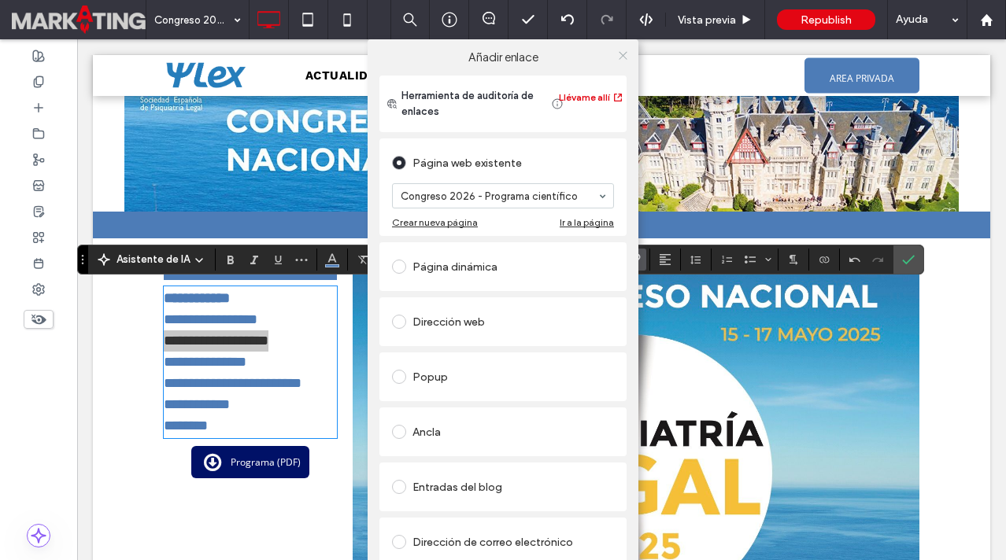
click at [620, 57] on icon at bounding box center [623, 56] width 12 height 12
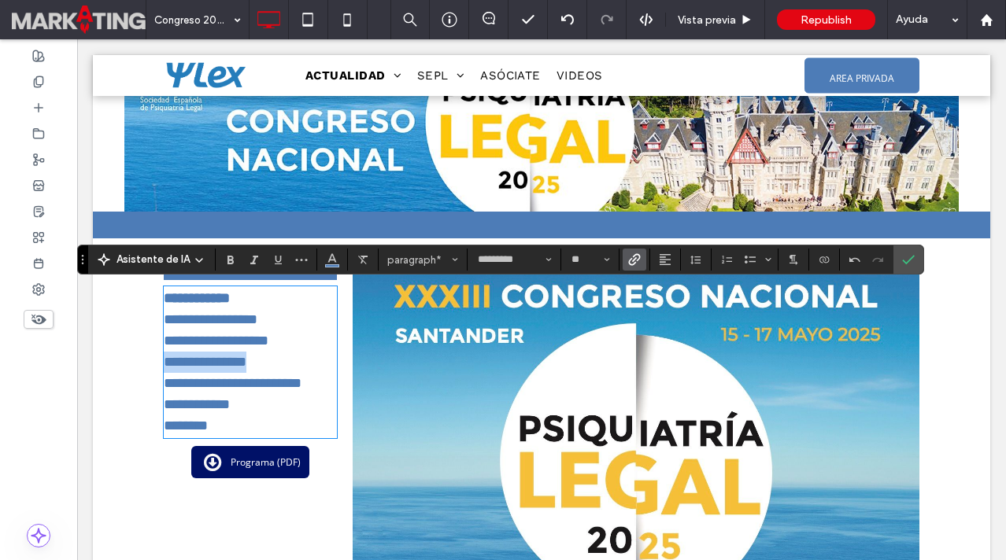
drag, startPoint x: 268, startPoint y: 364, endPoint x: 162, endPoint y: 360, distance: 106.3
click at [162, 360] on div "**********" at bounding box center [541, 418] width 897 height 360
click at [631, 260] on icon "Enlace" at bounding box center [634, 259] width 13 height 13
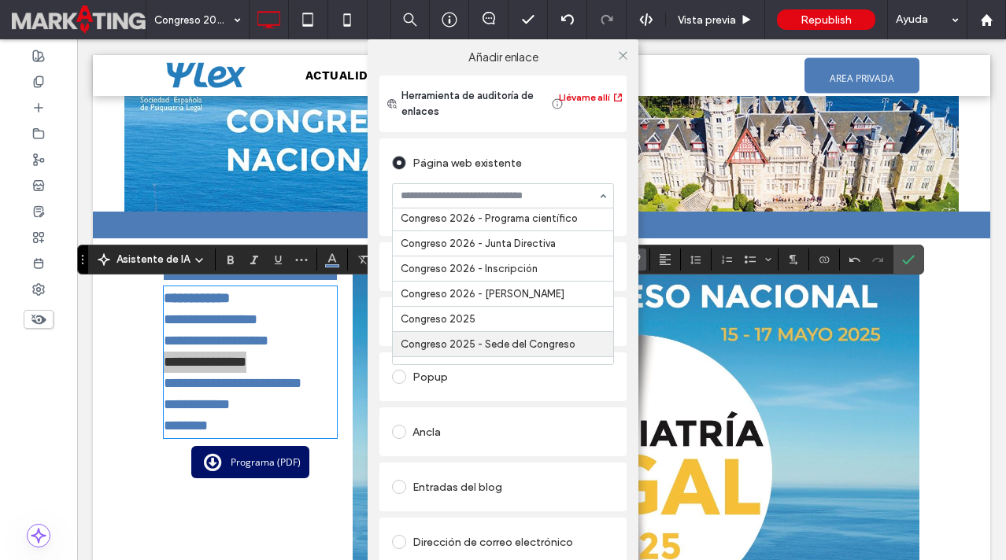
scroll to position [298, 0]
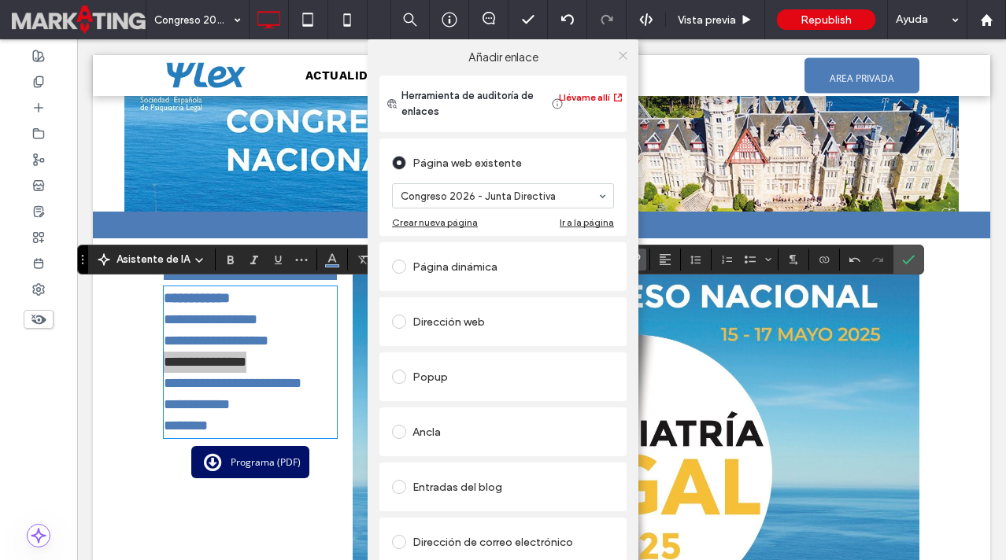
click at [620, 54] on icon at bounding box center [623, 56] width 12 height 12
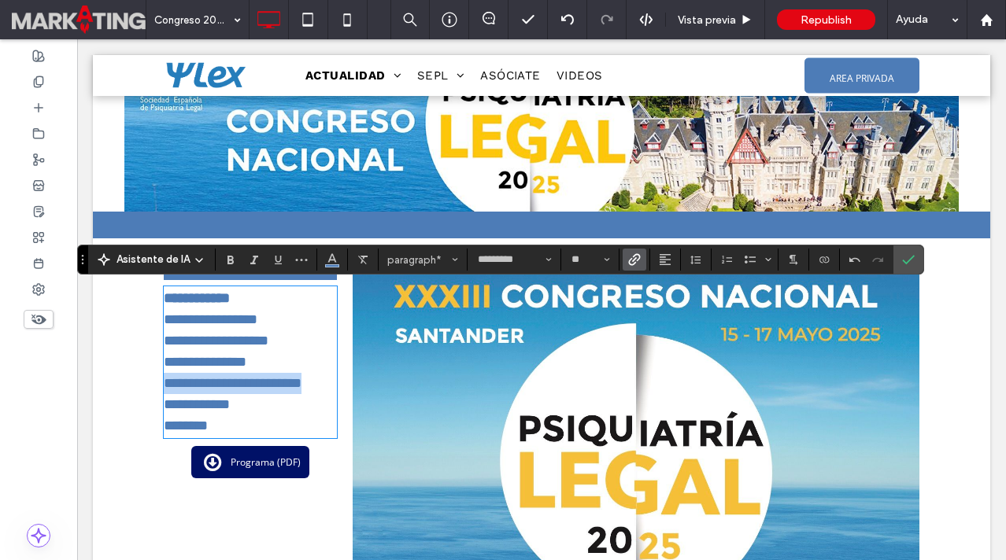
drag, startPoint x: 326, startPoint y: 386, endPoint x: 165, endPoint y: 387, distance: 160.6
click at [165, 387] on link "**********" at bounding box center [233, 383] width 138 height 14
click at [634, 259] on use "Enlace" at bounding box center [635, 260] width 12 height 12
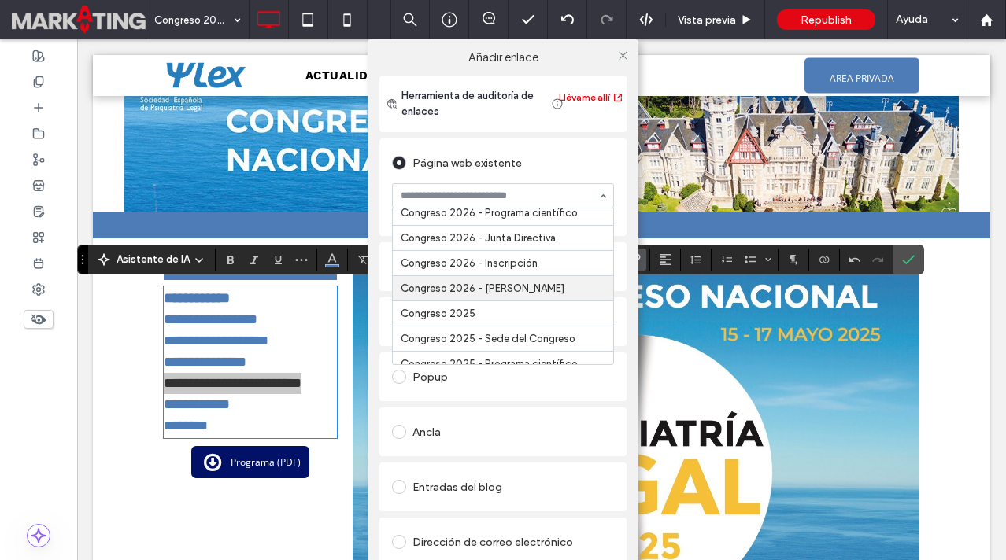
scroll to position [295, 0]
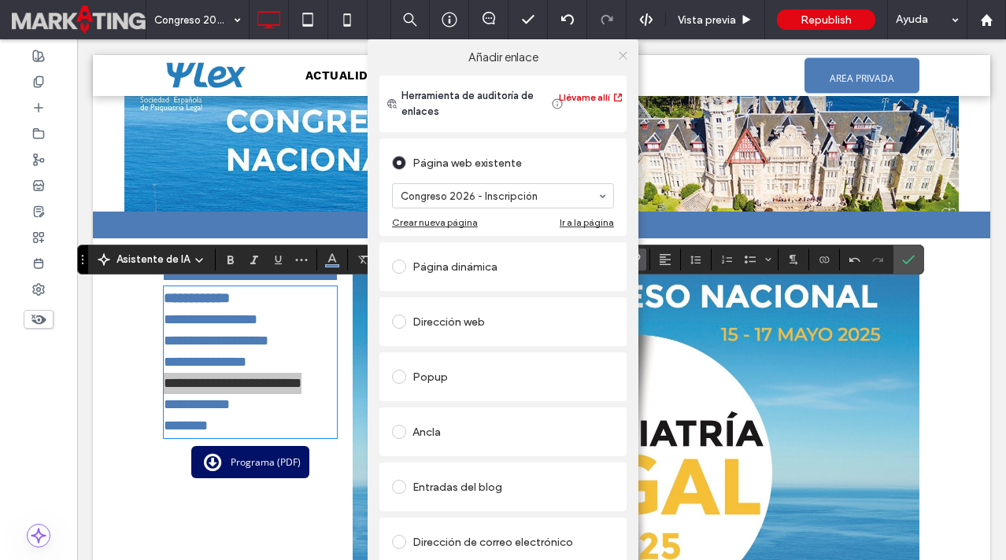
click at [623, 52] on icon at bounding box center [623, 56] width 12 height 12
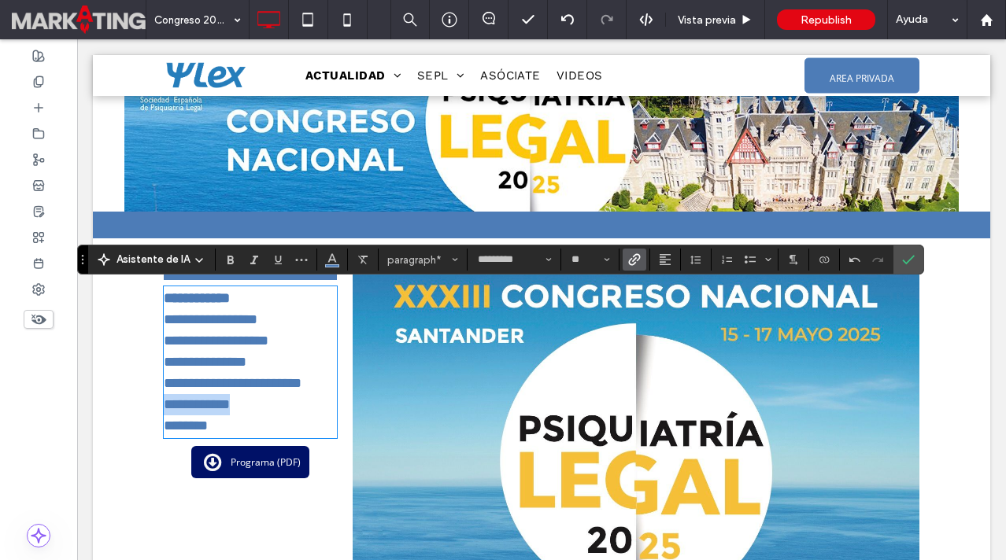
drag, startPoint x: 247, startPoint y: 402, endPoint x: 168, endPoint y: 404, distance: 79.5
click at [168, 404] on p "**********" at bounding box center [250, 404] width 173 height 21
click at [630, 262] on icon "Enlace" at bounding box center [634, 259] width 13 height 13
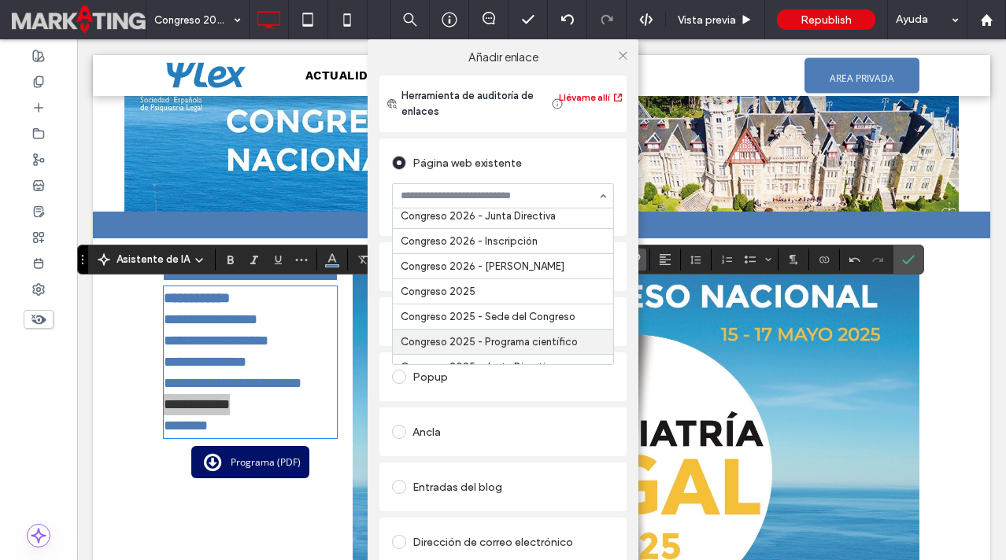
scroll to position [331, 0]
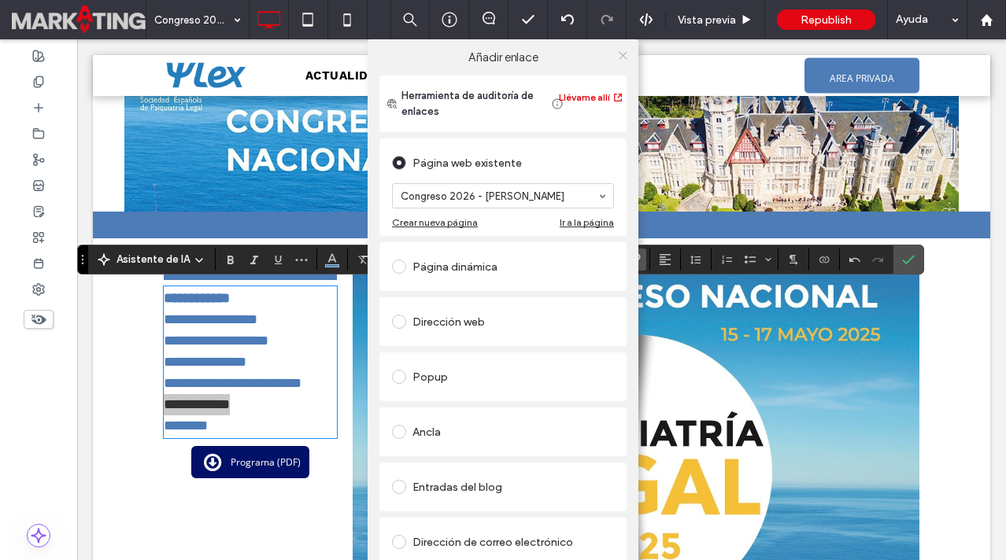
click at [617, 61] on span at bounding box center [623, 55] width 12 height 24
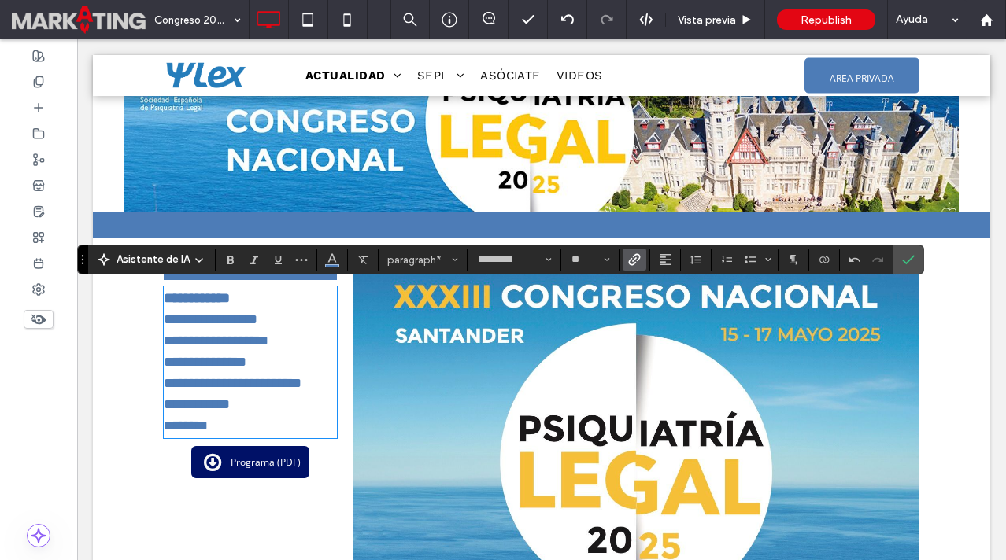
click at [327, 467] on div "**********" at bounding box center [258, 418] width 189 height 329
click at [904, 261] on icon "Confirmar" at bounding box center [908, 259] width 13 height 13
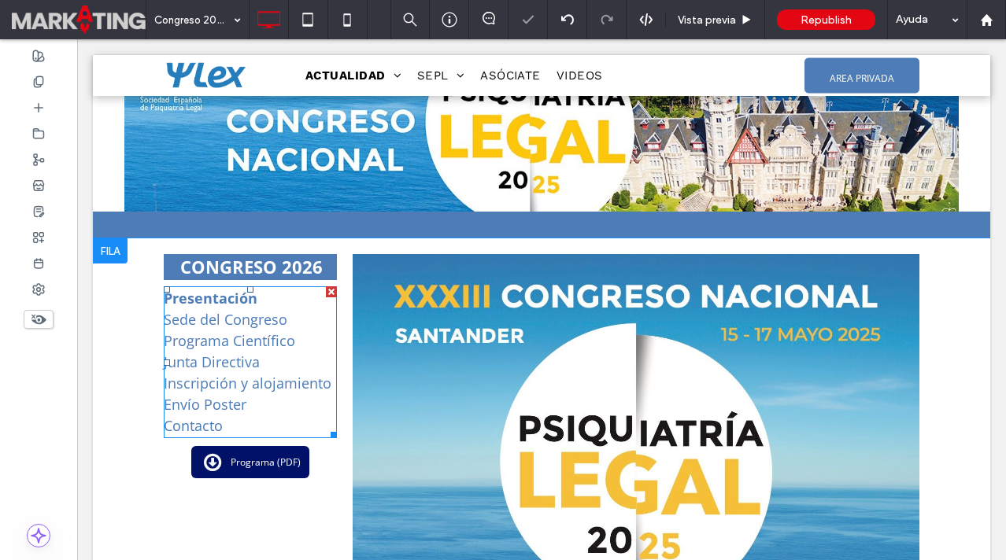
click at [279, 346] on link "Programa Científico" at bounding box center [229, 340] width 131 height 19
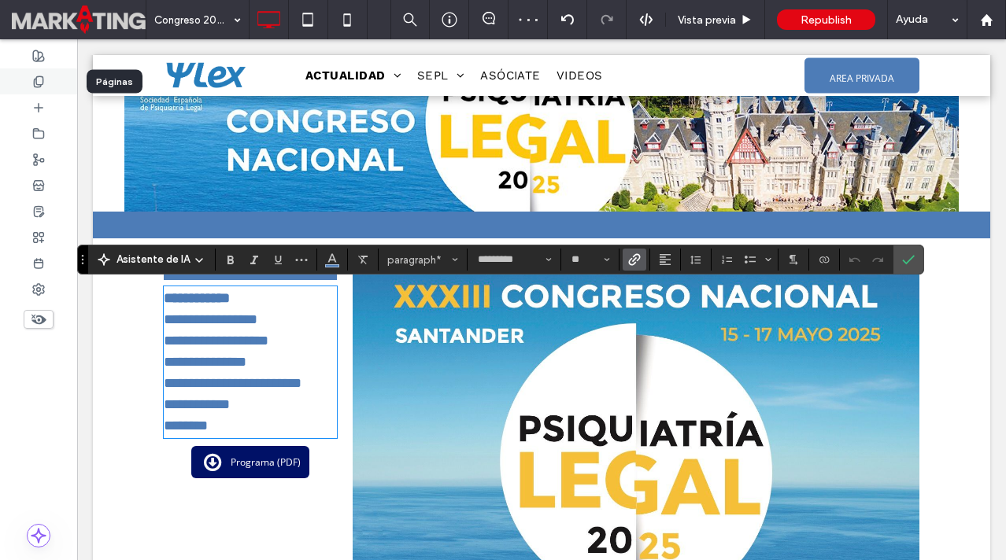
click at [44, 72] on div at bounding box center [38, 81] width 77 height 26
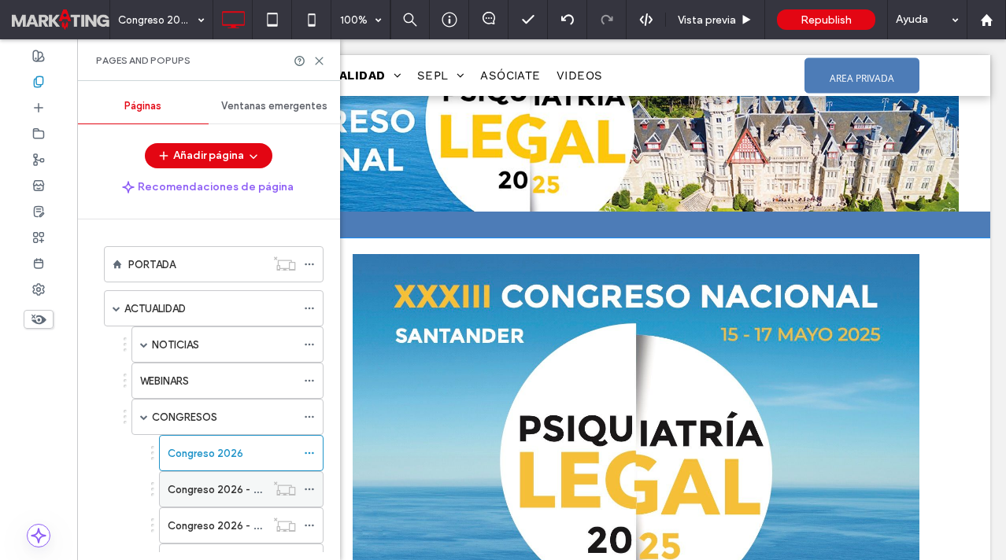
click at [192, 482] on label "Congreso 2026 - Sede del Congreso" at bounding box center [256, 490] width 177 height 28
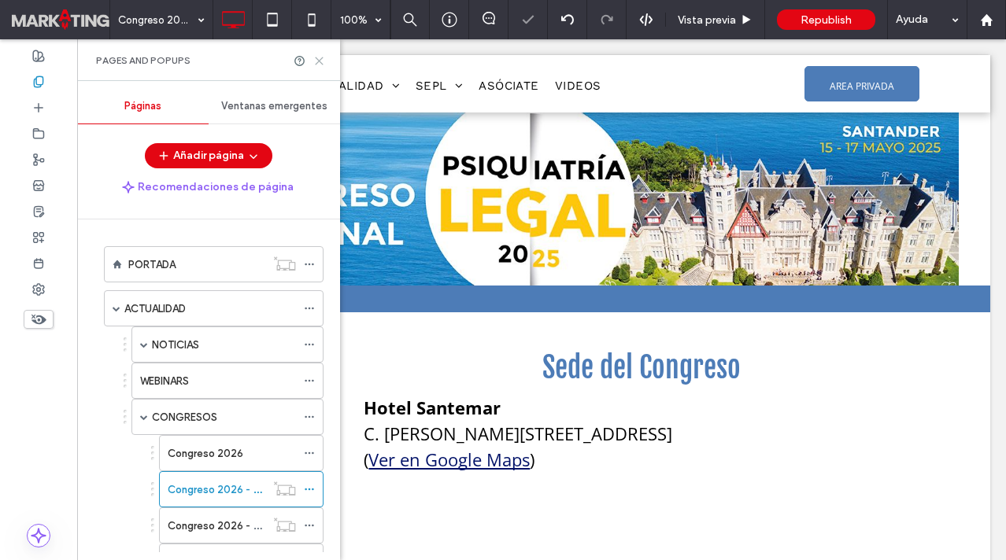
click at [320, 58] on icon at bounding box center [319, 61] width 12 height 12
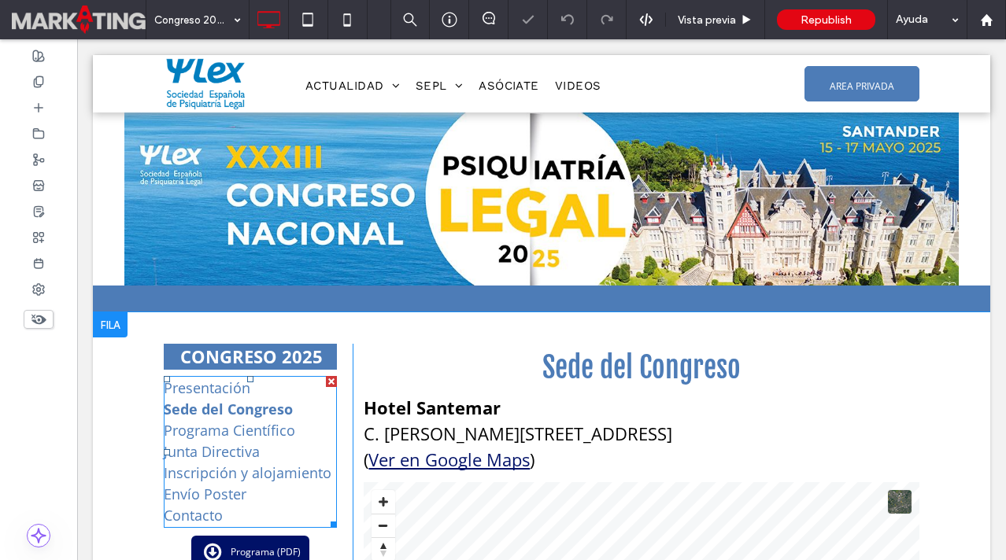
click at [244, 450] on link "Junta Directiva" at bounding box center [212, 451] width 96 height 19
type input "*********"
type input "**"
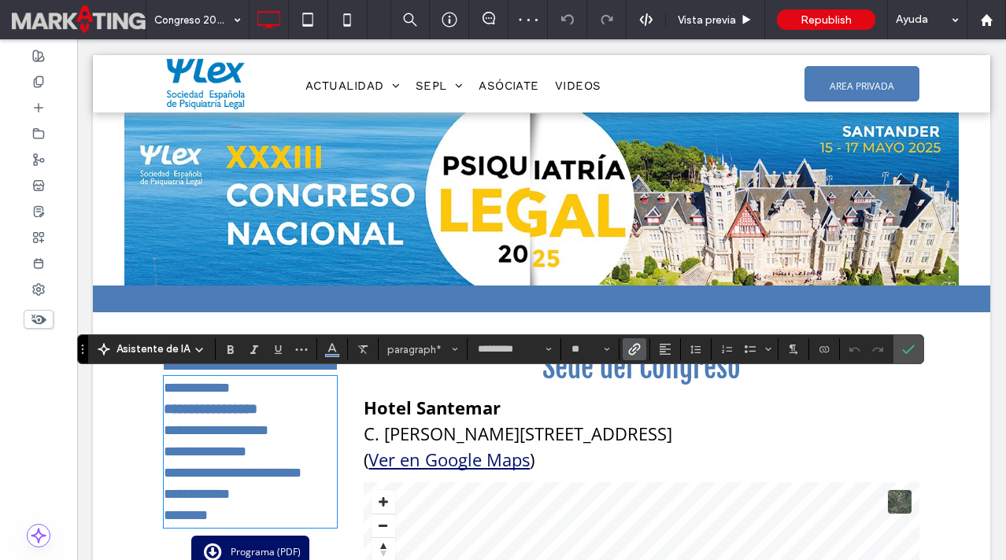
click at [910, 343] on icon "Confirmar" at bounding box center [908, 349] width 13 height 13
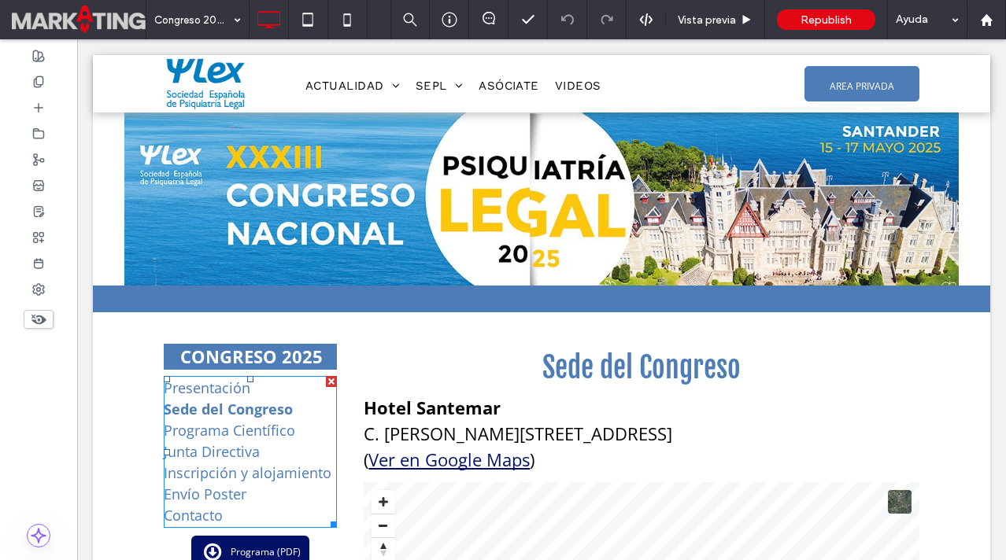
click at [330, 414] on p "Sede del Congreso" at bounding box center [250, 409] width 173 height 21
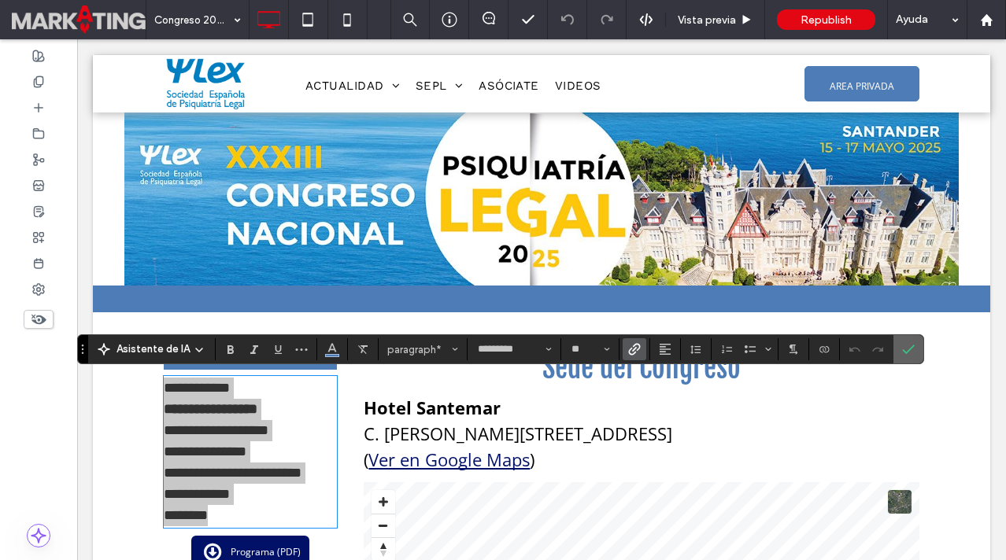
click at [904, 346] on icon "Confirmar" at bounding box center [908, 349] width 13 height 13
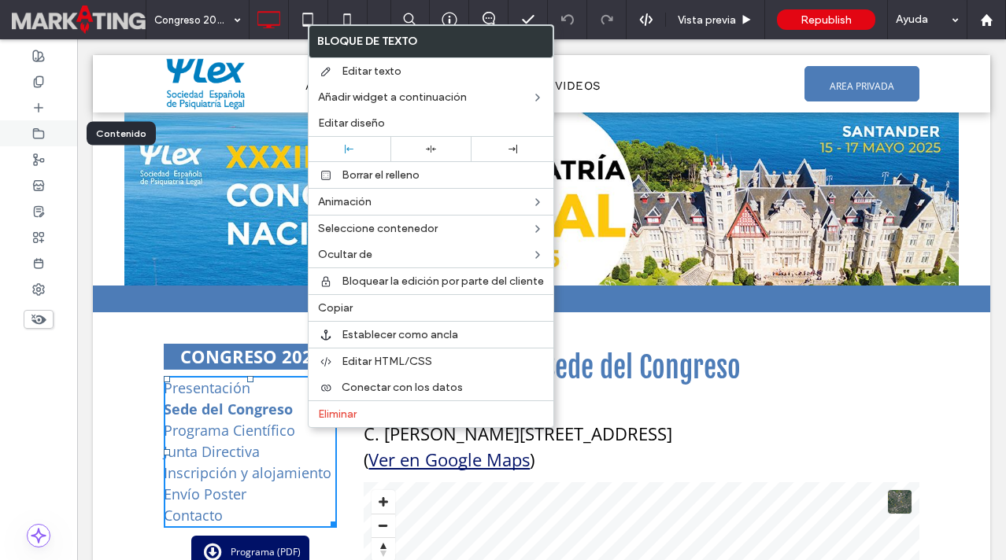
click at [41, 133] on icon at bounding box center [38, 134] width 13 height 13
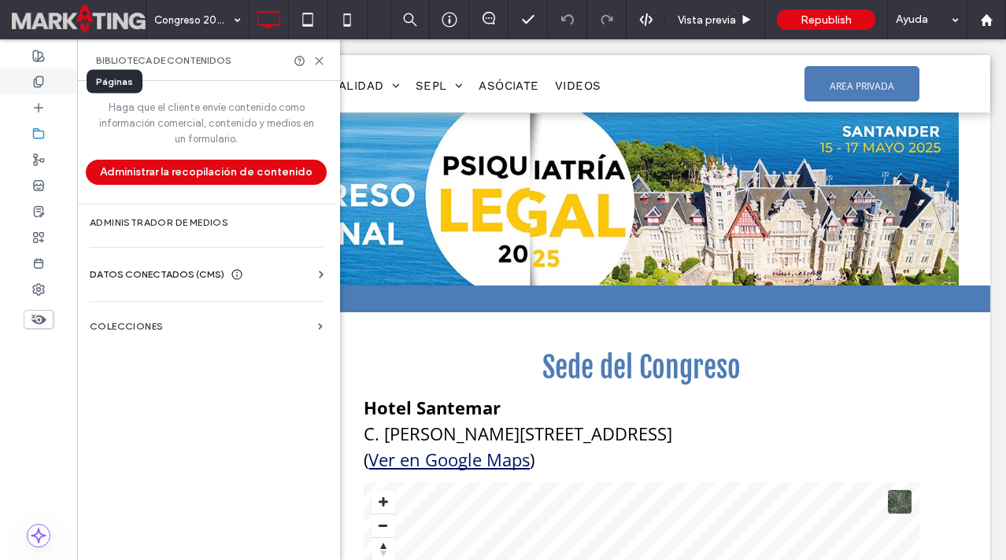
click at [37, 85] on icon at bounding box center [38, 82] width 13 height 13
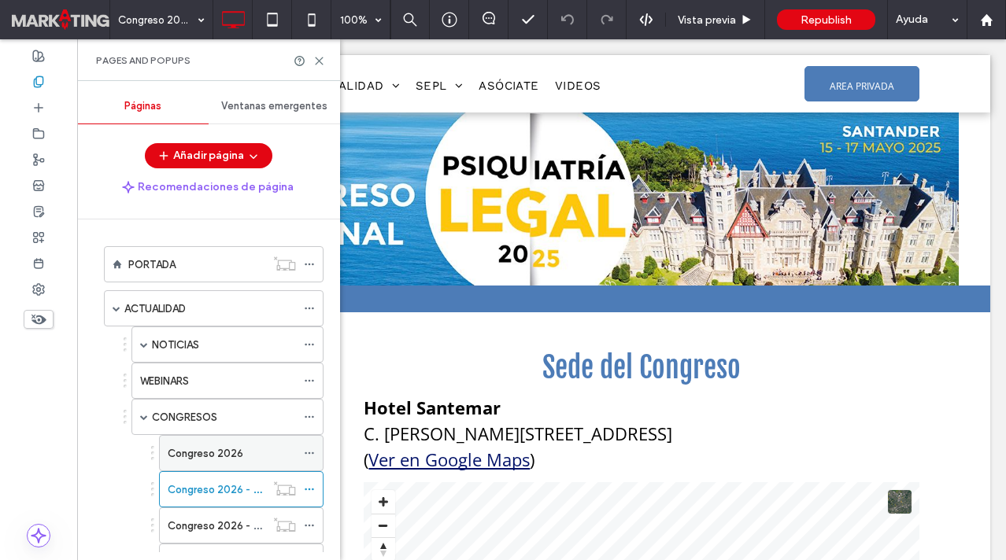
click at [242, 451] on div "Congreso 2026" at bounding box center [232, 454] width 128 height 17
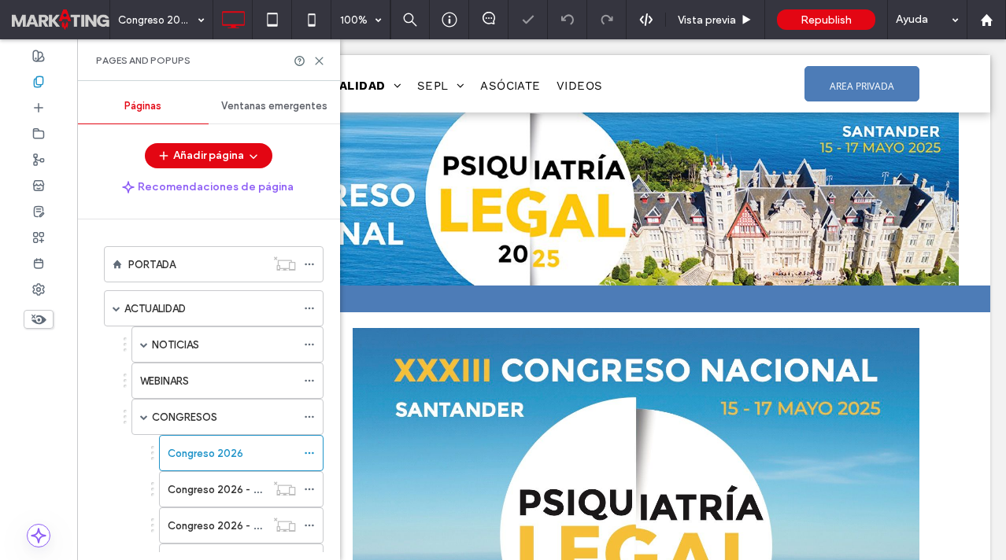
click at [326, 48] on div "Pages and Popups" at bounding box center [208, 60] width 263 height 42
click at [320, 68] on div "Pages and Popups" at bounding box center [208, 60] width 263 height 42
click at [319, 59] on use at bounding box center [319, 60] width 7 height 7
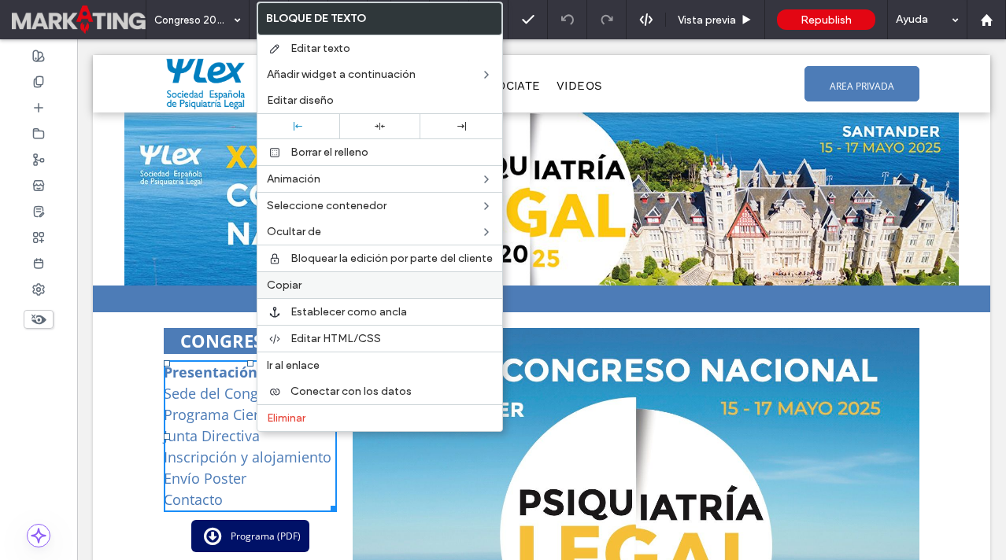
click at [309, 291] on label "Copiar" at bounding box center [380, 285] width 226 height 13
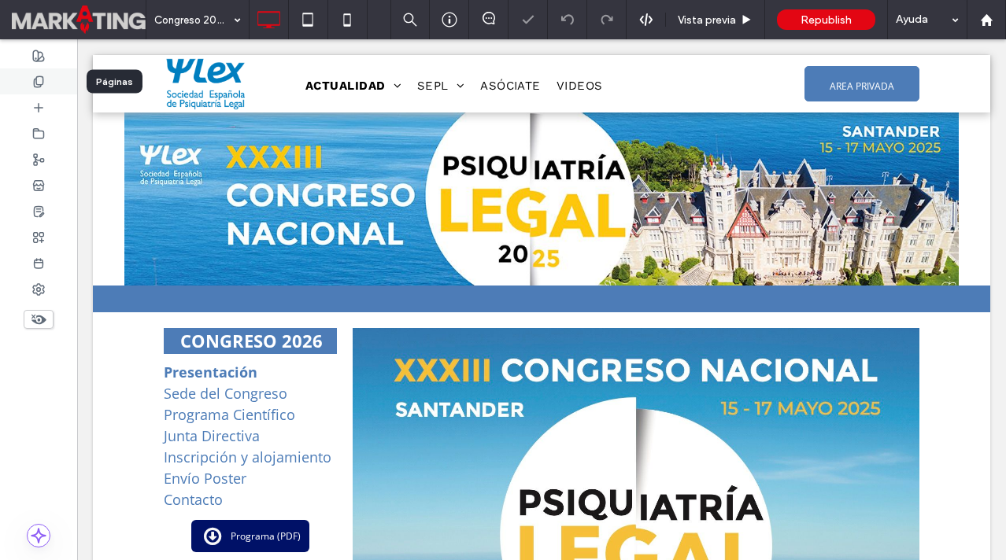
click at [44, 84] on icon at bounding box center [38, 82] width 13 height 13
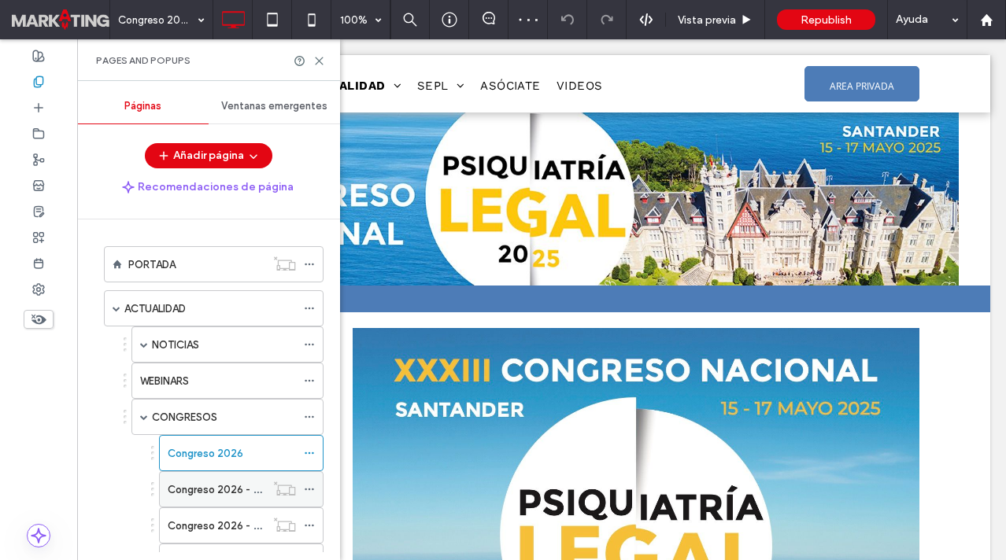
click at [200, 485] on label "Congreso 2026 - Sede del Congreso" at bounding box center [256, 490] width 177 height 28
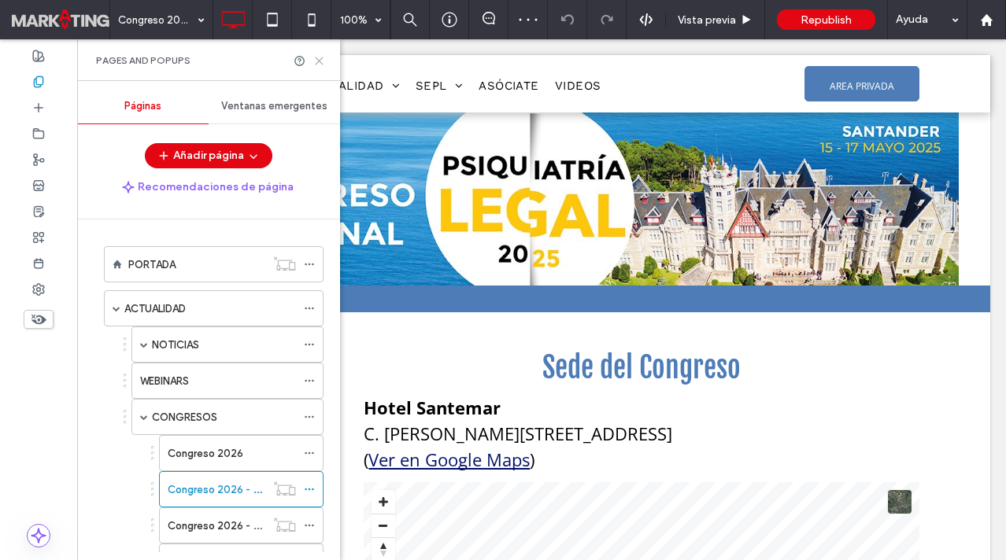
click at [319, 56] on icon at bounding box center [319, 61] width 12 height 12
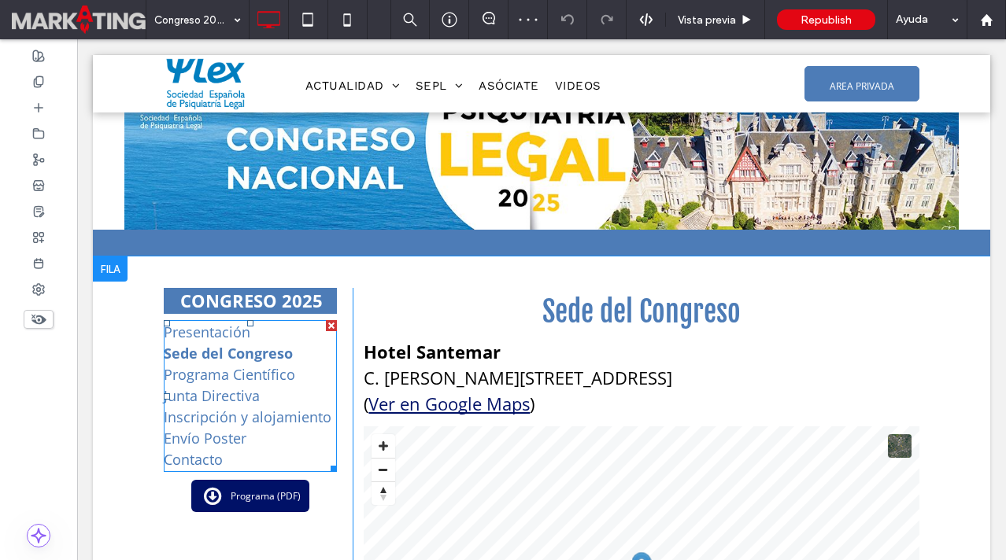
scroll to position [42, 0]
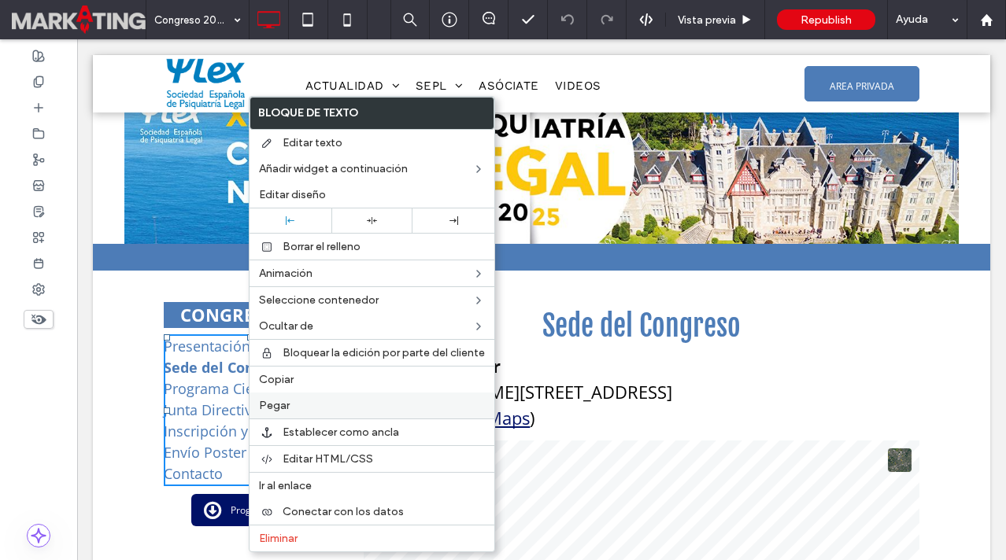
click at [275, 398] on div "Pegar" at bounding box center [372, 406] width 245 height 26
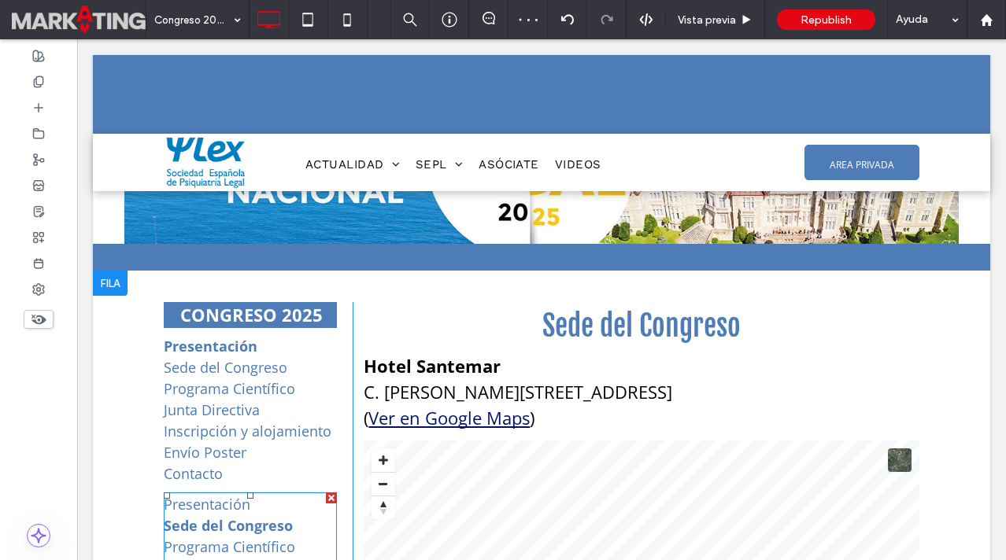
click at [332, 499] on div at bounding box center [331, 498] width 11 height 11
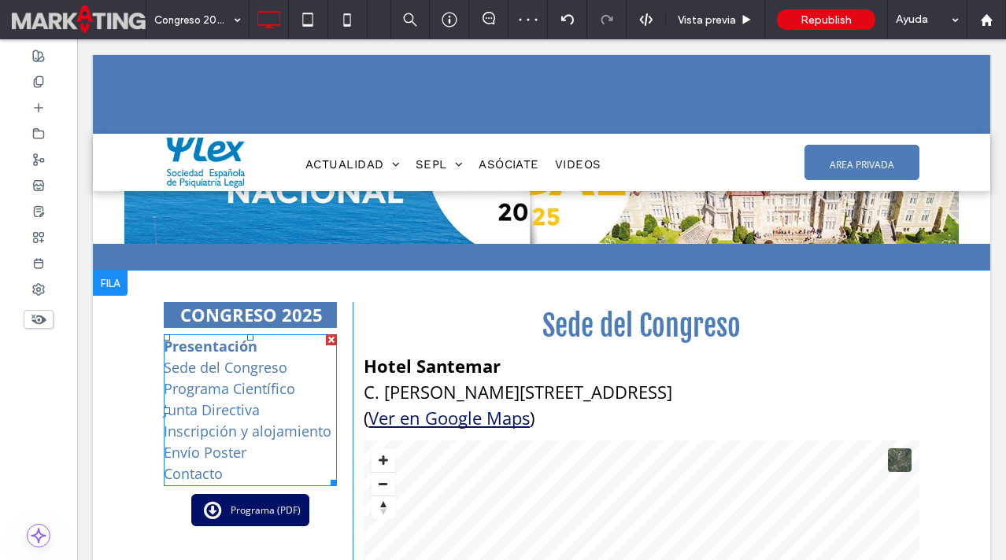
click at [251, 342] on strong "Presentación" at bounding box center [211, 346] width 94 height 19
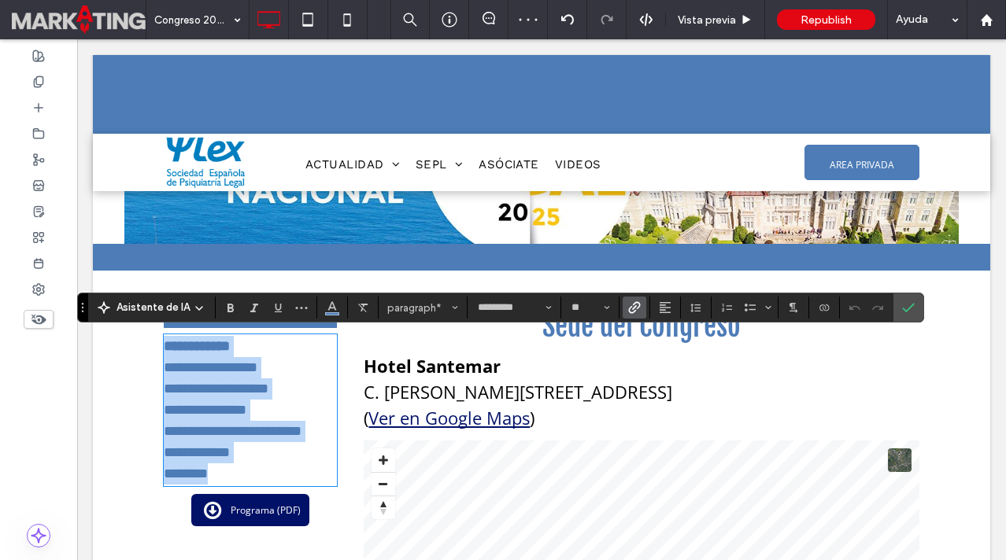
click at [230, 348] on strong "**********" at bounding box center [197, 346] width 66 height 14
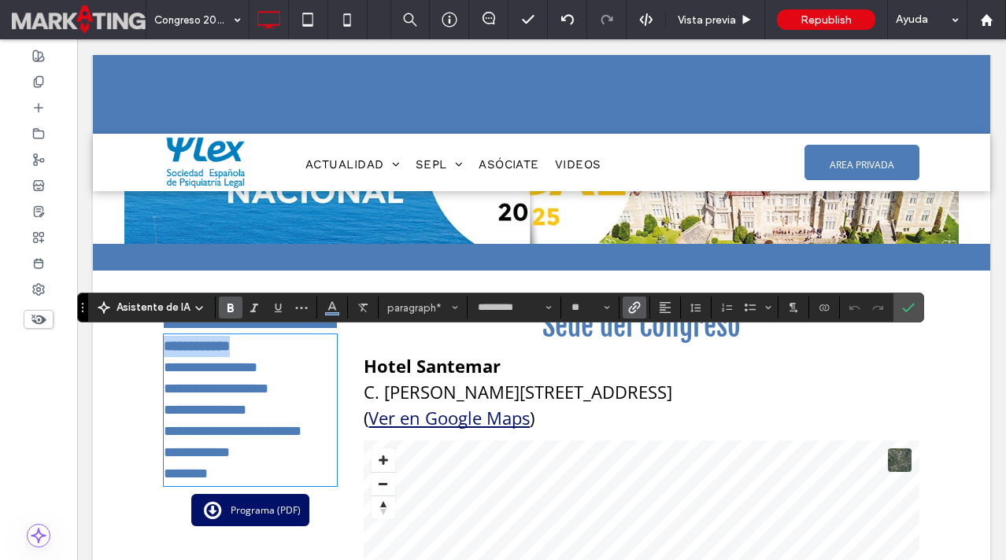
drag, startPoint x: 258, startPoint y: 348, endPoint x: 150, endPoint y: 347, distance: 108.6
click at [630, 308] on icon "Enlace" at bounding box center [634, 307] width 13 height 13
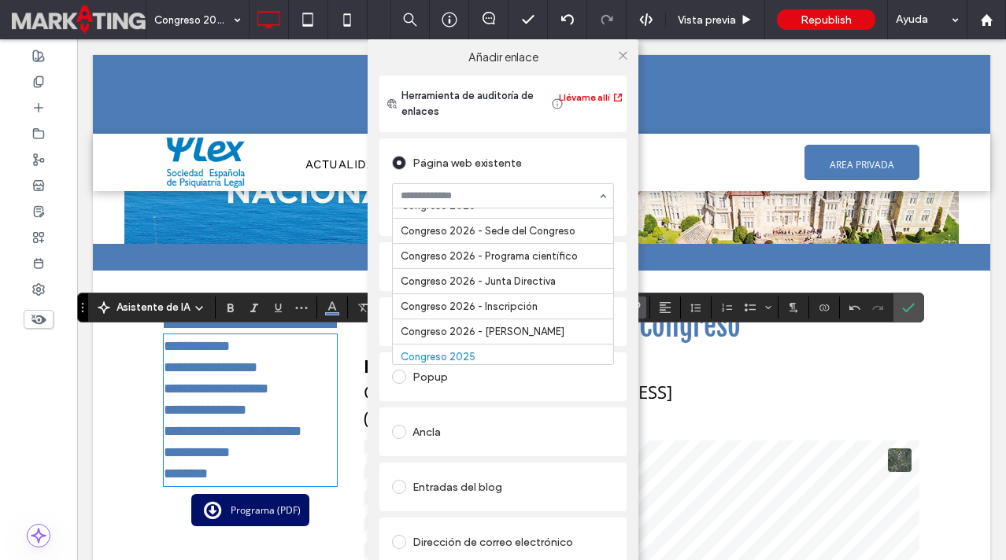
scroll to position [263, 0]
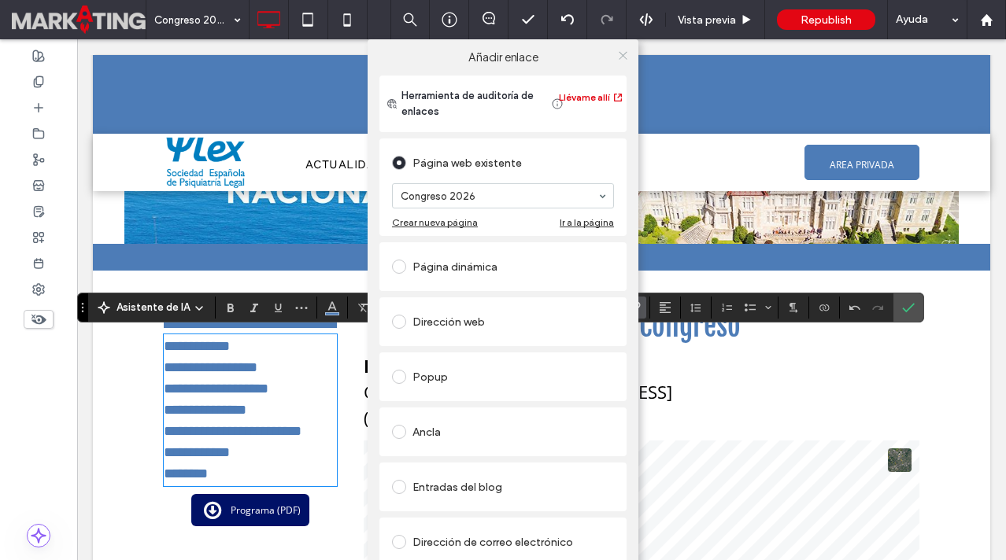
click at [623, 54] on icon at bounding box center [623, 56] width 12 height 12
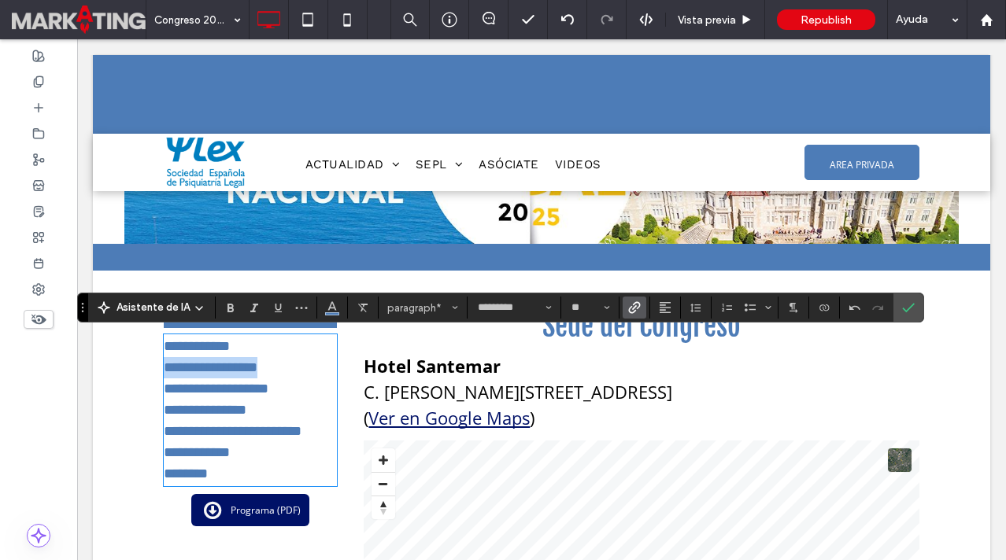
drag, startPoint x: 301, startPoint y: 367, endPoint x: 166, endPoint y: 370, distance: 135.4
click at [166, 370] on p "**********" at bounding box center [250, 367] width 173 height 21
click at [899, 313] on label "Confirmar" at bounding box center [909, 308] width 24 height 28
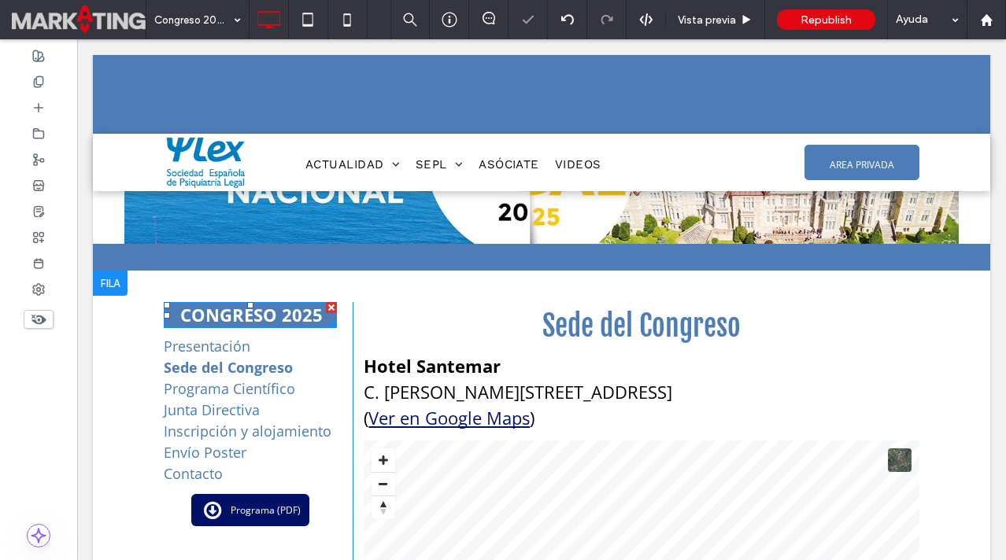
click at [327, 323] on div at bounding box center [331, 322] width 12 height 12
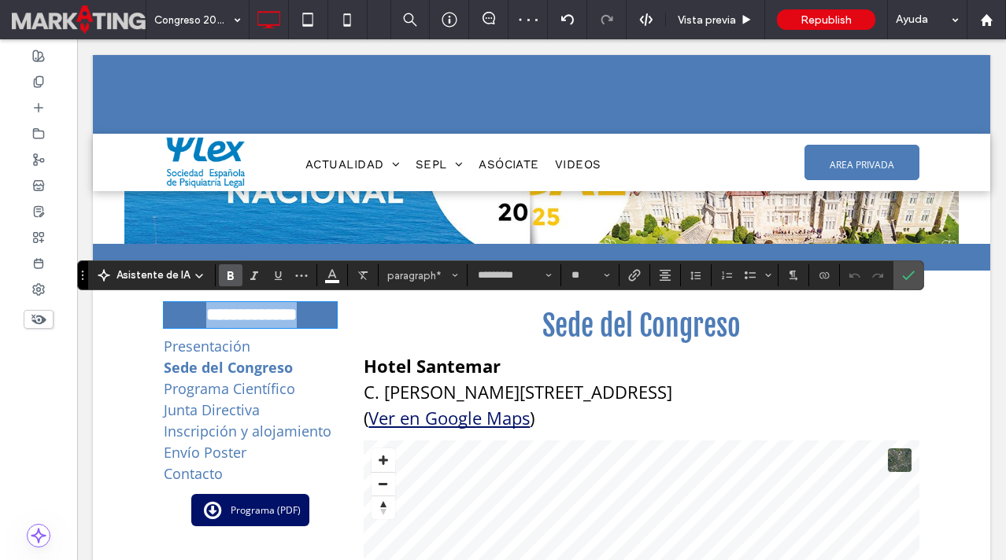
click at [297, 317] on strong "**********" at bounding box center [251, 314] width 91 height 17
click at [900, 277] on label "Confirmar" at bounding box center [909, 275] width 24 height 28
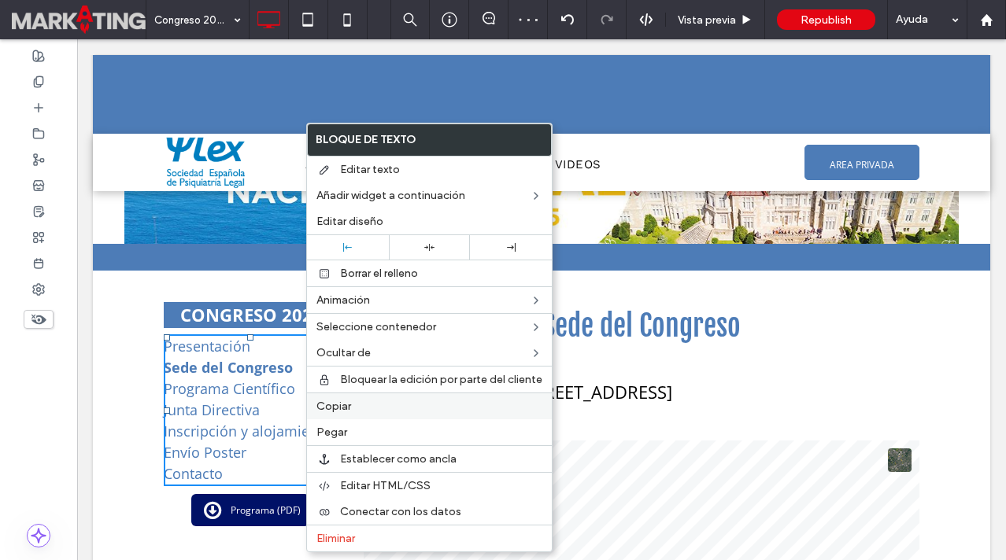
click at [343, 412] on span "Copiar" at bounding box center [333, 406] width 35 height 13
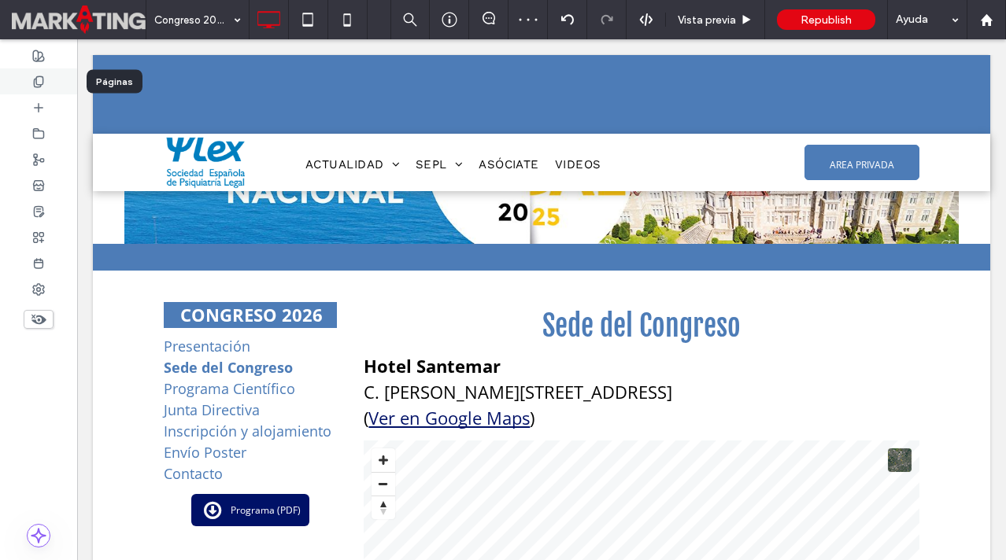
click at [37, 83] on use at bounding box center [38, 81] width 9 height 10
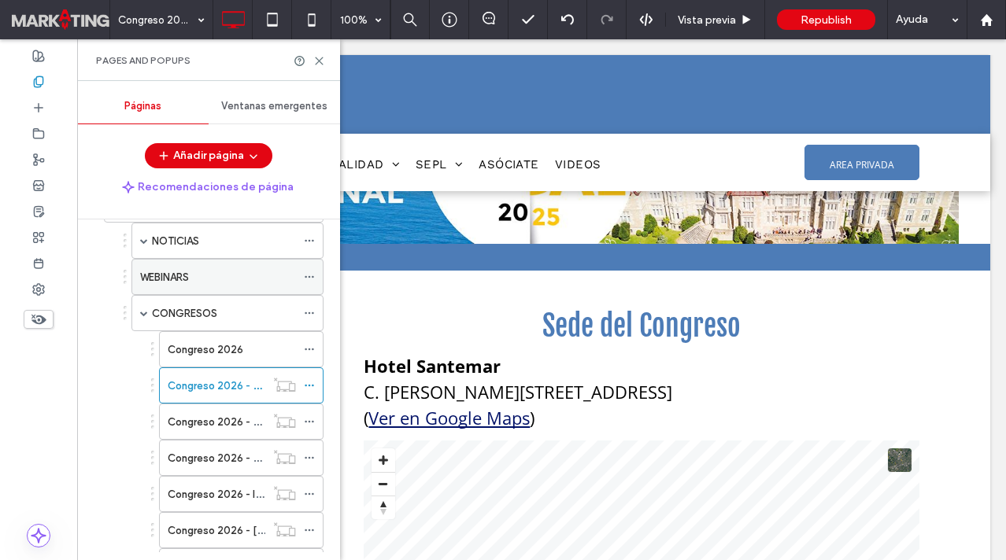
scroll to position [111, 0]
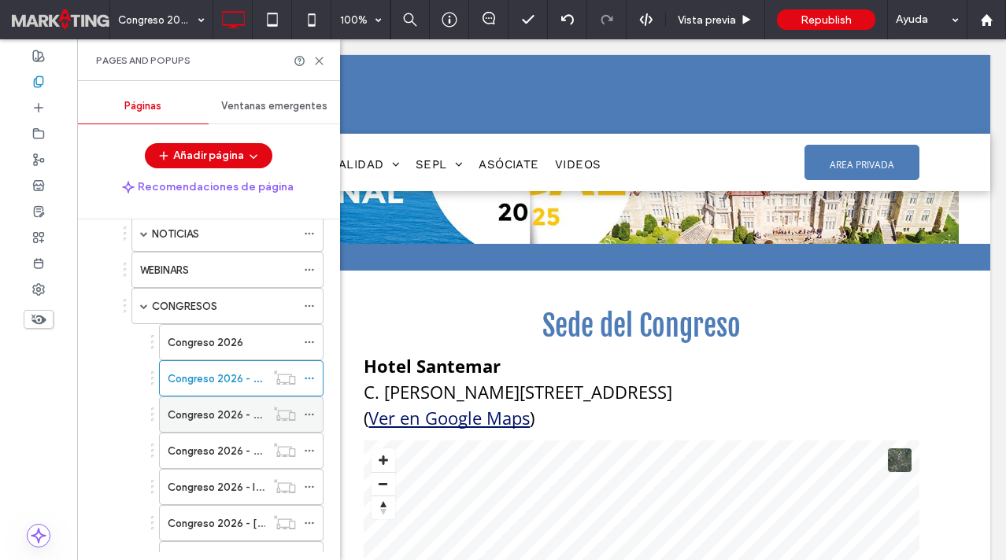
click at [213, 408] on label "Congreso 2026 - Programa científico" at bounding box center [257, 415] width 179 height 28
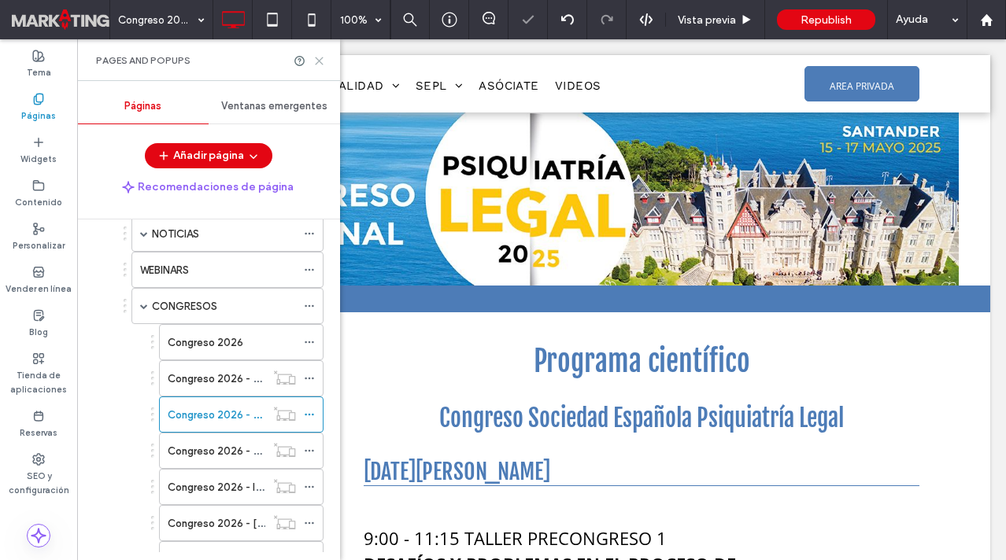
click at [317, 62] on use at bounding box center [319, 60] width 7 height 7
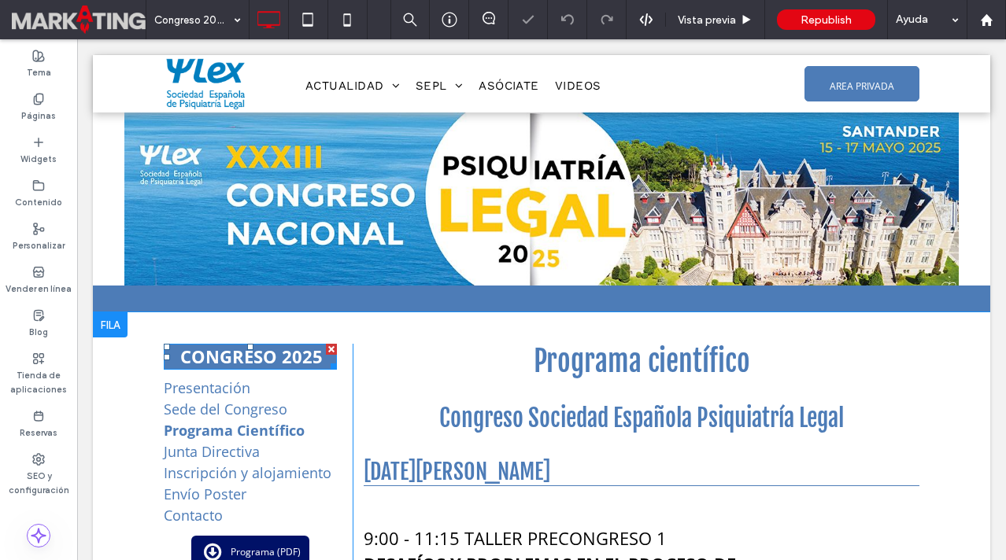
click at [303, 350] on strong "CONGRESO 2025" at bounding box center [251, 357] width 142 height 24
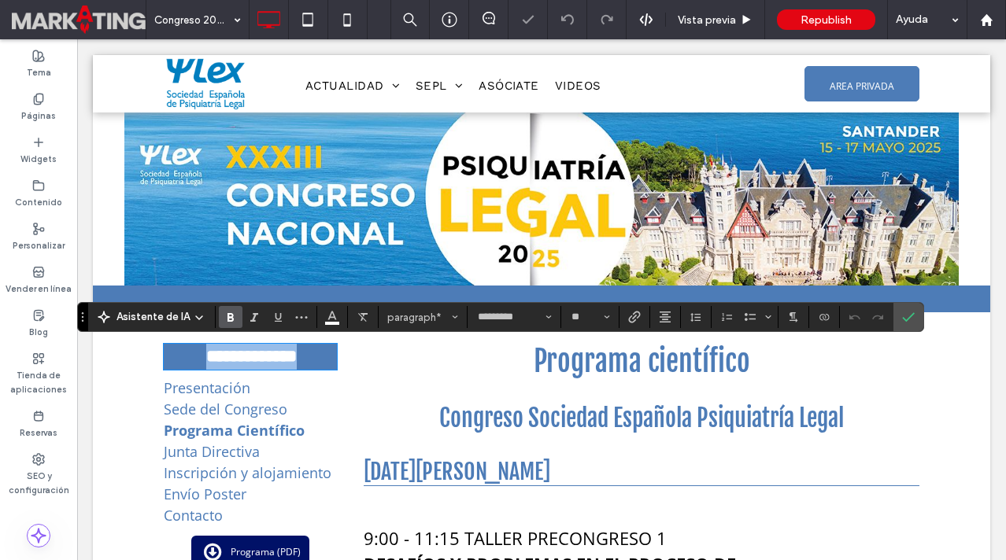
click at [297, 353] on strong "**********" at bounding box center [251, 356] width 91 height 17
click at [911, 316] on icon "Confirmar" at bounding box center [908, 317] width 13 height 13
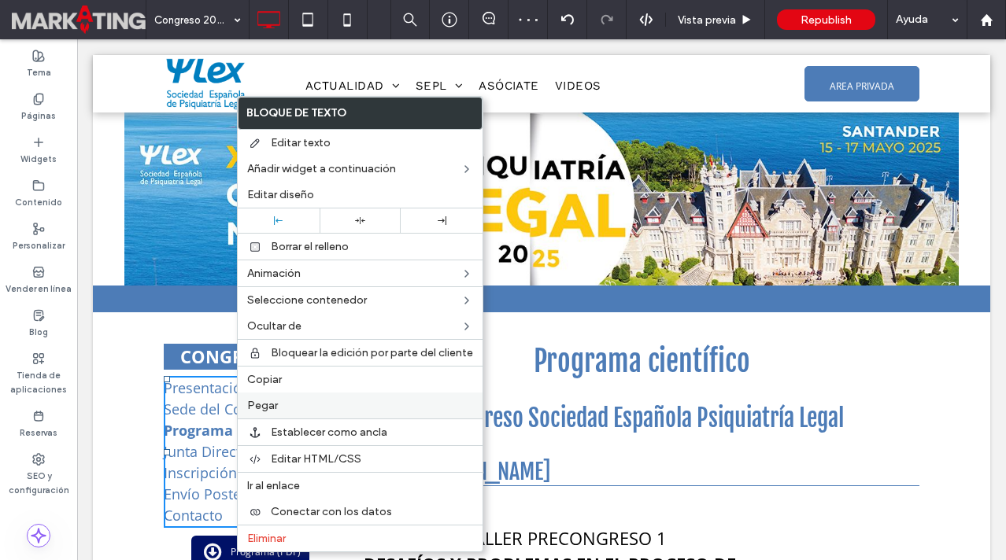
click at [287, 403] on label "Pegar" at bounding box center [360, 405] width 226 height 13
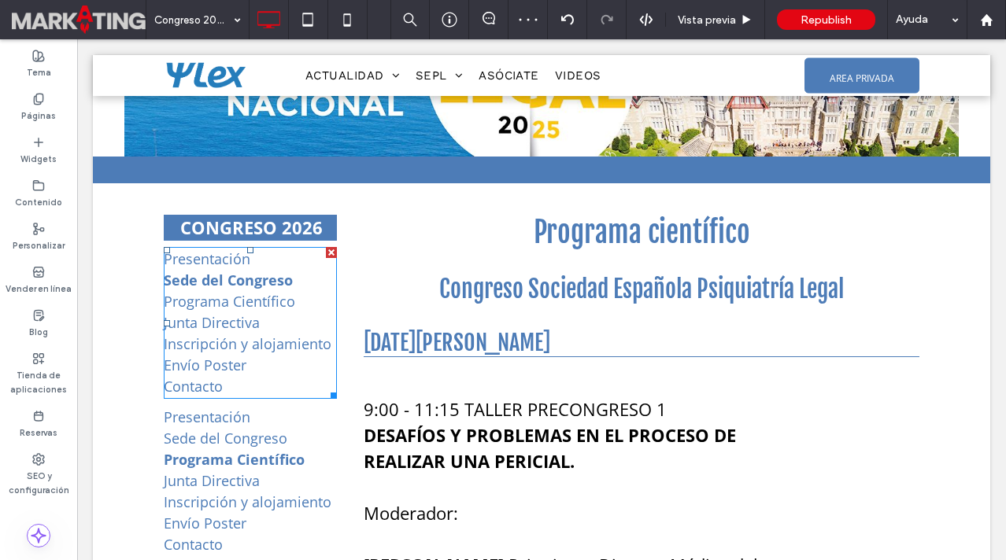
scroll to position [137, 0]
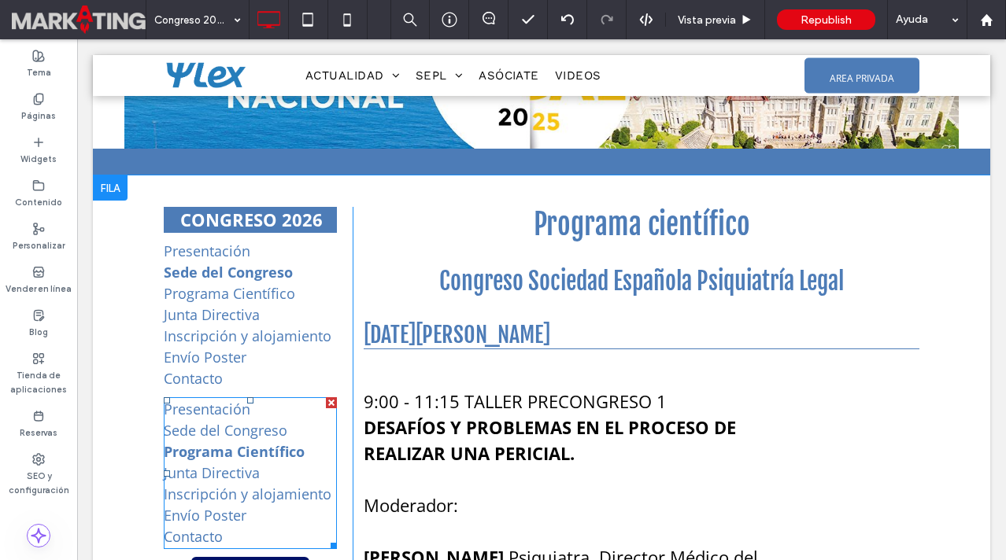
click at [331, 403] on div at bounding box center [331, 402] width 11 height 11
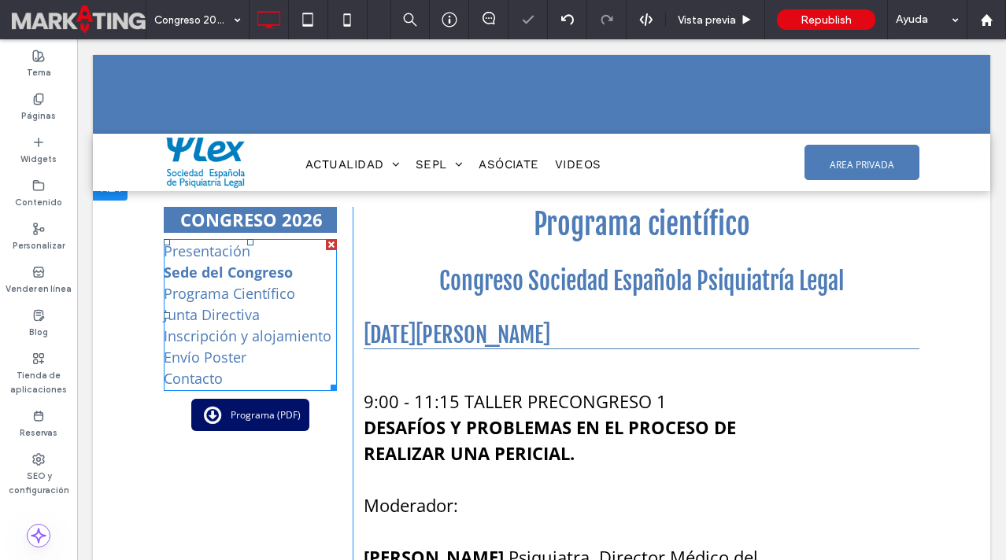
click at [278, 292] on link "Programa Científico" at bounding box center [229, 293] width 131 height 19
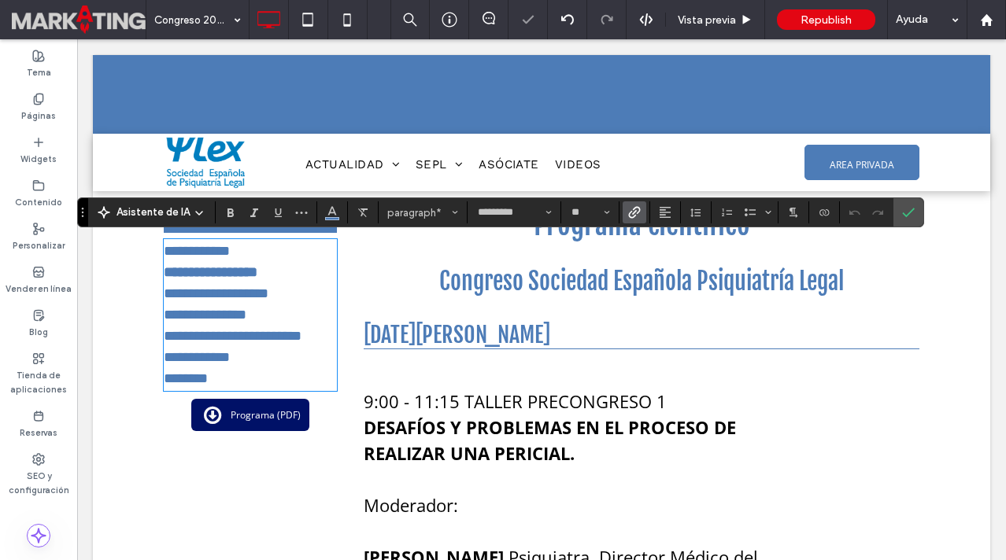
click at [257, 275] on strong "**********" at bounding box center [211, 272] width 94 height 14
drag, startPoint x: 295, startPoint y: 275, endPoint x: 139, endPoint y: 275, distance: 155.8
drag, startPoint x: 300, startPoint y: 290, endPoint x: 139, endPoint y: 294, distance: 160.6
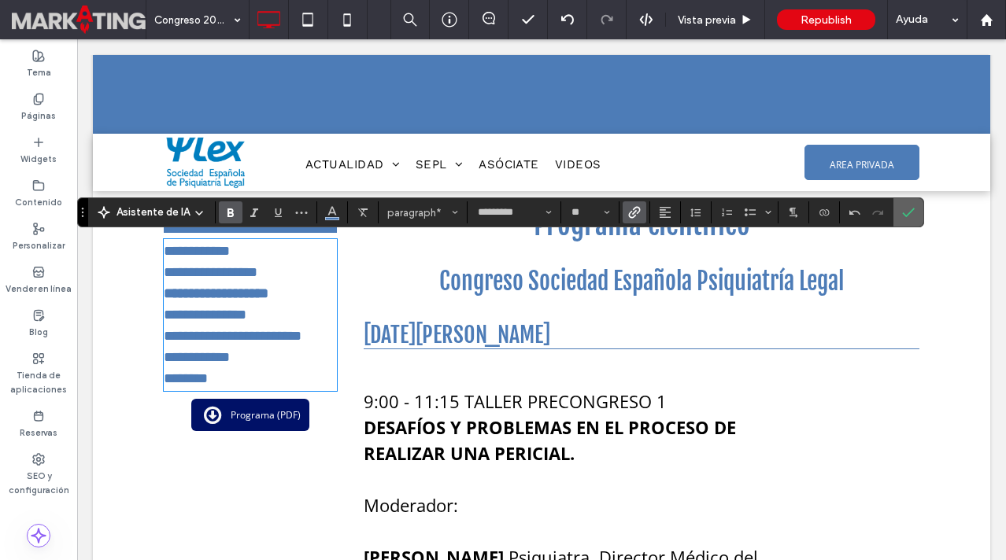
click at [904, 209] on icon "Confirmar" at bounding box center [908, 212] width 13 height 13
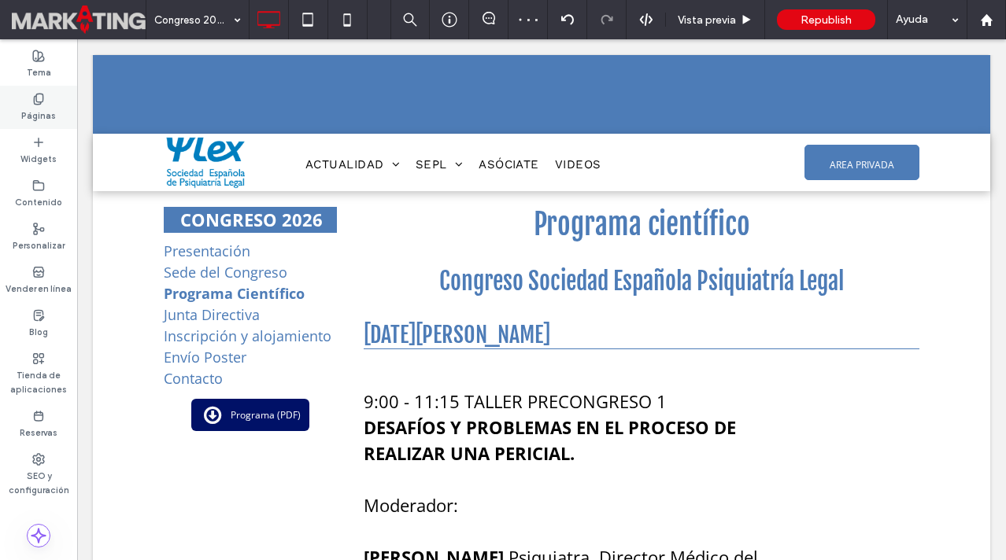
click at [38, 97] on icon at bounding box center [38, 99] width 13 height 13
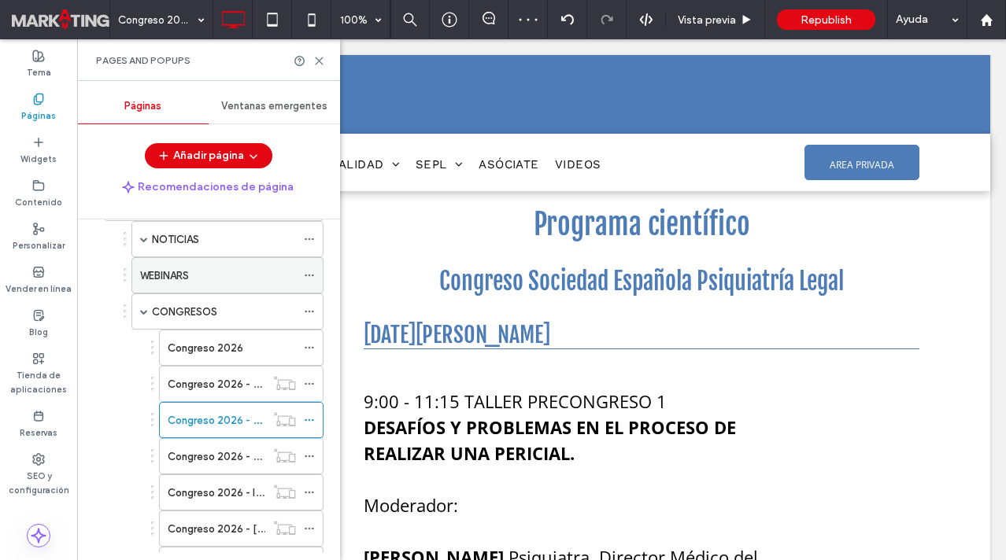
scroll to position [111, 0]
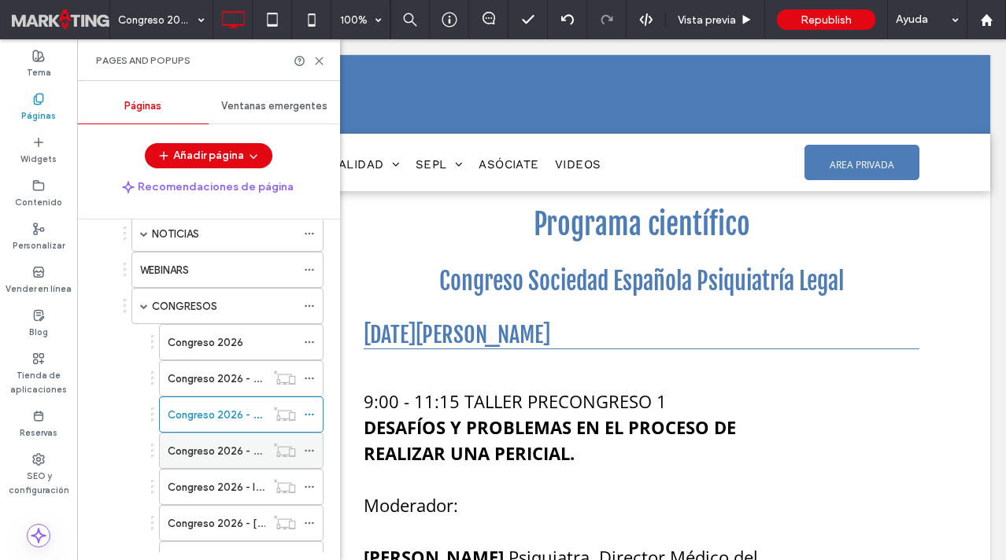
click at [243, 443] on label "Congreso 2026 - Junta Directiva" at bounding box center [246, 452] width 157 height 28
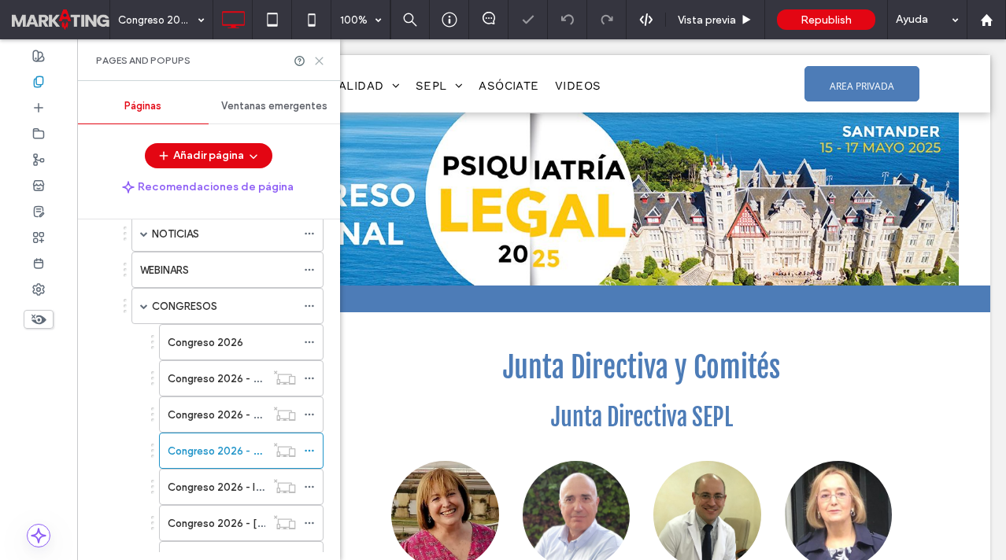
click at [320, 60] on icon at bounding box center [319, 61] width 12 height 12
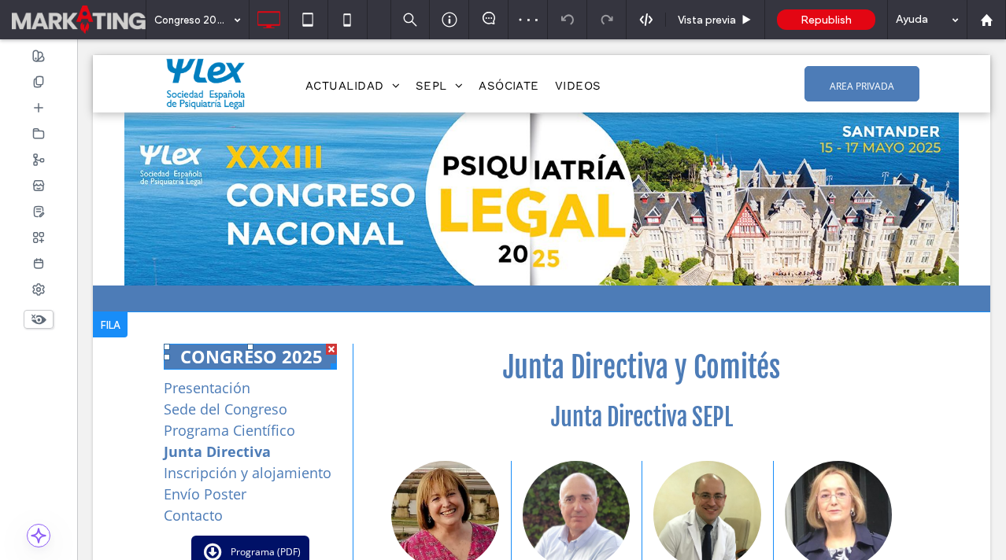
click at [326, 351] on div at bounding box center [331, 349] width 11 height 11
click at [310, 358] on span "CONGRESO 2025" at bounding box center [251, 357] width 142 height 24
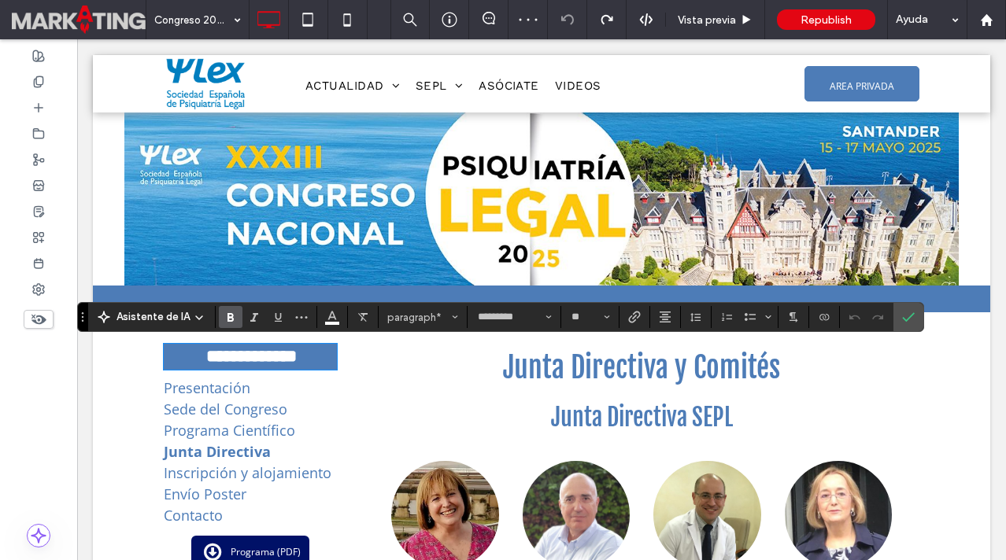
click at [322, 357] on p "**********" at bounding box center [251, 357] width 172 height 26
click at [904, 313] on icon "Confirmar" at bounding box center [908, 317] width 13 height 13
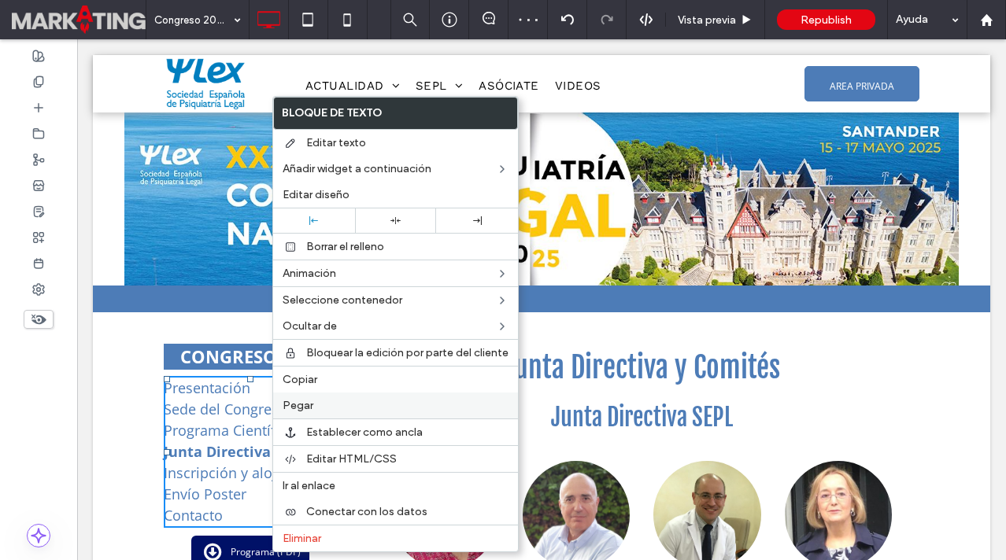
click at [320, 401] on label "Pegar" at bounding box center [396, 405] width 226 height 13
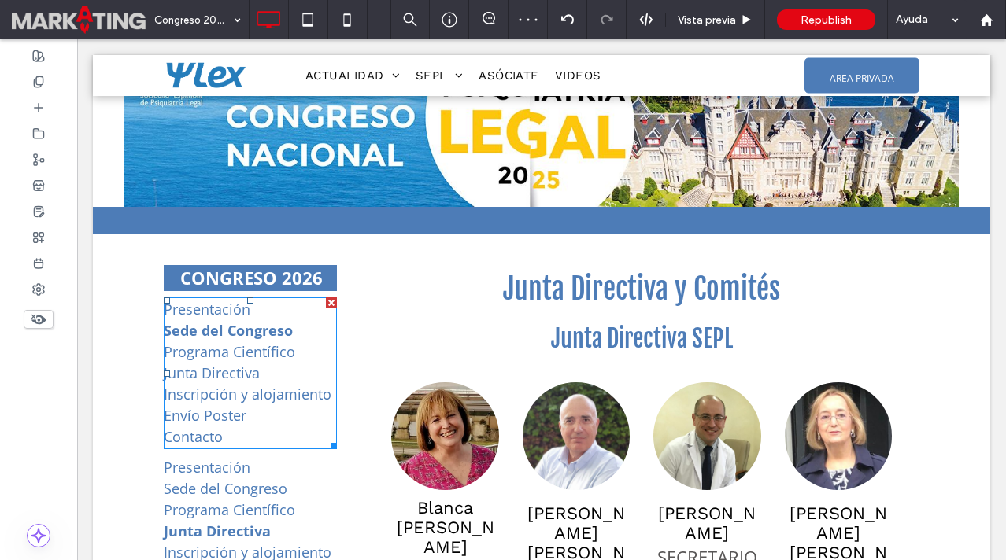
scroll to position [79, 0]
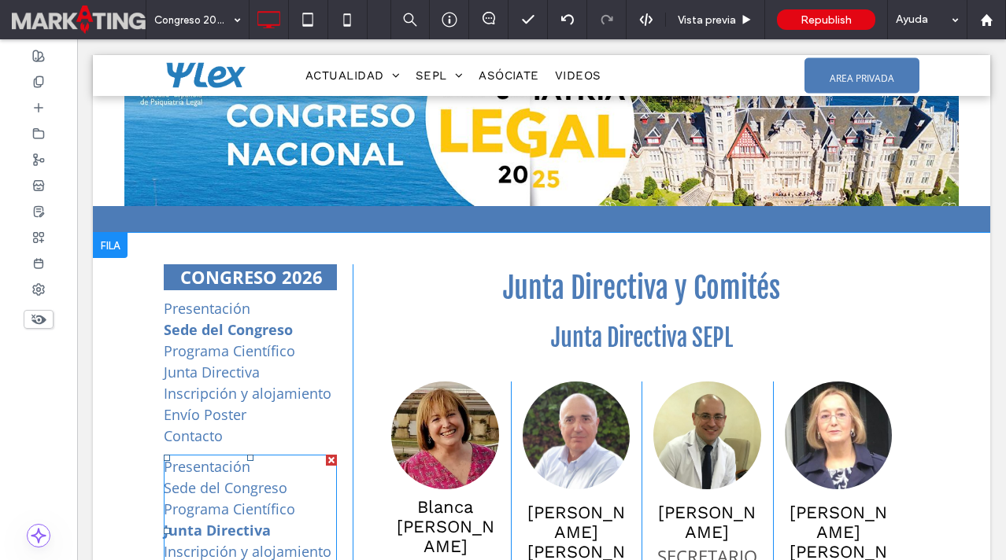
click at [333, 459] on div at bounding box center [331, 460] width 11 height 11
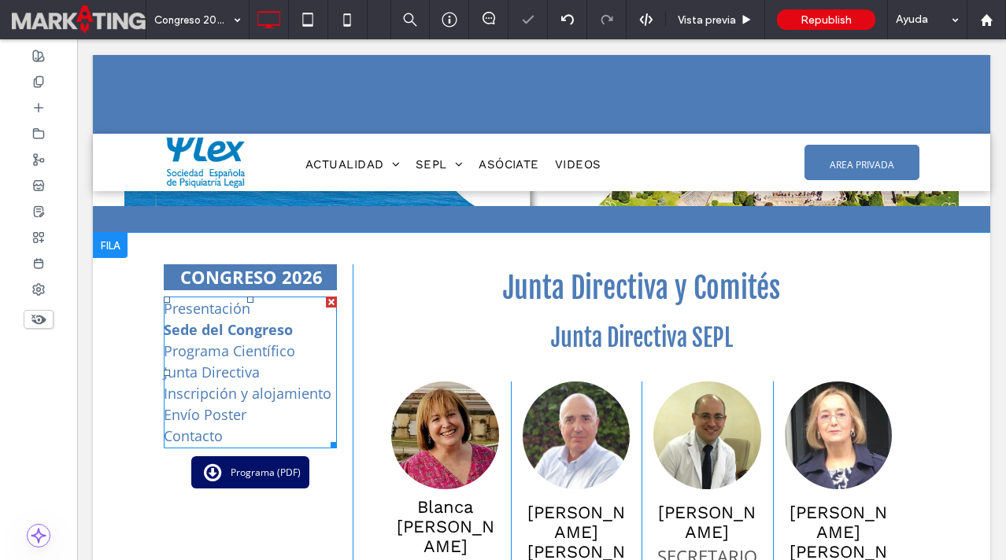
click at [263, 357] on link "Programa Científico" at bounding box center [229, 351] width 131 height 19
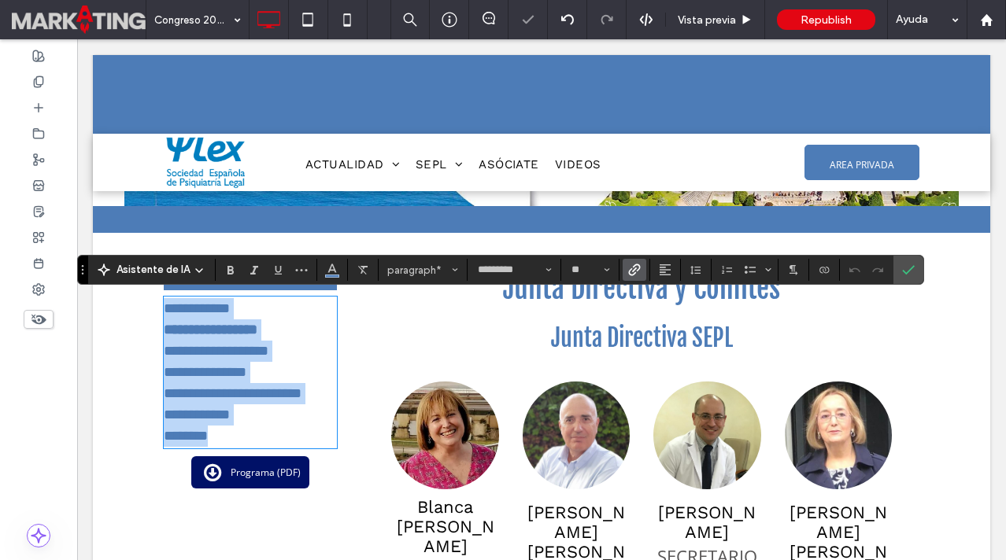
click at [287, 340] on p "**********" at bounding box center [250, 330] width 173 height 21
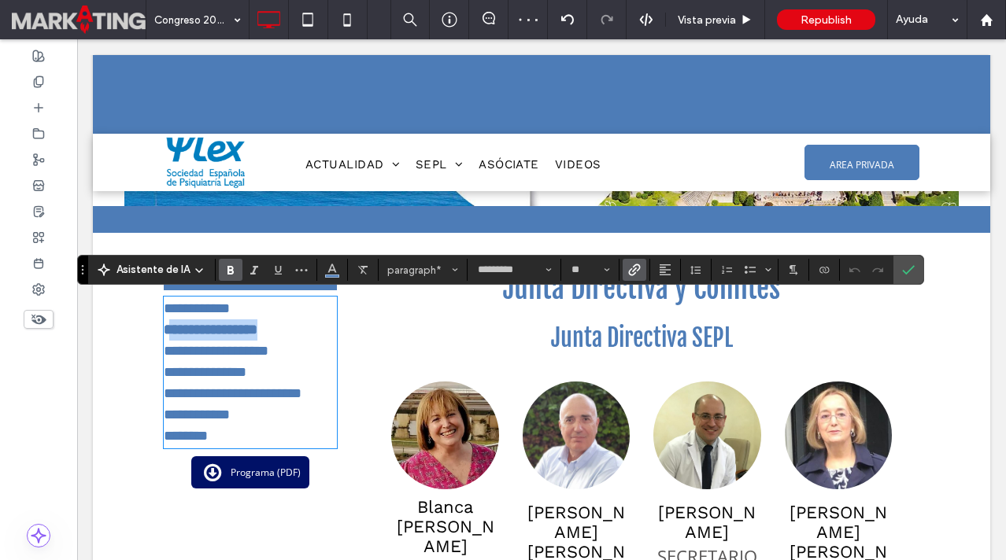
drag, startPoint x: 292, startPoint y: 335, endPoint x: 166, endPoint y: 337, distance: 126.0
click at [166, 337] on p "**********" at bounding box center [250, 330] width 173 height 21
drag, startPoint x: 270, startPoint y: 374, endPoint x: 164, endPoint y: 372, distance: 106.3
click at [164, 372] on p "**********" at bounding box center [250, 372] width 173 height 21
click at [898, 274] on label "Confirmar" at bounding box center [909, 270] width 24 height 28
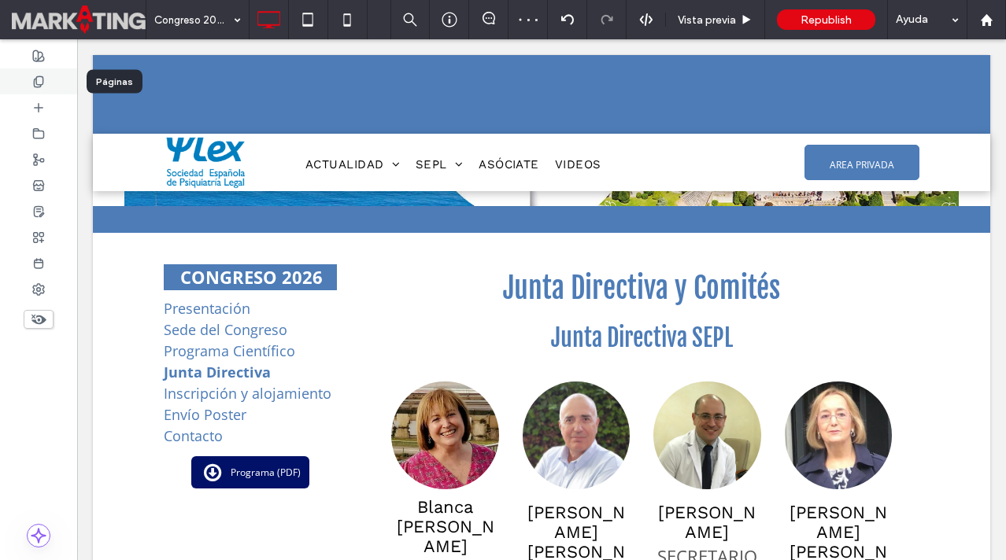
click at [43, 76] on icon at bounding box center [38, 82] width 13 height 13
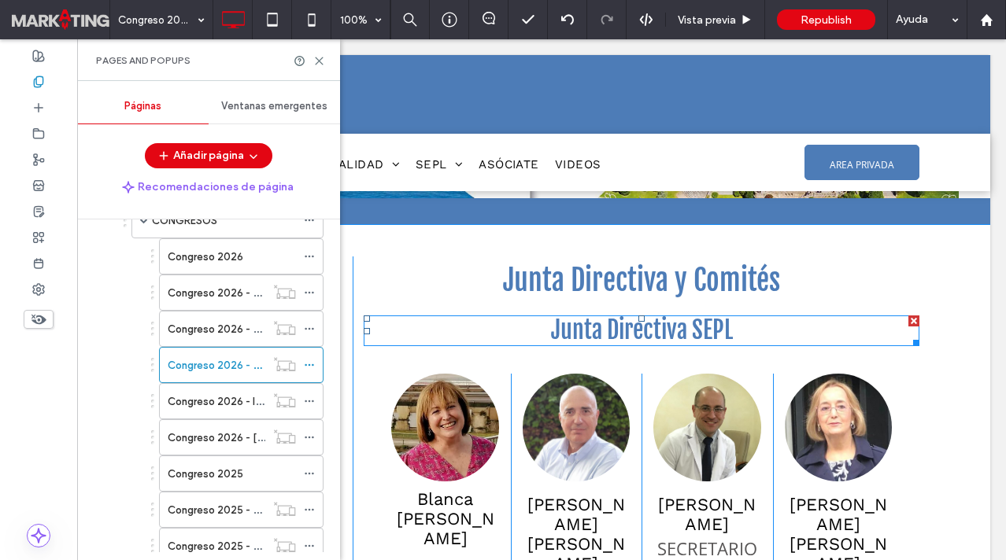
scroll to position [78, 0]
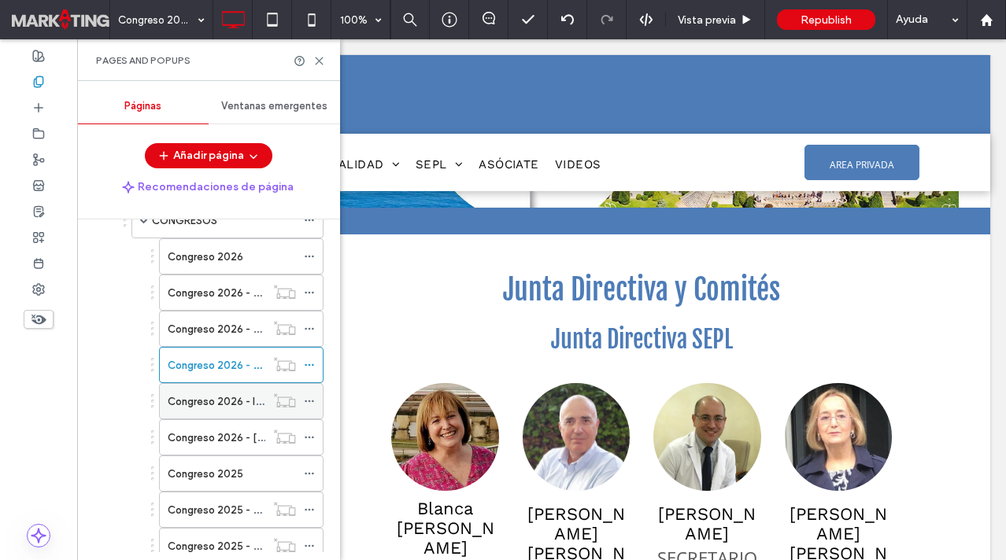
click at [261, 388] on div "Congreso 2026 - Inscripción" at bounding box center [217, 401] width 98 height 35
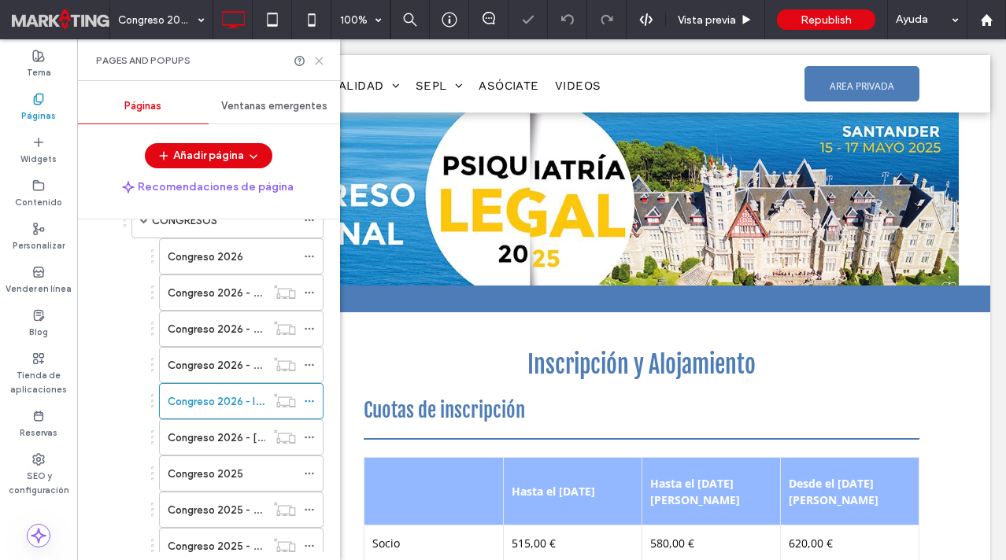
click at [321, 61] on icon at bounding box center [319, 61] width 12 height 12
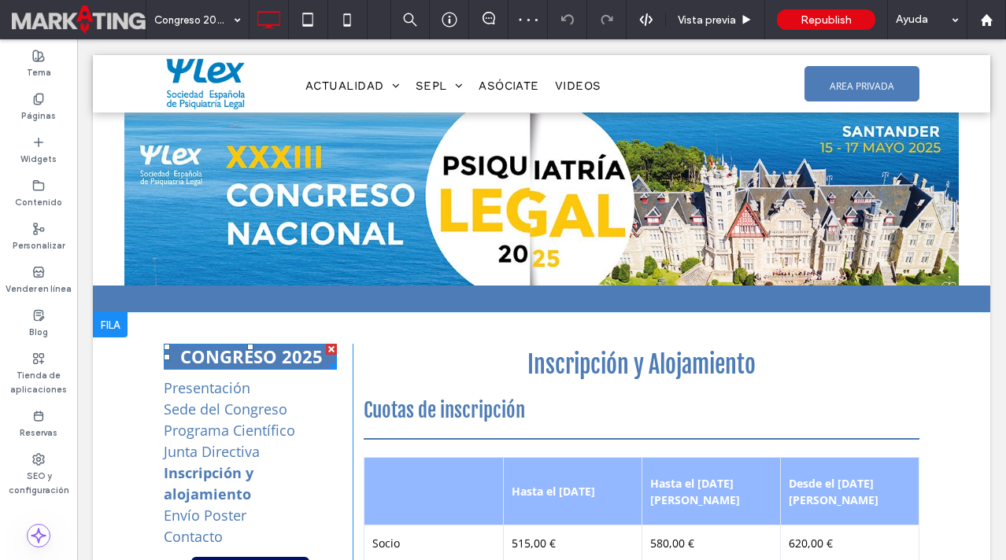
click at [321, 355] on p "CONGRESO 2025" at bounding box center [251, 357] width 172 height 26
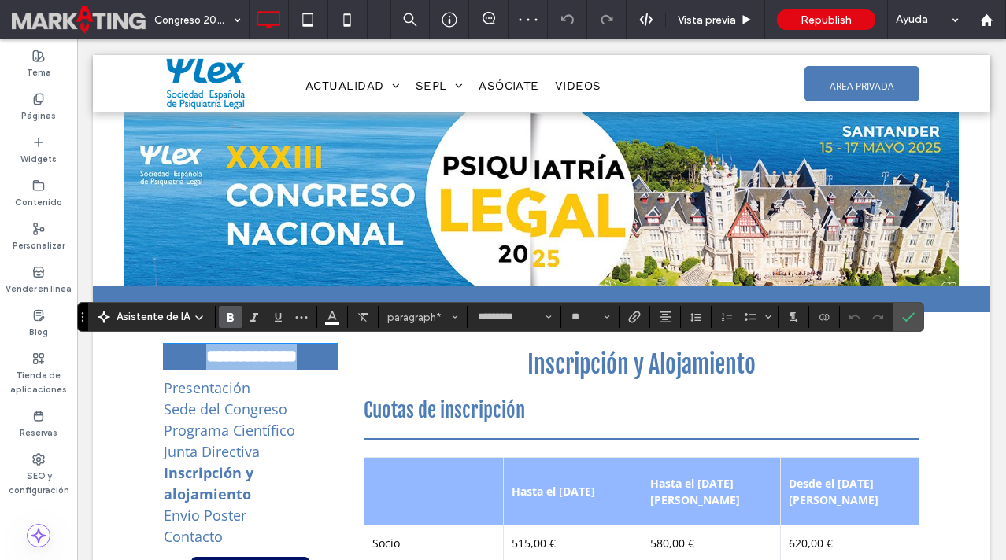
click at [321, 355] on p "**********" at bounding box center [251, 357] width 172 height 26
click at [914, 313] on label "Confirmar" at bounding box center [909, 317] width 24 height 28
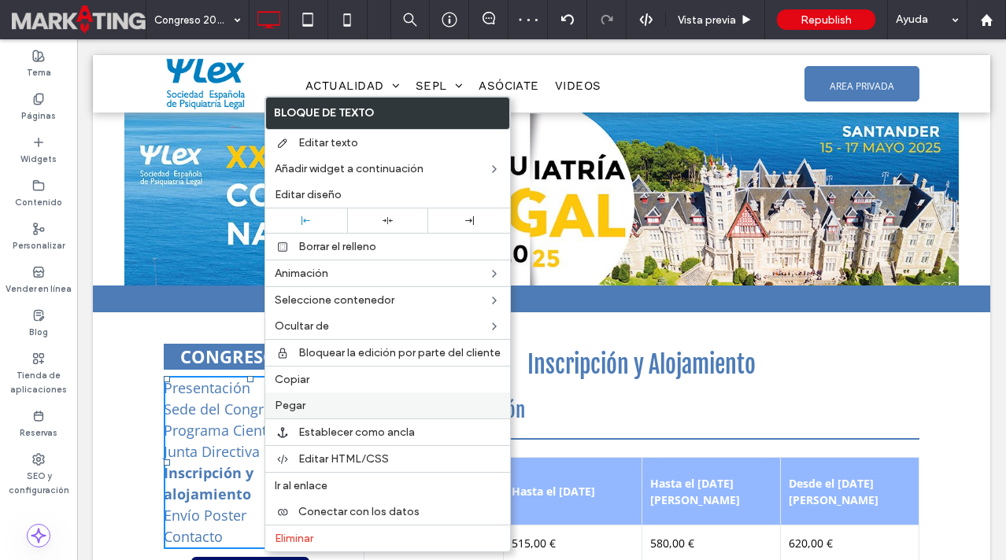
click at [324, 403] on label "Pegar" at bounding box center [388, 405] width 226 height 13
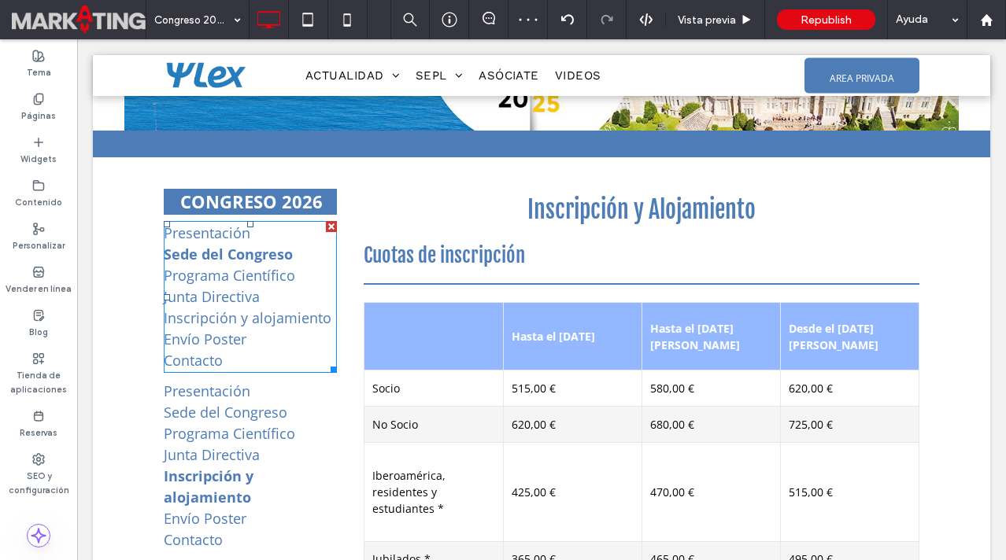
scroll to position [179, 0]
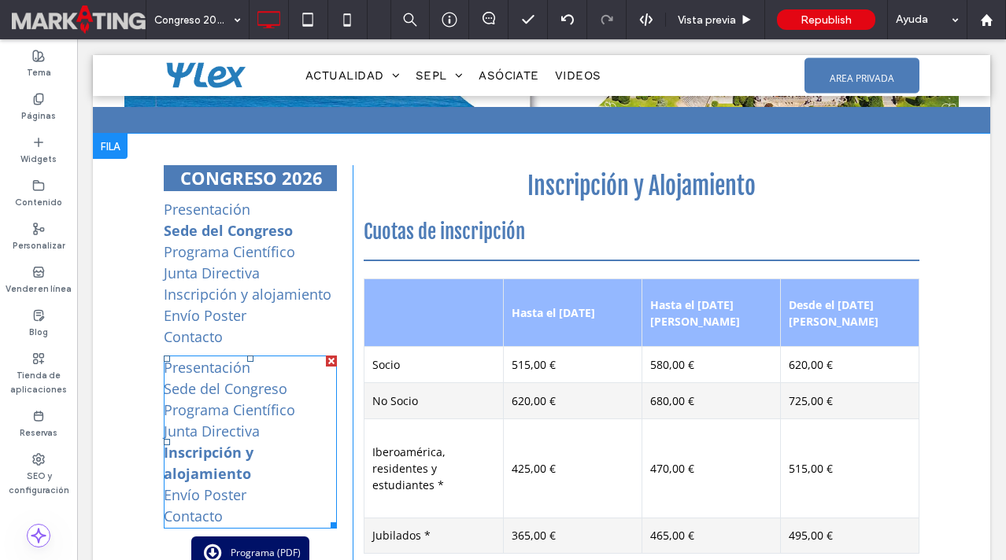
click at [329, 361] on div at bounding box center [331, 361] width 11 height 11
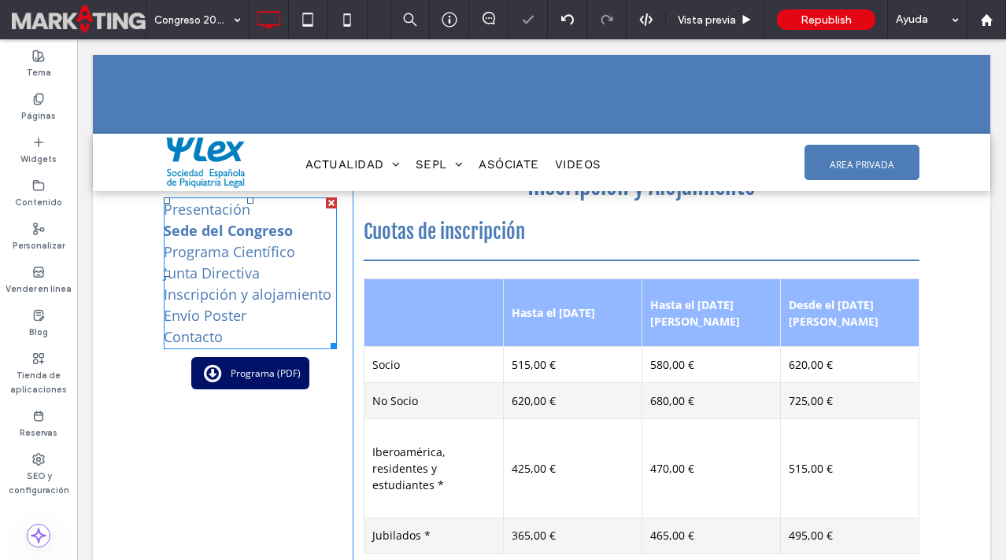
click at [273, 269] on p "Junta Directiva" at bounding box center [250, 273] width 173 height 21
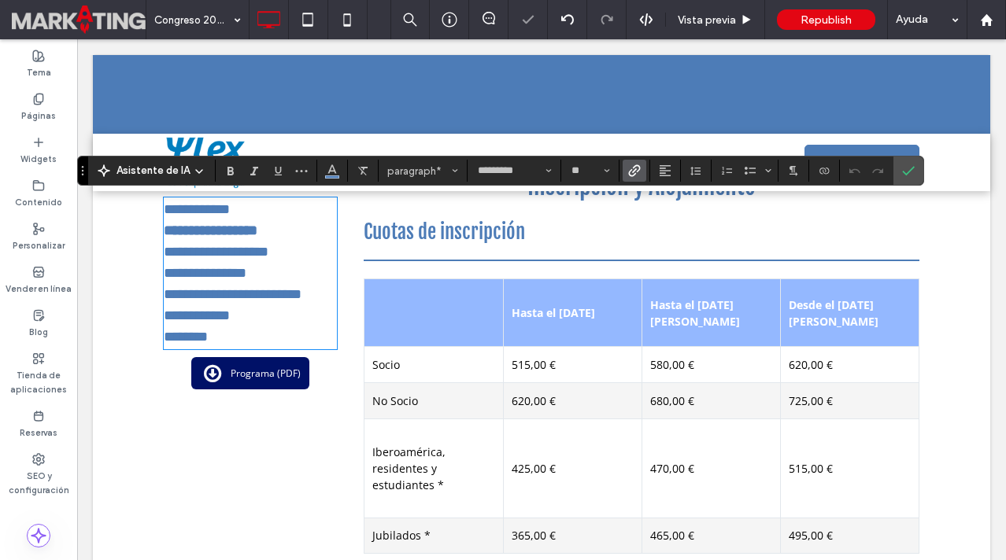
click at [292, 240] on p "**********" at bounding box center [250, 230] width 173 height 21
drag, startPoint x: 292, startPoint y: 236, endPoint x: 167, endPoint y: 231, distance: 125.2
click at [167, 231] on p "**********" at bounding box center [250, 230] width 173 height 21
drag, startPoint x: 331, startPoint y: 296, endPoint x: 164, endPoint y: 293, distance: 166.9
click at [164, 293] on p "**********" at bounding box center [250, 294] width 173 height 21
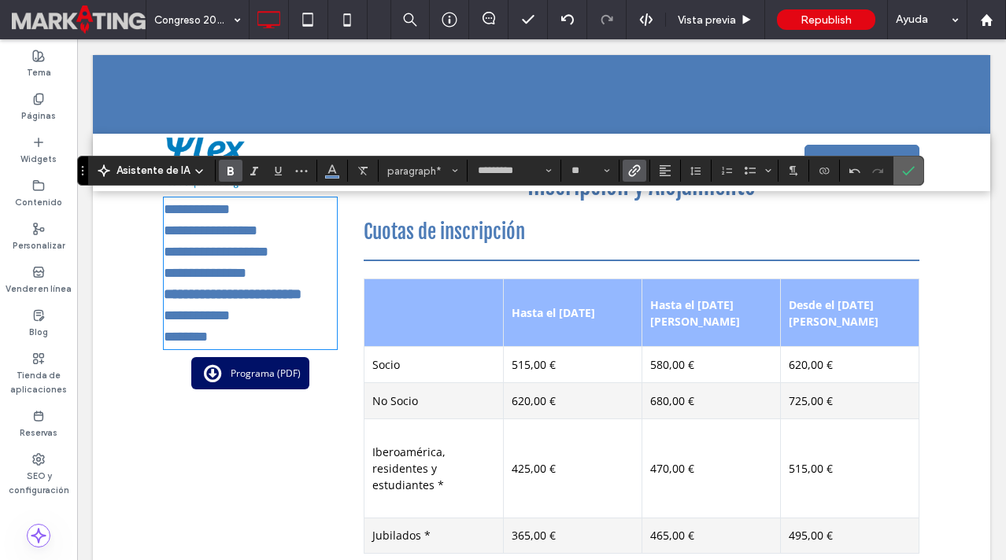
click at [910, 166] on icon "Confirmar" at bounding box center [908, 171] width 13 height 13
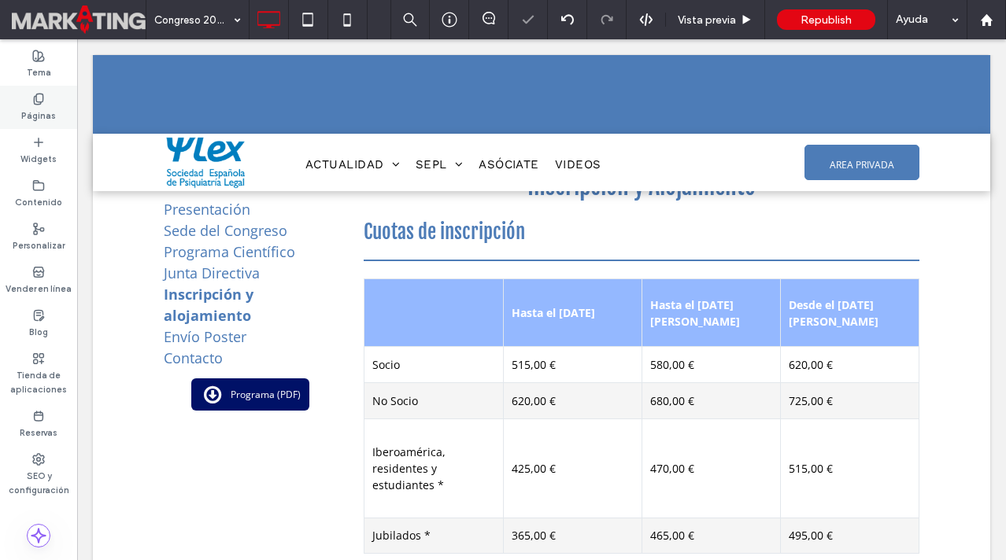
click at [28, 115] on label "Páginas" at bounding box center [38, 113] width 35 height 17
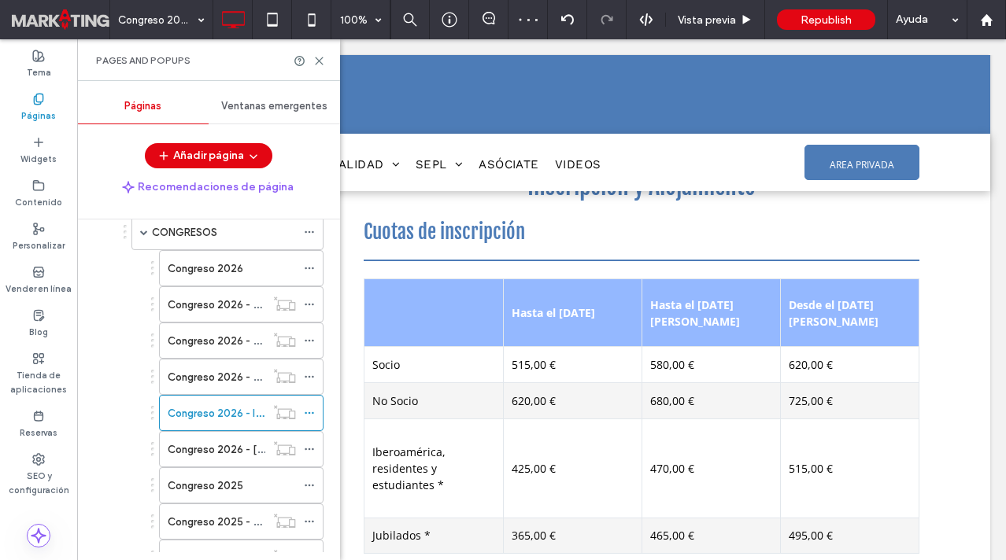
scroll to position [186, 0]
click at [246, 449] on label "Congreso 2026 - Envío Póster" at bounding box center [250, 449] width 165 height 28
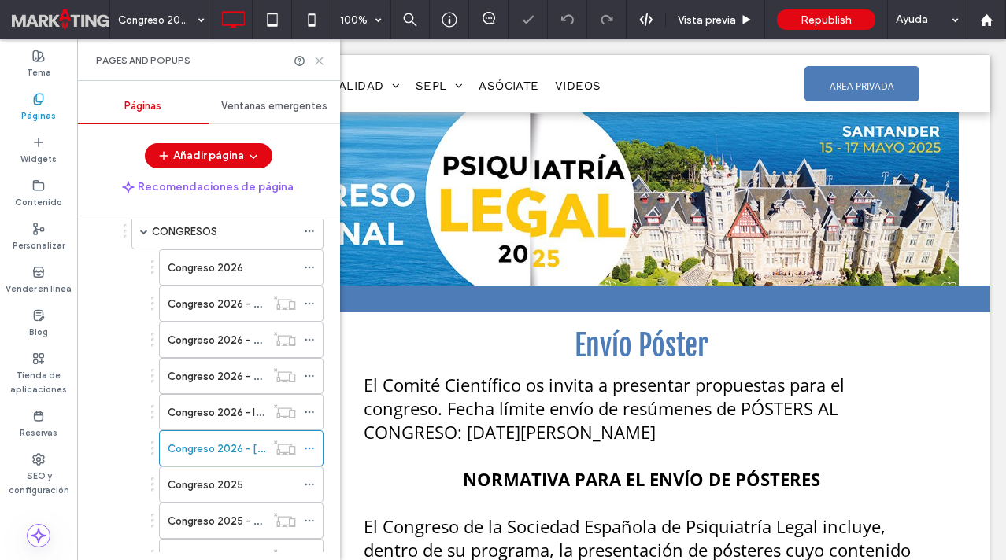
click at [318, 59] on use at bounding box center [319, 60] width 7 height 7
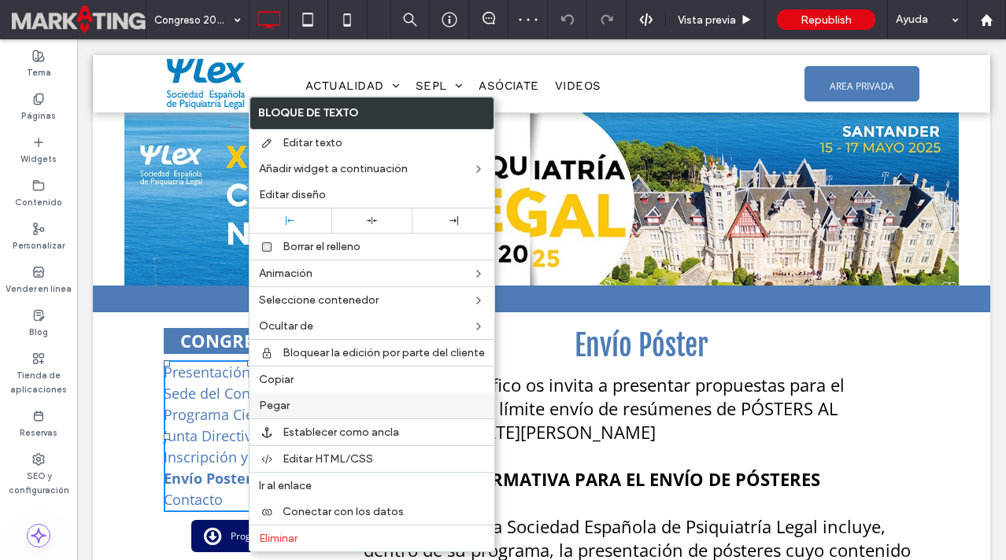
click at [303, 408] on label "Pegar" at bounding box center [372, 405] width 226 height 13
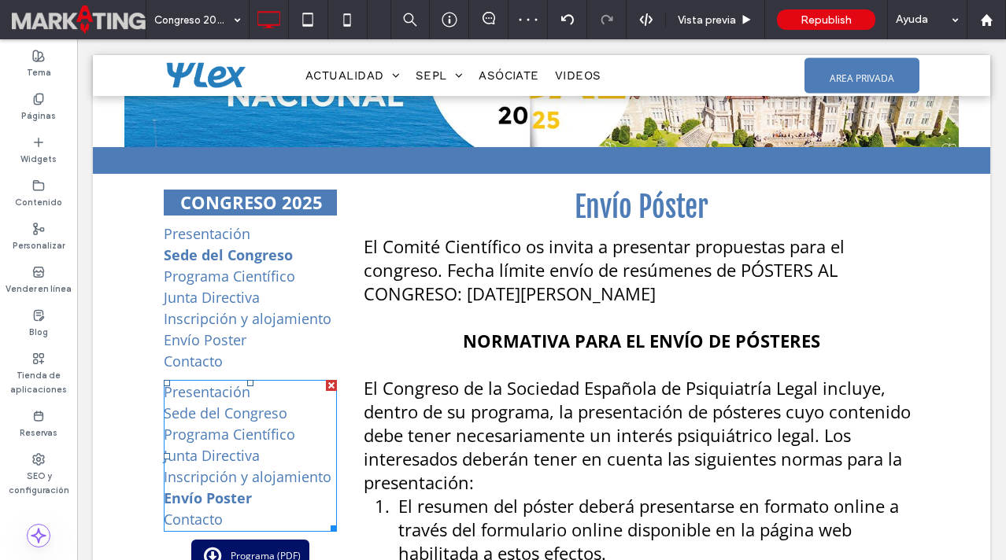
scroll to position [141, 0]
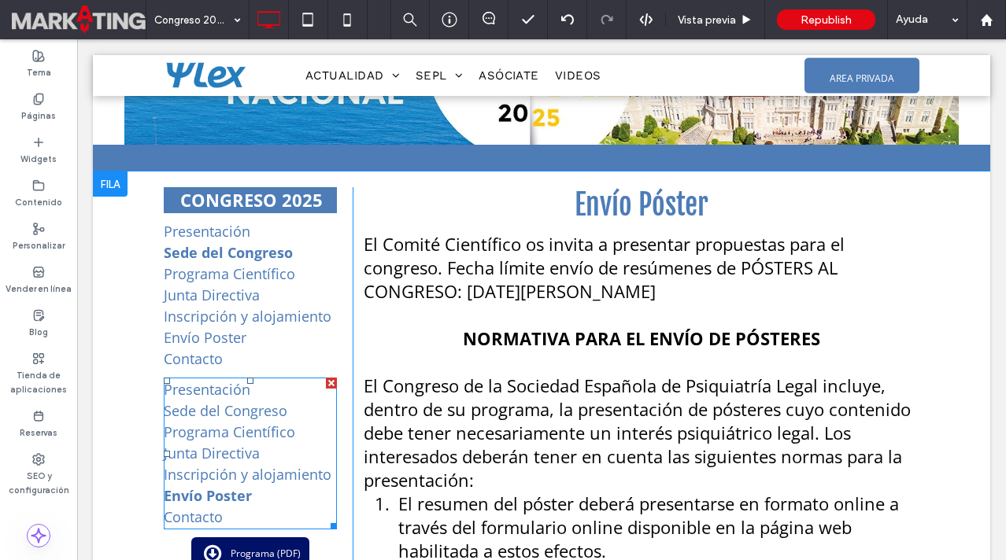
click at [332, 382] on div at bounding box center [331, 383] width 11 height 11
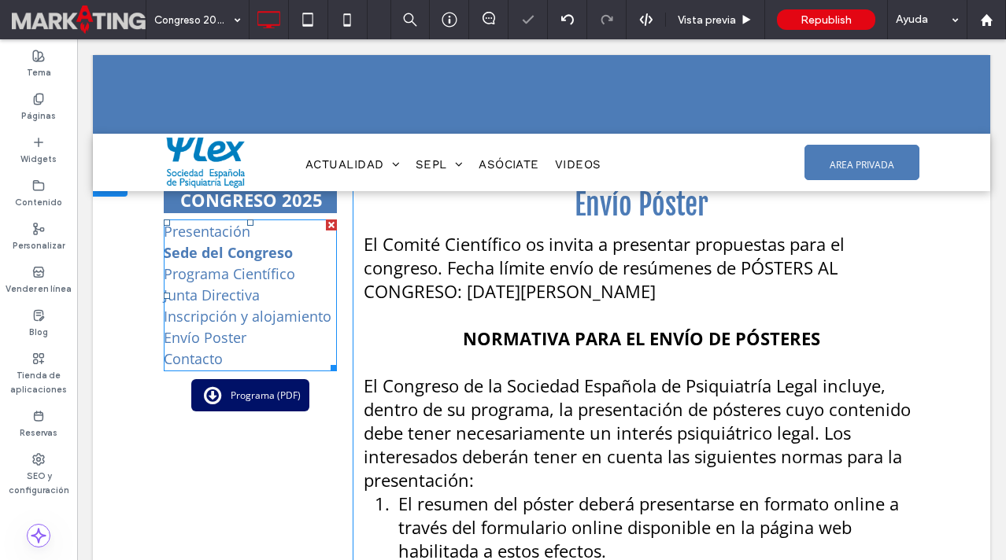
click at [287, 279] on link "Programa Científico" at bounding box center [229, 273] width 131 height 19
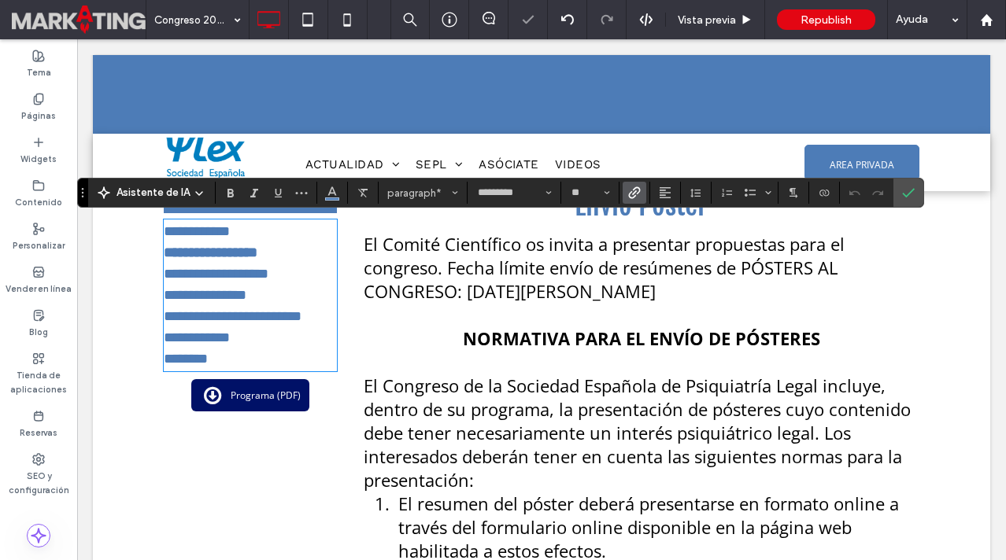
click at [298, 259] on p "**********" at bounding box center [250, 252] width 173 height 21
drag, startPoint x: 297, startPoint y: 257, endPoint x: 167, endPoint y: 255, distance: 129.9
click at [167, 255] on p "**********" at bounding box center [250, 252] width 173 height 21
drag, startPoint x: 253, startPoint y: 338, endPoint x: 165, endPoint y: 335, distance: 87.4
click at [165, 335] on p "**********" at bounding box center [250, 337] width 173 height 21
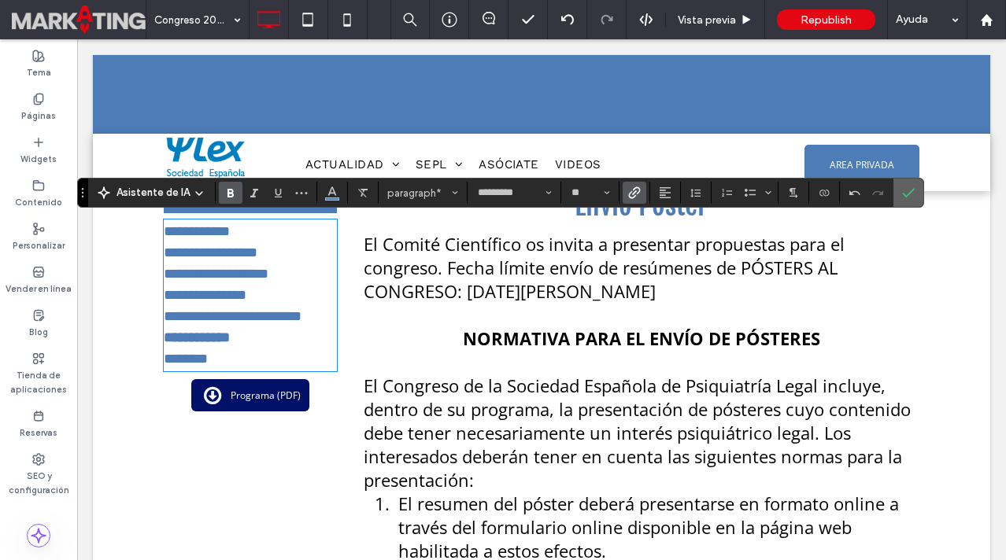
click at [910, 194] on icon "Confirmar" at bounding box center [908, 193] width 13 height 13
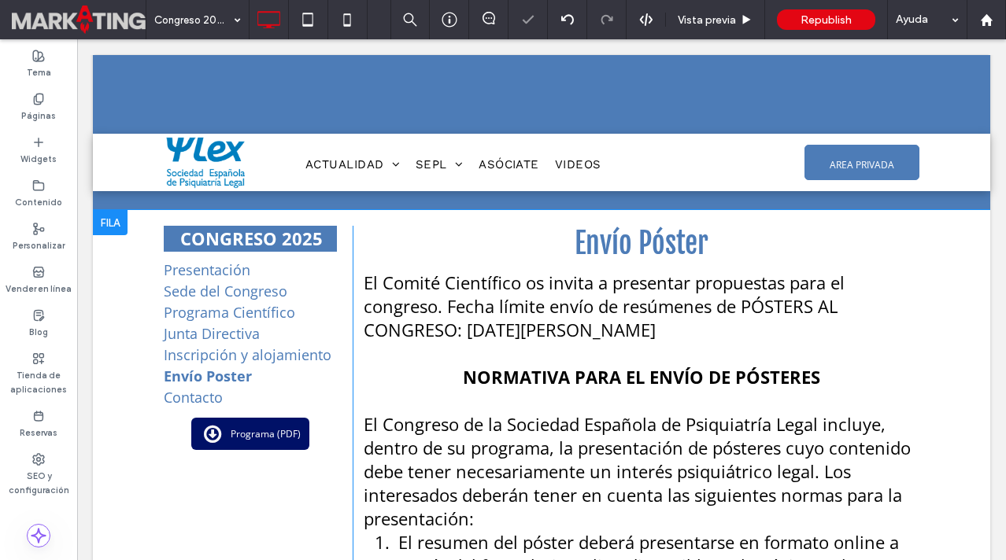
scroll to position [93, 0]
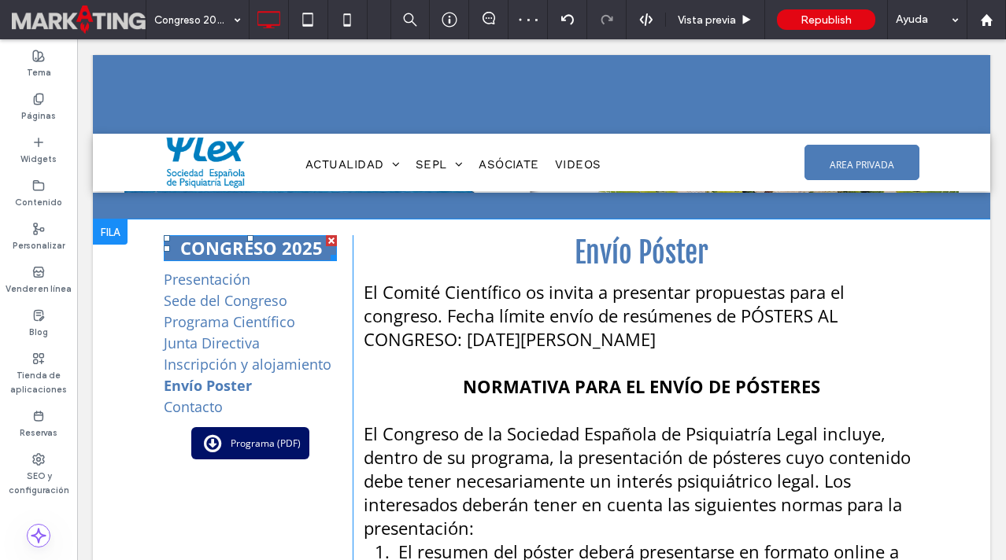
click at [320, 253] on span "CONGRESO 2025" at bounding box center [251, 248] width 142 height 24
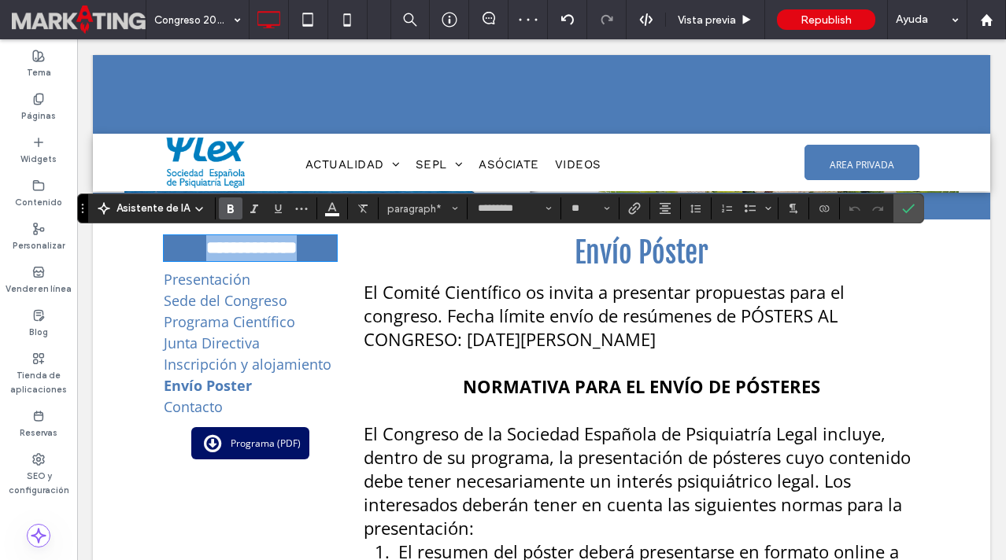
click at [321, 250] on p "**********" at bounding box center [251, 248] width 172 height 26
click at [904, 216] on span "Confirmar" at bounding box center [905, 208] width 7 height 28
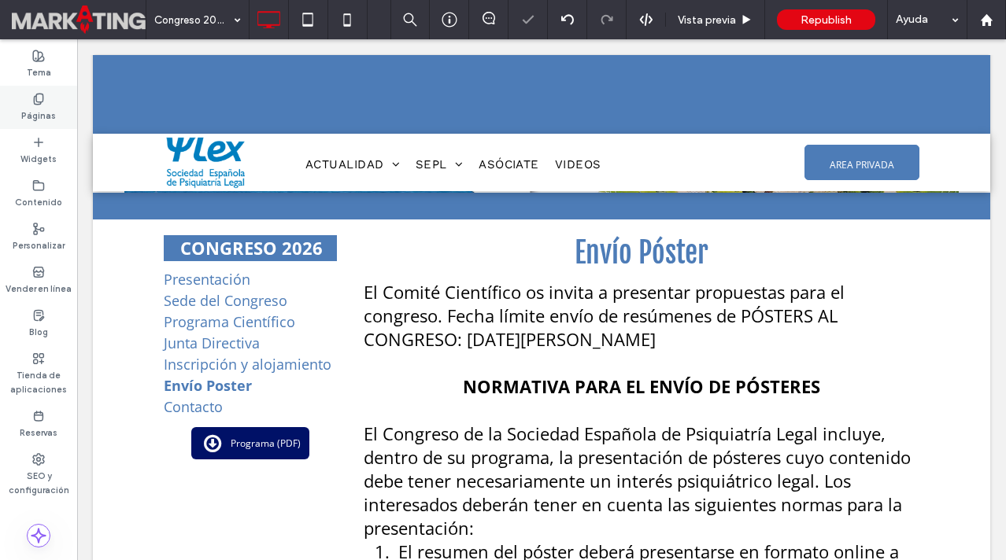
click at [41, 101] on use at bounding box center [38, 99] width 9 height 10
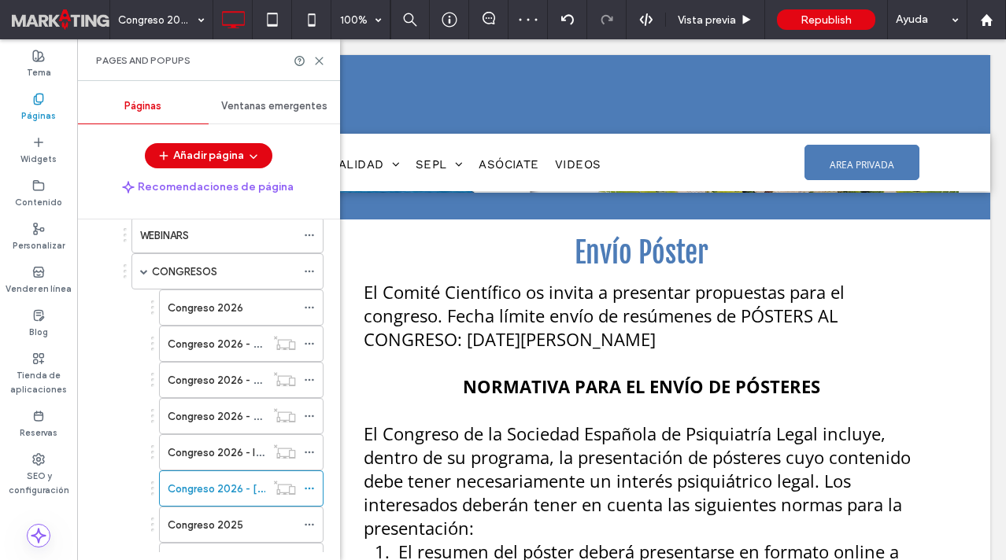
scroll to position [152, 0]
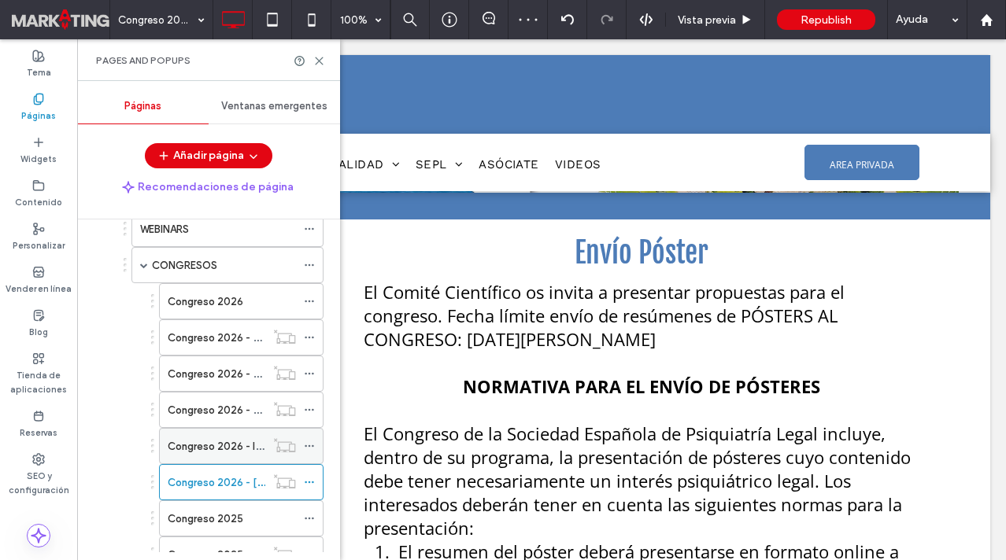
click at [214, 438] on label "Congreso 2026 - Inscripción" at bounding box center [236, 447] width 137 height 28
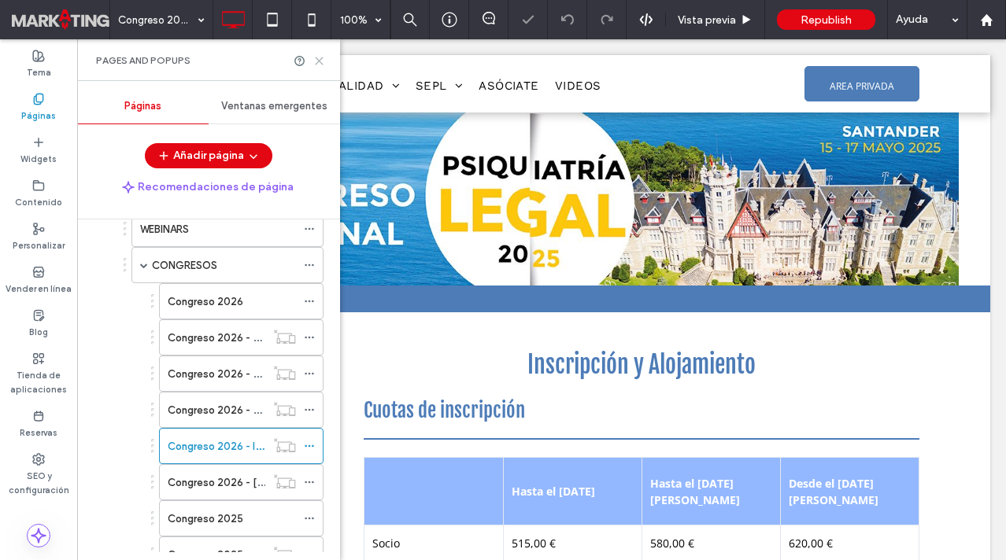
click at [319, 57] on icon at bounding box center [319, 61] width 12 height 12
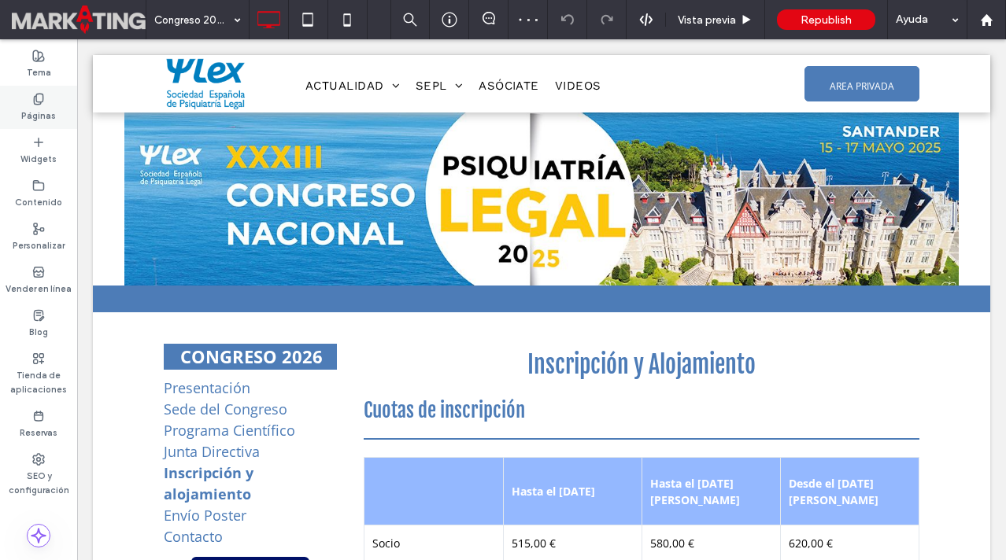
click at [45, 106] on label "Páginas" at bounding box center [38, 113] width 35 height 17
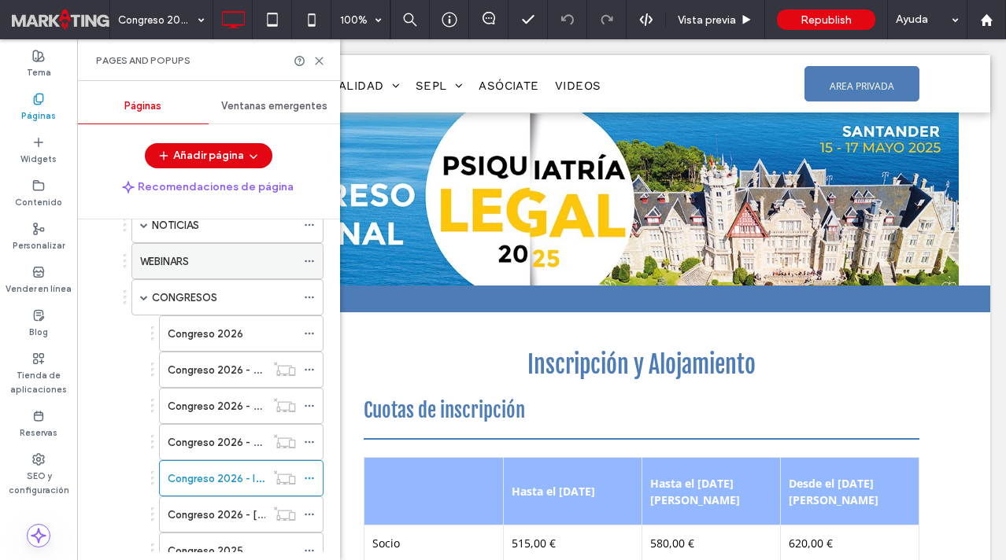
scroll to position [127, 0]
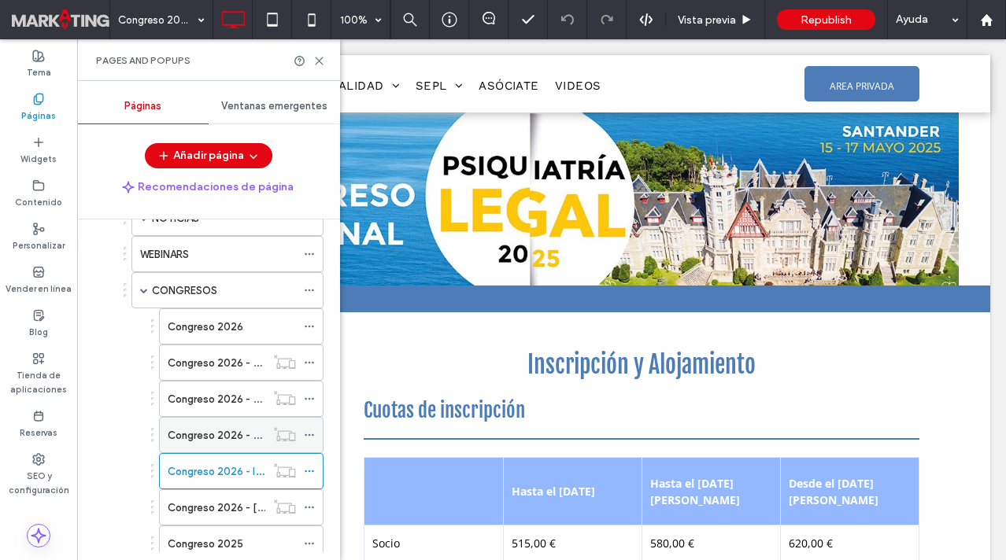
click at [251, 441] on label "Congreso 2026 - Junta Directiva" at bounding box center [246, 436] width 157 height 28
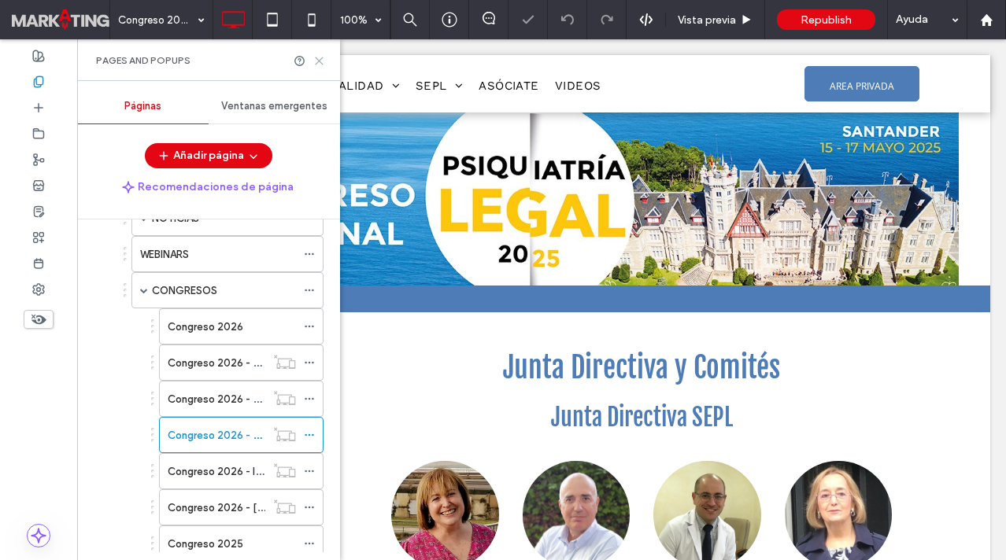
click at [318, 56] on icon at bounding box center [319, 61] width 12 height 12
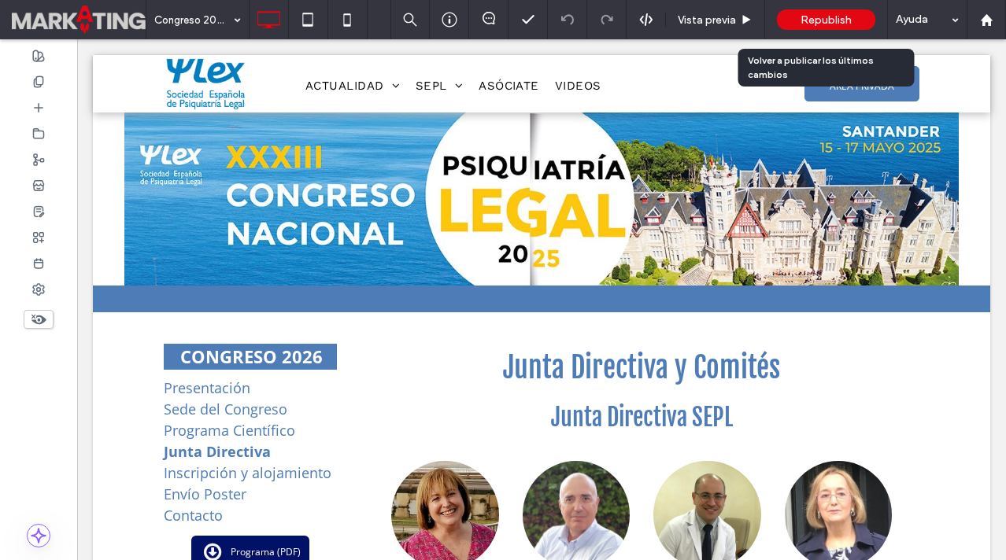
click at [836, 19] on span "Republish" at bounding box center [825, 19] width 51 height 13
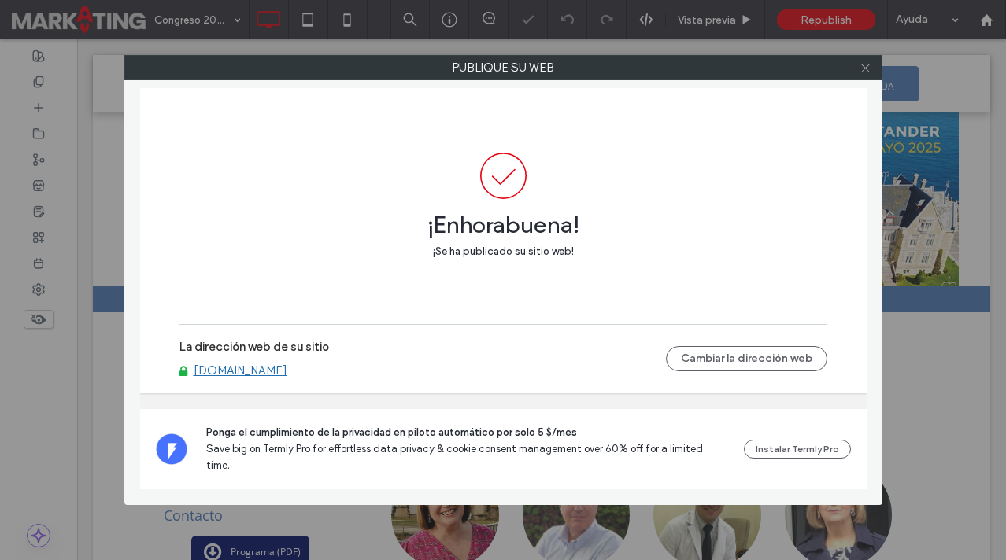
click at [866, 72] on icon at bounding box center [866, 68] width 12 height 12
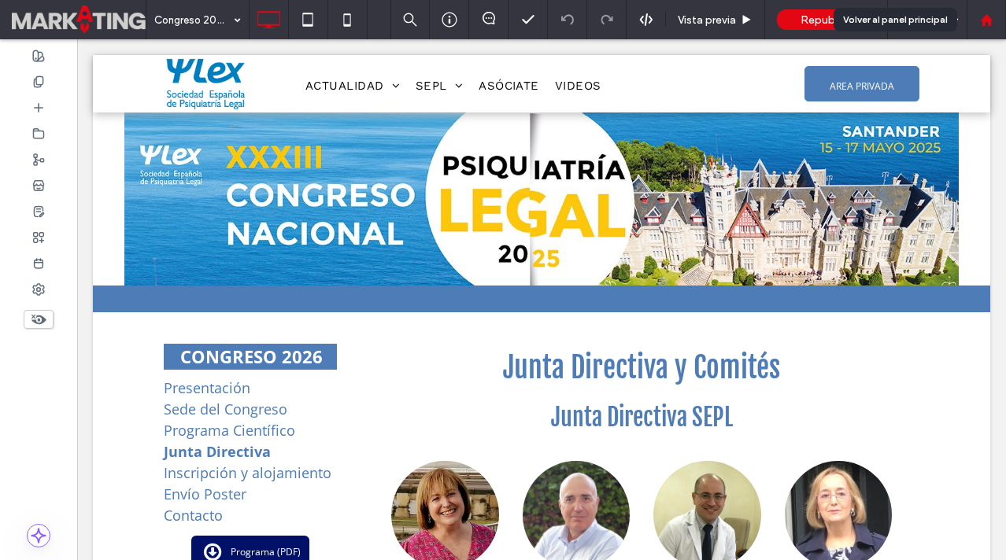
click at [985, 20] on use at bounding box center [986, 19] width 12 height 12
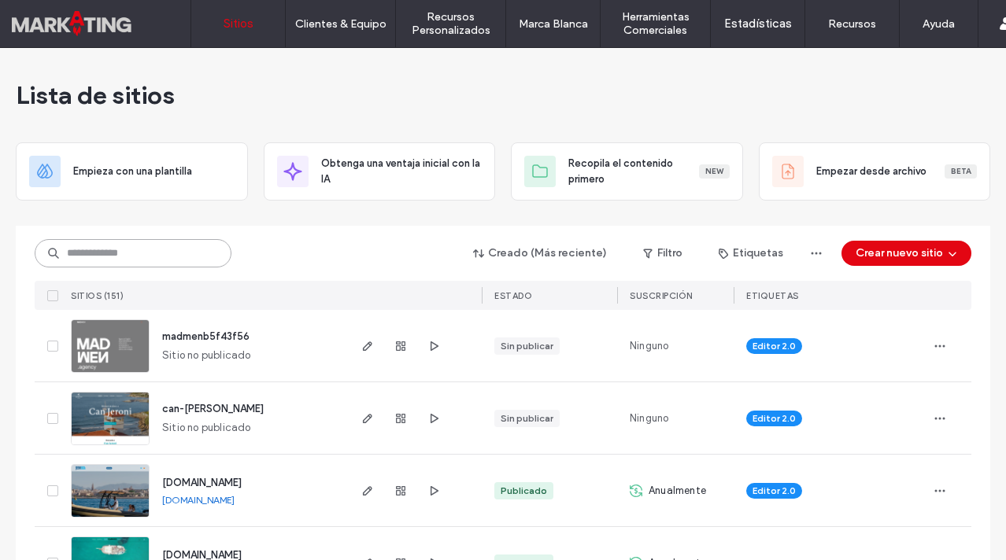
click at [136, 248] on input at bounding box center [133, 253] width 197 height 28
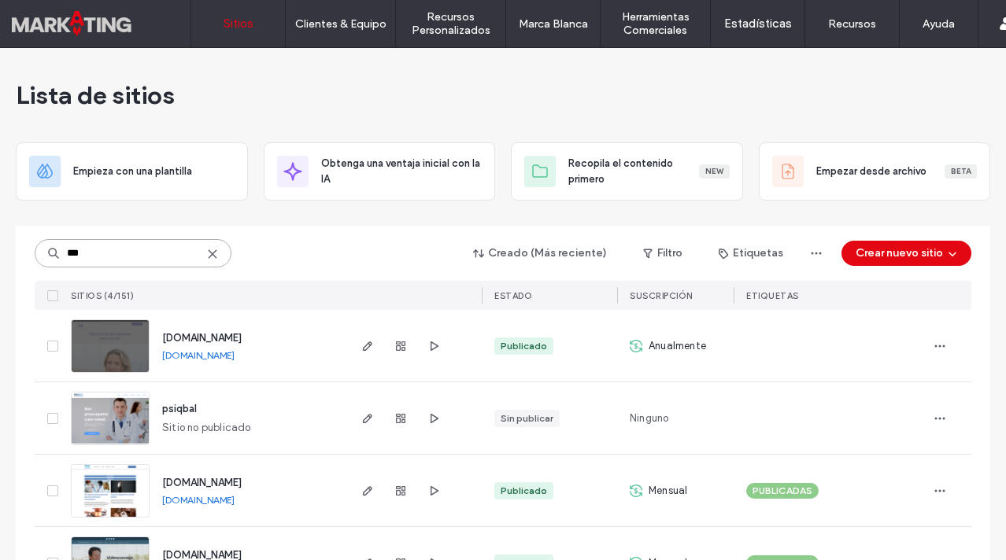
scroll to position [58, 0]
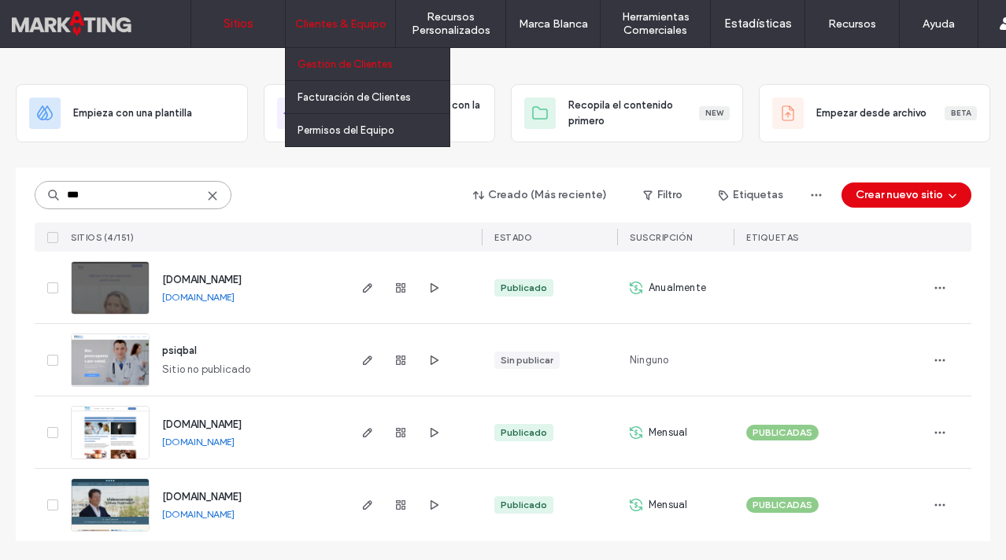
type input "***"
click at [356, 67] on label "Gestión de Clientes" at bounding box center [345, 64] width 95 height 12
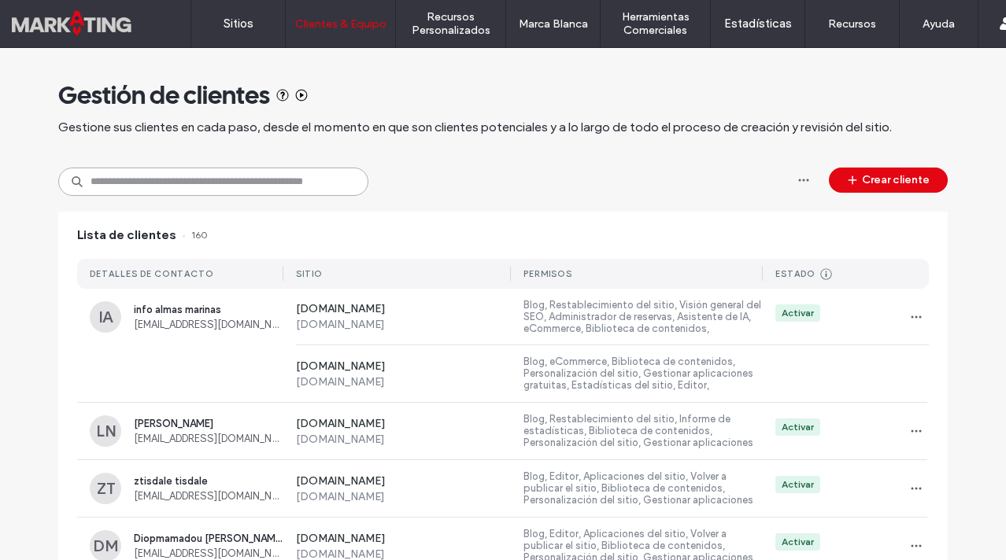
click at [224, 189] on input at bounding box center [213, 182] width 310 height 28
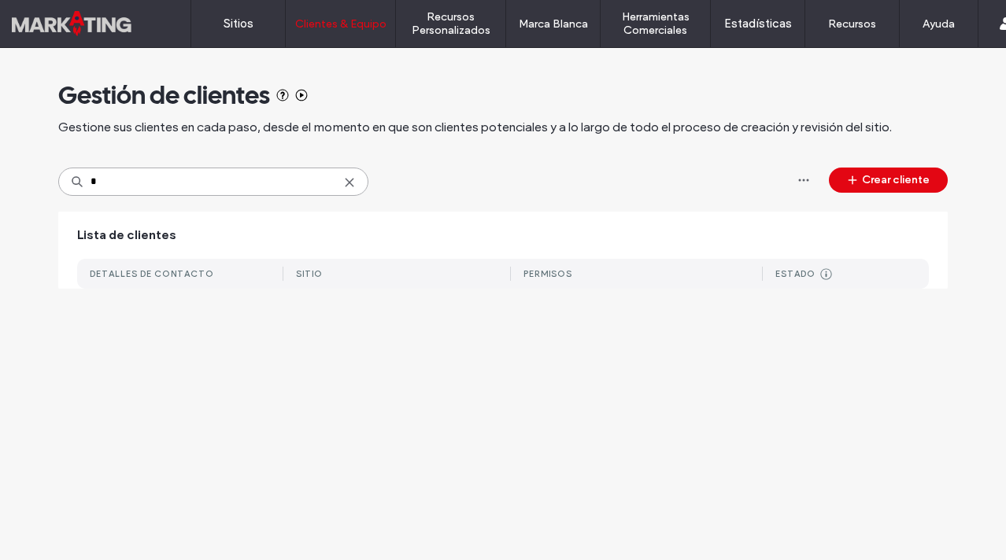
type input "*"
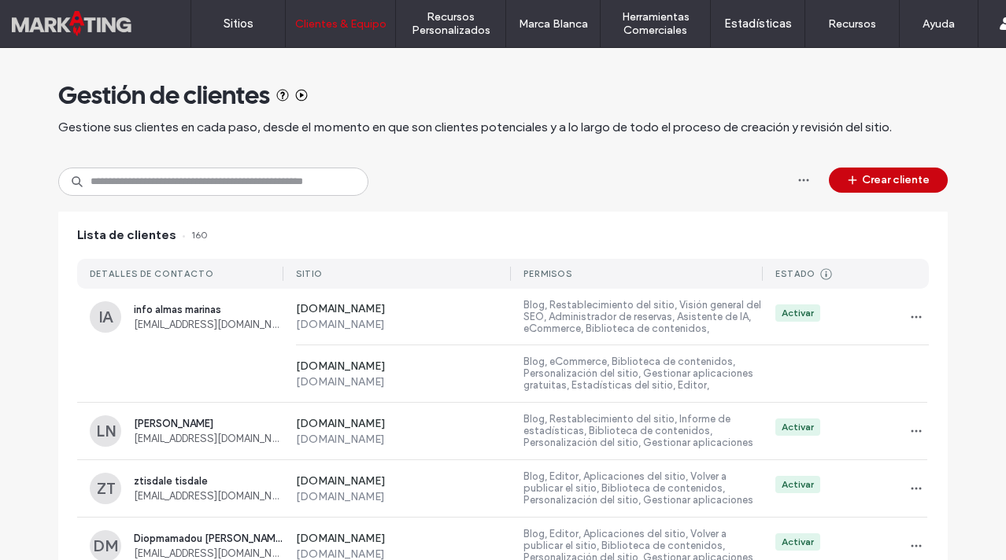
click at [846, 186] on icon "button" at bounding box center [852, 180] width 13 height 13
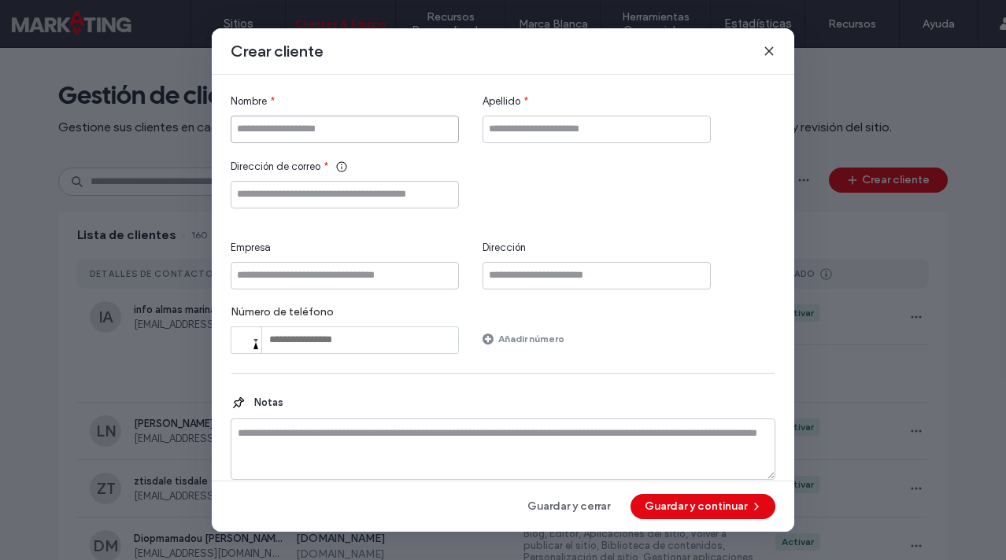
click at [356, 127] on input "Nombre" at bounding box center [345, 130] width 228 height 28
type input "****"
click at [388, 185] on input "Dirección de correo" at bounding box center [345, 195] width 228 height 28
paste input "**********"
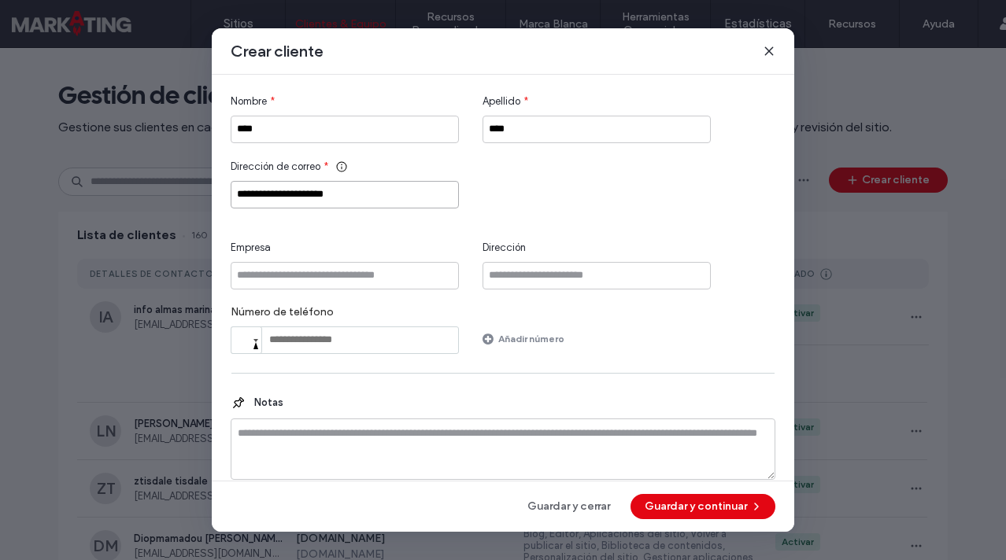
scroll to position [20, 0]
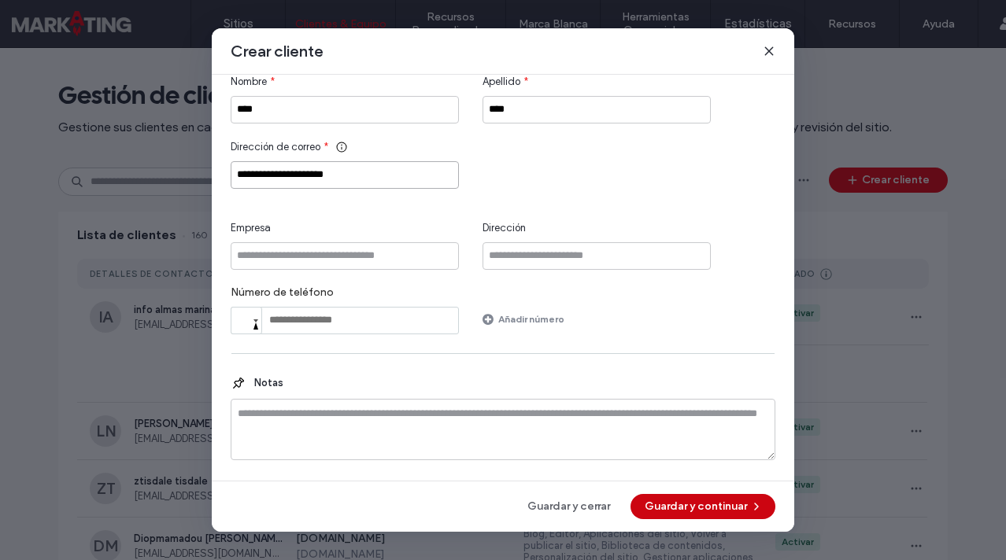
type input "**********"
click at [702, 504] on button "Guardar y continuar" at bounding box center [702, 506] width 145 height 25
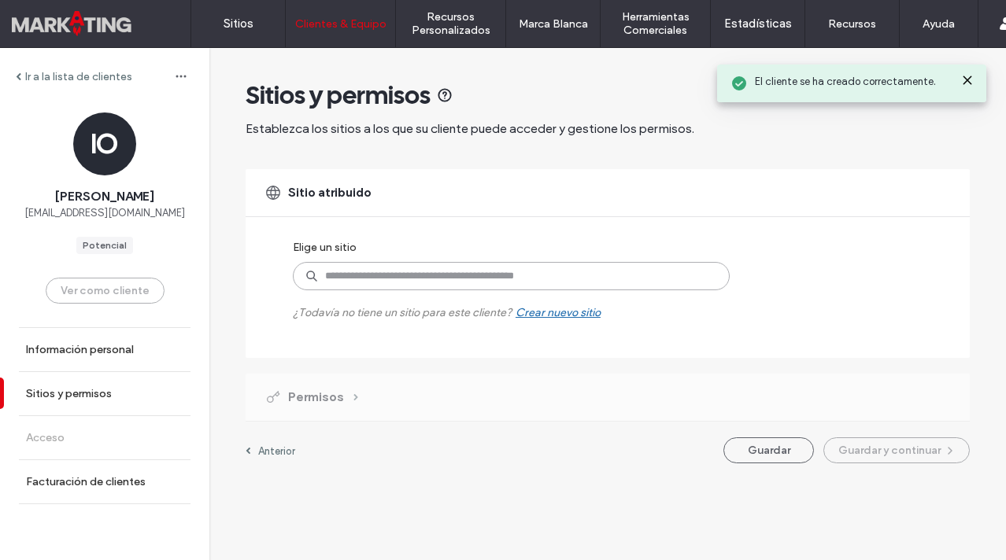
click at [566, 281] on input at bounding box center [511, 276] width 437 height 28
type input "***"
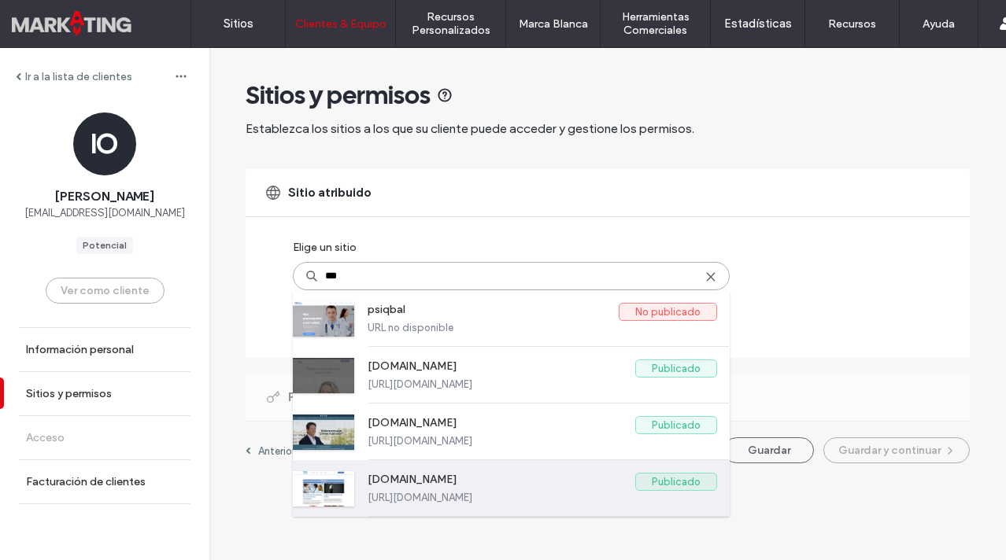
click at [572, 480] on label "[DOMAIN_NAME]" at bounding box center [502, 482] width 268 height 19
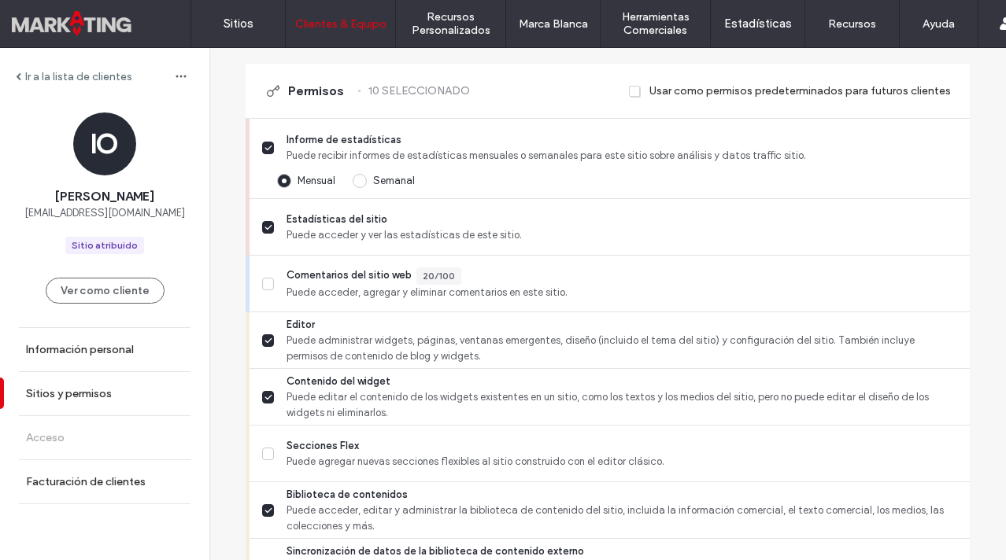
scroll to position [389, 0]
click at [267, 142] on span at bounding box center [268, 147] width 13 height 13
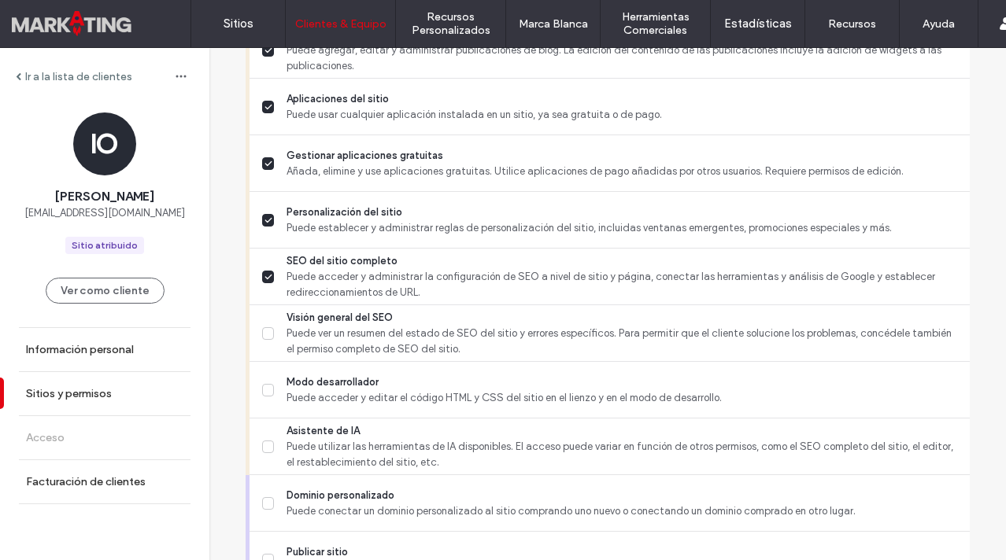
scroll to position [1170, 0]
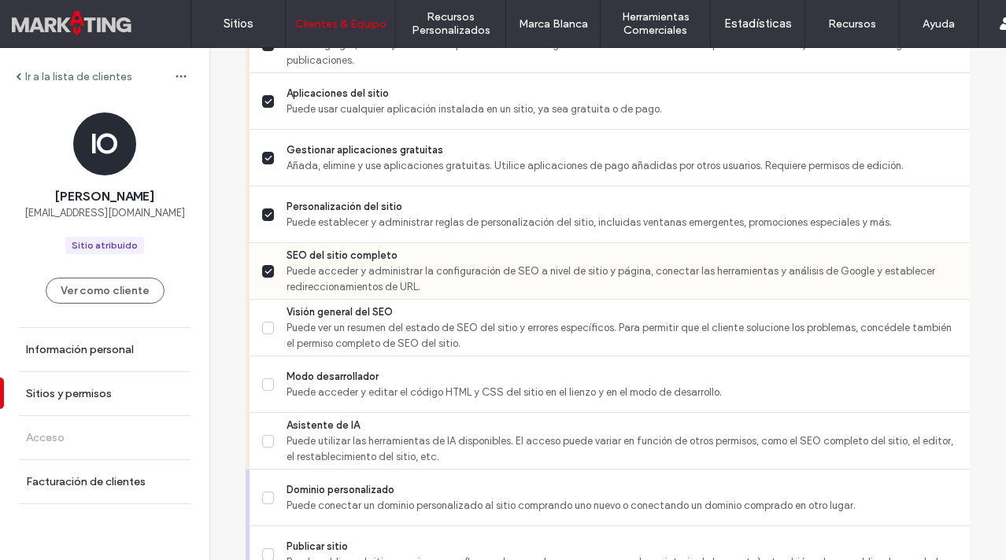
click at [264, 272] on icon at bounding box center [268, 271] width 8 height 6
click at [264, 213] on icon at bounding box center [268, 215] width 8 height 6
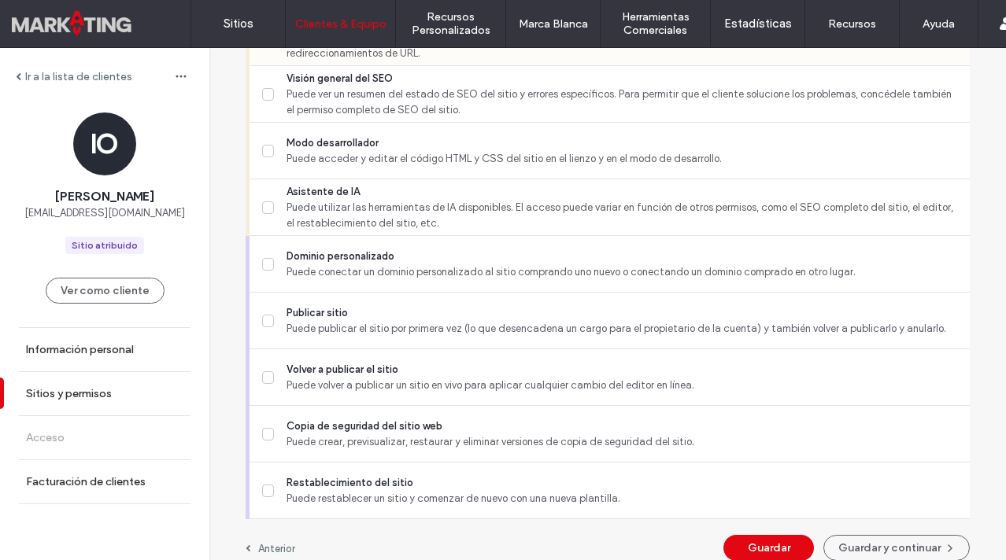
scroll to position [1420, 0]
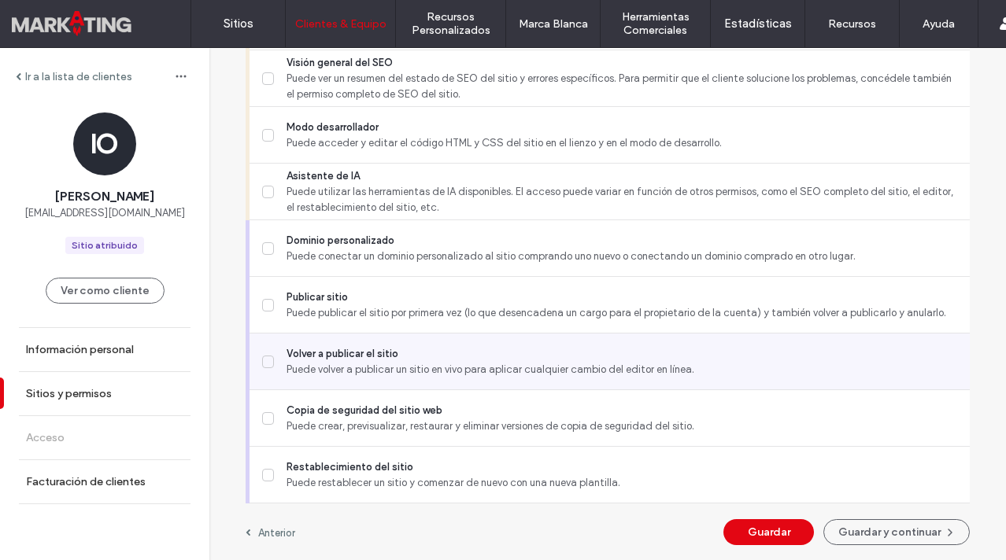
click at [264, 364] on icon at bounding box center [268, 362] width 8 height 6
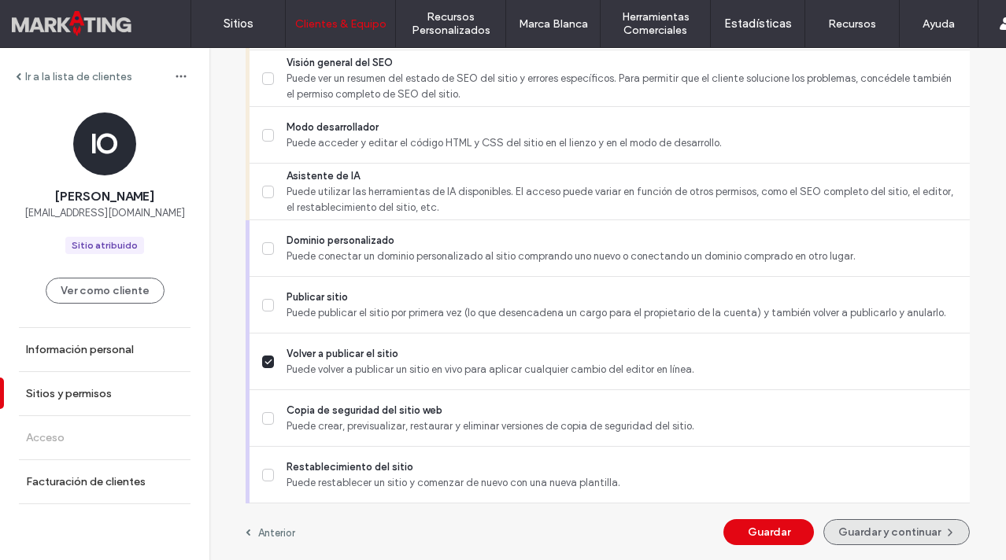
click at [869, 526] on button "Guardar y continuar" at bounding box center [896, 532] width 146 height 26
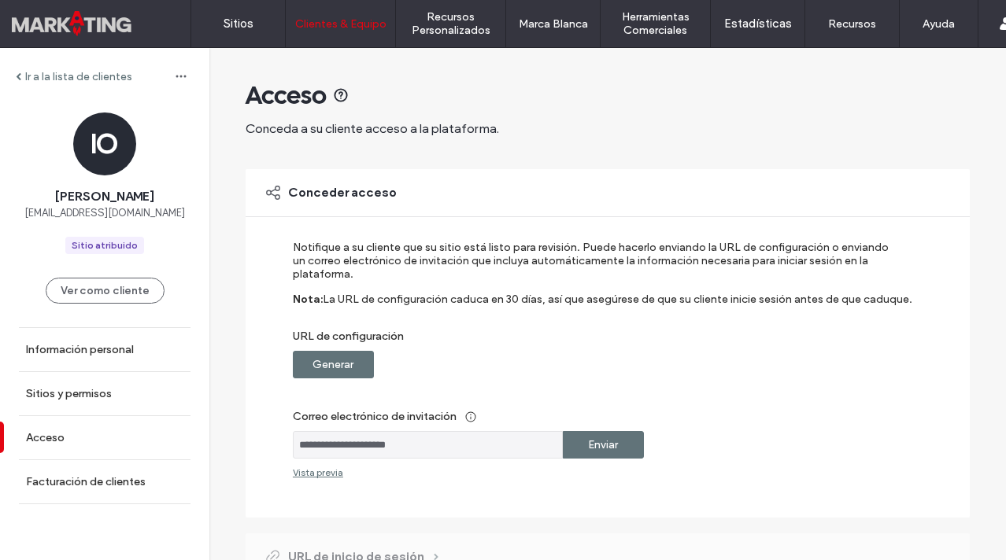
click at [618, 440] on div "Enviar" at bounding box center [603, 445] width 81 height 28
